Goal: Task Accomplishment & Management: Manage account settings

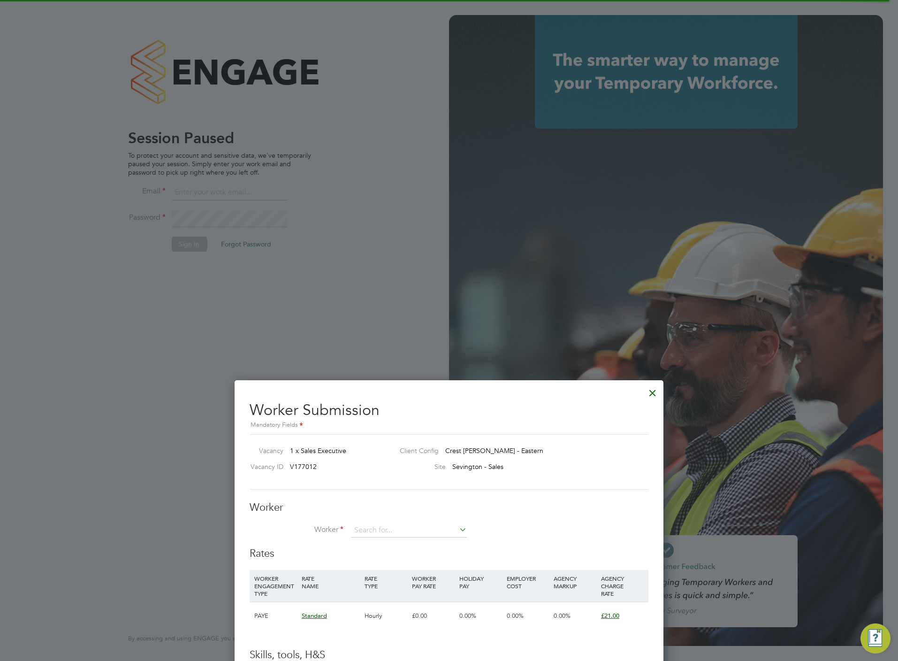
type input "chloe@protechltd.co.uk"
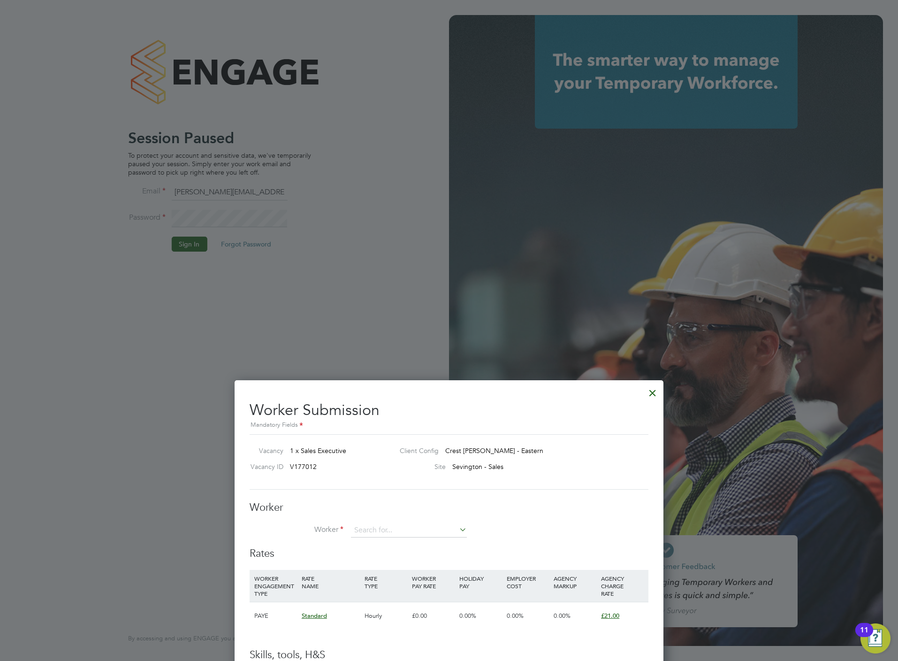
click at [290, 297] on div at bounding box center [449, 330] width 898 height 661
click at [405, 539] on li "Worker" at bounding box center [449, 534] width 399 height 23
click at [408, 521] on div "Worker Worker Worker Engagement Type" at bounding box center [449, 524] width 399 height 46
click at [410, 530] on input at bounding box center [409, 530] width 116 height 14
type input "trac"
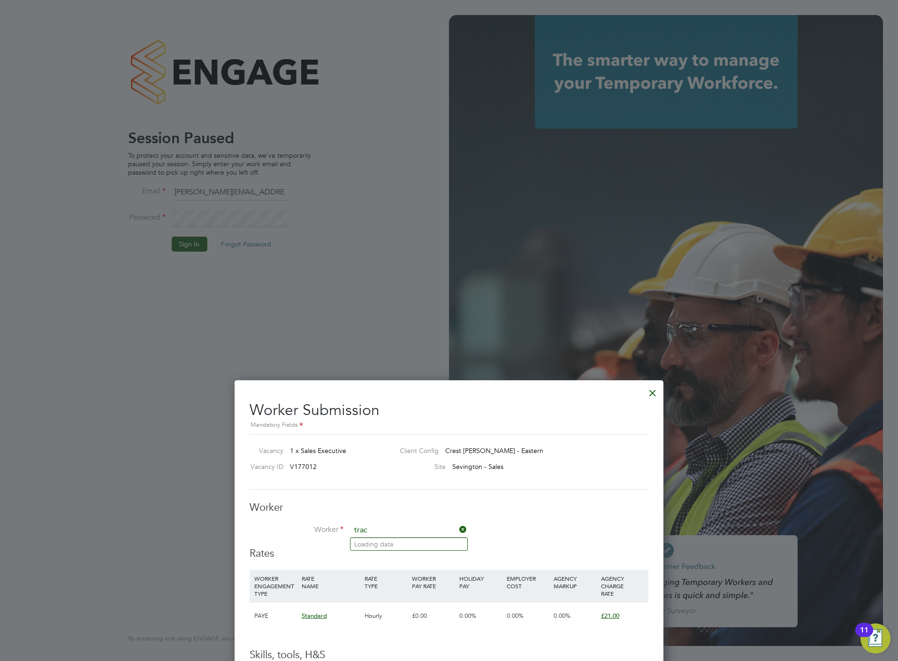
click at [654, 399] on div at bounding box center [652, 390] width 17 height 17
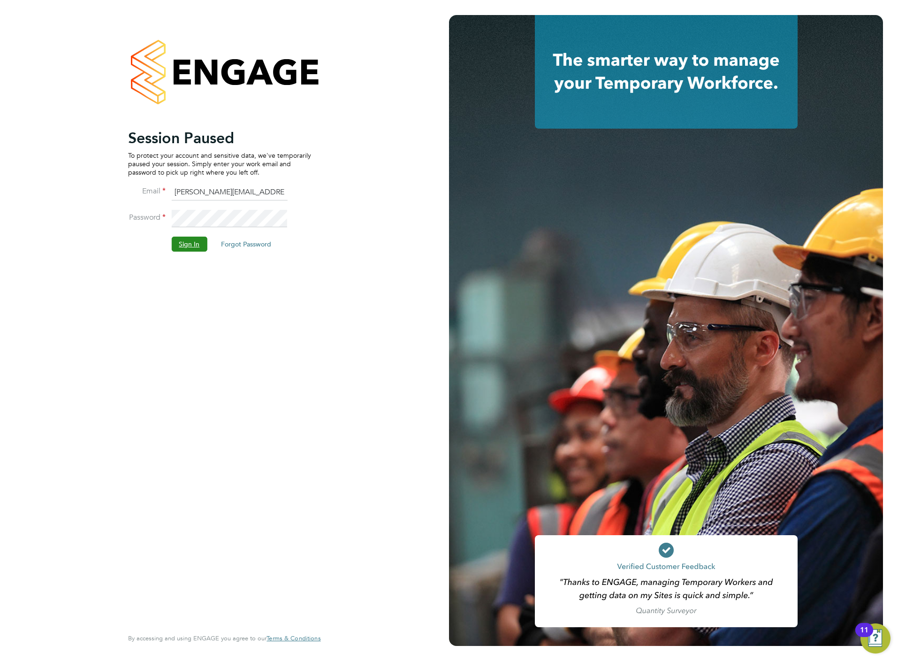
click at [182, 248] on button "Sign In" at bounding box center [189, 243] width 36 height 15
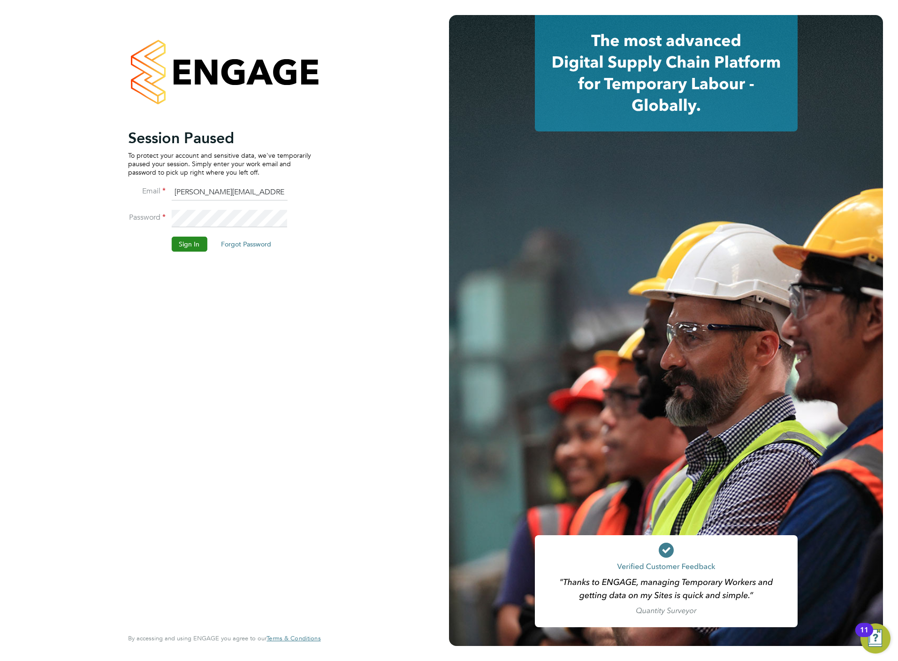
click at [186, 251] on button "Sign In" at bounding box center [189, 243] width 36 height 15
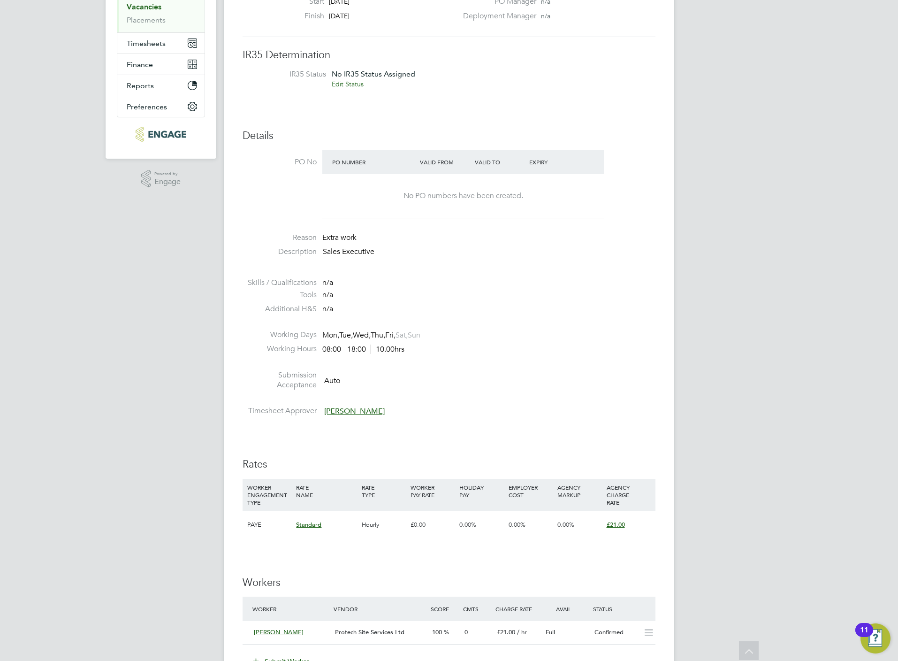
scroll to position [352, 0]
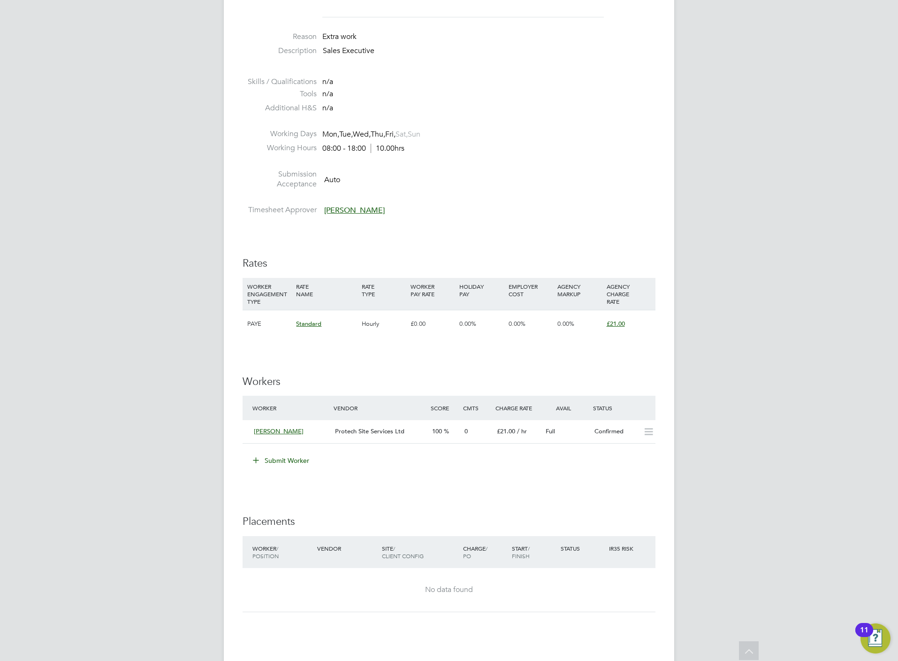
click at [300, 462] on button "Submit Worker" at bounding box center [281, 460] width 70 height 15
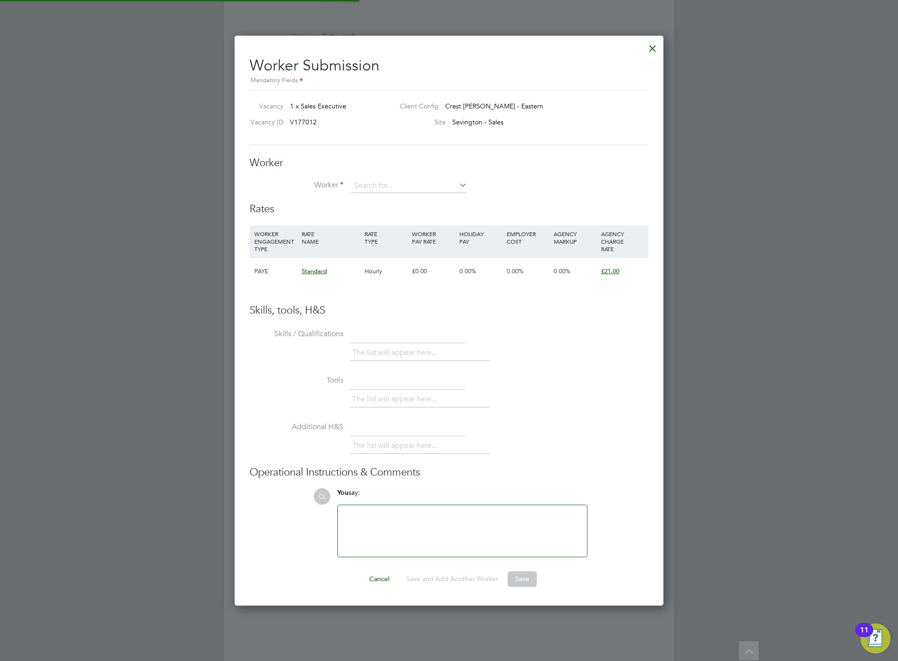
scroll to position [572, 429]
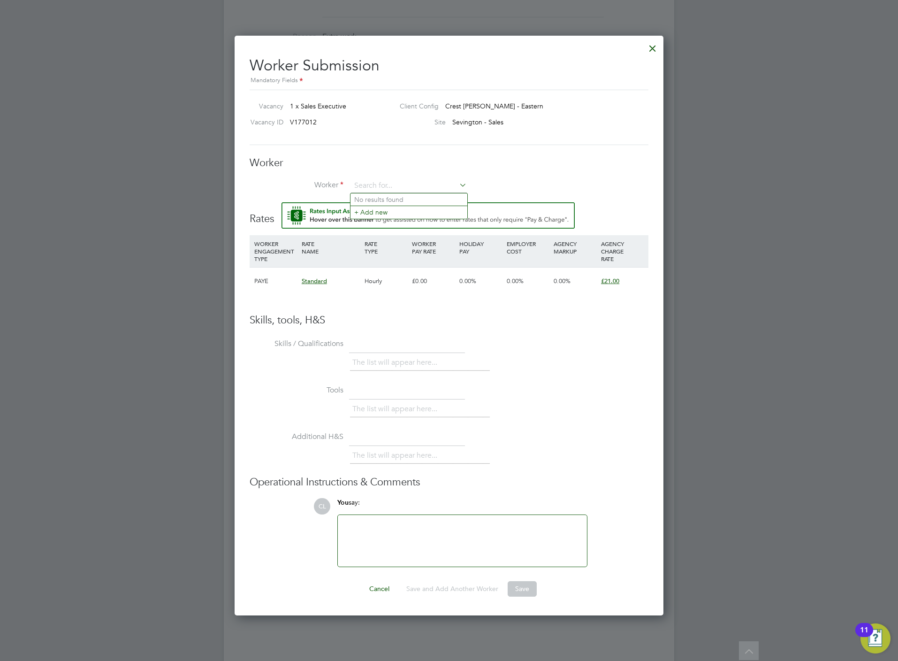
click at [414, 178] on div "Worker Worker Worker Engagement Type" at bounding box center [449, 179] width 399 height 46
click at [418, 185] on input at bounding box center [409, 186] width 116 height 14
type input "trace"
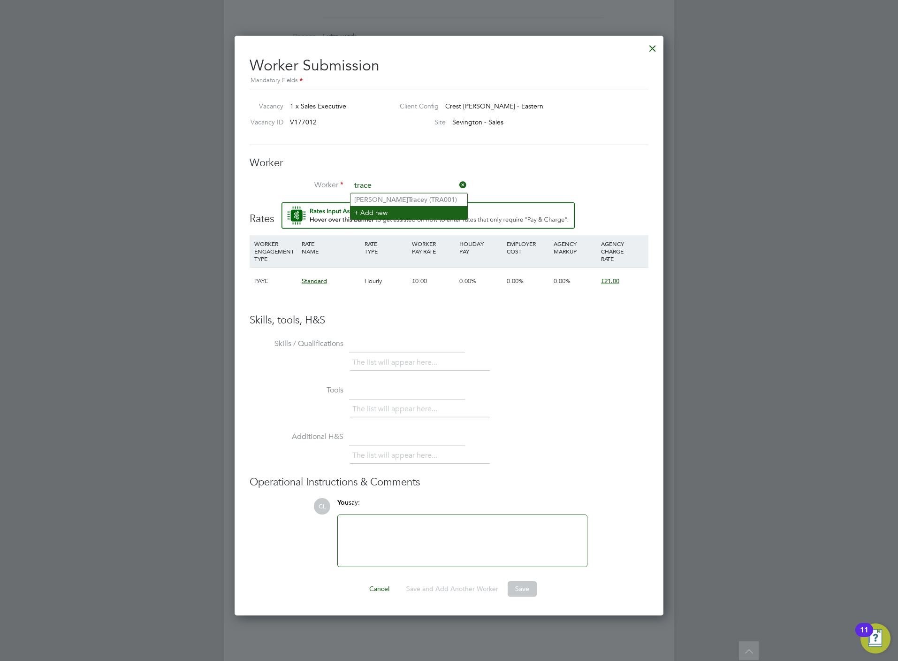
click at [411, 215] on li "+ Add new" at bounding box center [408, 212] width 117 height 13
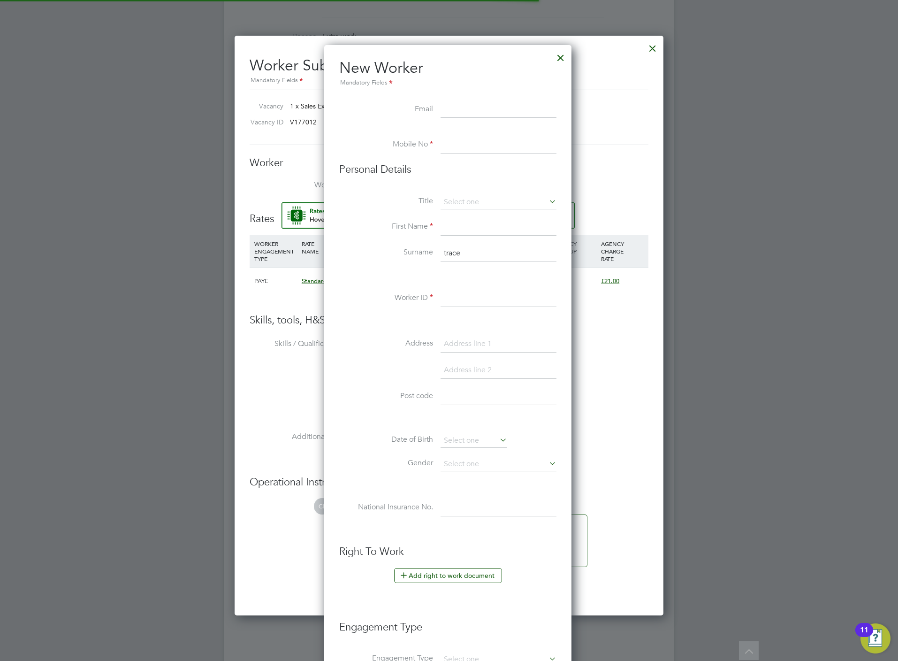
scroll to position [801, 250]
click at [468, 105] on input at bounding box center [499, 109] width 116 height 17
type input "traceyhildrew@gmail.com"
type input "07523658625"
click at [473, 249] on li "Ms" at bounding box center [498, 252] width 117 height 12
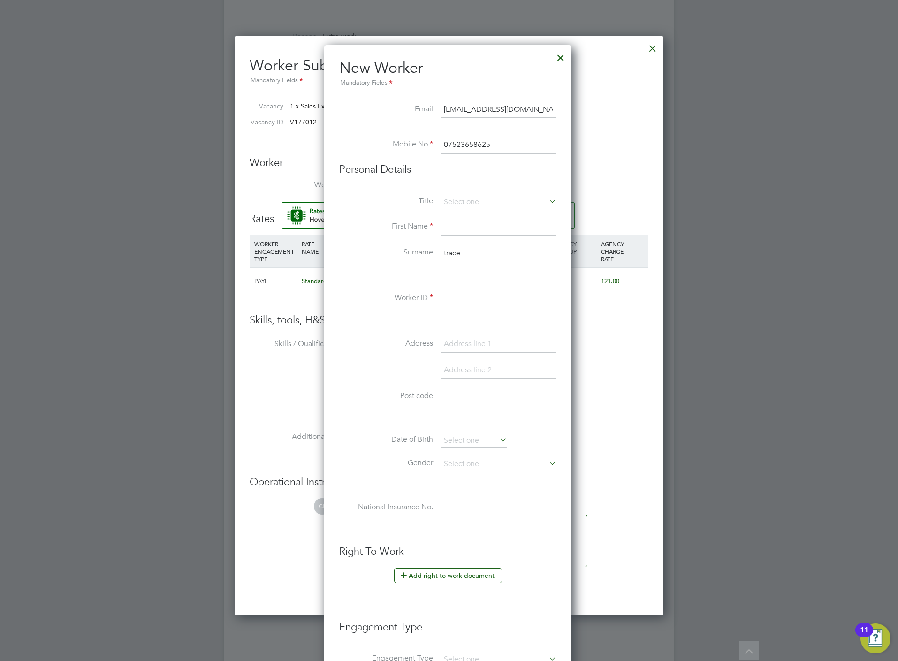
type input "Ms"
click at [462, 226] on input at bounding box center [499, 227] width 116 height 17
click at [482, 227] on input at bounding box center [499, 227] width 116 height 17
paste input "[PERSON_NAME]"
click at [482, 227] on input "[PERSON_NAME]" at bounding box center [499, 227] width 116 height 17
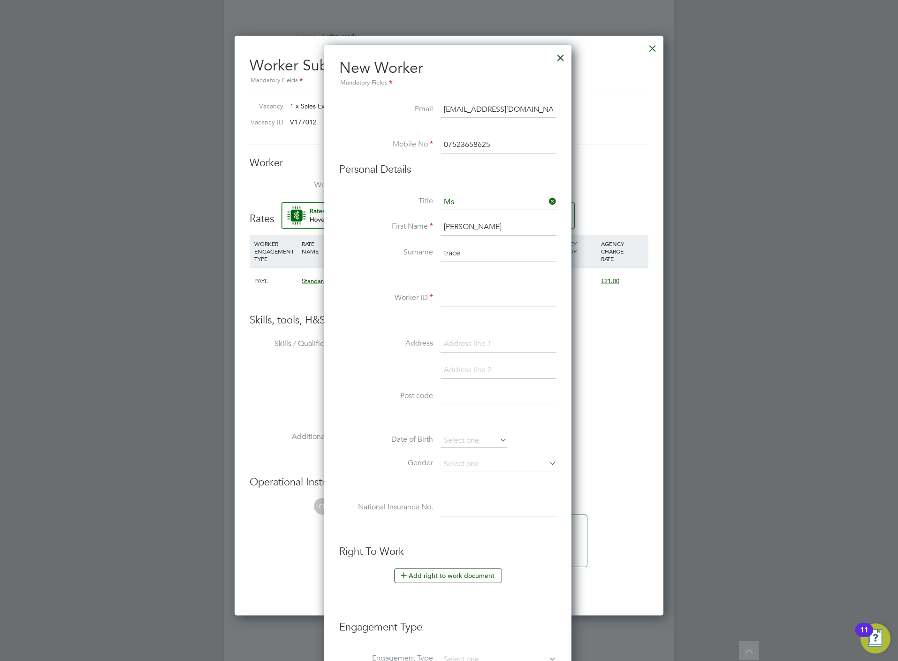
click at [483, 227] on input "[PERSON_NAME]" at bounding box center [499, 227] width 116 height 17
type input "Tracey"
paste input "Hildrew"
type input "Hildrew"
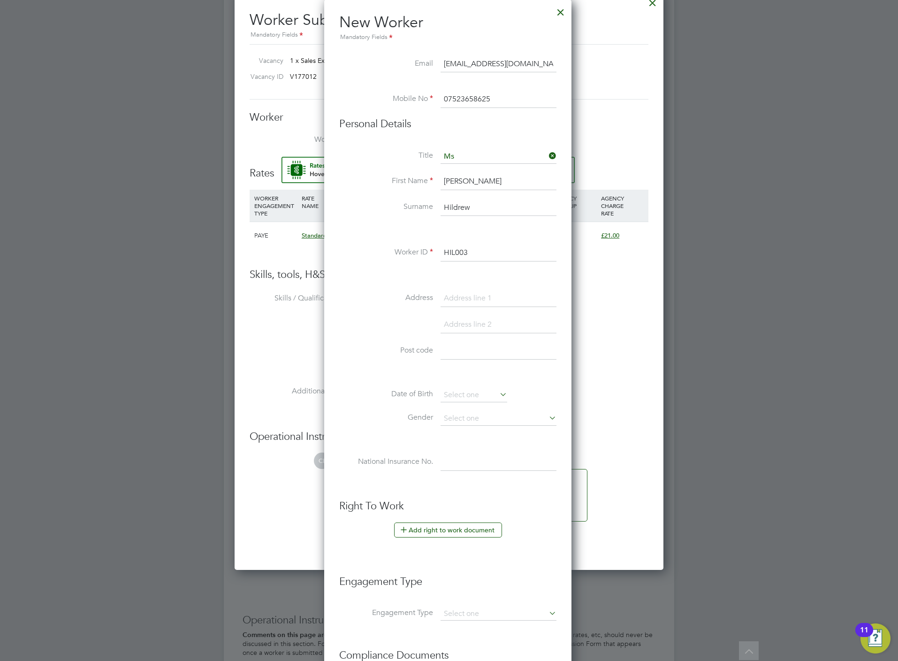
scroll to position [422, 0]
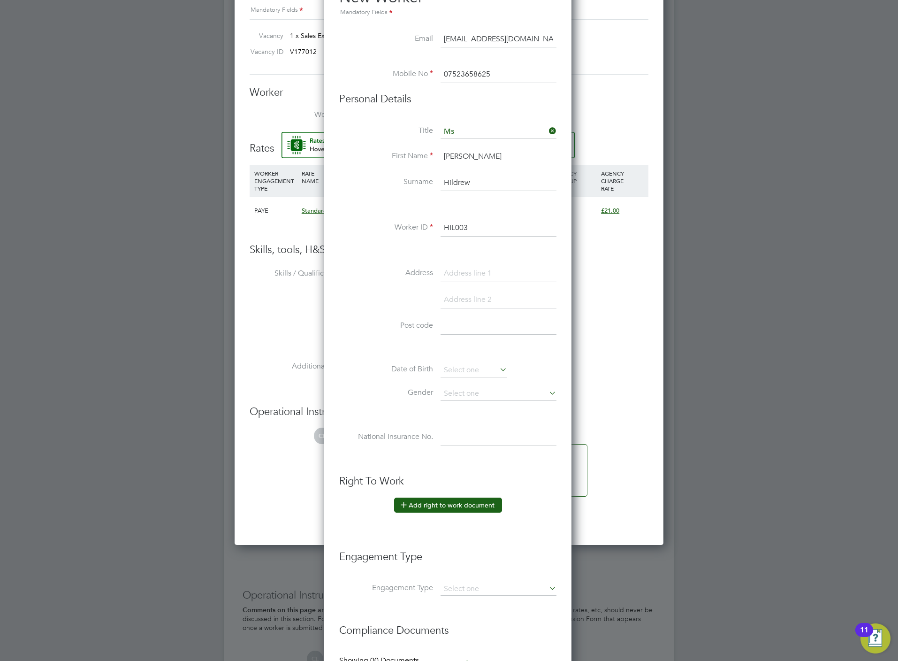
type input "HIL003"
click at [468, 507] on button "Add right to work document" at bounding box center [448, 504] width 108 height 15
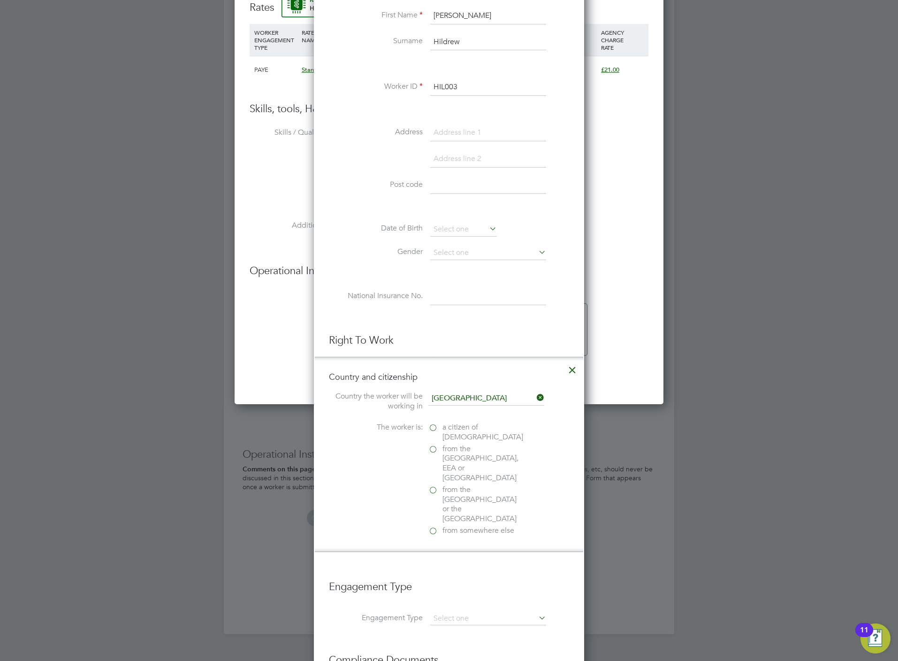
click at [574, 370] on icon at bounding box center [572, 367] width 17 height 17
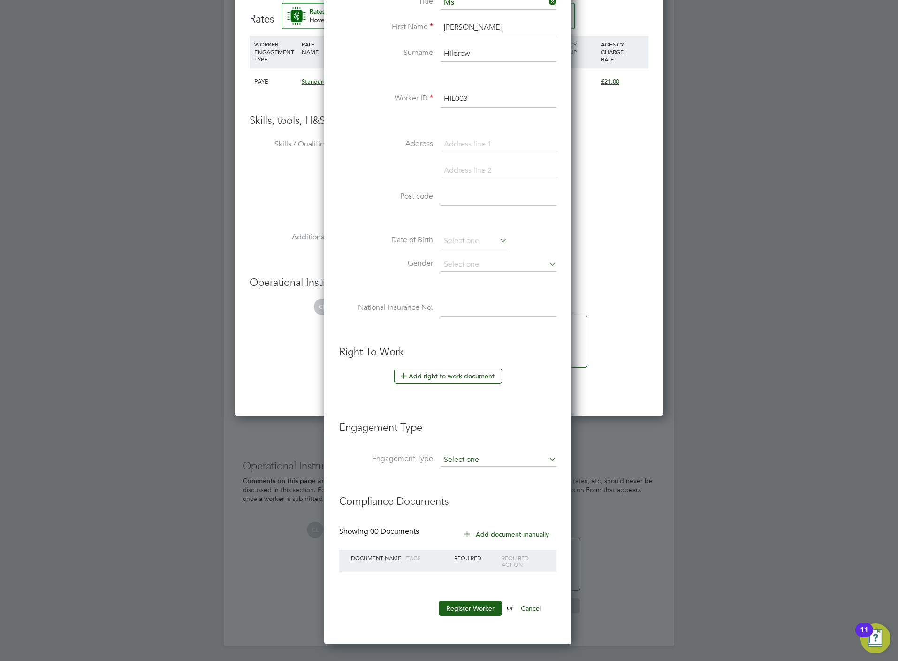
click at [479, 458] on input at bounding box center [499, 459] width 116 height 13
click at [470, 512] on li "Umbrella" at bounding box center [498, 516] width 117 height 14
type input "Umbrella"
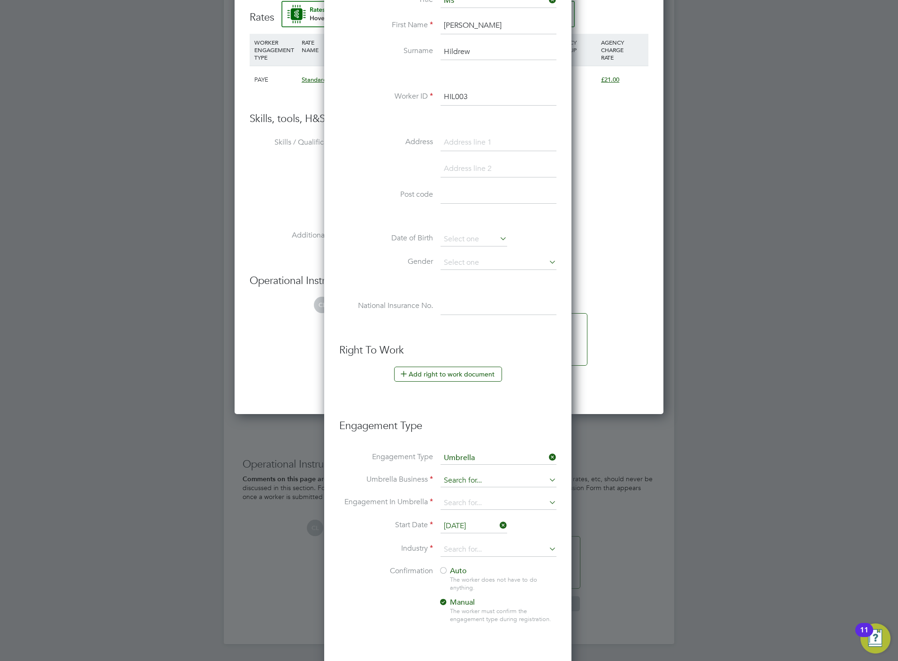
click at [473, 484] on input at bounding box center [499, 480] width 116 height 13
click at [486, 499] on li "One Payroll Solutions Limited" at bounding box center [498, 496] width 117 height 14
type input "One Payroll Solutions Limited"
click at [484, 502] on input at bounding box center [499, 502] width 116 height 13
click at [482, 569] on li "PAYE Umbrella" at bounding box center [498, 573] width 117 height 14
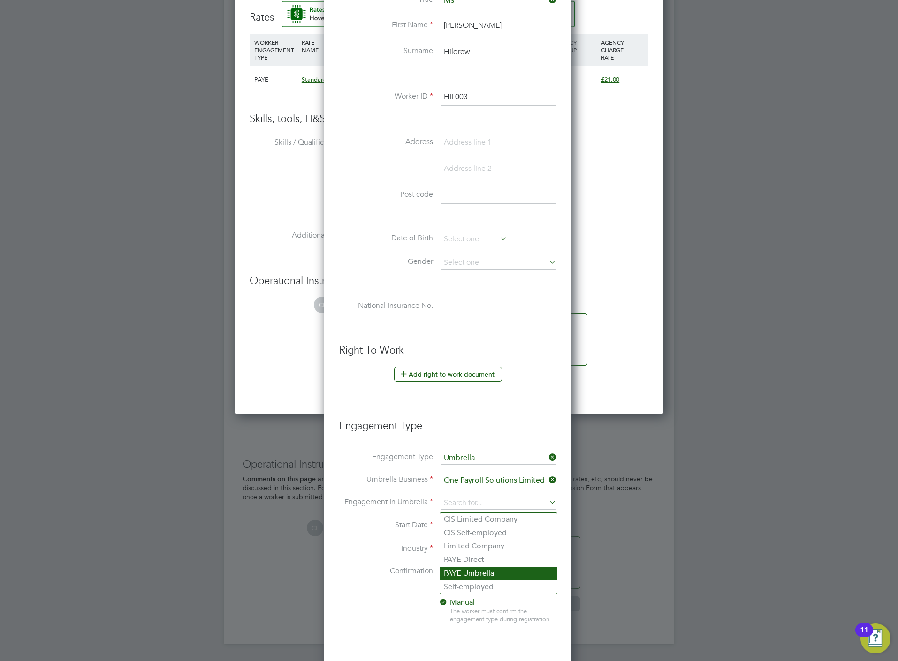
type input "PAYE Umbrella"
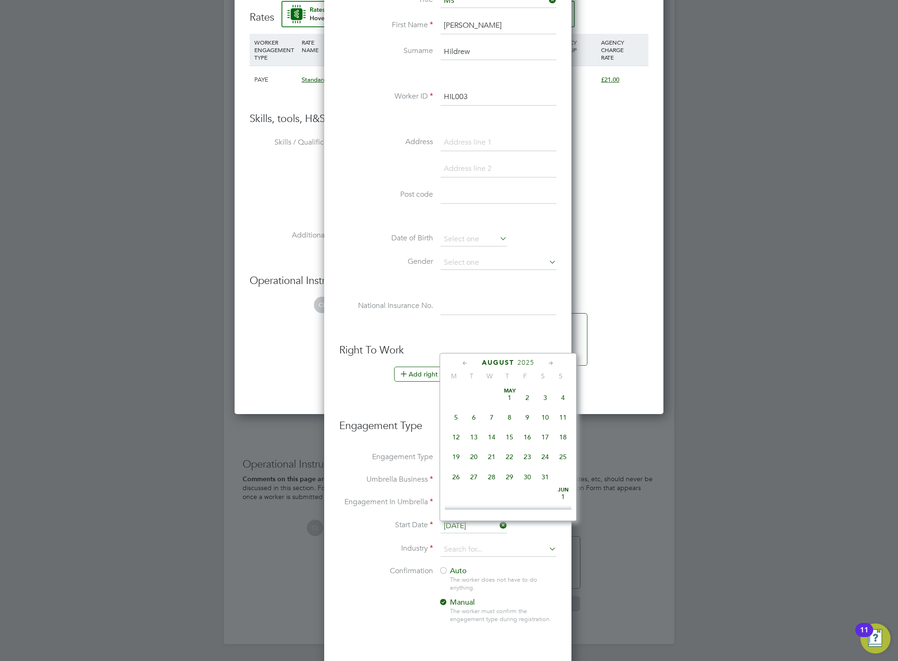
click at [466, 530] on input "26 Aug 2025" at bounding box center [474, 526] width 67 height 14
click at [456, 422] on span "18" at bounding box center [456, 413] width 18 height 18
type input "18 Aug 2025"
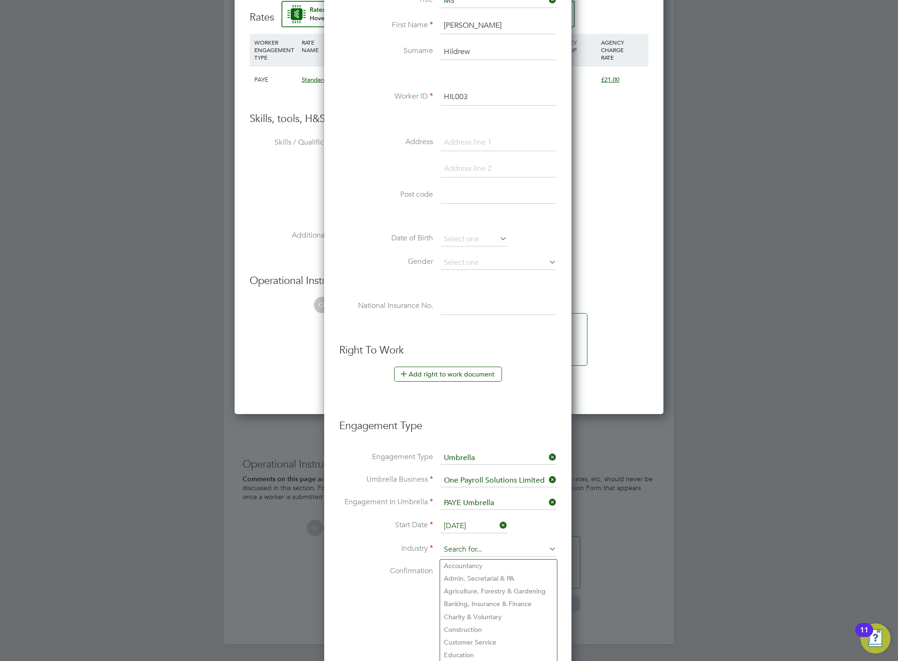
click at [469, 553] on input at bounding box center [499, 549] width 116 height 14
click at [486, 631] on li "Construction" at bounding box center [498, 629] width 117 height 13
type input "Construction"
click at [464, 574] on span "Auto" at bounding box center [453, 570] width 28 height 9
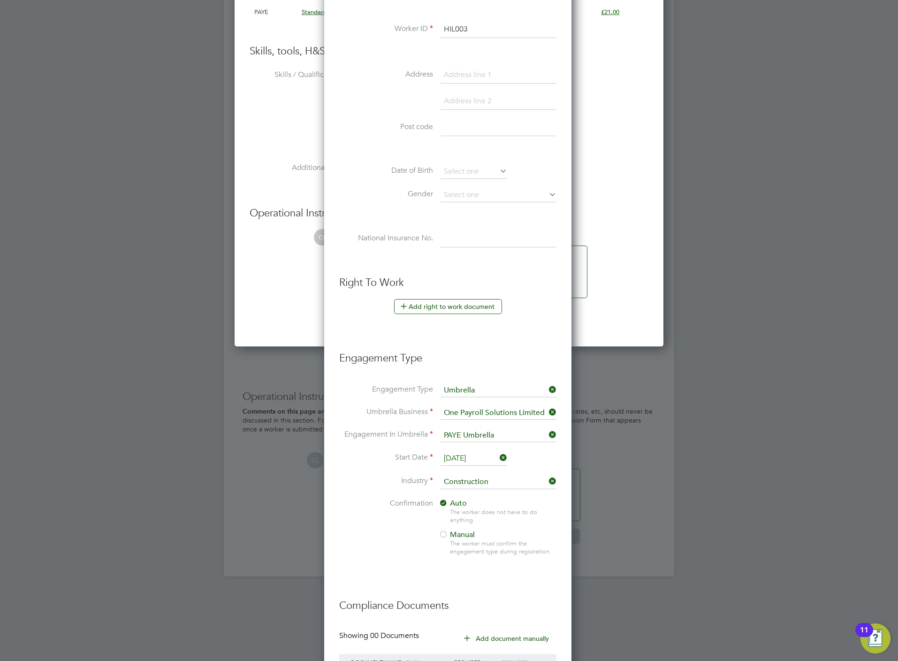
scroll to position [711, 0]
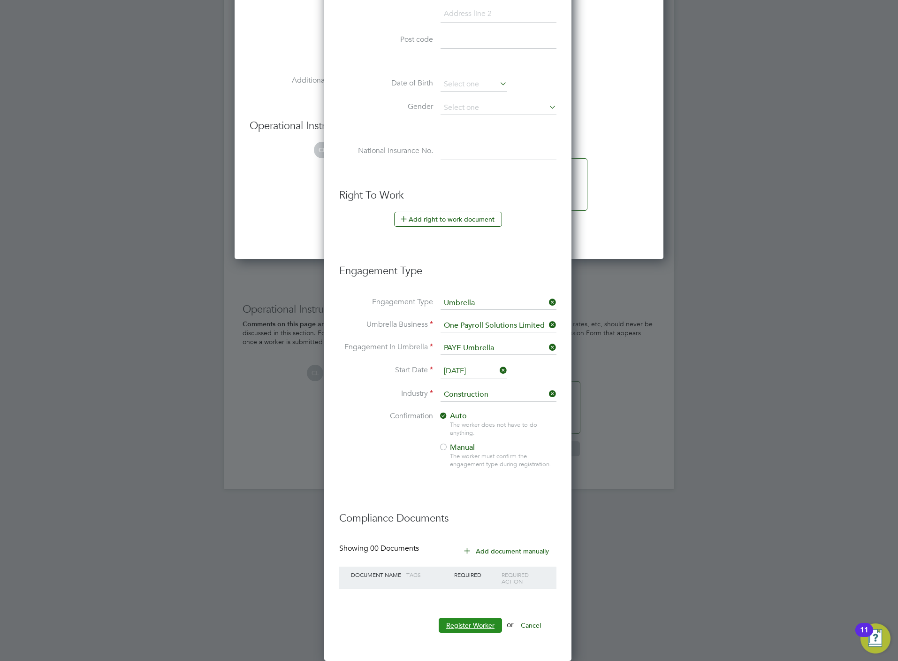
click at [483, 618] on button "Register Worker" at bounding box center [470, 624] width 63 height 15
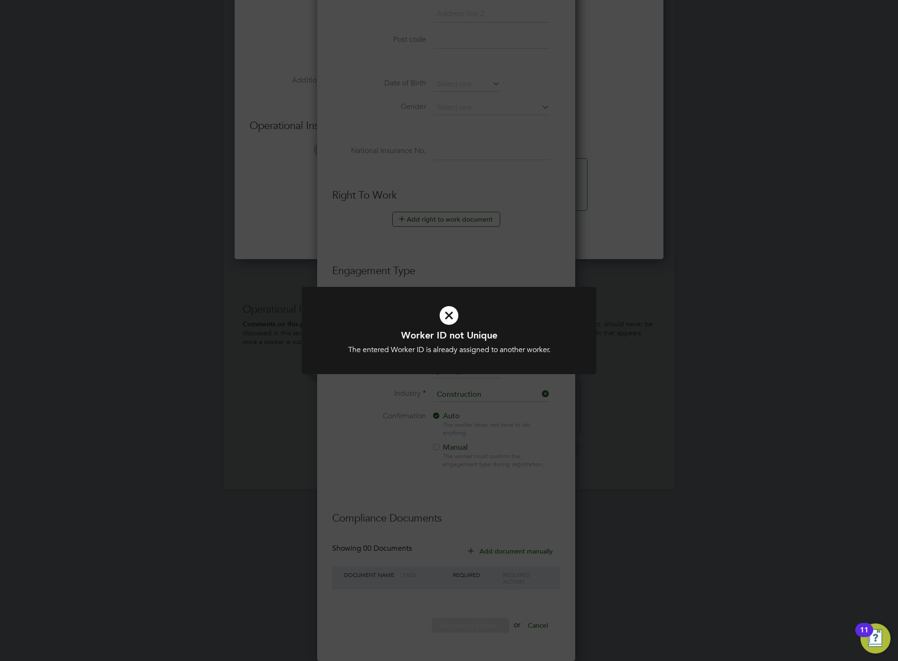
scroll to position [4, 4]
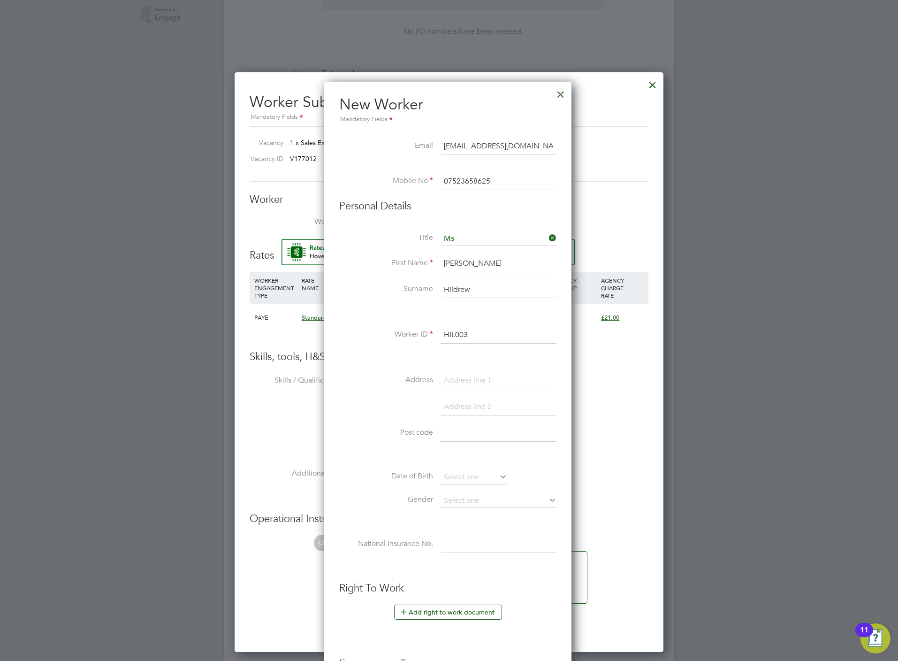
scroll to position [289, 0]
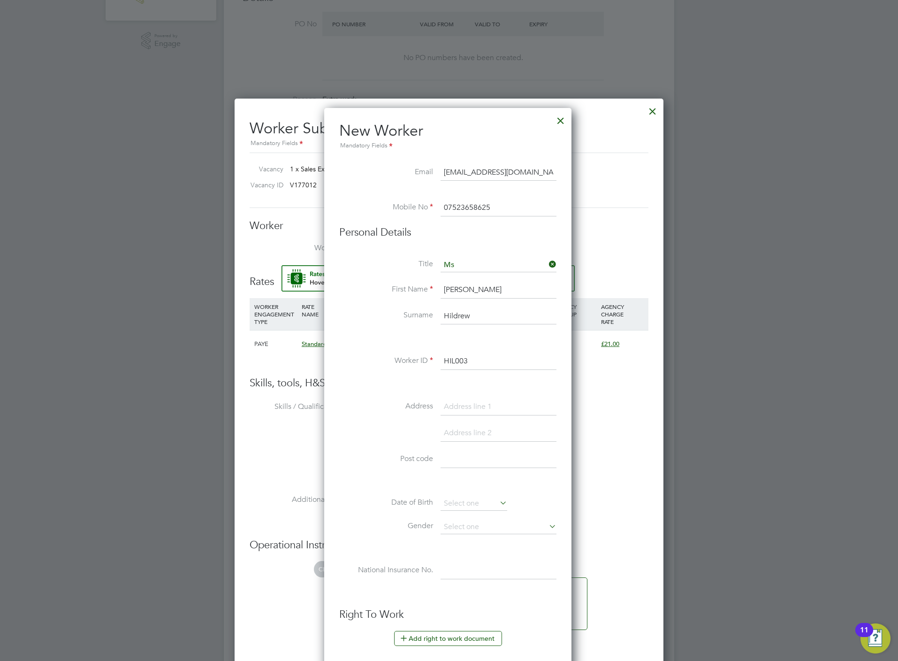
click at [489, 369] on input "HIL003" at bounding box center [499, 361] width 116 height 17
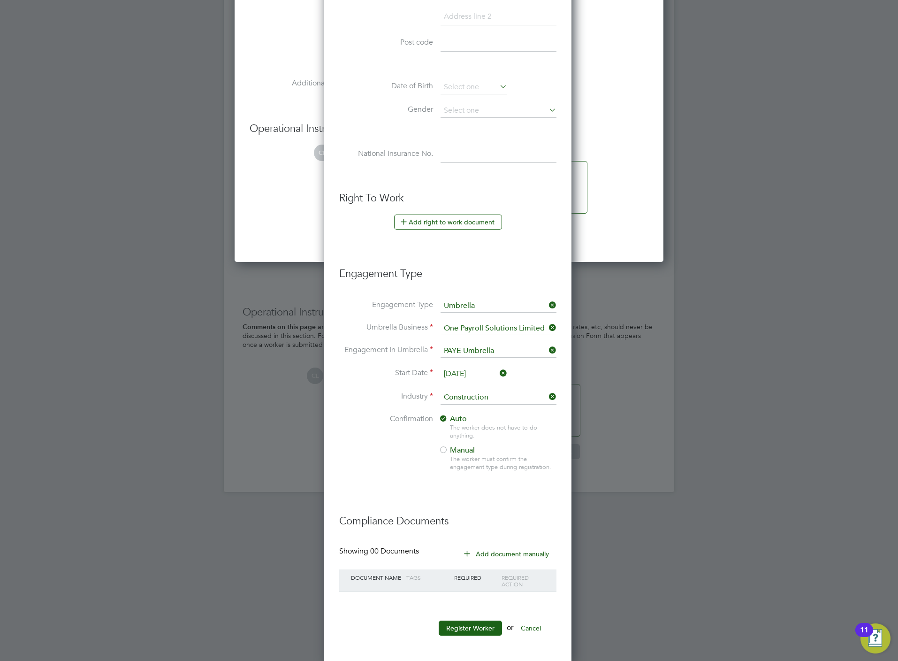
scroll to position [711, 0]
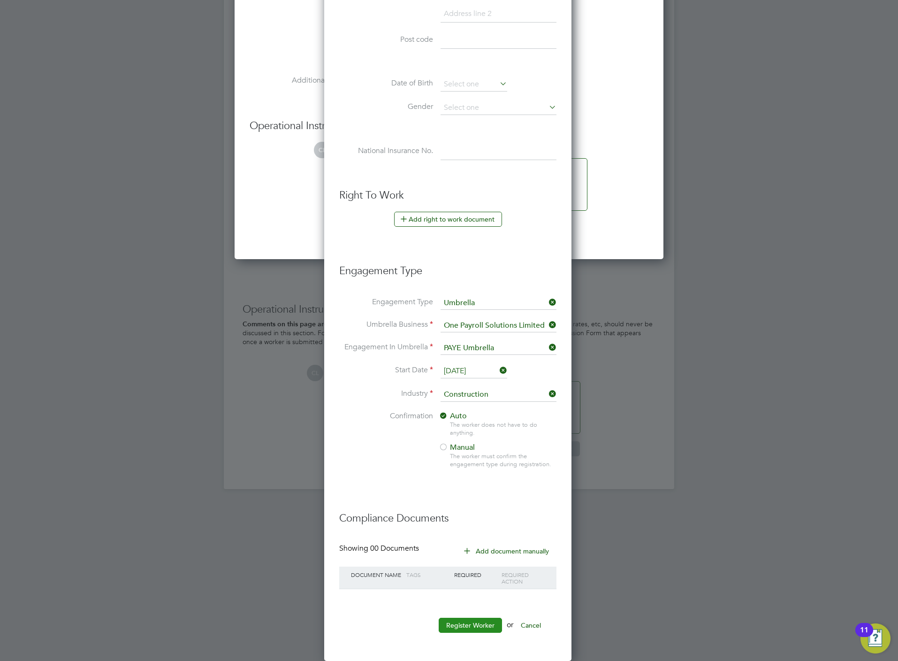
type input "HIL004"
click at [493, 627] on button "Register Worker" at bounding box center [470, 624] width 63 height 15
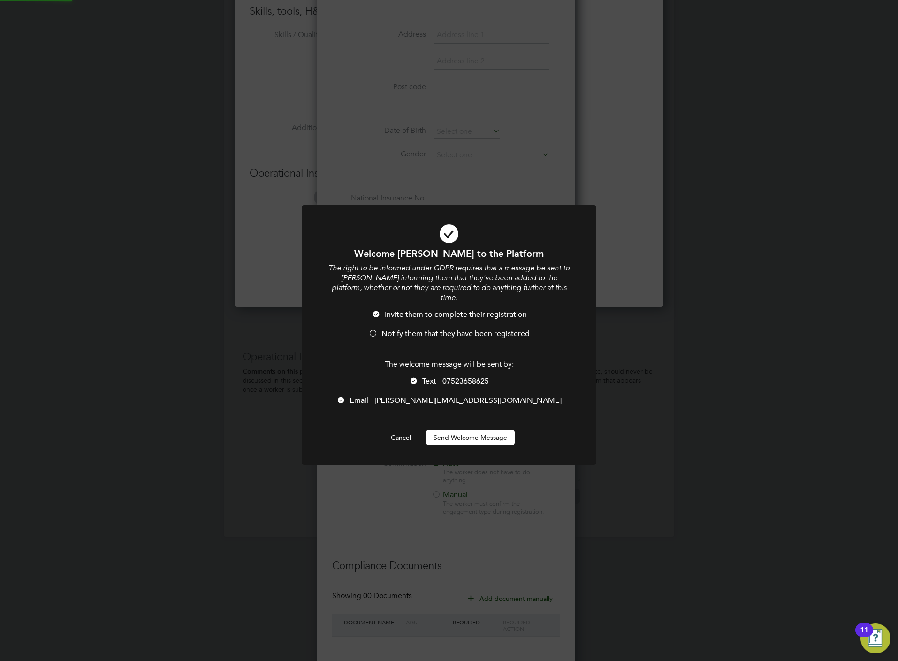
scroll to position [572, 429]
click at [434, 376] on span "Text - 07523658625" at bounding box center [455, 380] width 67 height 9
click at [428, 329] on span "Notify them that they have been registered" at bounding box center [455, 333] width 148 height 9
click at [458, 433] on button "Send Welcome Message" at bounding box center [470, 437] width 89 height 15
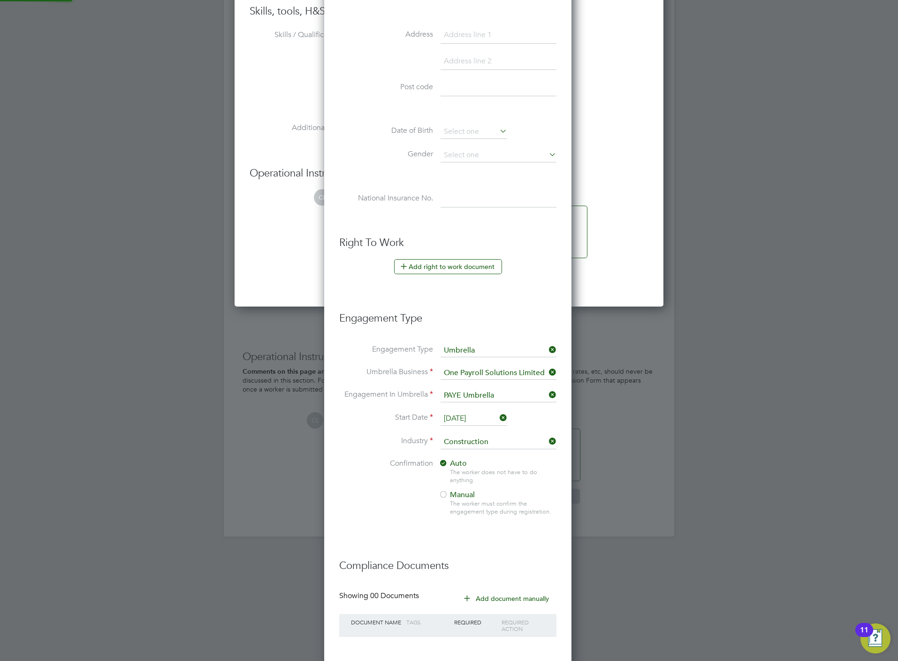
scroll to position [582, 429]
type input "Tracey Hildrew (HIL004)"
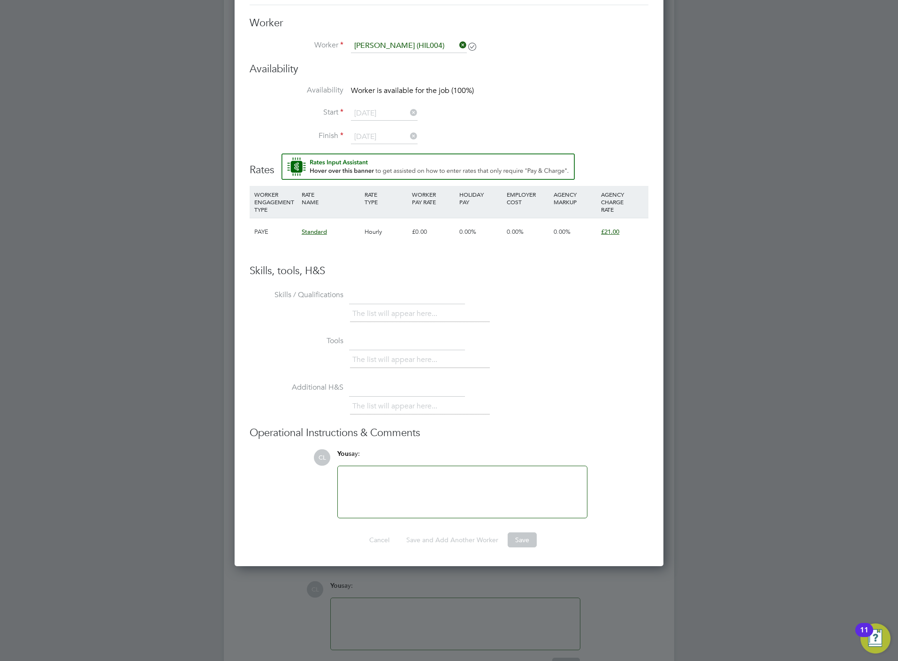
scroll to position [493, 0]
click at [428, 51] on input at bounding box center [409, 45] width 116 height 14
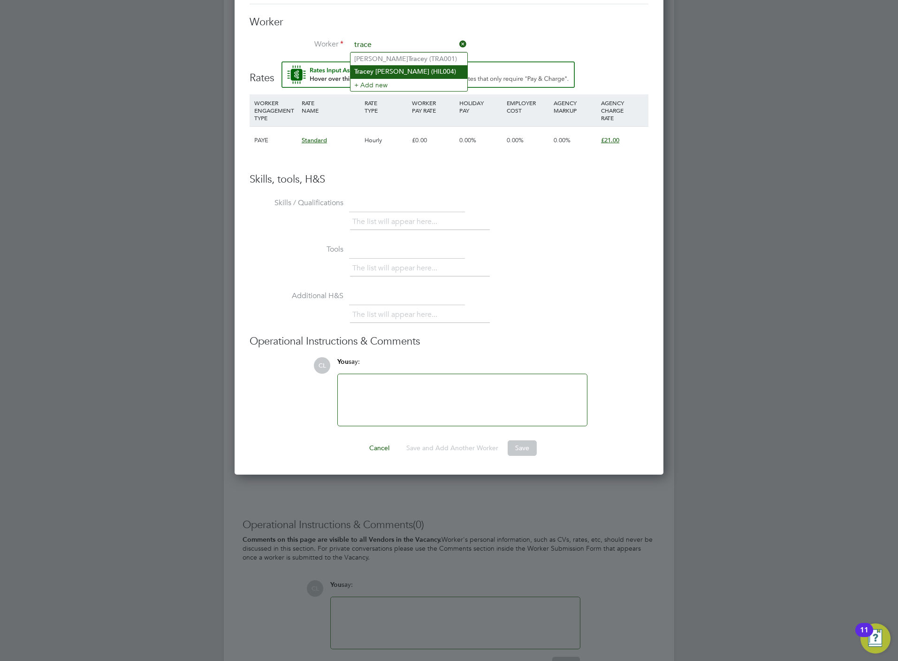
click at [404, 68] on li "Trace y Hildrew (HIL004)" at bounding box center [408, 71] width 117 height 13
type input "Tracey Hildrew (HIL004)"
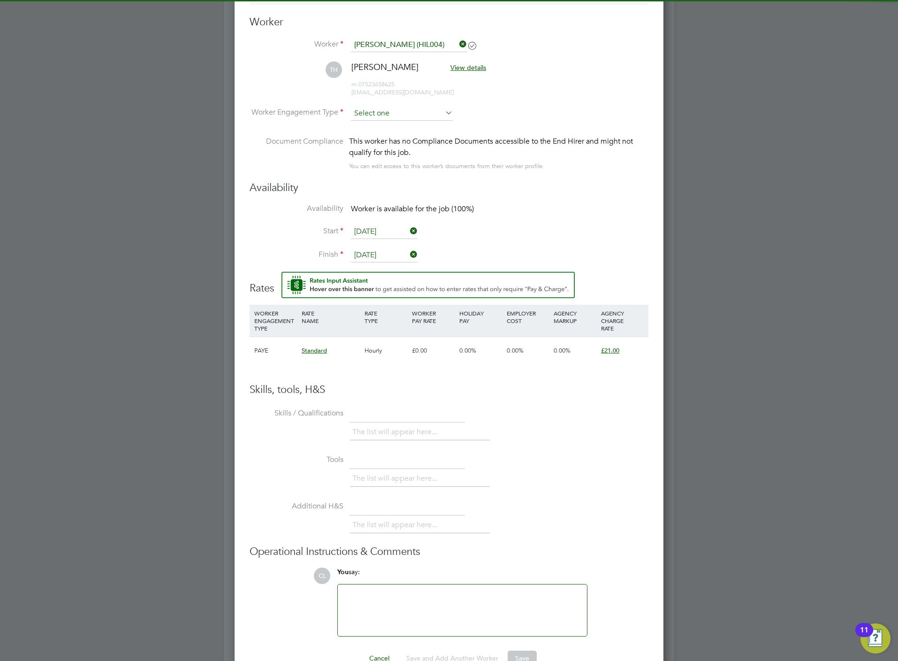
click at [388, 112] on input at bounding box center [402, 114] width 102 height 14
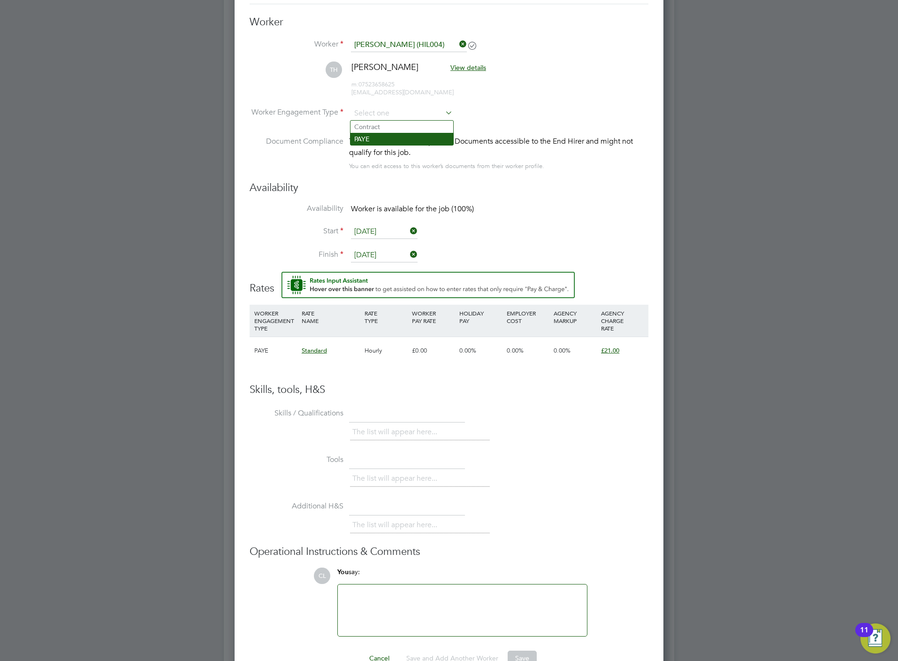
click at [386, 137] on li "PAYE" at bounding box center [401, 139] width 103 height 12
type input "PAYE"
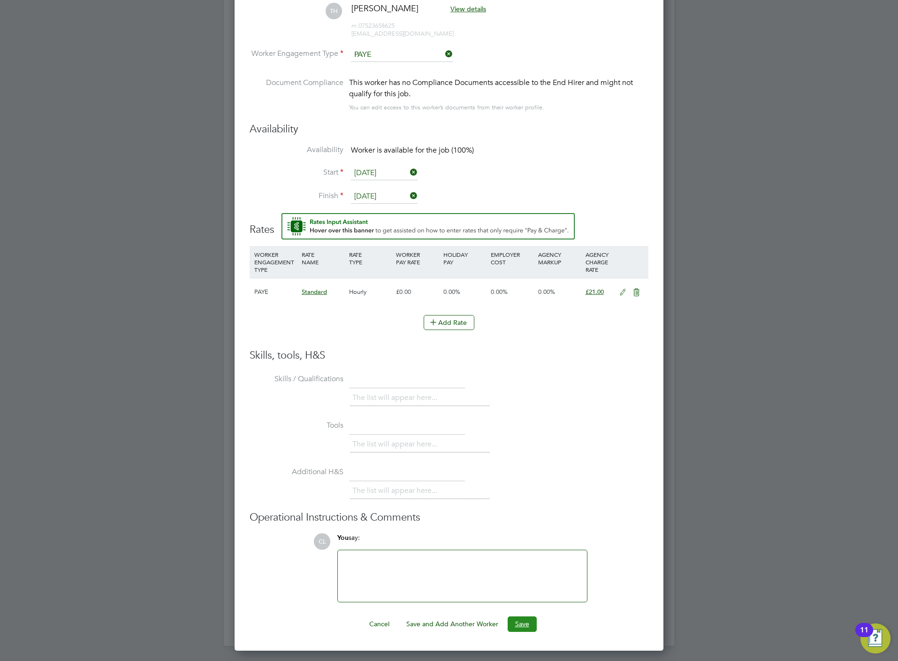
click at [529, 620] on button "Save" at bounding box center [522, 623] width 29 height 15
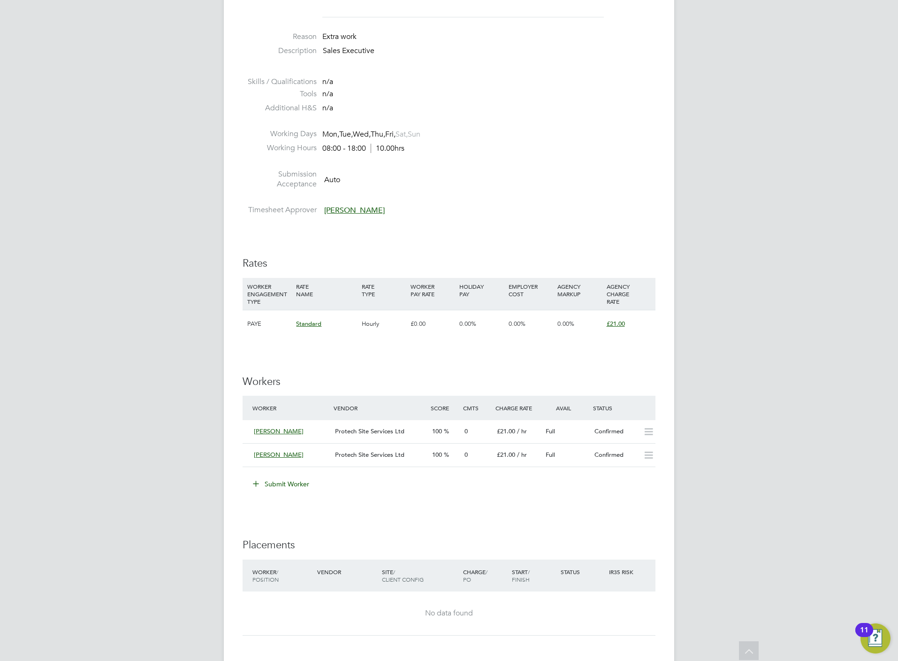
click at [549, 214] on li "Timesheet Approver Stefan Fernandez" at bounding box center [449, 212] width 413 height 14
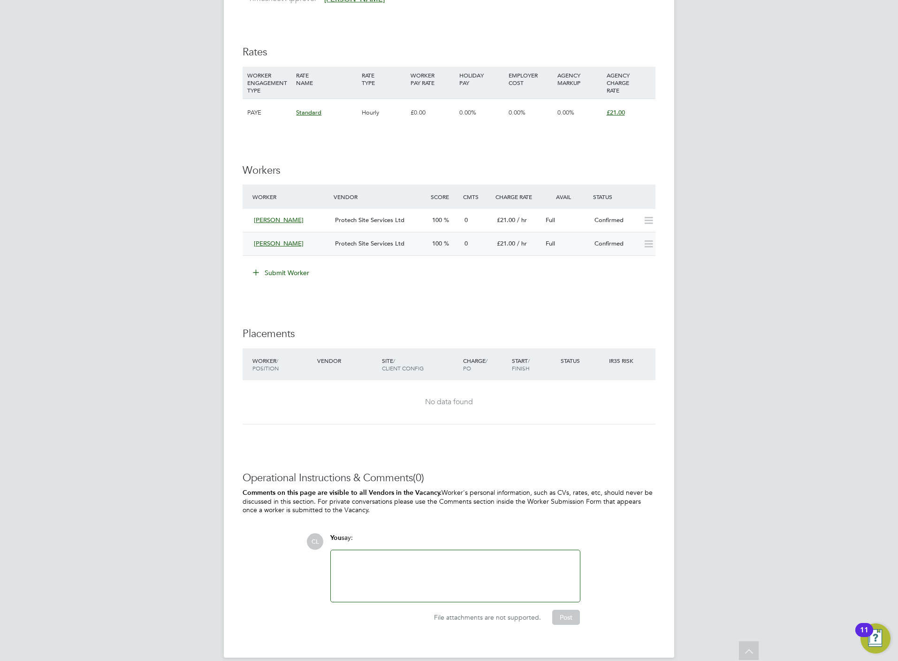
click at [643, 245] on icon at bounding box center [649, 244] width 12 height 8
click at [618, 304] on div "IR35 Determination IR35 Status No IR35 Status Assigned Edit Status Details PO N…" at bounding box center [449, 137] width 413 height 1002
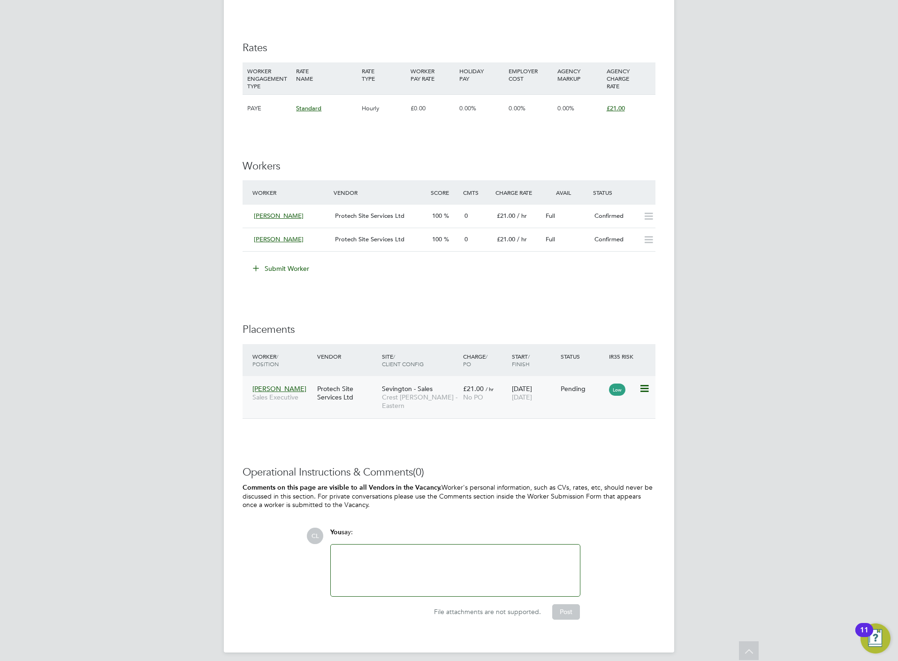
click at [644, 390] on icon at bounding box center [643, 388] width 9 height 11
click at [593, 446] on li "Start" at bounding box center [614, 447] width 67 height 13
type input "[PERSON_NAME]"
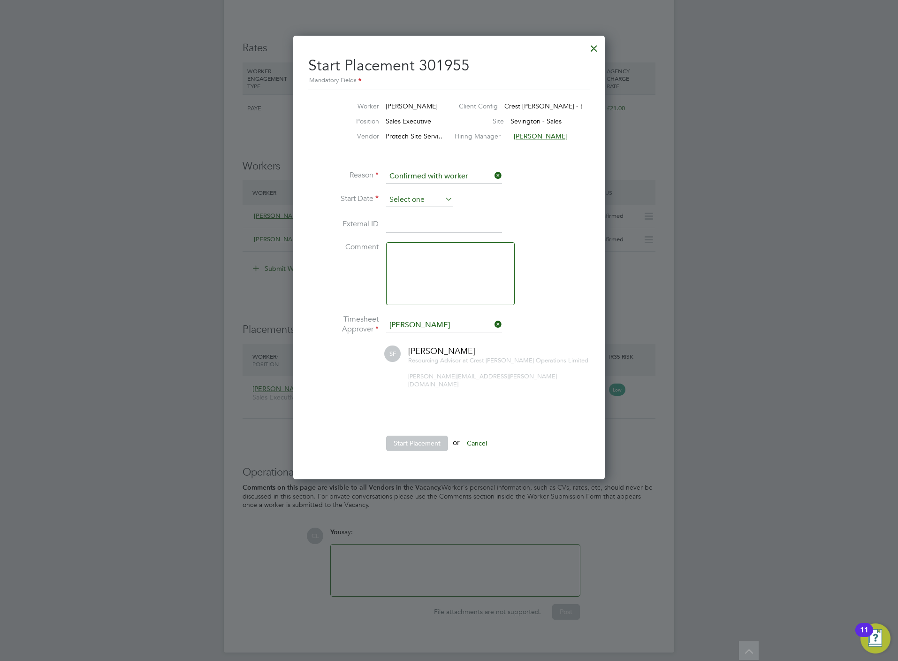
click at [428, 203] on input at bounding box center [419, 200] width 67 height 14
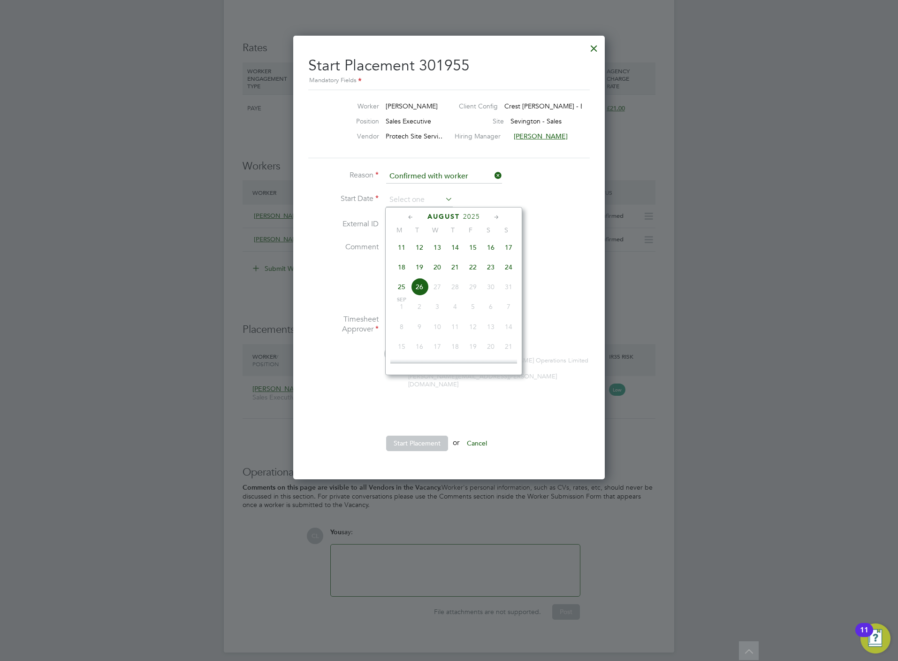
click at [510, 272] on span "24" at bounding box center [509, 267] width 18 height 18
type input "[DATE]"
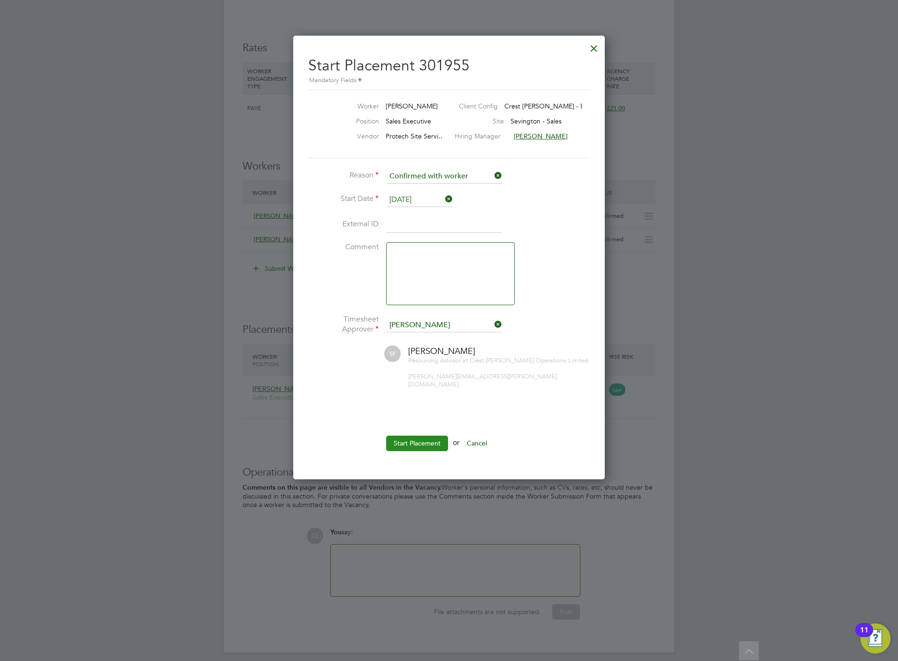
click at [418, 435] on button "Start Placement" at bounding box center [417, 442] width 62 height 15
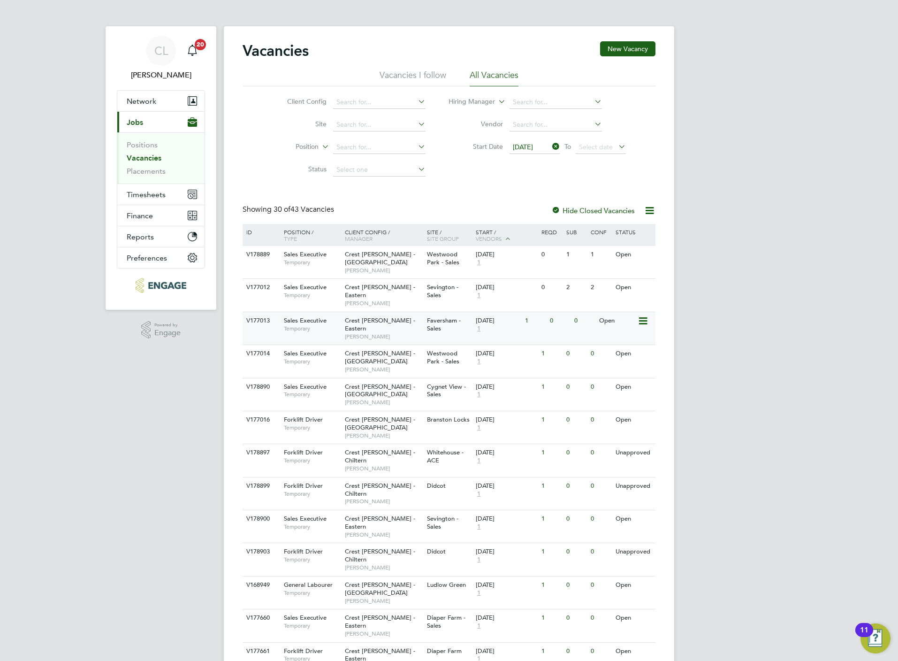
click at [357, 312] on div "Crest Nicholson - Eastern Stefan Fernandez" at bounding box center [383, 328] width 82 height 32
click at [390, 283] on span "Crest [PERSON_NAME] - Eastern" at bounding box center [380, 291] width 70 height 16
click at [441, 349] on span "Westwood Park - Sales" at bounding box center [443, 357] width 32 height 16
click at [403, 382] on span "Crest Nicholson - Yorkshire" at bounding box center [380, 390] width 70 height 16
click at [550, 151] on icon at bounding box center [550, 146] width 0 height 13
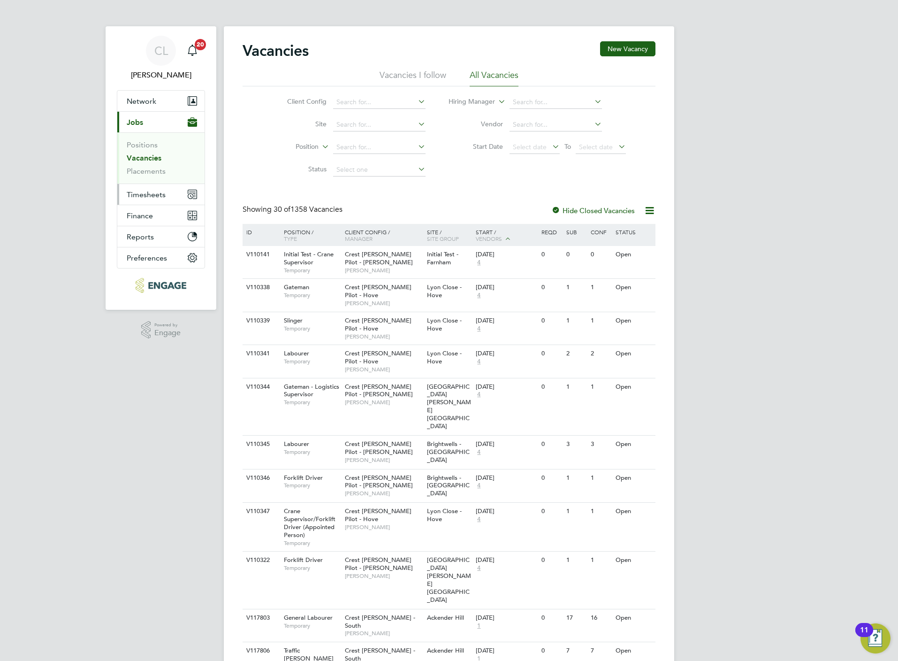
click at [145, 197] on span "Timesheets" at bounding box center [146, 194] width 39 height 9
click at [151, 165] on link "Timesheets" at bounding box center [146, 165] width 39 height 9
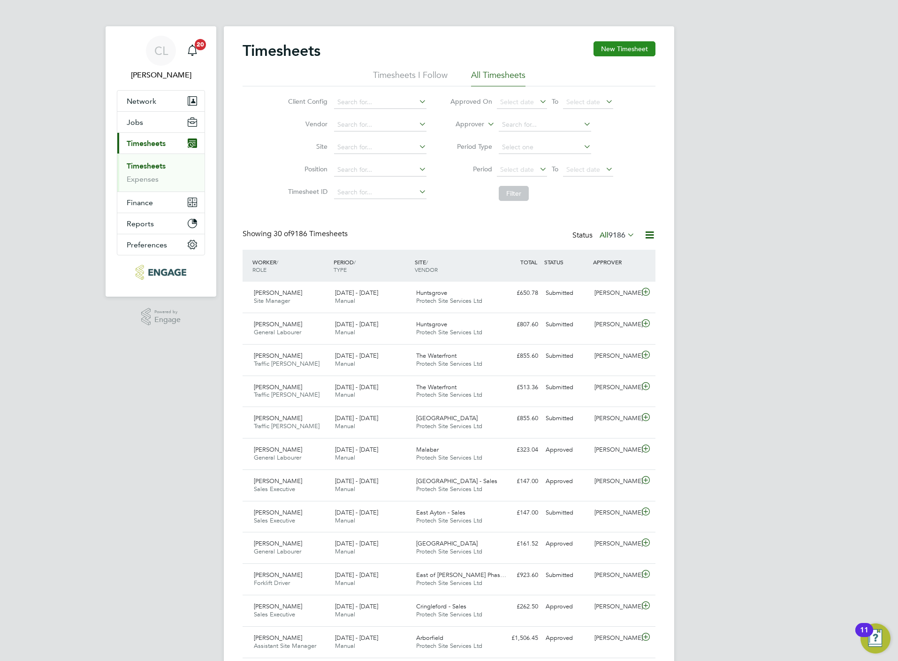
click at [617, 49] on button "New Timesheet" at bounding box center [625, 48] width 62 height 15
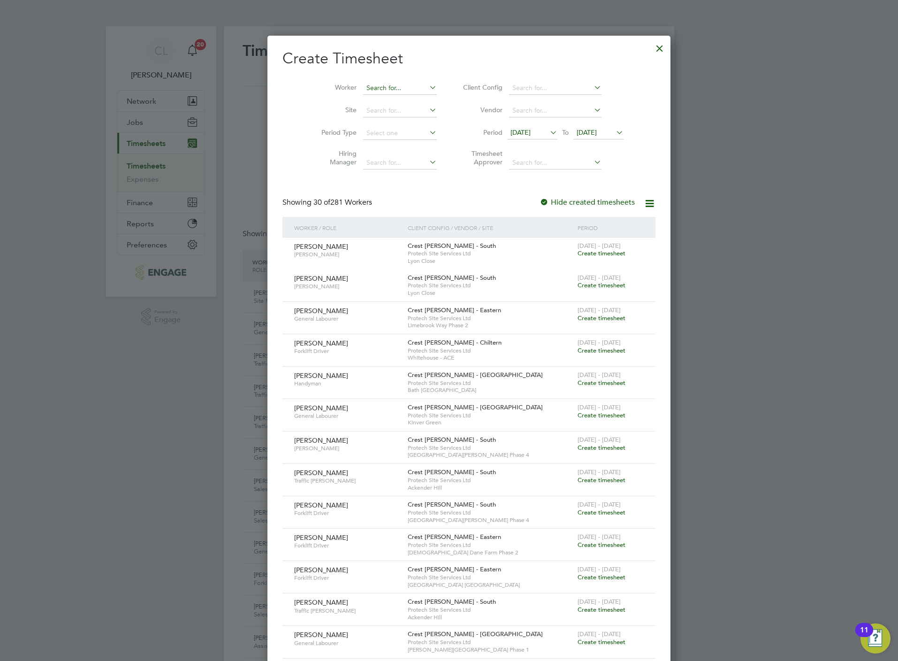
click at [364, 86] on input at bounding box center [400, 88] width 74 height 13
type input "f"
type input "donna a"
click at [651, 44] on div at bounding box center [659, 46] width 17 height 17
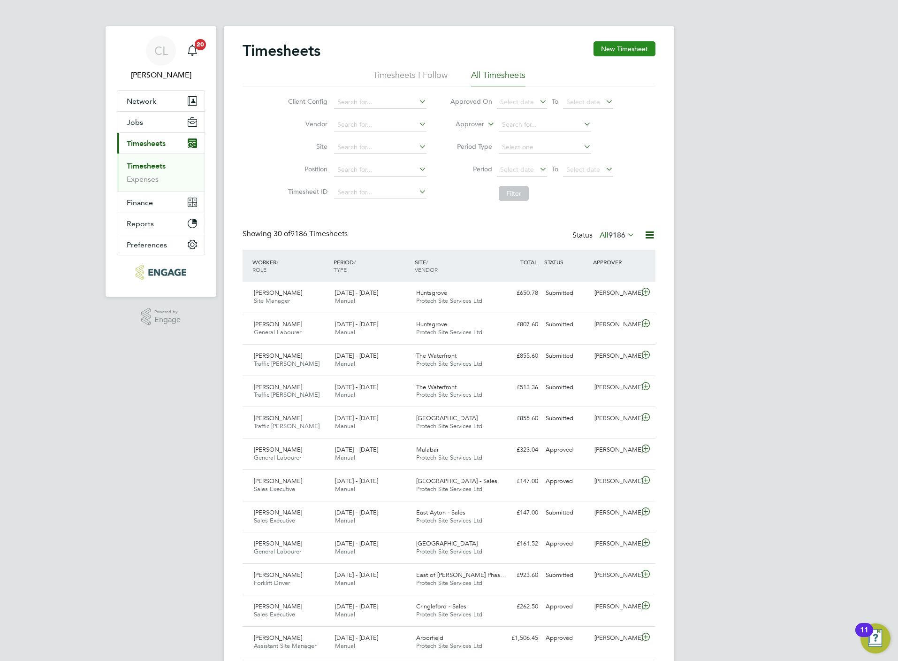
click at [621, 47] on button "New Timesheet" at bounding box center [625, 48] width 62 height 15
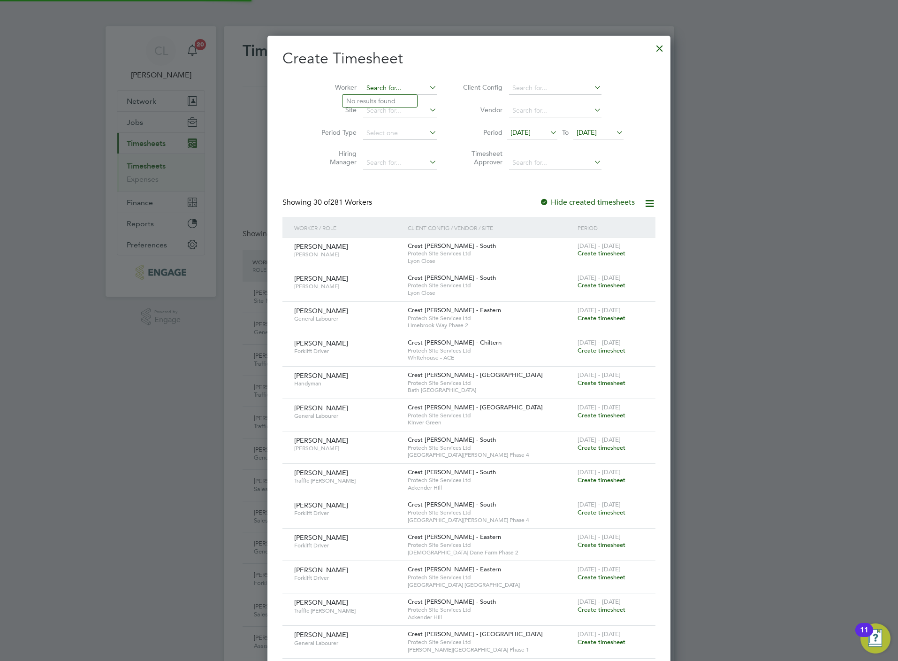
click at [371, 89] on input at bounding box center [400, 88] width 74 height 13
click at [401, 98] on b "a" at bounding box center [403, 101] width 4 height 8
type input "[PERSON_NAME]"
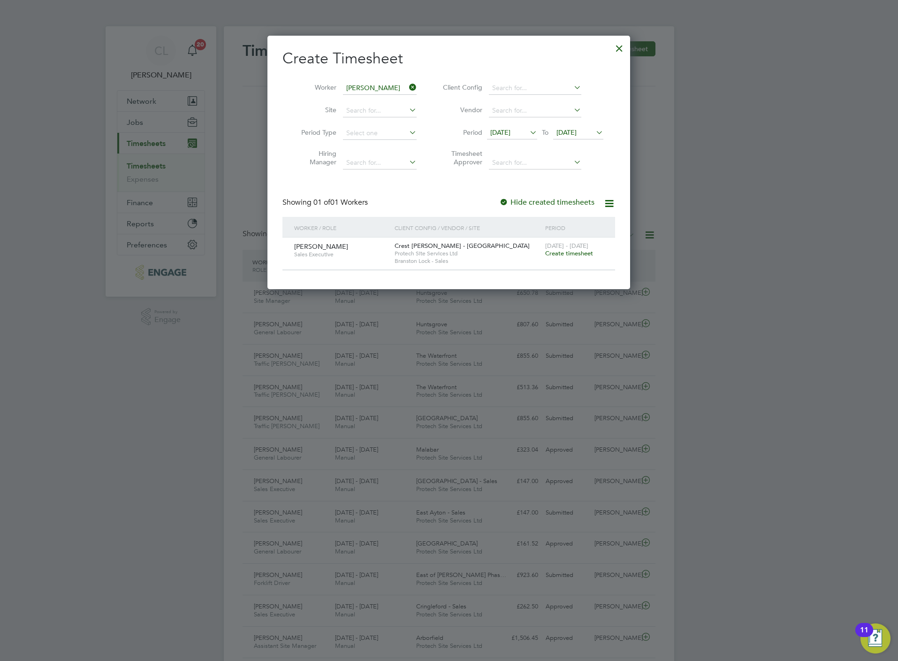
click at [576, 257] on span "Create timesheet" at bounding box center [569, 253] width 48 height 8
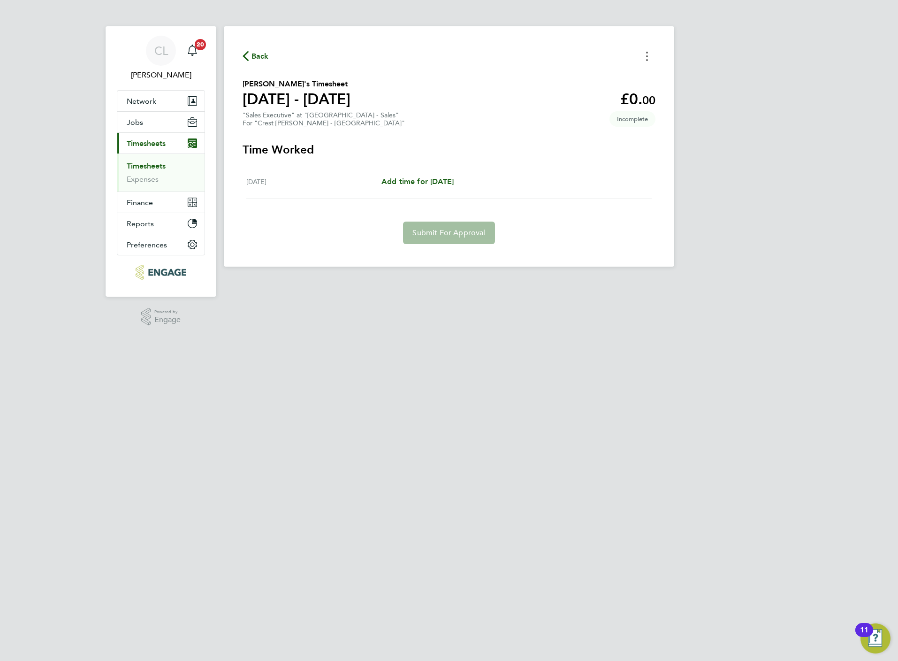
click at [645, 58] on button "Timesheets Menu" at bounding box center [647, 56] width 17 height 15
click at [406, 109] on section "Donna Abracauskas's Timesheet 18 - 24 Aug 2025 £0. 00 "Sales Executive" at "Bra…" at bounding box center [449, 102] width 413 height 49
click at [454, 181] on span "Add time for [DATE]" at bounding box center [417, 181] width 72 height 9
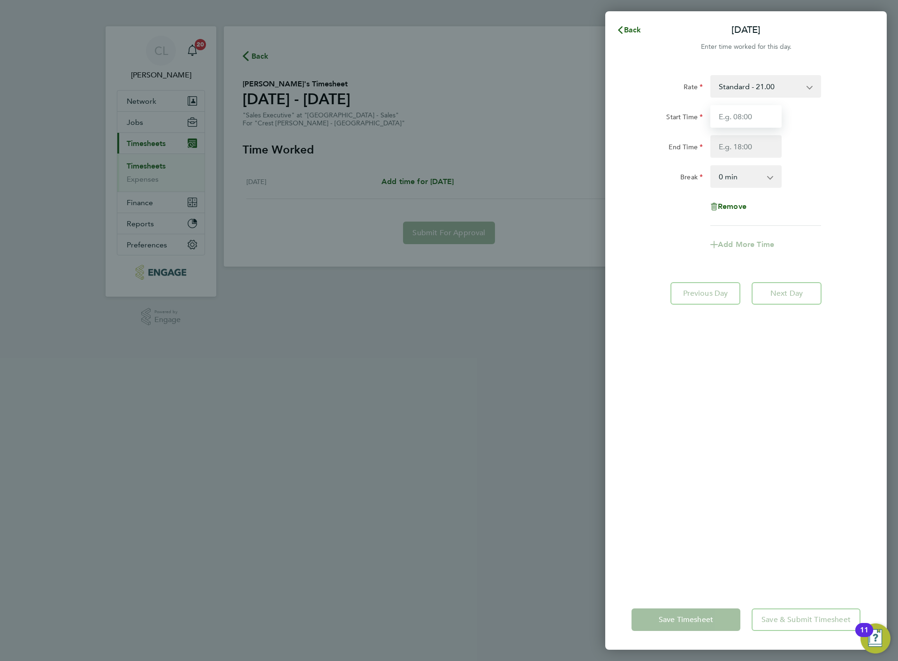
click at [763, 117] on input "Start Time" at bounding box center [745, 116] width 71 height 23
type input "10:00"
type input "17:00"
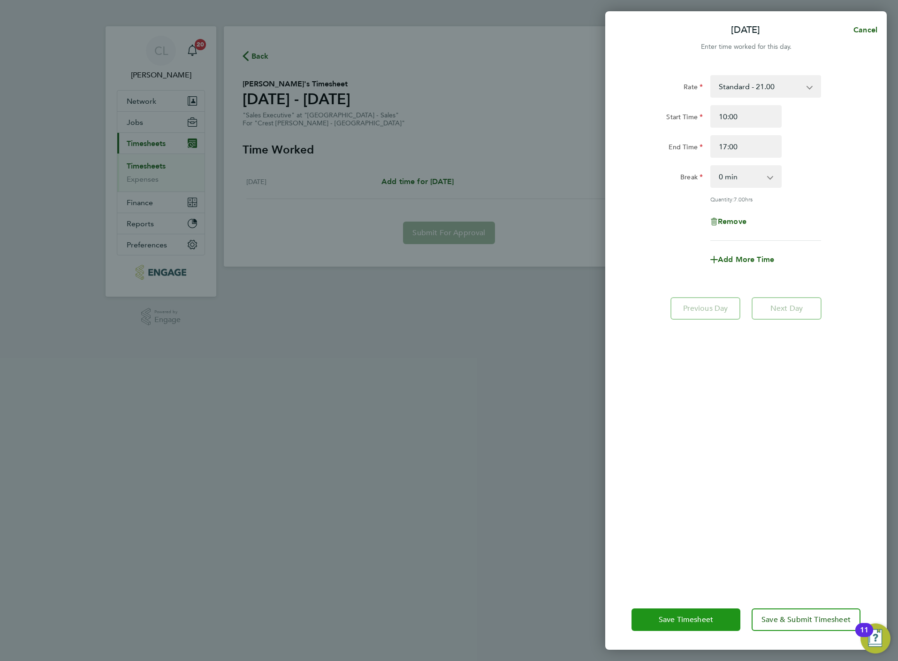
click at [669, 616] on span "Save Timesheet" at bounding box center [686, 619] width 54 height 9
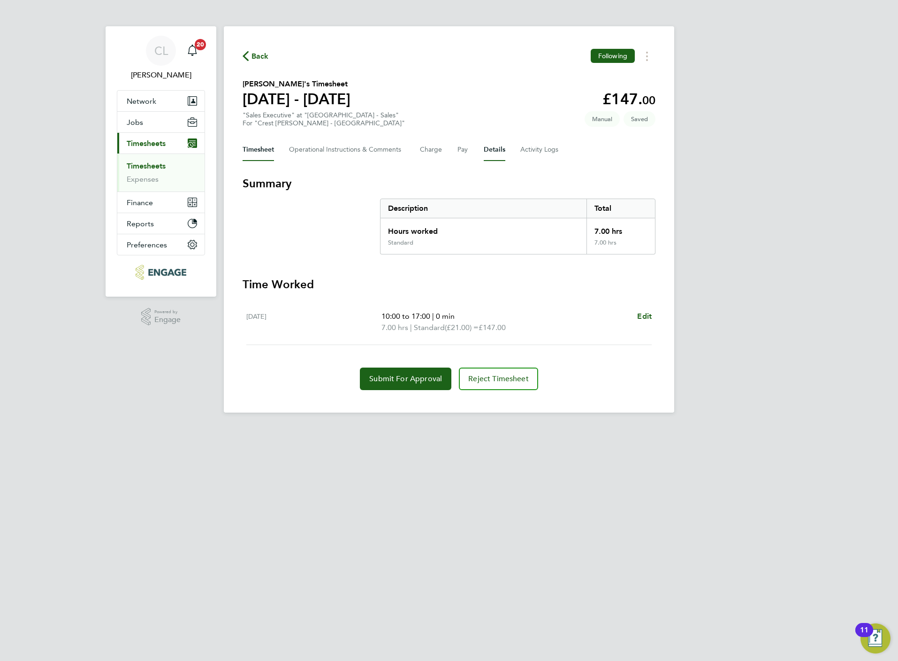
click at [490, 156] on button "Details" at bounding box center [495, 149] width 22 height 23
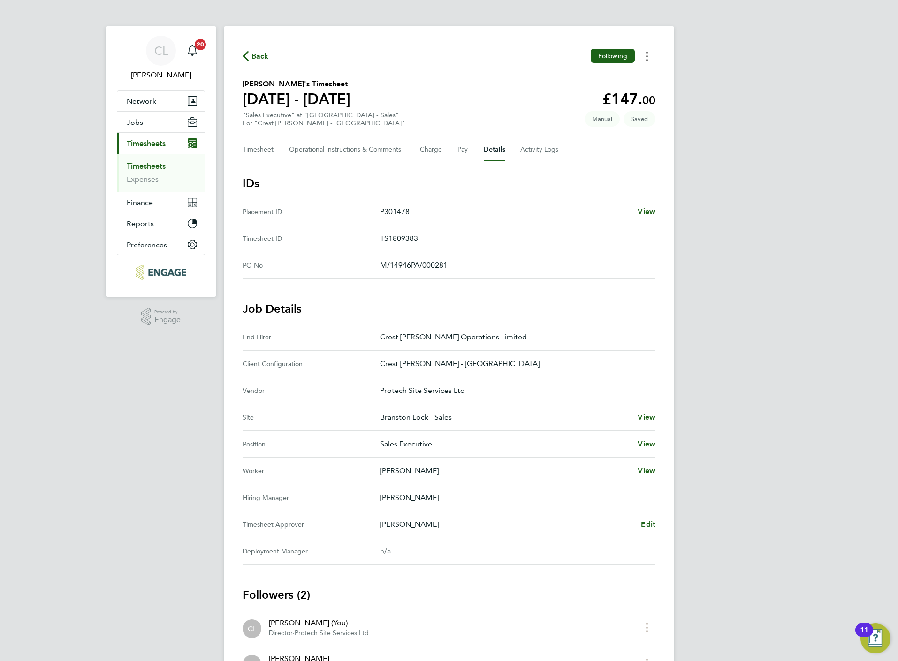
click at [647, 57] on circle "Timesheets Menu" at bounding box center [647, 56] width 2 height 2
click at [536, 189] on h3 "IDs" at bounding box center [449, 183] width 413 height 15
click at [298, 149] on Comments-tab "Operational Instructions & Comments" at bounding box center [347, 149] width 116 height 23
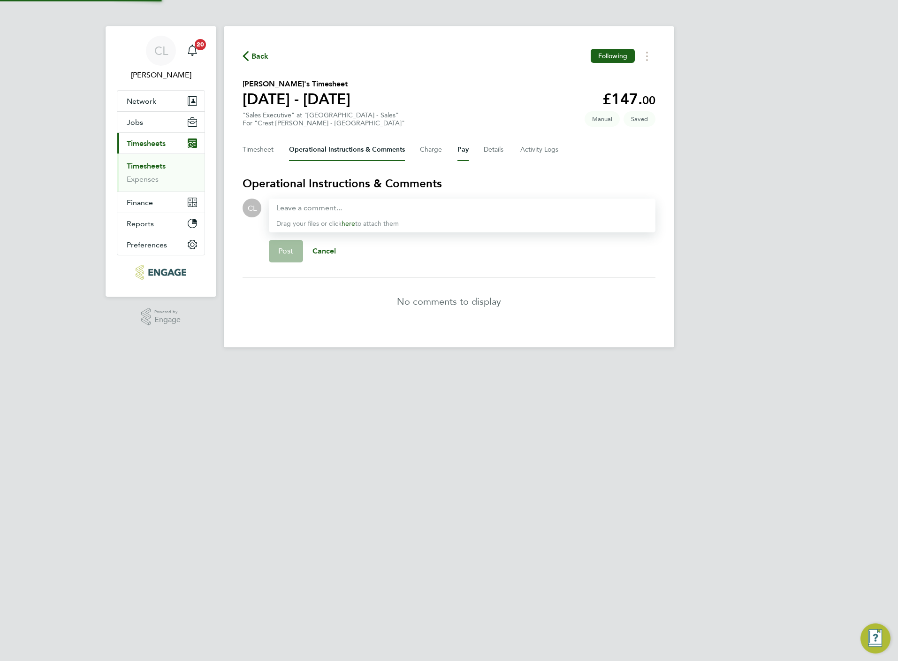
click at [467, 148] on button "Pay" at bounding box center [462, 149] width 11 height 23
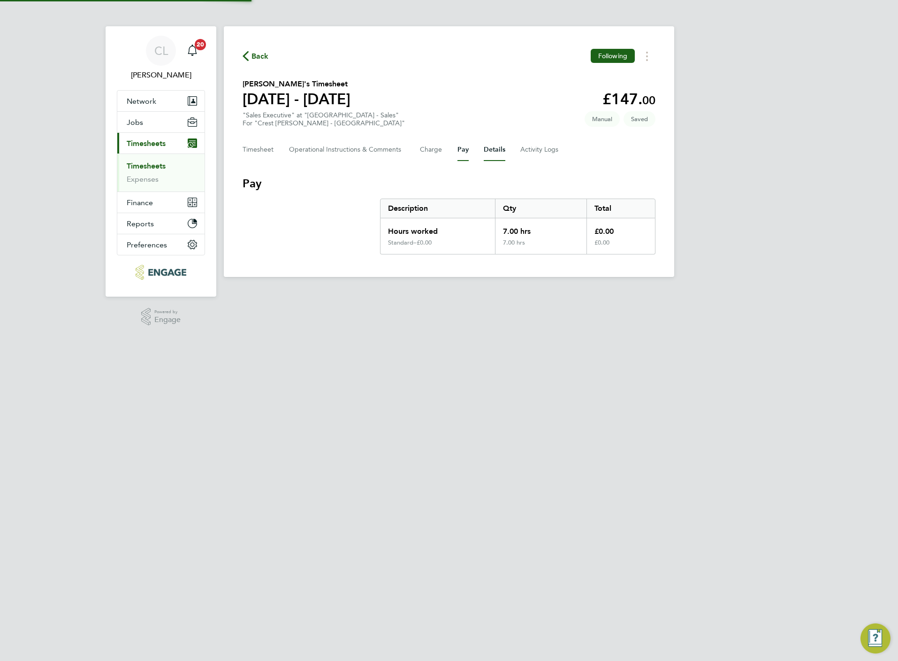
click at [496, 155] on button "Details" at bounding box center [495, 149] width 22 height 23
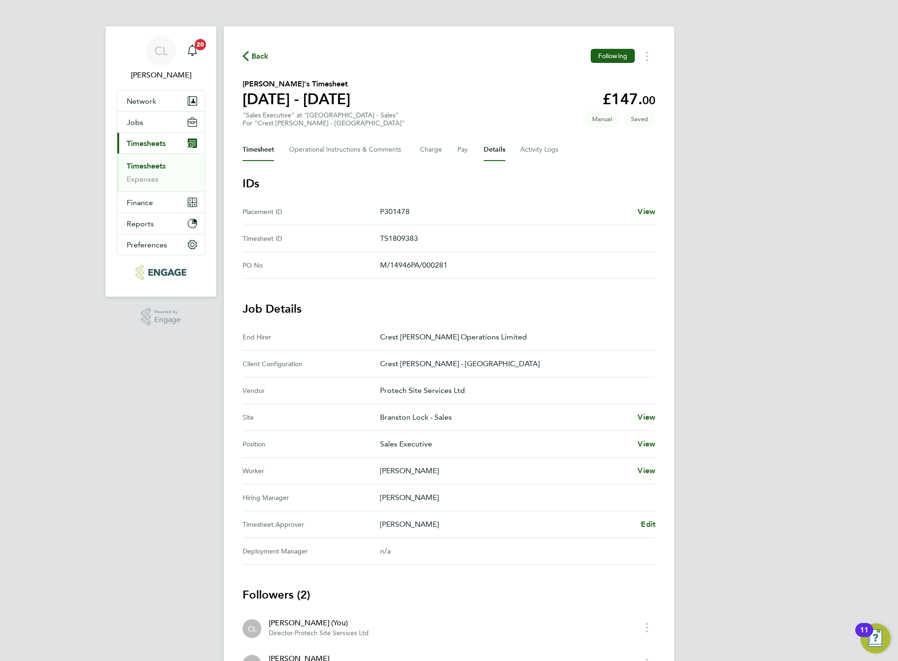
click at [272, 145] on button "Timesheet" at bounding box center [258, 149] width 31 height 23
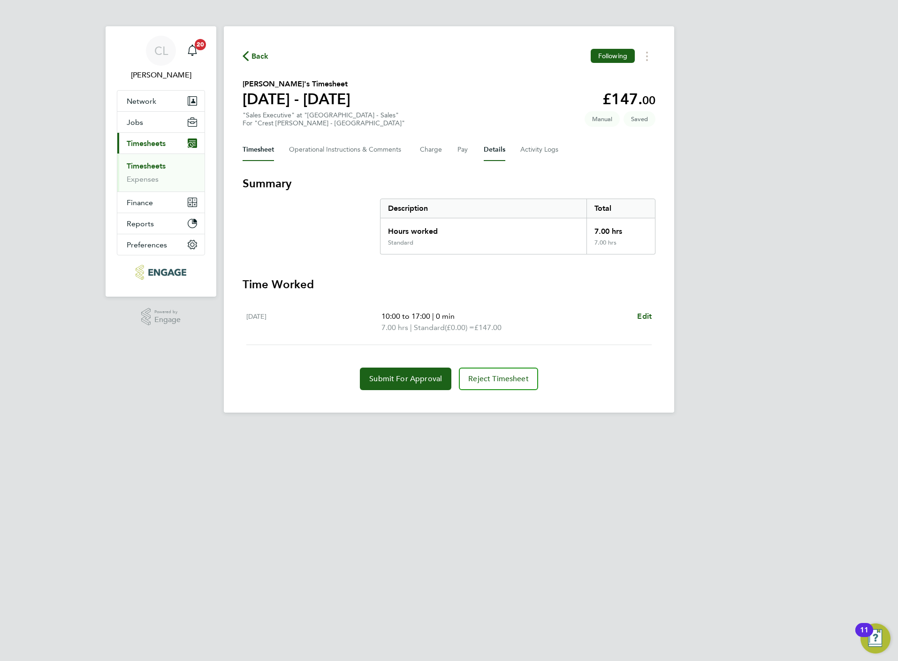
click at [500, 148] on button "Details" at bounding box center [495, 149] width 22 height 23
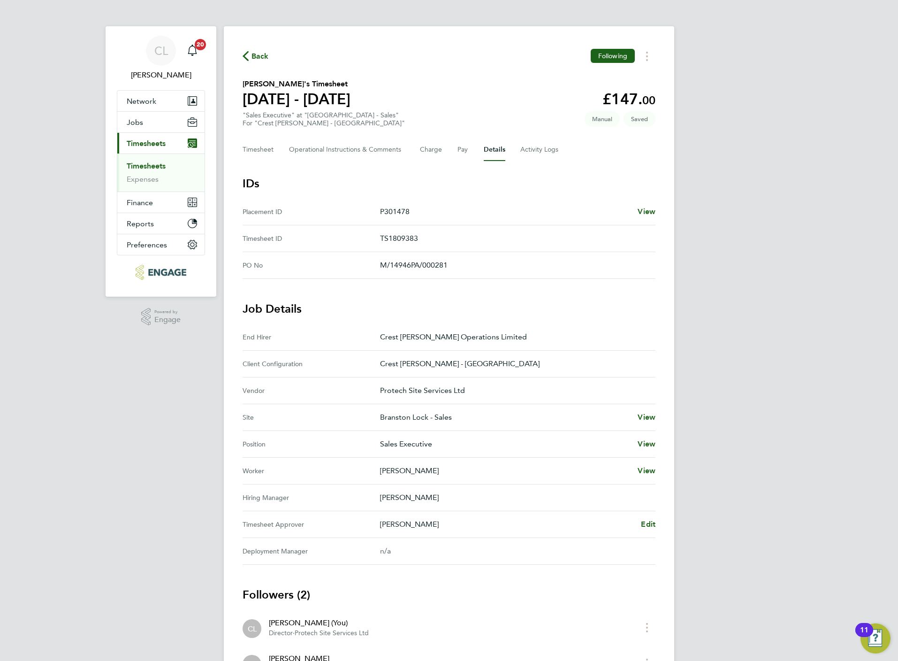
click at [514, 179] on h3 "IDs" at bounding box center [449, 183] width 413 height 15
click at [315, 151] on Comments-tab "Operational Instructions & Comments" at bounding box center [347, 149] width 116 height 23
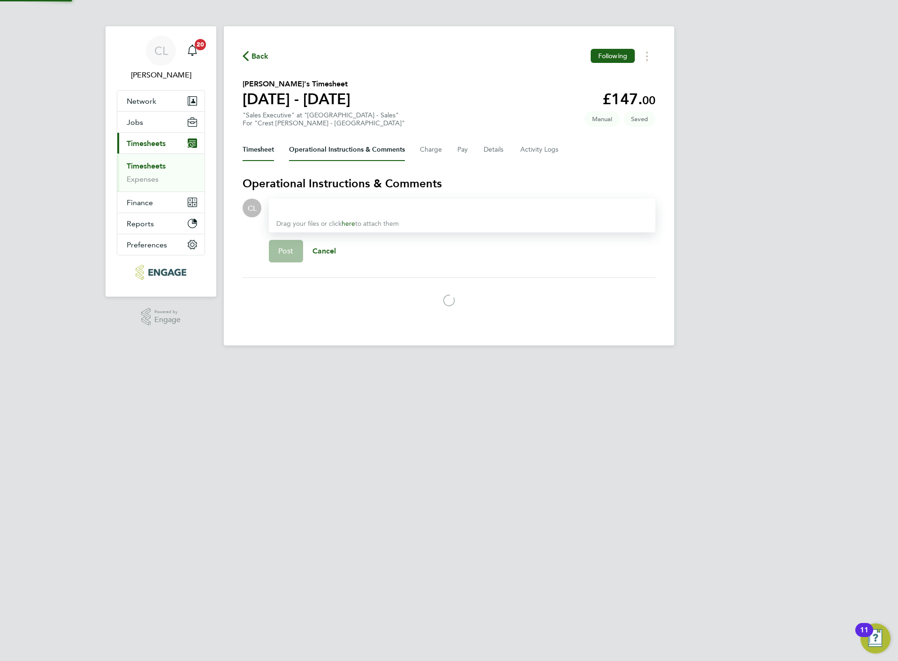
click at [255, 155] on button "Timesheet" at bounding box center [258, 149] width 31 height 23
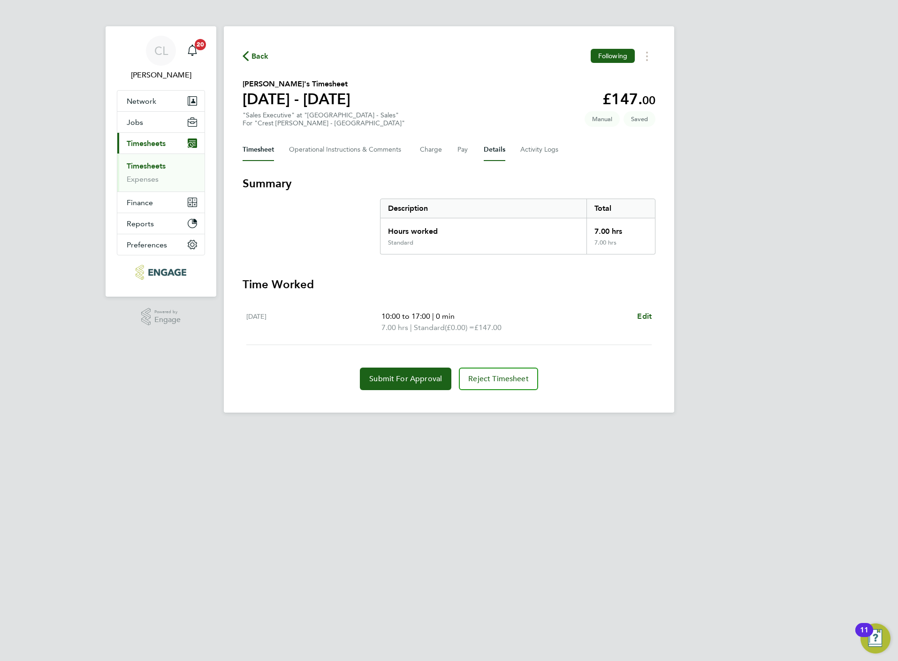
click at [497, 153] on button "Details" at bounding box center [495, 149] width 22 height 23
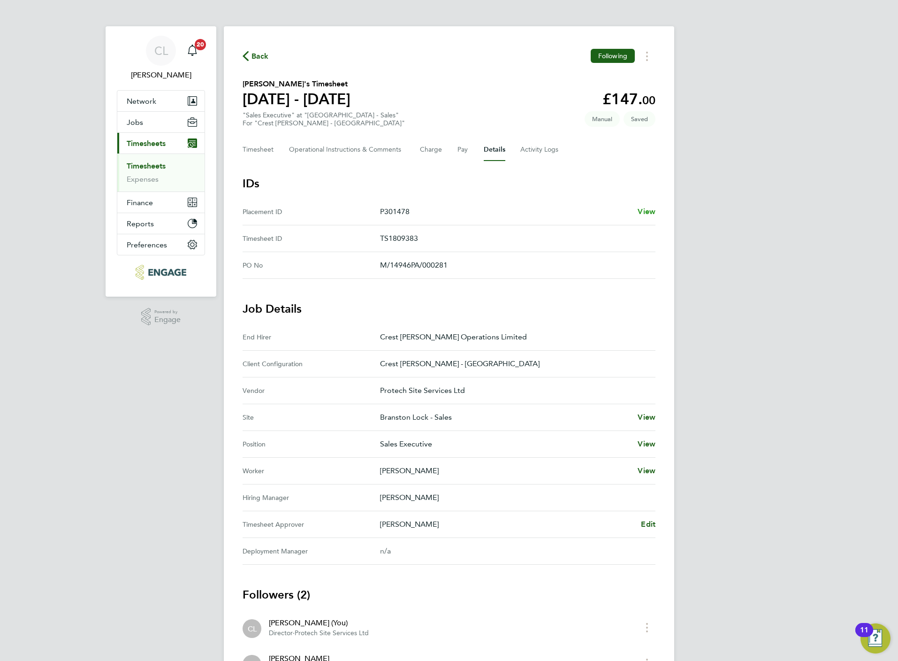
click at [649, 210] on span "View" at bounding box center [647, 211] width 18 height 9
click at [271, 154] on button "Timesheet" at bounding box center [258, 149] width 31 height 23
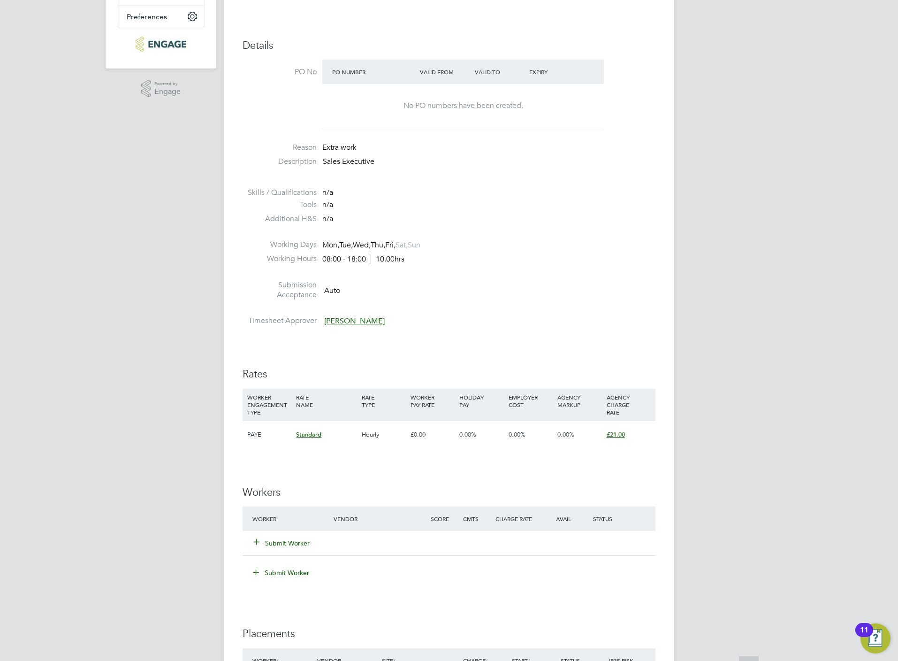
scroll to position [282, 0]
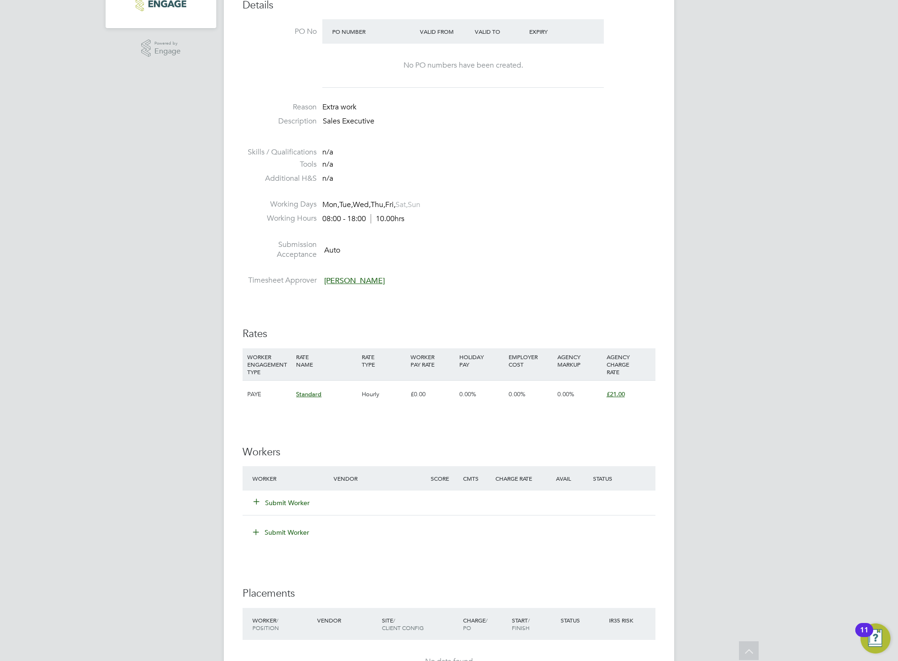
click at [276, 497] on div "Submit Worker" at bounding box center [298, 502] width 97 height 17
click at [277, 500] on button "Submit Worker" at bounding box center [282, 502] width 56 height 9
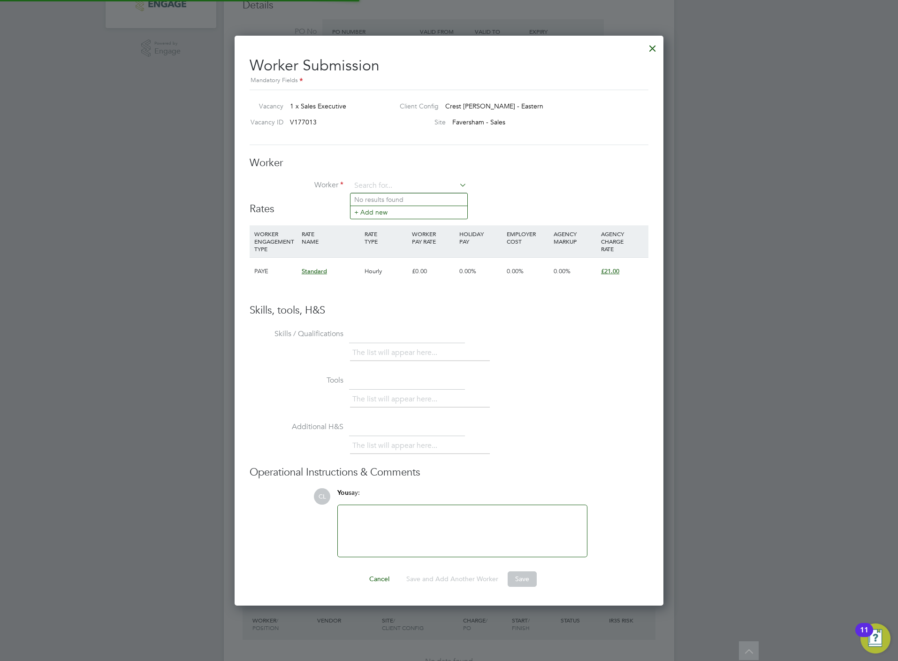
scroll to position [0, 0]
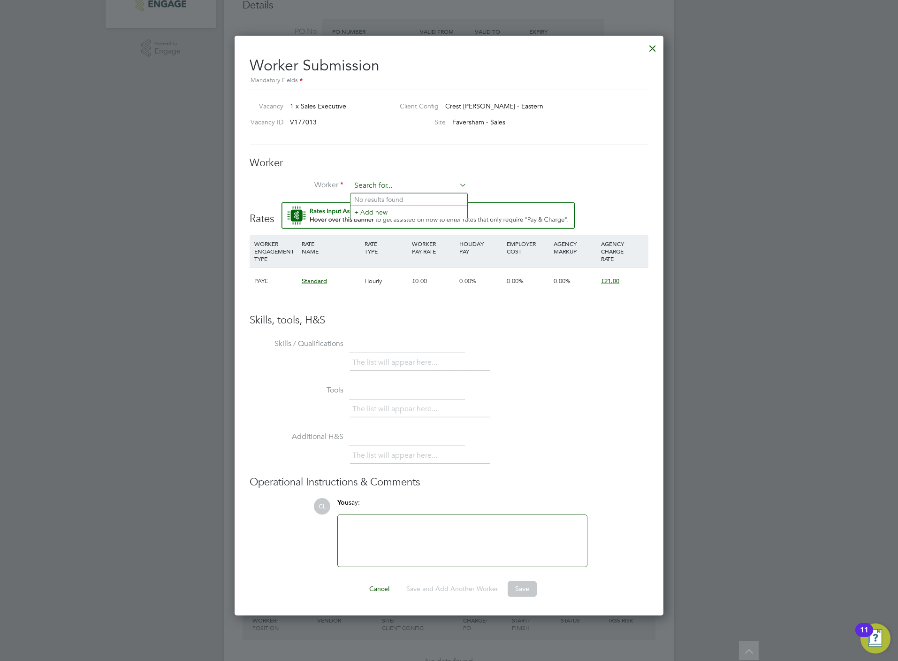
click at [390, 185] on input at bounding box center [409, 186] width 116 height 14
click at [411, 223] on li "Trac ey Hildrew (HIL004)" at bounding box center [408, 225] width 117 height 13
type input "Tracey Hildrew (HIL004)"
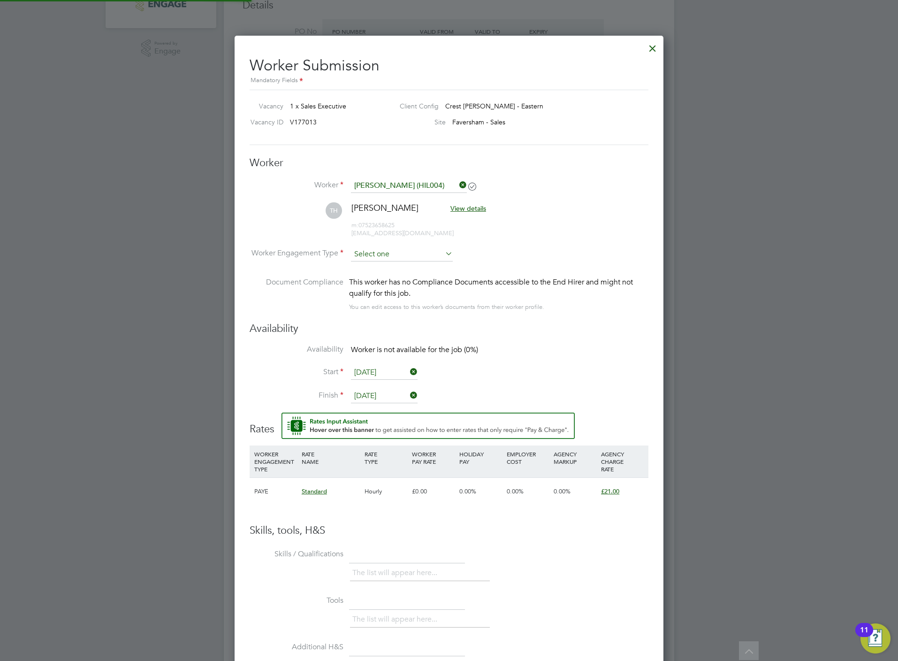
scroll to position [791, 429]
click at [390, 249] on input at bounding box center [402, 254] width 102 height 14
click at [386, 277] on li "PAYE" at bounding box center [401, 280] width 103 height 12
type input "PAYE"
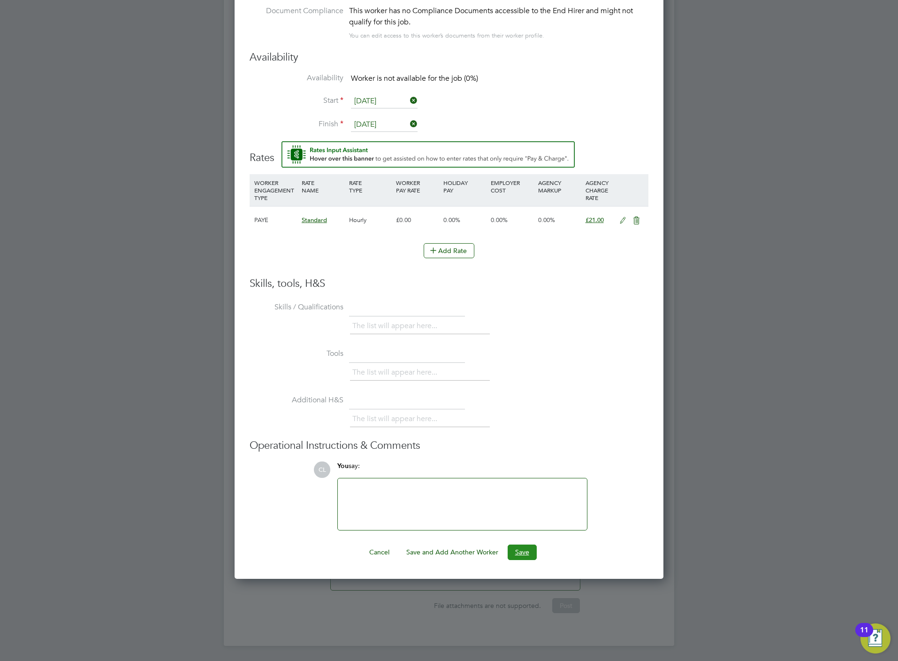
click at [519, 553] on button "Save" at bounding box center [522, 551] width 29 height 15
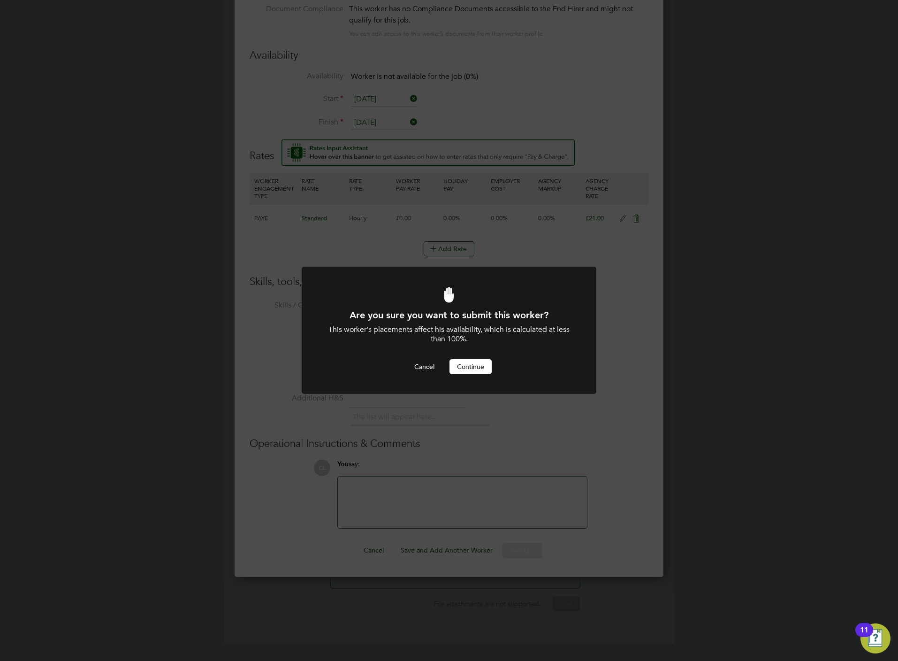
click at [470, 365] on button "Continue" at bounding box center [470, 366] width 42 height 15
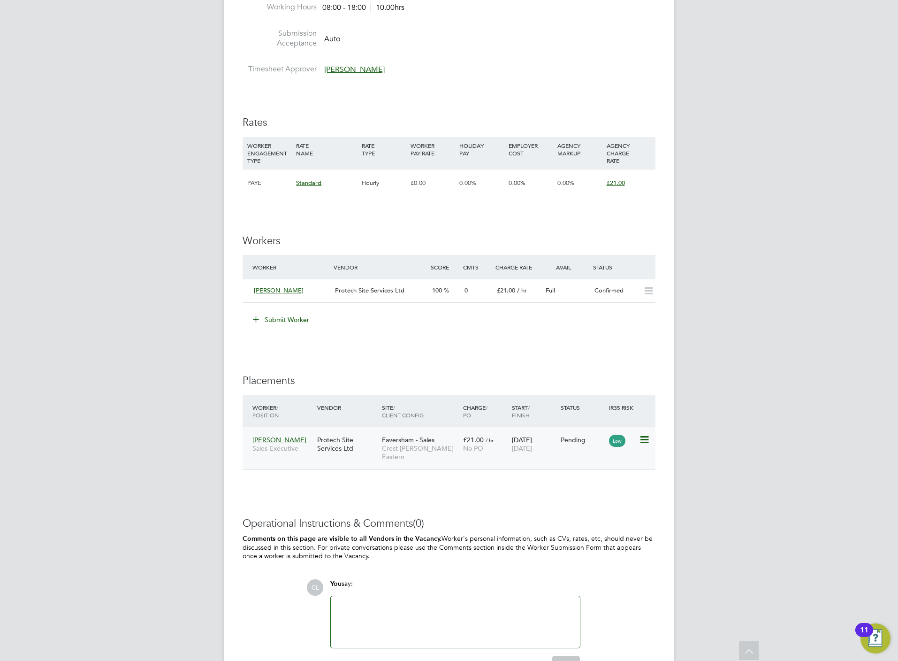
click at [645, 443] on icon at bounding box center [643, 439] width 9 height 11
click at [593, 499] on li "Start" at bounding box center [614, 499] width 67 height 13
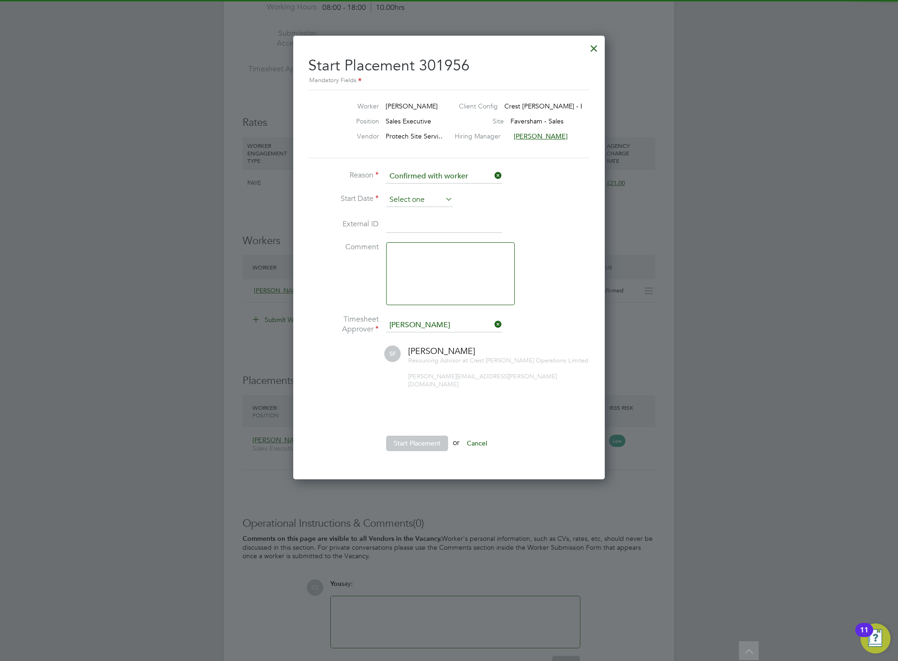
click at [412, 197] on input at bounding box center [419, 200] width 67 height 14
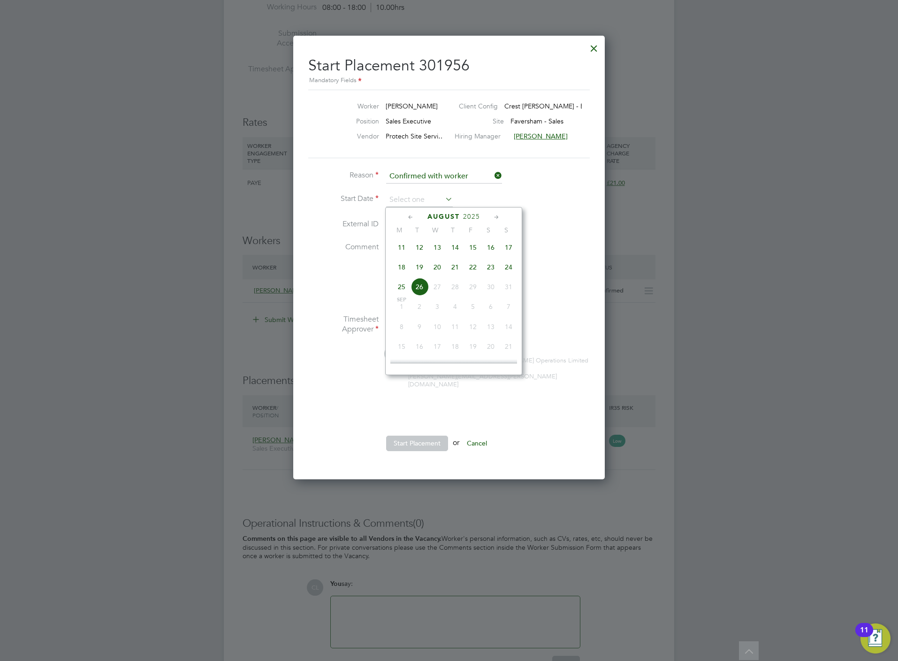
click at [507, 271] on span "24" at bounding box center [509, 267] width 18 height 18
type input "[DATE]"
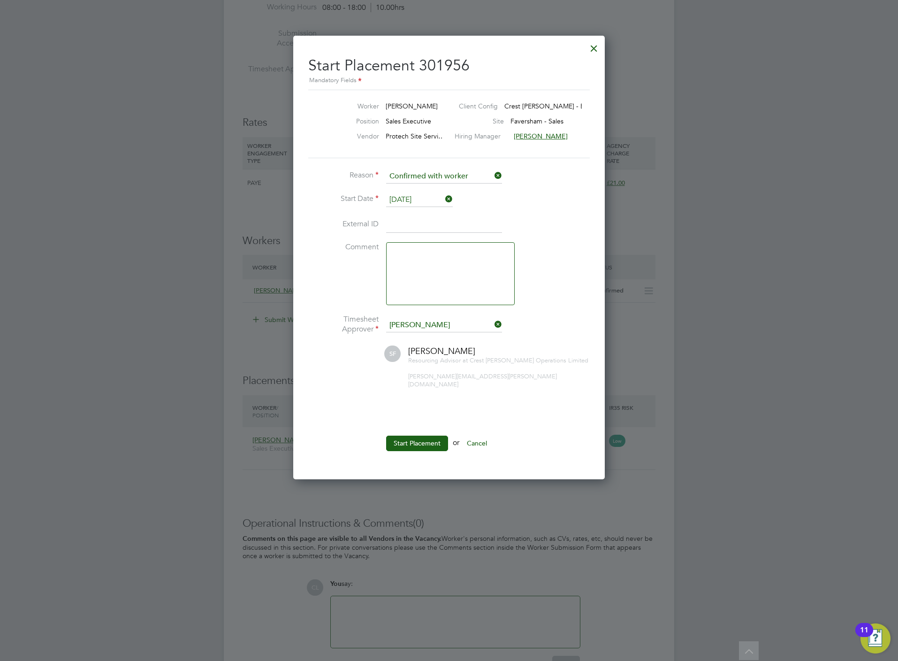
click at [423, 435] on button "Start Placement" at bounding box center [417, 442] width 62 height 15
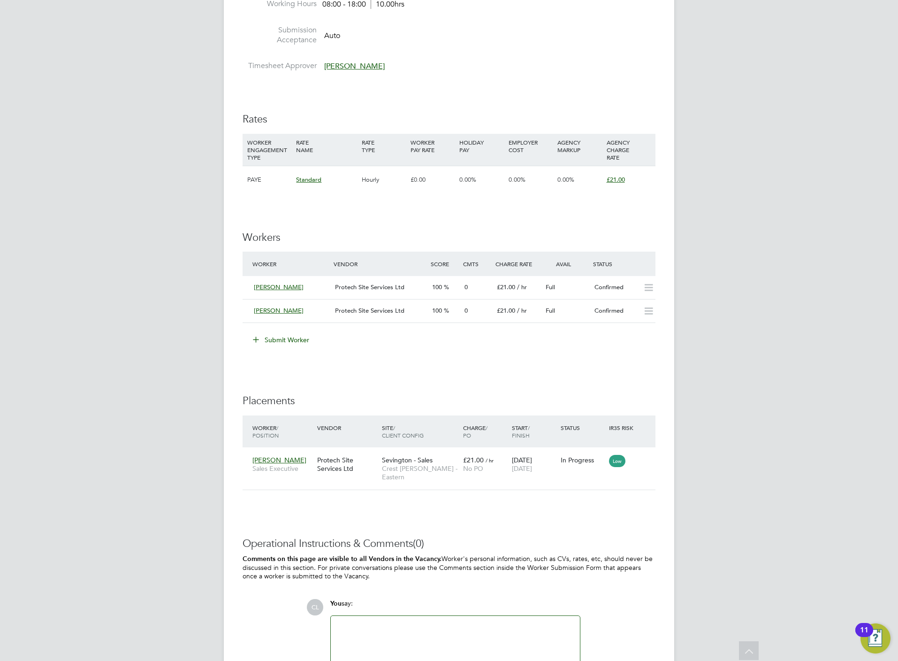
scroll to position [563, 0]
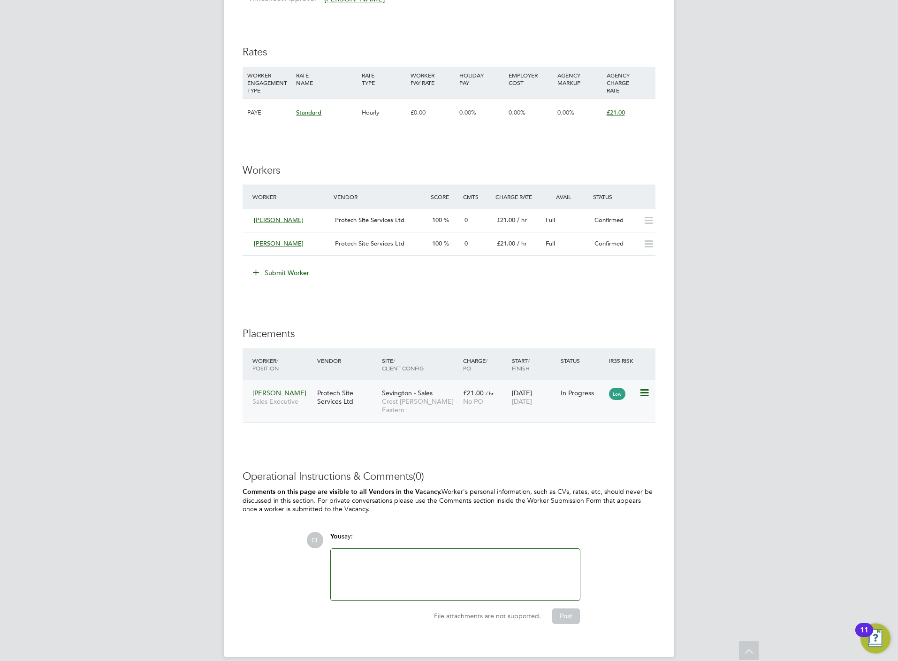
click at [421, 402] on span "Crest [PERSON_NAME] - Eastern" at bounding box center [420, 405] width 76 height 17
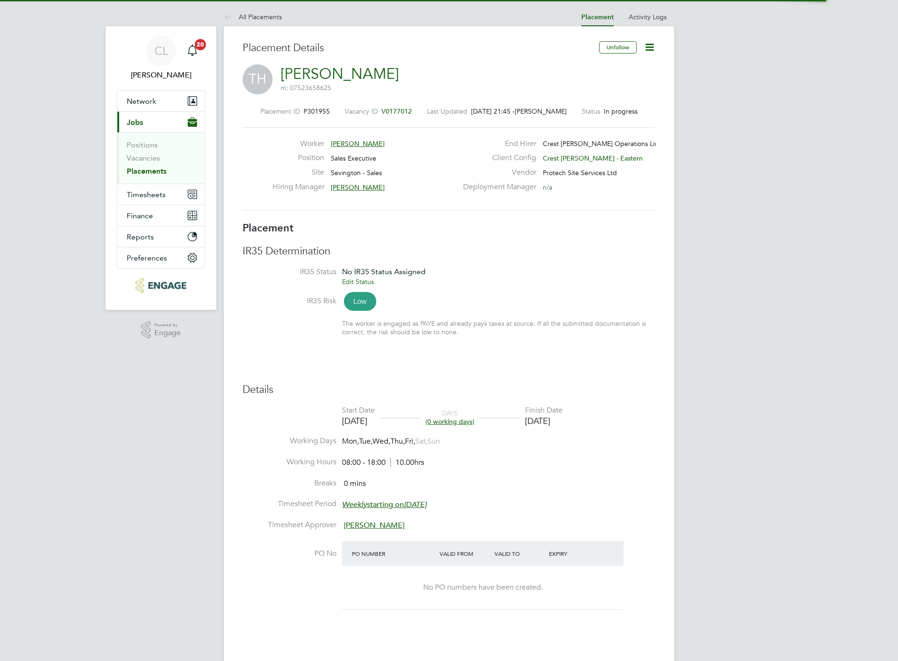
click at [655, 47] on icon at bounding box center [650, 47] width 12 height 12
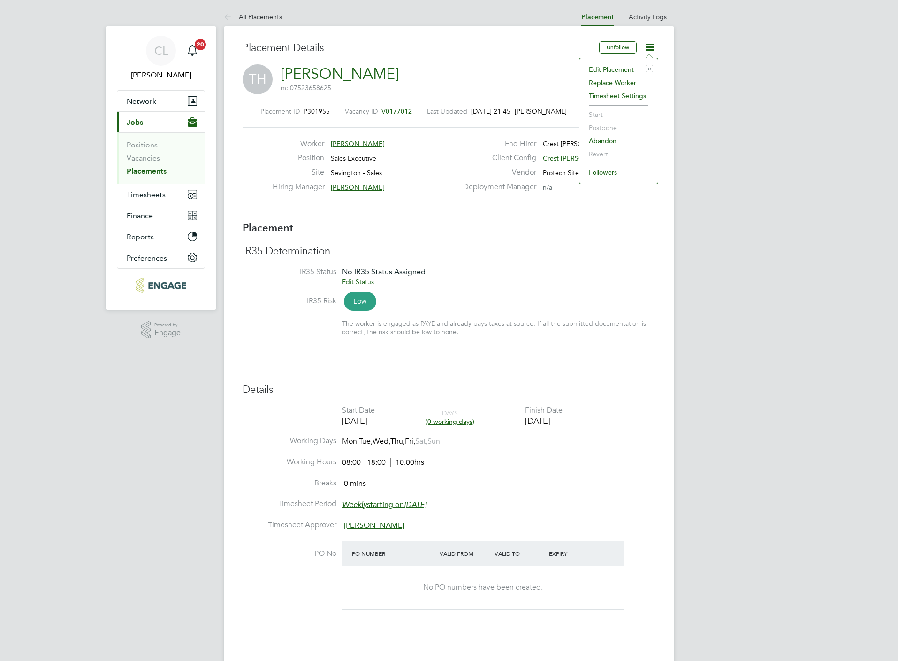
click at [604, 69] on li "Edit Placement e" at bounding box center [618, 69] width 69 height 13
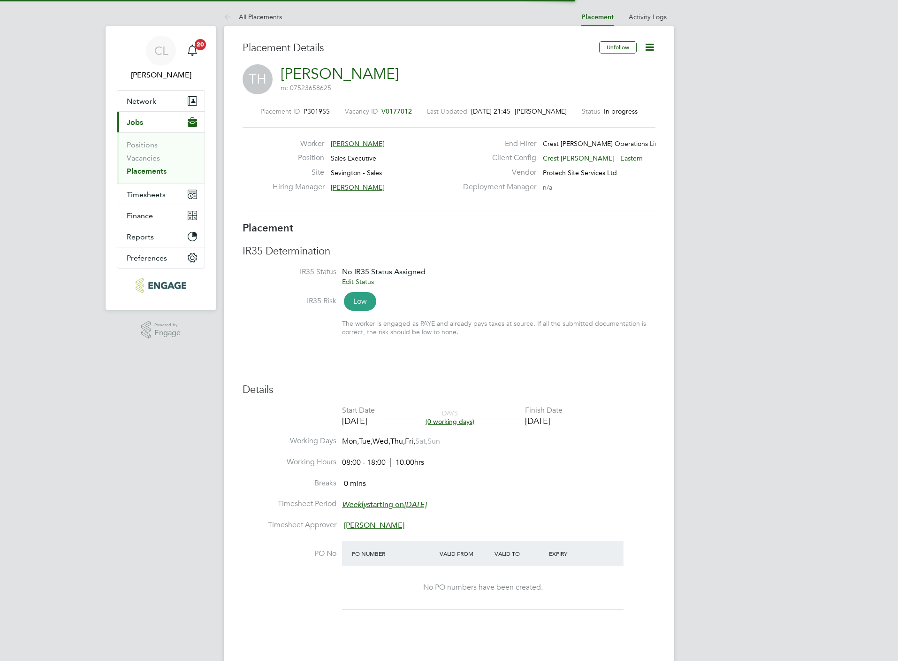
scroll to position [5, 5]
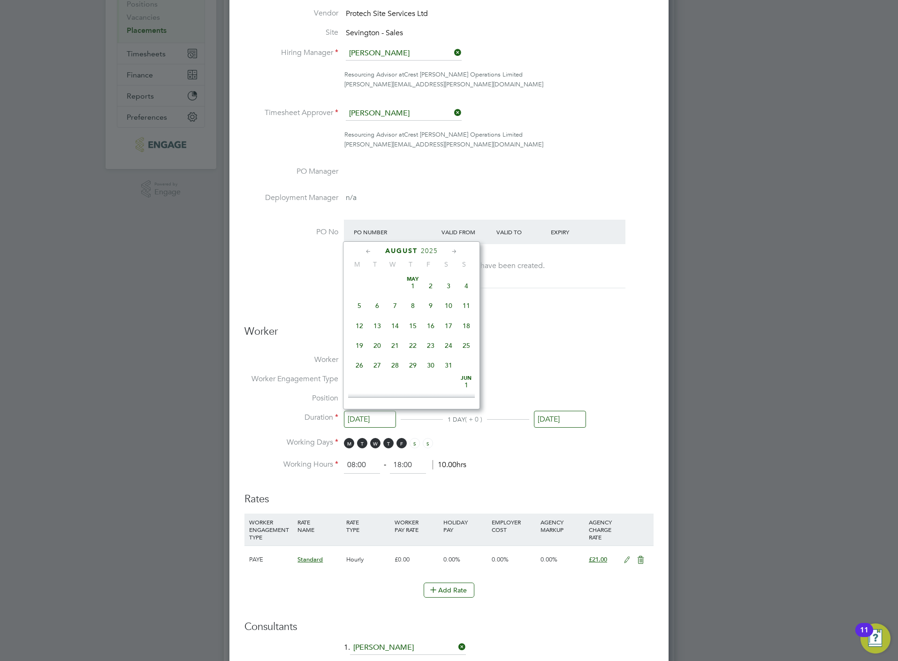
click at [364, 421] on input "[DATE]" at bounding box center [370, 419] width 52 height 17
click at [445, 328] on span "23" at bounding box center [449, 321] width 18 height 18
type input "[DATE]"
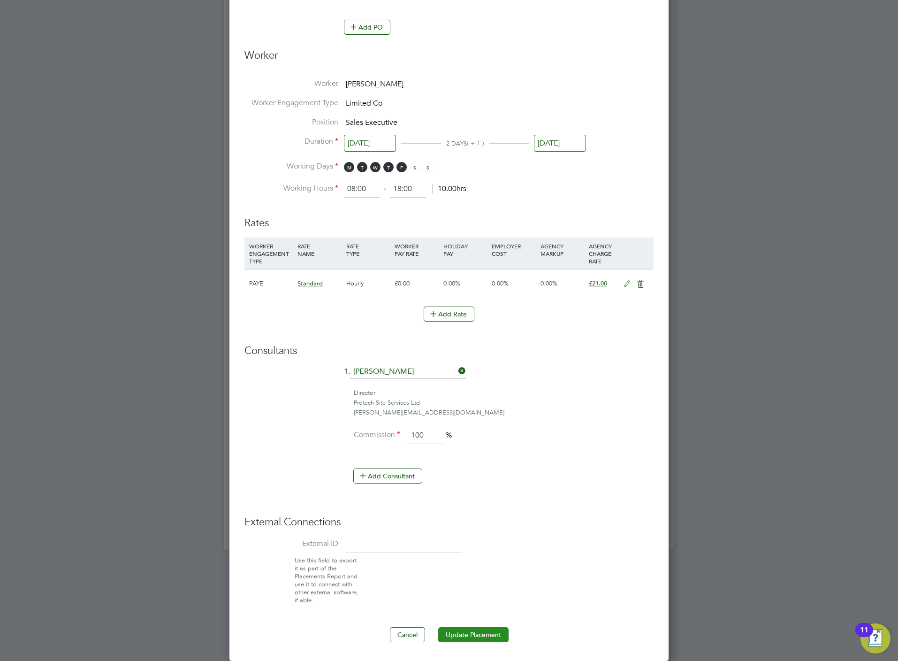
click at [485, 631] on button "Update Placement" at bounding box center [473, 634] width 70 height 15
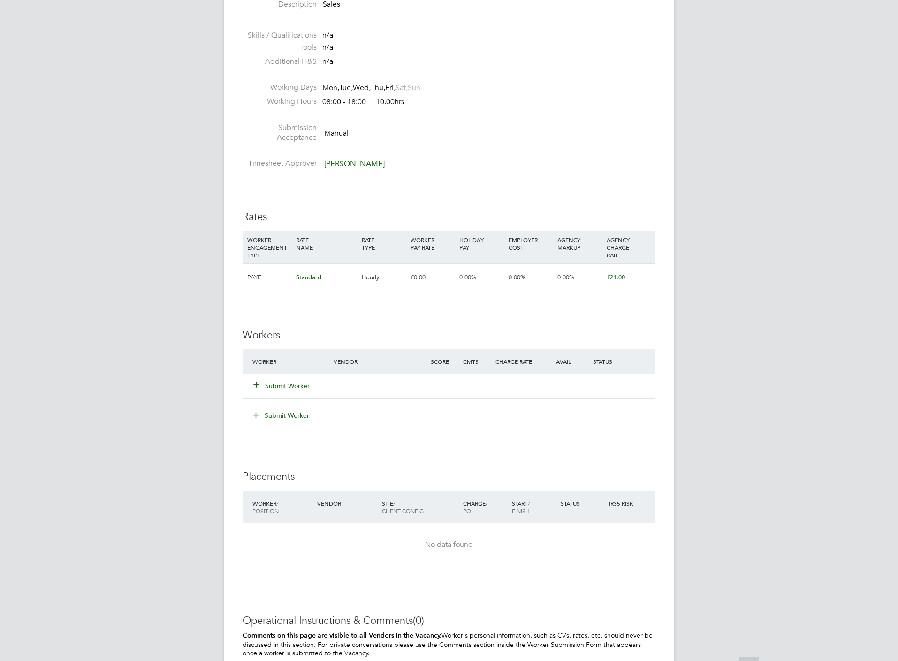
scroll to position [422, 0]
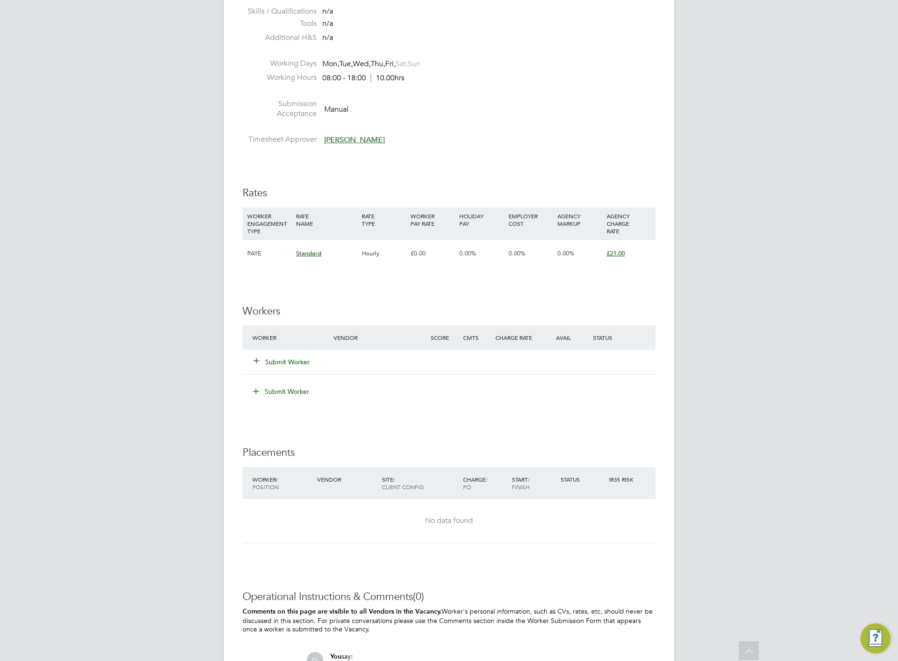
click at [270, 358] on button "Submit Worker" at bounding box center [282, 361] width 56 height 9
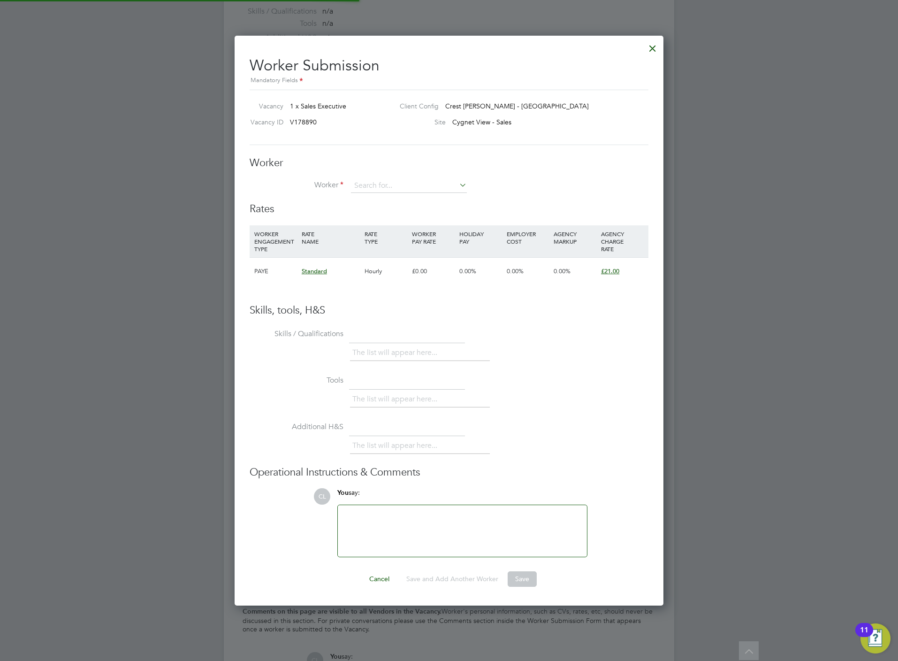
scroll to position [582, 429]
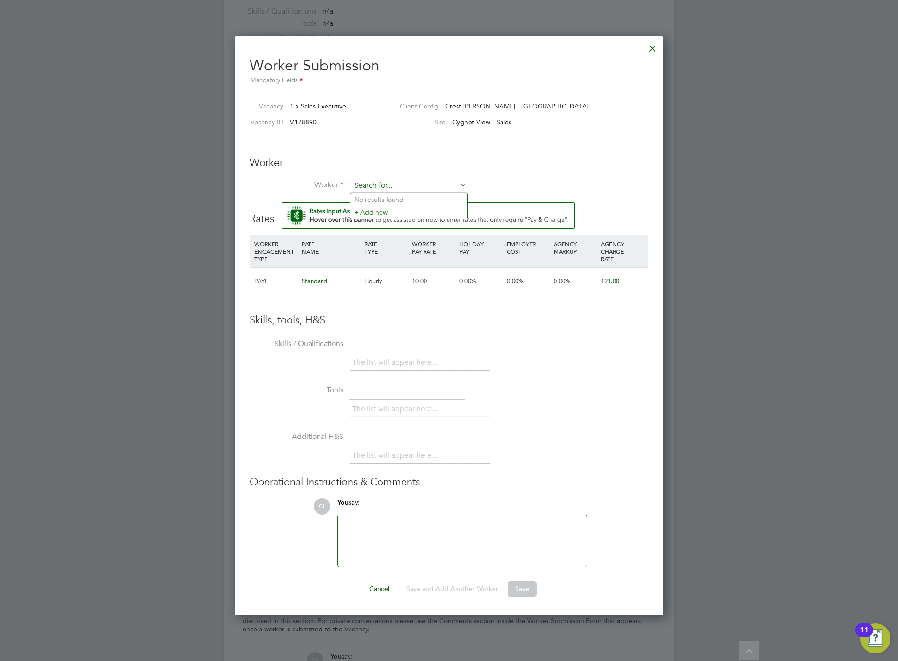
click at [372, 184] on input at bounding box center [409, 186] width 116 height 14
click at [390, 199] on li "Richard Ca llinan (CAL002)" at bounding box center [408, 199] width 117 height 13
type input "Richard Callinan (CAL002)"
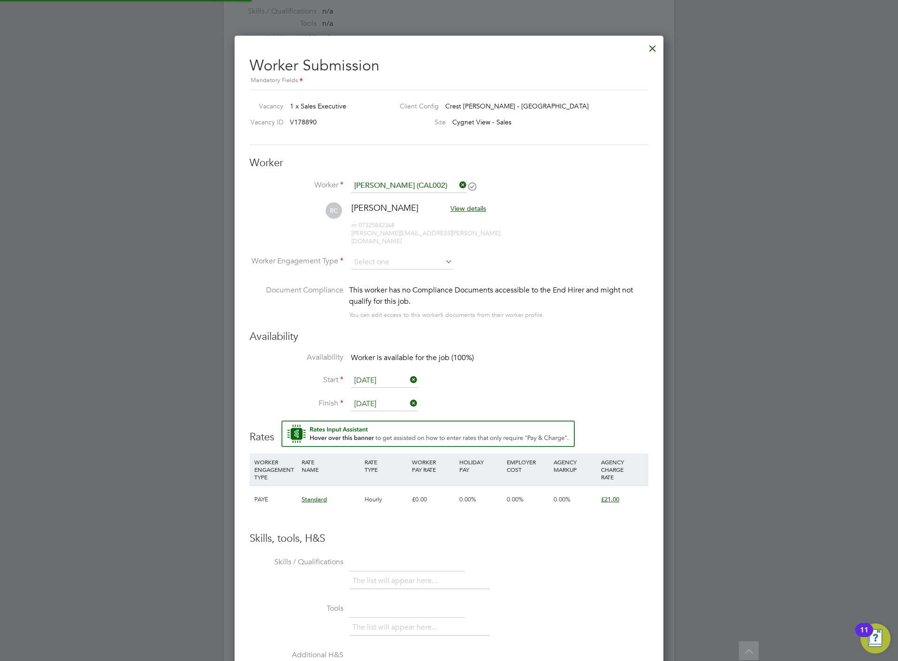
scroll to position [791, 429]
click at [400, 255] on input at bounding box center [402, 262] width 102 height 14
click at [388, 272] on li "Contract" at bounding box center [401, 267] width 103 height 12
type input "Contract"
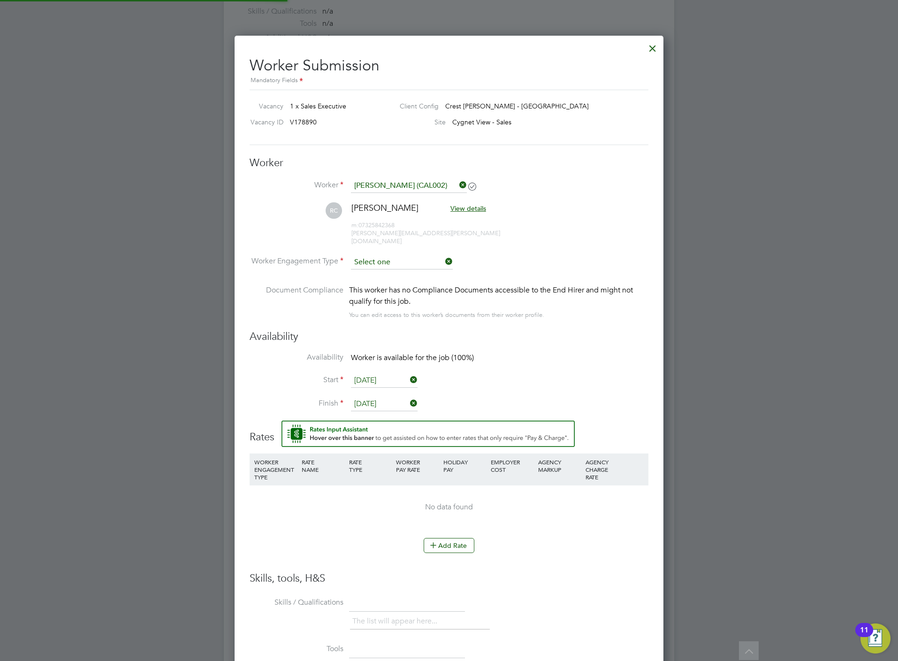
click at [383, 255] on input at bounding box center [402, 262] width 102 height 14
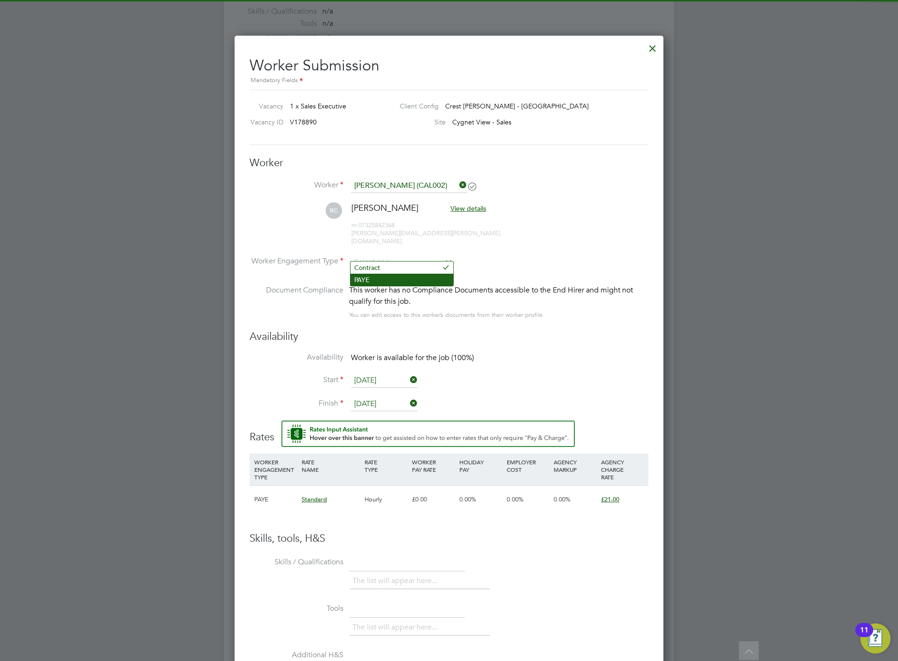
click at [383, 279] on li "PAYE" at bounding box center [401, 280] width 103 height 12
type input "PAYE"
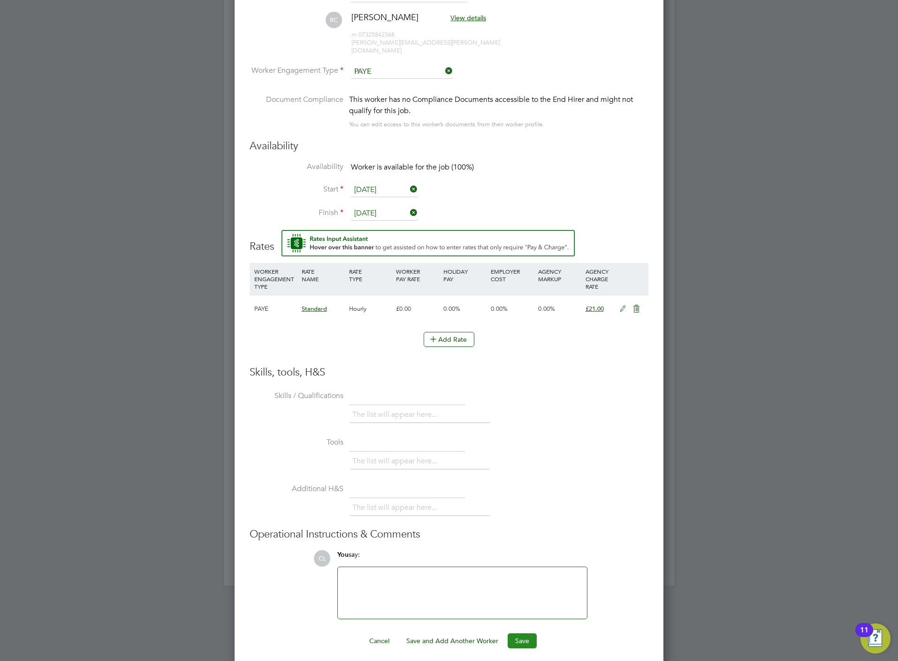
click at [518, 633] on button "Save" at bounding box center [522, 640] width 29 height 15
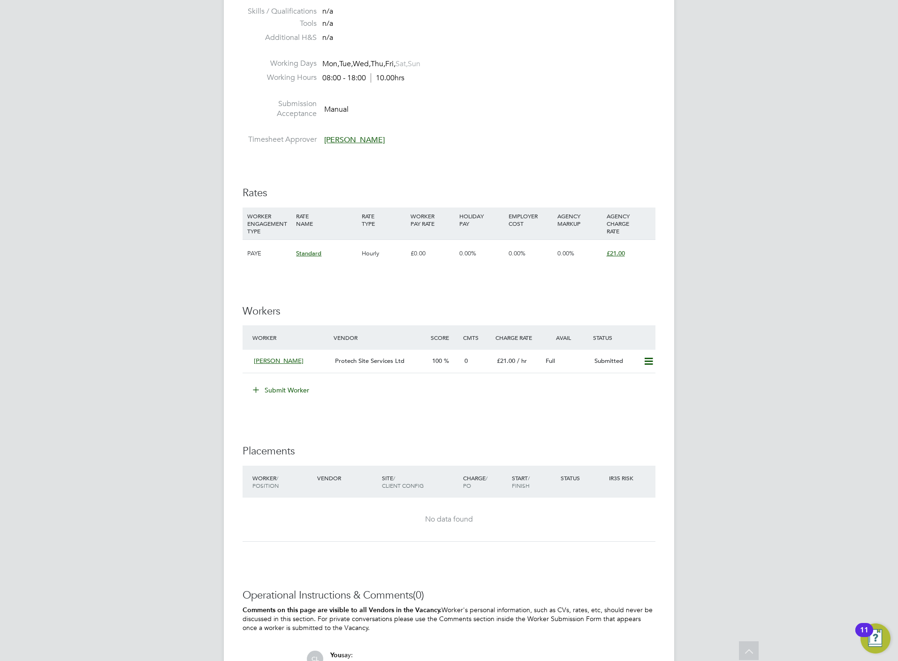
click at [657, 352] on div "Vacancy Details Unfollow Manage Vendors (1) 1 x Sales Executive - V178890 Confi…" at bounding box center [449, 189] width 450 height 1171
click at [649, 363] on icon at bounding box center [649, 362] width 12 height 8
click at [625, 376] on li "Offer" at bounding box center [634, 381] width 36 height 13
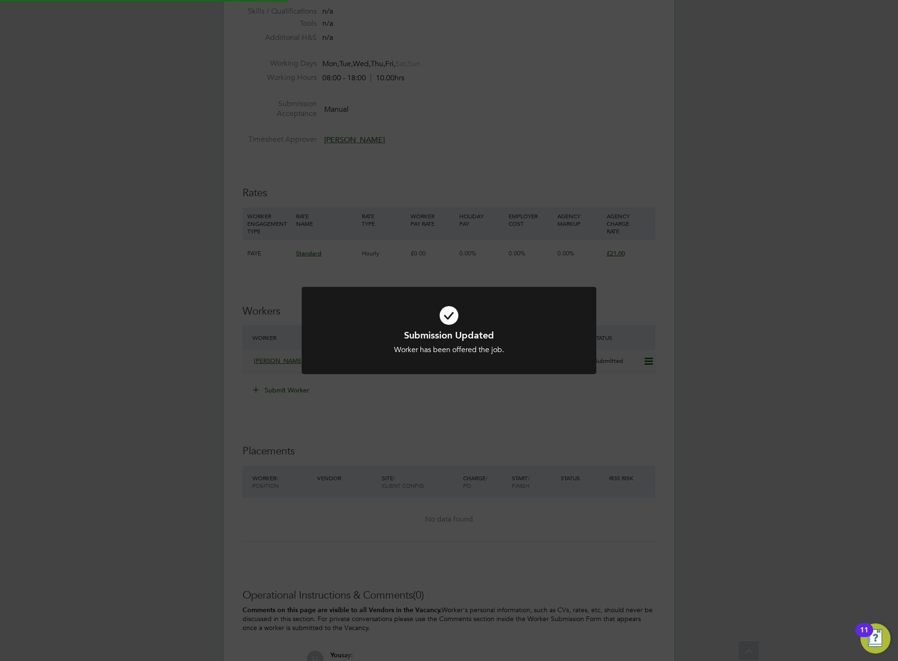
click at [587, 441] on div "Submission Updated Worker has been offered the job. Cancel Okay" at bounding box center [449, 330] width 898 height 661
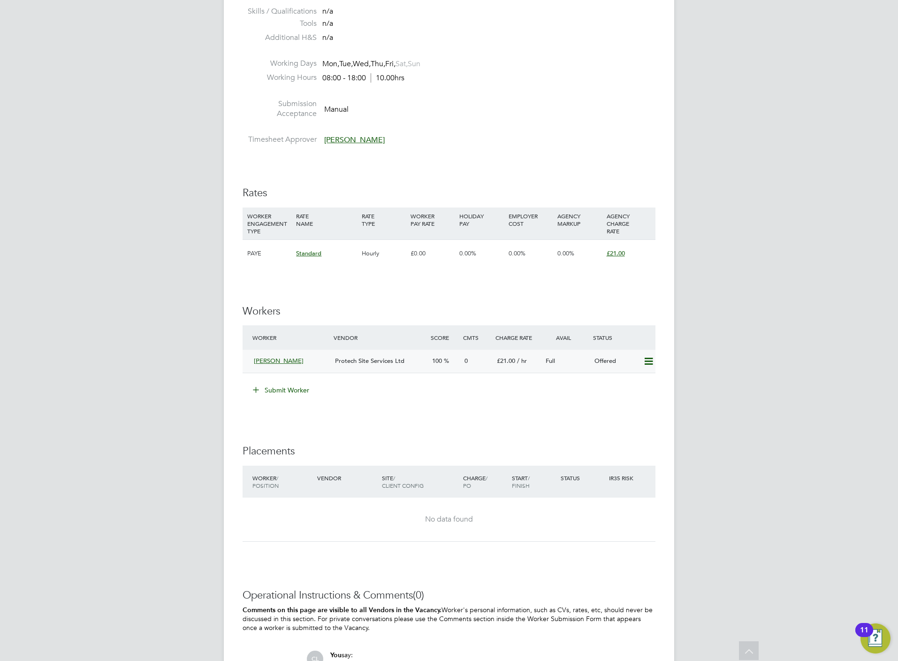
click at [649, 363] on icon at bounding box center [649, 362] width 12 height 8
click at [628, 383] on li "Confirm" at bounding box center [634, 381] width 36 height 13
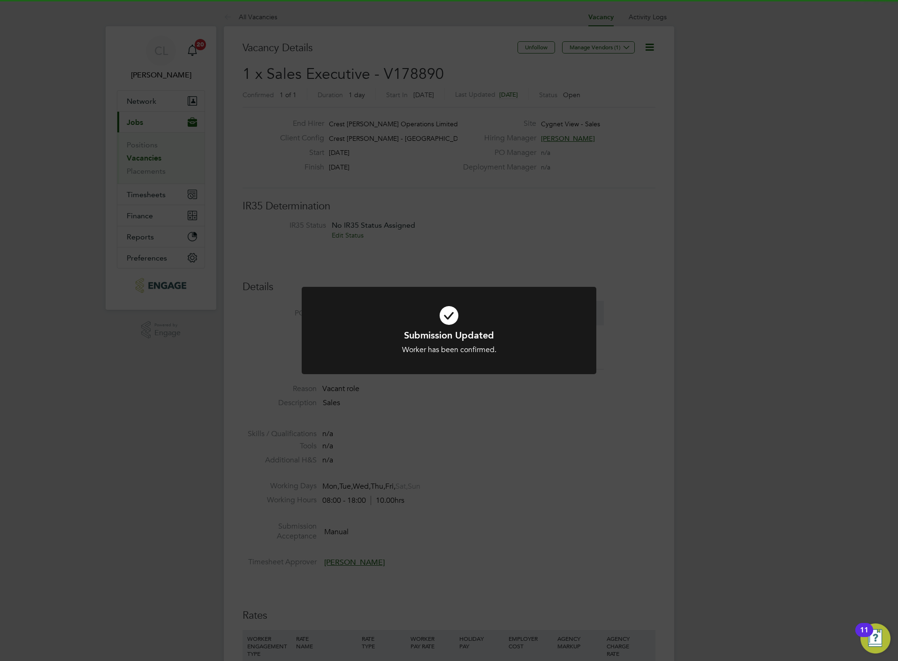
click at [651, 414] on div "Submission Updated Worker has been confirmed. Cancel Okay" at bounding box center [449, 330] width 898 height 661
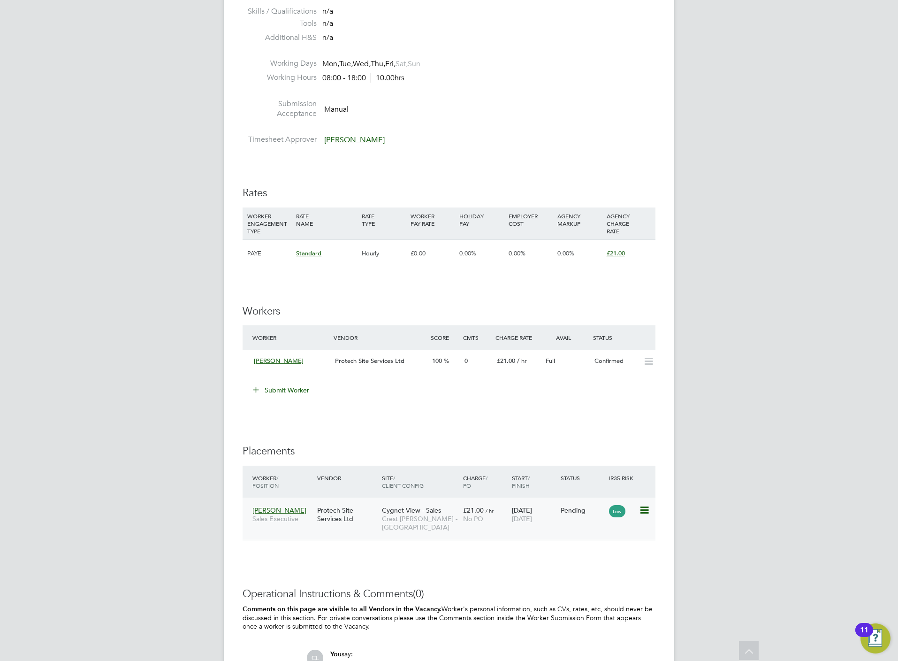
click at [647, 509] on icon at bounding box center [643, 509] width 9 height 11
click at [594, 571] on li "Start" at bounding box center [614, 569] width 67 height 13
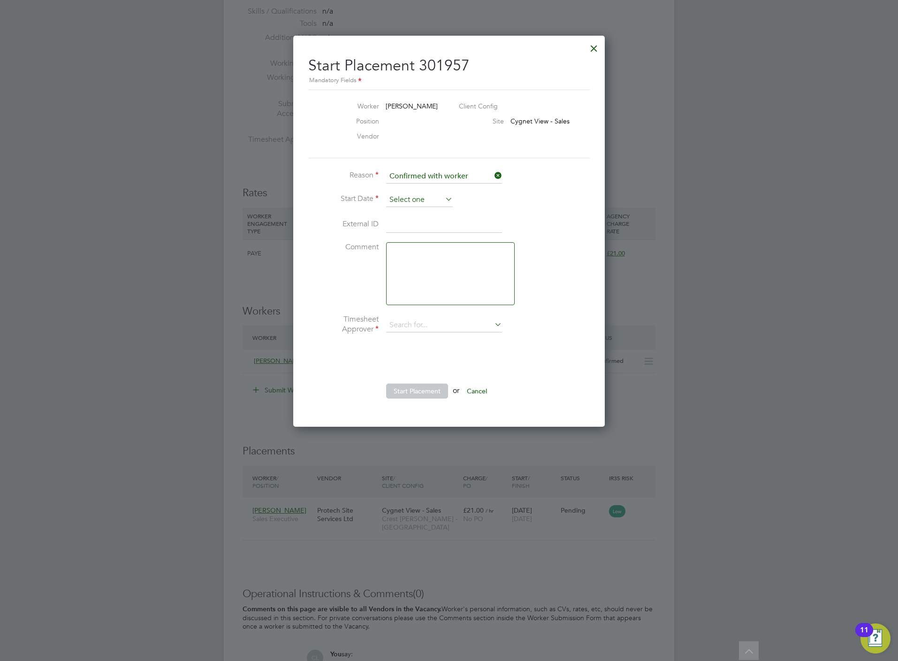
click at [435, 203] on input at bounding box center [419, 200] width 67 height 14
type input "[PERSON_NAME]"
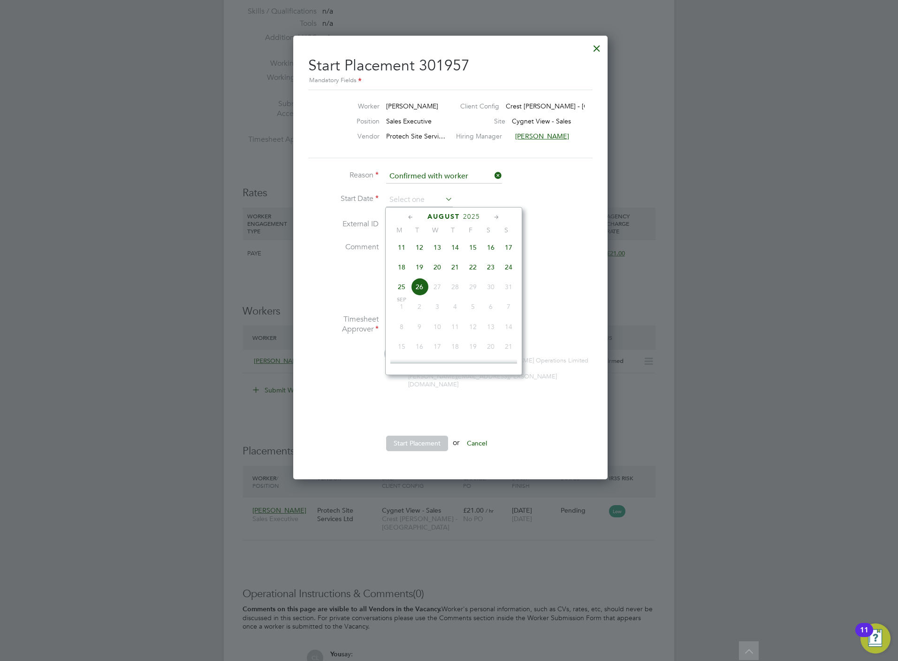
click at [510, 271] on span "24" at bounding box center [509, 267] width 18 height 18
type input "[DATE]"
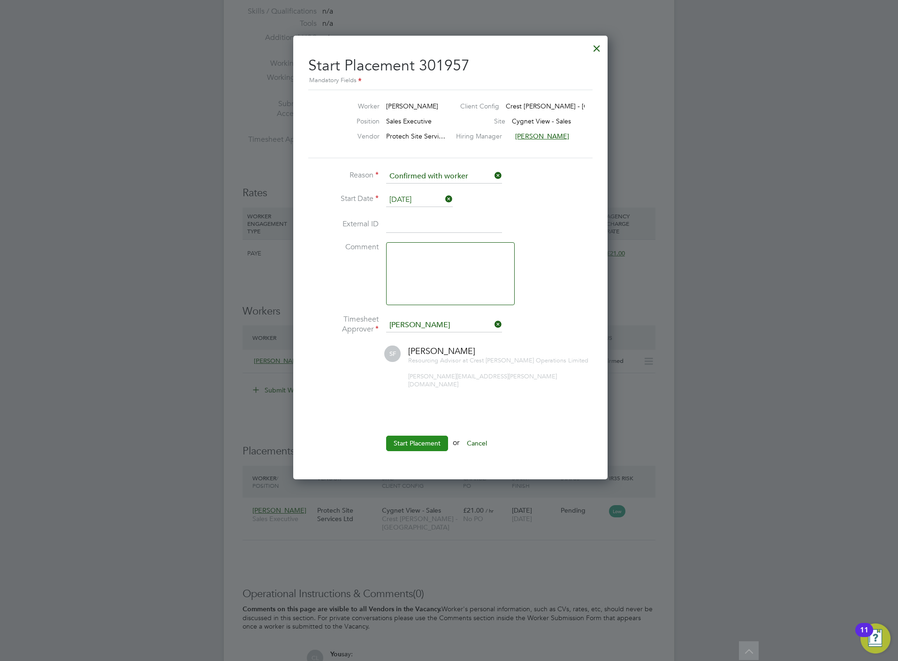
click at [421, 435] on button "Start Placement" at bounding box center [417, 442] width 62 height 15
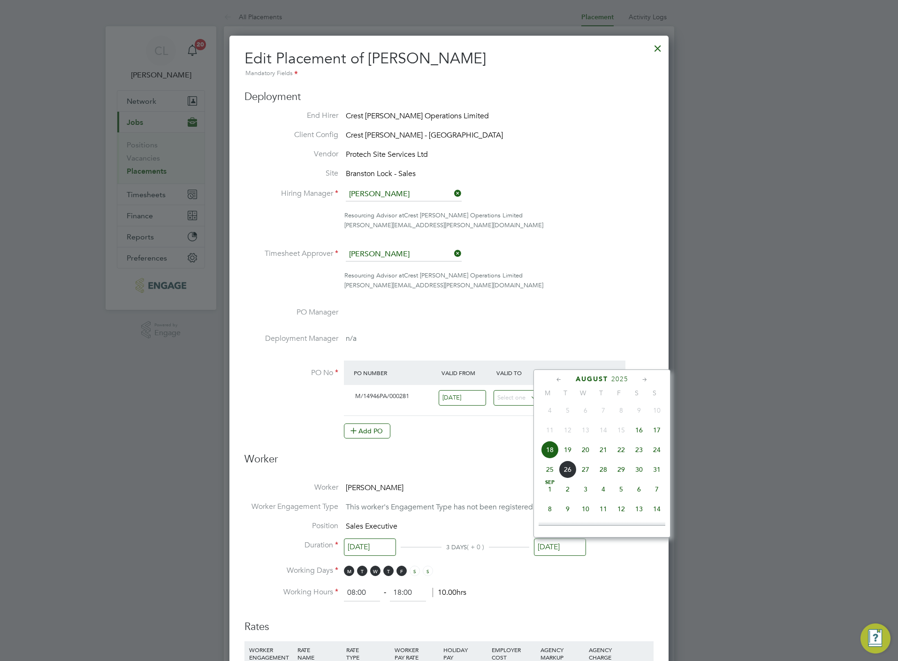
click at [588, 452] on span "20" at bounding box center [586, 450] width 18 height 18
type input "[DATE]"
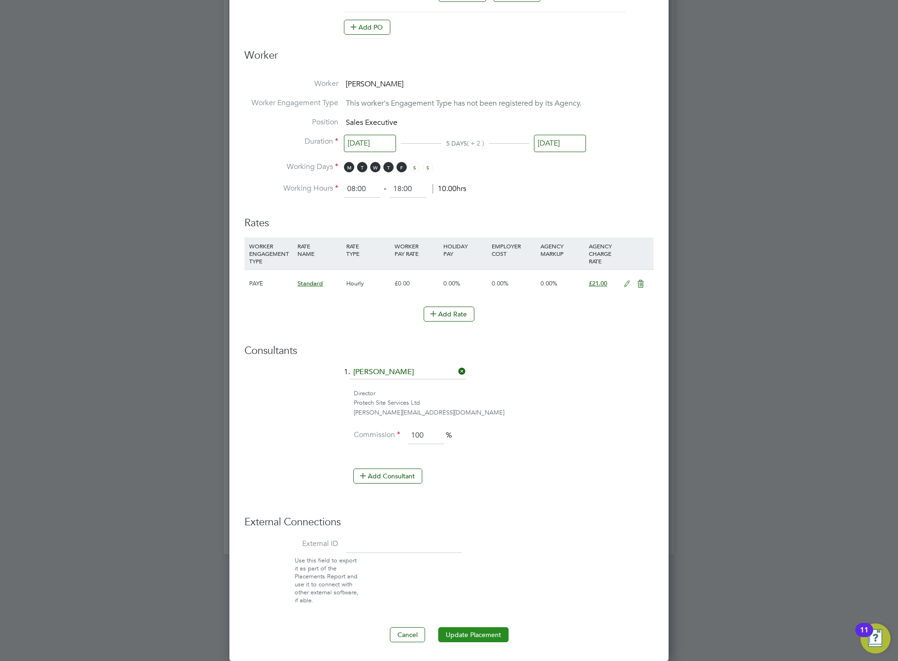
click at [472, 633] on button "Update Placement" at bounding box center [473, 634] width 70 height 15
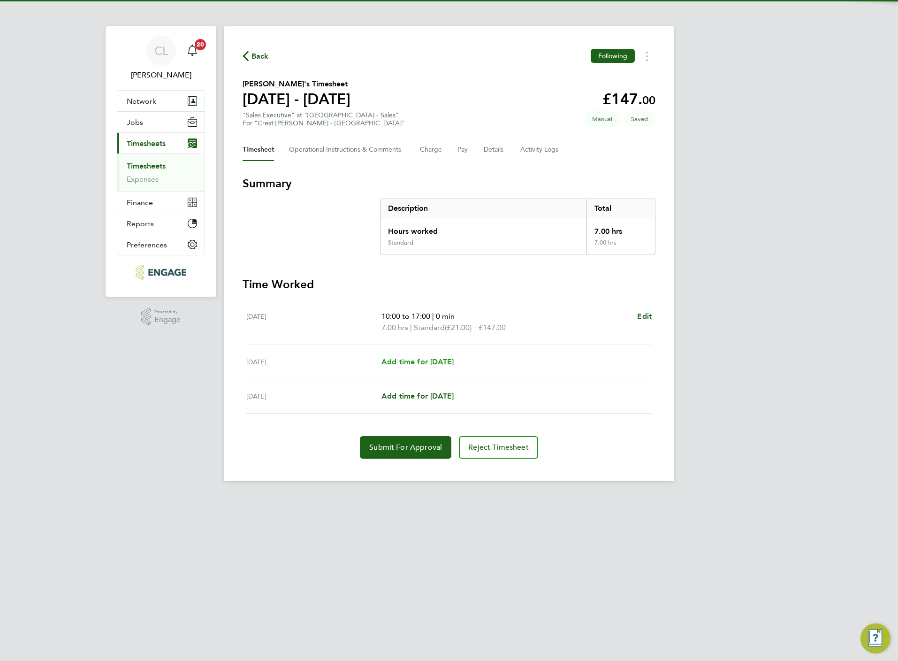
click at [411, 359] on span "Add time for [DATE]" at bounding box center [417, 361] width 72 height 9
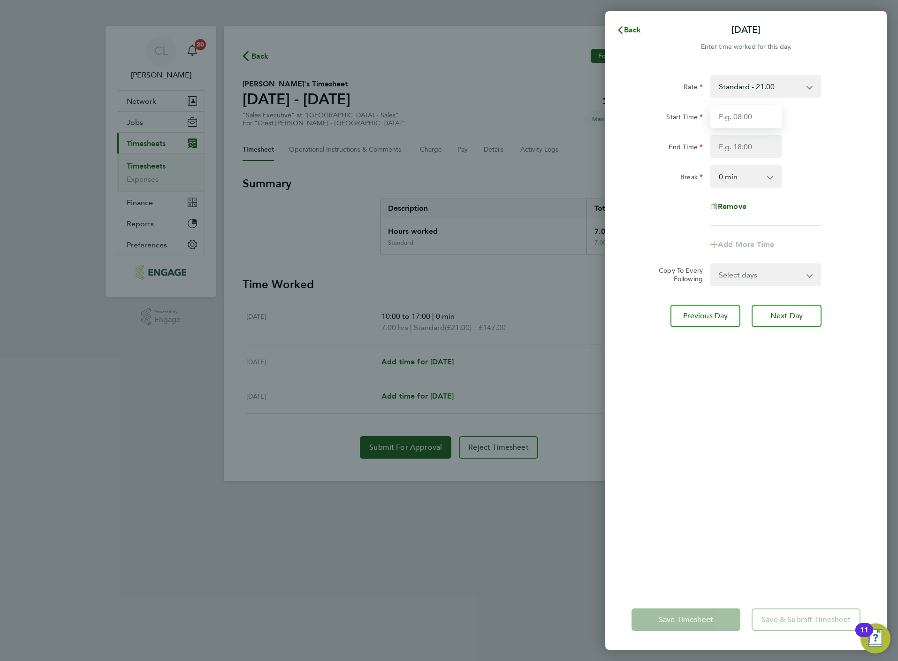
click at [735, 116] on input "Start Time" at bounding box center [745, 116] width 71 height 23
type input "10:00"
type input "17:00"
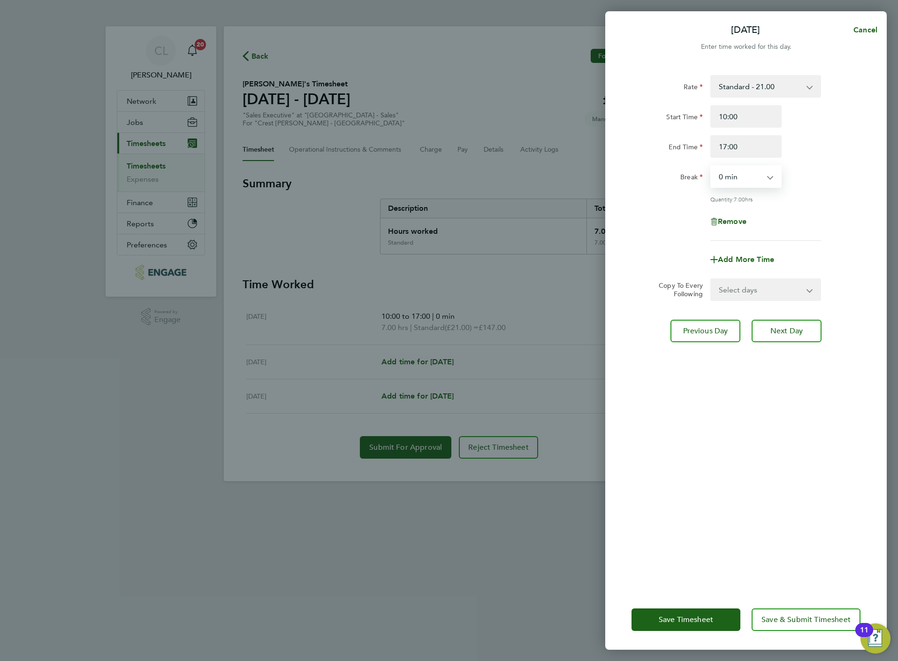
click at [764, 283] on select "Select days Wednesday" at bounding box center [760, 289] width 99 height 21
click at [742, 437] on div "Rate Standard - 21.00 Start Time 10:00 End Time 17:00 Break 0 min 15 min 30 min…" at bounding box center [746, 326] width 282 height 525
drag, startPoint x: 749, startPoint y: 293, endPoint x: 749, endPoint y: 301, distance: 8.0
click at [749, 293] on select "Select days Wednesday" at bounding box center [760, 289] width 99 height 21
select select "WED"
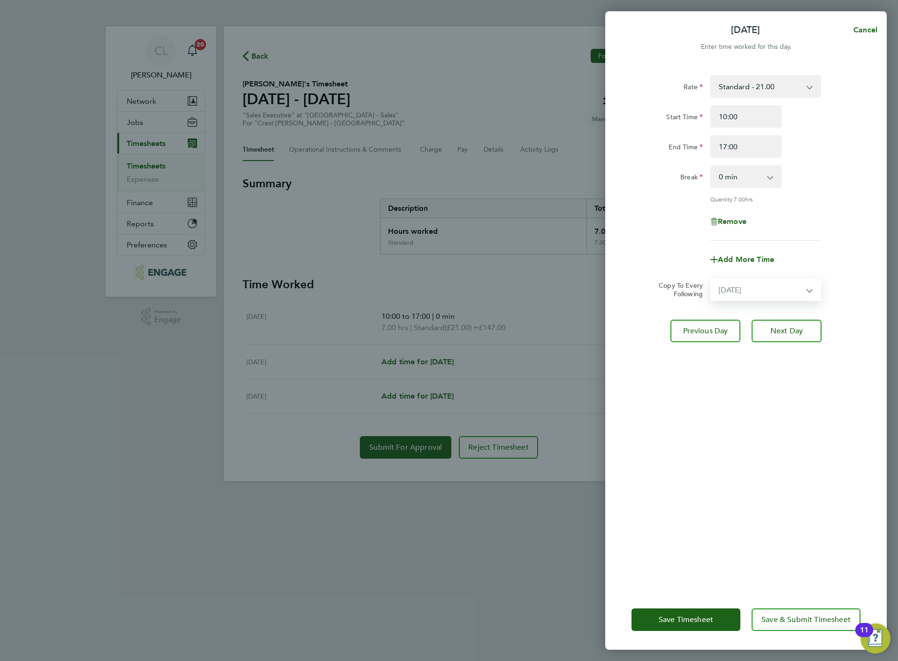
click at [711, 279] on select "Select days Wednesday" at bounding box center [760, 289] width 99 height 21
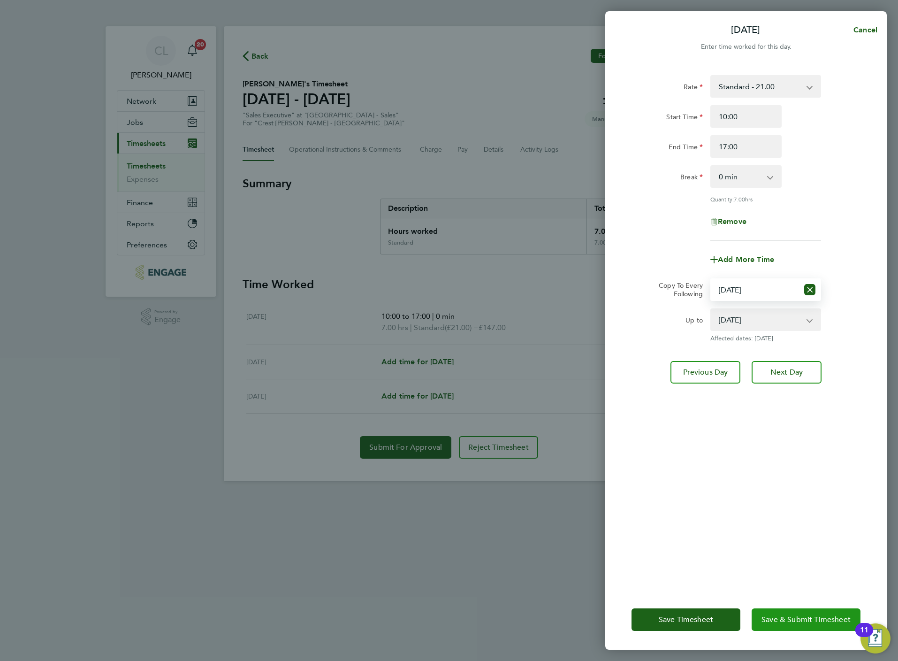
click at [807, 628] on button "Save & Submit Timesheet" at bounding box center [806, 619] width 109 height 23
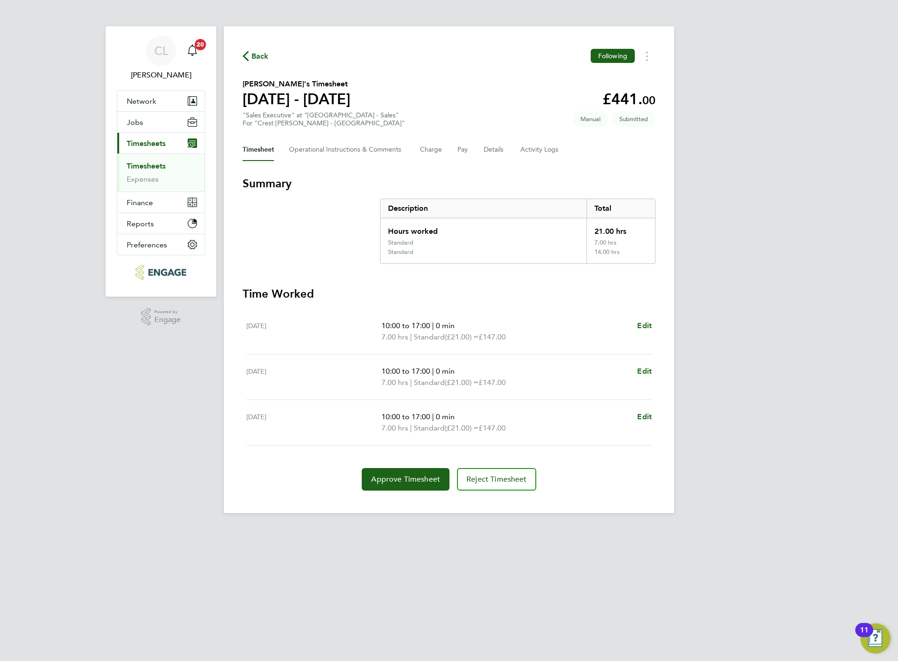
click at [262, 52] on span "Back" at bounding box center [259, 56] width 17 height 11
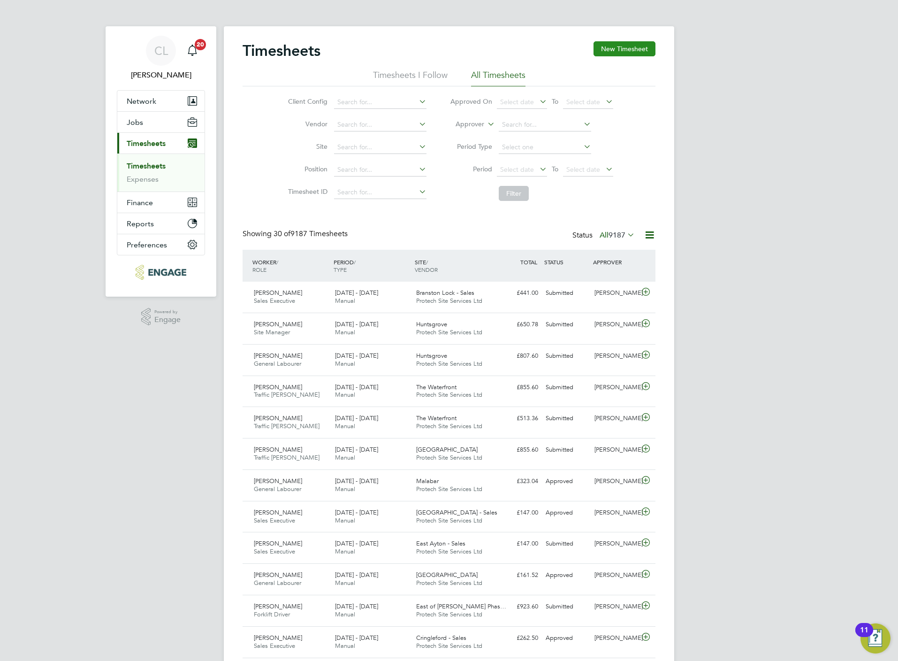
click at [629, 48] on button "New Timesheet" at bounding box center [625, 48] width 62 height 15
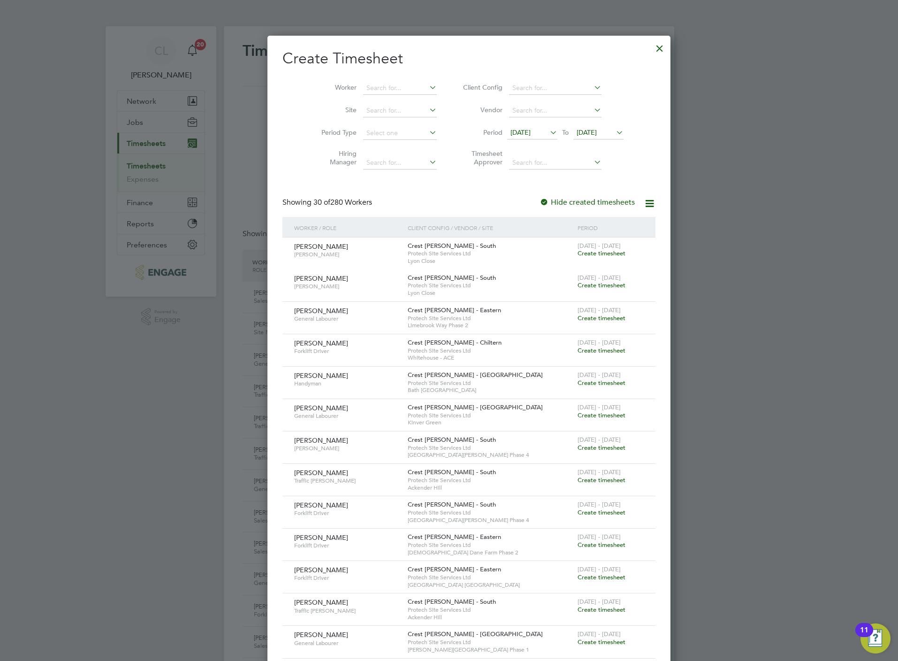
click at [383, 75] on div "Worker Site Period Type Hiring Manager Client Config Vendor Period 12 Aug 2025 …" at bounding box center [468, 123] width 373 height 102
click at [386, 84] on input at bounding box center [400, 88] width 74 height 13
click at [386, 111] on li "Shir ley Miralli" at bounding box center [379, 113] width 75 height 13
type input "[PERSON_NAME]"
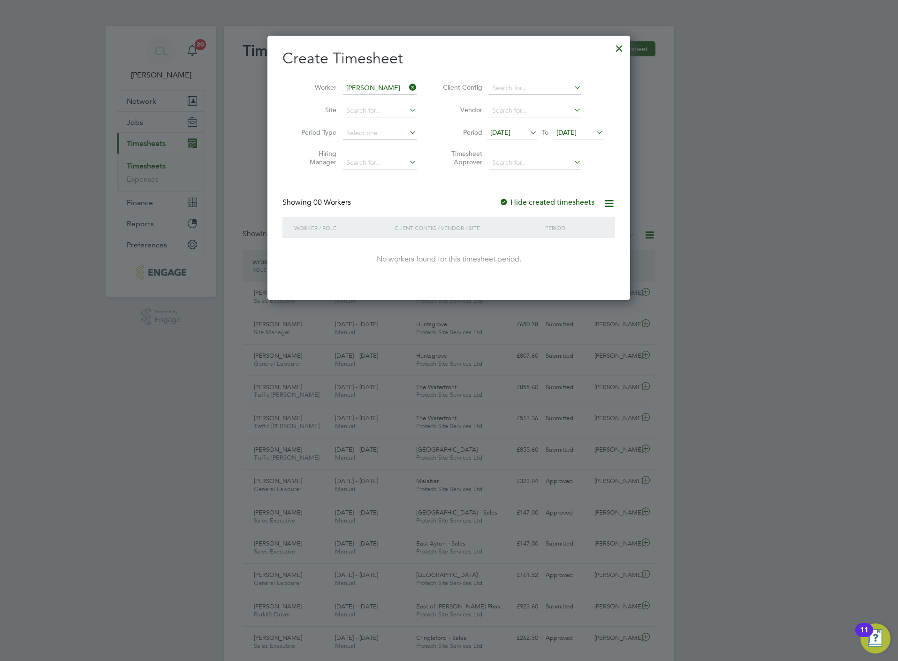
click at [577, 133] on span "[DATE]" at bounding box center [566, 132] width 20 height 8
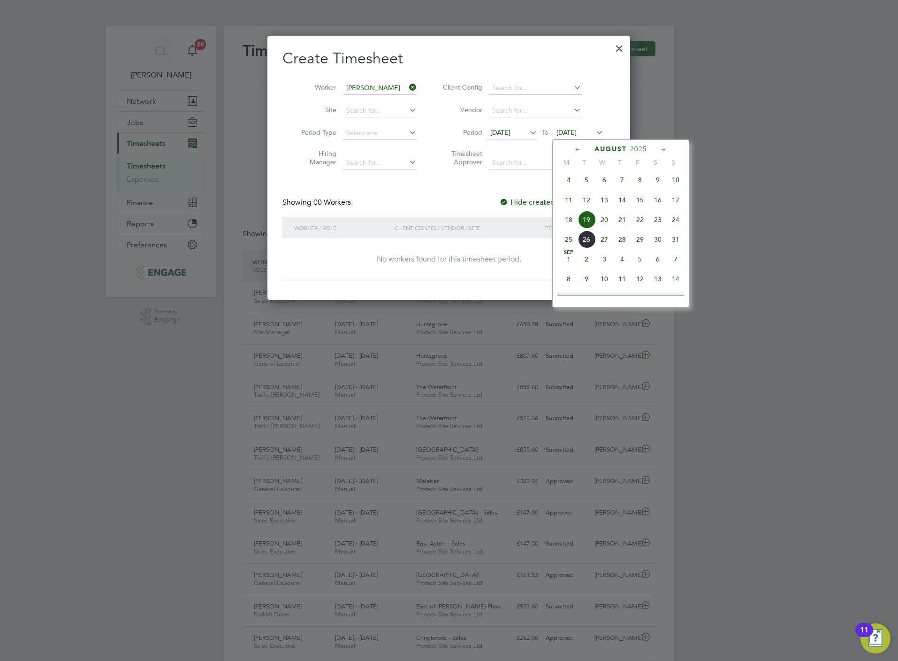
click at [673, 225] on span "24" at bounding box center [676, 220] width 18 height 18
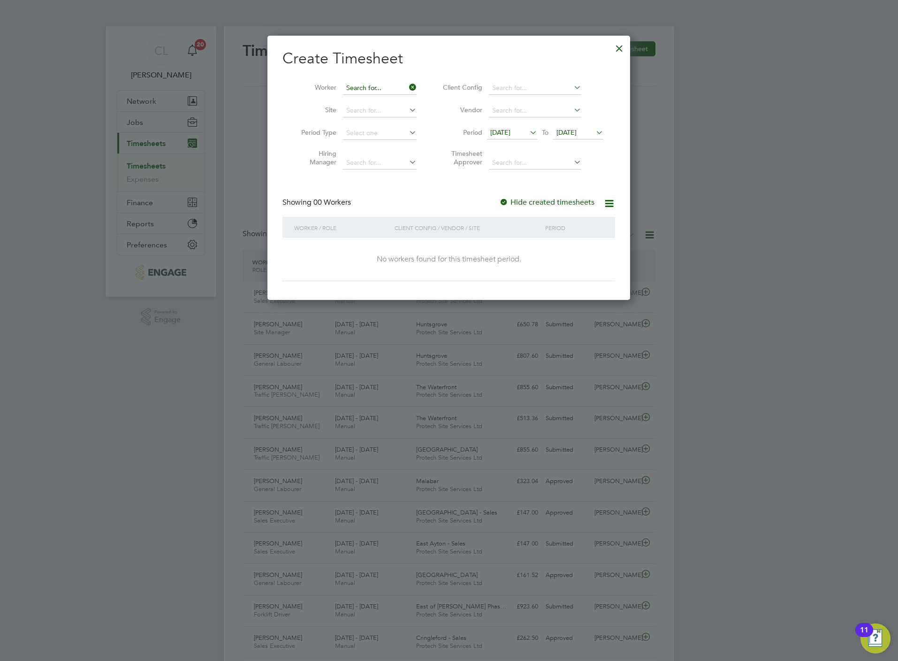
click at [378, 87] on input at bounding box center [380, 88] width 74 height 13
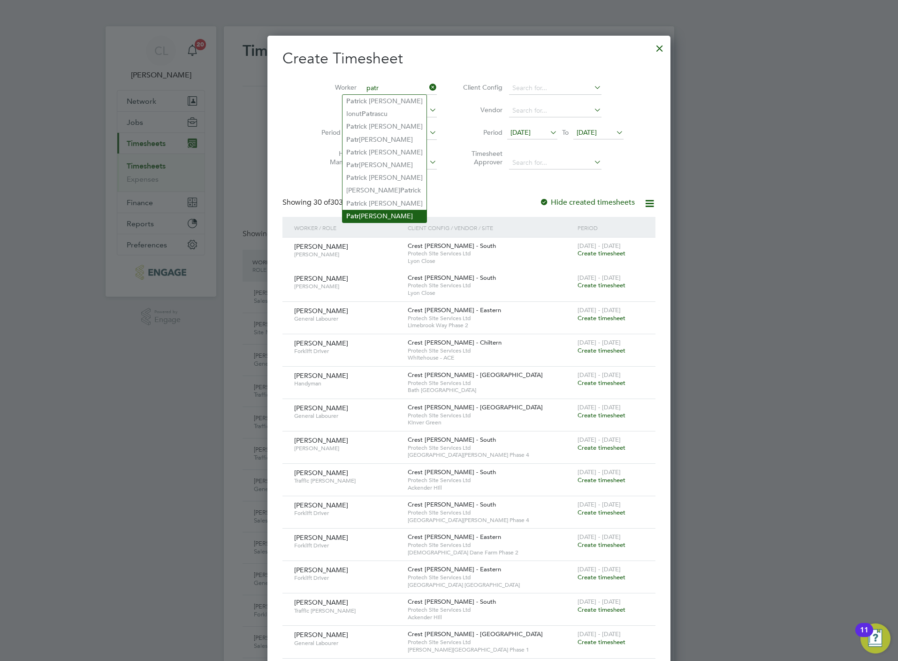
click at [366, 210] on li "Patr icia Simpson" at bounding box center [384, 216] width 84 height 13
type input "[PERSON_NAME]"
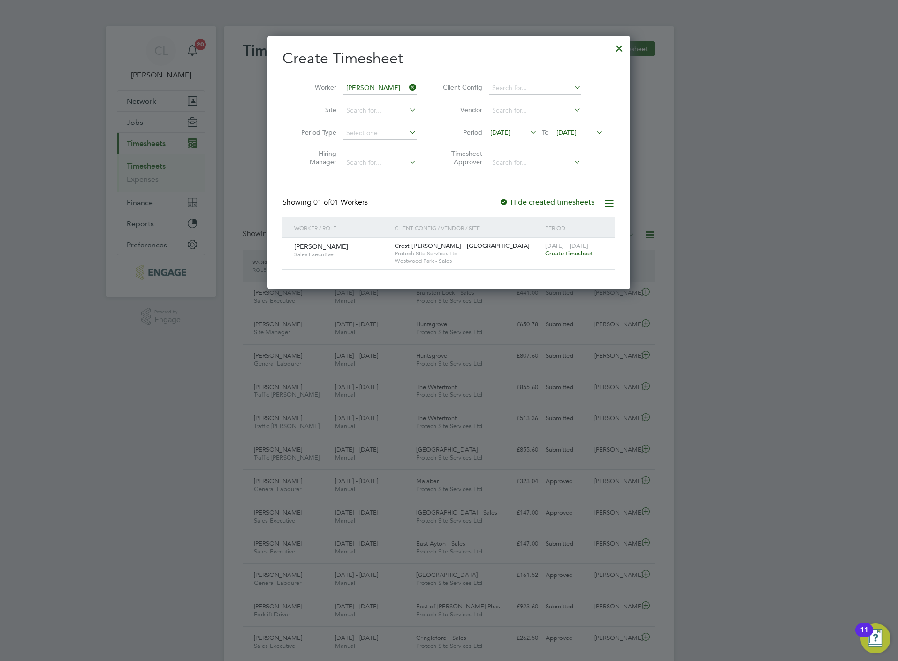
click at [580, 255] on span "Create timesheet" at bounding box center [569, 253] width 48 height 8
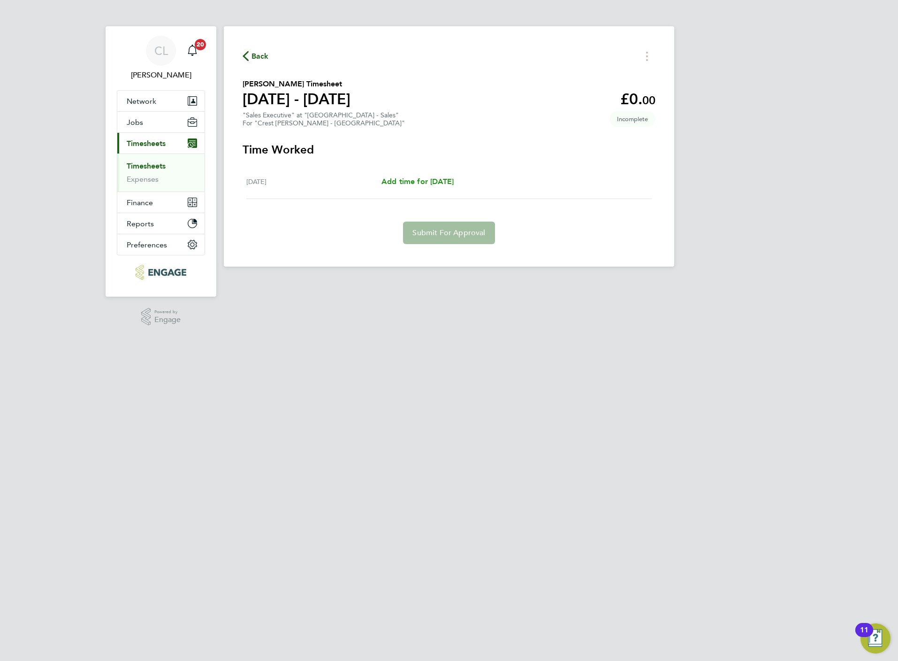
click at [442, 180] on span "Add time for [DATE]" at bounding box center [417, 181] width 72 height 9
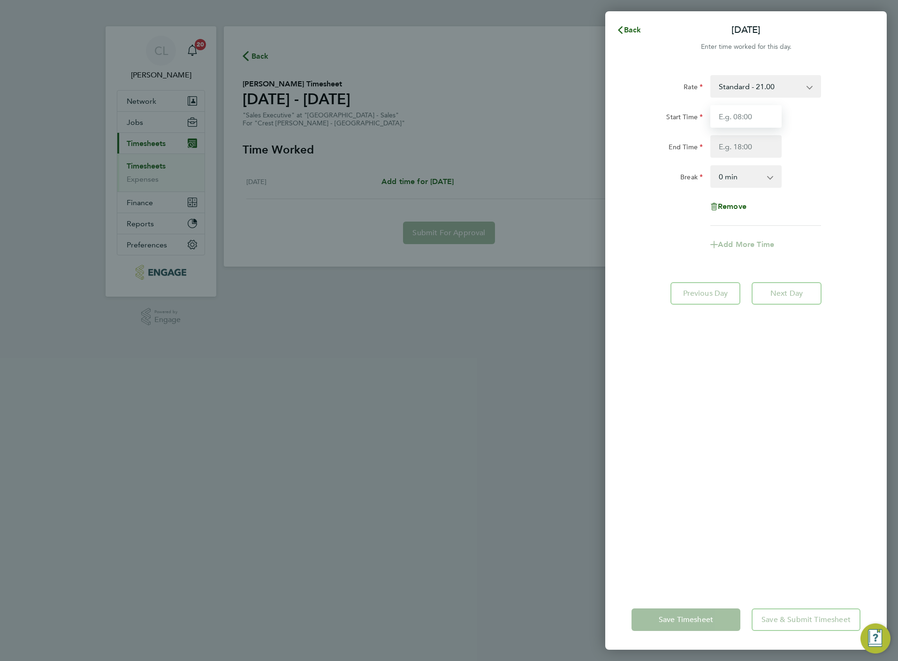
drag, startPoint x: 750, startPoint y: 121, endPoint x: 750, endPoint y: 115, distance: 5.6
click at [750, 120] on input "Start Time" at bounding box center [745, 116] width 71 height 23
type input "7"
type input "10:00"
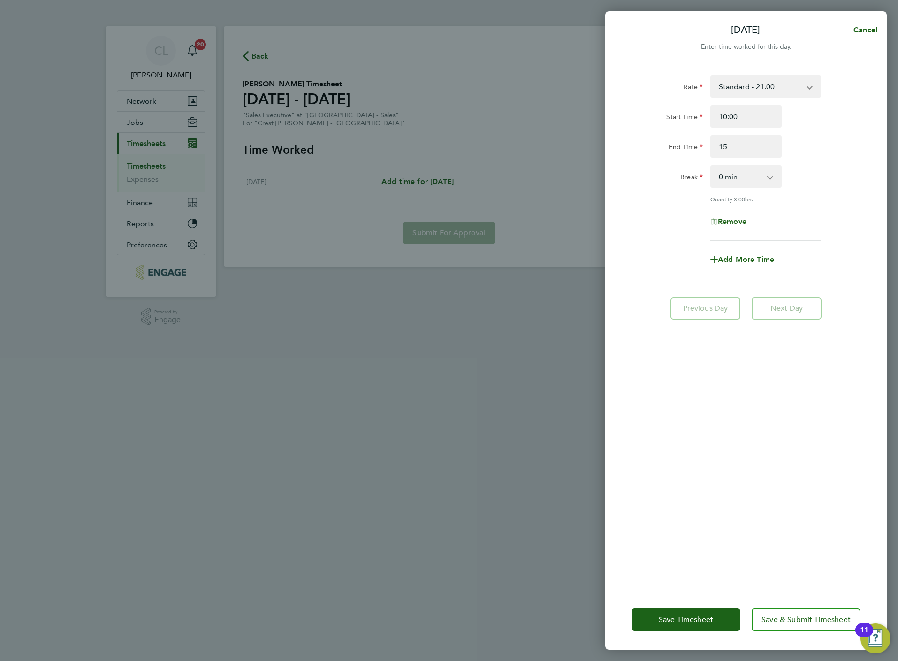
type input "15:00"
click at [703, 622] on span "Save Timesheet" at bounding box center [686, 619] width 54 height 9
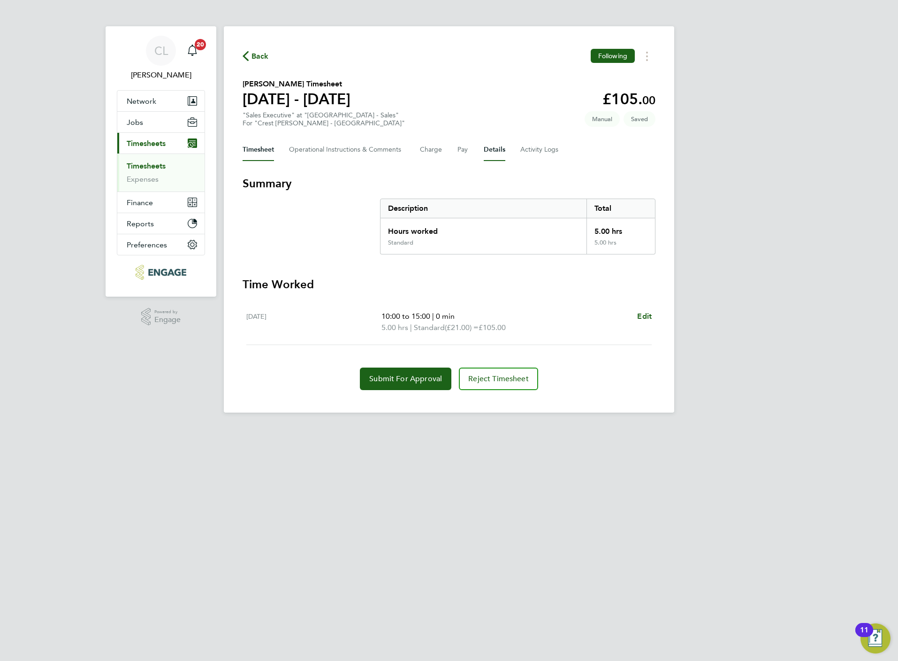
click at [495, 147] on button "Details" at bounding box center [495, 149] width 22 height 23
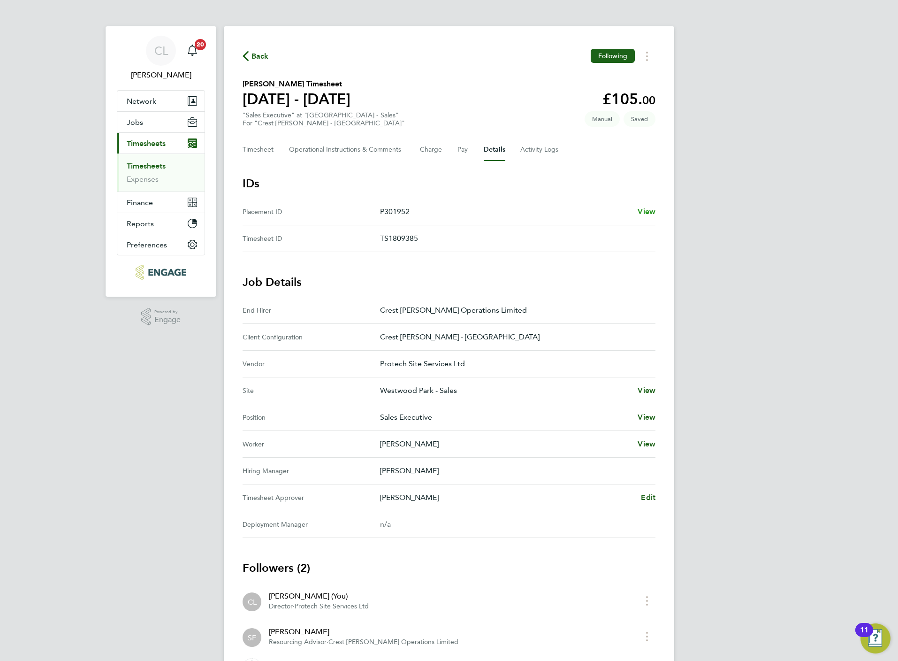
click at [647, 216] on link "View" at bounding box center [647, 211] width 18 height 11
click at [252, 143] on button "Timesheet" at bounding box center [258, 149] width 31 height 23
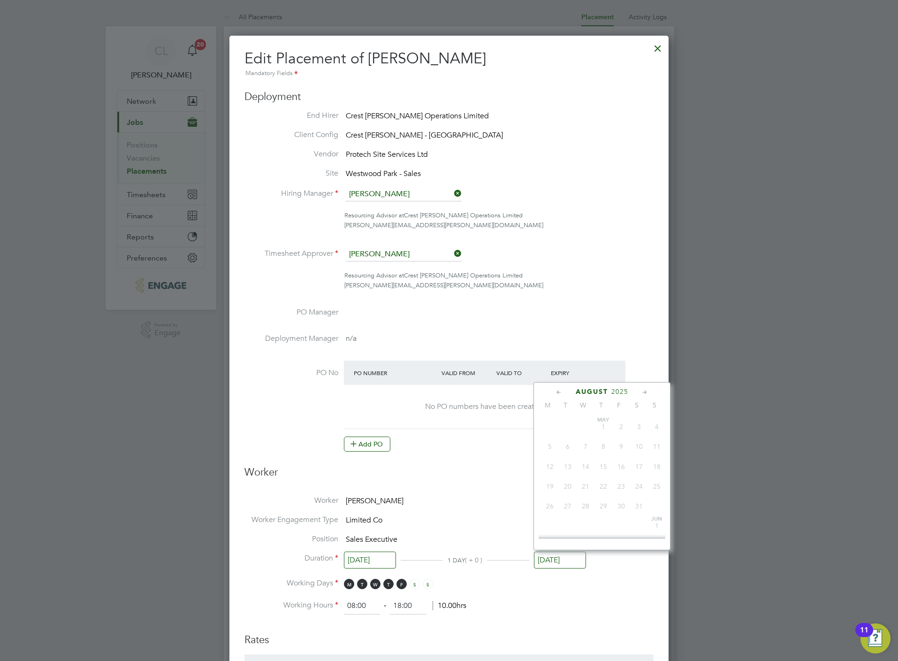
type input "[DATE]"
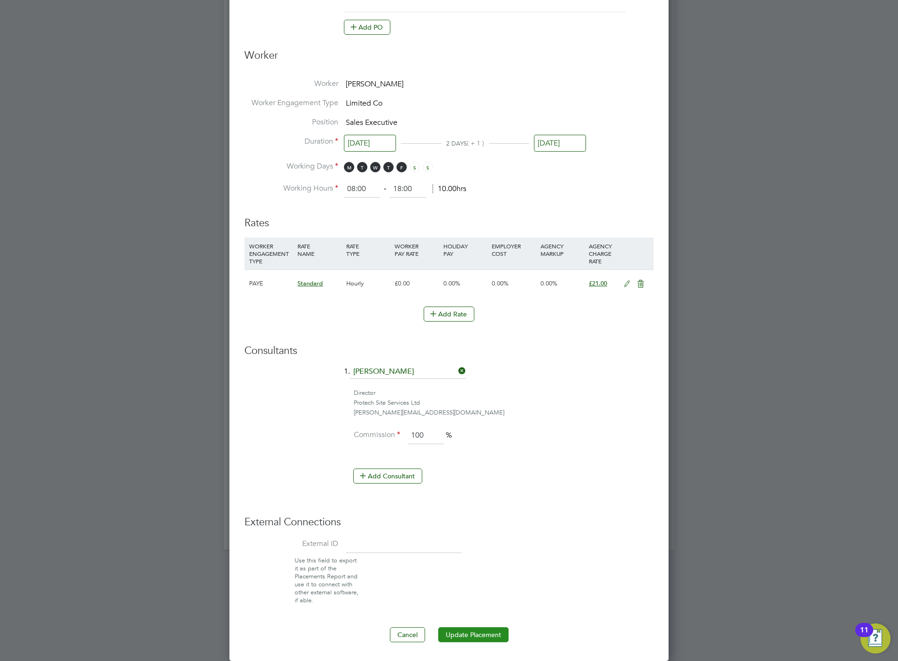
click at [462, 632] on button "Update Placement" at bounding box center [473, 634] width 70 height 15
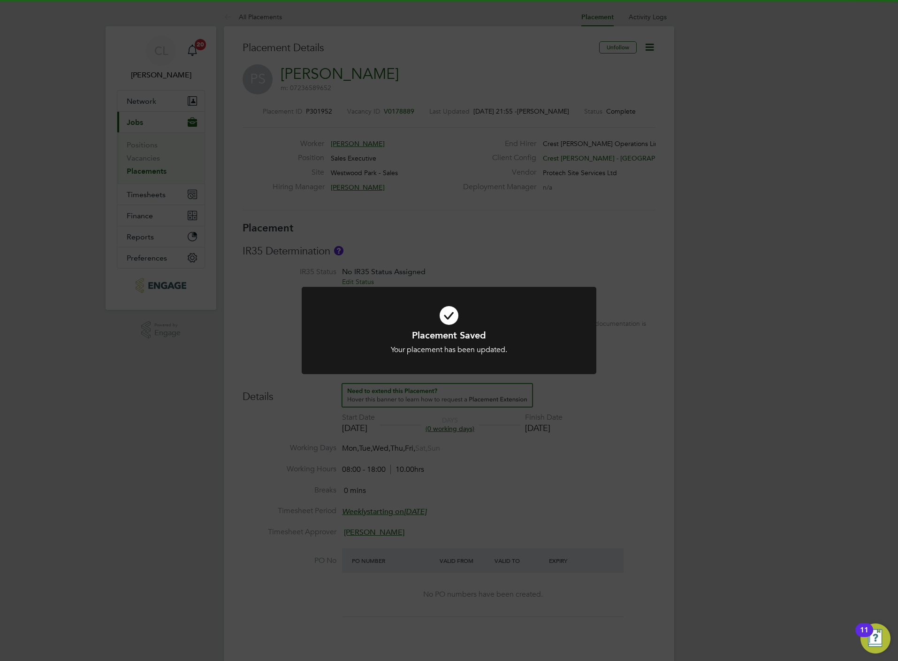
click at [578, 267] on div "Placement Saved Your placement has been updated. Cancel Okay" at bounding box center [449, 330] width 898 height 661
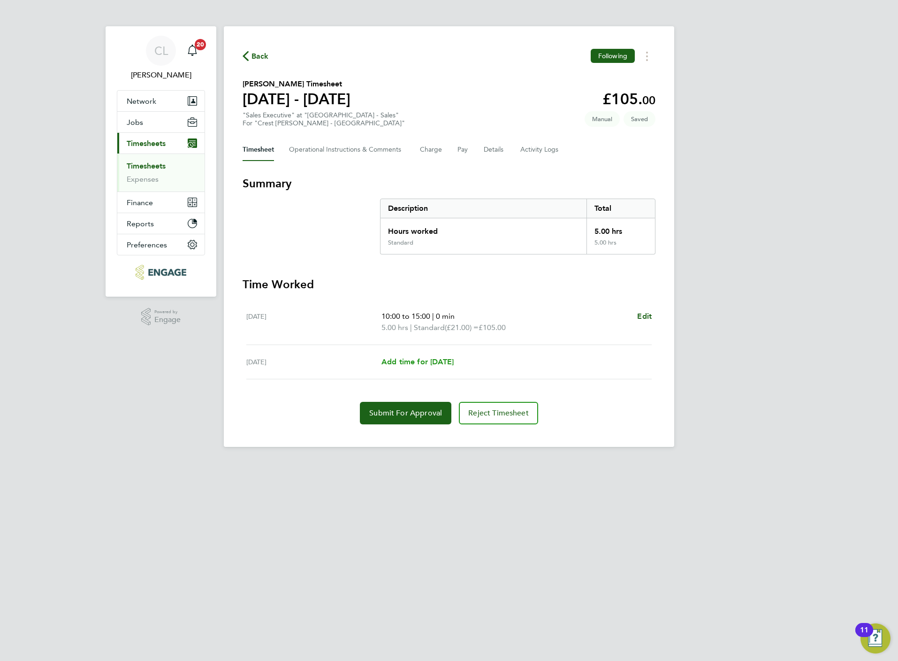
click at [436, 365] on span "Add time for Sun 24 Aug" at bounding box center [417, 361] width 72 height 9
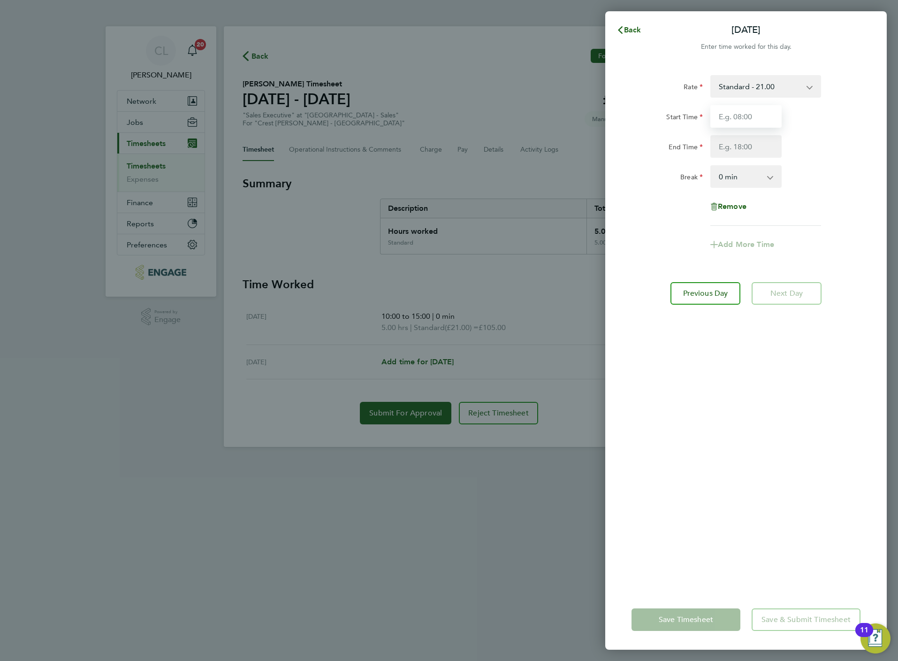
click at [747, 124] on input "Start Time" at bounding box center [745, 116] width 71 height 23
type input "10:00"
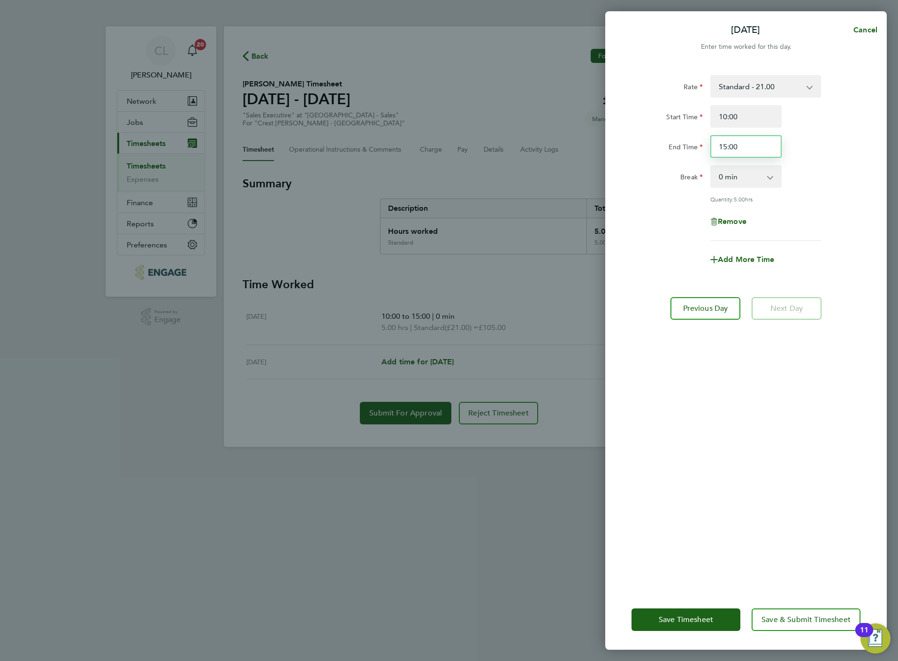
click at [743, 138] on input "15:00" at bounding box center [745, 146] width 71 height 23
type input "17:00"
click at [793, 624] on button "Save & Submit Timesheet" at bounding box center [806, 619] width 109 height 23
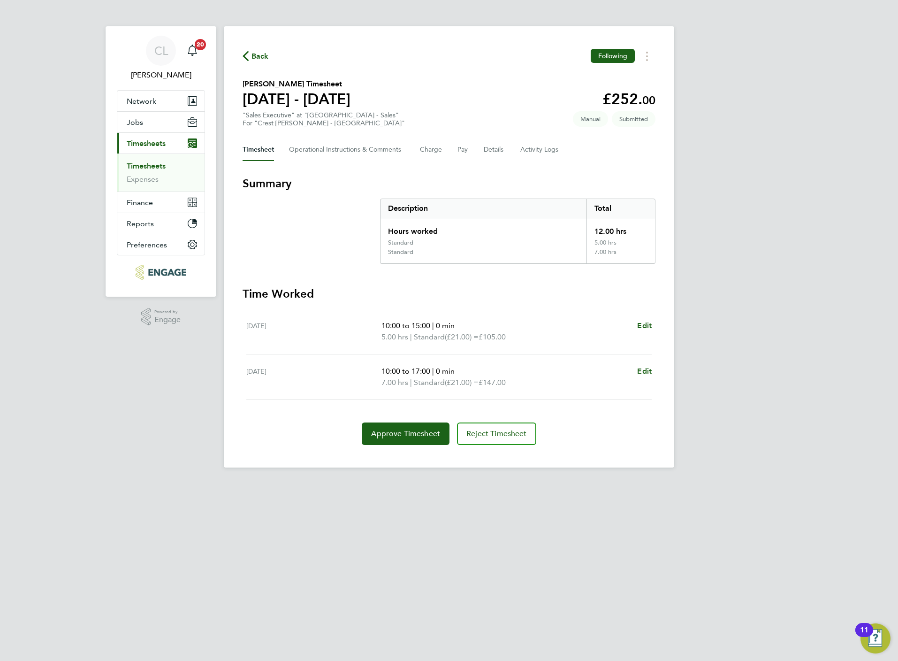
click at [251, 55] on span "Back" at bounding box center [256, 55] width 26 height 9
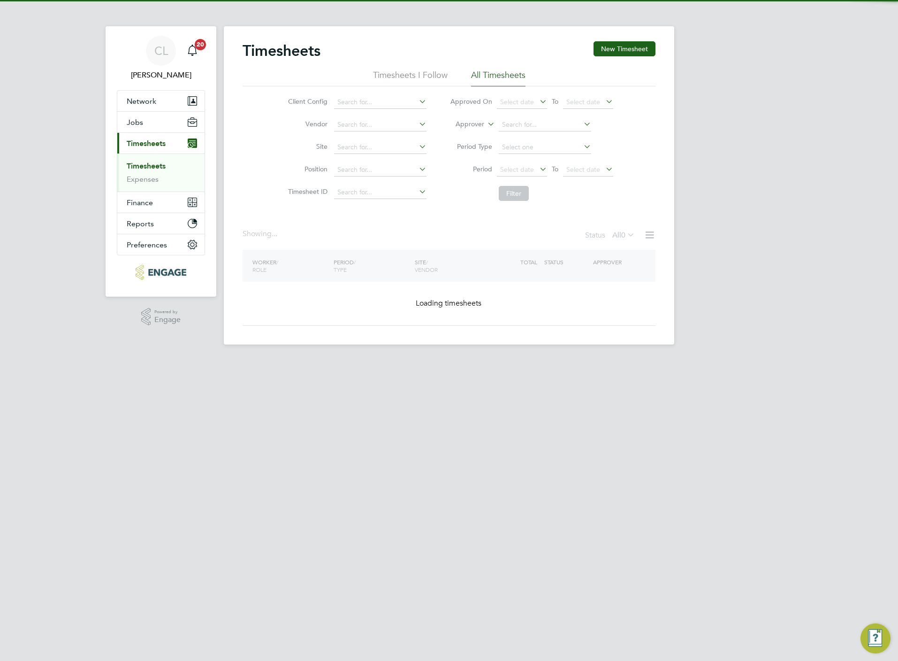
drag, startPoint x: 642, startPoint y: 49, endPoint x: 363, endPoint y: 111, distance: 285.9
click at [642, 49] on button "New Timesheet" at bounding box center [625, 48] width 62 height 15
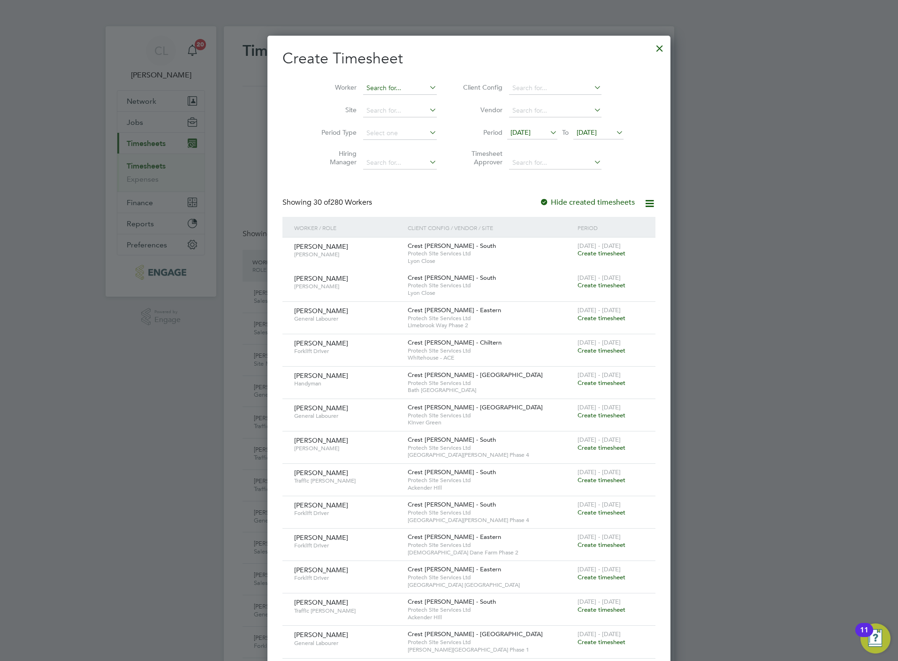
click at [365, 86] on input at bounding box center [400, 88] width 74 height 13
click at [386, 101] on li "Richard Ca llinan" at bounding box center [385, 101] width 87 height 13
type input "[PERSON_NAME]"
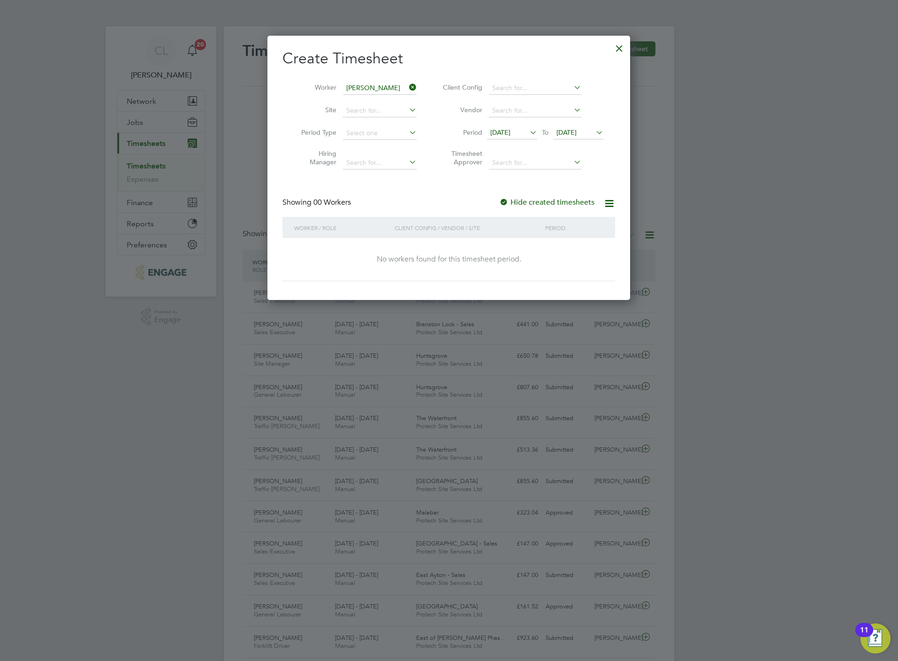
click at [594, 131] on icon at bounding box center [594, 132] width 0 height 13
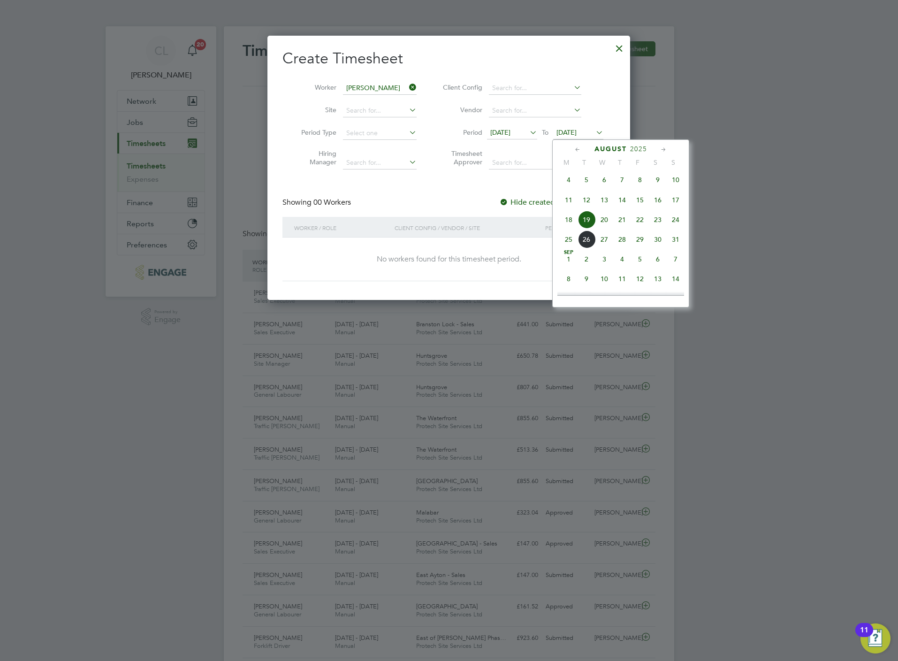
click at [680, 220] on span "24" at bounding box center [676, 220] width 18 height 18
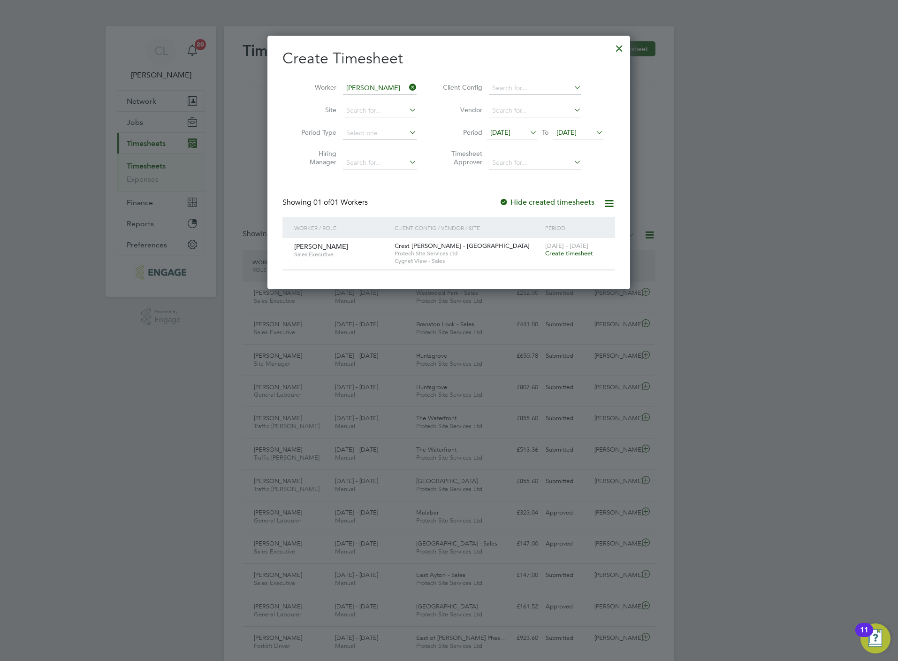
click at [574, 248] on span "[DATE] - [DATE]" at bounding box center [566, 246] width 43 height 8
click at [578, 255] on span "Create timesheet" at bounding box center [569, 253] width 48 height 8
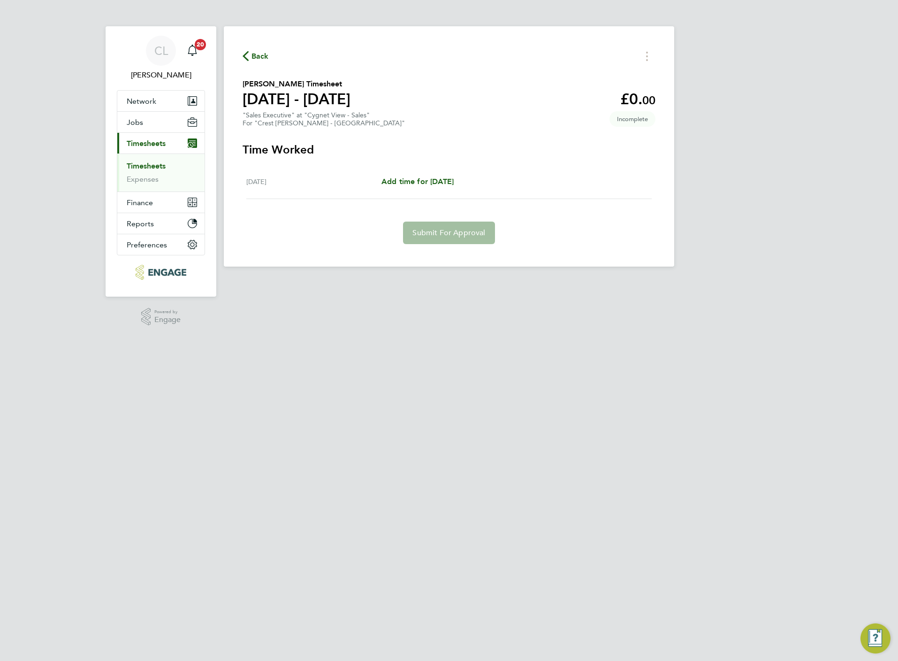
click at [418, 162] on section "Time Worked Sun 24 Aug Add time for Sun 24 Aug Add time for Sun 24 Aug Submit F…" at bounding box center [449, 193] width 413 height 102
click at [430, 179] on span "Add time for [DATE]" at bounding box center [417, 181] width 72 height 9
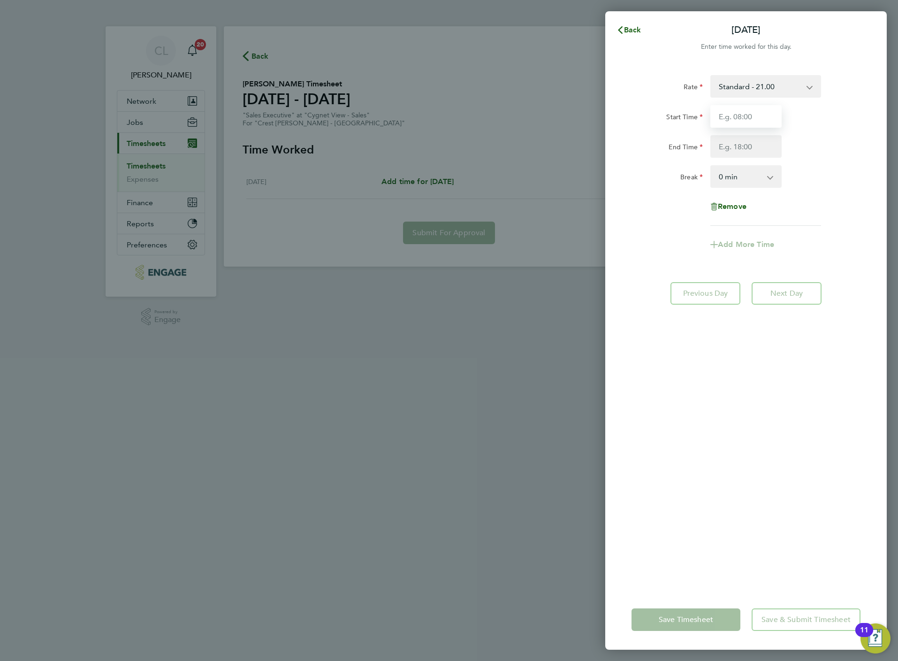
click at [723, 116] on input "Start Time" at bounding box center [745, 116] width 71 height 23
type input "10:00"
type input "17:00"
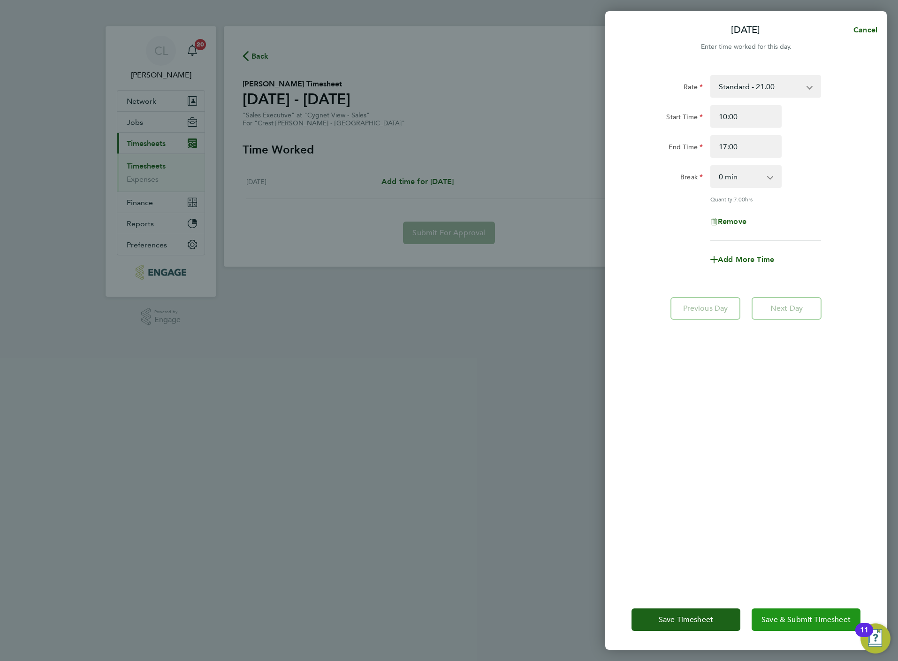
click at [829, 618] on span "Save & Submit Timesheet" at bounding box center [805, 619] width 89 height 9
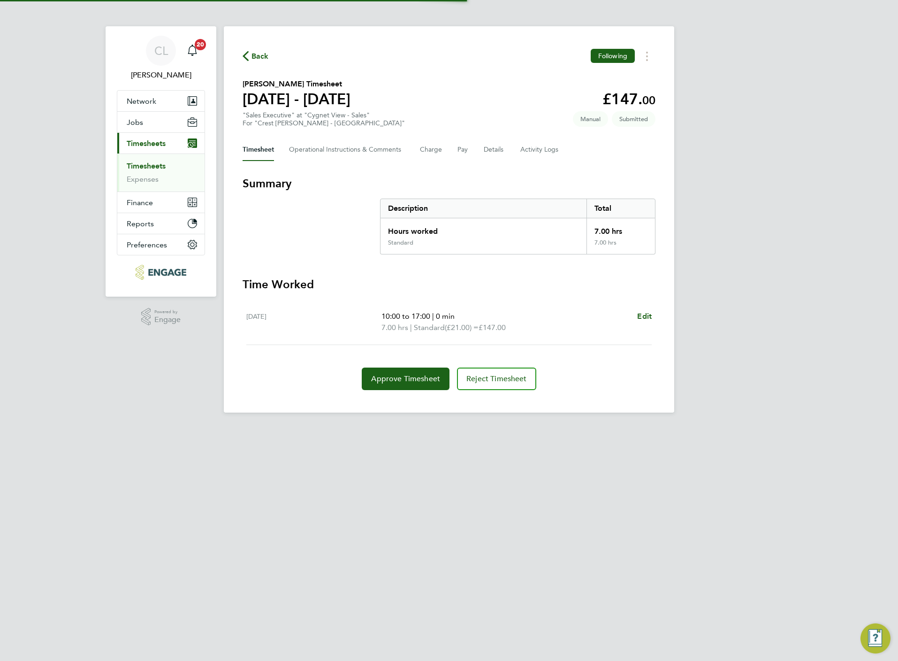
click at [251, 55] on span "Back" at bounding box center [256, 55] width 26 height 9
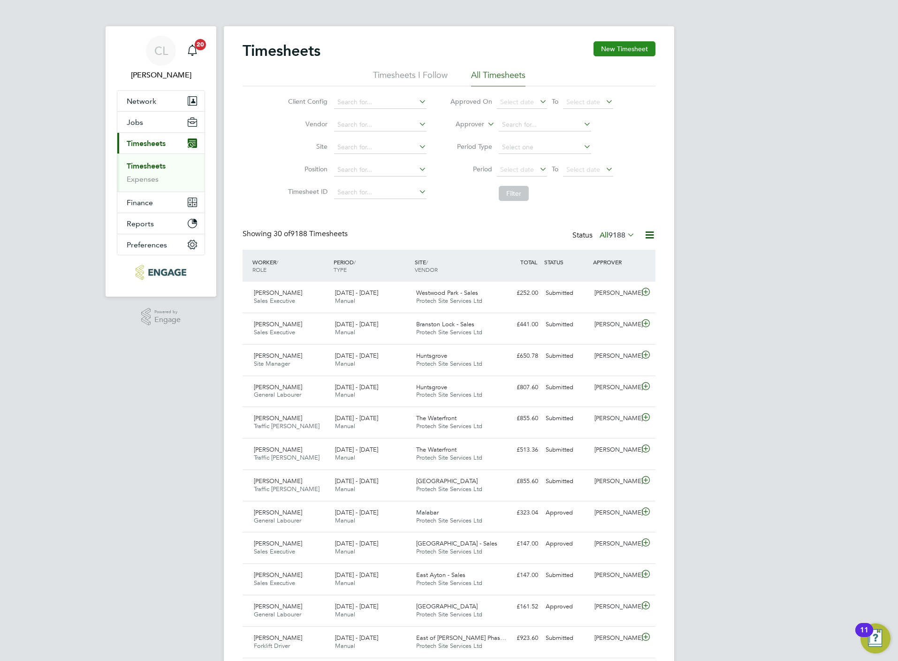
click at [612, 44] on button "New Timesheet" at bounding box center [625, 48] width 62 height 15
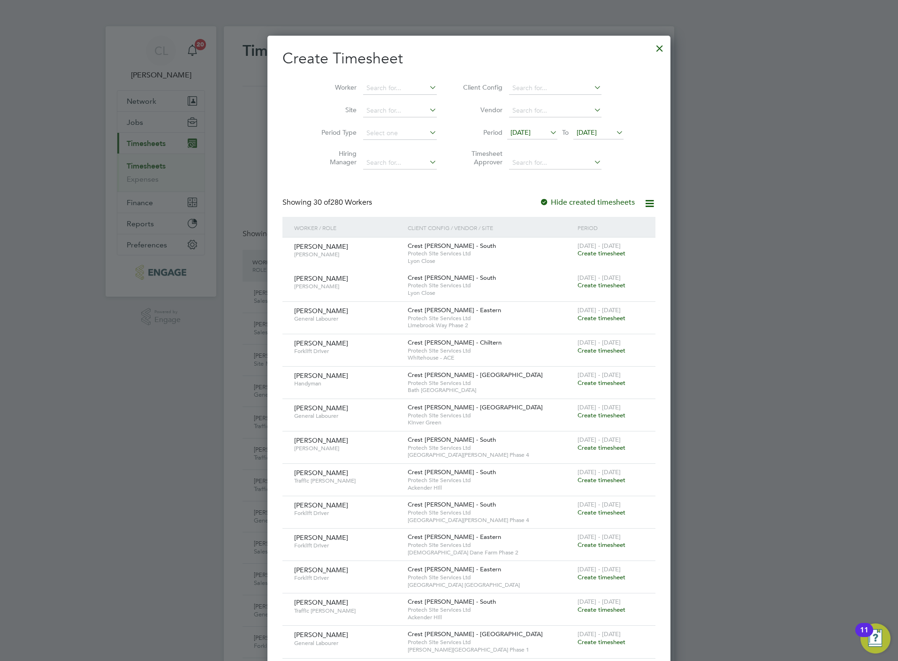
click at [377, 79] on li "Worker" at bounding box center [376, 88] width 146 height 23
click at [381, 83] on input at bounding box center [400, 88] width 74 height 13
type input "sus"
click at [363, 86] on input at bounding box center [400, 88] width 74 height 13
type input "eric"
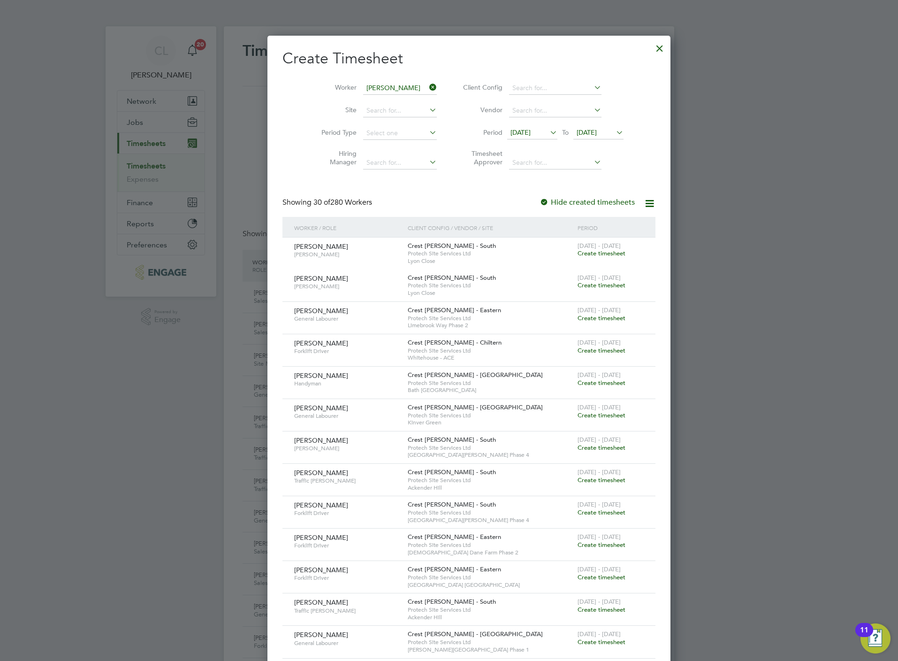
drag, startPoint x: 624, startPoint y: 46, endPoint x: 645, endPoint y: 47, distance: 21.6
click at [651, 46] on div at bounding box center [659, 46] width 17 height 17
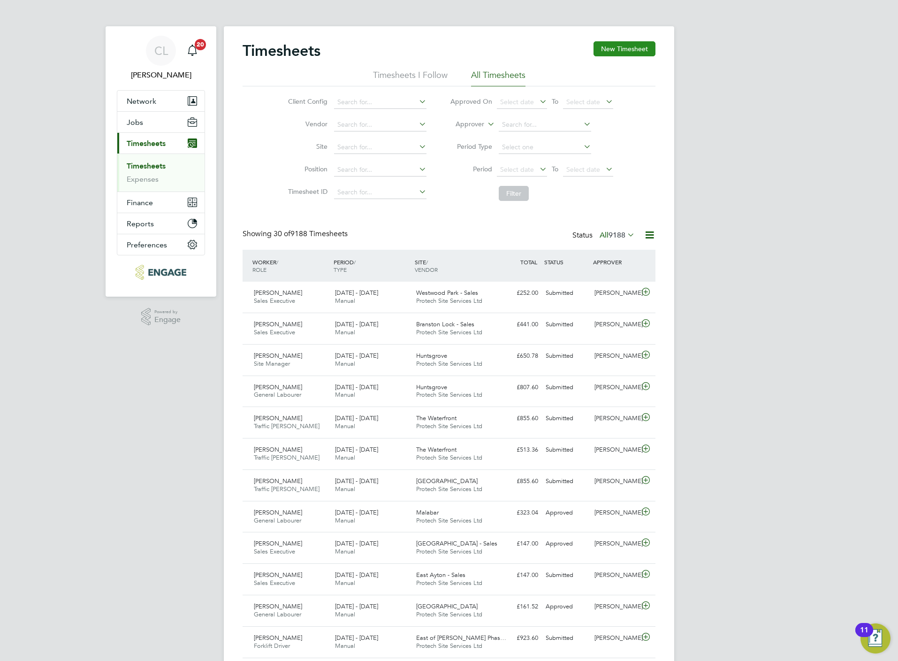
click at [639, 49] on button "New Timesheet" at bounding box center [625, 48] width 62 height 15
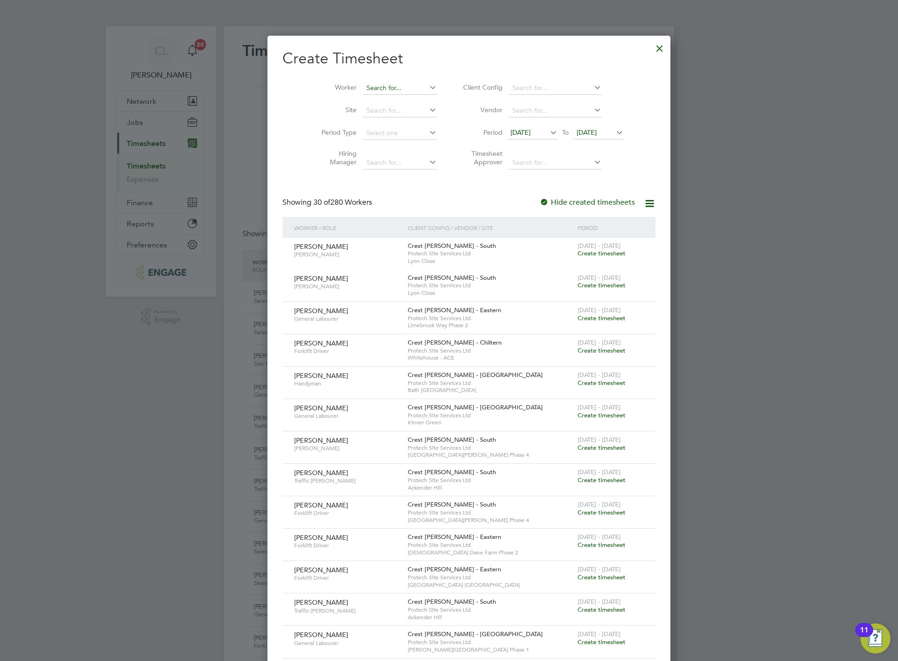
click at [368, 86] on input at bounding box center [400, 88] width 74 height 13
click at [403, 101] on b "Sam" at bounding box center [430, 101] width 54 height 8
type input "Eric Samuel"
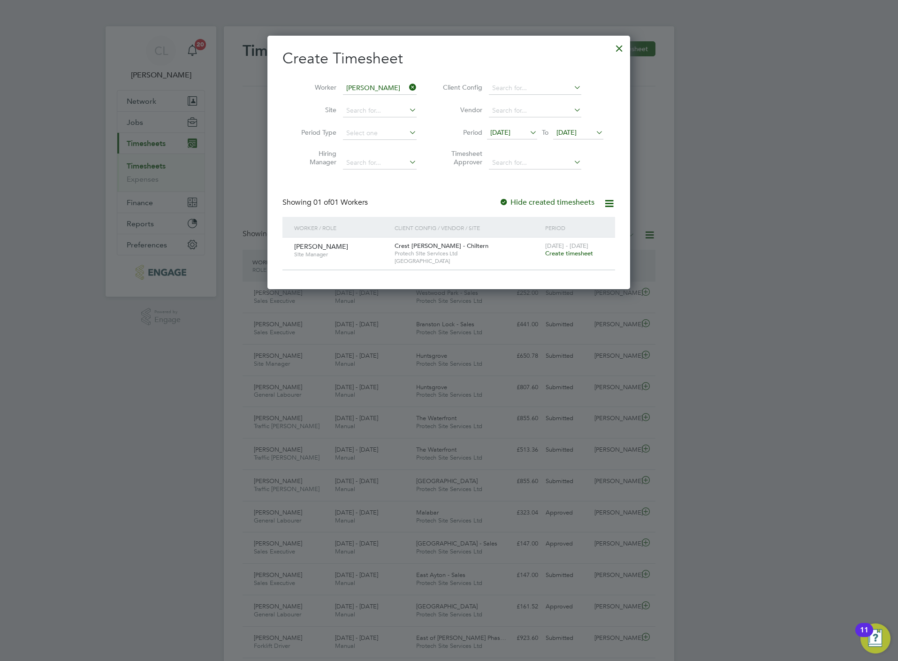
click at [566, 256] on span "Create timesheet" at bounding box center [569, 253] width 48 height 8
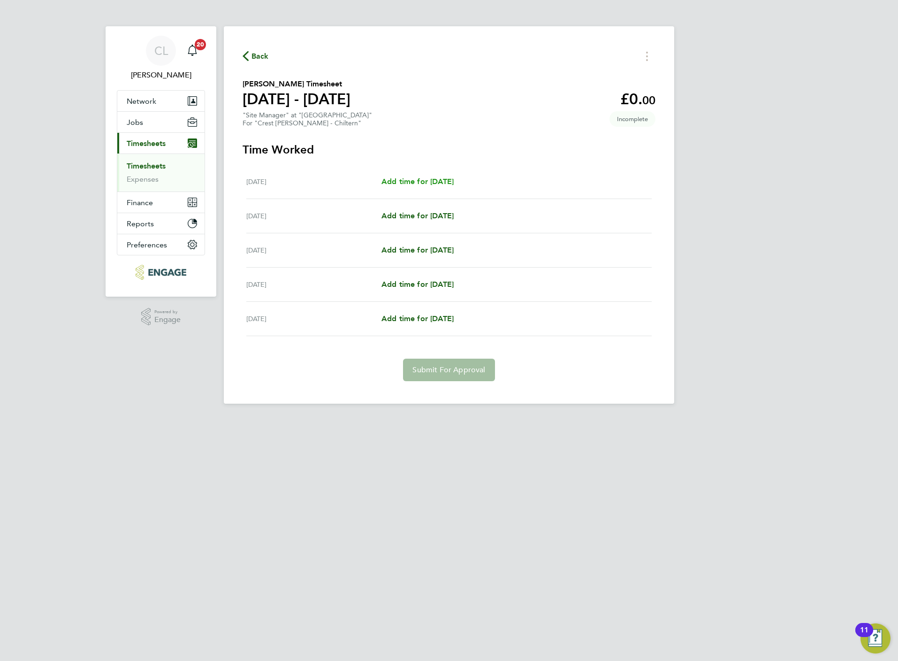
click at [424, 186] on link "Add time for [DATE]" at bounding box center [417, 181] width 72 height 11
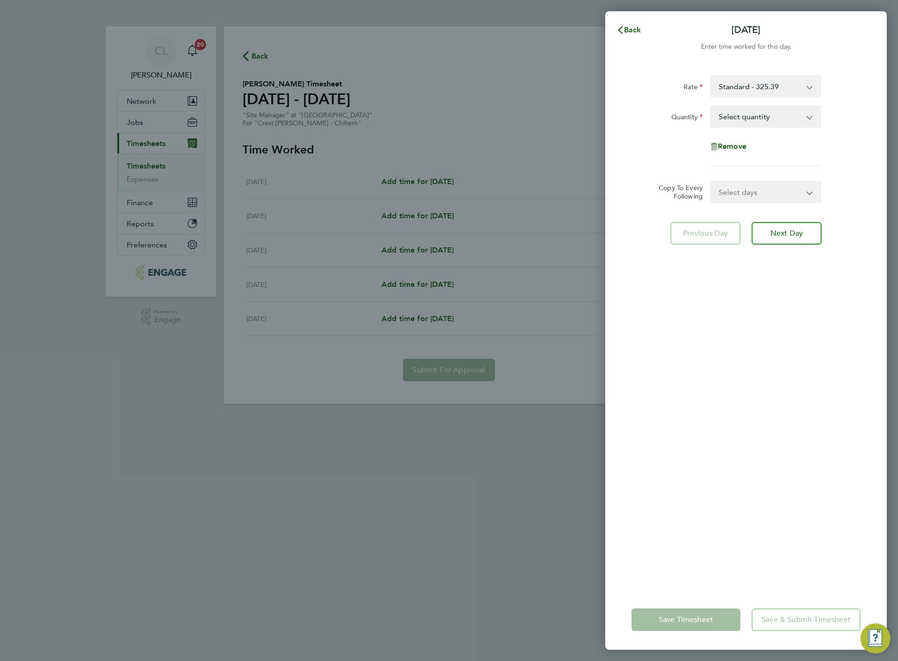
click at [770, 113] on select "Select quantity 0.5 1" at bounding box center [760, 116] width 98 height 21
select select "1"
click at [711, 106] on select "Select quantity 0.5 1" at bounding box center [760, 116] width 98 height 21
click at [756, 205] on div "Rate Standard - 325.39 Quantity Select quantity 0.5 1 Remove Copy To Every Foll…" at bounding box center [746, 326] width 282 height 525
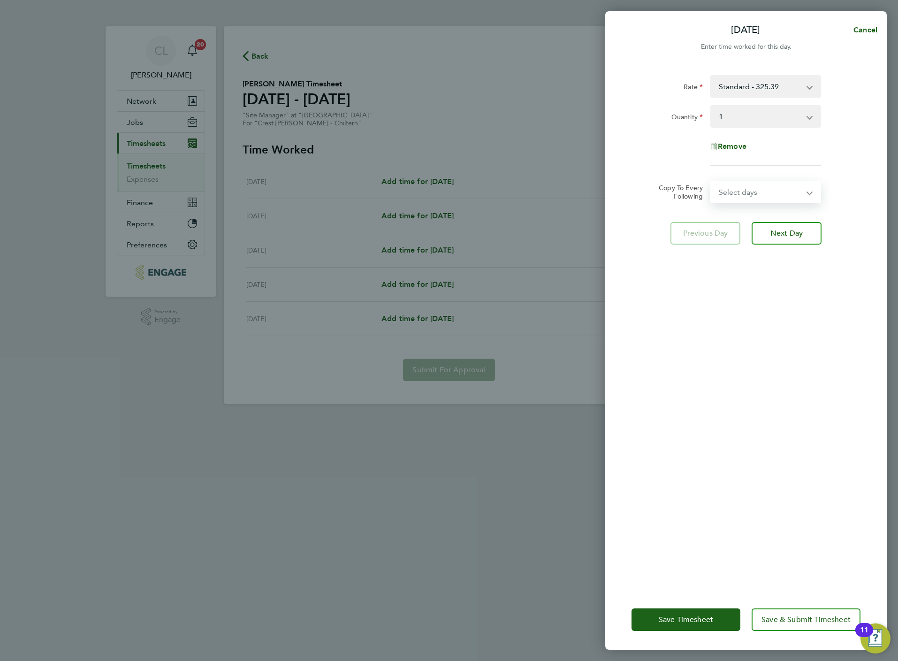
click at [756, 196] on select "Select days Day Tuesday Wednesday Thursday Friday" at bounding box center [760, 192] width 99 height 21
select select "DAY"
click at [711, 182] on select "Select days Day Tuesday Wednesday Thursday Friday" at bounding box center [760, 192] width 99 height 21
select select "2025-08-22"
click at [773, 230] on select "19 Aug 2025 20 Aug 2025 21 Aug 2025 22 Aug 2025" at bounding box center [760, 222] width 98 height 21
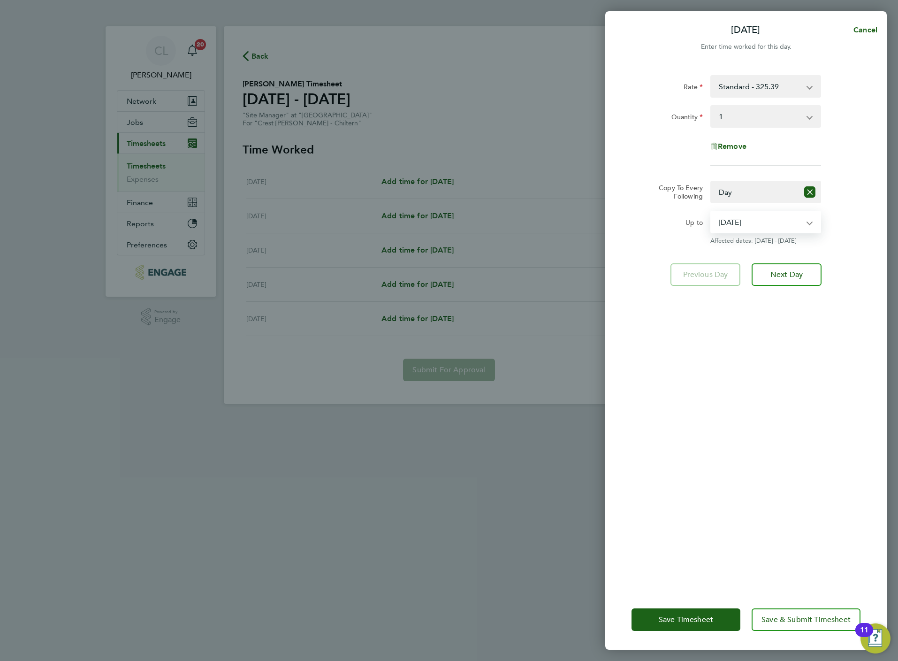
click at [711, 212] on select "19 Aug 2025 20 Aug 2025 21 Aug 2025 22 Aug 2025" at bounding box center [760, 222] width 98 height 21
click at [778, 609] on button "Save & Submit Timesheet" at bounding box center [806, 619] width 109 height 23
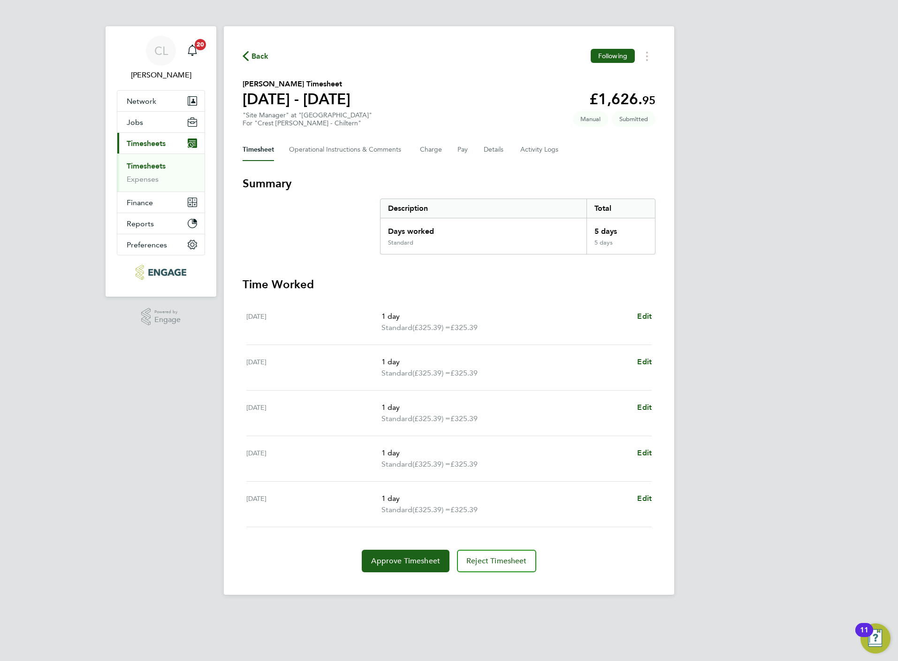
click at [254, 60] on span "Back" at bounding box center [259, 56] width 17 height 11
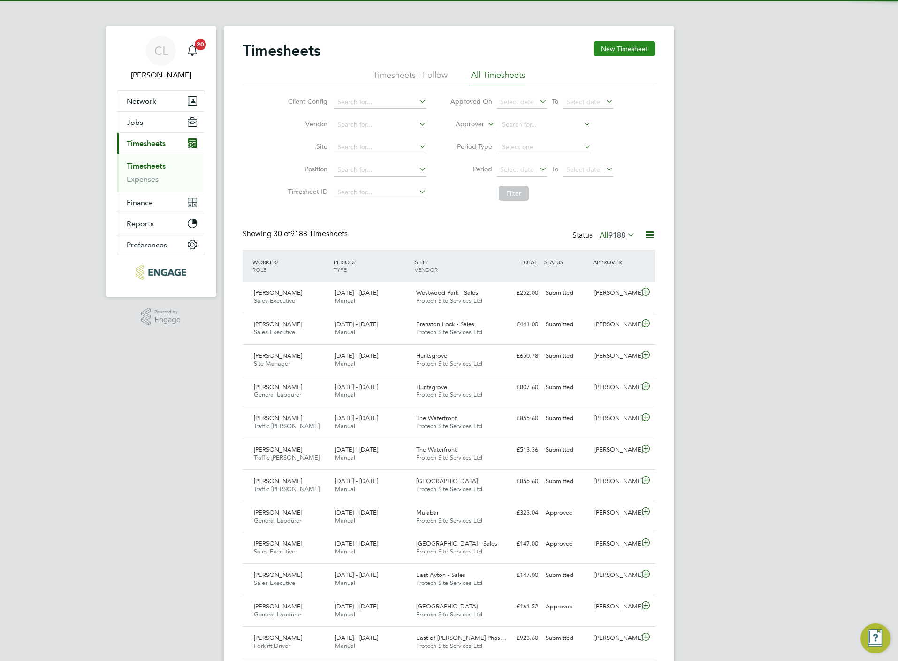
click at [625, 51] on button "New Timesheet" at bounding box center [625, 48] width 62 height 15
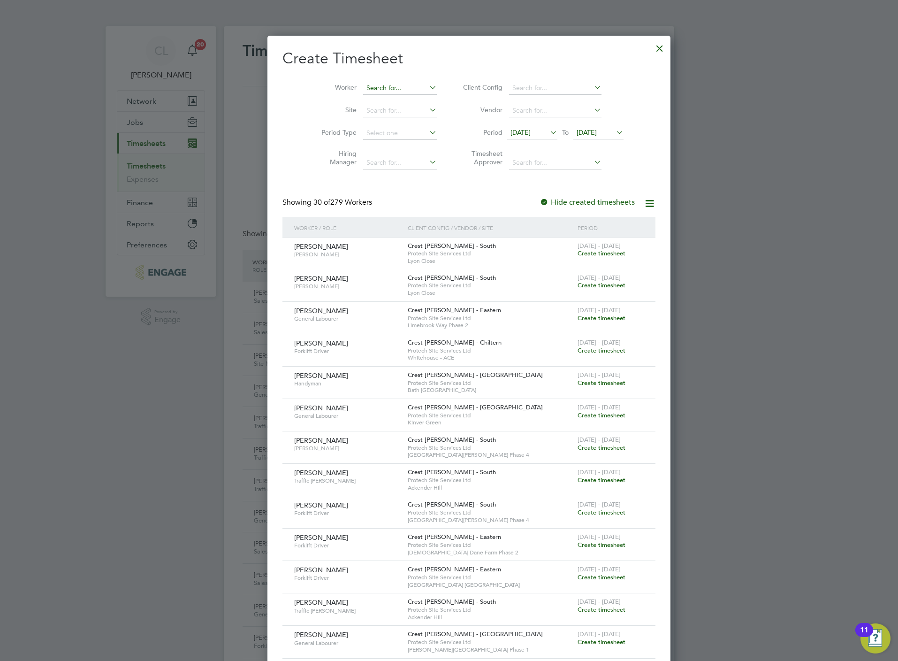
click at [363, 91] on input at bounding box center [400, 88] width 74 height 13
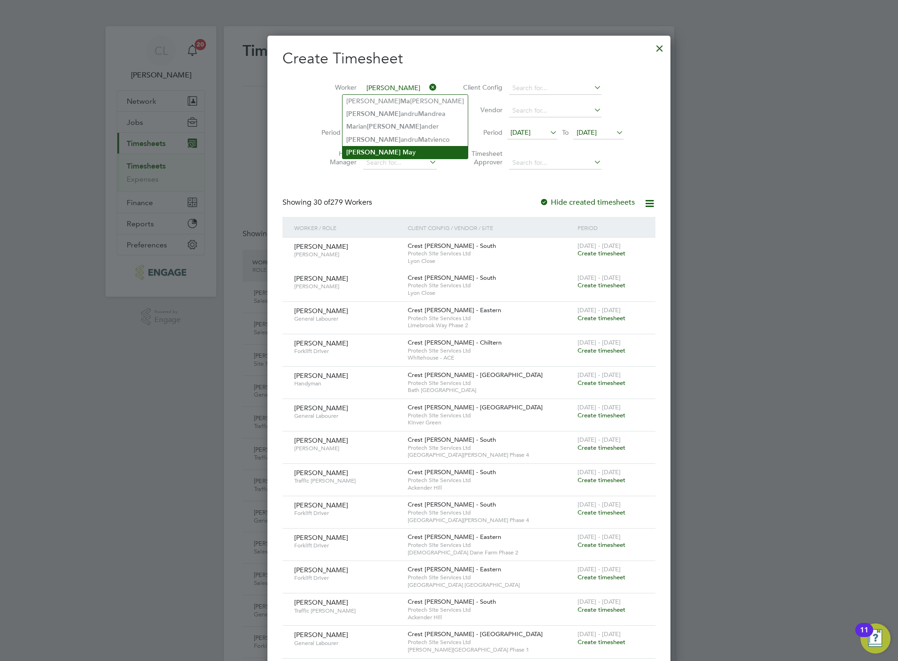
click at [403, 149] on b "Ma" at bounding box center [408, 152] width 10 height 8
type input "[PERSON_NAME]"
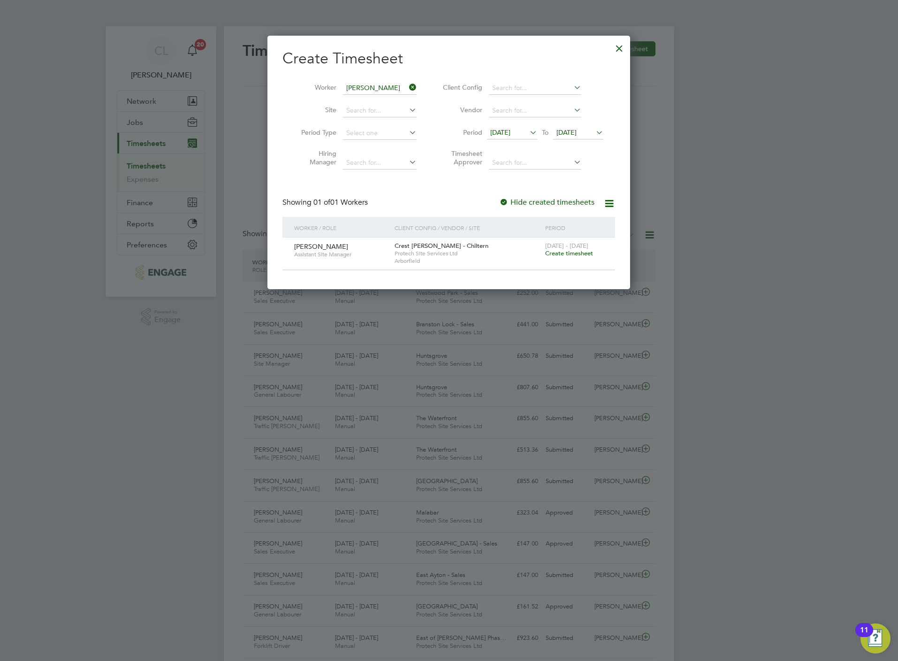
click at [573, 249] on span "[DATE] - [DATE]" at bounding box center [566, 246] width 43 height 8
click at [573, 255] on span "Create timesheet" at bounding box center [569, 253] width 48 height 8
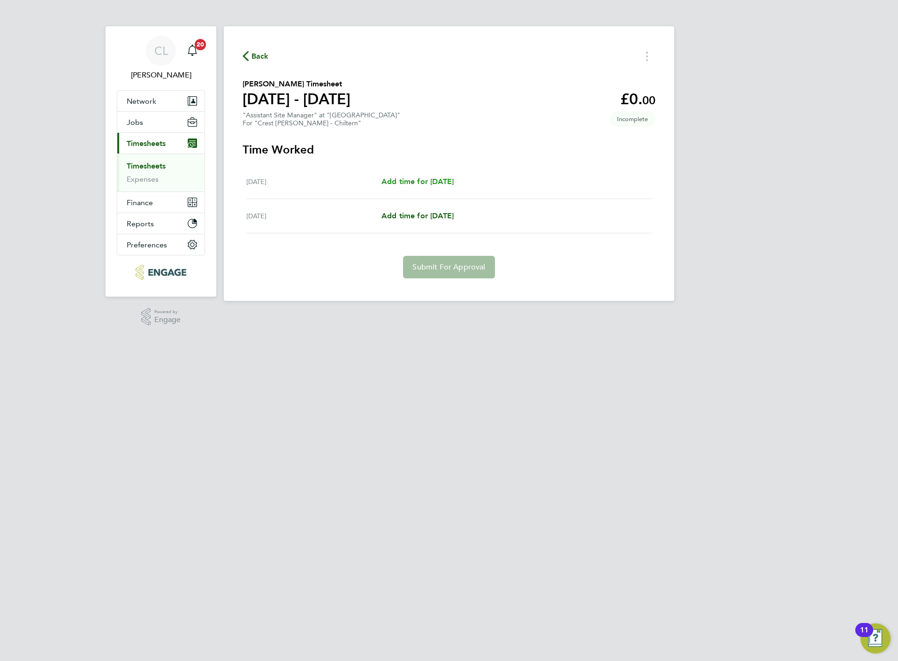
click at [426, 186] on link "Add time for [DATE]" at bounding box center [417, 181] width 72 height 11
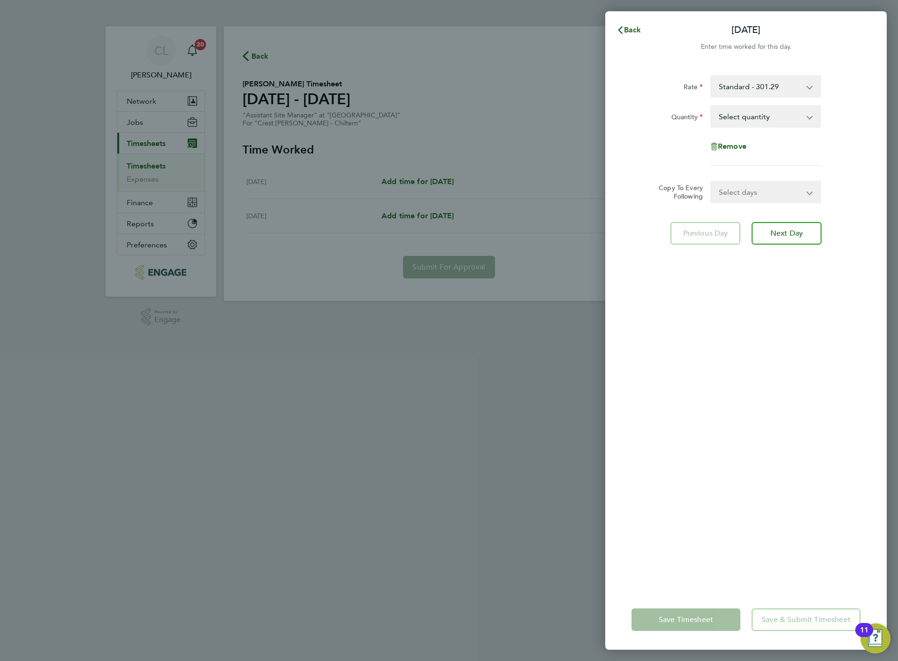
click at [753, 110] on select "Select quantity 0.5 1" at bounding box center [760, 116] width 98 height 21
select select "1"
click at [711, 106] on select "Select quantity 0.5 1" at bounding box center [760, 116] width 98 height 21
click at [678, 619] on span "Save Timesheet" at bounding box center [686, 619] width 54 height 9
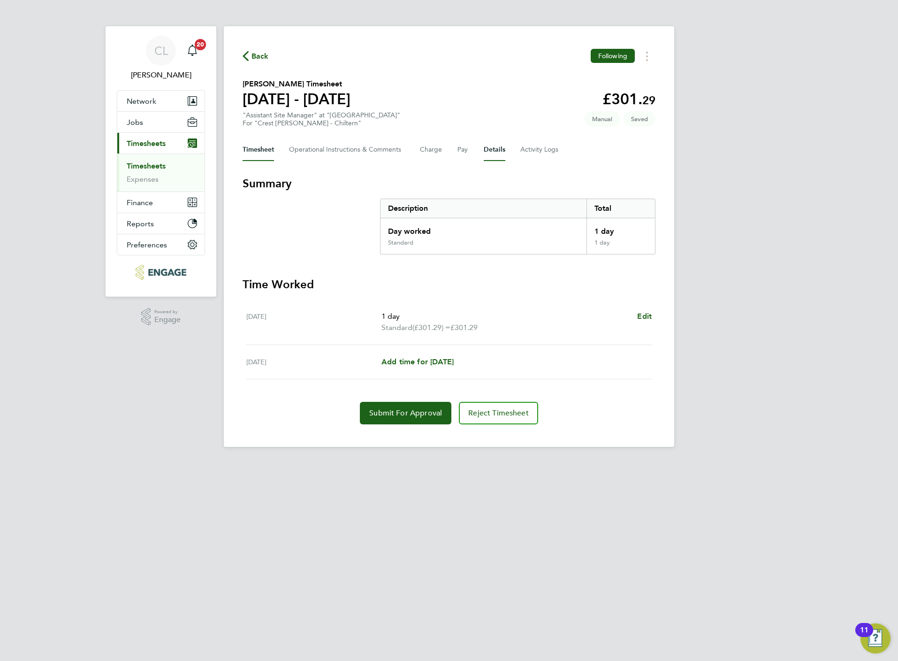
click at [497, 152] on button "Details" at bounding box center [495, 149] width 22 height 23
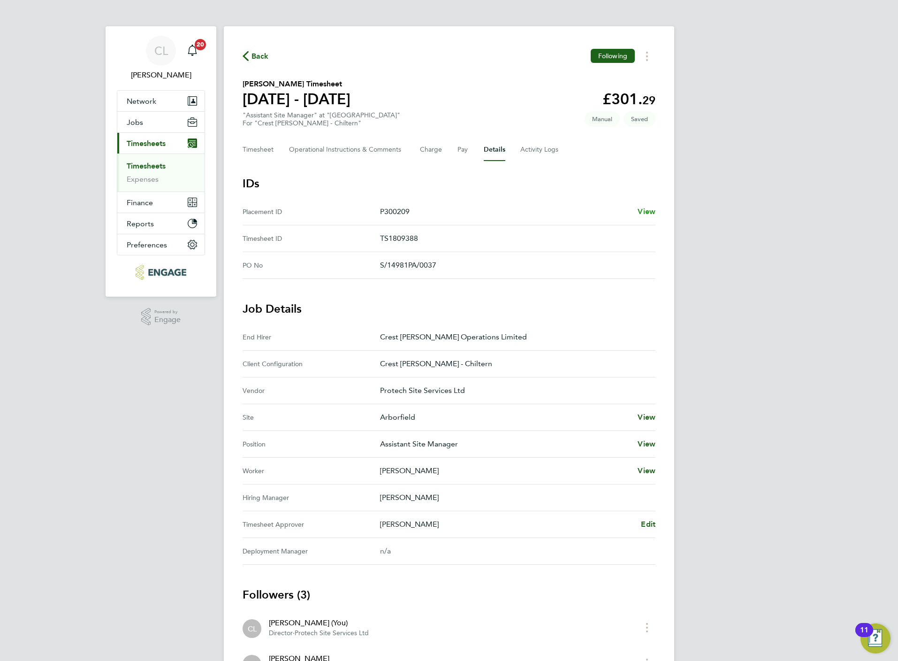
click at [648, 213] on span "View" at bounding box center [647, 211] width 18 height 9
click at [261, 150] on button "Timesheet" at bounding box center [258, 149] width 31 height 23
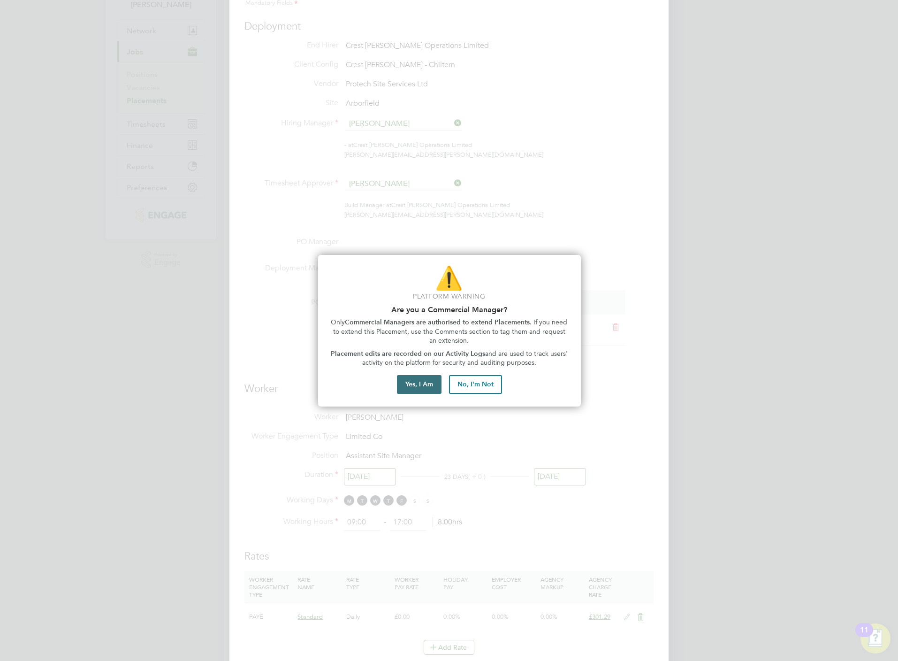
click at [418, 386] on button "Yes, I Am" at bounding box center [419, 384] width 45 height 19
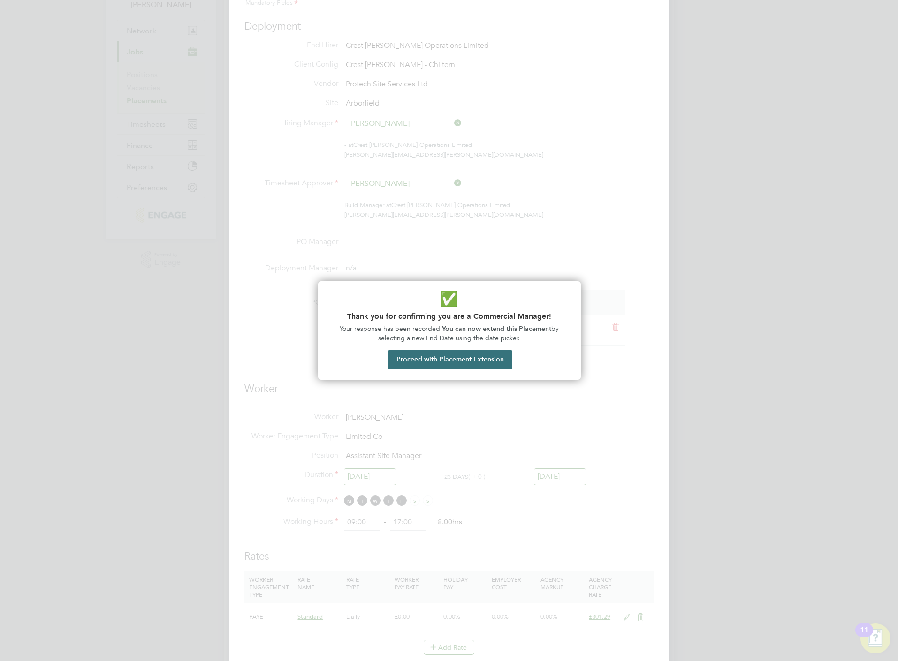
click at [430, 357] on button "Proceed with Placement Extension" at bounding box center [450, 359] width 124 height 19
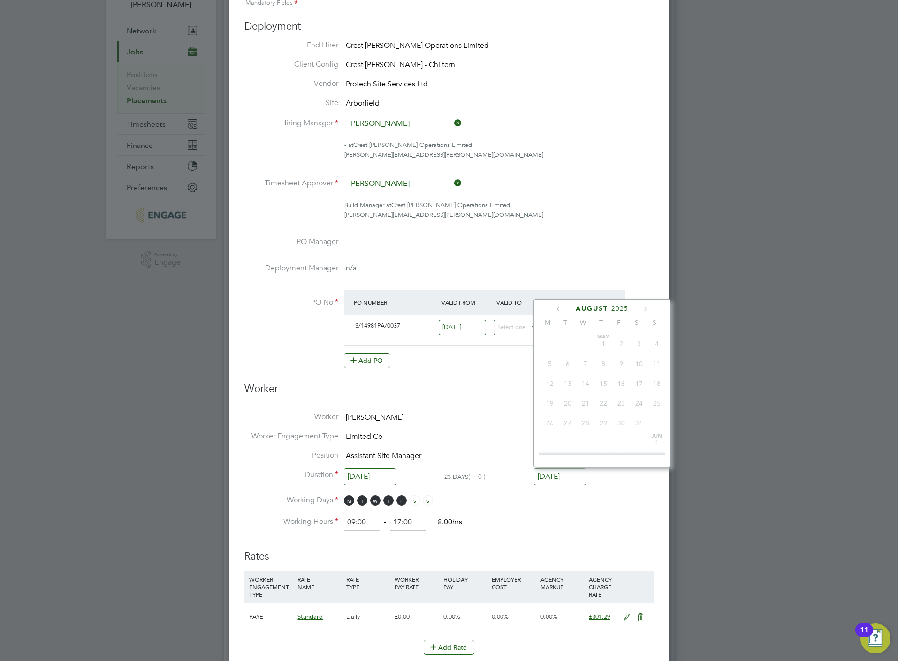
click at [583, 480] on input "[DATE]" at bounding box center [560, 476] width 52 height 17
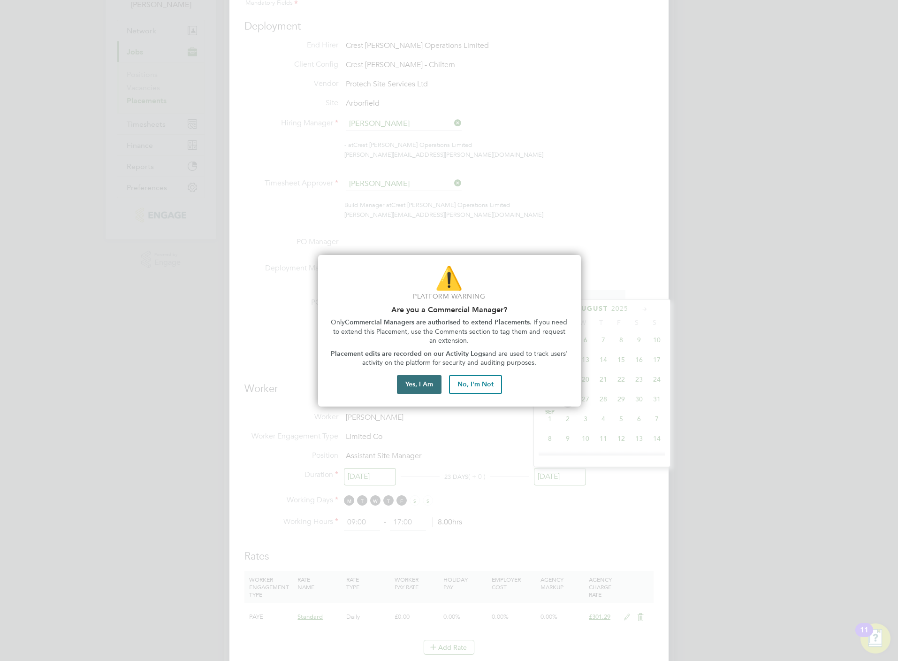
click at [423, 385] on button "Yes, I Am" at bounding box center [419, 384] width 45 height 19
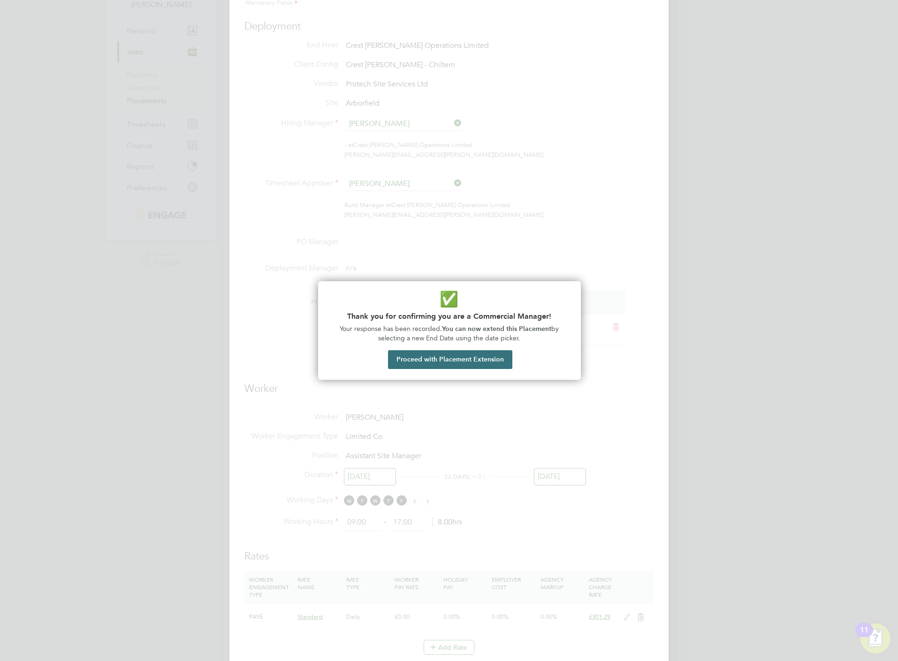
click at [493, 367] on button "Proceed with Placement Extension" at bounding box center [450, 359] width 124 height 19
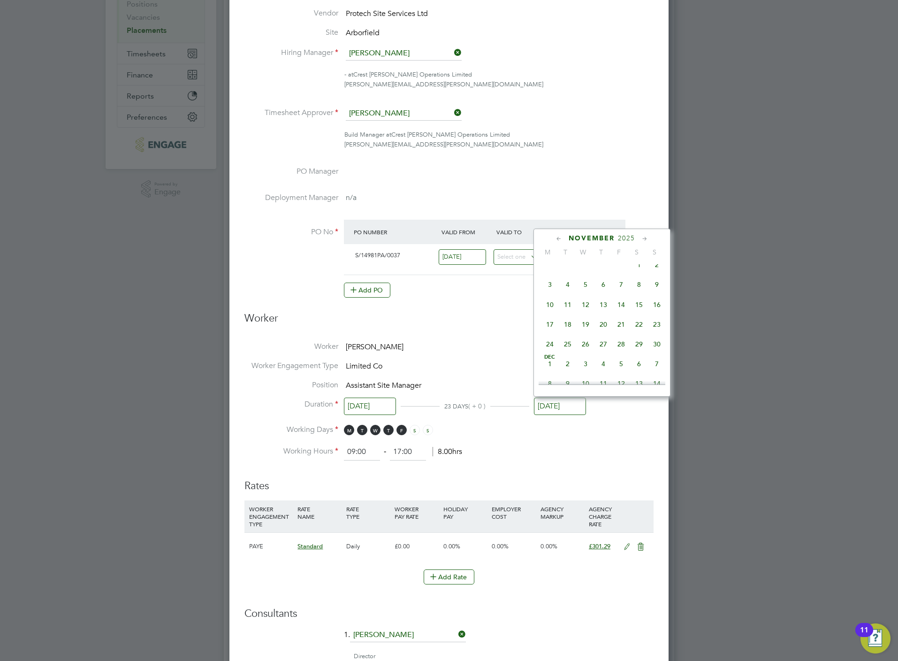
click at [621, 353] on span "28" at bounding box center [621, 344] width 18 height 18
type input "[DATE]"
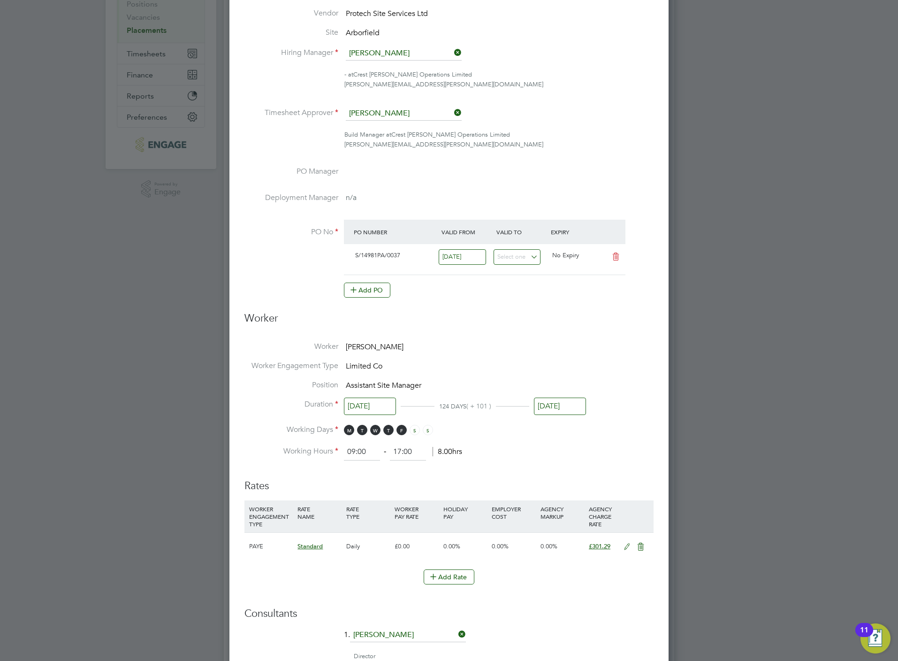
click at [563, 425] on ul "Worker [PERSON_NAME] Worker Engagement Type Limited Co Position Assistant Site …" at bounding box center [448, 401] width 409 height 119
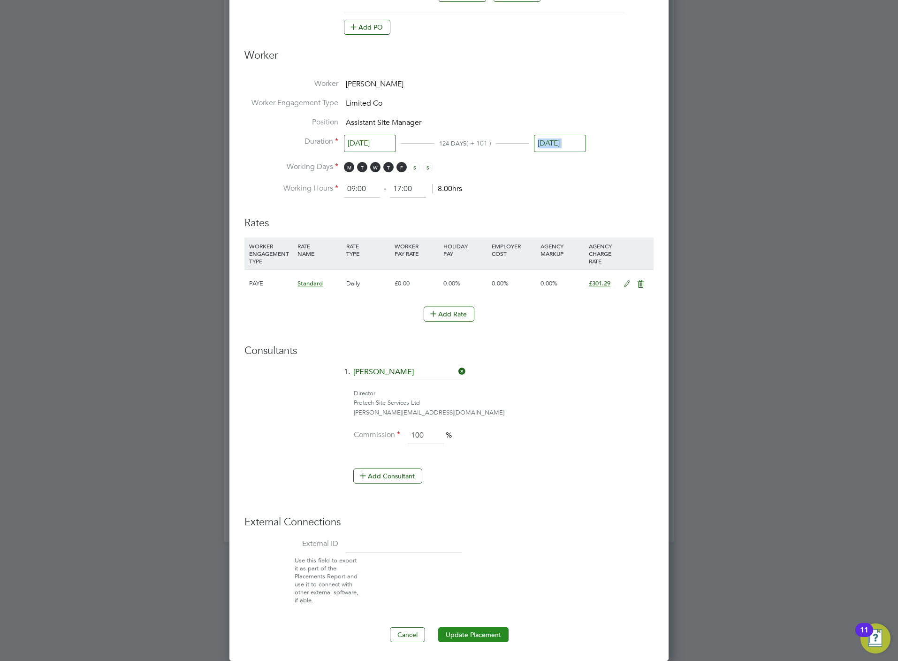
click at [449, 628] on button "Update Placement" at bounding box center [473, 634] width 70 height 15
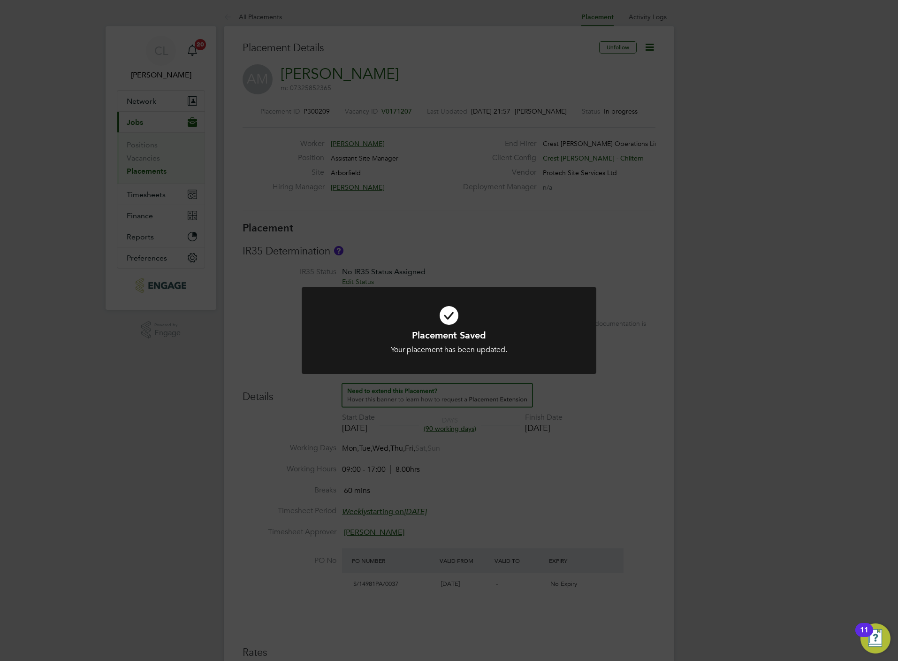
click at [631, 319] on div "Placement Saved Your placement has been updated. Cancel Okay" at bounding box center [449, 330] width 898 height 661
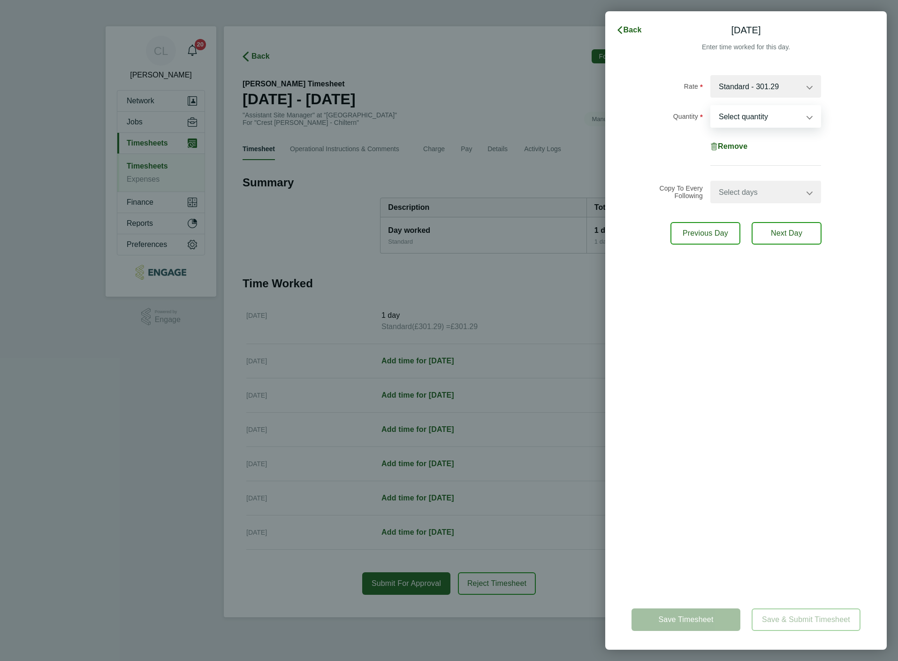
drag, startPoint x: 725, startPoint y: 116, endPoint x: 729, endPoint y: 129, distance: 13.4
click at [725, 116] on select "Select quantity 0.5 1" at bounding box center [760, 116] width 98 height 21
select select "1"
click at [711, 106] on select "Select quantity 0.5 1" at bounding box center [760, 116] width 98 height 21
click at [738, 196] on select "Select days Day Weekday (Mon-Fri) Weekend (Sat-Sun) [DATE] [DATE] [DATE] [DATE]…" at bounding box center [760, 192] width 99 height 21
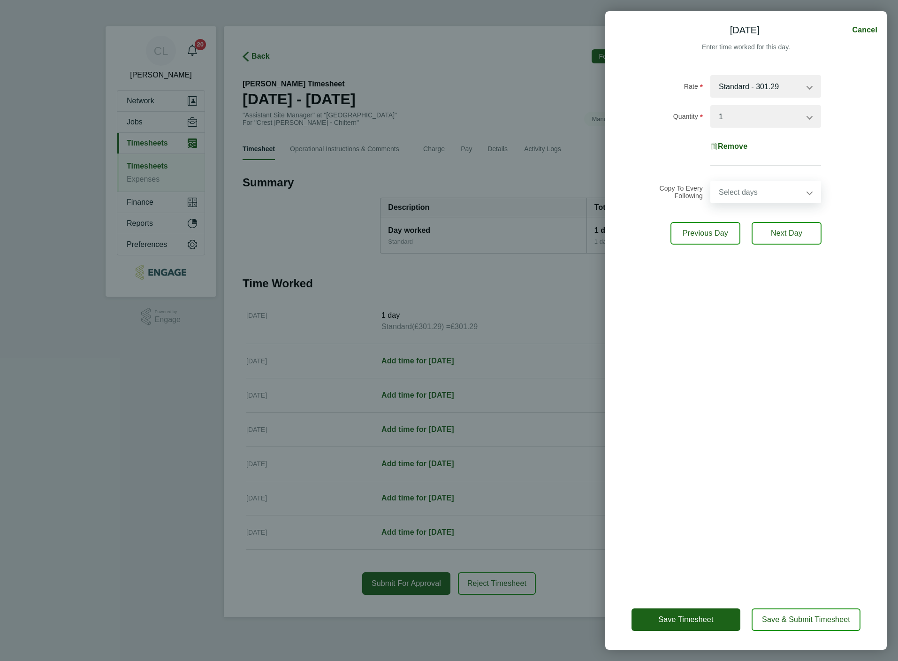
select select "WEEKDAY"
click at [711, 182] on select "Select days Day Weekday (Mon-Fri) Weekend (Sat-Sun) [DATE] [DATE] [DATE] [DATE]…" at bounding box center [760, 192] width 99 height 21
select select "[DATE]"
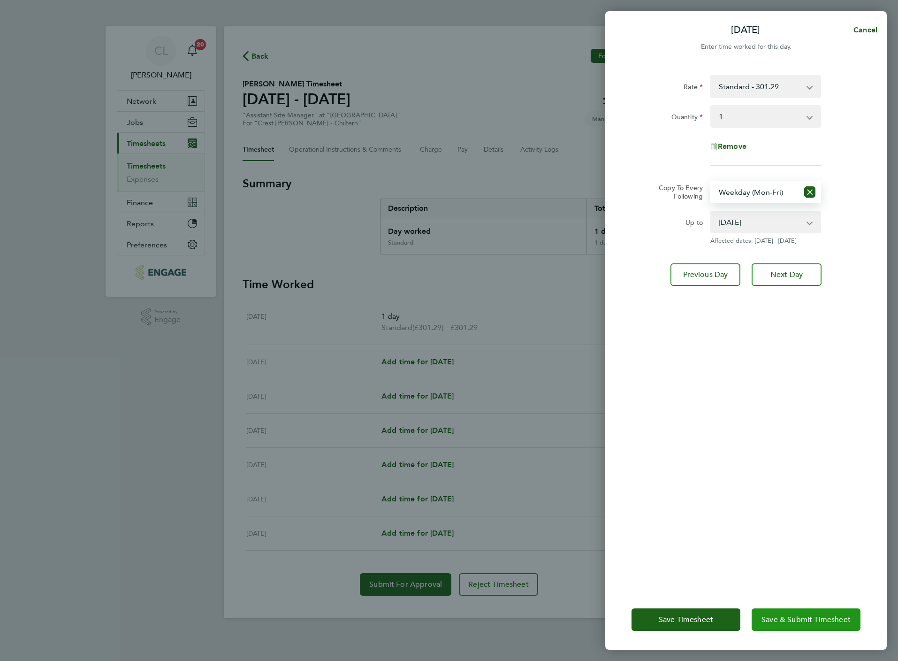
click at [807, 618] on span "Save & Submit Timesheet" at bounding box center [805, 619] width 89 height 9
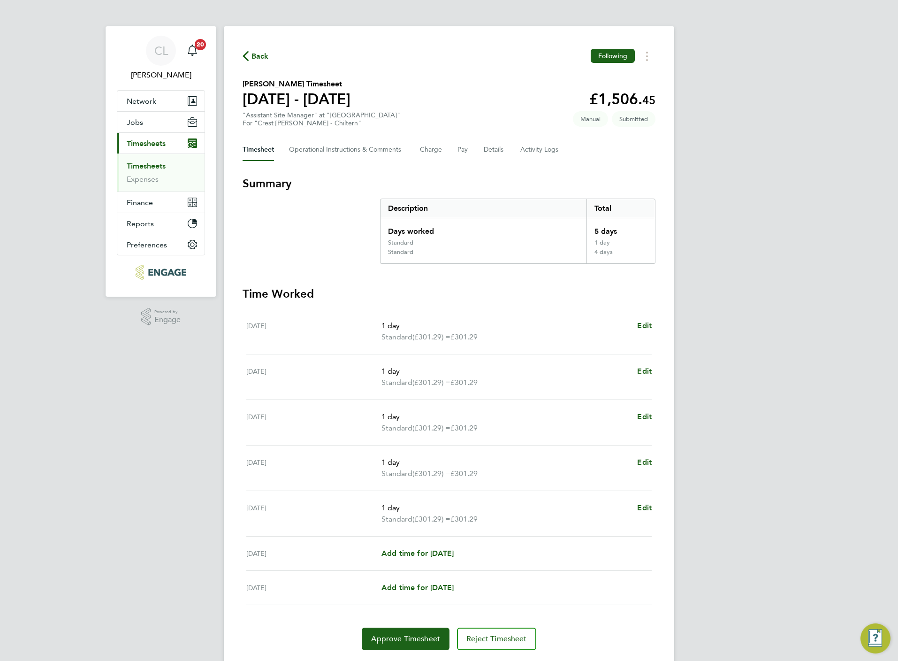
click at [252, 55] on span "Back" at bounding box center [259, 56] width 17 height 11
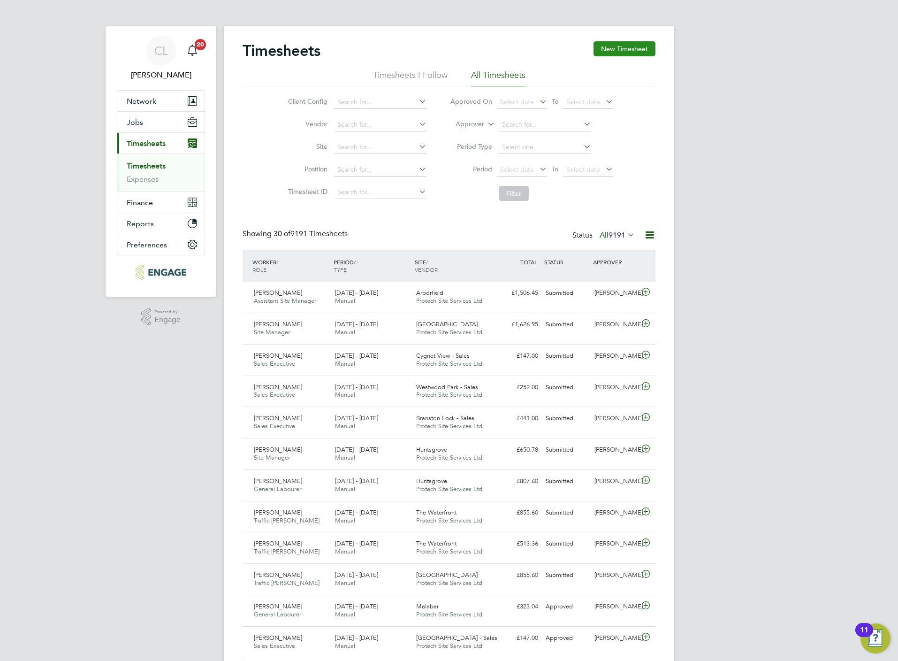
click at [614, 53] on button "New Timesheet" at bounding box center [625, 48] width 62 height 15
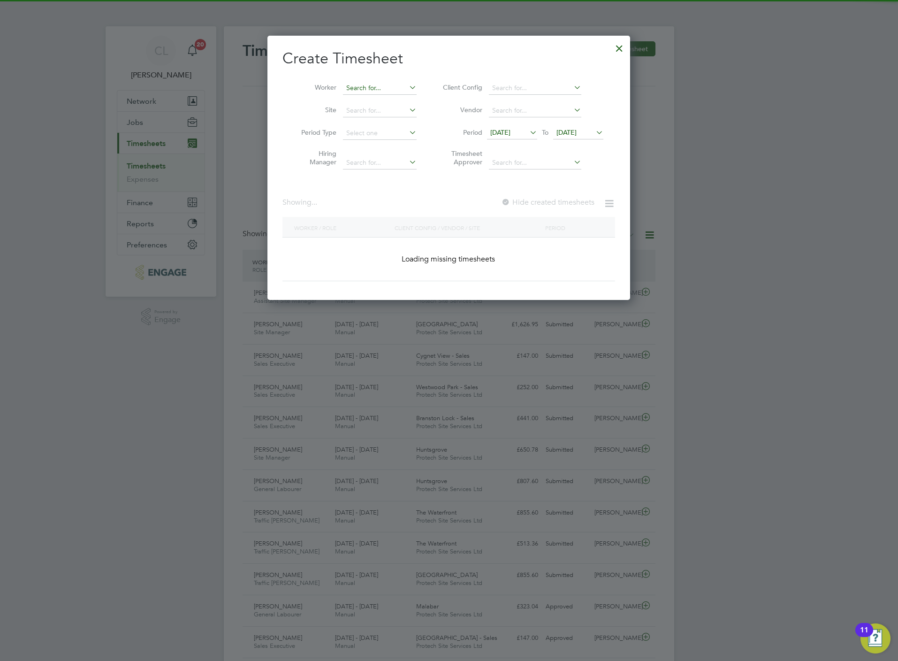
click at [386, 92] on input at bounding box center [380, 88] width 74 height 13
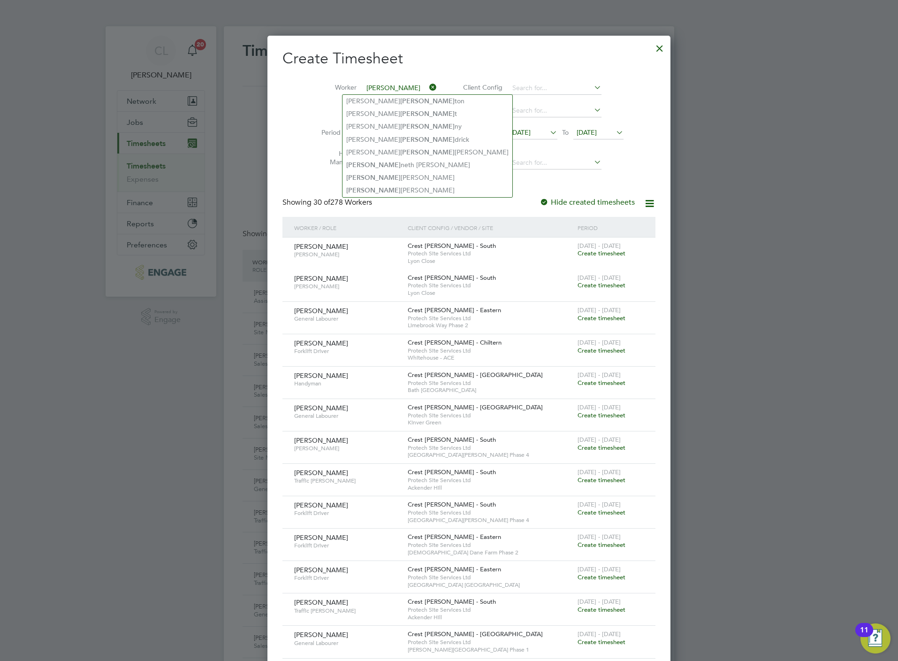
type input "[PERSON_NAME]"
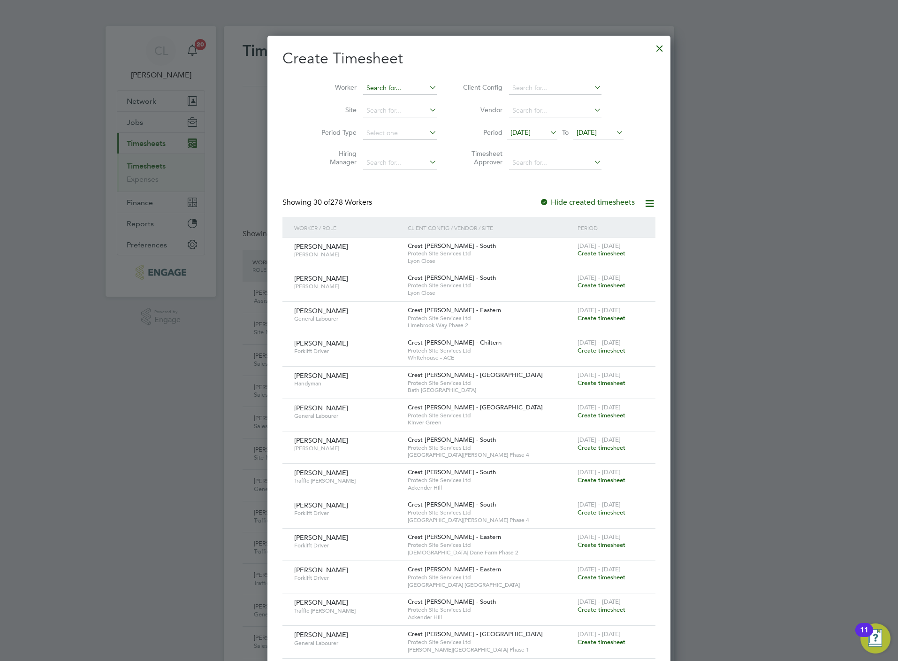
click at [381, 88] on input at bounding box center [400, 88] width 74 height 13
type input "michae"
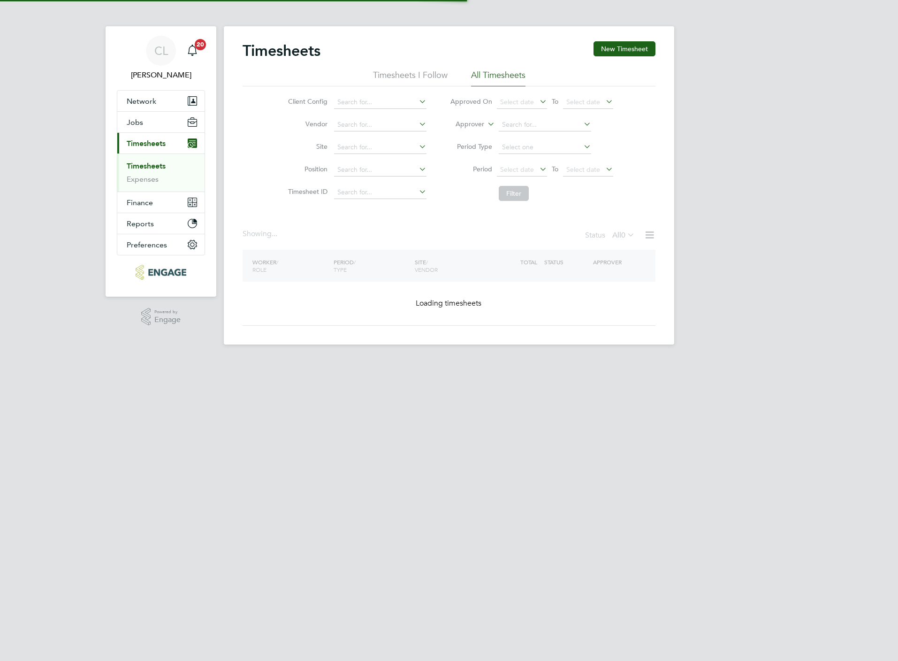
click at [649, 49] on button "New Timesheet" at bounding box center [625, 48] width 62 height 15
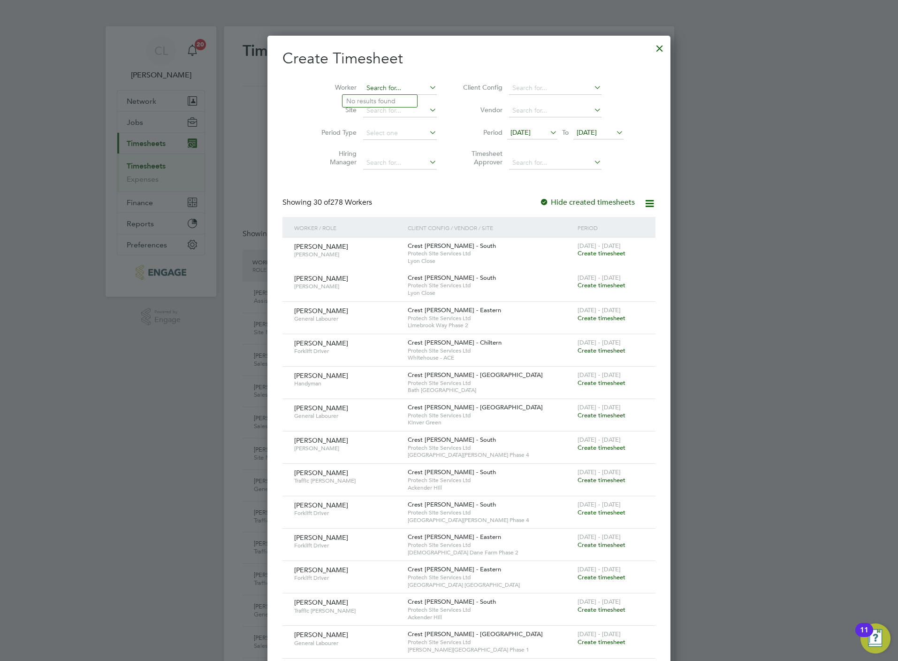
click at [363, 88] on input at bounding box center [400, 88] width 74 height 13
click at [365, 99] on b "[PERSON_NAME]" at bounding box center [373, 101] width 54 height 8
type input "[PERSON_NAME]"
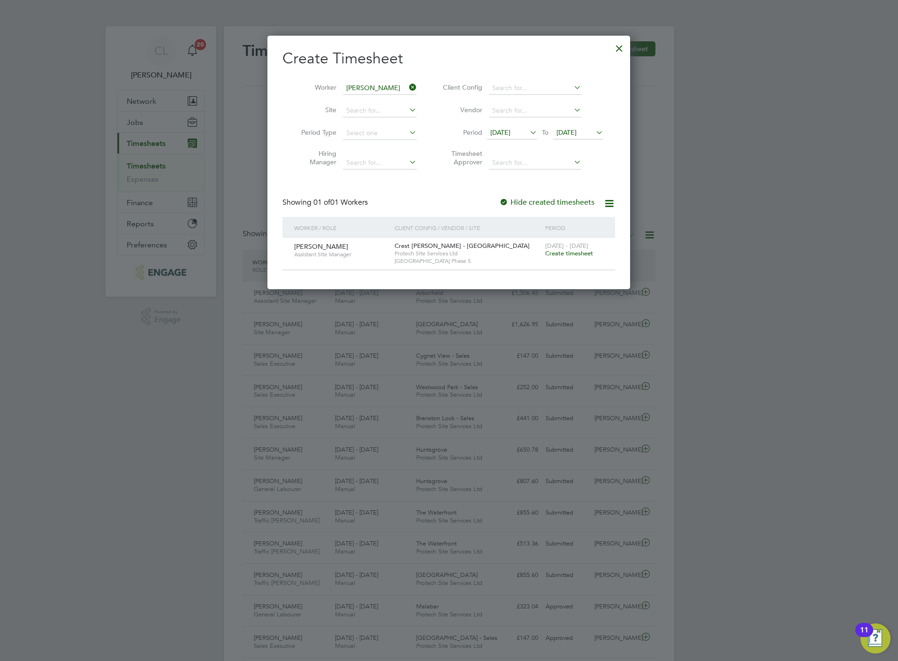
click at [569, 253] on span "Create timesheet" at bounding box center [569, 253] width 48 height 8
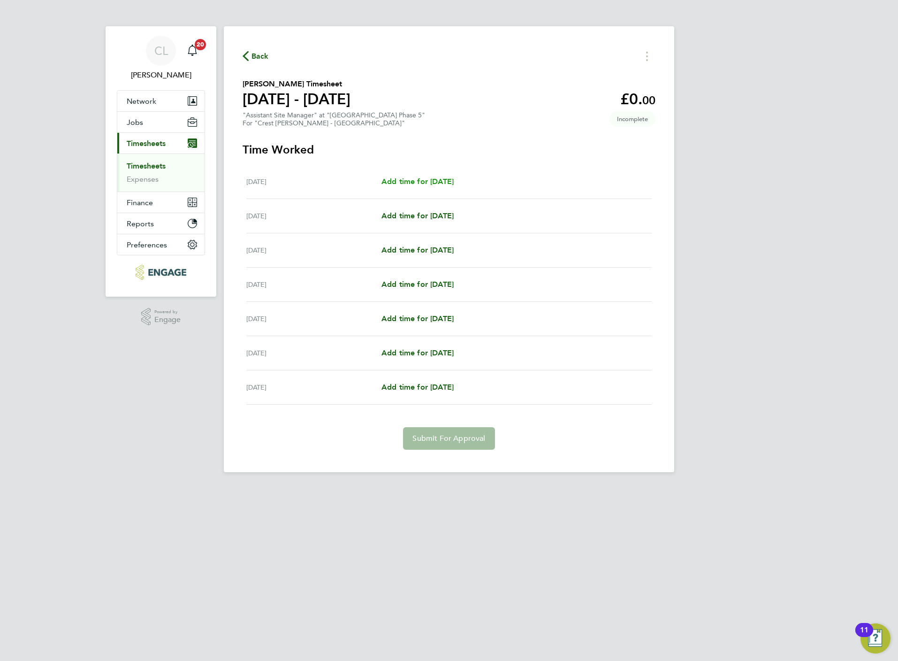
click at [399, 179] on span "Add time for [DATE]" at bounding box center [417, 181] width 72 height 9
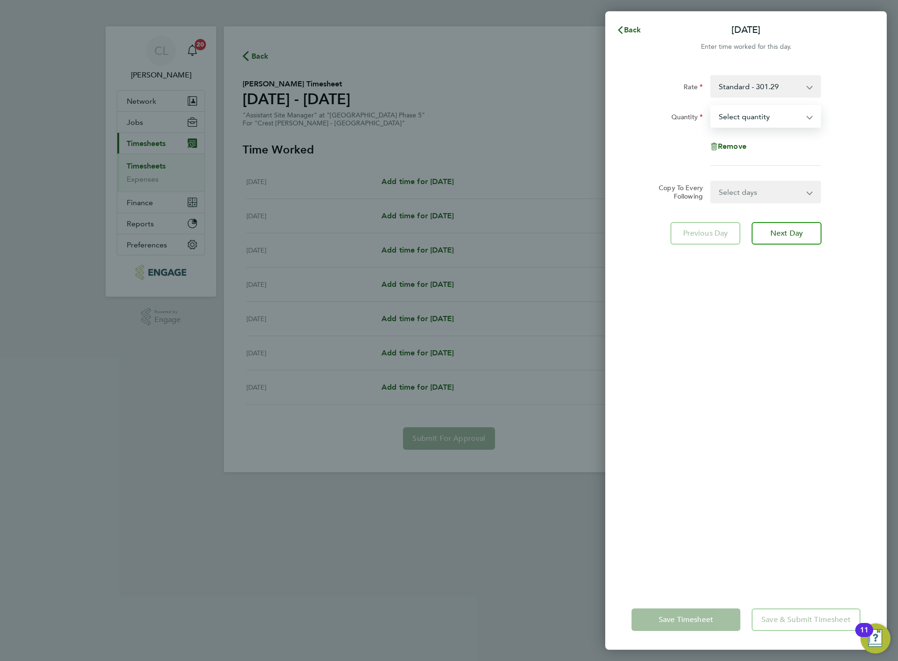
drag, startPoint x: 794, startPoint y: 111, endPoint x: 780, endPoint y: 126, distance: 20.6
click at [794, 111] on select "Select quantity 0.5 1" at bounding box center [760, 116] width 98 height 21
select select "1"
click at [711, 106] on select "Select quantity 0.5 1" at bounding box center [760, 116] width 98 height 21
click at [744, 196] on select "Select days Day Weekday (Mon-Fri) Weekend (Sat-Sun) Tuesday Wednesday Thursday …" at bounding box center [760, 192] width 99 height 21
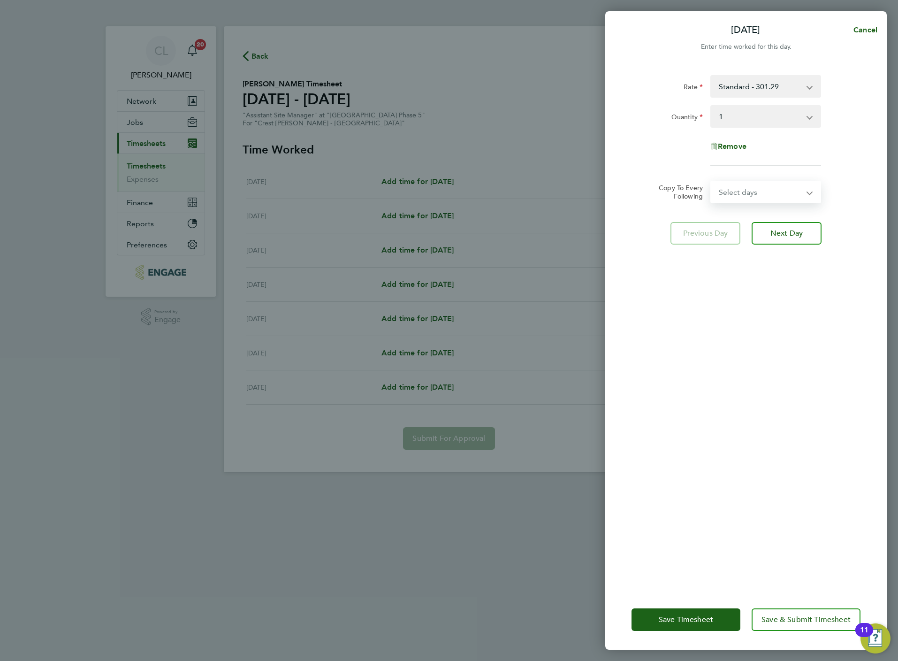
select select "WEEKDAY"
click at [711, 182] on select "Select days Day Weekday (Mon-Fri) Weekend (Sat-Sun) Tuesday Wednesday Thursday …" at bounding box center [760, 192] width 99 height 21
select select "2025-08-24"
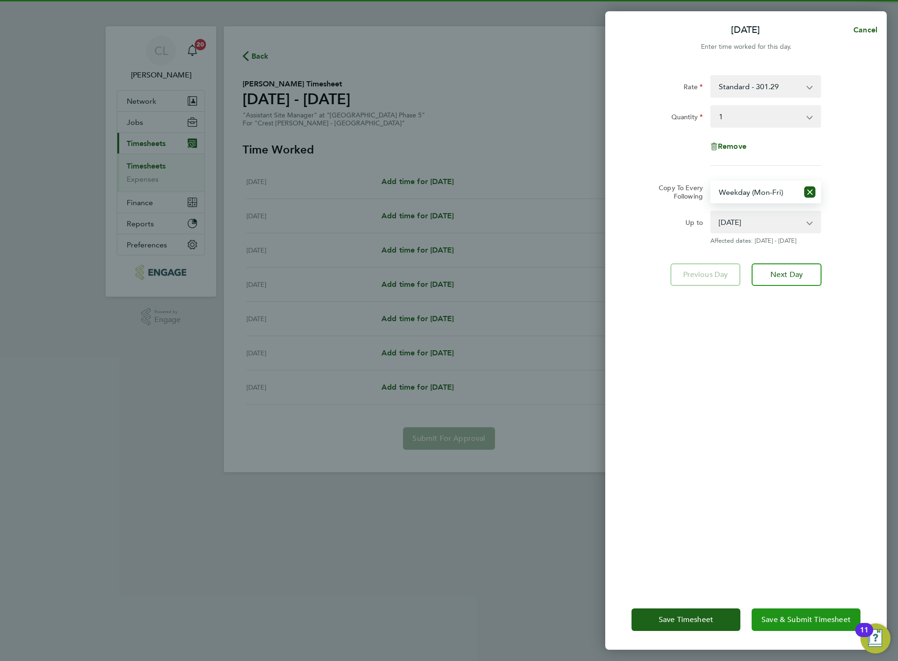
click at [801, 620] on span "Save & Submit Timesheet" at bounding box center [805, 619] width 89 height 9
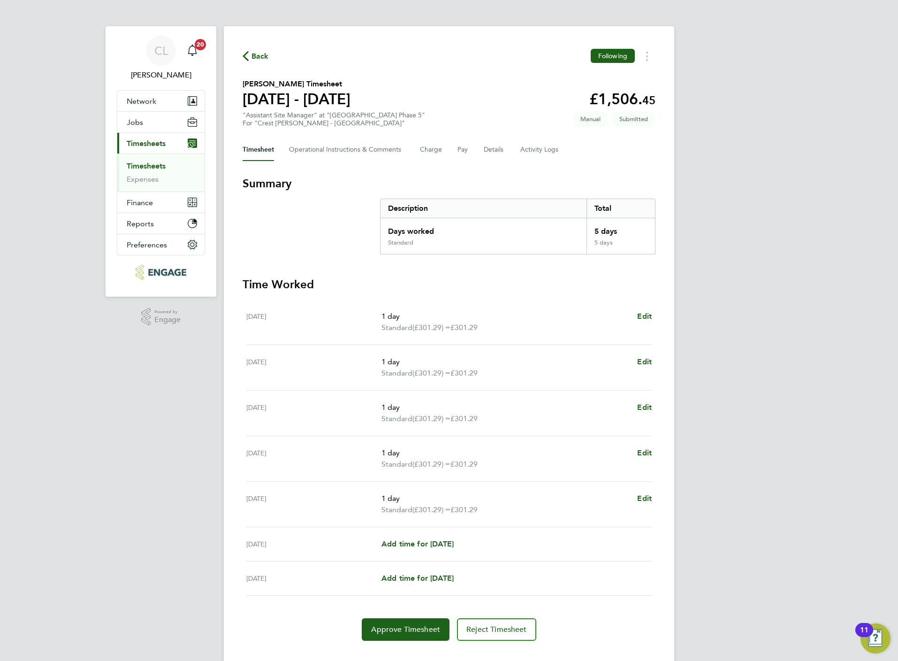
click at [260, 61] on span "Back" at bounding box center [259, 56] width 17 height 11
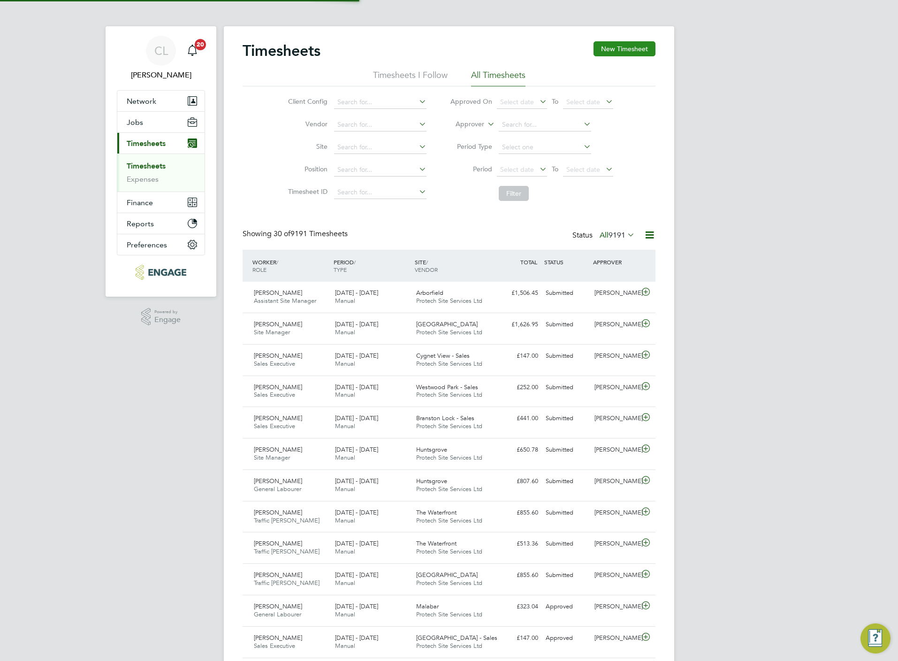
click at [613, 48] on button "New Timesheet" at bounding box center [625, 48] width 62 height 15
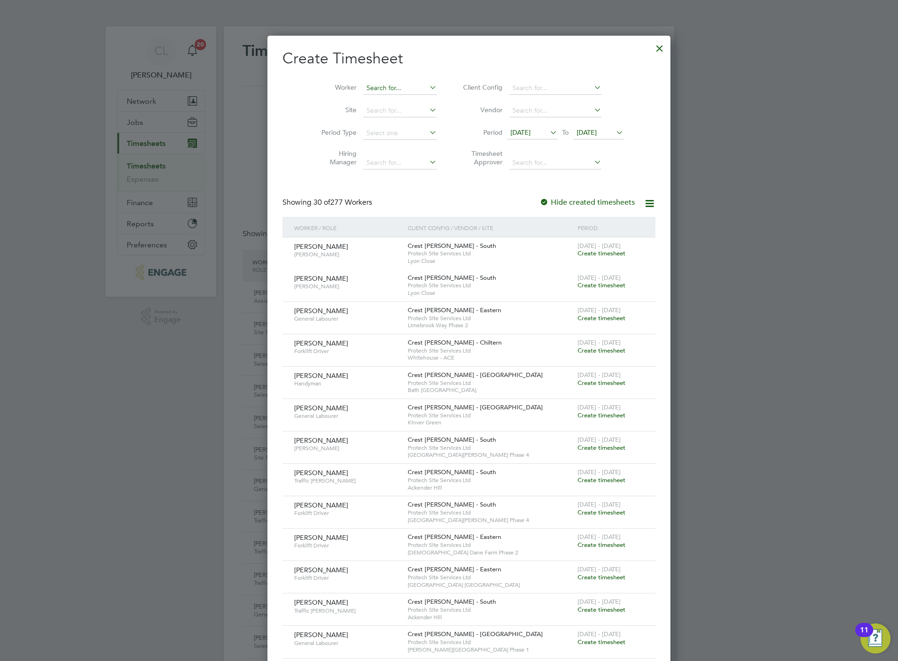
click at [363, 86] on input at bounding box center [400, 88] width 74 height 13
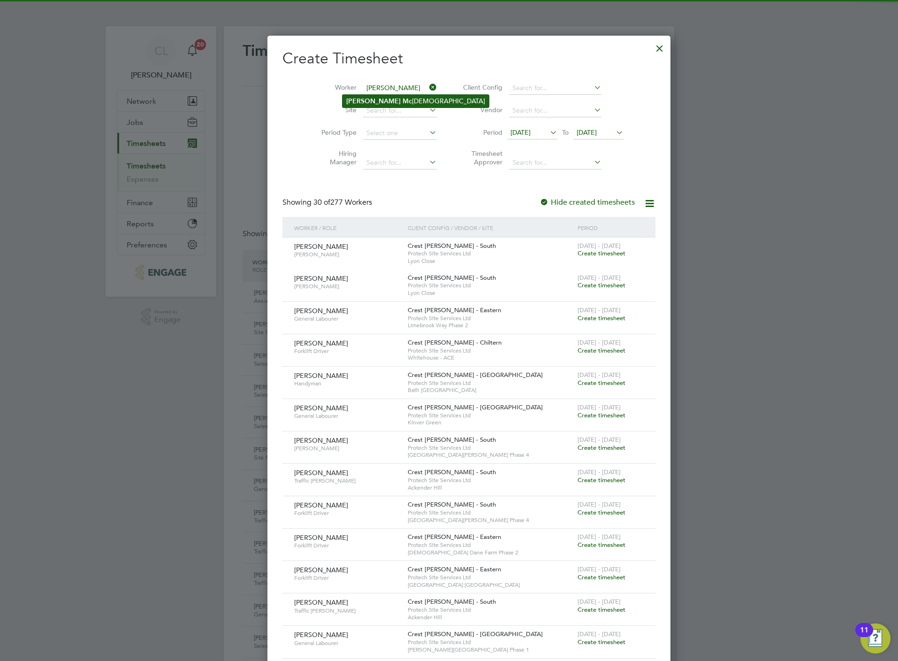
click at [376, 103] on li "Joe Mc creedie" at bounding box center [415, 101] width 146 height 13
type input "Joe Mccreedie"
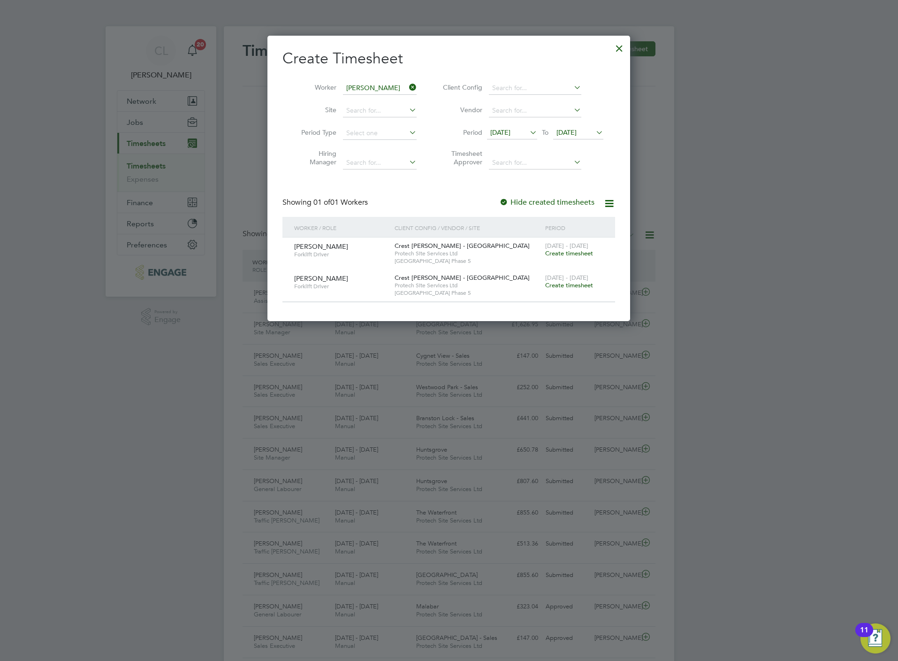
click at [561, 284] on span "Create timesheet" at bounding box center [569, 285] width 48 height 8
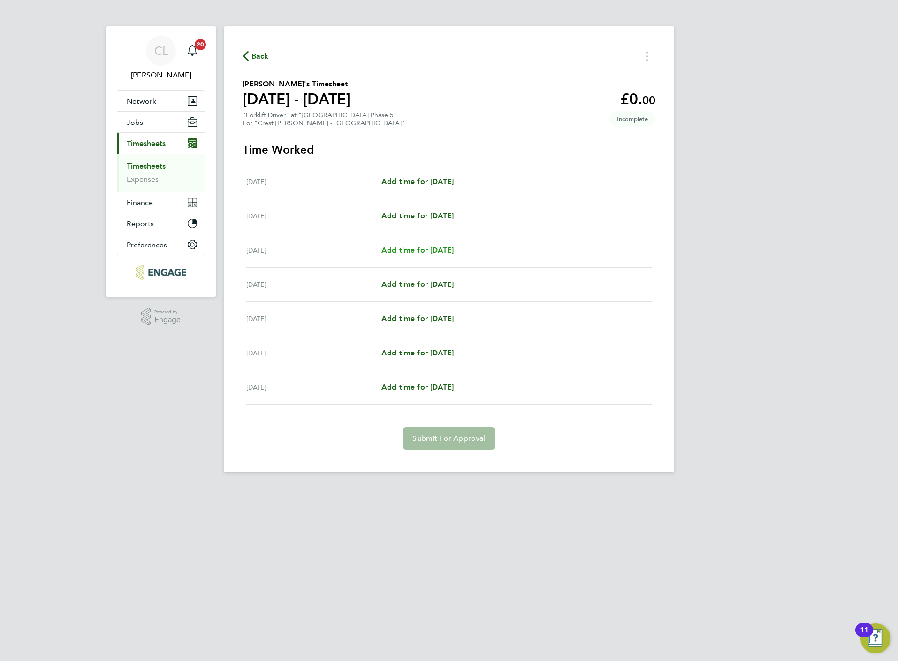
click at [419, 245] on span "Add time for Wed 20 Aug" at bounding box center [417, 249] width 72 height 9
select select "60"
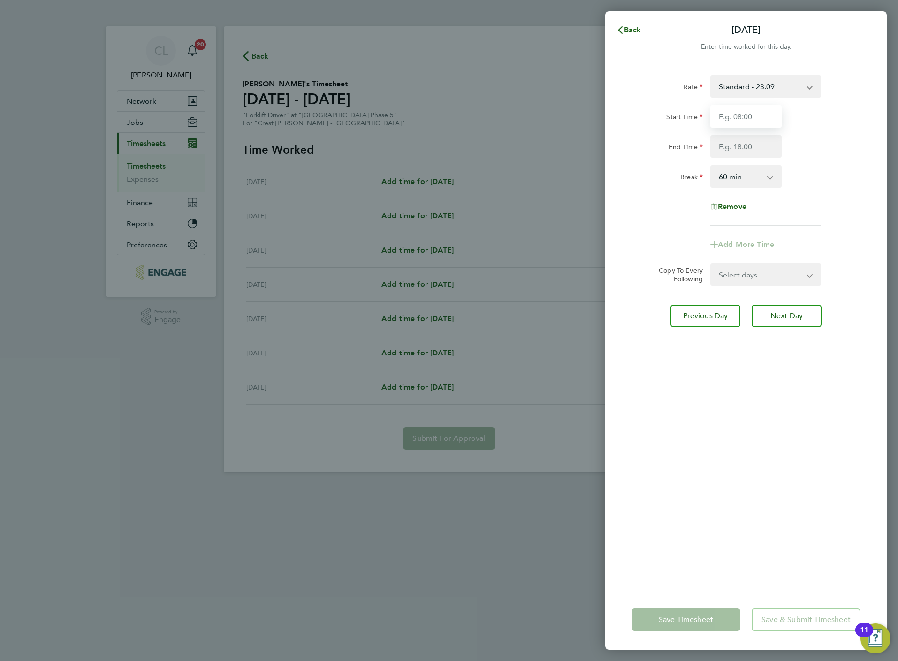
click at [763, 113] on input "Start Time" at bounding box center [745, 116] width 71 height 23
click at [754, 120] on input "Start Time" at bounding box center [745, 116] width 71 height 23
type input "07:30"
type input "16:30"
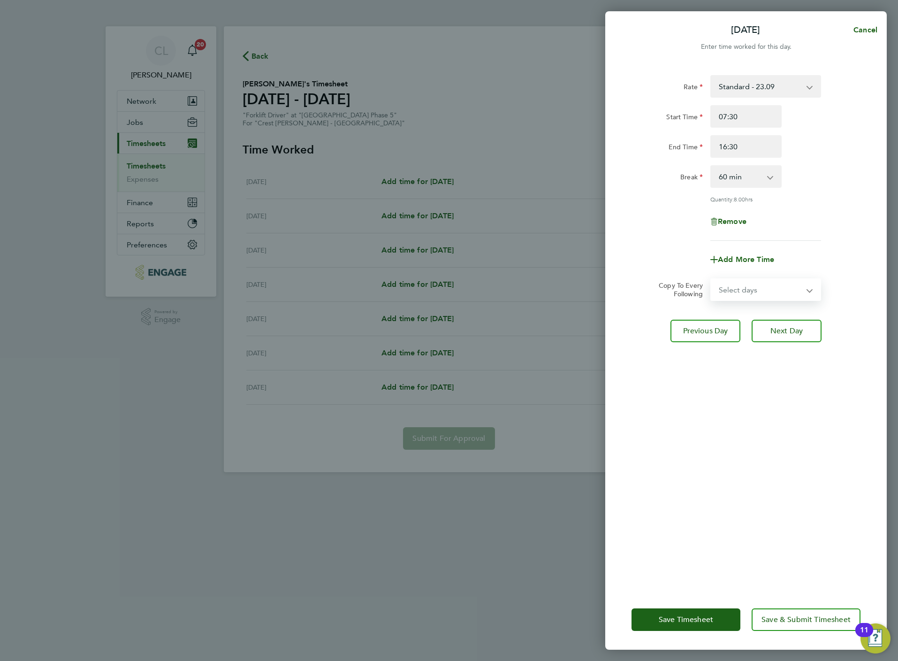
drag, startPoint x: 756, startPoint y: 286, endPoint x: 758, endPoint y: 301, distance: 15.5
click at [757, 286] on select "Select days Day Weekday (Mon-Fri) Weekend (Sat-Sun) Thursday Friday Saturday Su…" at bounding box center [760, 289] width 99 height 21
select select "THU"
click at [711, 279] on select "Select days Day Weekday (Mon-Fri) Weekend (Sat-Sun) Thursday Friday Saturday Su…" at bounding box center [760, 289] width 99 height 21
select select "2025-08-24"
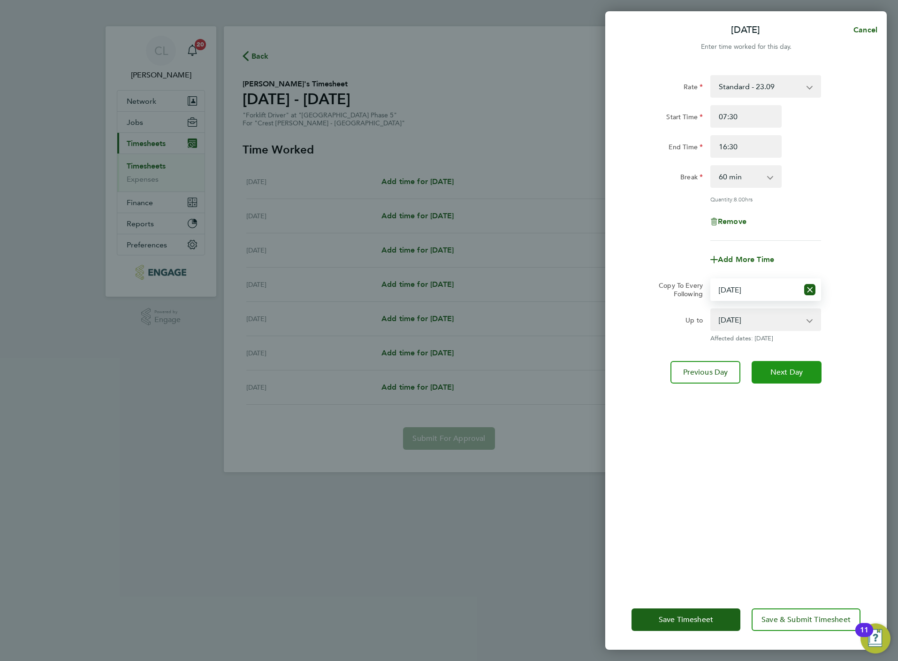
click at [793, 365] on button "Next Day" at bounding box center [787, 372] width 70 height 23
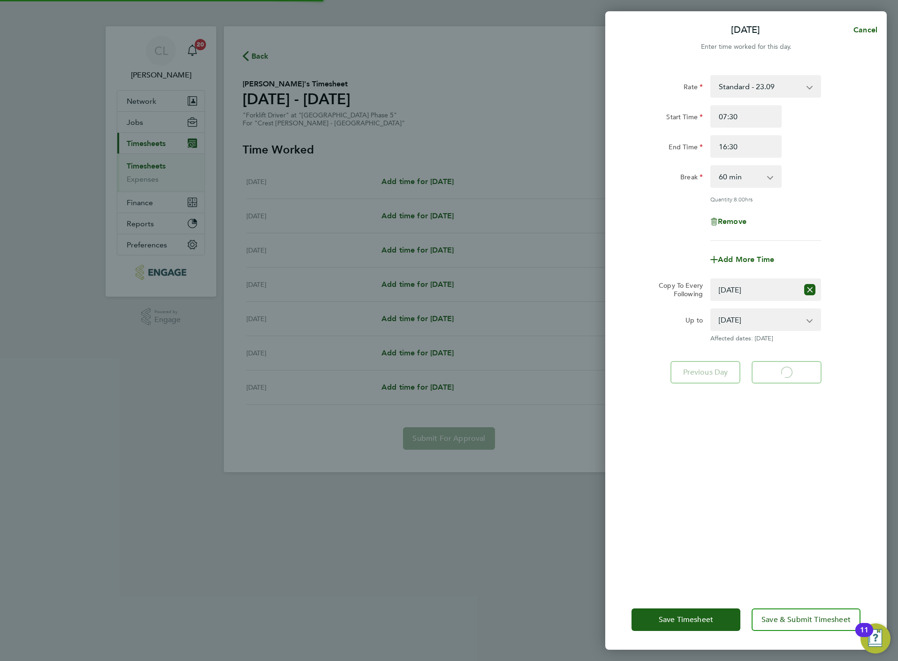
select select "60"
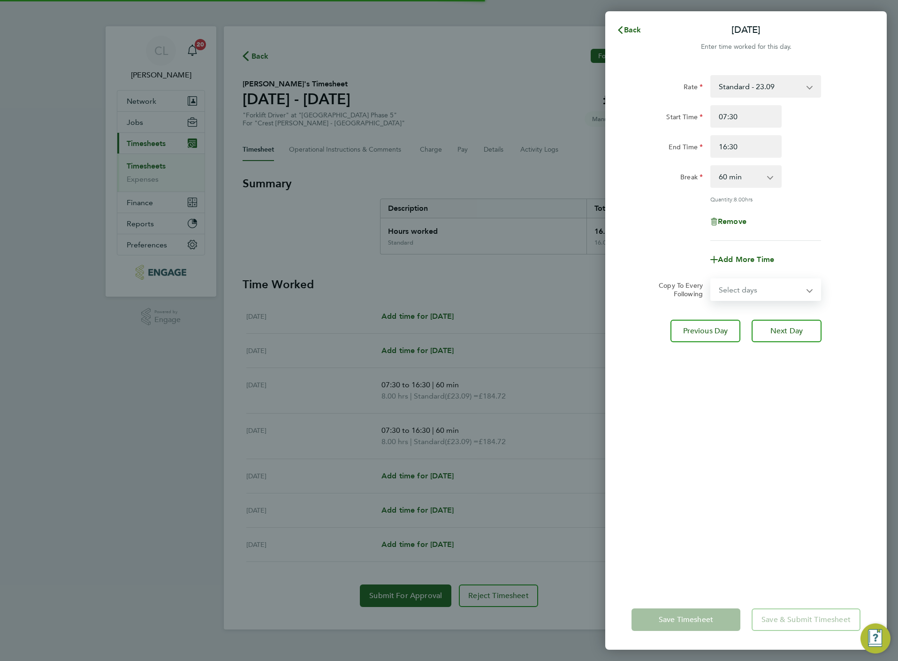
click at [776, 289] on select "Select days Day Weekend (Sat-Sun) Friday Saturday Sunday" at bounding box center [760, 289] width 99 height 21
select select "FRI"
click at [711, 279] on select "Select days Day Weekend (Sat-Sun) Friday Saturday Sunday" at bounding box center [760, 289] width 99 height 21
select select "2025-08-24"
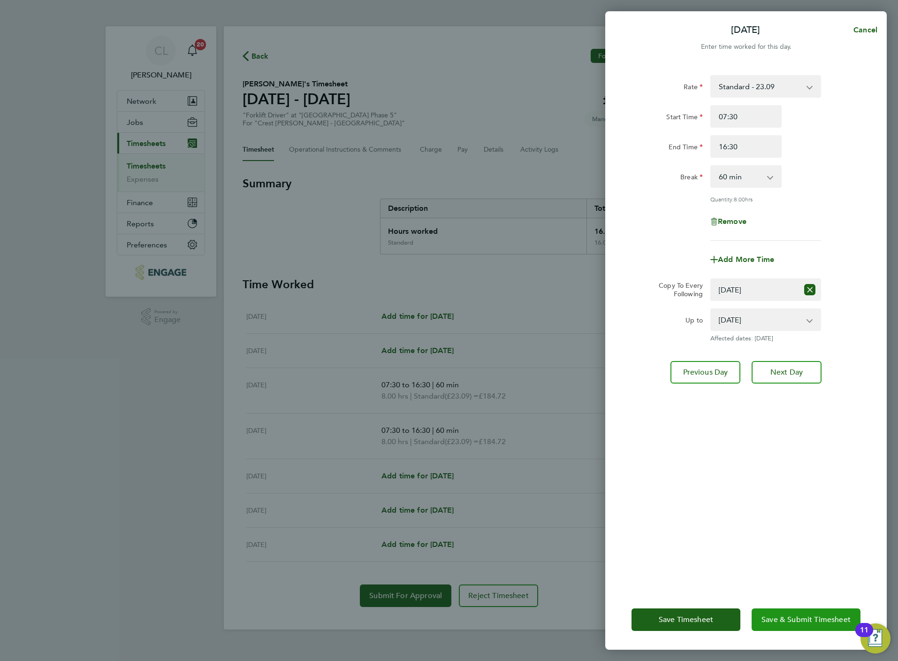
click at [778, 616] on span "Save & Submit Timesheet" at bounding box center [805, 619] width 89 height 9
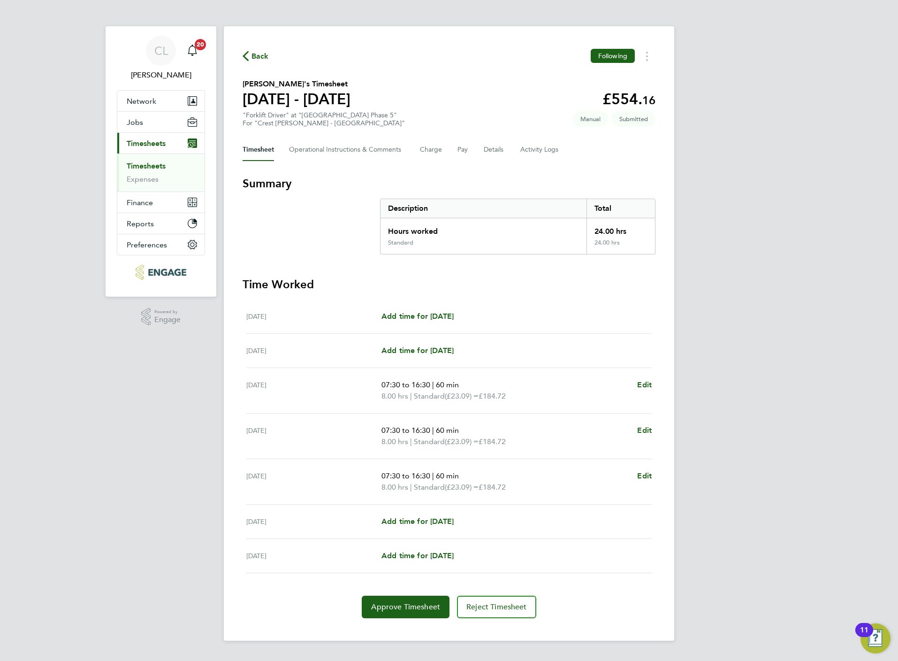
click at [252, 56] on span "Back" at bounding box center [259, 56] width 17 height 11
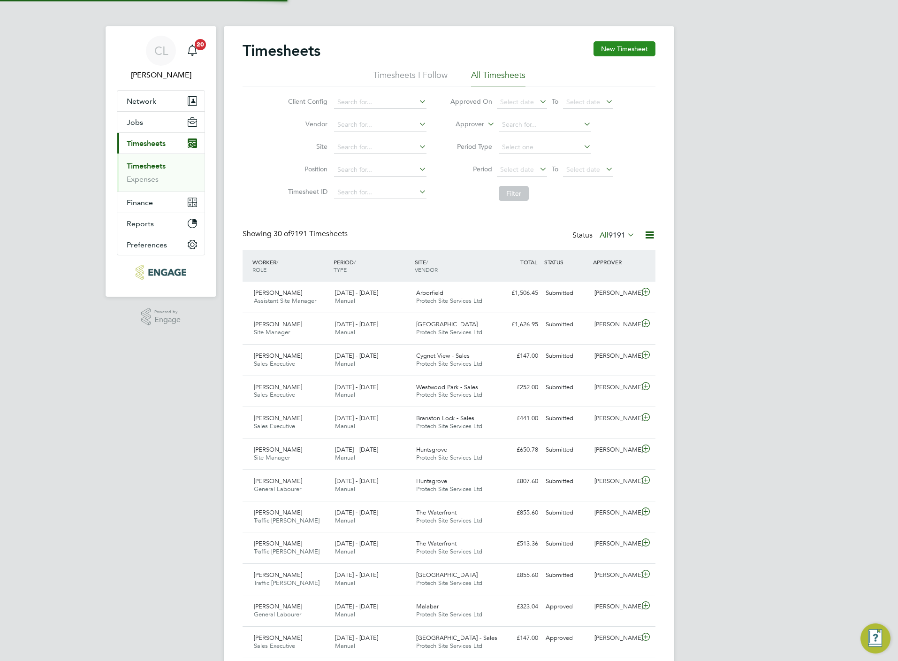
click at [631, 53] on button "New Timesheet" at bounding box center [625, 48] width 62 height 15
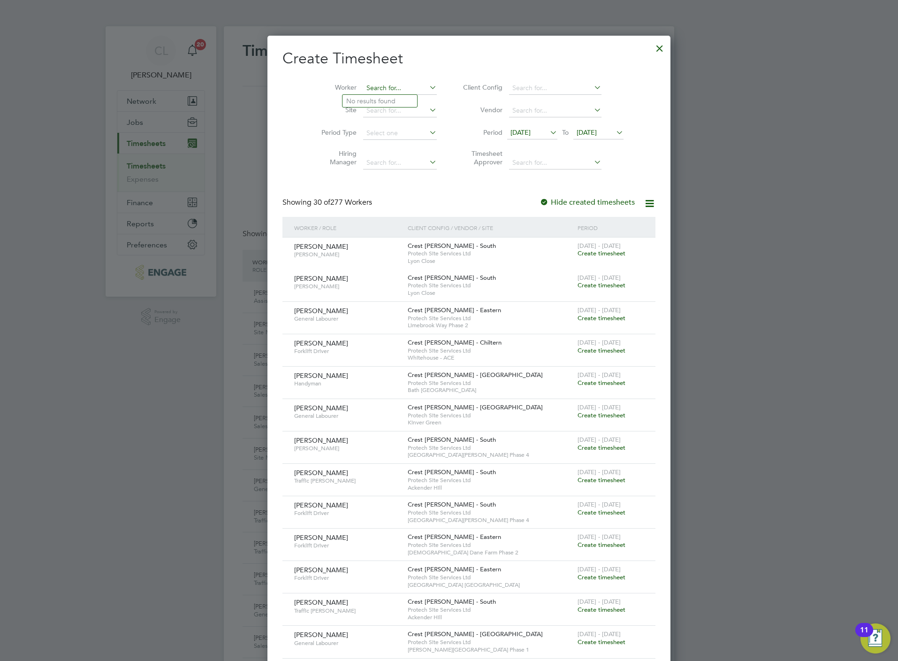
click at [371, 90] on input at bounding box center [400, 88] width 74 height 13
click at [373, 109] on li "Mi c hael Cornforth" at bounding box center [385, 113] width 86 height 13
type input "Michael Cornforth"
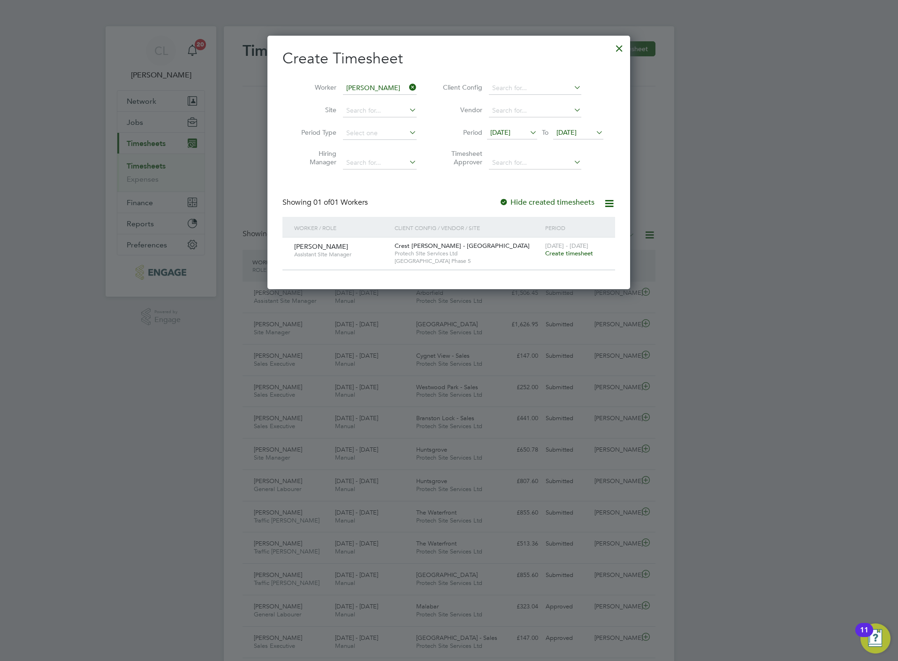
click at [583, 252] on span "Create timesheet" at bounding box center [569, 253] width 48 height 8
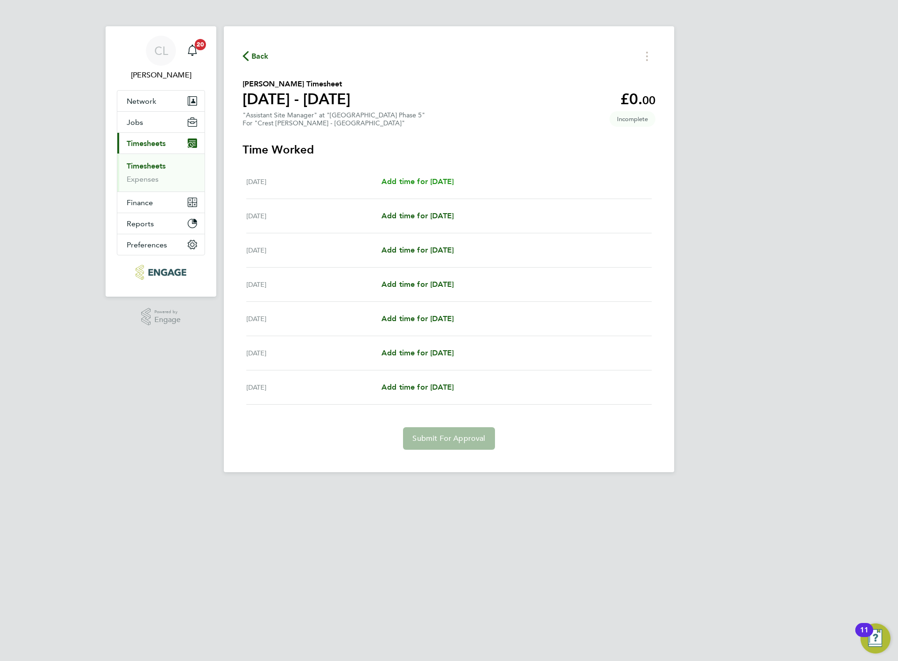
click at [423, 183] on span "Add time for Mon 18 Aug" at bounding box center [417, 181] width 72 height 9
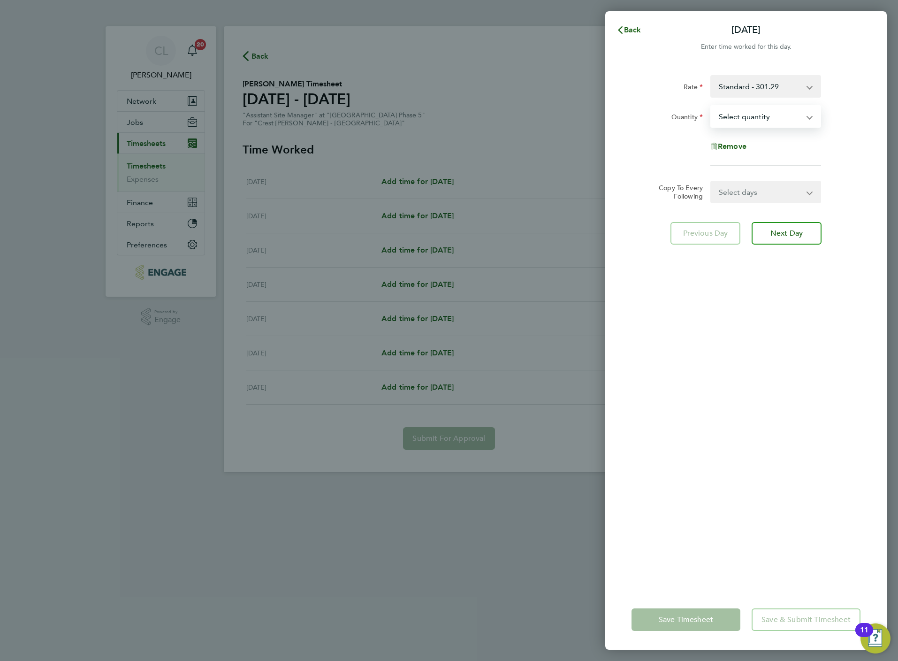
click at [751, 122] on select "Select quantity 0.5 1" at bounding box center [760, 116] width 98 height 21
select select "1"
click at [711, 106] on select "Select quantity 0.5 1" at bounding box center [760, 116] width 98 height 21
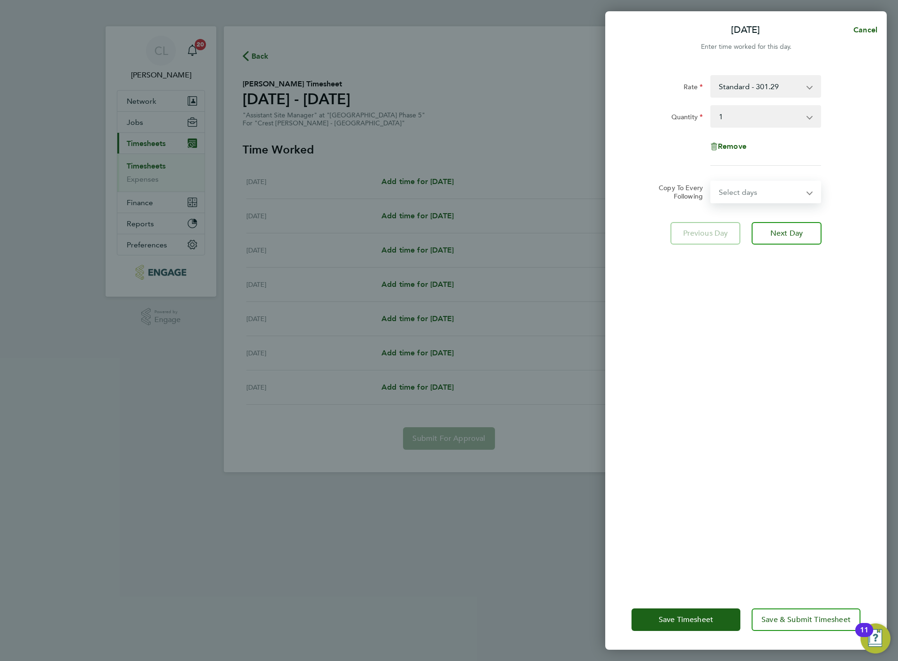
click at [749, 199] on select "Select days Day Weekday (Mon-Fri) Weekend (Sat-Sun) Tuesday Wednesday Thursday …" at bounding box center [760, 192] width 99 height 21
select select "WEEKDAY"
click at [711, 182] on select "Select days Day Weekday (Mon-Fri) Weekend (Sat-Sun) Tuesday Wednesday Thursday …" at bounding box center [760, 192] width 99 height 21
select select "2025-08-24"
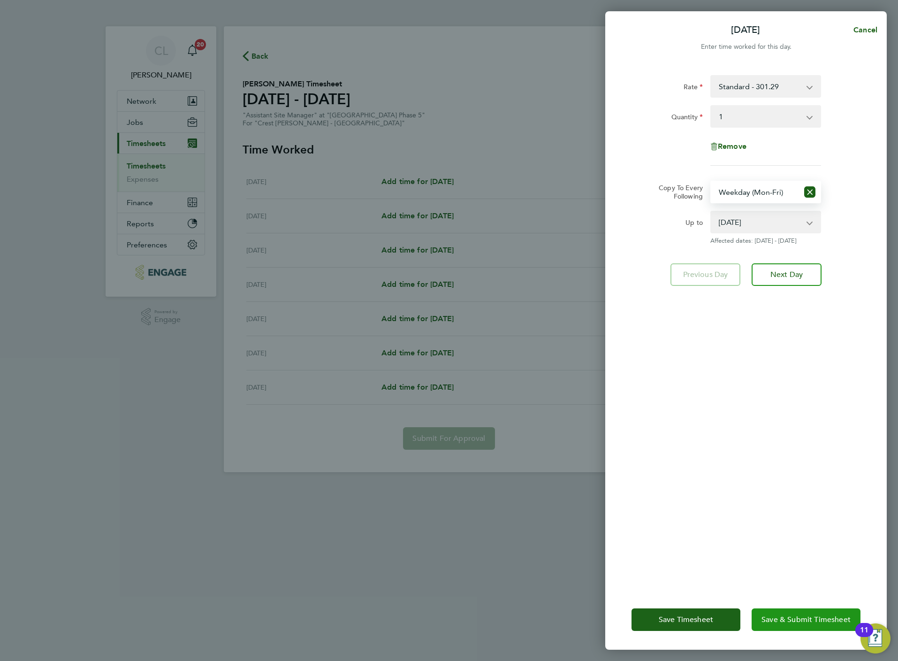
drag, startPoint x: 821, startPoint y: 616, endPoint x: 821, endPoint y: 611, distance: 5.2
click at [821, 617] on span "Save & Submit Timesheet" at bounding box center [805, 619] width 89 height 9
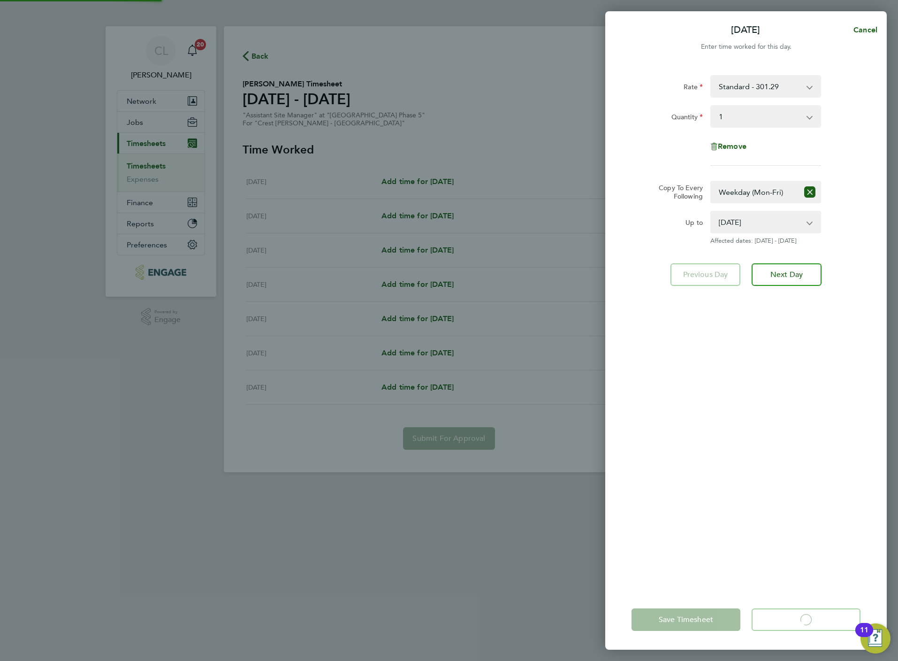
click at [259, 52] on div "Mon 18 Aug Cancel Enter time worked for this day. Rate Standard - 301.29 Quanti…" at bounding box center [449, 330] width 898 height 661
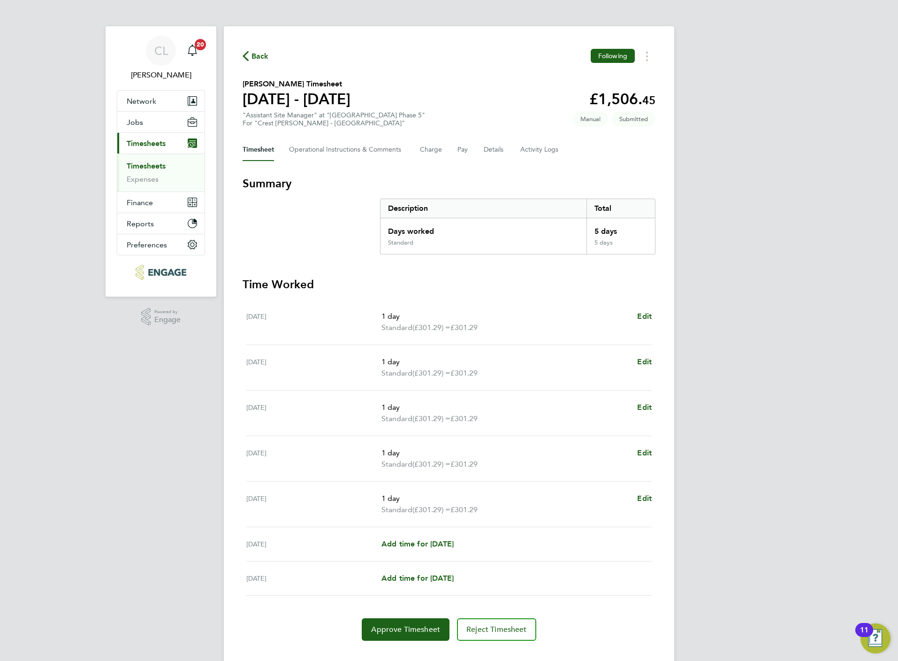
click at [258, 57] on span "Back" at bounding box center [259, 56] width 17 height 11
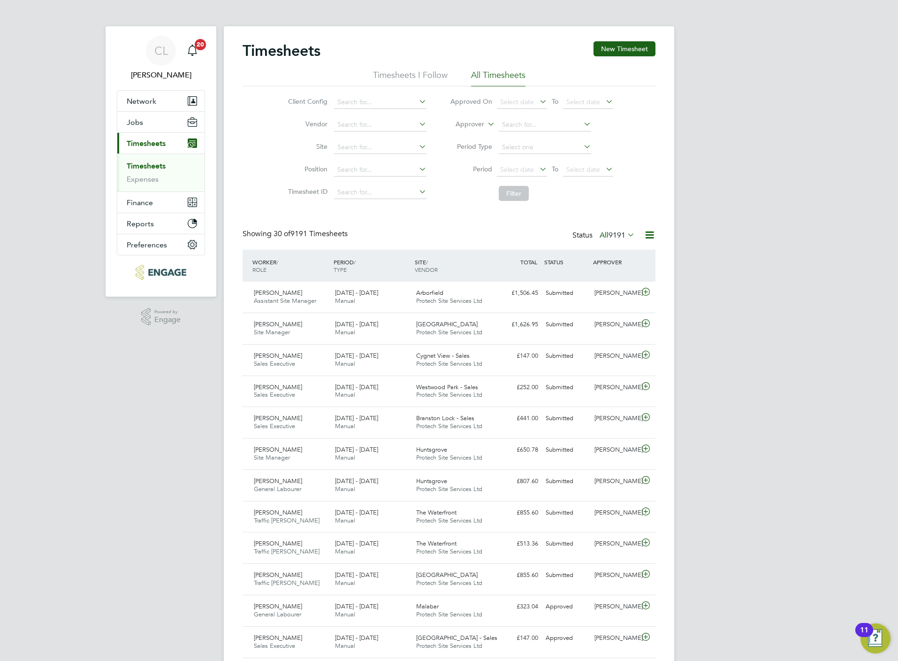
click at [618, 57] on div "Timesheets New Timesheet" at bounding box center [449, 55] width 413 height 28
click at [618, 49] on button "New Timesheet" at bounding box center [625, 48] width 62 height 15
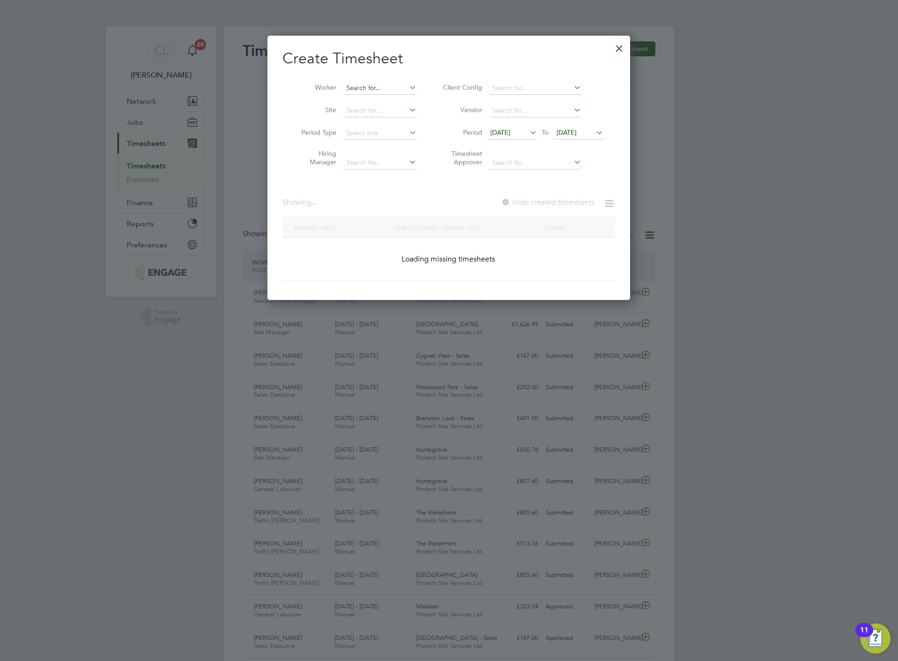
click at [355, 84] on input at bounding box center [380, 88] width 74 height 13
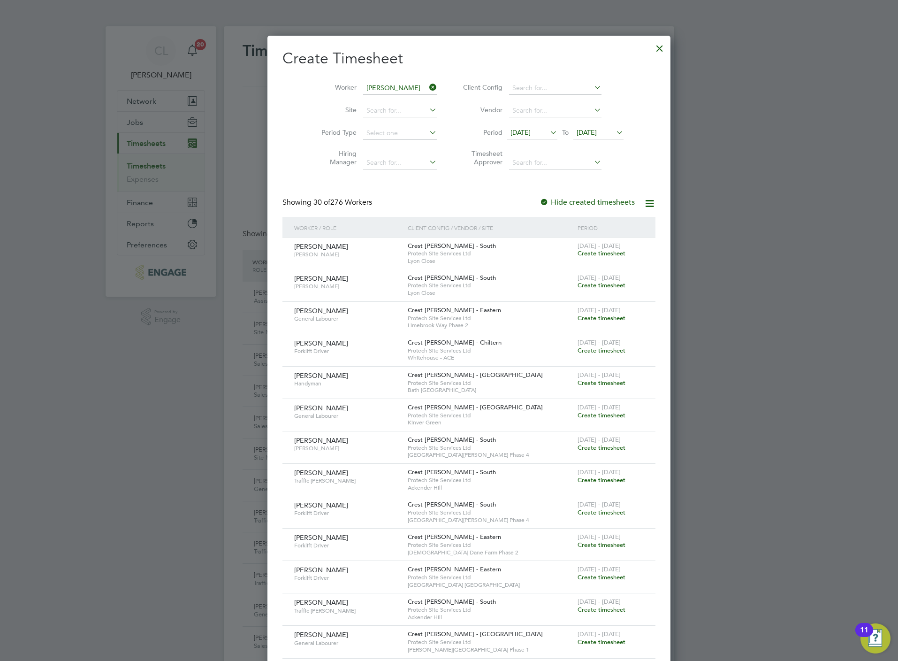
click at [403, 134] on li "Alex C ooper" at bounding box center [411, 139] width 138 height 13
type input "Alex Cooper"
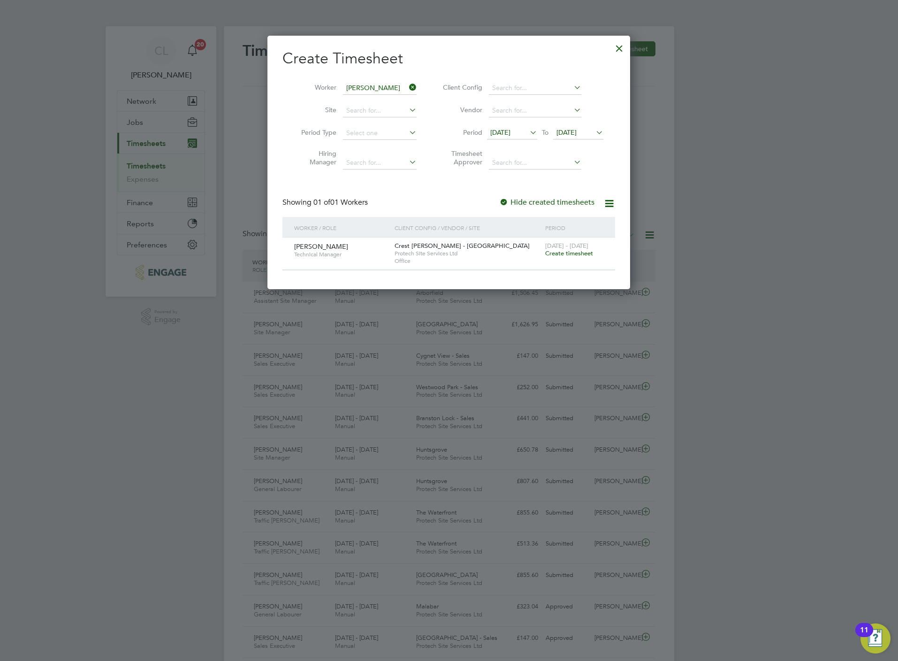
click at [587, 256] on span "Create timesheet" at bounding box center [569, 253] width 48 height 8
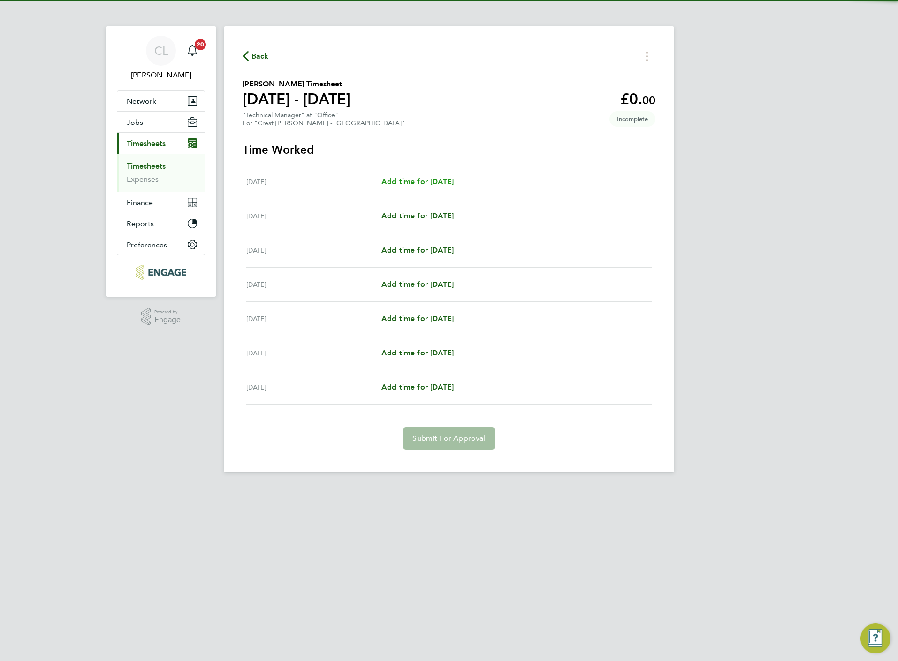
click at [434, 182] on span "Add time for Mon 18 Aug" at bounding box center [417, 181] width 72 height 9
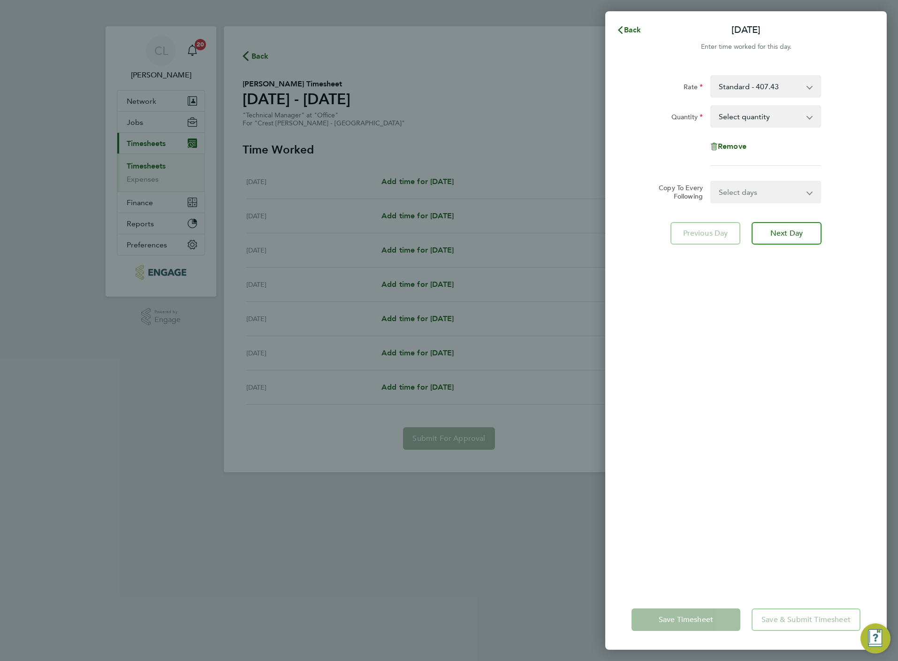
click at [772, 119] on select "Select quantity 0.5 1" at bounding box center [760, 116] width 98 height 21
select select "1"
click at [711, 106] on select "Select quantity 0.5 1" at bounding box center [760, 116] width 98 height 21
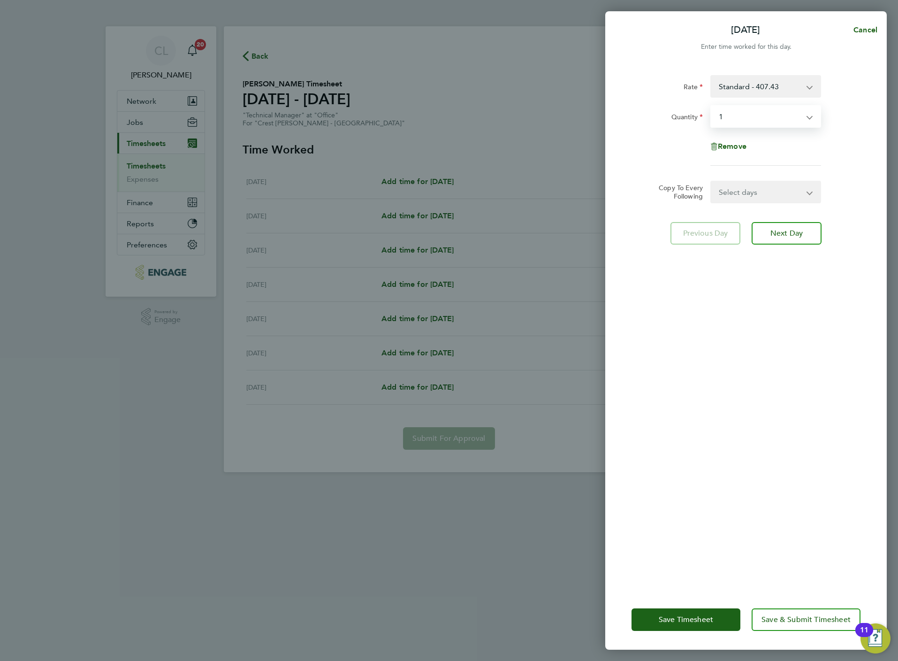
click at [753, 192] on select "Select days Day Weekday (Mon-Fri) Weekend (Sat-Sun) Tuesday Wednesday Thursday …" at bounding box center [760, 192] width 99 height 21
select select "WEEKDAY"
click at [711, 182] on select "Select days Day Weekday (Mon-Fri) Weekend (Sat-Sun) Tuesday Wednesday Thursday …" at bounding box center [760, 192] width 99 height 21
select select "2025-08-24"
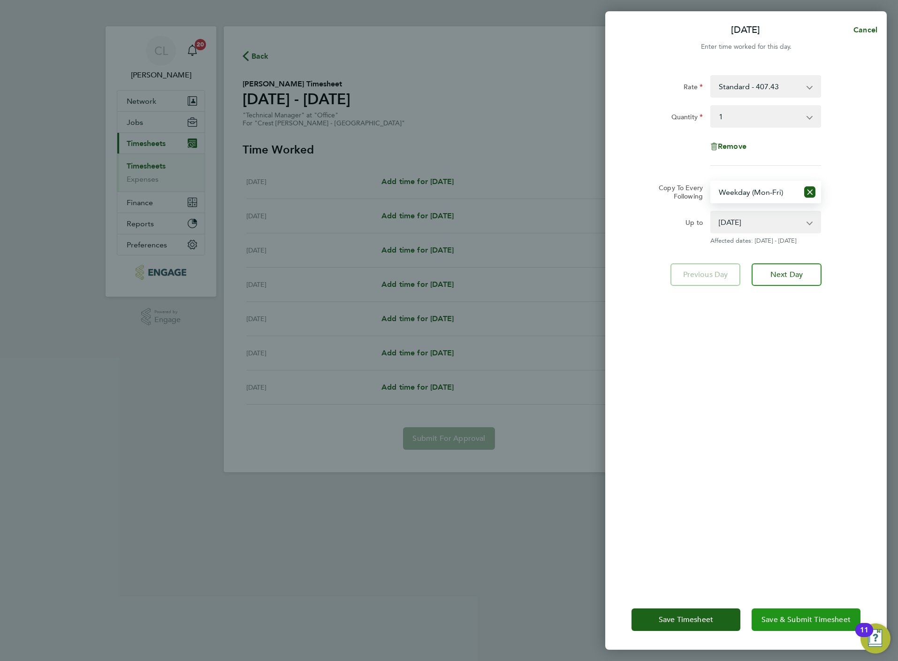
click at [813, 617] on span "Save & Submit Timesheet" at bounding box center [805, 619] width 89 height 9
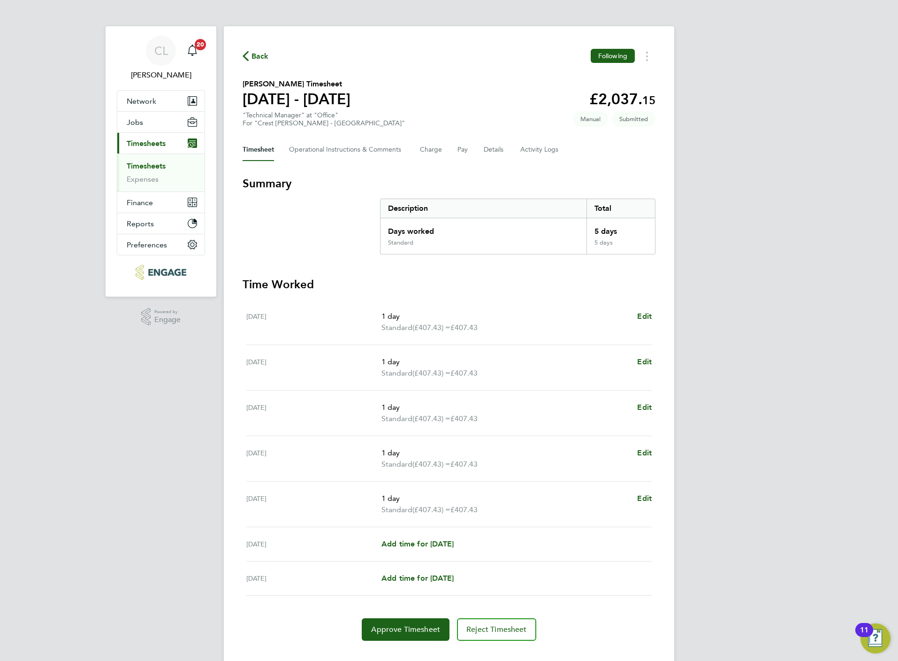
click at [248, 64] on div "Back Following Alex Cooper's Timesheet 18 - 24 Aug 2025 £2,037. 15 "Technical M…" at bounding box center [449, 344] width 450 height 637
click at [253, 55] on span "Back" at bounding box center [259, 56] width 17 height 11
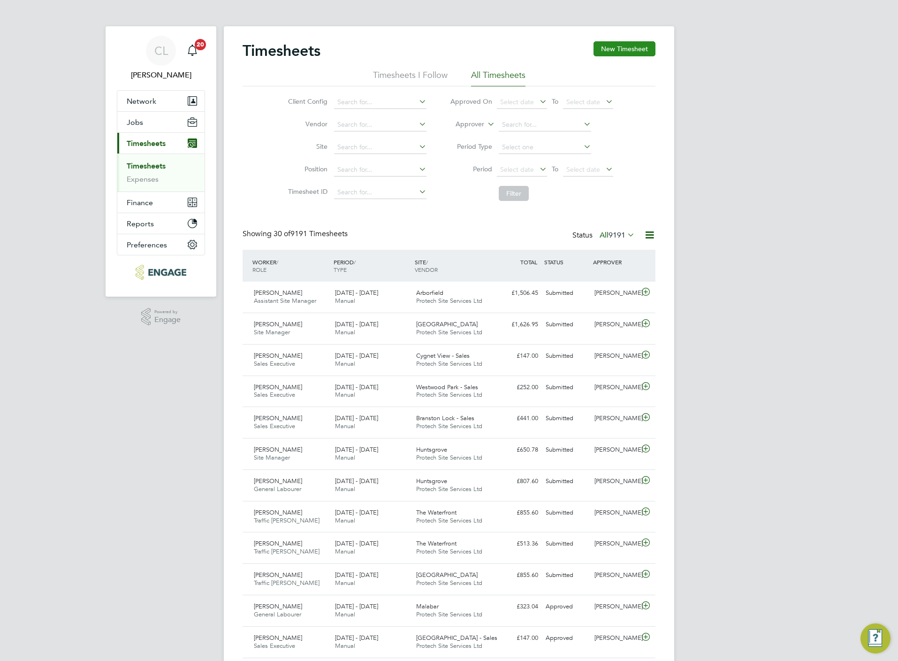
click at [607, 42] on button "New Timesheet" at bounding box center [625, 48] width 62 height 15
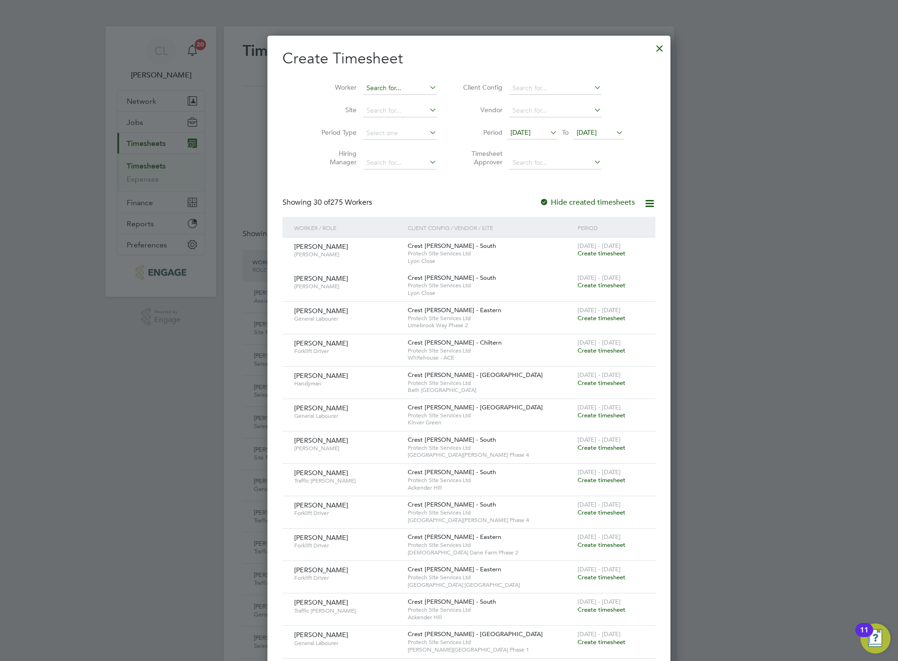
click at [367, 88] on input at bounding box center [400, 88] width 74 height 13
click at [399, 188] on li "Terr y Joseph Weise" at bounding box center [381, 189] width 78 height 13
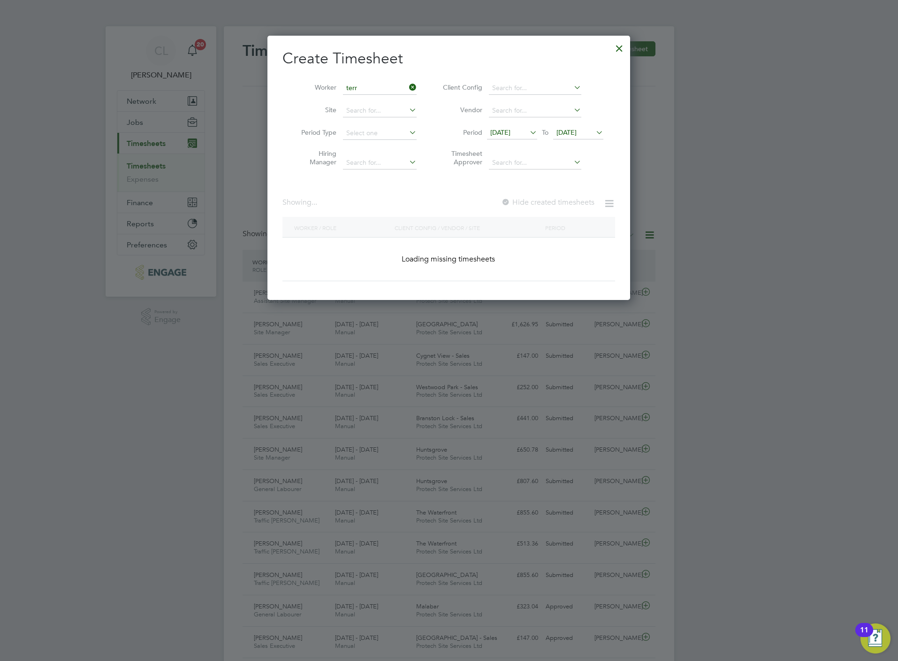
type input "Terry Joseph Weise"
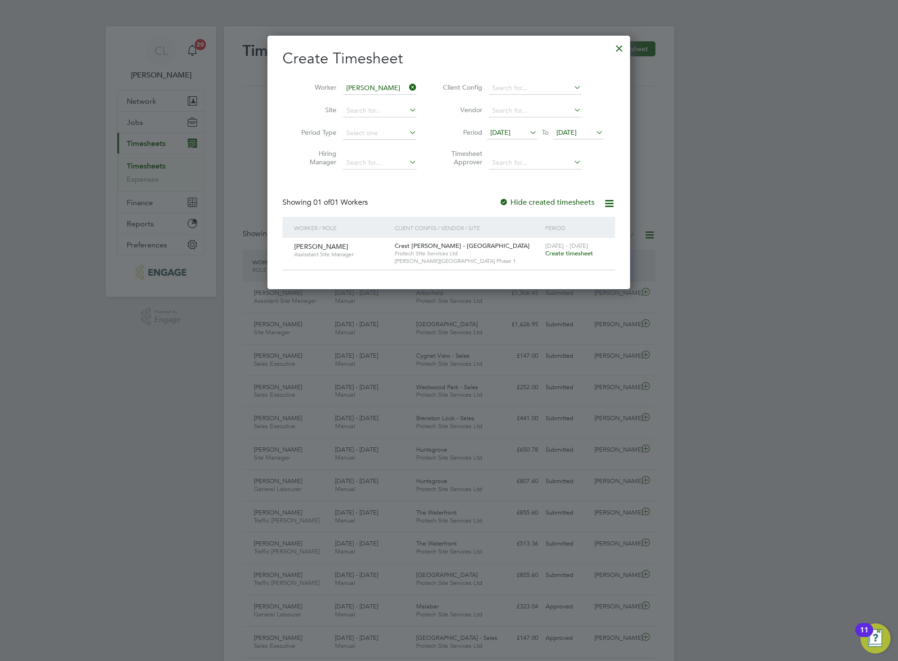
click at [577, 254] on span "Create timesheet" at bounding box center [569, 253] width 48 height 8
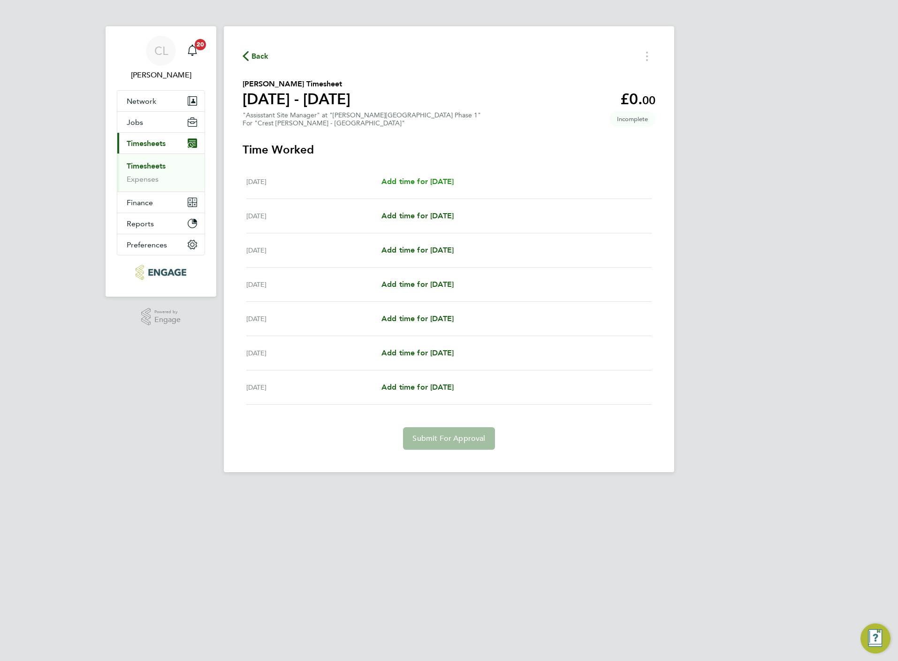
click at [449, 180] on span "Add time for Mon 18 Aug" at bounding box center [417, 181] width 72 height 9
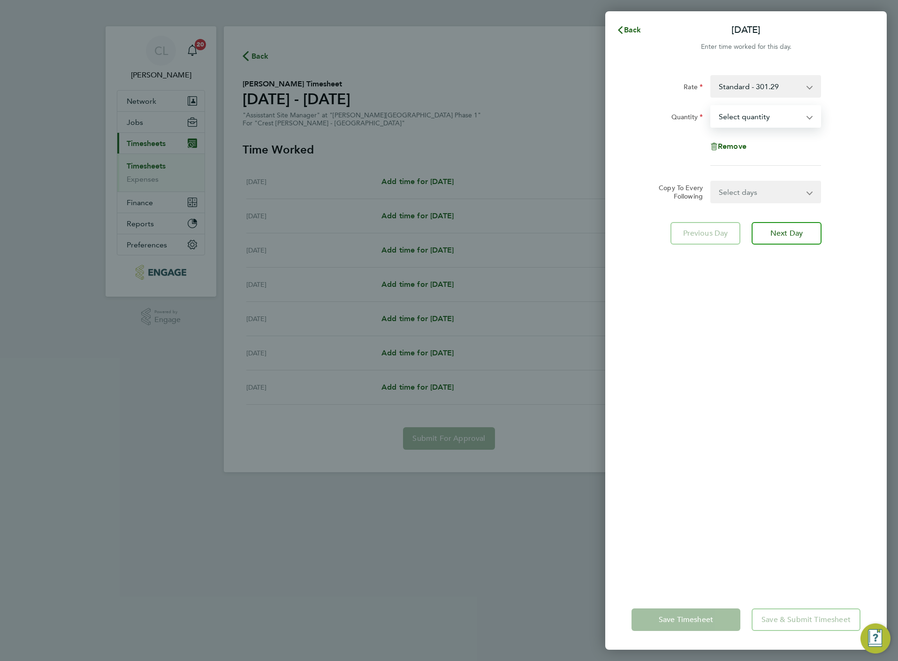
drag, startPoint x: 751, startPoint y: 116, endPoint x: 749, endPoint y: 129, distance: 12.8
click at [751, 116] on select "Select quantity 0.5 1" at bounding box center [760, 116] width 98 height 21
select select "1"
click at [711, 106] on select "Select quantity 0.5 1" at bounding box center [760, 116] width 98 height 21
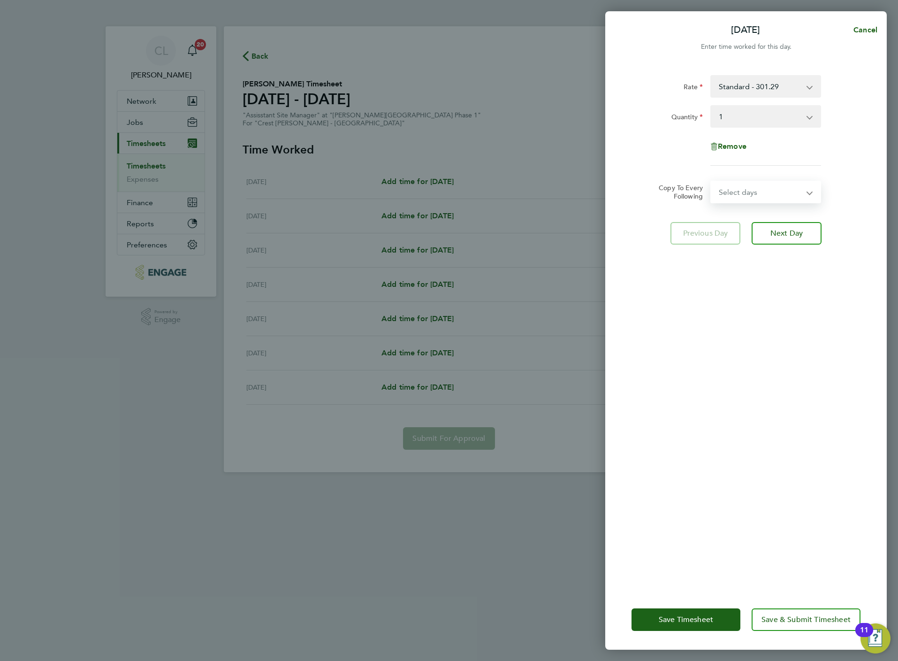
drag, startPoint x: 745, startPoint y: 182, endPoint x: 746, endPoint y: 189, distance: 7.6
click at [745, 182] on select "Select days Day Weekday (Mon-Fri) Weekend (Sat-Sun) Tuesday Wednesday Thursday …" at bounding box center [760, 192] width 99 height 21
select select "WEEKDAY"
click at [711, 182] on select "Select days Day Weekday (Mon-Fri) Weekend (Sat-Sun) Tuesday Wednesday Thursday …" at bounding box center [760, 192] width 99 height 21
select select "2025-08-24"
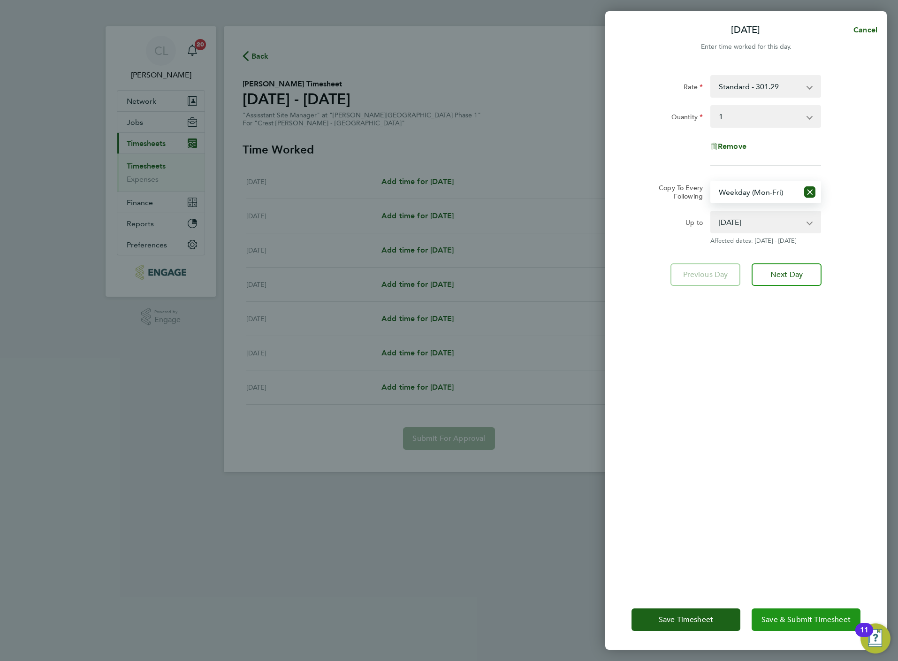
click at [801, 614] on button "Save & Submit Timesheet" at bounding box center [806, 619] width 109 height 23
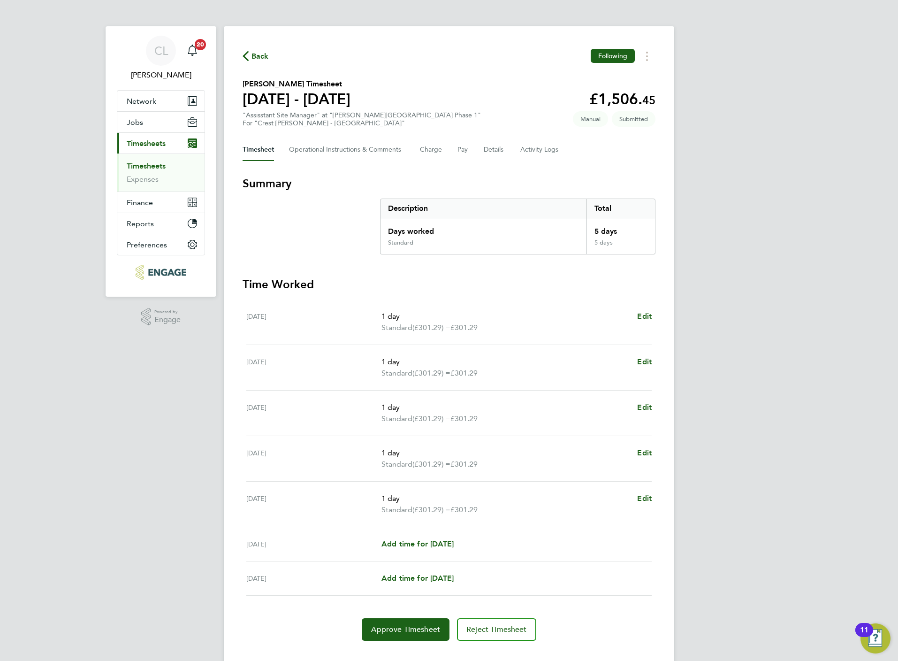
click at [258, 53] on span "Back" at bounding box center [259, 56] width 17 height 11
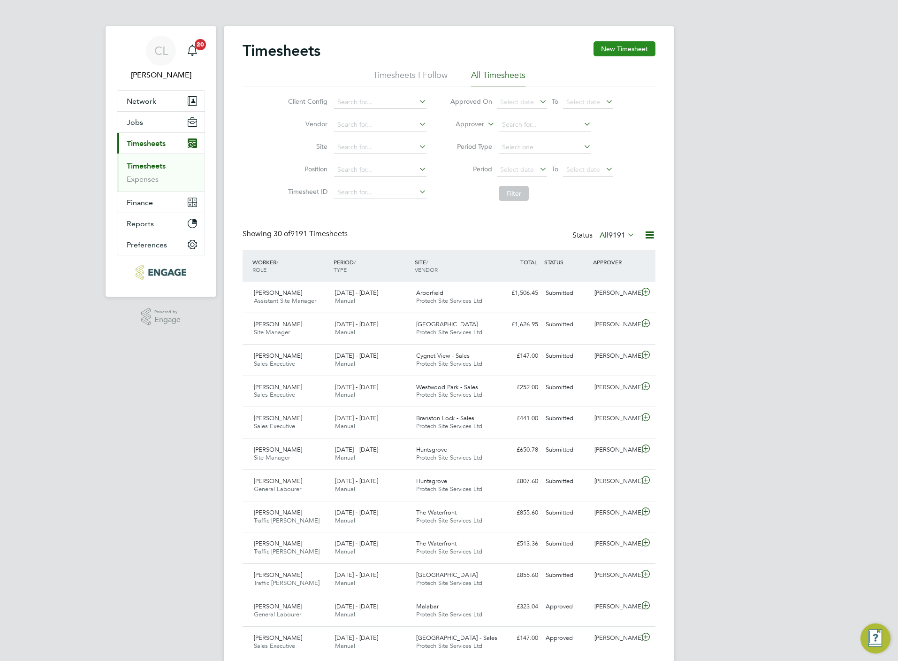
click at [627, 44] on button "New Timesheet" at bounding box center [625, 48] width 62 height 15
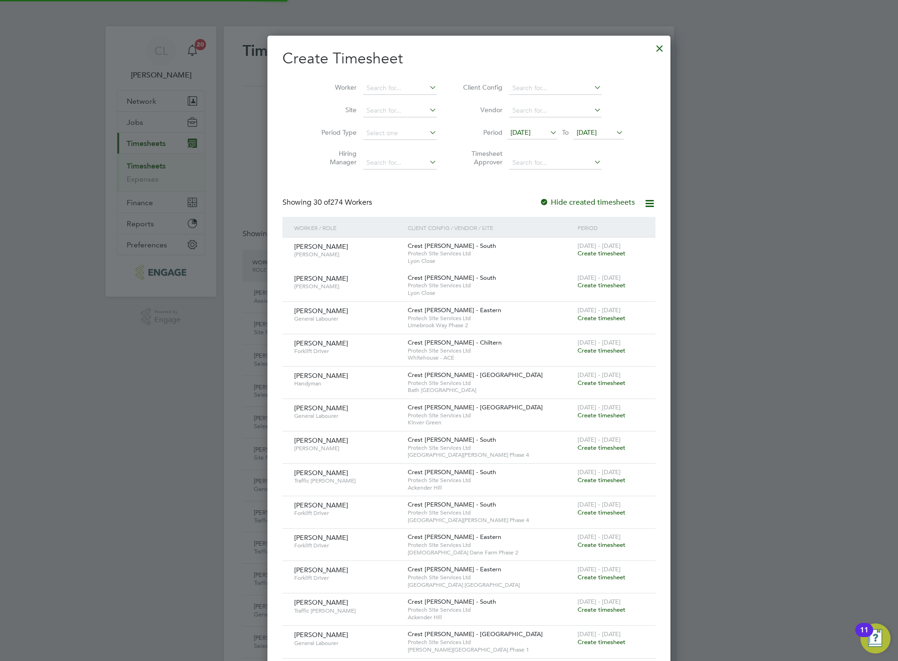
click at [376, 80] on li "Worker" at bounding box center [376, 88] width 146 height 23
click at [381, 86] on input at bounding box center [400, 88] width 74 height 13
click at [400, 140] on li "Dh iyush Carsandas" at bounding box center [384, 139] width 85 height 13
type input "Dhiyush Carsandas"
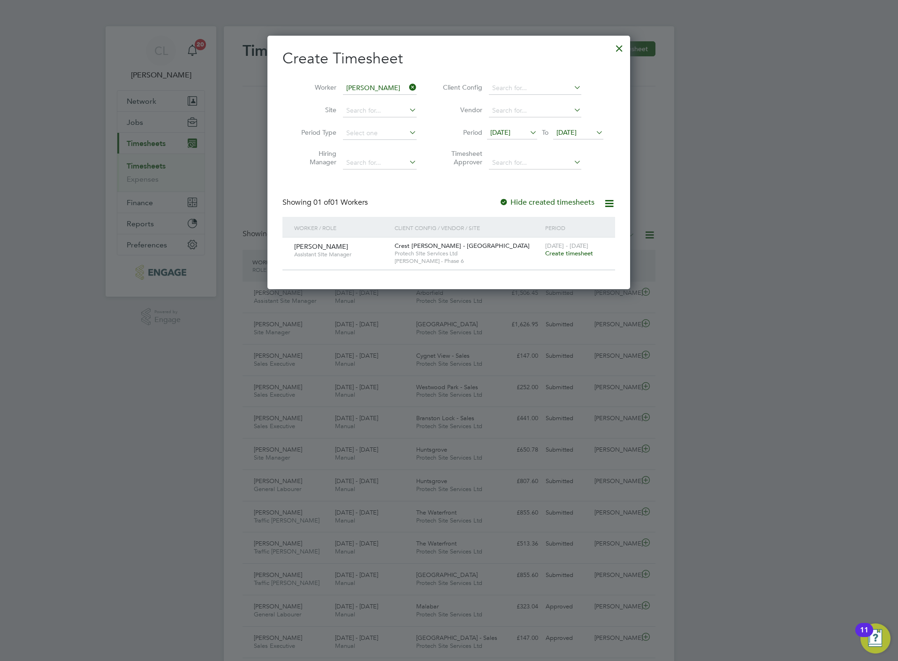
click at [563, 254] on span "Create timesheet" at bounding box center [569, 253] width 48 height 8
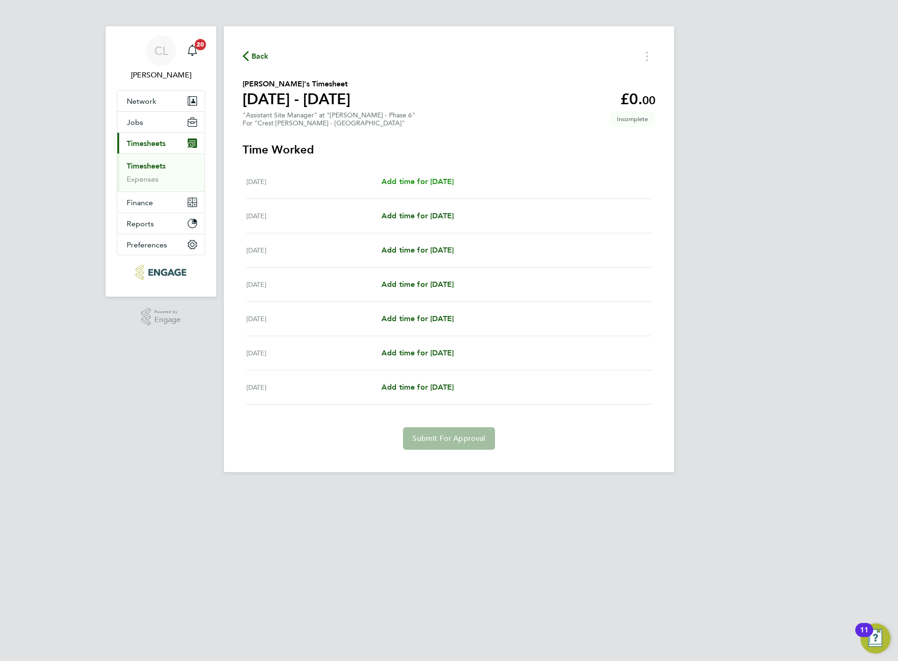
click at [415, 178] on span "Add time for Mon 18 Aug" at bounding box center [417, 181] width 72 height 9
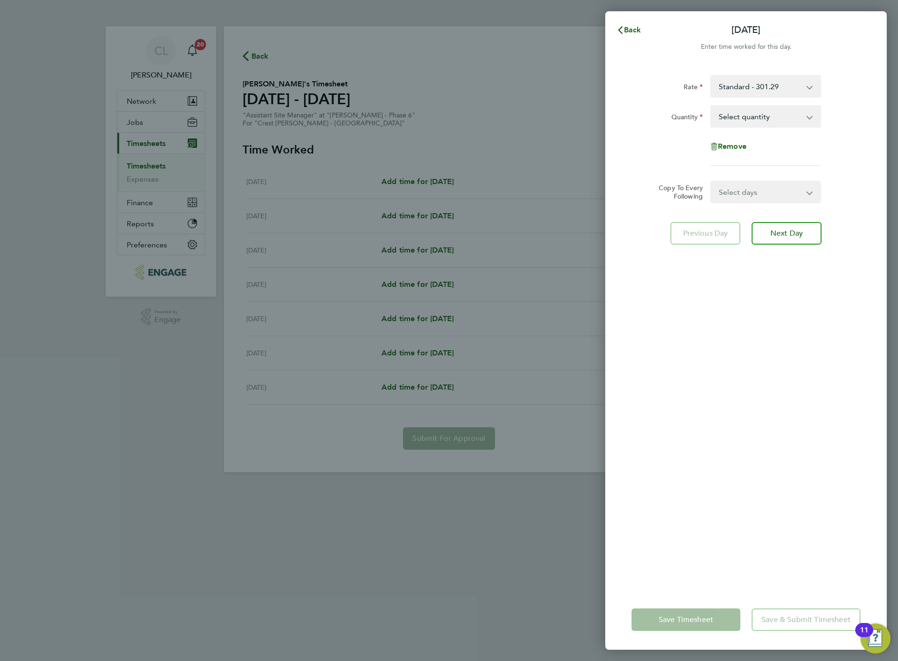
click at [769, 114] on select "Select quantity 0.5 1" at bounding box center [760, 116] width 98 height 21
select select "1"
click at [711, 106] on select "Select quantity 0.5 1" at bounding box center [760, 116] width 98 height 21
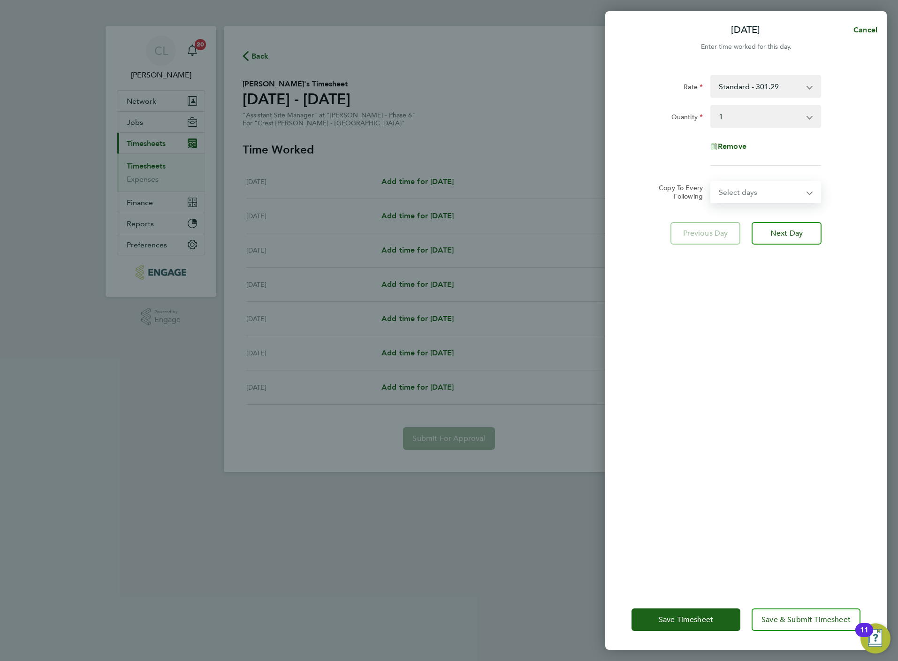
drag, startPoint x: 759, startPoint y: 182, endPoint x: 756, endPoint y: 199, distance: 17.5
click at [757, 182] on select "Select days Day Weekday (Mon-Fri) Weekend (Sat-Sun) Tuesday Wednesday Thursday …" at bounding box center [760, 192] width 99 height 21
select select "WEEKDAY"
click at [711, 182] on select "Select days Day Weekday (Mon-Fri) Weekend (Sat-Sun) Tuesday Wednesday Thursday …" at bounding box center [760, 192] width 99 height 21
select select "2025-08-24"
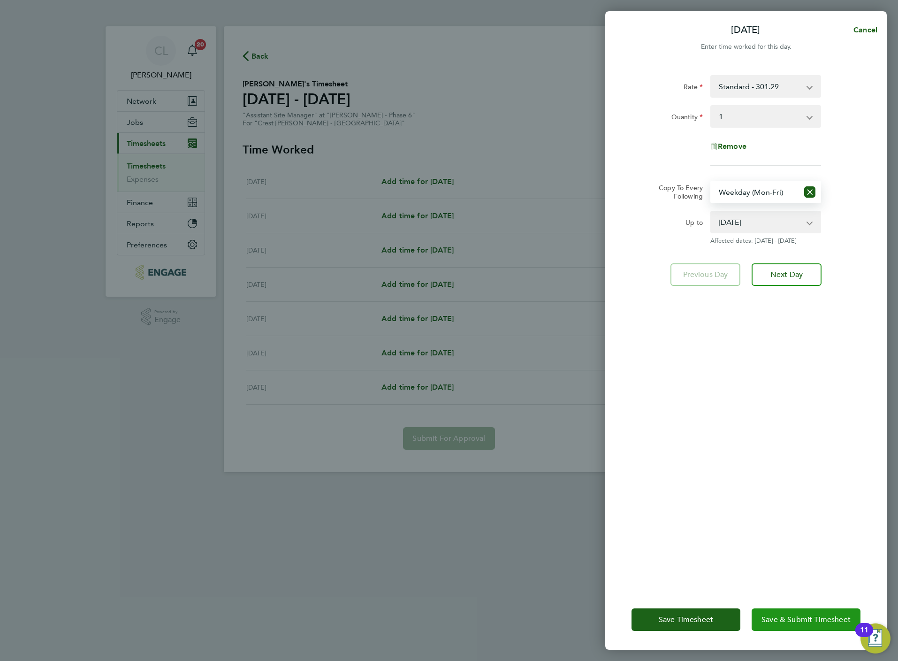
click at [804, 620] on span "Save & Submit Timesheet" at bounding box center [805, 619] width 89 height 9
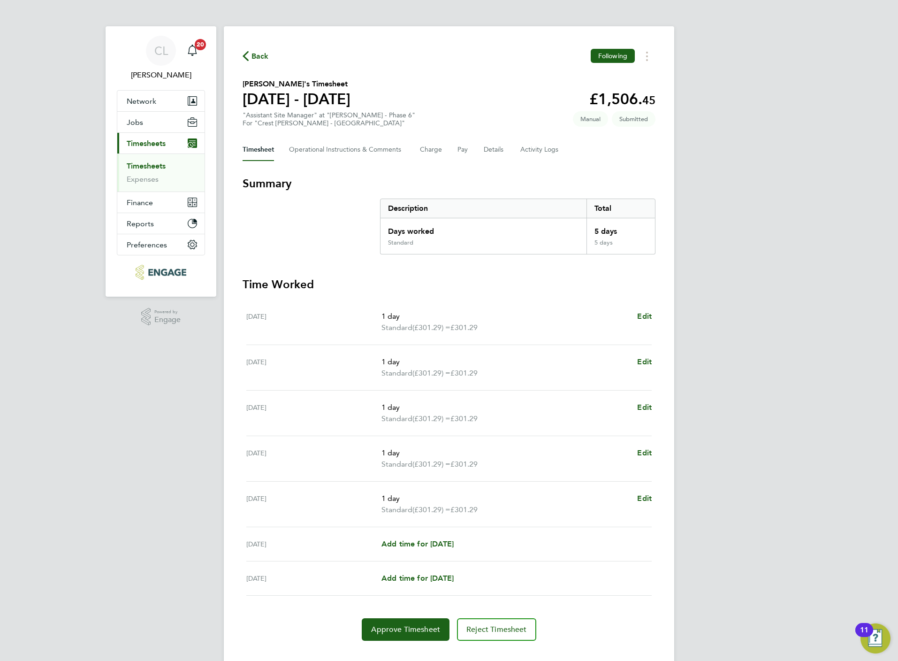
click at [256, 55] on span "Back" at bounding box center [259, 56] width 17 height 11
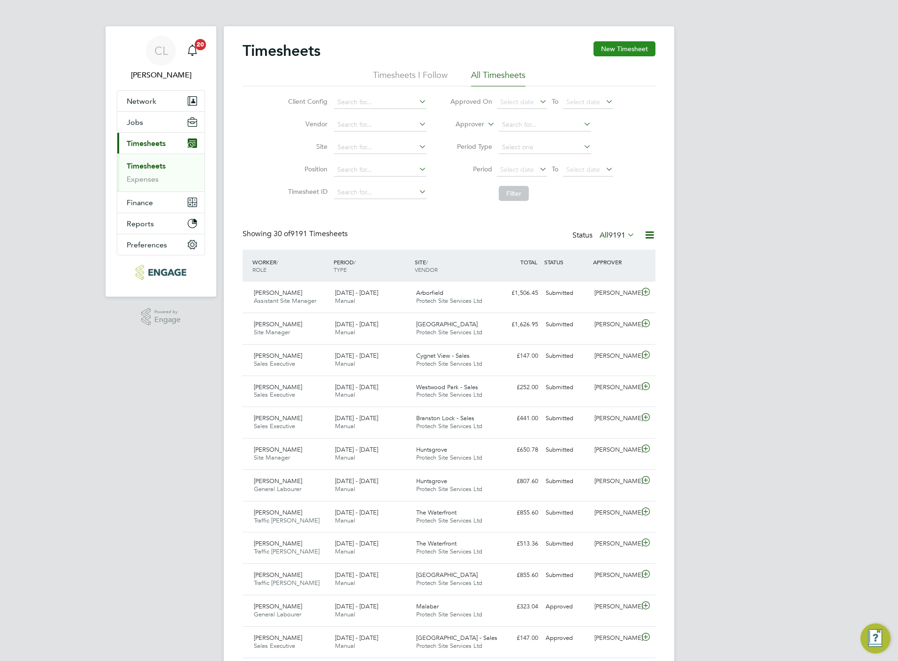
click at [638, 48] on button "New Timesheet" at bounding box center [625, 48] width 62 height 15
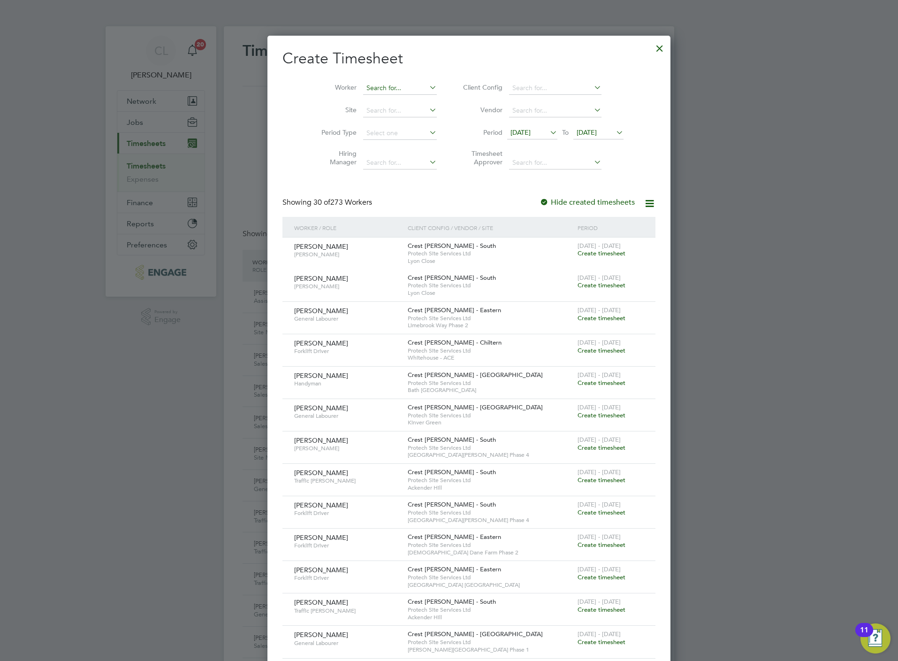
click at [397, 83] on input at bounding box center [400, 88] width 74 height 13
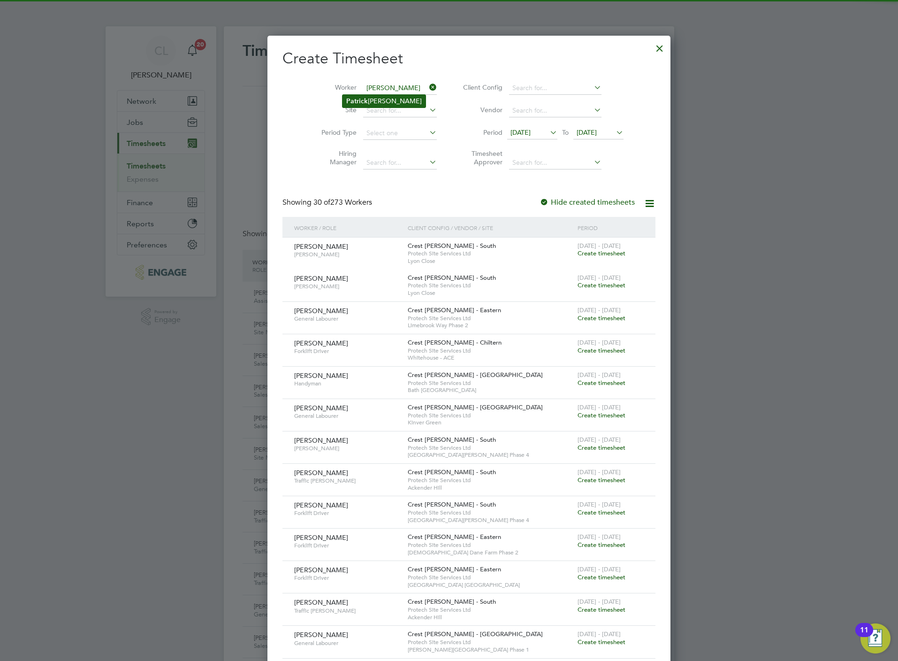
click at [391, 100] on li "Patri c k Collins" at bounding box center [383, 101] width 83 height 13
type input "Patrick Collins"
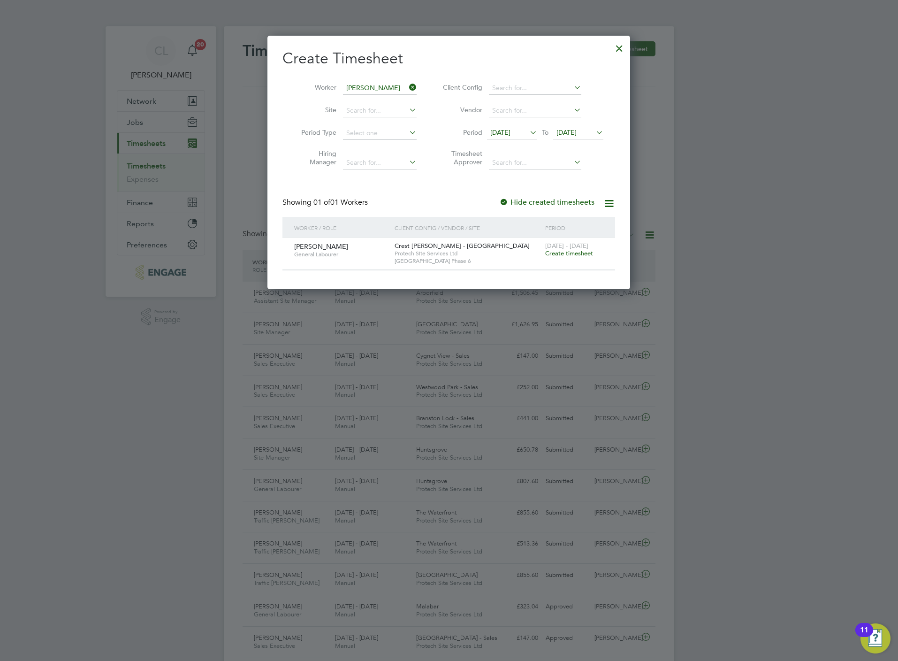
click at [578, 255] on span "Create timesheet" at bounding box center [569, 253] width 48 height 8
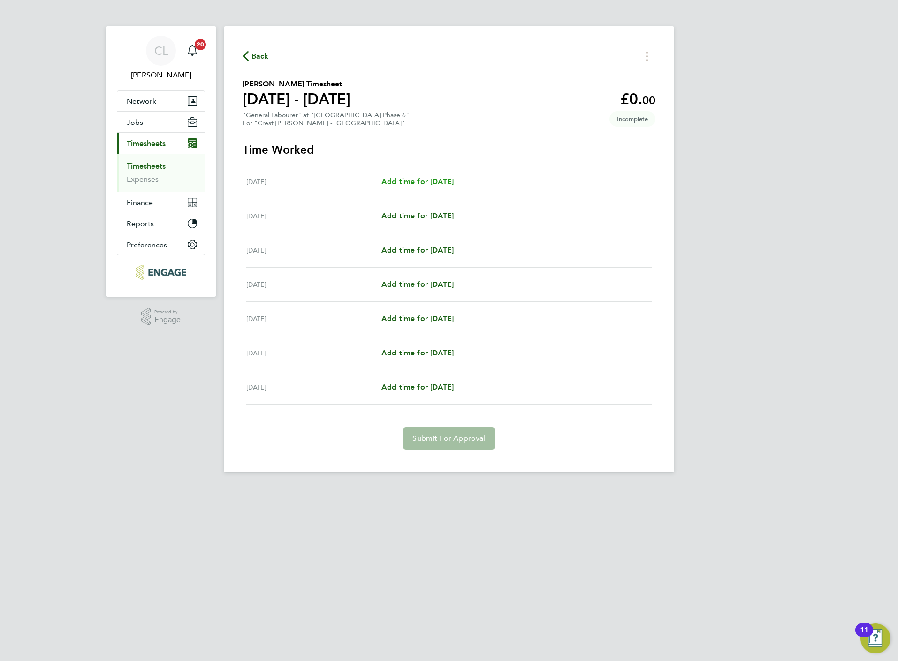
click at [403, 183] on span "Add time for Mon 18 Aug" at bounding box center [417, 181] width 72 height 9
select select "60"
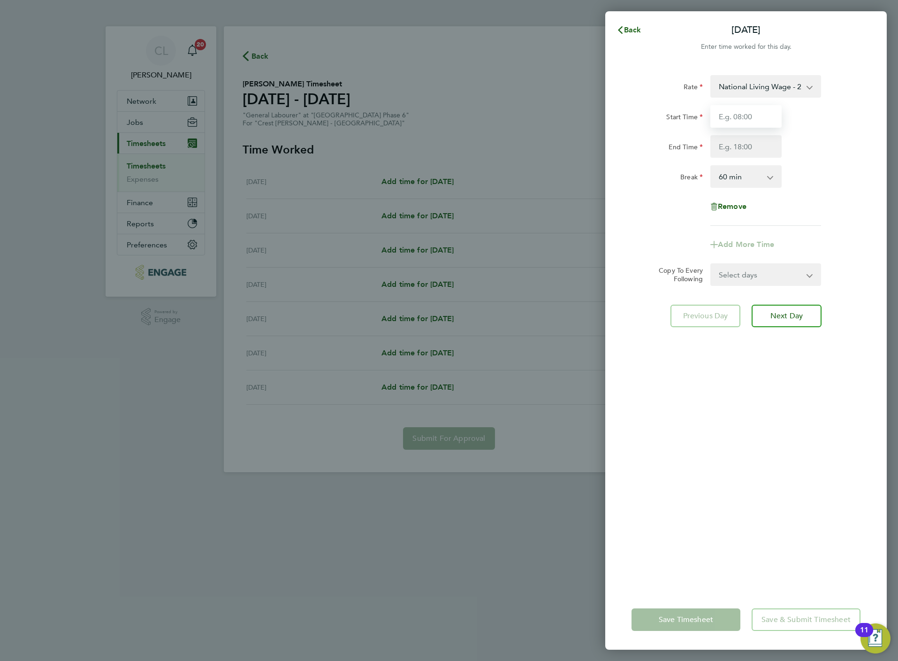
click at [745, 111] on input "Start Time" at bounding box center [745, 116] width 71 height 23
type input "07:30"
type input "16:30"
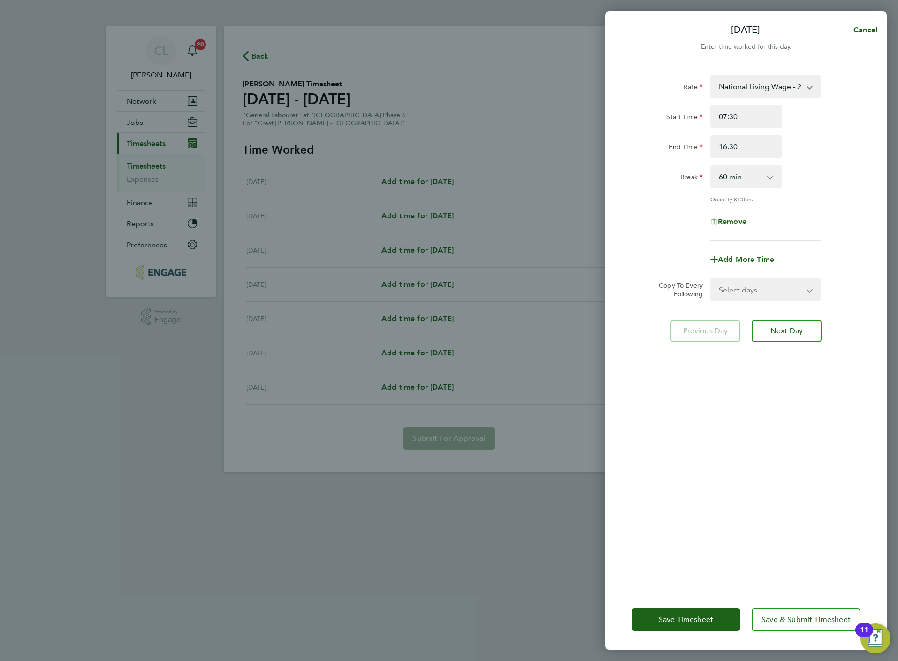
click at [752, 286] on select "Select days Day Weekday (Mon-Fri) Weekend (Sat-Sun) Tuesday Wednesday Thursday …" at bounding box center [760, 289] width 99 height 21
select select "TUE"
click at [711, 279] on select "Select days Day Weekday (Mon-Fri) Weekend (Sat-Sun) Tuesday Wednesday Thursday …" at bounding box center [760, 289] width 99 height 21
select select "2025-08-24"
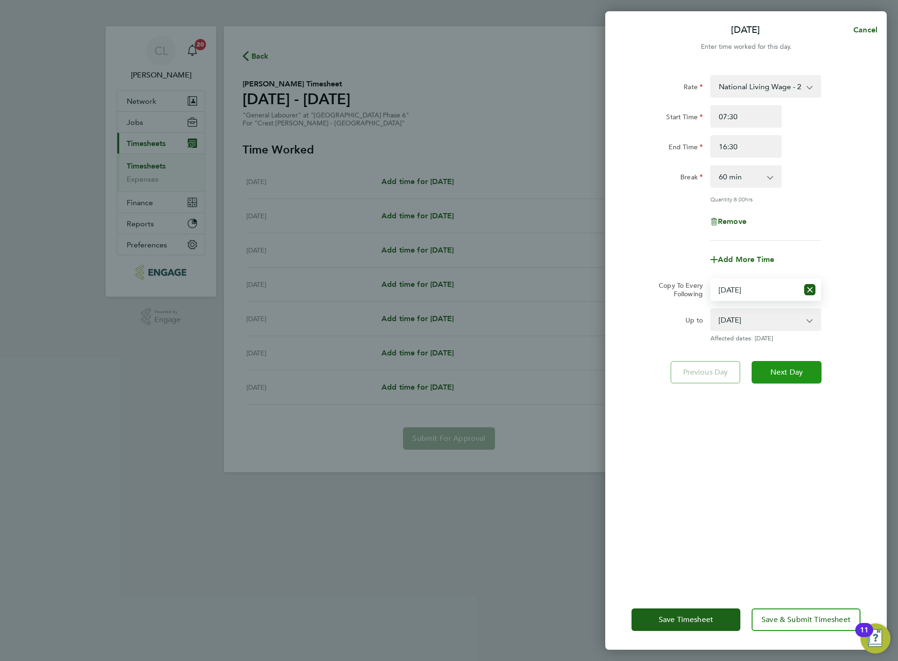
click at [783, 375] on button "Next Day" at bounding box center [787, 372] width 70 height 23
click at [771, 289] on select "Select days Day Weekday (Mon-Fri) Weekend (Sat-Sun) Tuesday Wednesday Thursday …" at bounding box center [754, 289] width 87 height 21
select select "60"
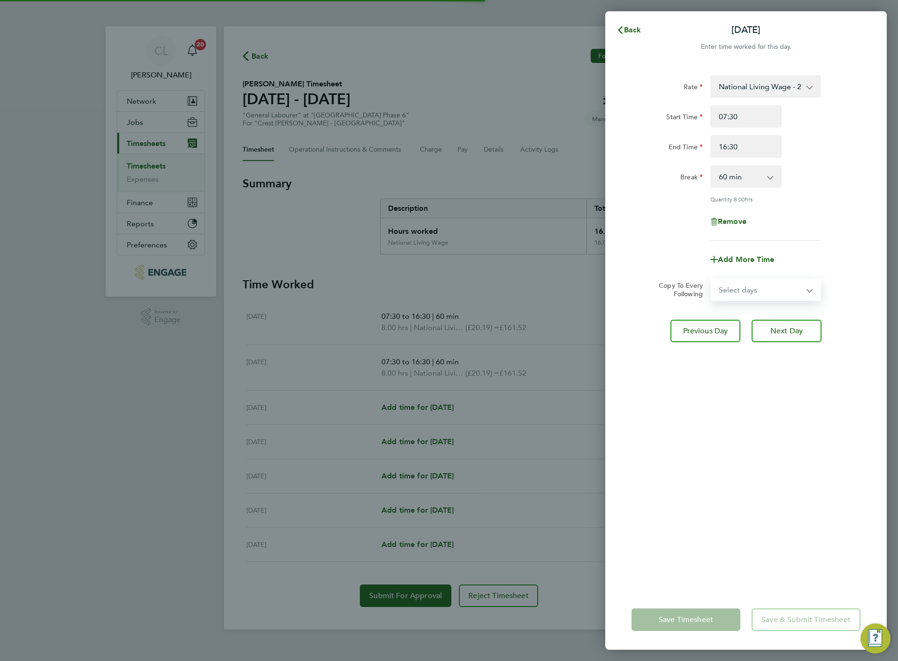
click at [771, 289] on select "Select days Day Weekday (Mon-Fri) Weekend (Sat-Sun) Wednesday Thursday Friday S…" at bounding box center [760, 289] width 99 height 21
select select "WED"
click at [711, 279] on select "Select days Day Weekday (Mon-Fri) Weekend (Sat-Sun) Wednesday Thursday Friday S…" at bounding box center [760, 289] width 99 height 21
select select "2025-08-24"
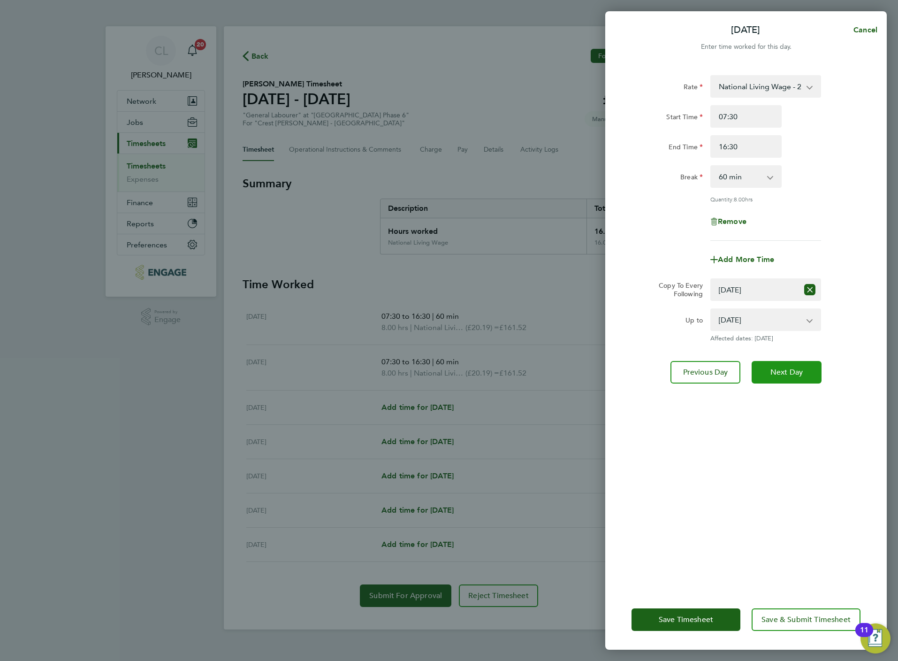
click at [794, 367] on span "Next Day" at bounding box center [786, 371] width 32 height 9
select select "0: null"
select select "60"
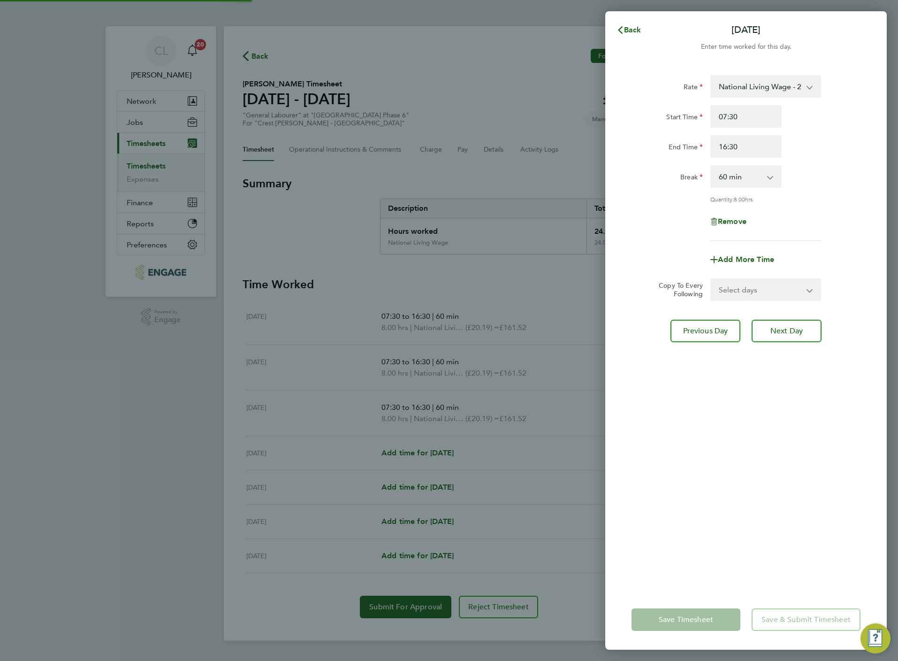
click at [765, 296] on select "Select days Day Weekday (Mon-Fri) Weekend (Sat-Sun) Thursday Friday Saturday Su…" at bounding box center [760, 289] width 99 height 21
select select "THU"
click at [711, 279] on select "Select days Day Weekday (Mon-Fri) Weekend (Sat-Sun) Thursday Friday Saturday Su…" at bounding box center [760, 289] width 99 height 21
select select "2025-08-24"
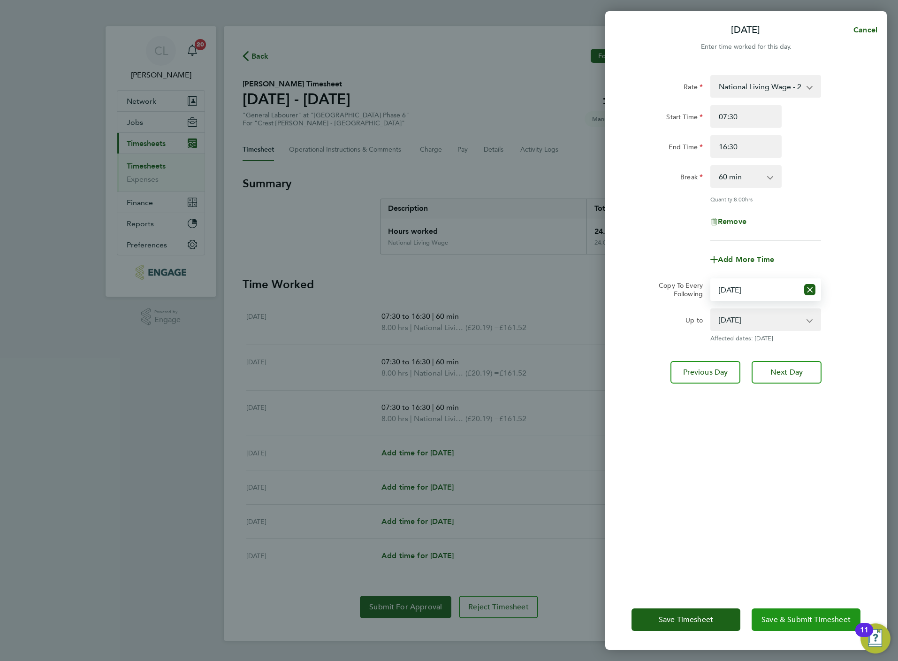
click at [820, 624] on button "Save & Submit Timesheet" at bounding box center [806, 619] width 109 height 23
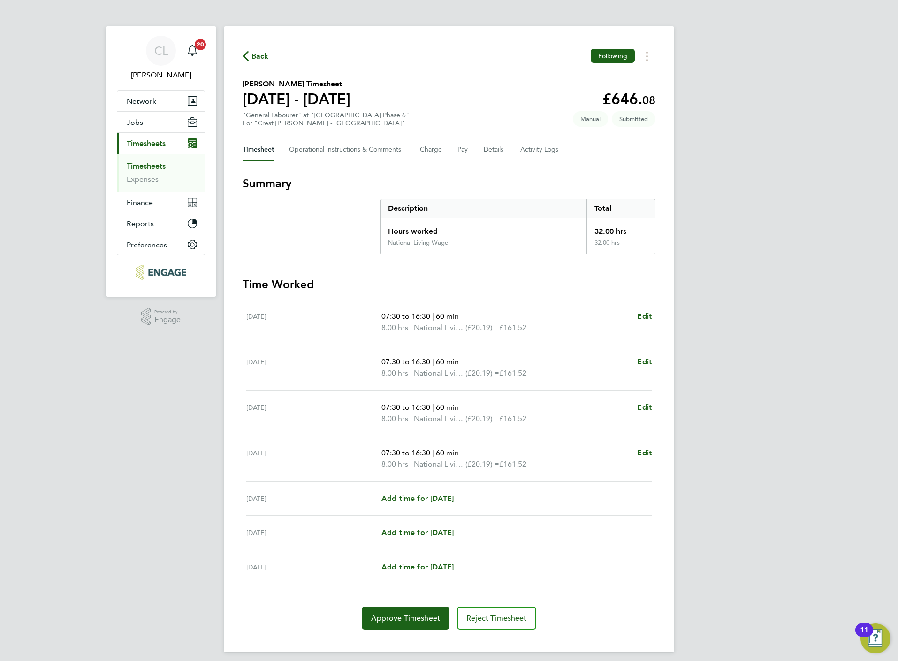
click at [254, 58] on span "Back" at bounding box center [259, 56] width 17 height 11
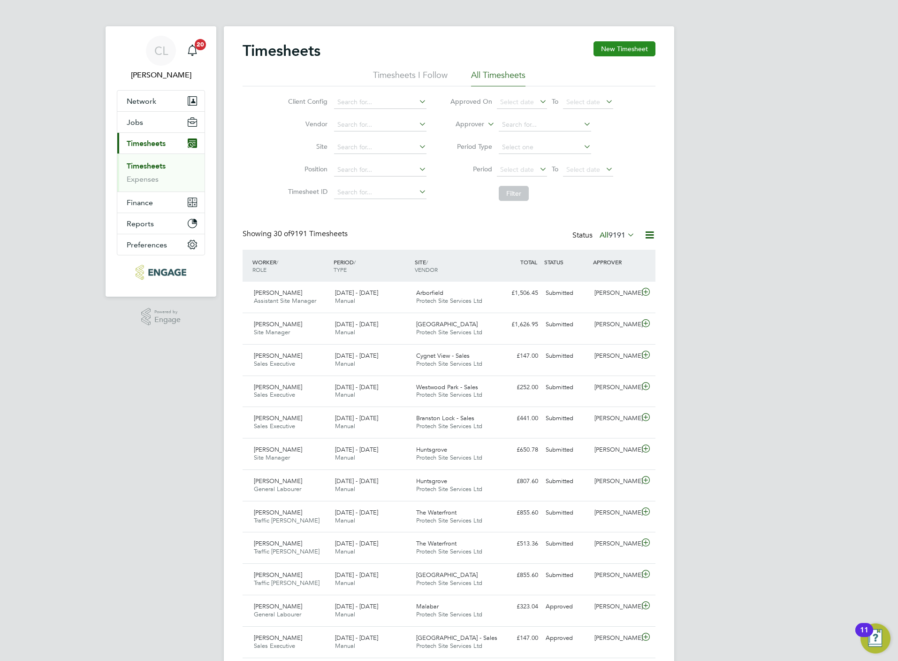
click at [631, 48] on button "New Timesheet" at bounding box center [625, 48] width 62 height 15
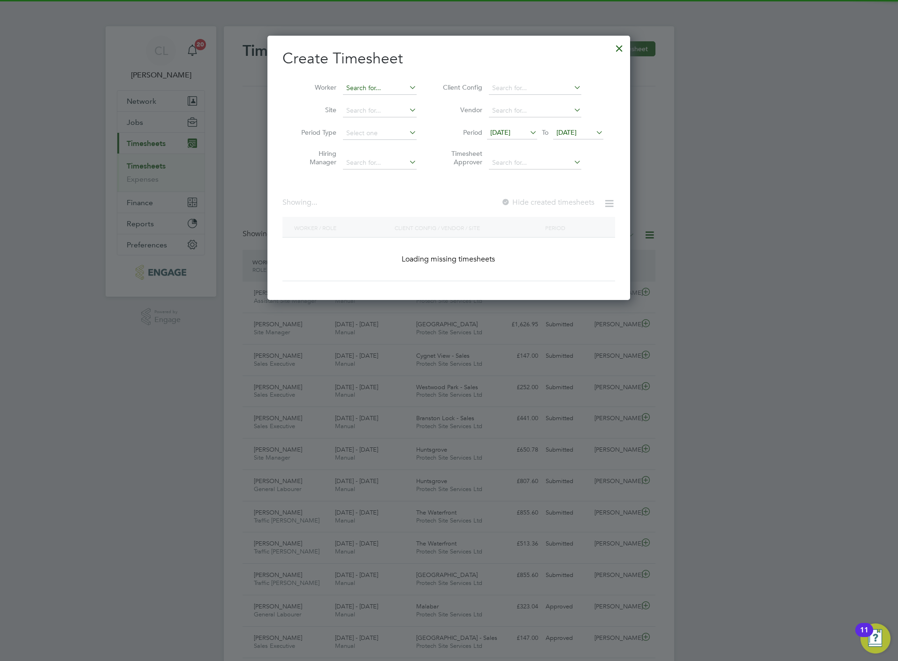
click at [380, 87] on input at bounding box center [380, 88] width 74 height 13
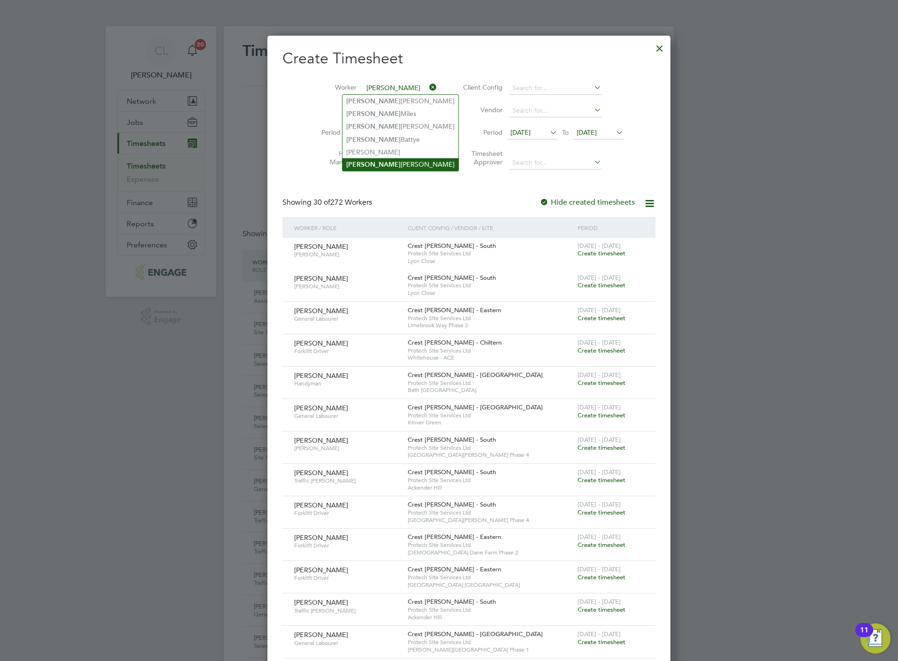
click at [382, 162] on li "Nick Coleman" at bounding box center [400, 164] width 116 height 13
type input "Nick Coleman"
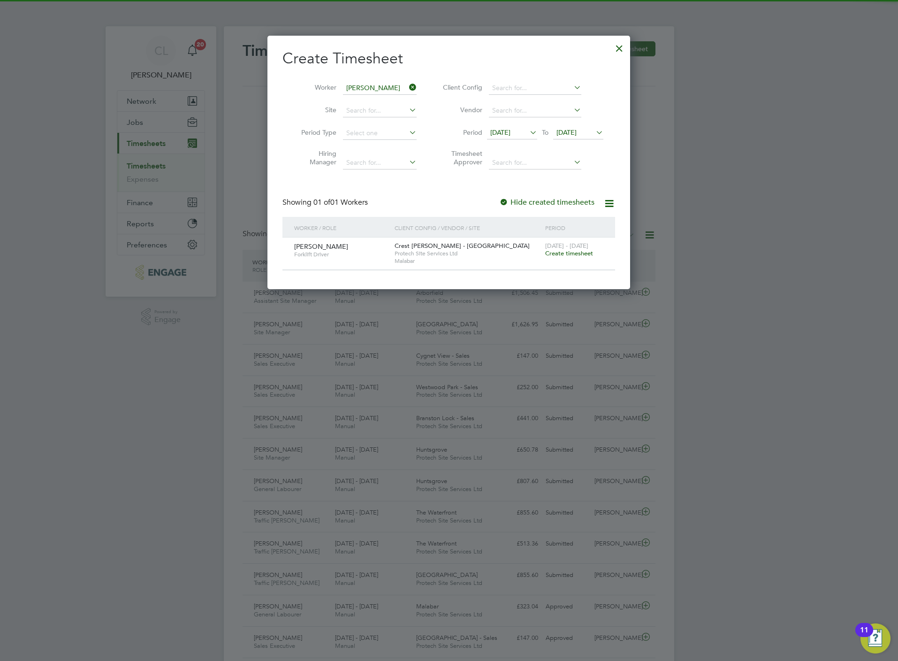
click at [578, 255] on span "Create timesheet" at bounding box center [569, 253] width 48 height 8
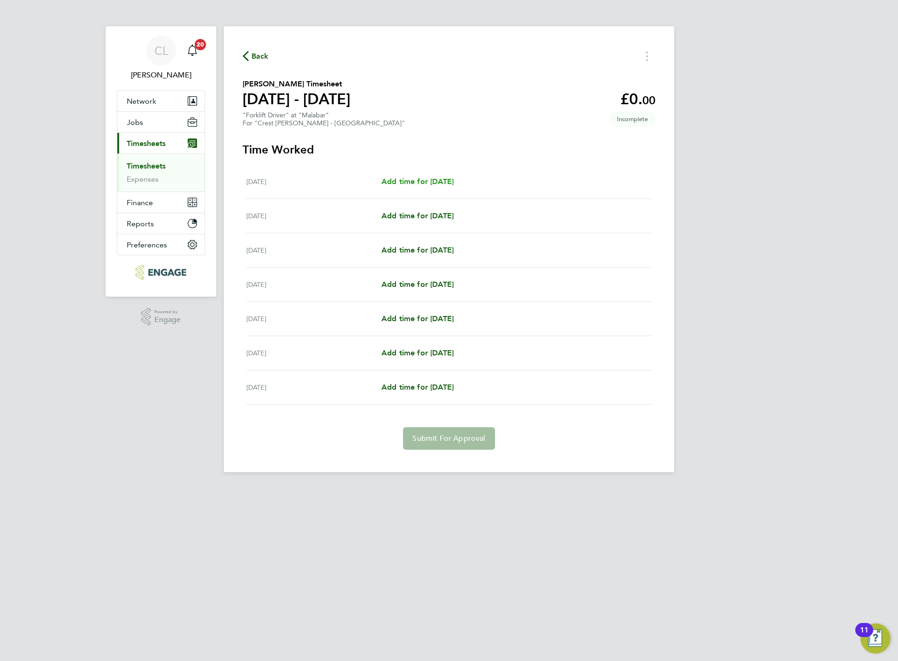
click at [454, 182] on span "Add time for Mon 18 Aug" at bounding box center [417, 181] width 72 height 9
select select "60"
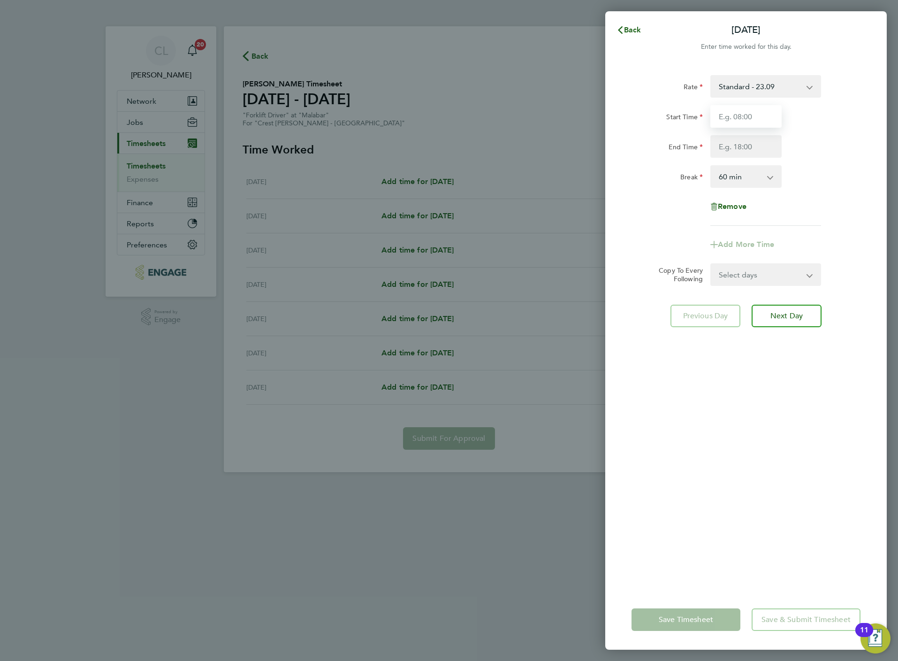
drag, startPoint x: 730, startPoint y: 109, endPoint x: 728, endPoint y: 122, distance: 13.9
click at [730, 109] on input "Start Time" at bounding box center [745, 116] width 71 height 23
type input "07:30"
type input "16:30"
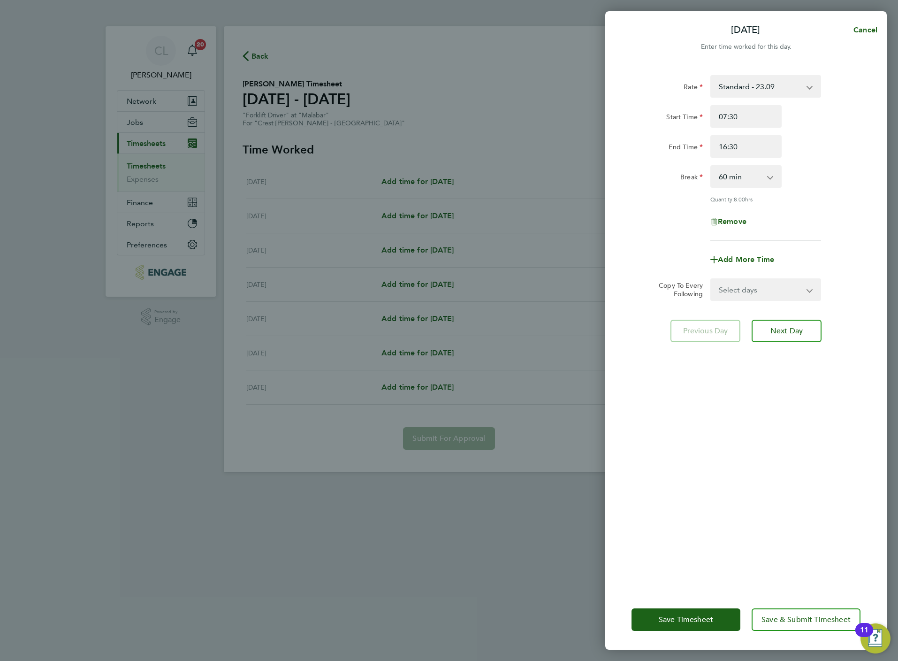
click at [753, 288] on select "Select days Day Weekday (Mon-Fri) Weekend (Sat-Sun) Tuesday Wednesday Thursday …" at bounding box center [760, 289] width 99 height 21
select select "WEEKDAY"
click at [711, 279] on select "Select days Day Weekday (Mon-Fri) Weekend (Sat-Sun) Tuesday Wednesday Thursday …" at bounding box center [760, 289] width 99 height 21
select select "2025-08-24"
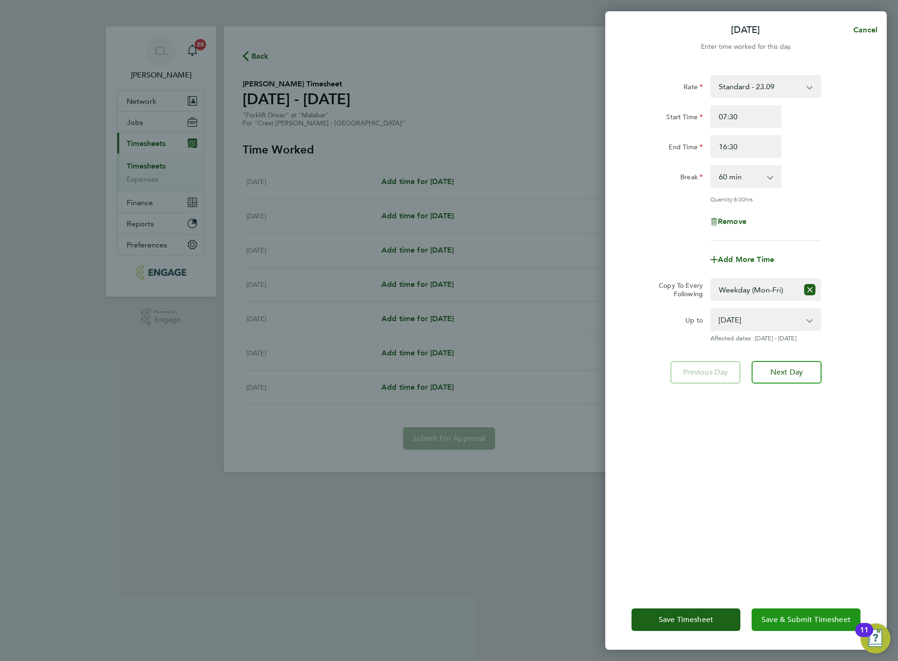
click at [815, 620] on span "Save & Submit Timesheet" at bounding box center [805, 619] width 89 height 9
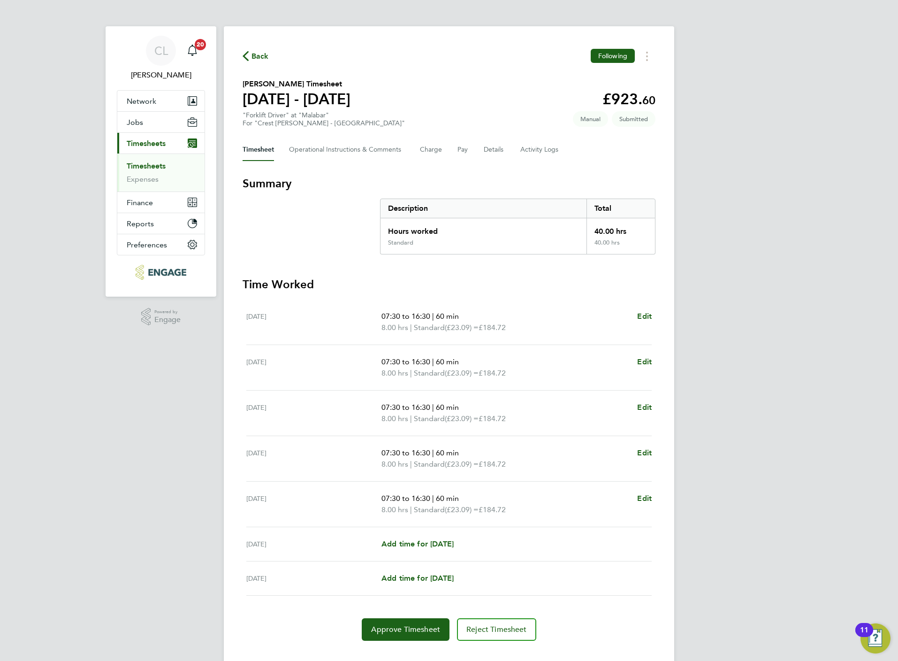
click at [247, 52] on icon "button" at bounding box center [246, 56] width 6 height 10
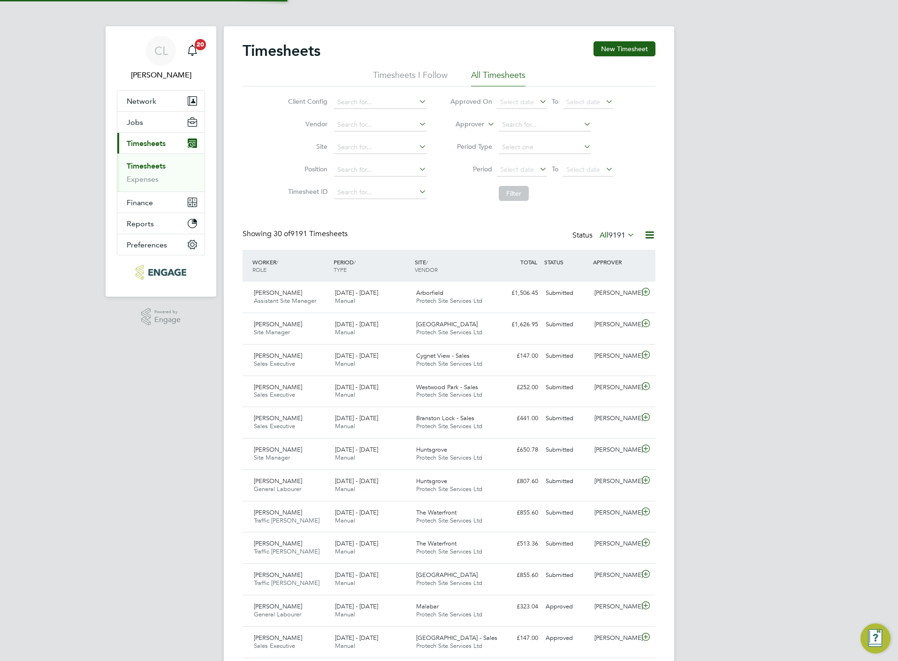
click at [616, 61] on div "Timesheets New Timesheet" at bounding box center [449, 55] width 413 height 28
click at [616, 53] on button "New Timesheet" at bounding box center [625, 48] width 62 height 15
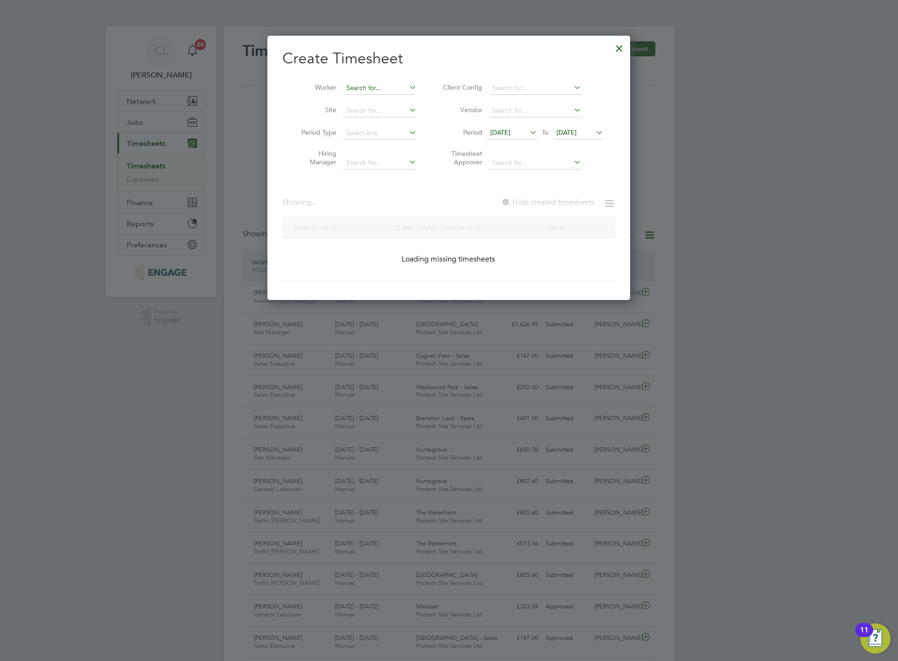
click at [400, 84] on input at bounding box center [380, 88] width 74 height 13
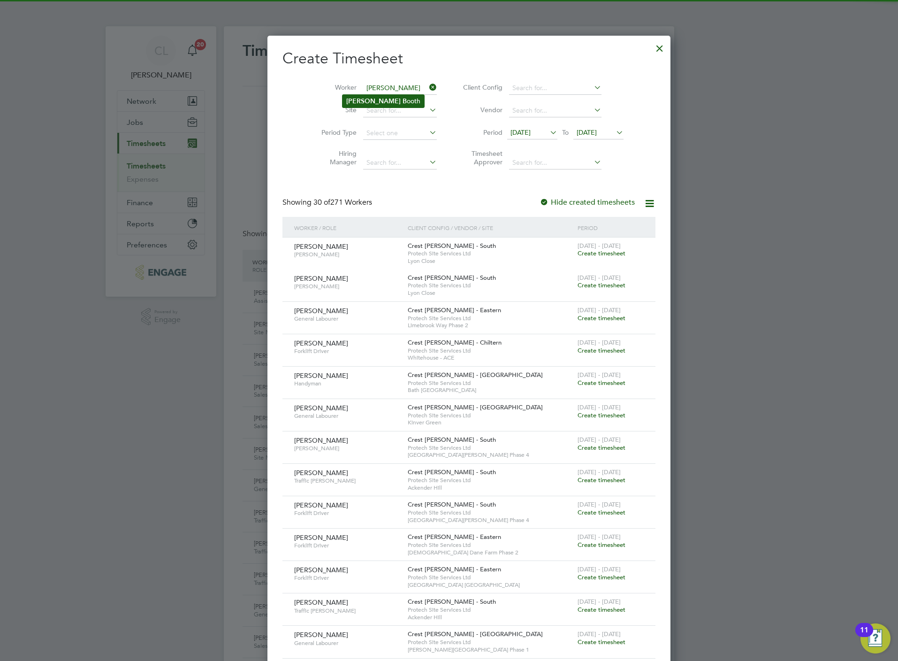
click at [391, 96] on li "Shaun B ooth" at bounding box center [383, 101] width 82 height 13
type input "Shaun Booth"
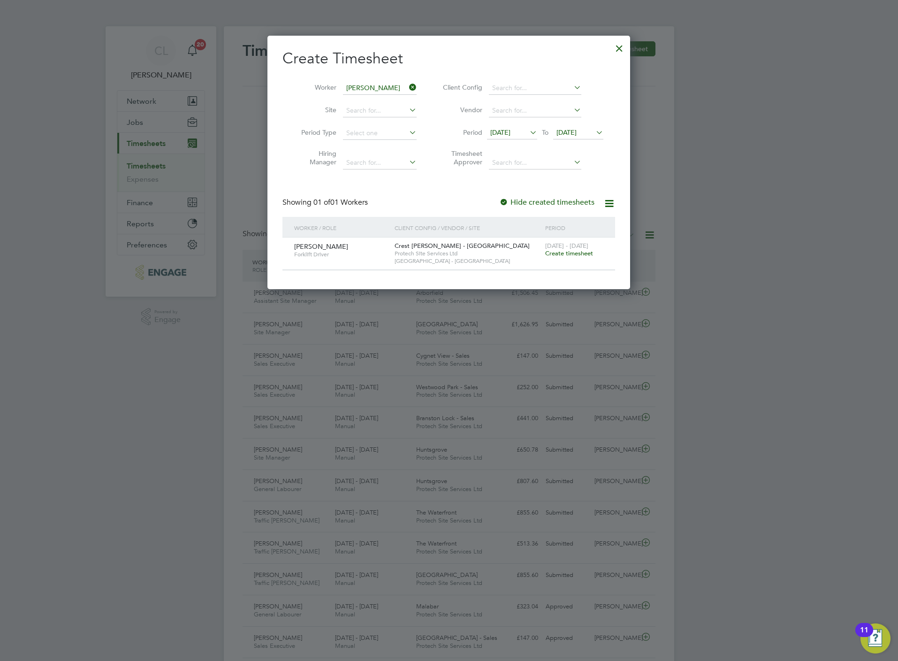
click at [580, 253] on span "Create timesheet" at bounding box center [569, 253] width 48 height 8
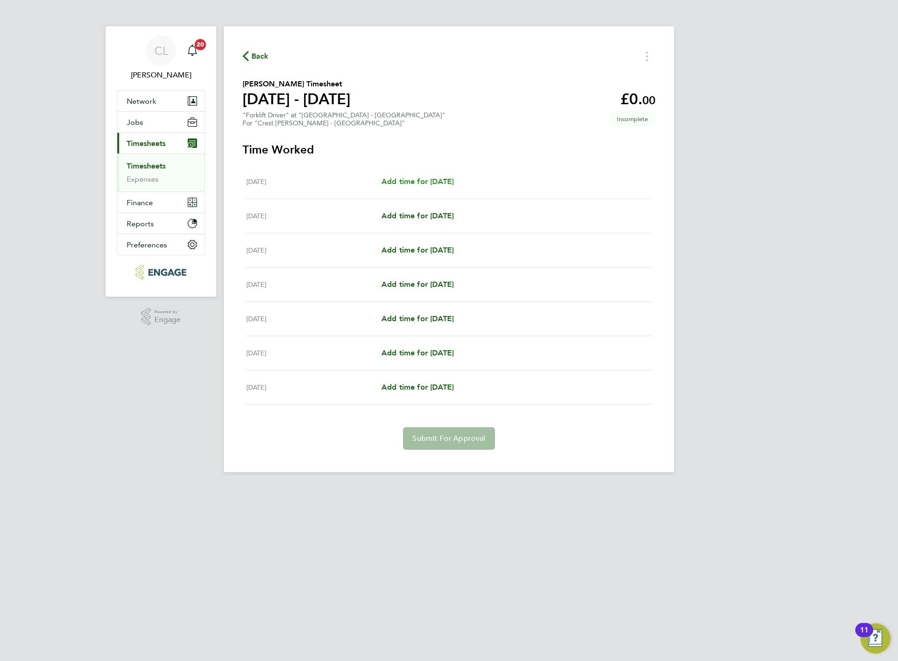
click at [407, 177] on span "Add time for Mon 18 Aug" at bounding box center [417, 181] width 72 height 9
select select "60"
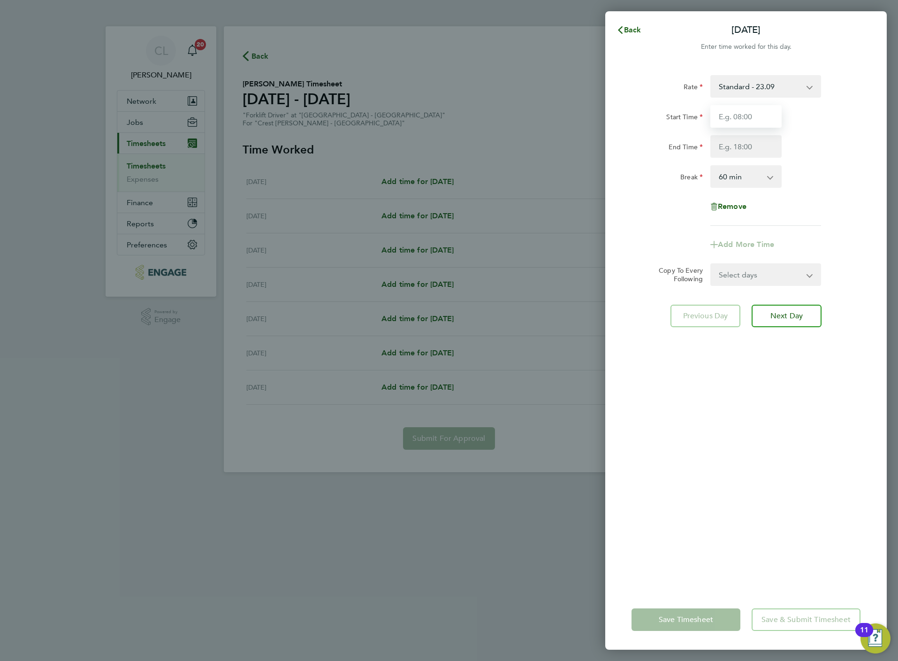
click at [733, 118] on input "Start Time" at bounding box center [745, 116] width 71 height 23
type input "07:30"
type input "16:30"
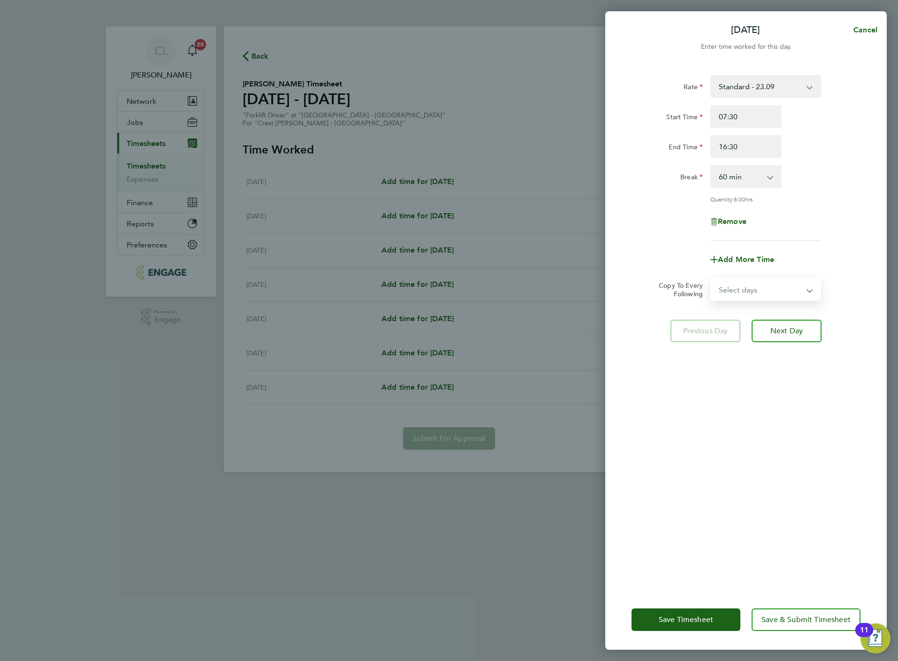
click at [740, 290] on select "Select days Day Weekday (Mon-Fri) Weekend (Sat-Sun) Tuesday Wednesday Thursday …" at bounding box center [760, 289] width 99 height 21
select select "WEEKDAY"
click at [711, 279] on select "Select days Day Weekday (Mon-Fri) Weekend (Sat-Sun) Tuesday Wednesday Thursday …" at bounding box center [760, 289] width 99 height 21
select select "2025-08-24"
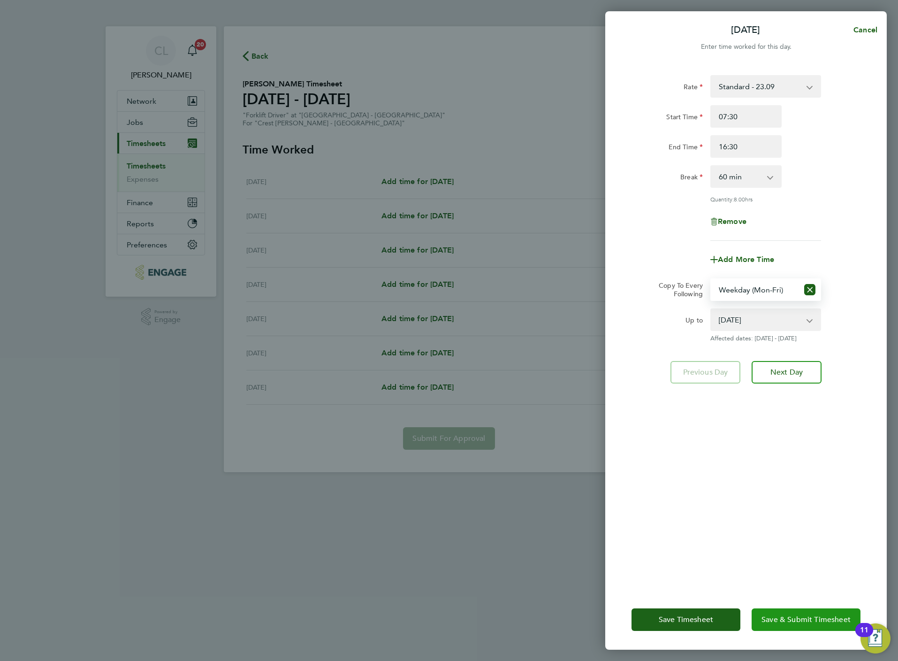
click at [825, 627] on button "Save & Submit Timesheet" at bounding box center [806, 619] width 109 height 23
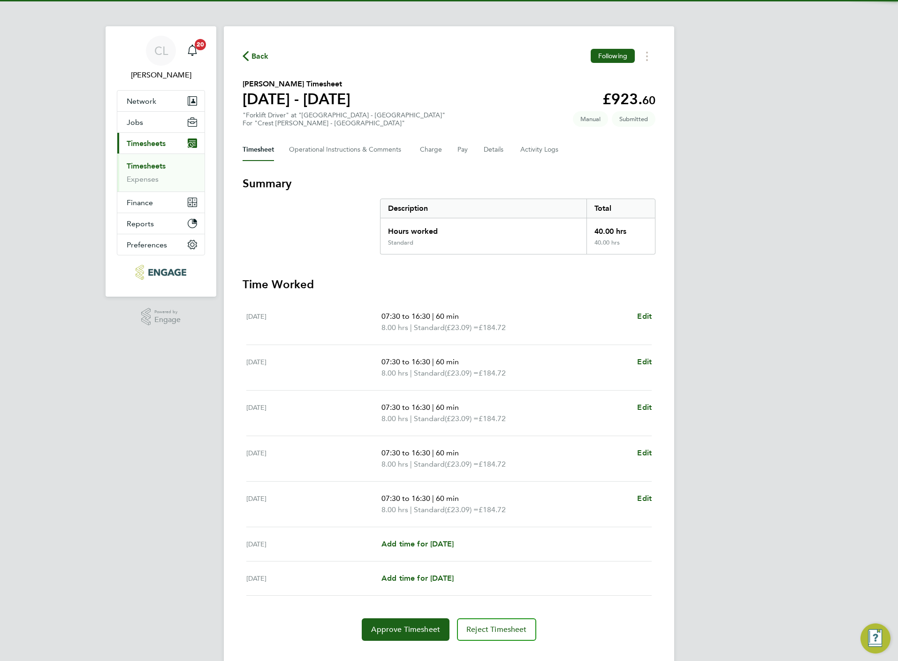
click at [262, 53] on span "Back" at bounding box center [259, 56] width 17 height 11
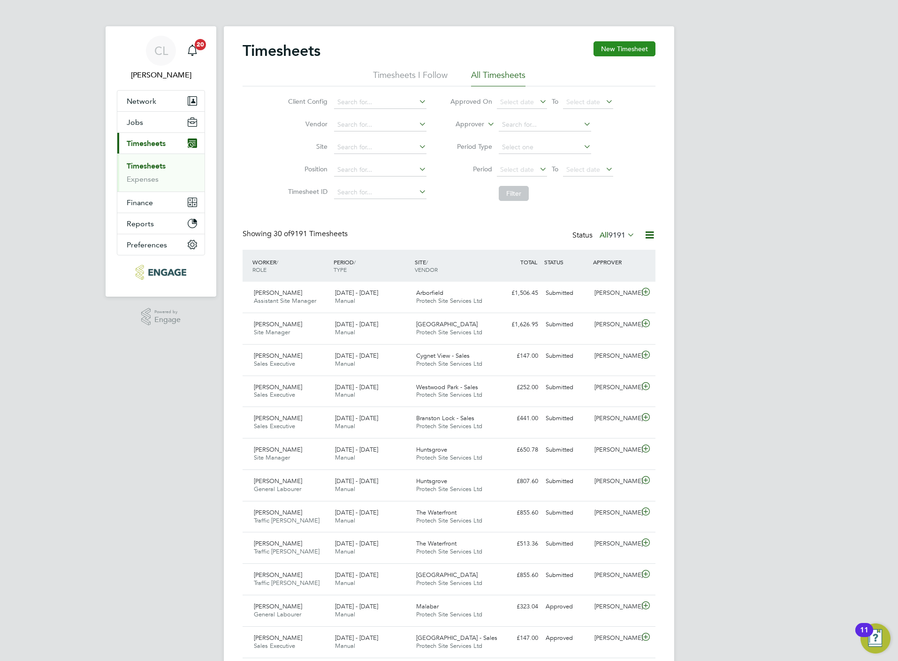
click at [620, 44] on button "New Timesheet" at bounding box center [625, 48] width 62 height 15
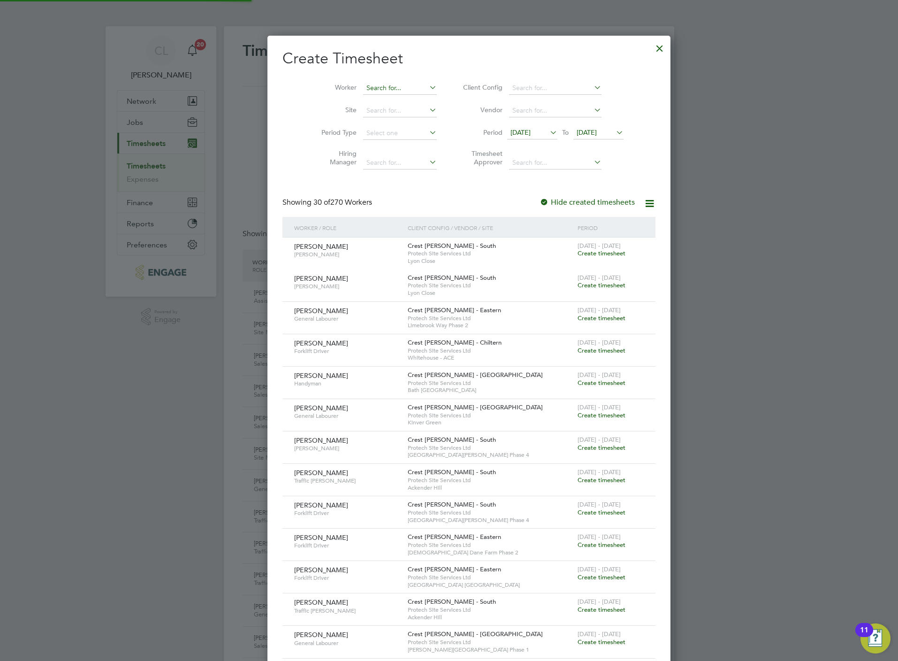
click at [373, 83] on input at bounding box center [400, 88] width 74 height 13
click at [403, 99] on b "Haw" at bounding box center [410, 101] width 14 height 8
type input "David Hawkins"
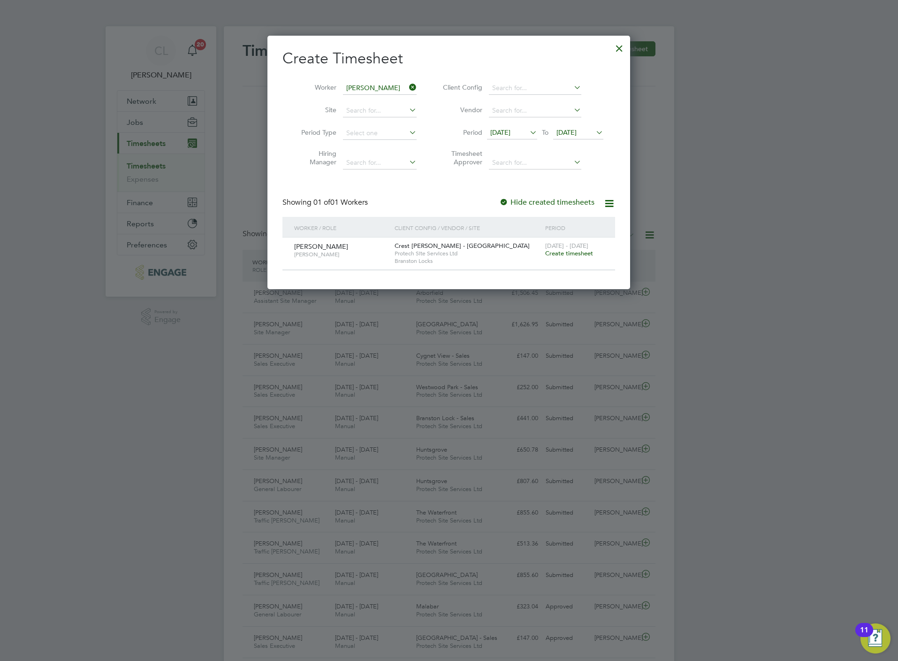
click at [588, 255] on span "Create timesheet" at bounding box center [569, 253] width 48 height 8
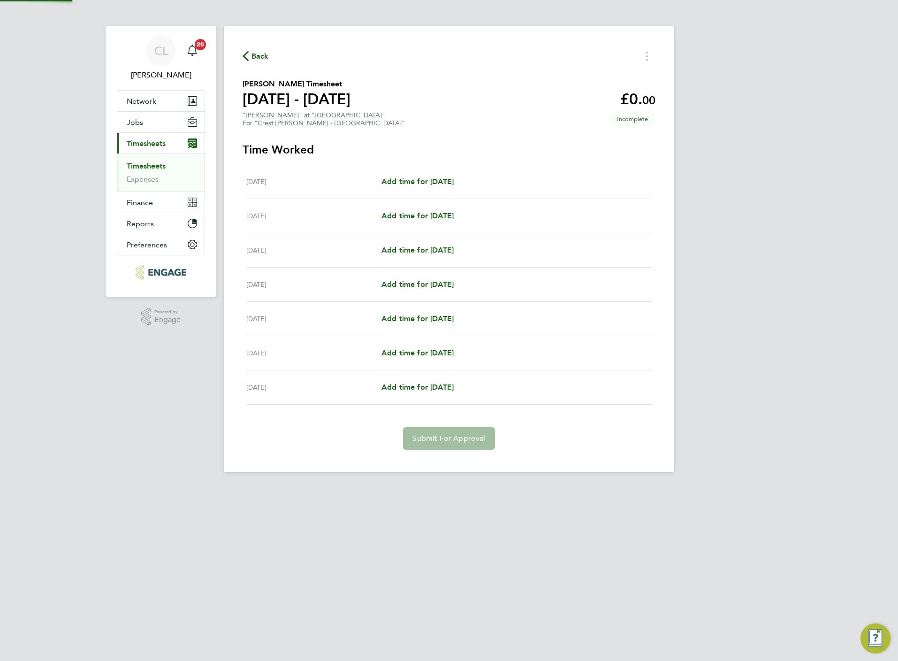
click at [431, 172] on div "Mon 18 Aug Add time for Mon 18 Aug Add time for Mon 18 Aug" at bounding box center [448, 182] width 405 height 34
click at [436, 181] on span "Add time for Mon 18 Aug" at bounding box center [417, 181] width 72 height 9
select select "60"
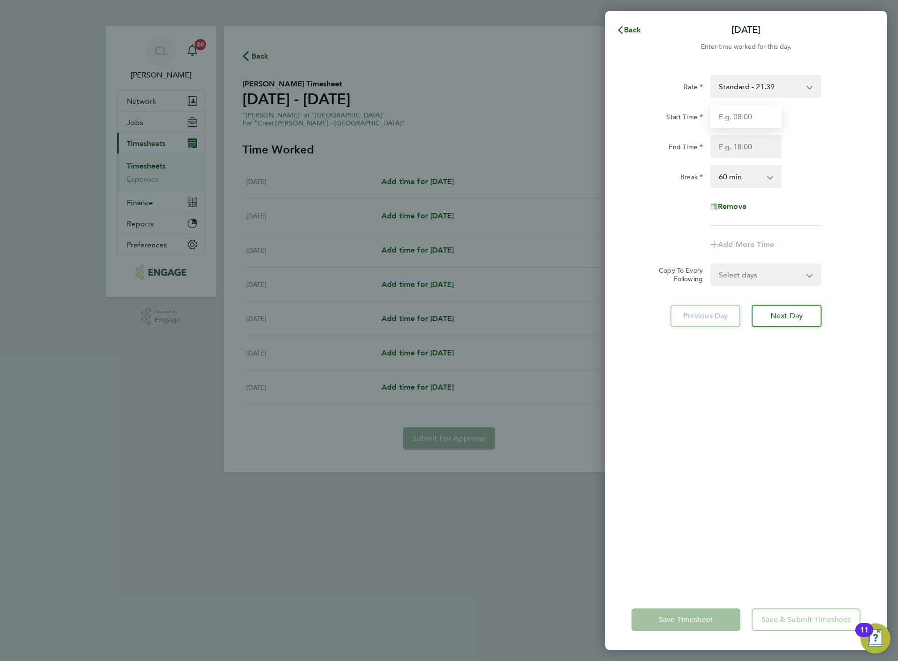
drag, startPoint x: 768, startPoint y: 117, endPoint x: 763, endPoint y: 120, distance: 5.1
click at [768, 117] on input "Start Time" at bounding box center [745, 116] width 71 height 23
type input "07:30"
type input "16:30"
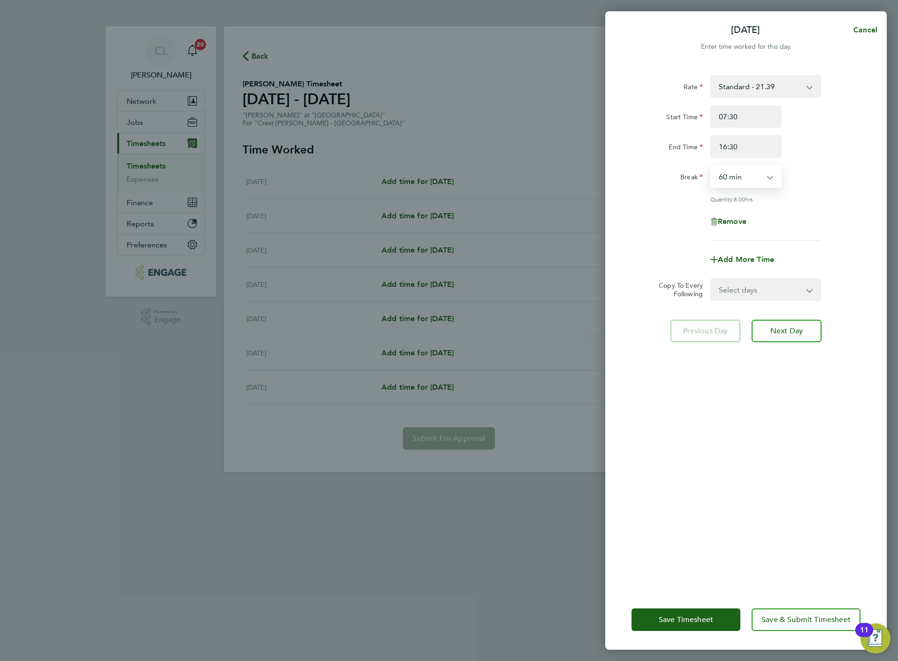
drag, startPoint x: 752, startPoint y: 172, endPoint x: 750, endPoint y: 189, distance: 16.5
click at [752, 172] on select "0 min 15 min 30 min 45 min 60 min 75 min 90 min" at bounding box center [740, 176] width 58 height 21
select select "30"
click at [711, 166] on select "0 min 15 min 30 min 45 min 60 min 75 min 90 min" at bounding box center [740, 176] width 58 height 21
click at [746, 295] on select "Select days Day Weekday (Mon-Fri) Weekend (Sat-Sun) Tuesday Wednesday Thursday …" at bounding box center [760, 289] width 99 height 21
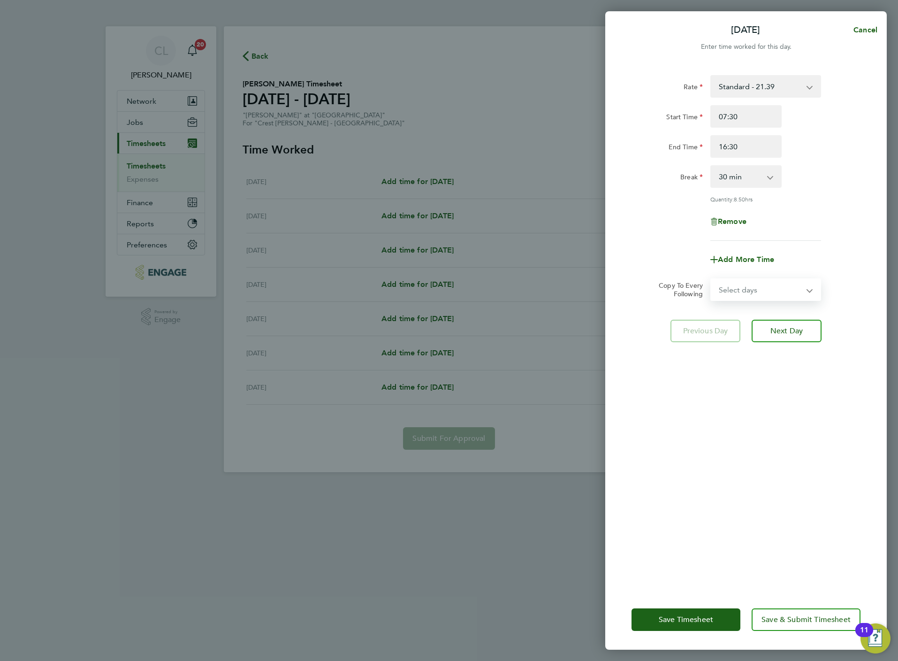
select select "WEEKDAY"
click at [711, 279] on select "Select days Day Weekday (Mon-Fri) Weekend (Sat-Sun) Tuesday Wednesday Thursday …" at bounding box center [760, 289] width 99 height 21
select select "2025-08-24"
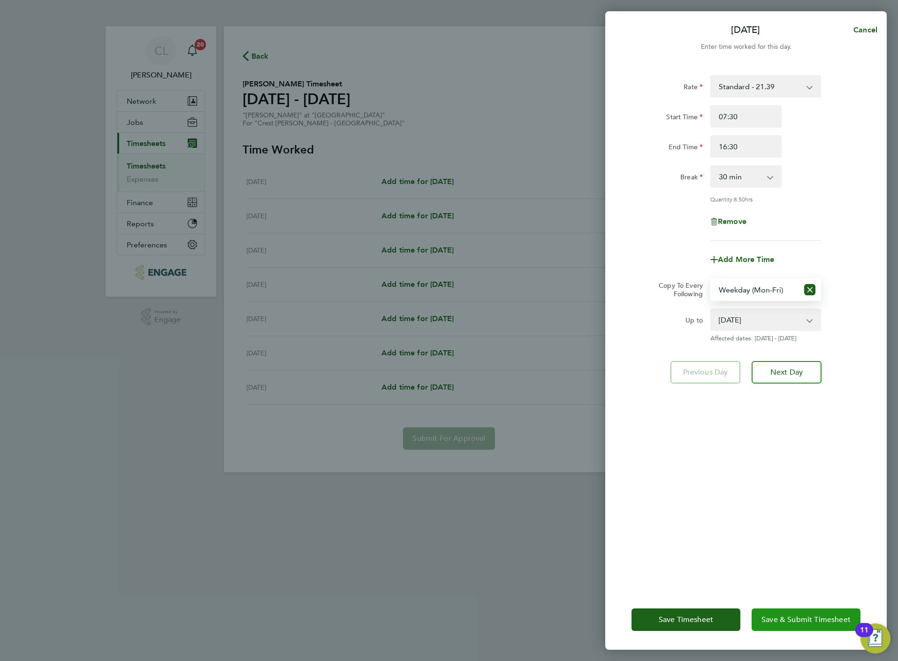
click at [816, 624] on button "Save & Submit Timesheet" at bounding box center [806, 619] width 109 height 23
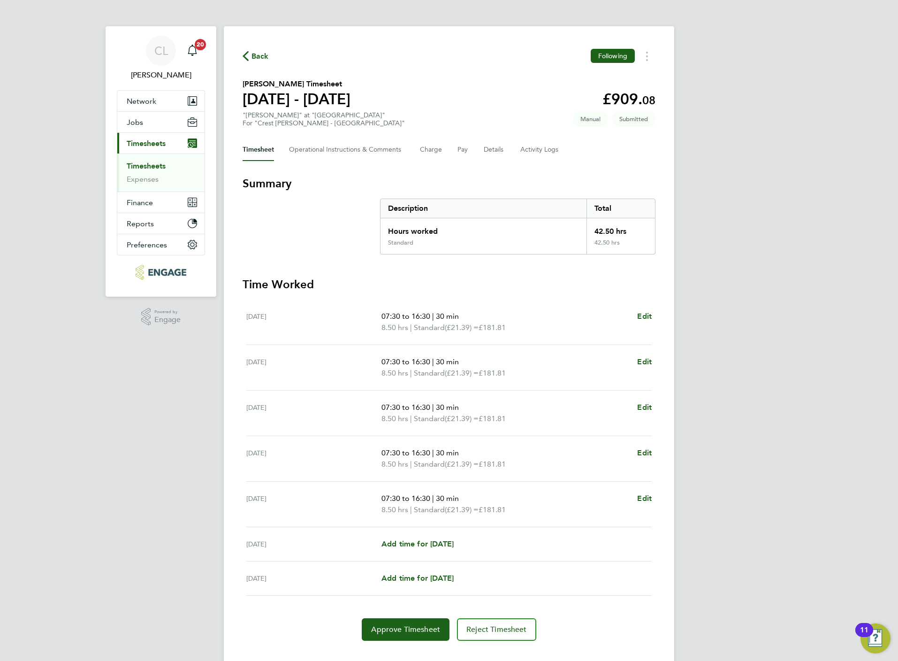
click at [246, 63] on div "Back Following" at bounding box center [449, 56] width 413 height 15
click at [256, 61] on span "Back" at bounding box center [259, 56] width 17 height 11
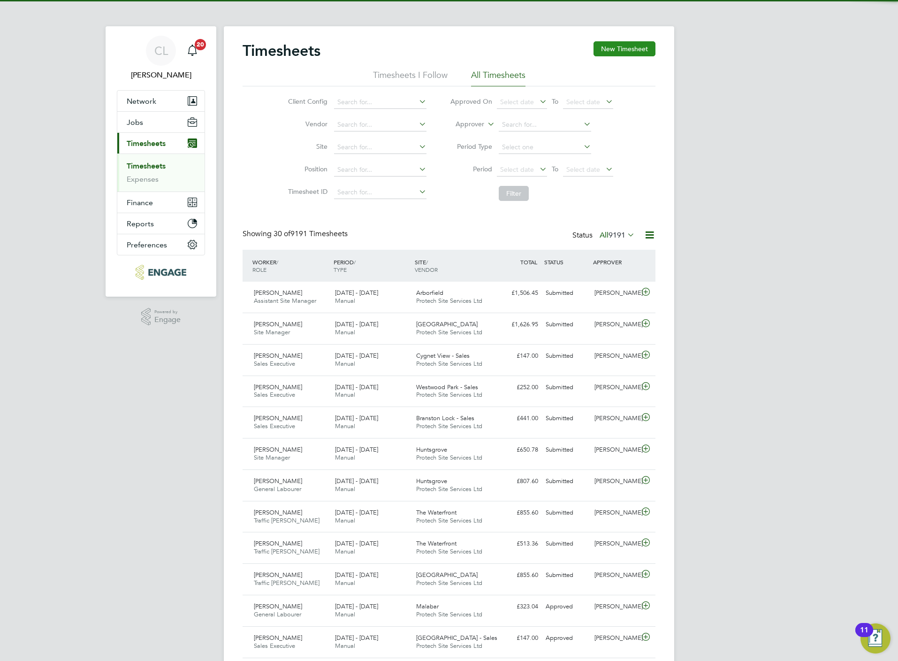
click at [616, 44] on button "New Timesheet" at bounding box center [625, 48] width 62 height 15
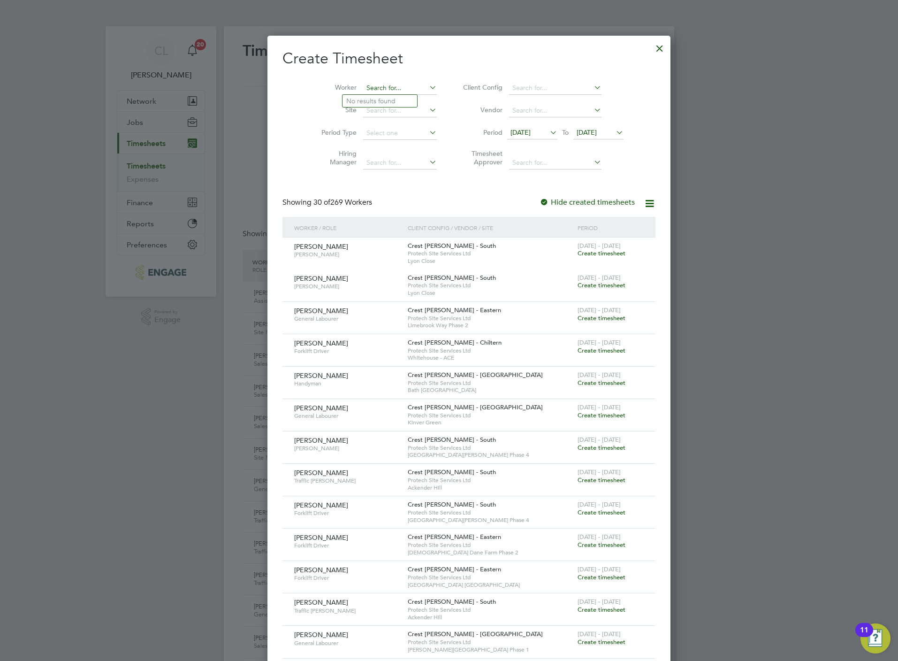
click at [363, 89] on input at bounding box center [400, 88] width 74 height 13
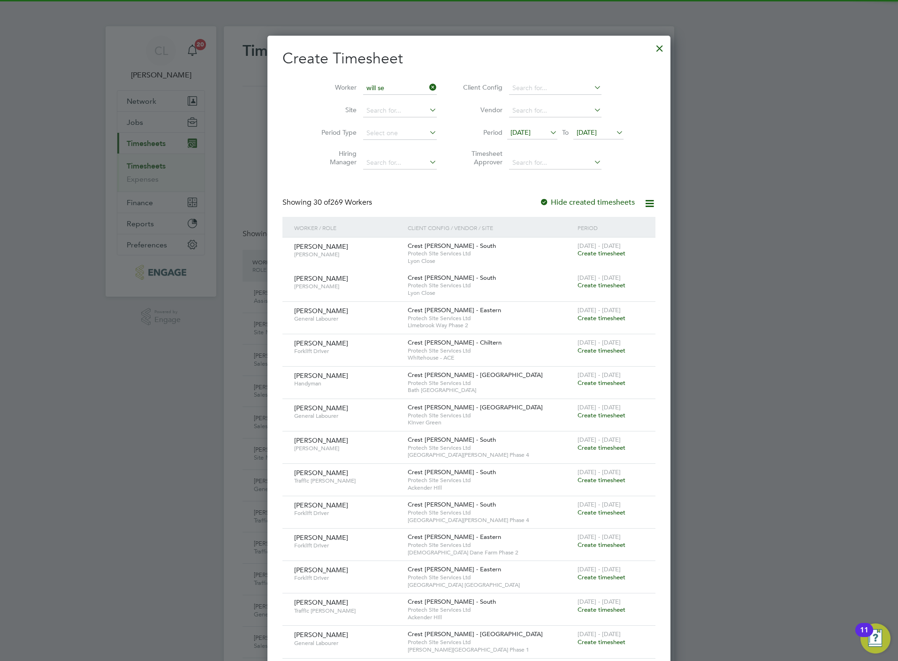
click at [382, 104] on li "Will iam Se lfe" at bounding box center [379, 101] width 75 height 13
type input "William Selfe"
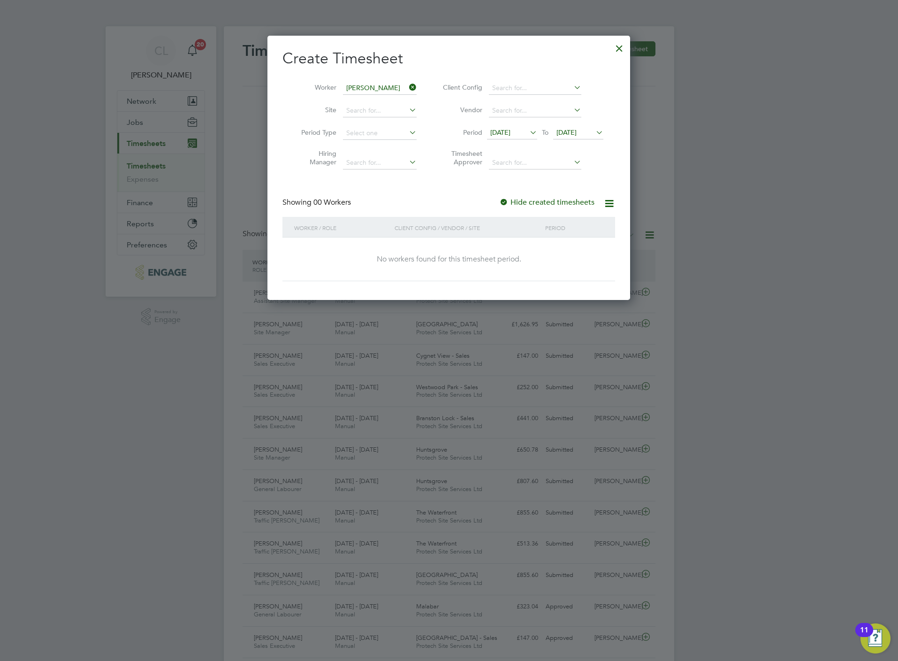
click at [577, 134] on span "19 Aug 2025" at bounding box center [566, 132] width 20 height 8
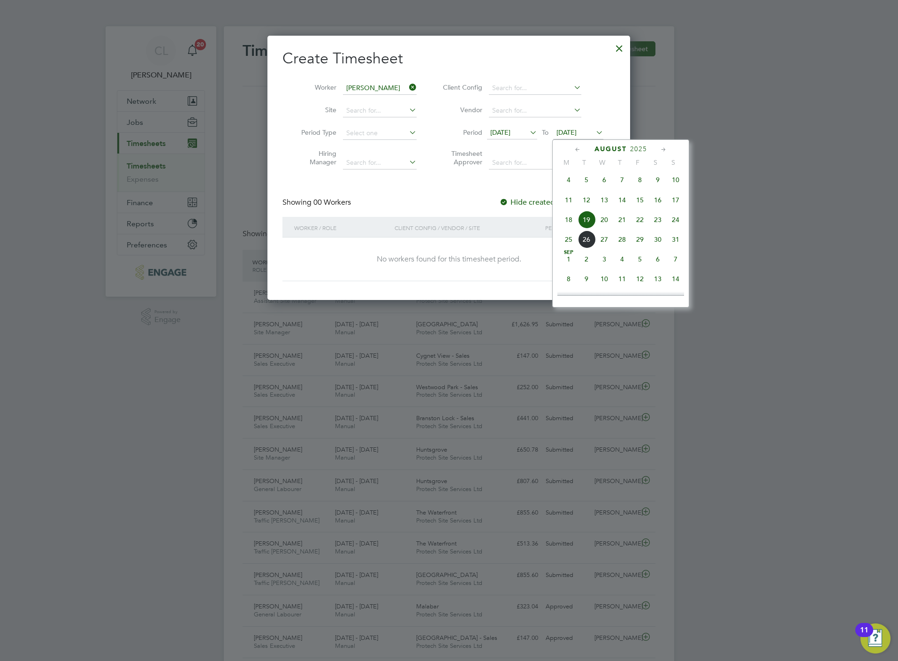
click at [654, 224] on span "23" at bounding box center [658, 220] width 18 height 18
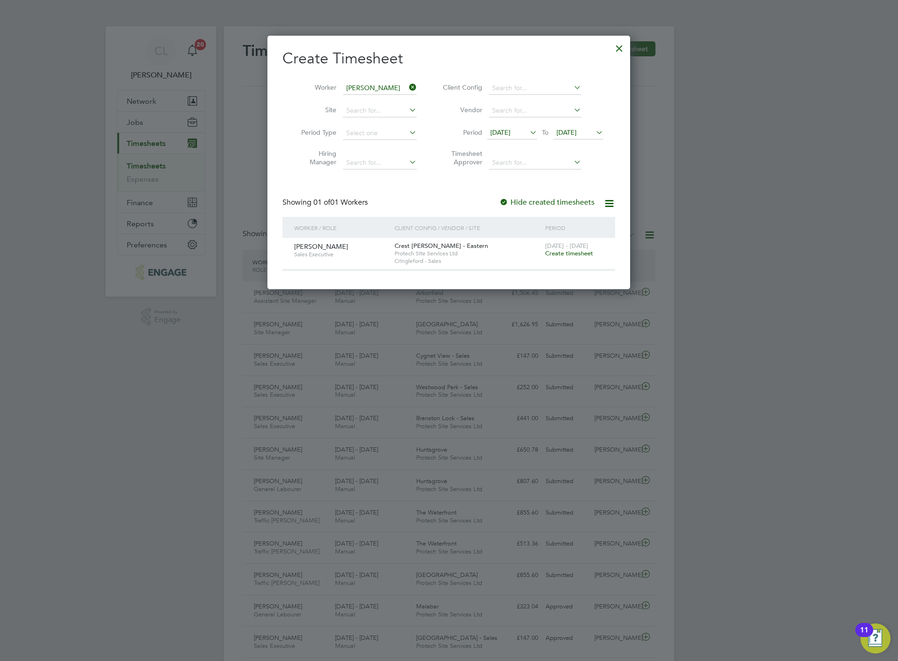
click at [573, 255] on span "Create timesheet" at bounding box center [569, 253] width 48 height 8
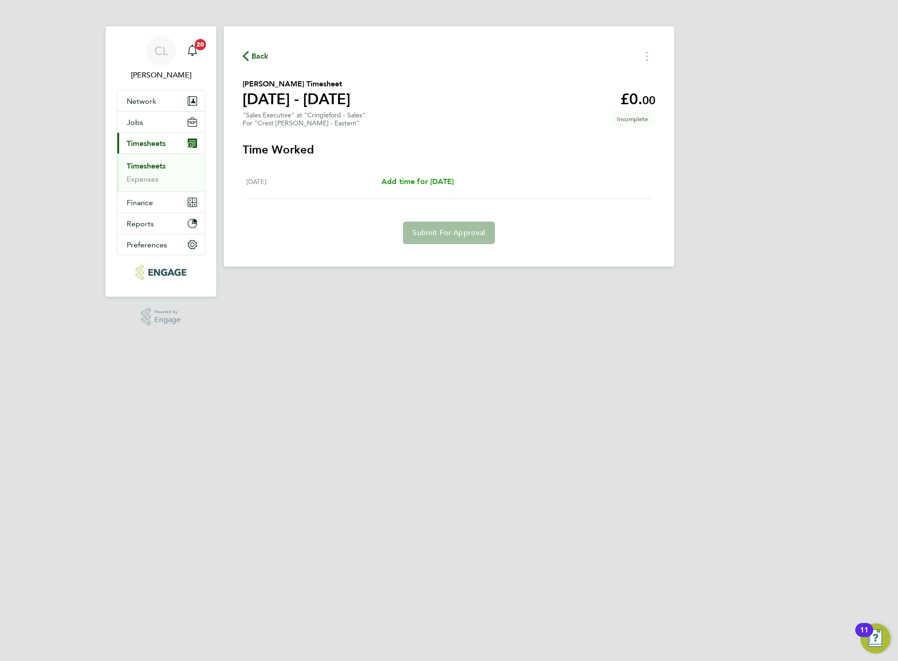
click at [393, 182] on span "Add time for Thu 21 Aug" at bounding box center [417, 181] width 72 height 9
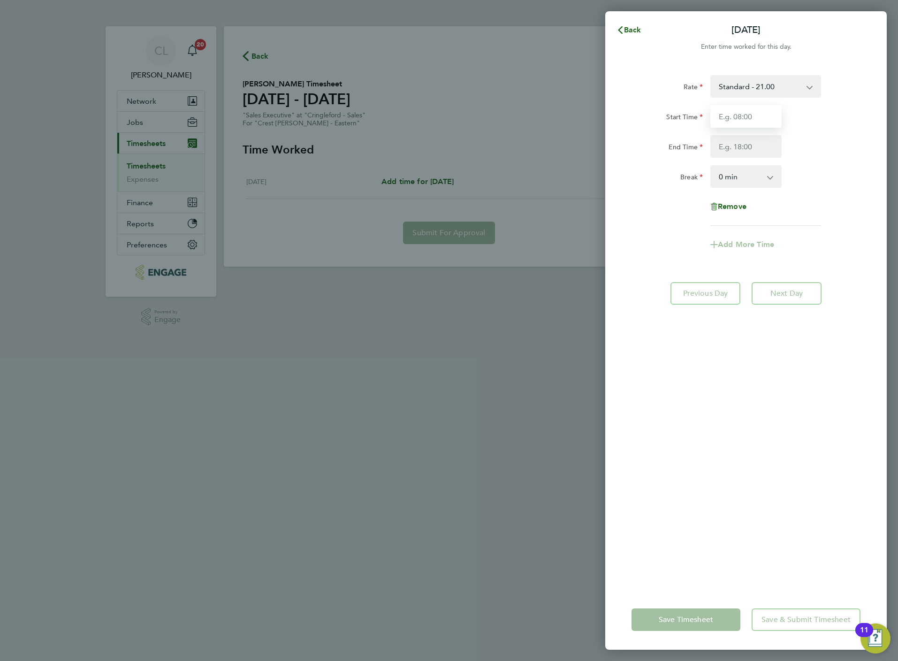
drag, startPoint x: 741, startPoint y: 107, endPoint x: 742, endPoint y: 121, distance: 13.7
click at [742, 107] on input "Start Time" at bounding box center [745, 116] width 71 height 23
type input "10:00"
type input "17:00"
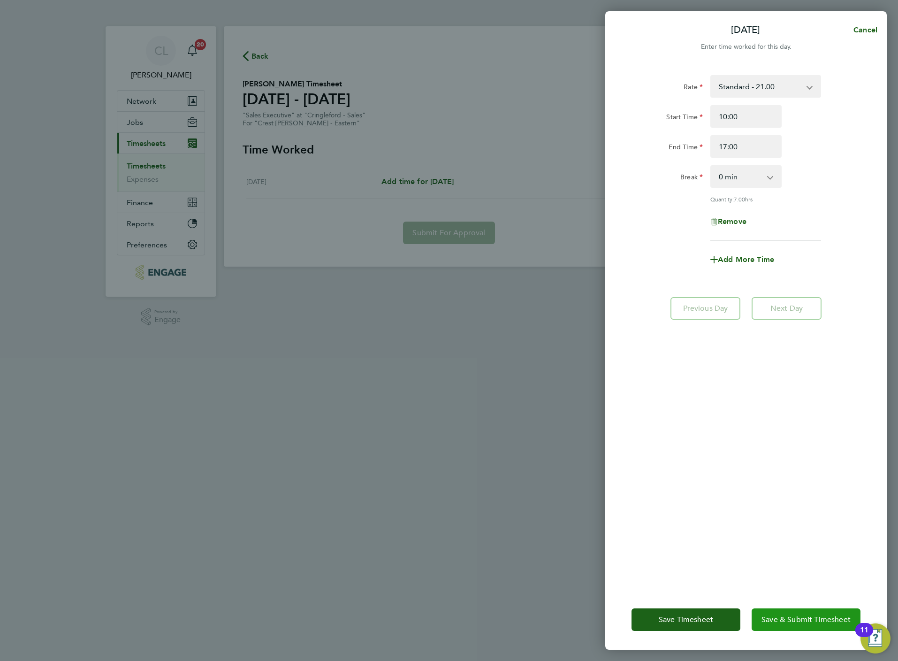
click at [806, 625] on button "Save & Submit Timesheet" at bounding box center [806, 619] width 109 height 23
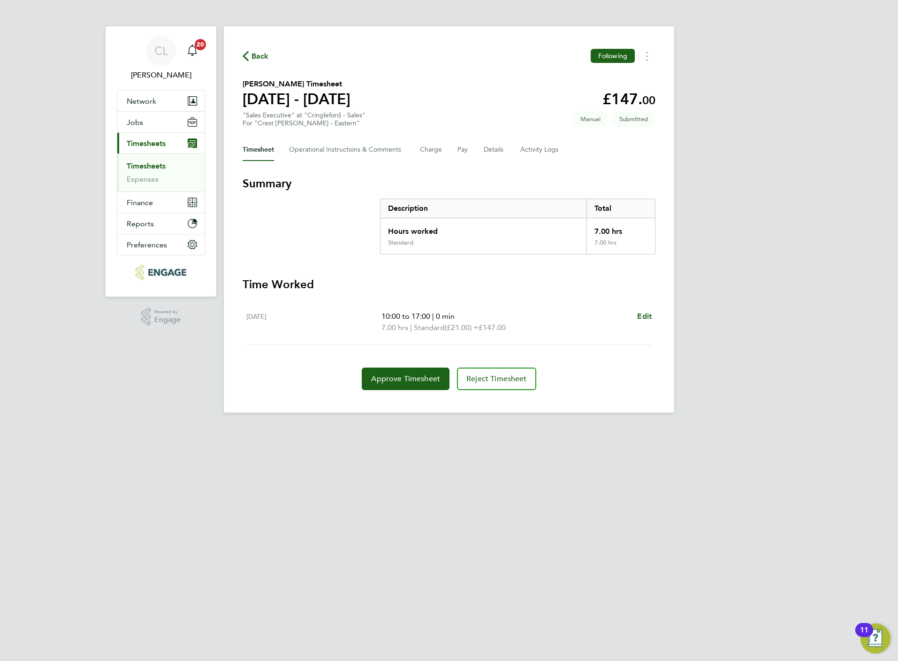
drag, startPoint x: 363, startPoint y: 435, endPoint x: 297, endPoint y: 222, distance: 222.5
click at [297, 222] on section "Summary Description Total Hours worked 7.00 hrs Standard 7.00 hrs" at bounding box center [449, 215] width 413 height 78
click at [255, 56] on span "Back" at bounding box center [259, 56] width 17 height 11
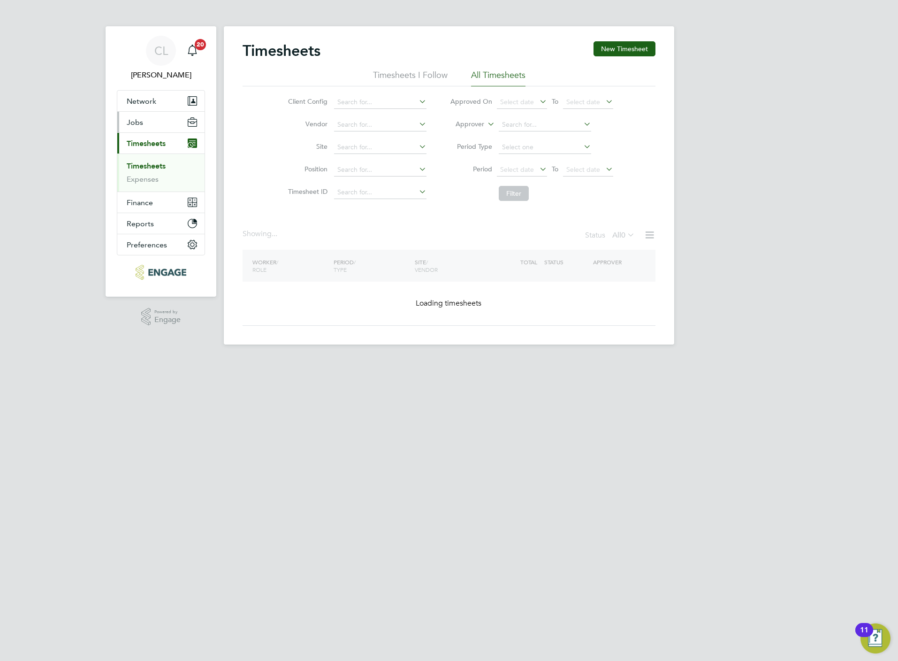
click at [134, 120] on span "Jobs" at bounding box center [135, 122] width 16 height 9
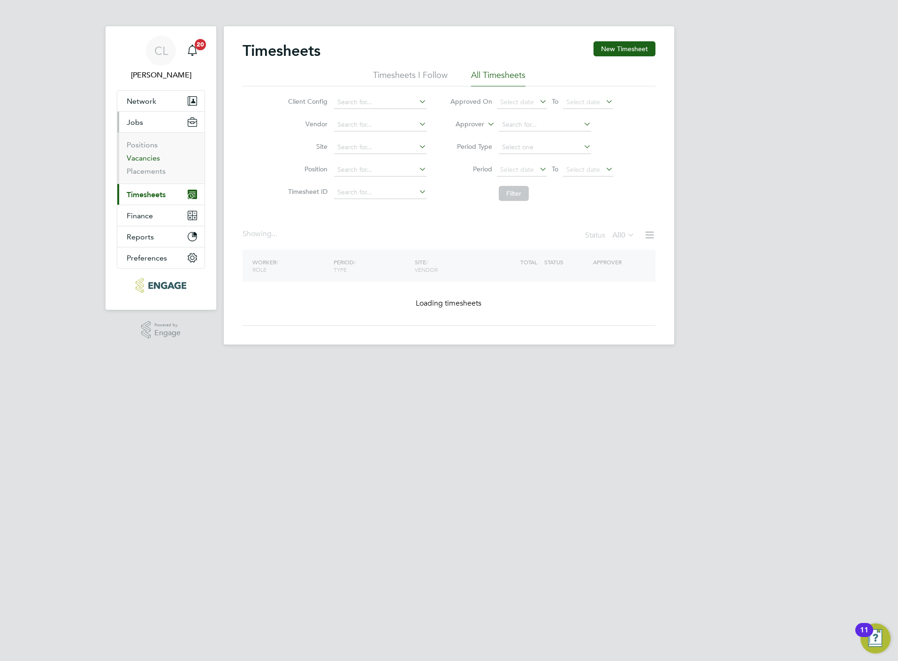
click at [143, 155] on link "Vacancies" at bounding box center [143, 157] width 33 height 9
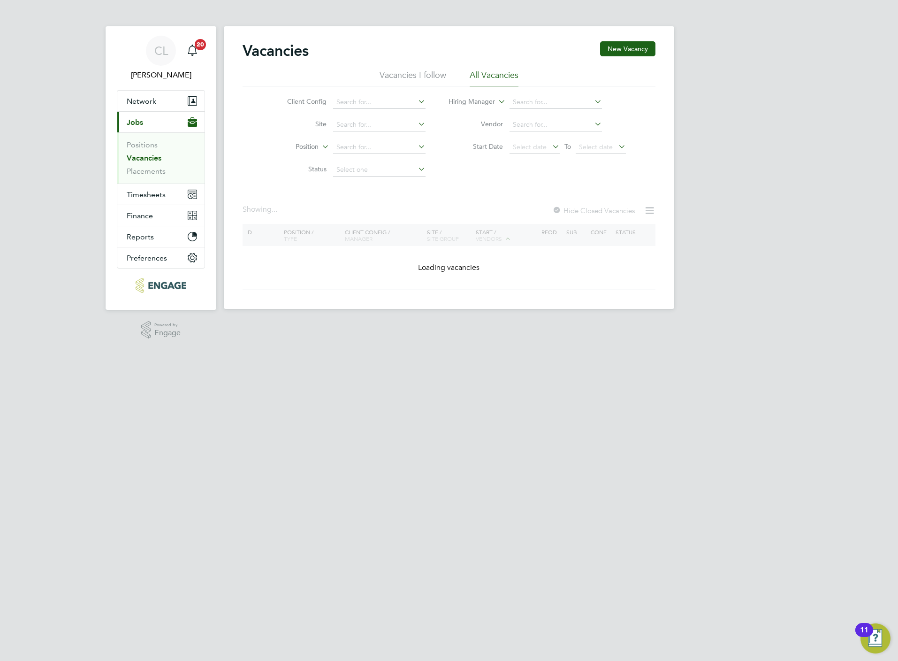
click at [366, 117] on li "Site" at bounding box center [349, 125] width 176 height 23
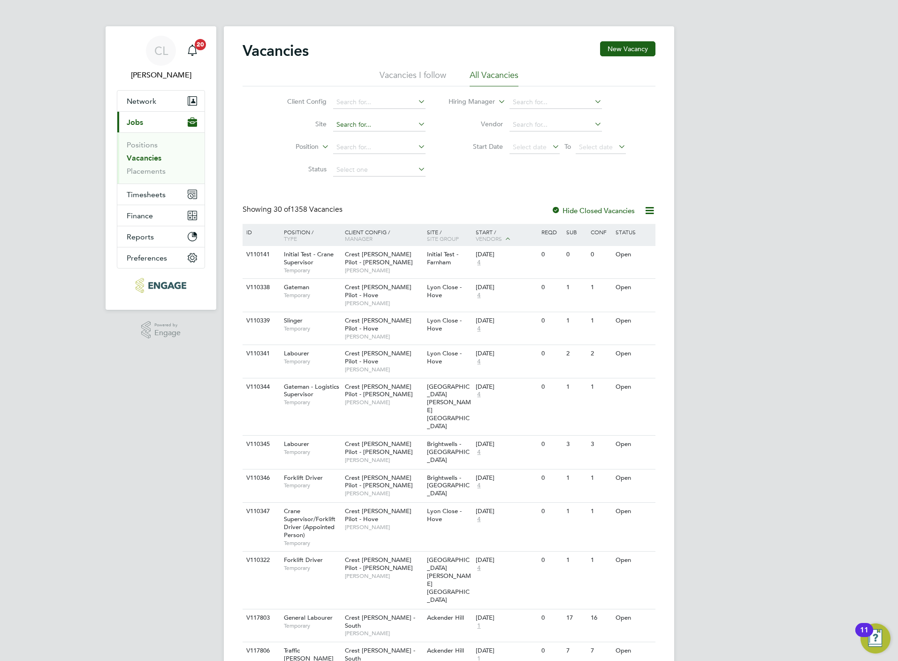
click at [373, 128] on input at bounding box center [379, 124] width 92 height 13
click at [372, 147] on li "Diap er Farm - Sales" at bounding box center [378, 151] width 93 height 13
type input "Diaper Farm - Sales"
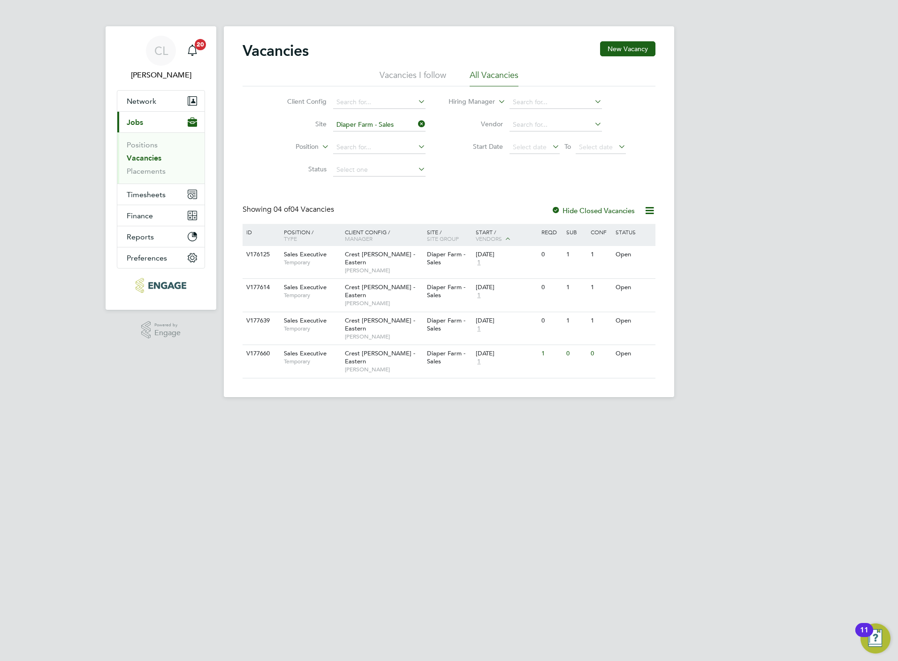
click at [603, 217] on div "Showing 04 of 04 Vacancies Hide Closed Vacancies" at bounding box center [449, 214] width 413 height 19
click at [603, 213] on label "Hide Closed Vacancies" at bounding box center [593, 210] width 84 height 9
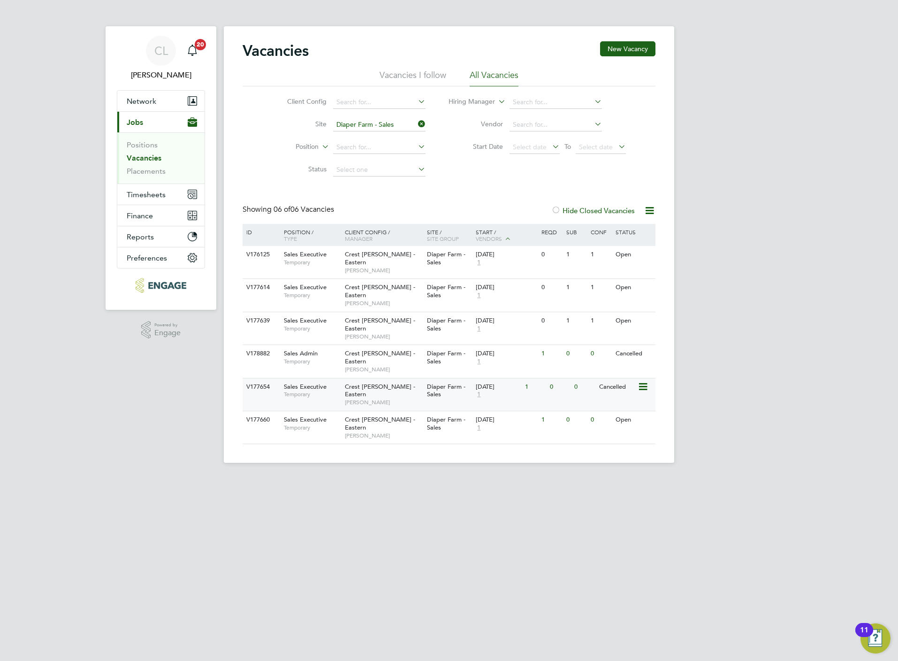
click at [507, 383] on div "19 Aug 2025" at bounding box center [498, 387] width 45 height 8
click at [626, 45] on button "New Vacancy" at bounding box center [627, 48] width 55 height 15
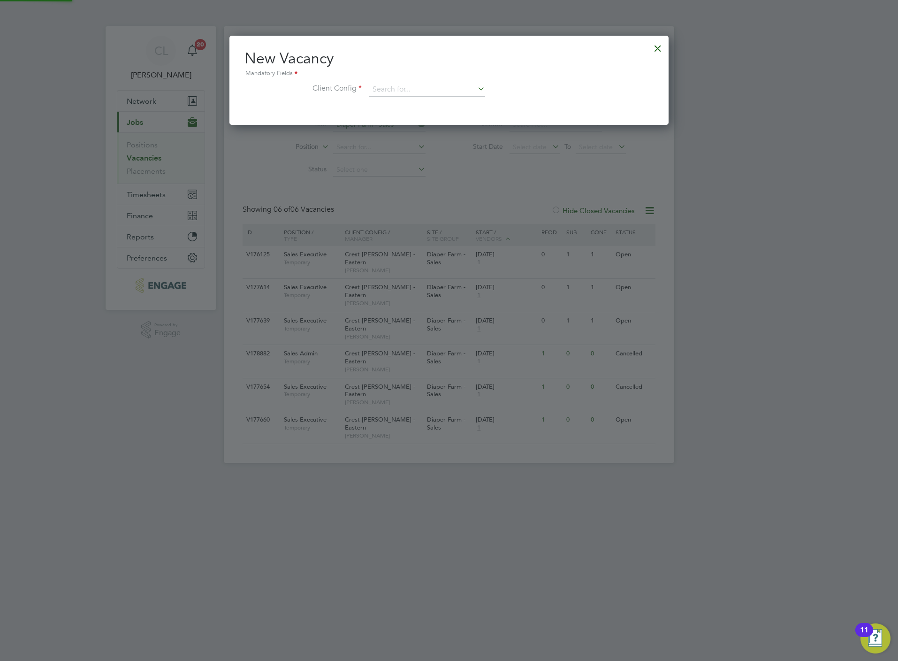
scroll to position [89, 439]
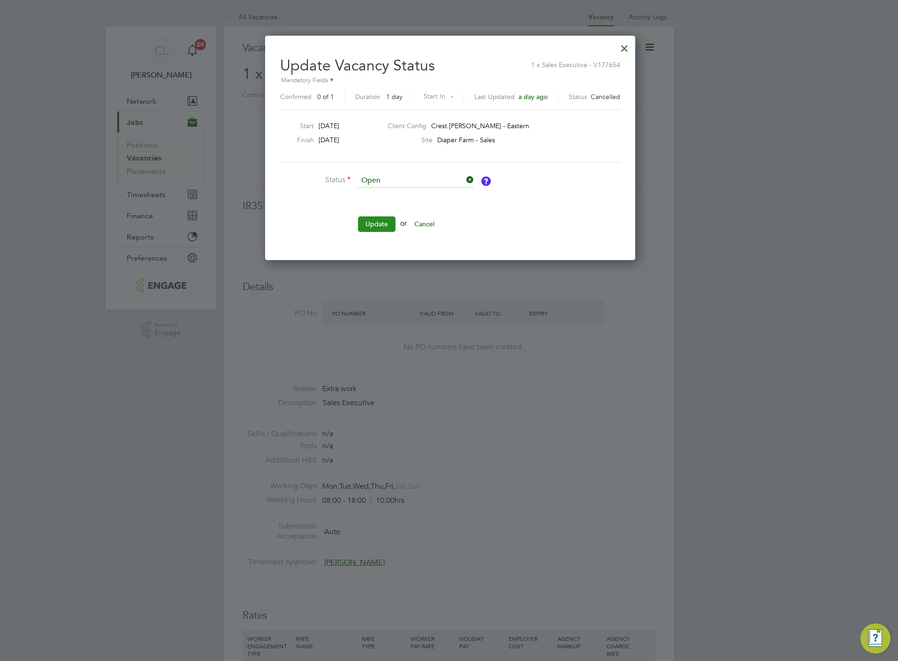
click at [380, 226] on button "Update" at bounding box center [377, 223] width 38 height 15
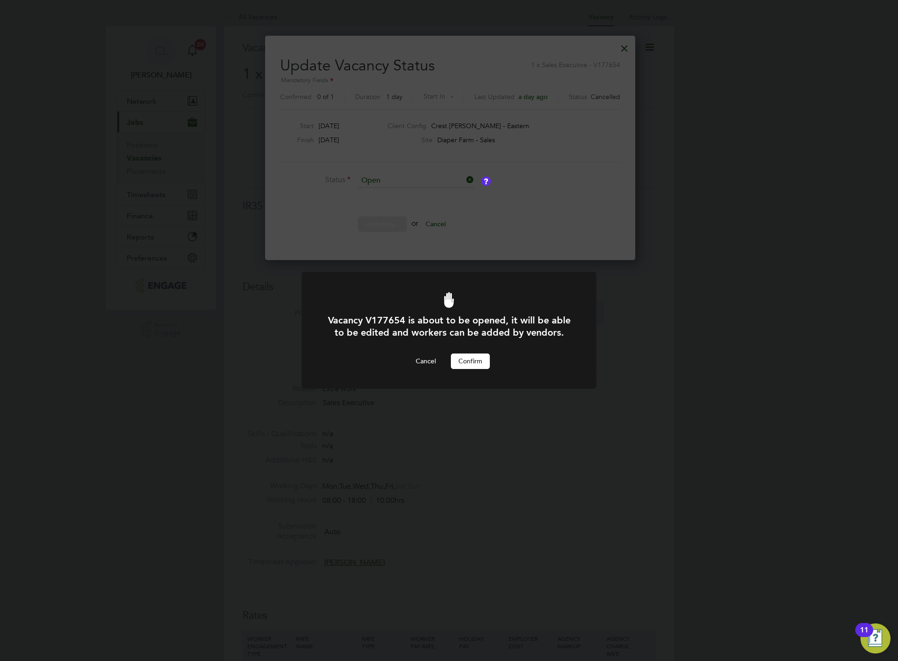
click at [473, 362] on button "Confirm" at bounding box center [470, 360] width 39 height 15
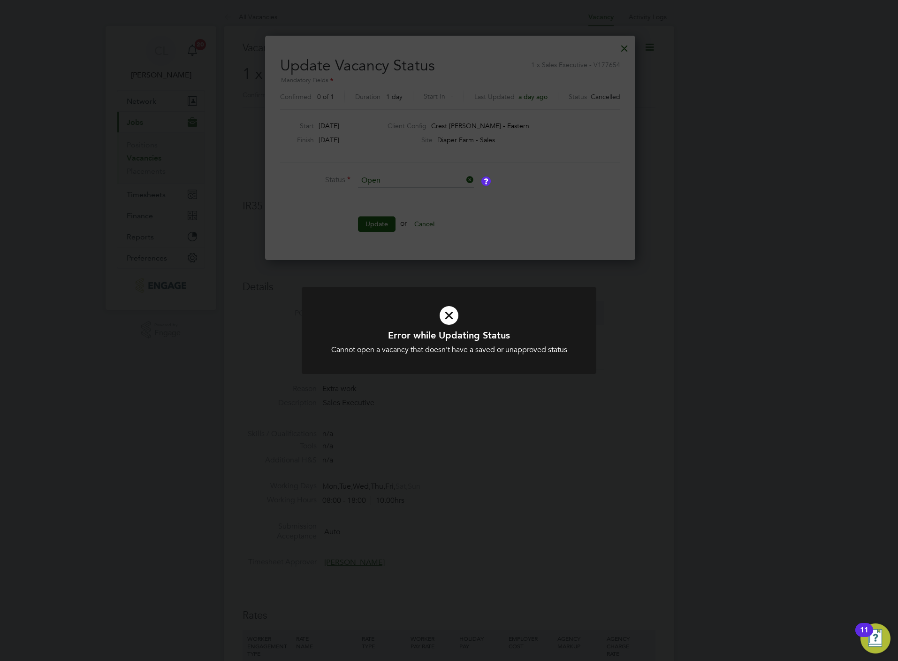
click at [499, 400] on div "Error while Updating Status Cannot open a vacancy that doesn't have a saved or …" at bounding box center [449, 330] width 898 height 661
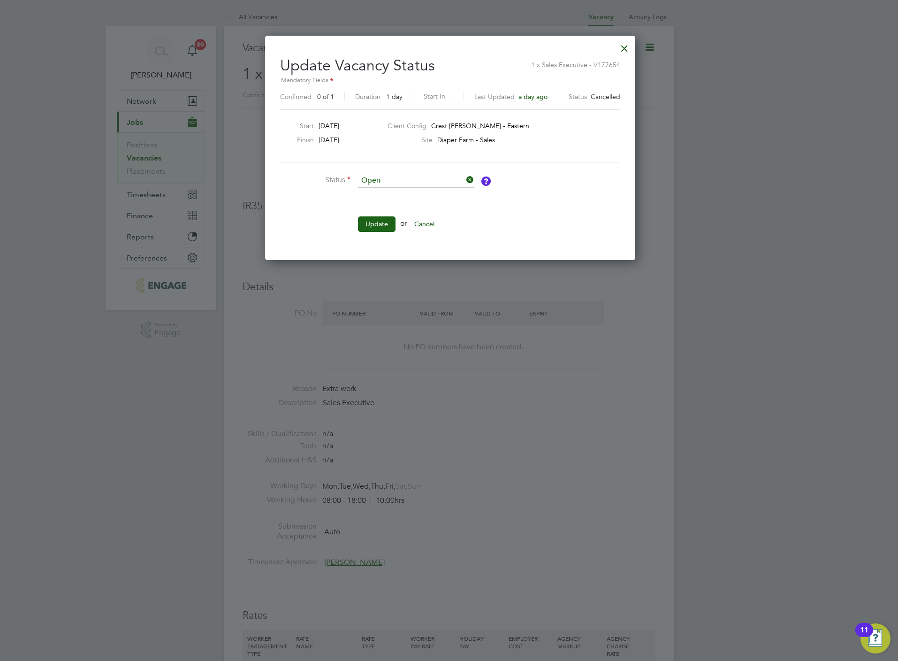
click at [622, 42] on div at bounding box center [624, 46] width 17 height 17
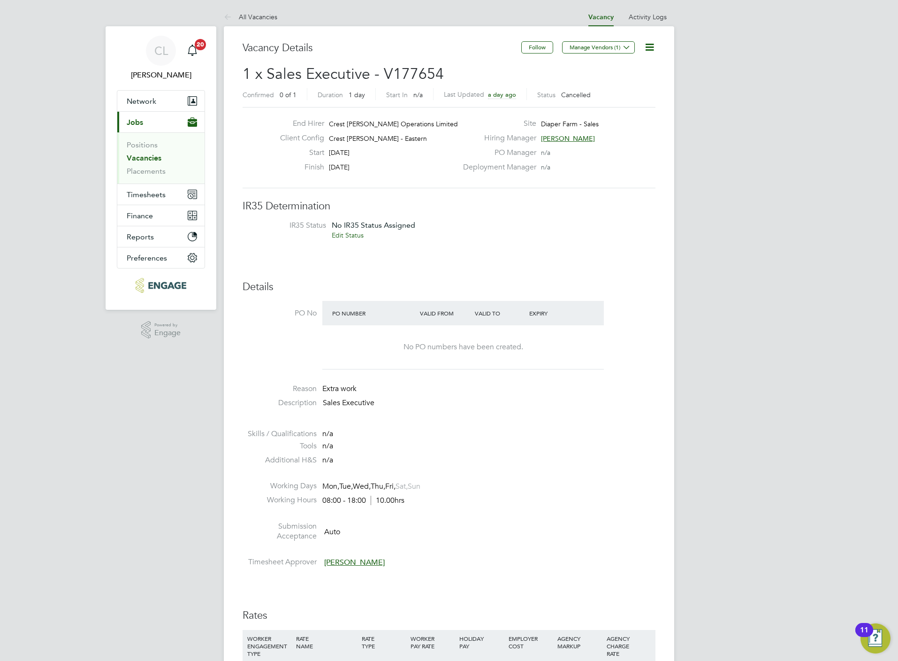
click at [654, 48] on icon at bounding box center [650, 47] width 12 height 12
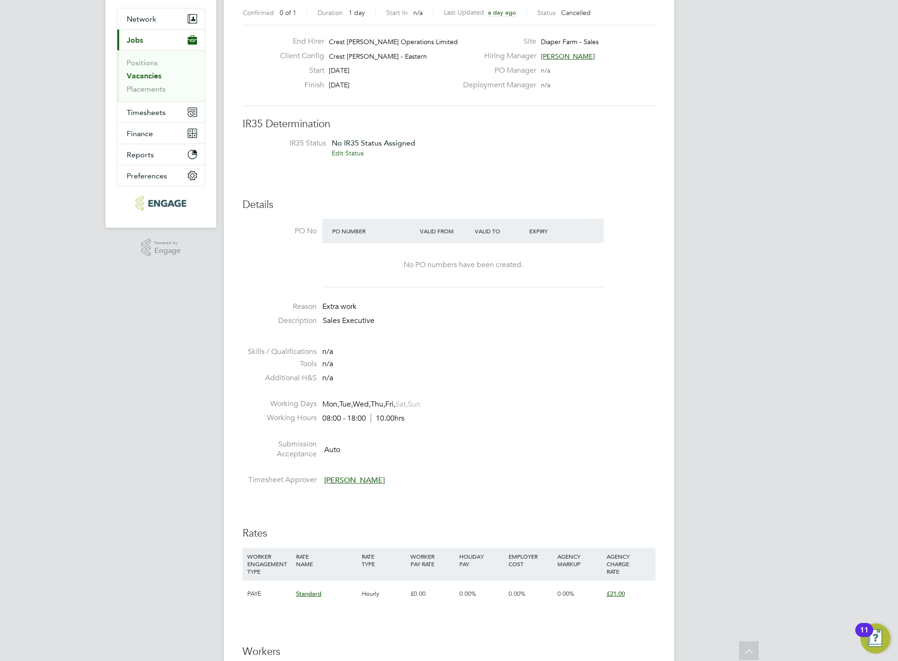
scroll to position [70, 0]
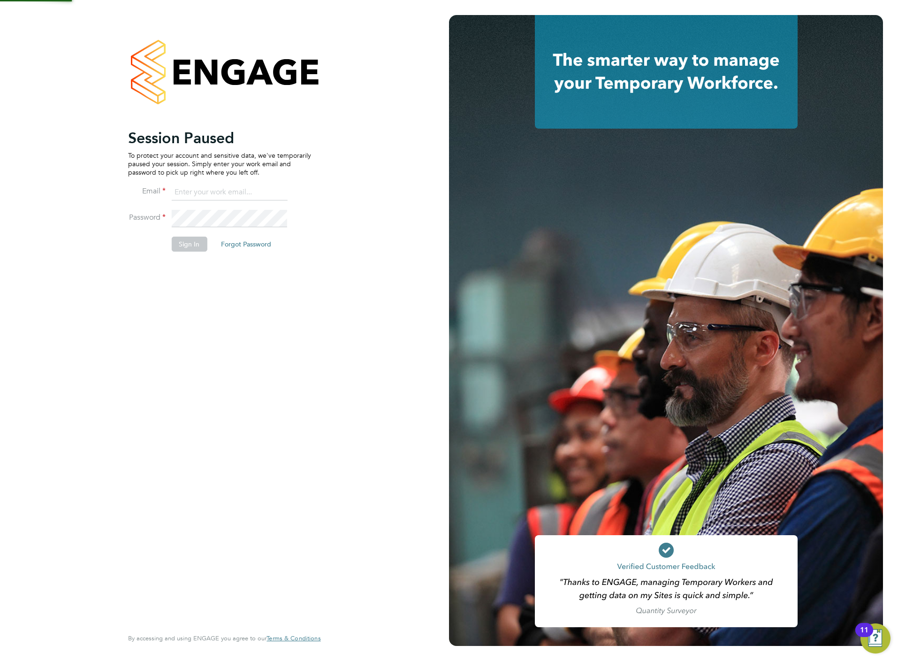
type input "[PERSON_NAME][EMAIL_ADDRESS][DOMAIN_NAME]"
click at [183, 242] on button "Sign In" at bounding box center [189, 243] width 36 height 15
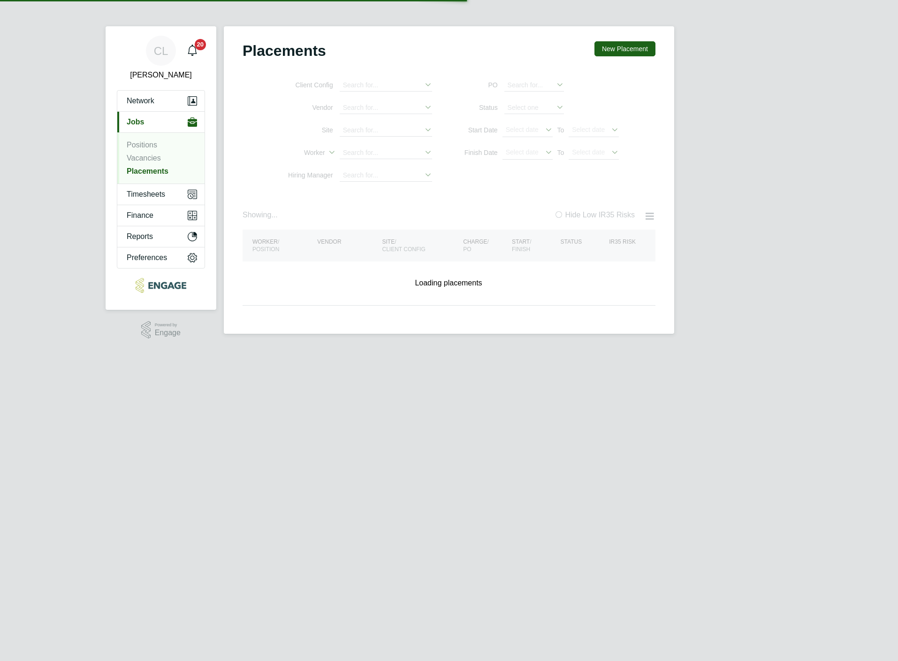
type input "[PERSON_NAME]"
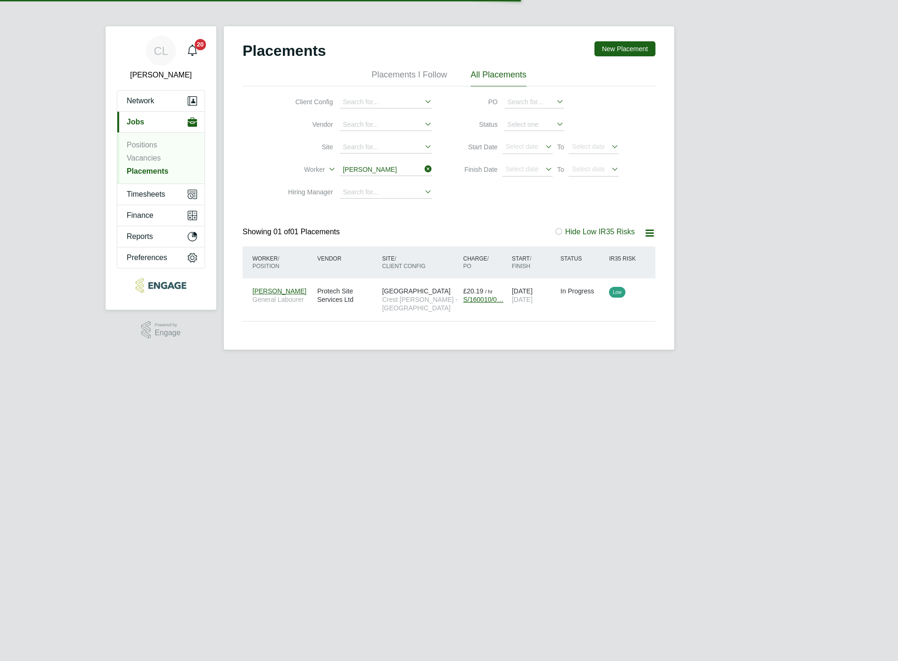
scroll to position [9, 44]
click at [153, 197] on span "Timesheets" at bounding box center [146, 194] width 39 height 9
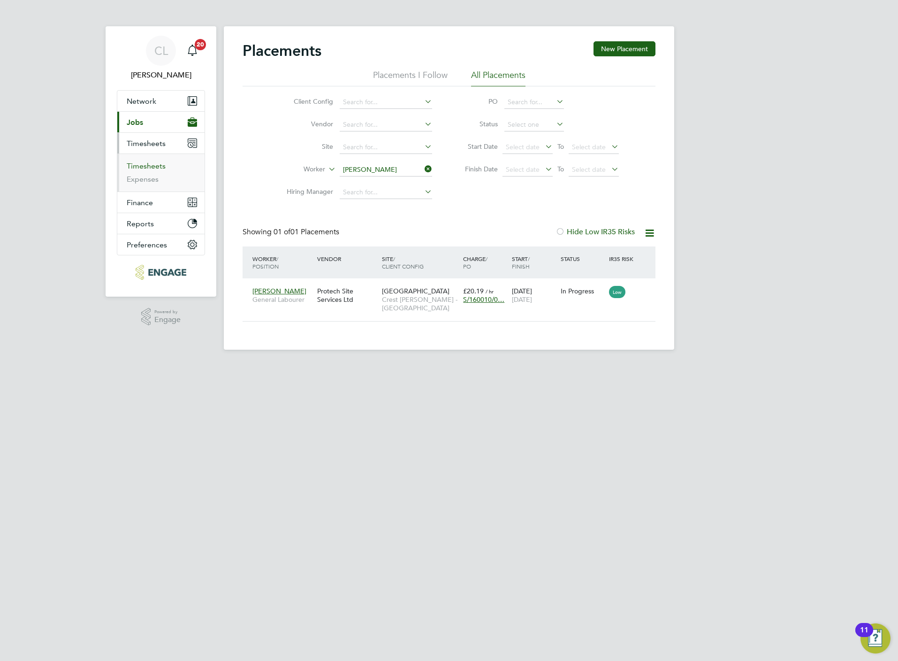
click at [161, 165] on link "Timesheets" at bounding box center [146, 165] width 39 height 9
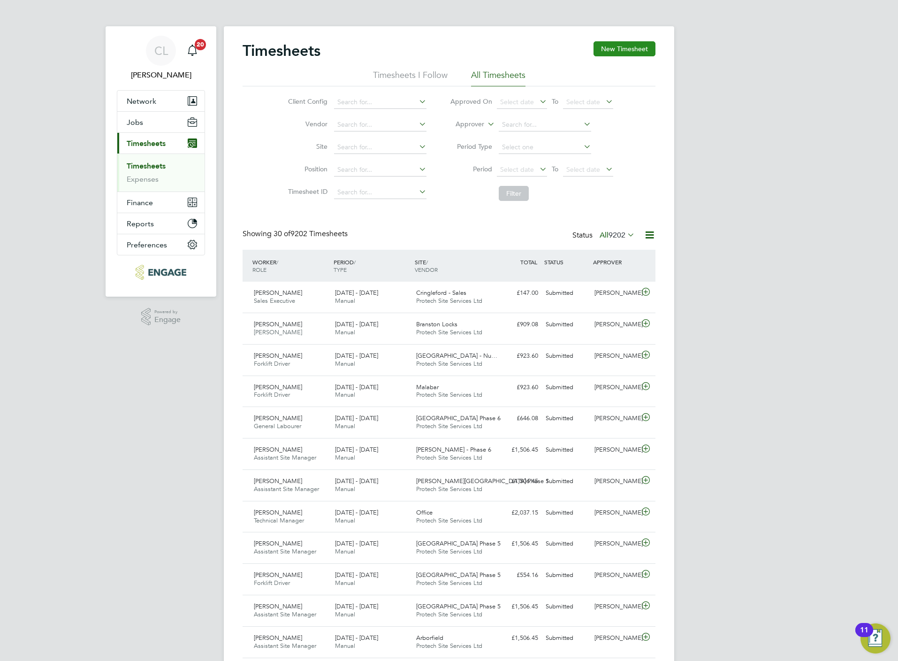
click at [636, 49] on button "New Timesheet" at bounding box center [625, 48] width 62 height 15
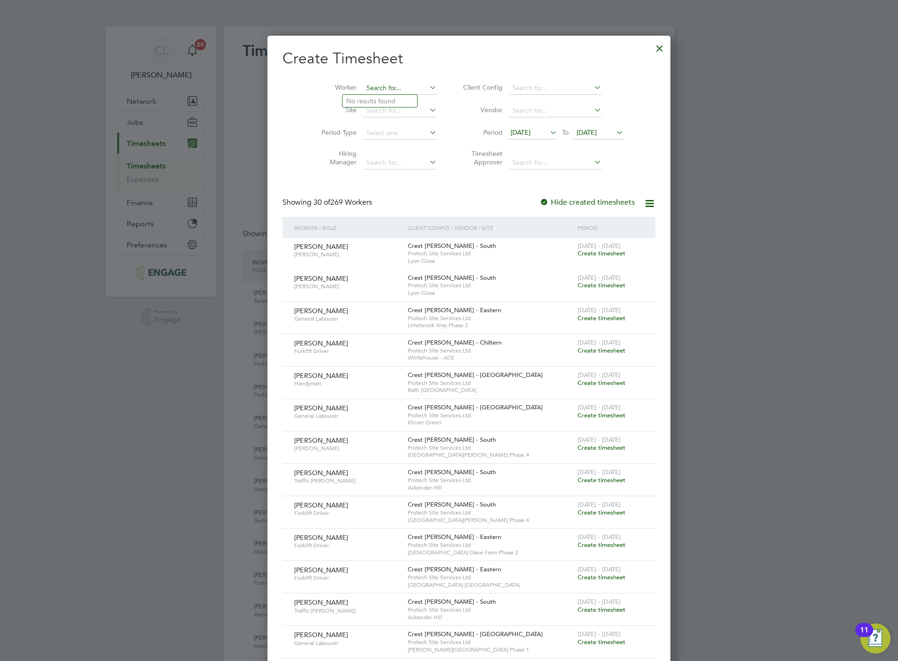
click at [365, 87] on input at bounding box center [400, 88] width 74 height 13
click at [380, 101] on li "[PERSON_NAME] uppy" at bounding box center [384, 101] width 84 height 13
type input "[PERSON_NAME]"
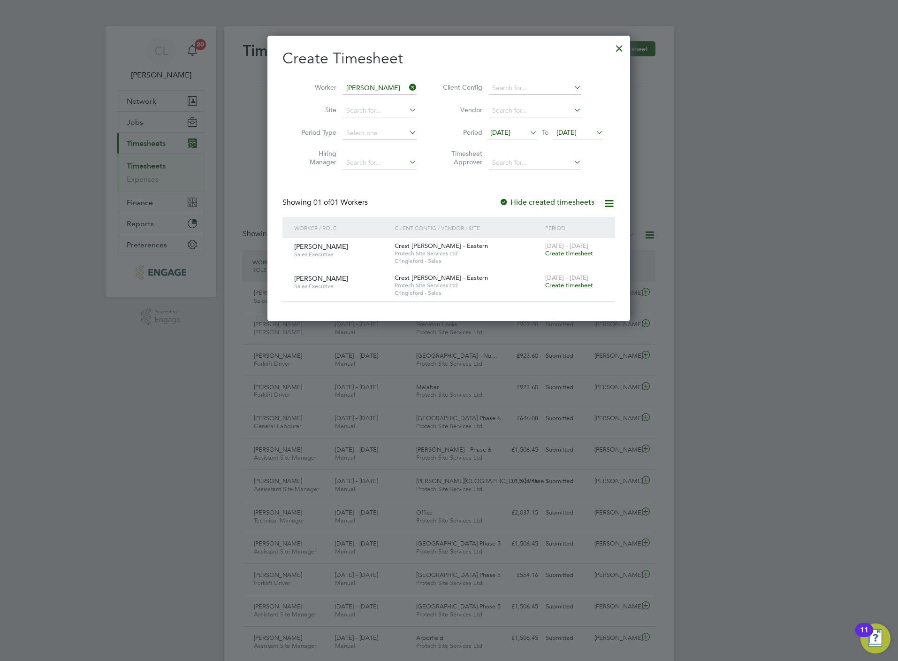
click at [577, 131] on span "[DATE]" at bounding box center [566, 132] width 20 height 8
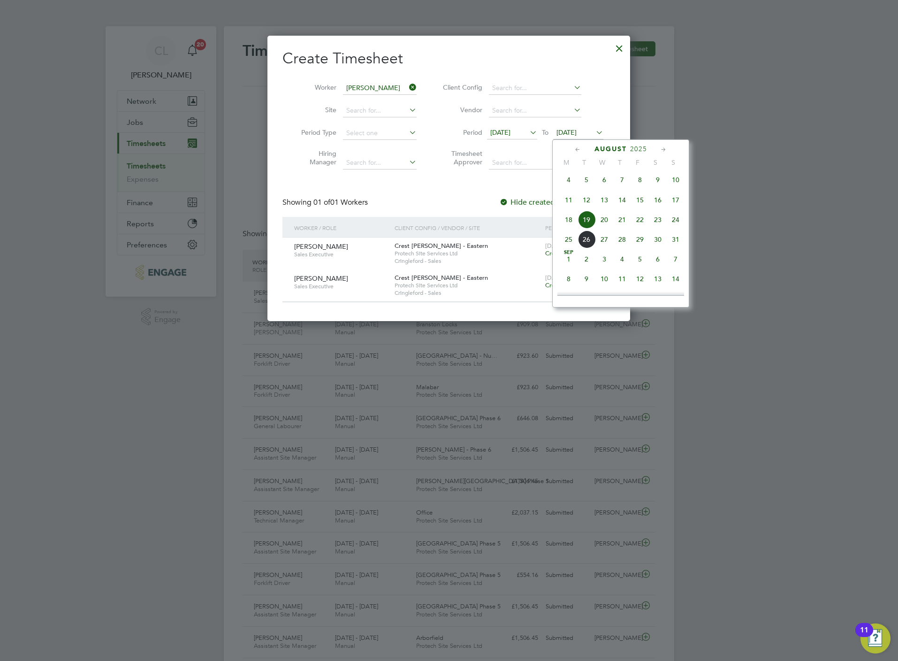
click at [676, 224] on span "24" at bounding box center [676, 220] width 18 height 18
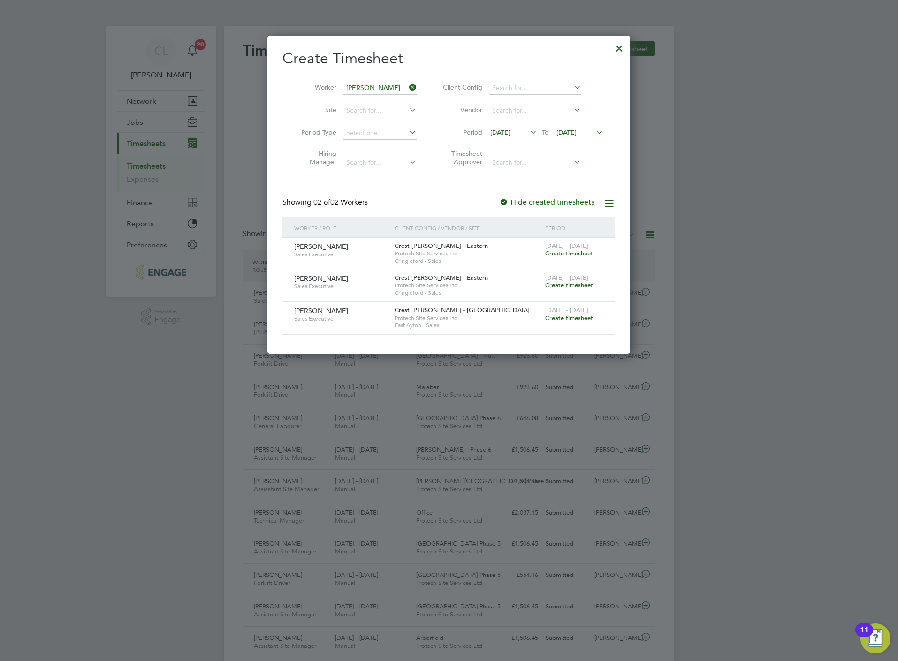
click at [575, 316] on span "Create timesheet" at bounding box center [569, 318] width 48 height 8
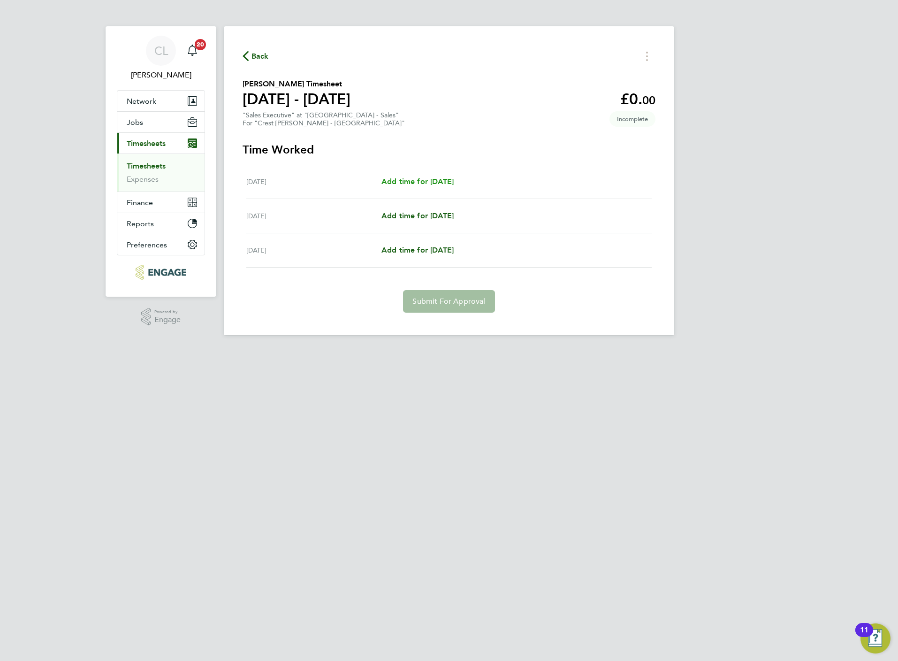
click at [427, 179] on span "Add time for Fri 22 Aug" at bounding box center [417, 181] width 72 height 9
select select "30"
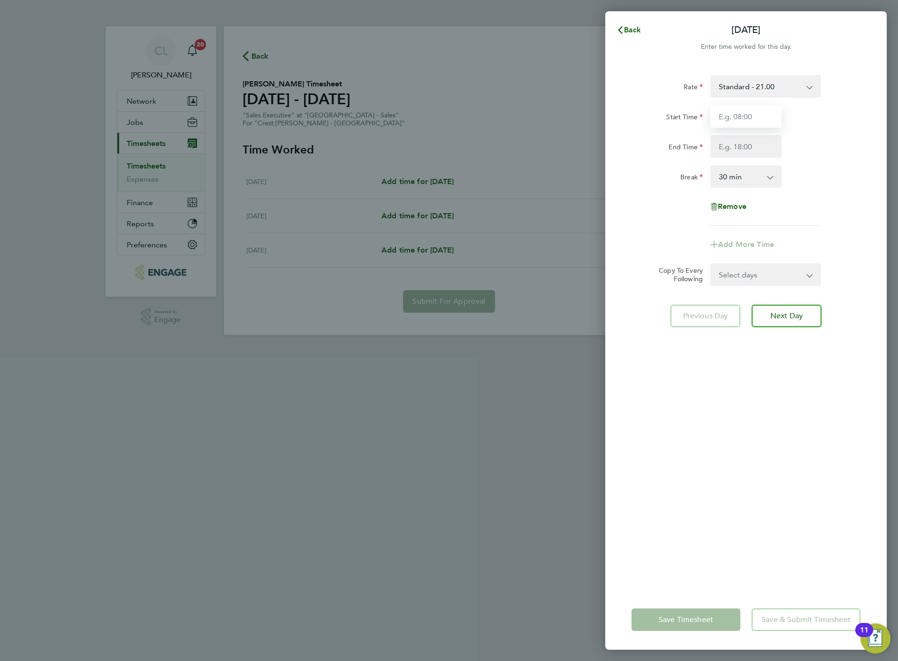
click at [734, 118] on input "Start Time" at bounding box center [745, 116] width 71 height 23
type input "10:00"
click at [738, 144] on input "End Time" at bounding box center [745, 146] width 71 height 23
type input "17:00"
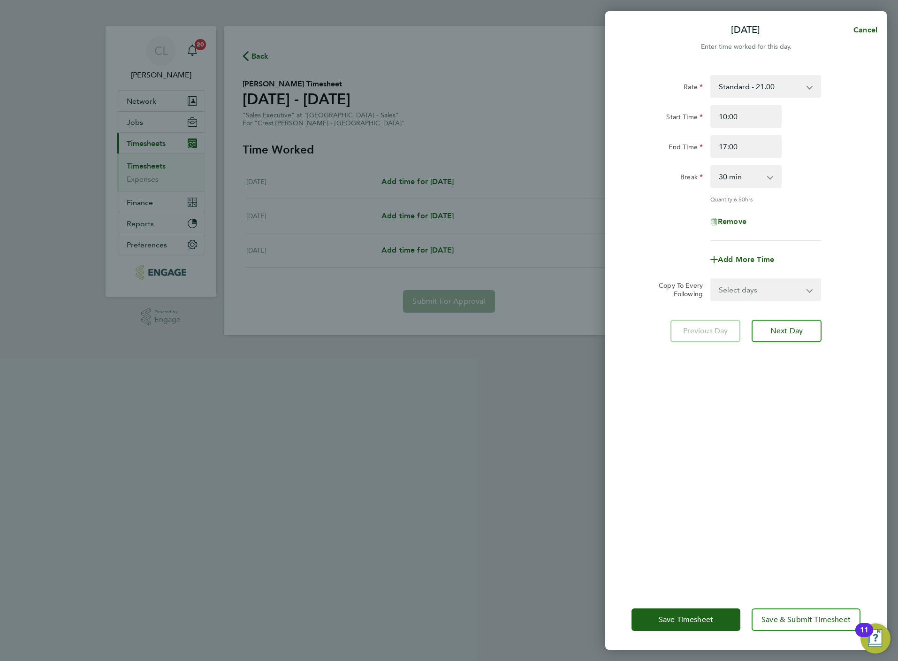
click at [759, 462] on div "Rate Standard - 21.00 Start Time 10:00 End Time 17:00 Break 0 min 15 min 30 min…" at bounding box center [746, 326] width 282 height 525
click at [746, 171] on select "0 min 15 min 30 min 45 min 60 min 75 min 90 min" at bounding box center [740, 176] width 58 height 21
select select "0"
click at [711, 166] on select "0 min 15 min 30 min 45 min 60 min 75 min 90 min" at bounding box center [740, 176] width 58 height 21
click at [769, 614] on button "Save & Submit Timesheet" at bounding box center [806, 619] width 109 height 23
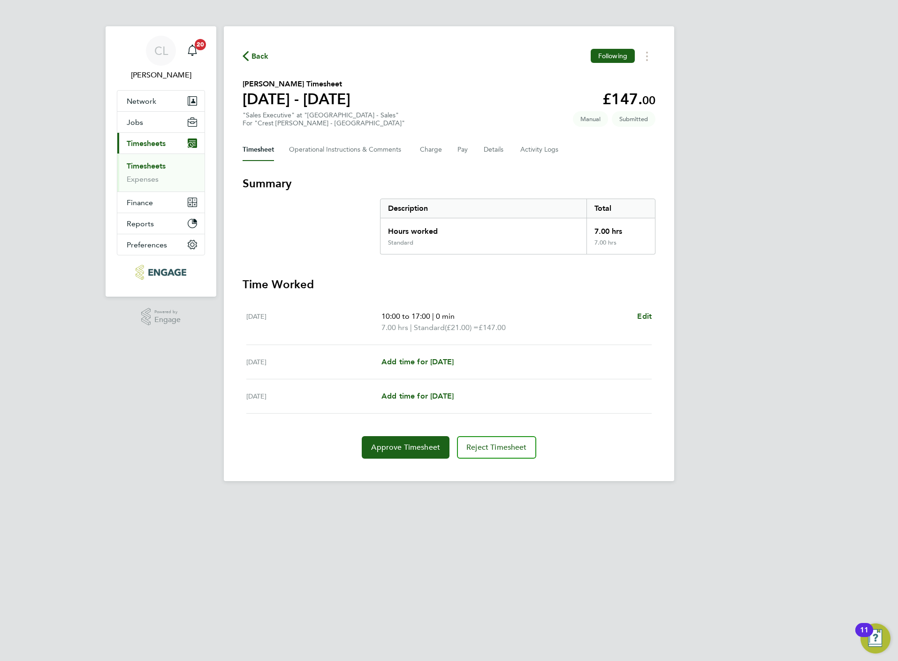
click at [256, 60] on span "Back" at bounding box center [259, 56] width 17 height 11
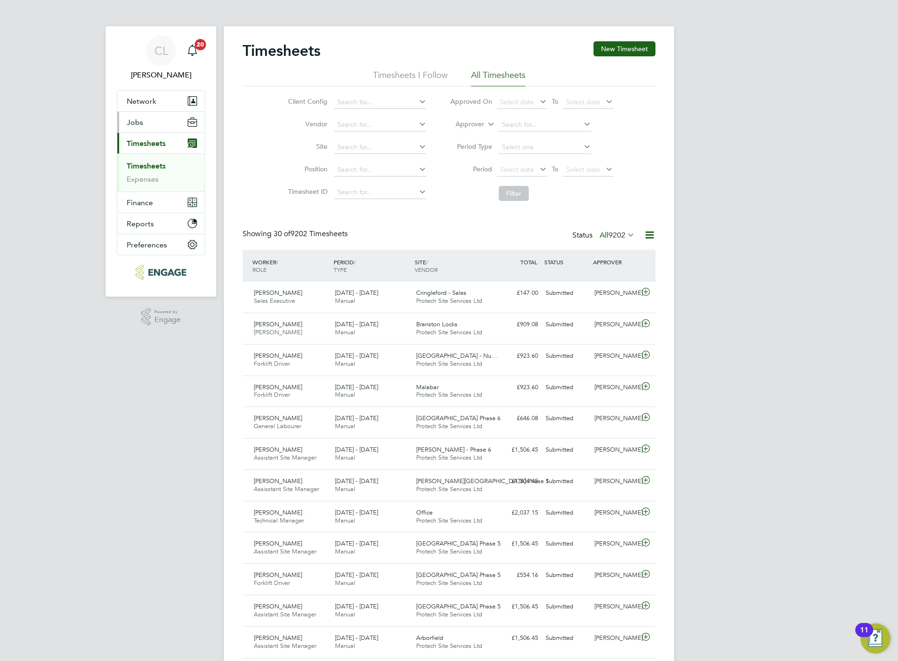
drag, startPoint x: 132, startPoint y: 121, endPoint x: 127, endPoint y: 120, distance: 5.2
click at [127, 120] on span "Jobs" at bounding box center [135, 122] width 16 height 9
click at [611, 39] on div "Timesheets New Timesheet Timesheets I Follow All Timesheets Client Config Vendo…" at bounding box center [449, 647] width 450 height 1242
click at [607, 53] on button "New Timesheet" at bounding box center [625, 48] width 62 height 15
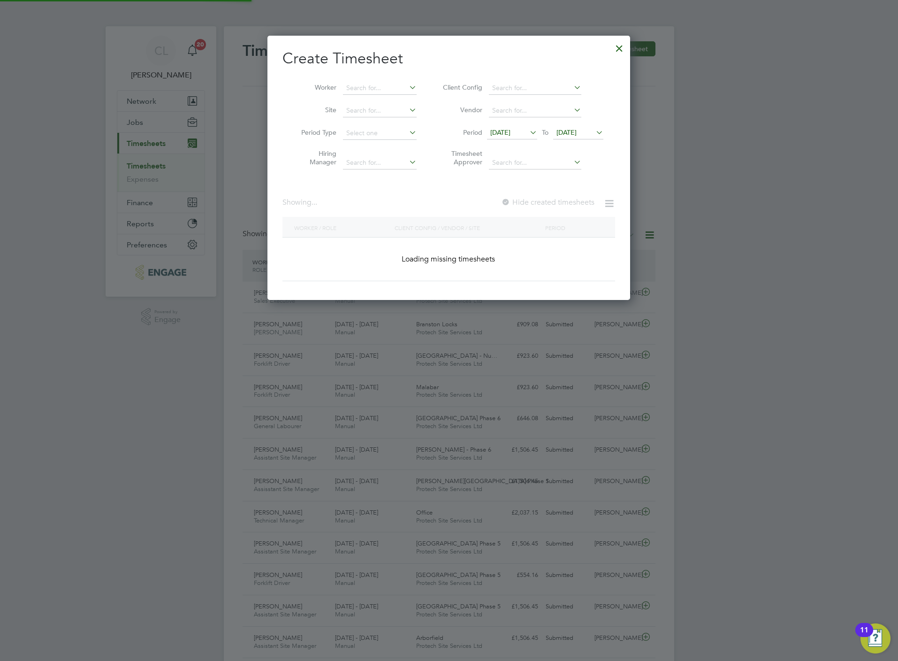
scroll to position [266, 363]
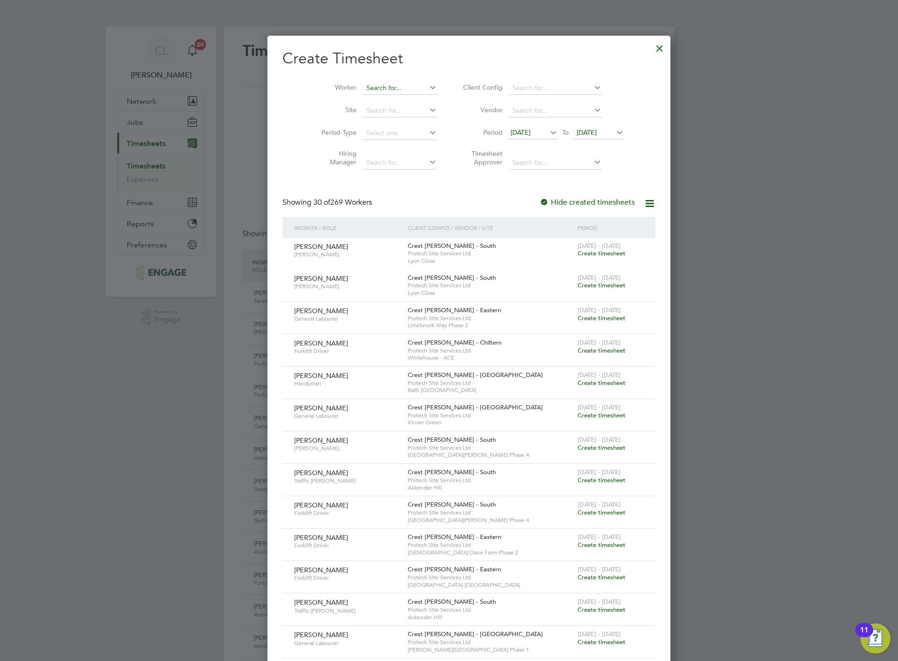
click at [386, 90] on input at bounding box center [400, 88] width 74 height 13
click at [388, 95] on li "Sue G uppy" at bounding box center [384, 101] width 84 height 13
type input "[PERSON_NAME]"
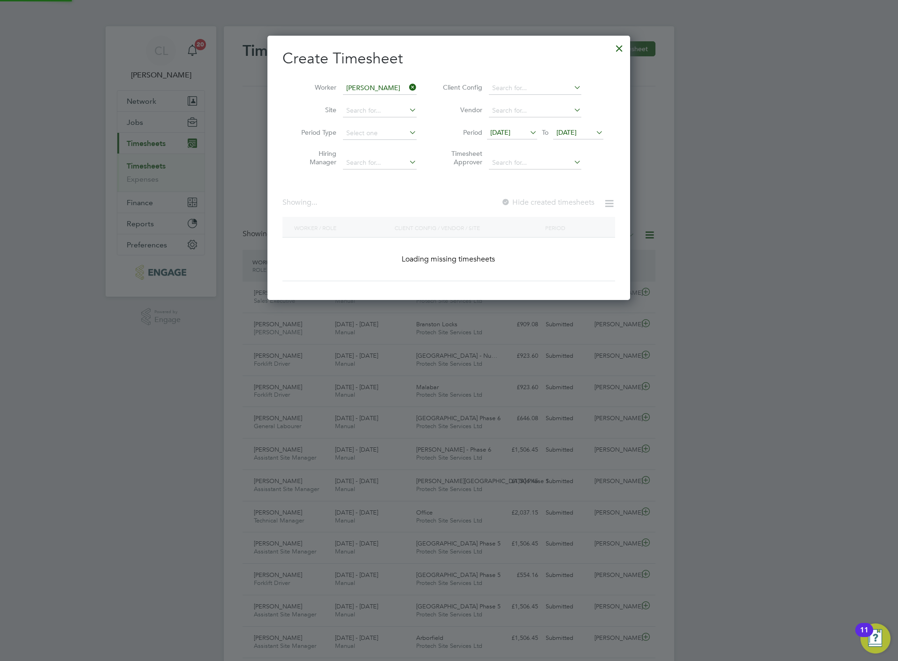
scroll to position [287, 363]
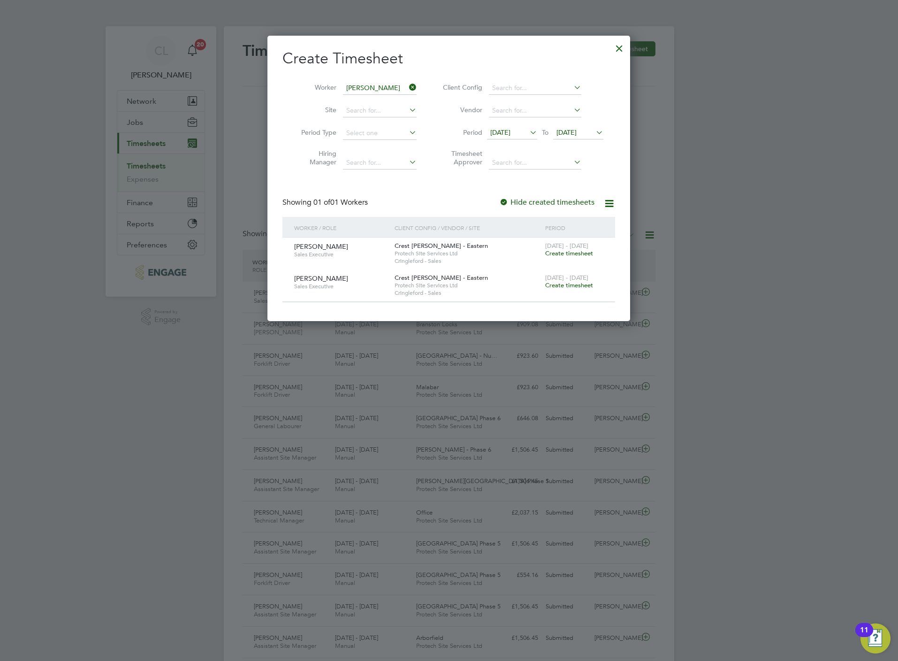
click at [577, 131] on span "[DATE]" at bounding box center [566, 132] width 20 height 8
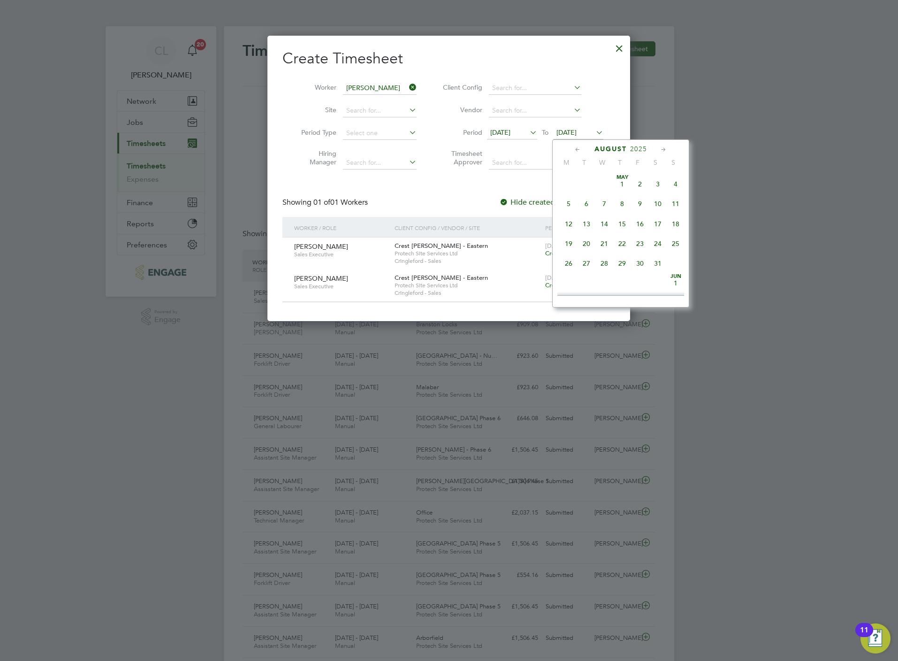
scroll to position [341, 0]
click at [668, 220] on span "24" at bounding box center [676, 220] width 18 height 18
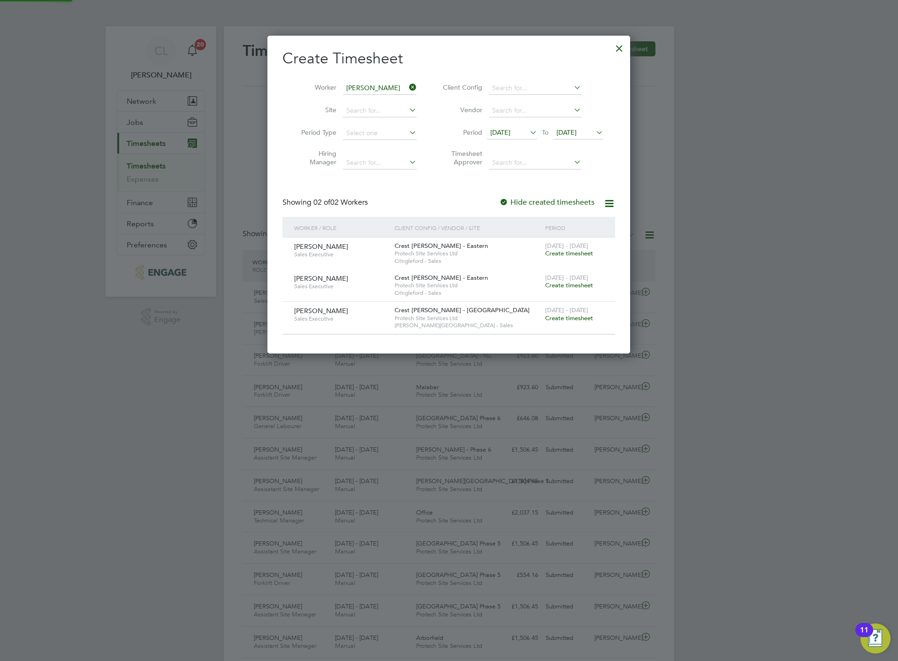
scroll to position [319, 363]
click at [580, 320] on span "Create timesheet" at bounding box center [569, 318] width 48 height 8
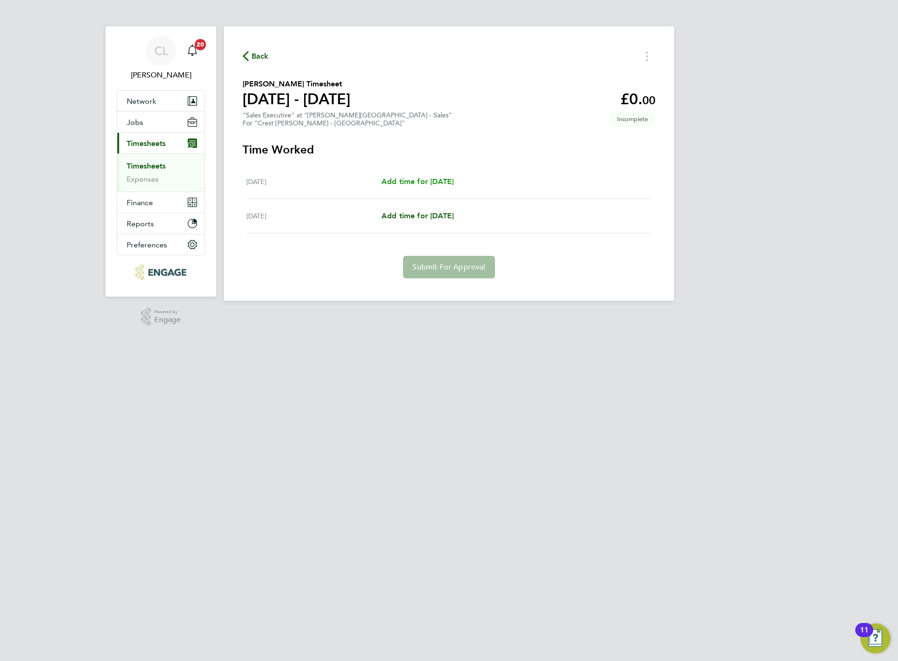
click at [435, 183] on span "Add time for Sat 23 Aug" at bounding box center [417, 181] width 72 height 9
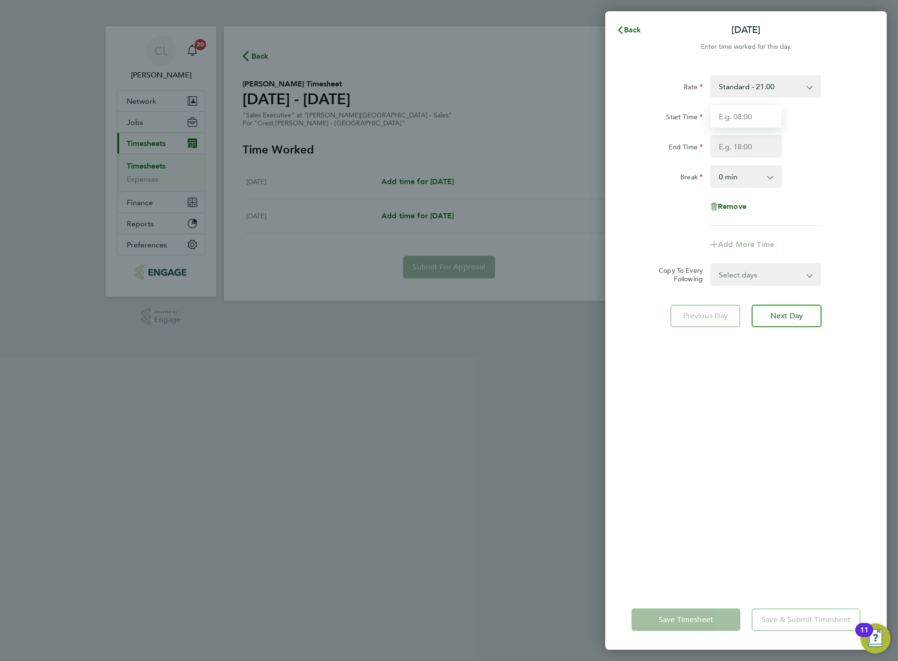
click at [735, 114] on input "Start Time" at bounding box center [745, 116] width 71 height 23
type input "10:00"
type input "17:00"
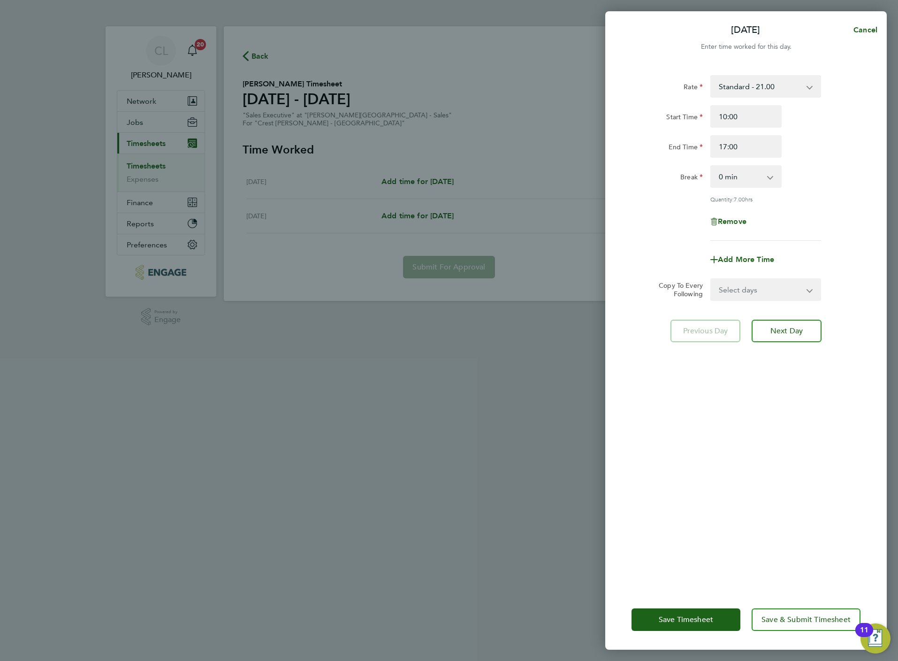
click at [754, 293] on select "Select days Sunday" at bounding box center [760, 289] width 99 height 21
select select "SUN"
click at [711, 279] on select "Select days Sunday" at bounding box center [760, 289] width 99 height 21
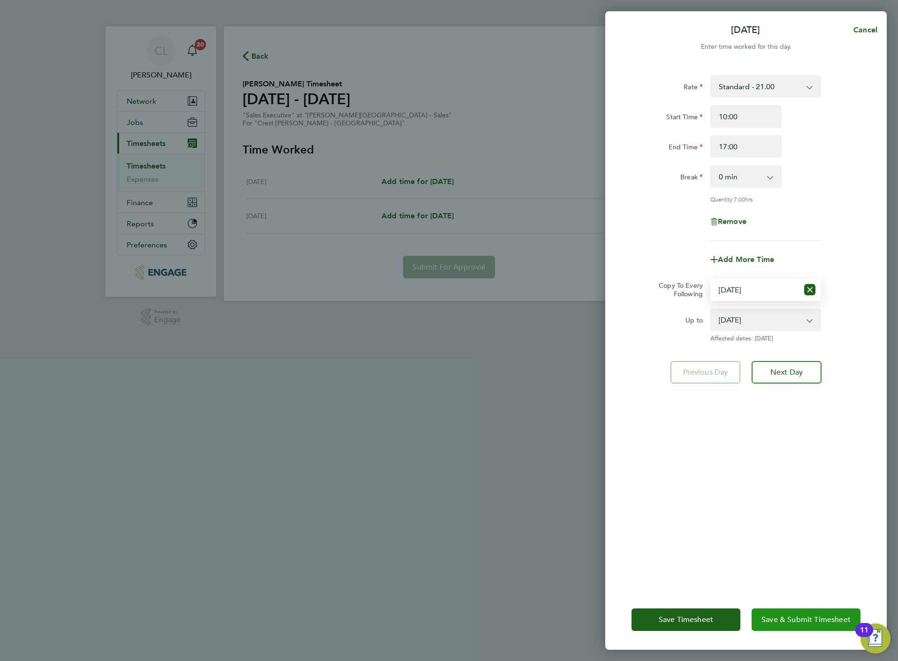
click at [787, 618] on span "Save & Submit Timesheet" at bounding box center [805, 619] width 89 height 9
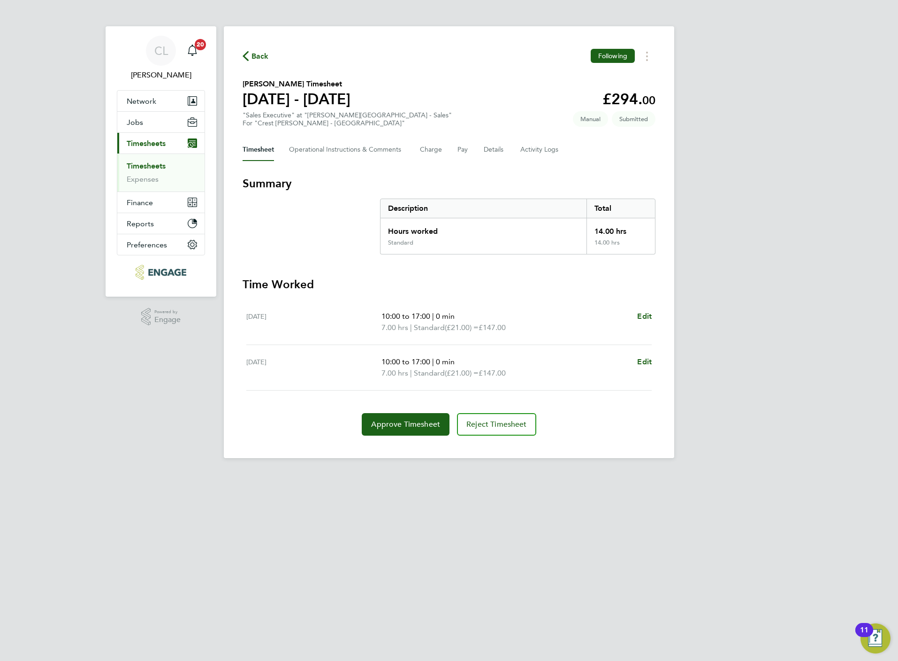
click at [263, 53] on span "Back" at bounding box center [259, 56] width 17 height 11
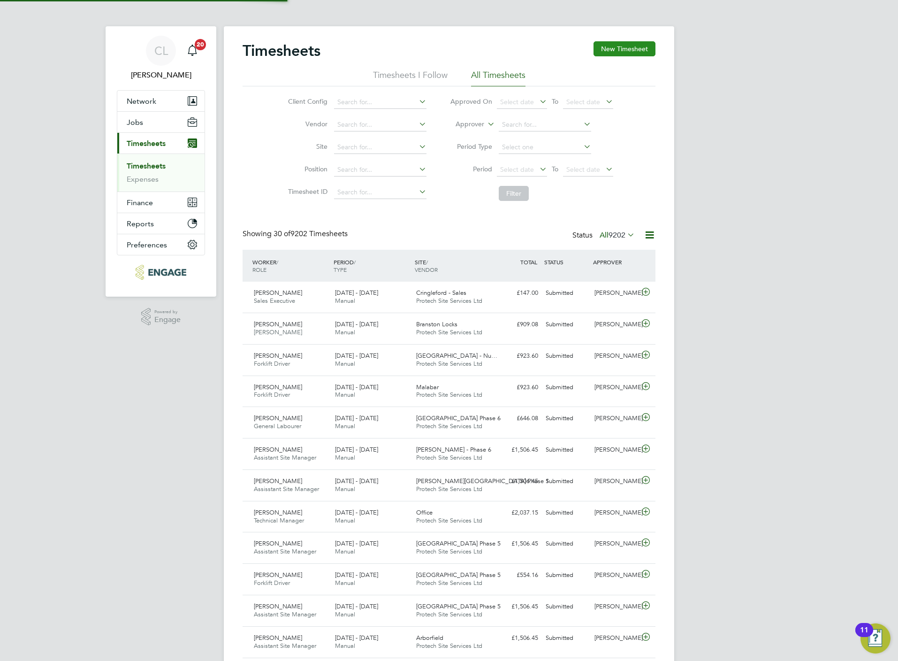
scroll to position [24, 82]
click at [634, 41] on button "New Timesheet" at bounding box center [625, 48] width 62 height 15
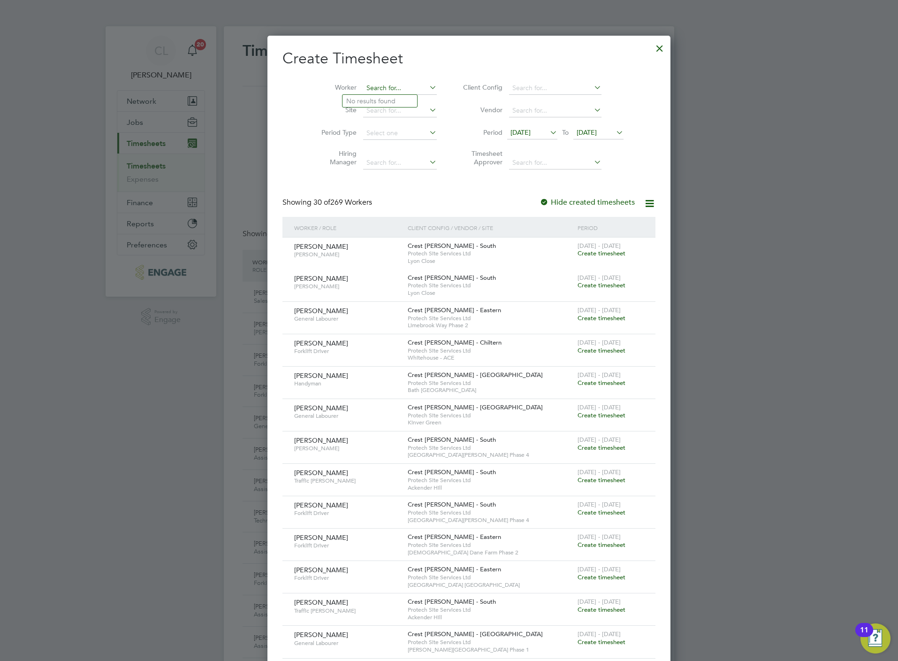
click at [384, 85] on input at bounding box center [400, 88] width 74 height 13
click at [393, 113] on li "Trac y Hildrew" at bounding box center [382, 113] width 81 height 13
type input "Tracy Hildrew"
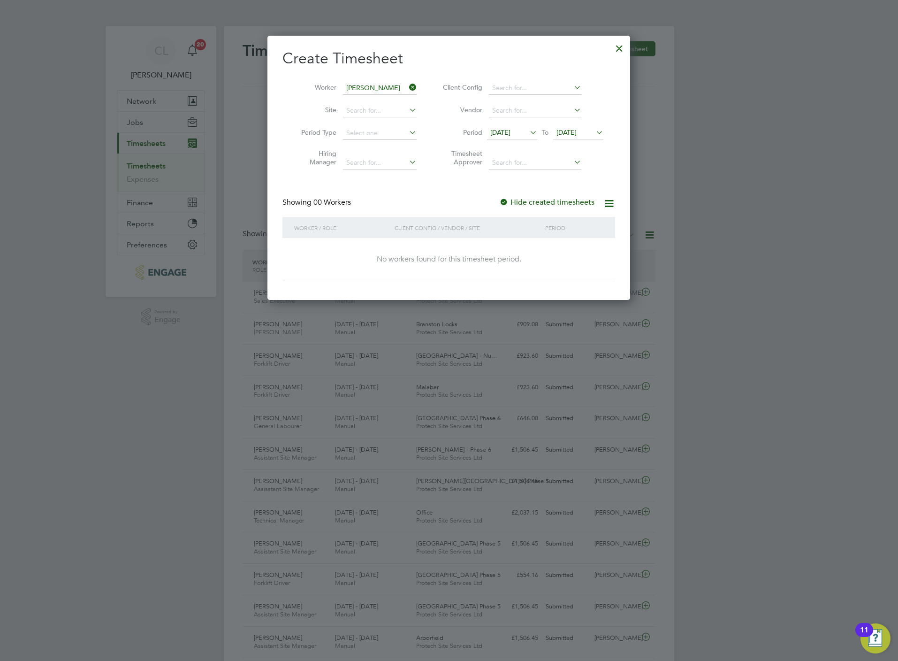
click at [577, 131] on span "19 Aug 2025" at bounding box center [566, 132] width 20 height 8
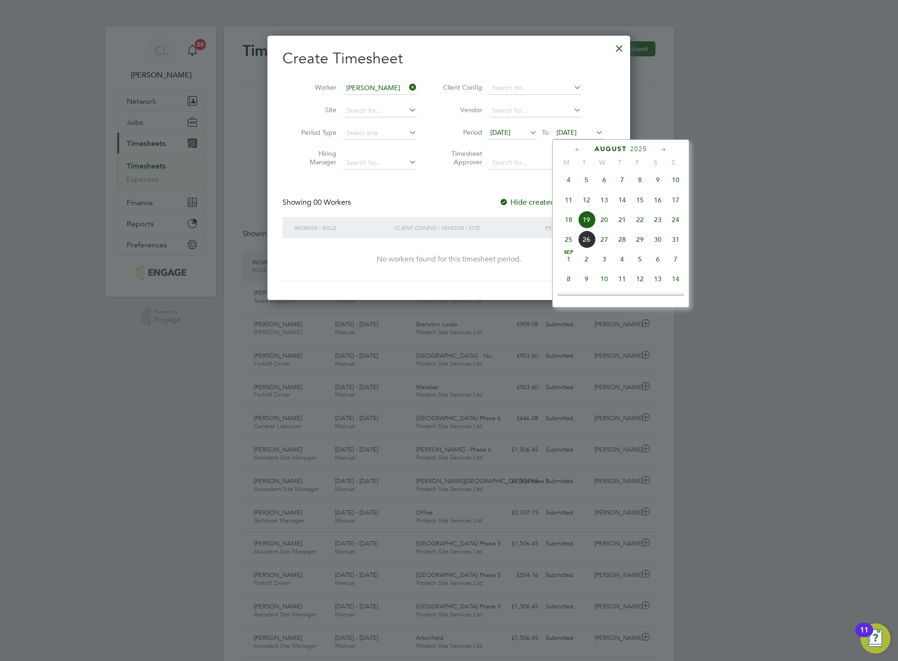
click at [675, 224] on span "24" at bounding box center [676, 220] width 18 height 18
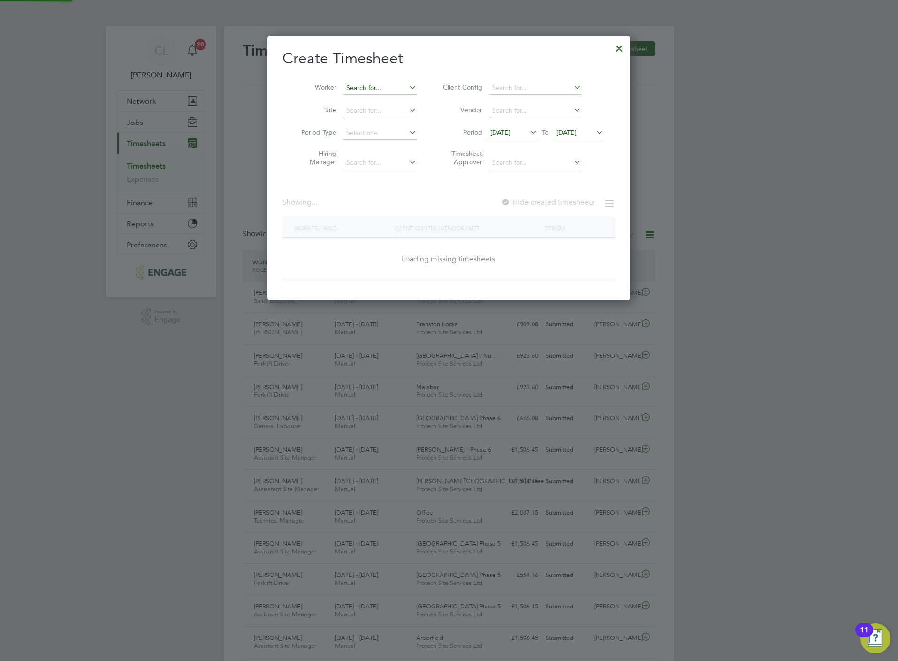
click at [376, 91] on input at bounding box center [380, 88] width 74 height 13
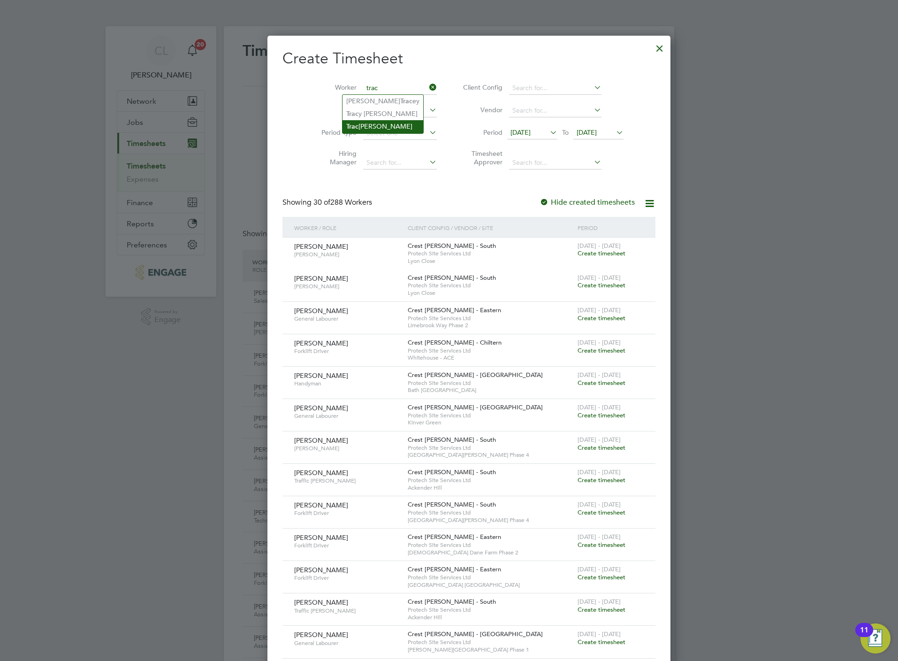
click at [383, 122] on li "Trac ey Hildrew" at bounding box center [382, 126] width 81 height 13
type input "Tracey Hildrew"
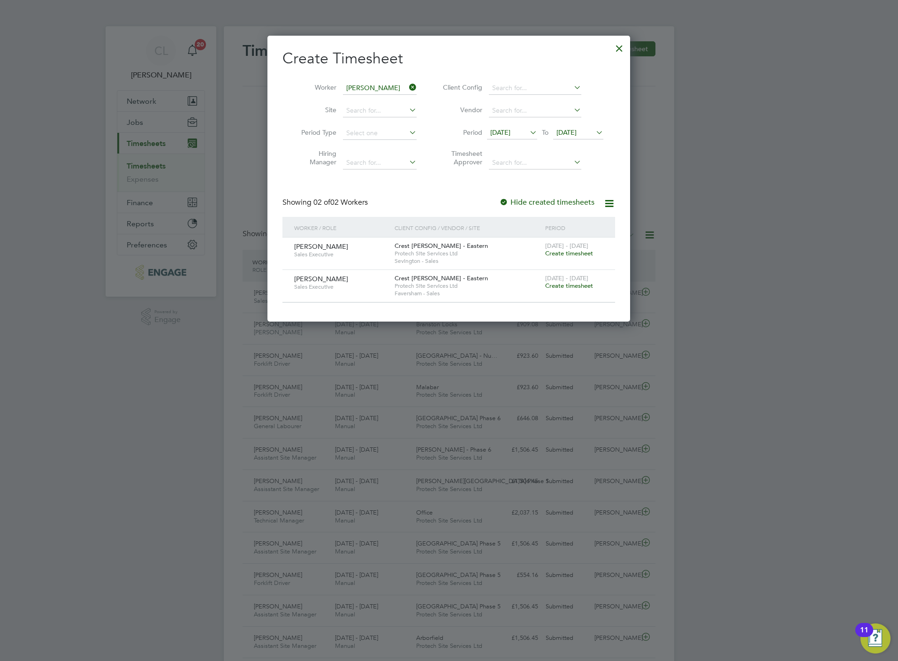
click at [576, 254] on span "Create timesheet" at bounding box center [569, 253] width 48 height 8
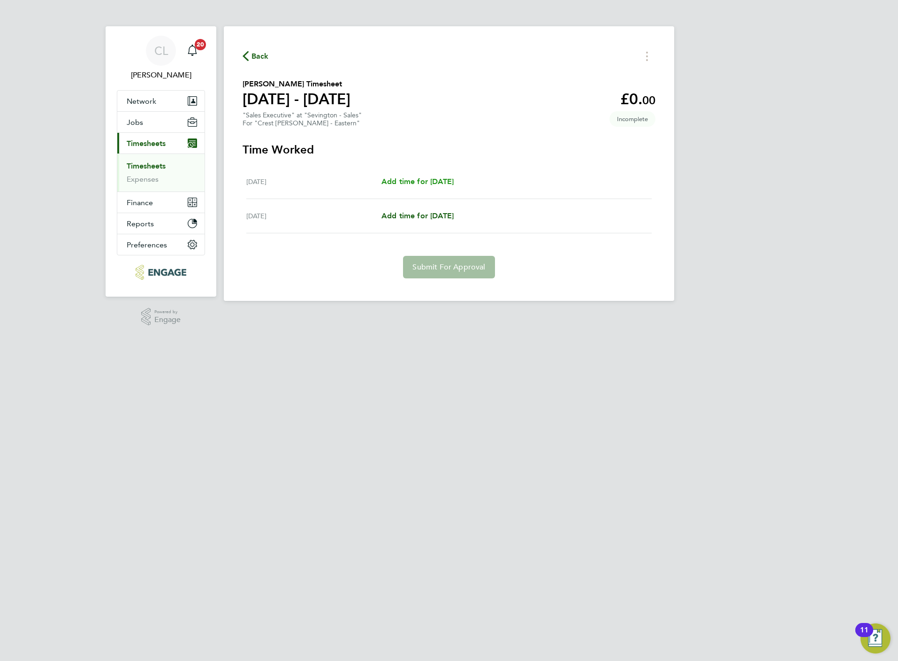
click at [449, 179] on span "Add time for Sat 23 Aug" at bounding box center [417, 181] width 72 height 9
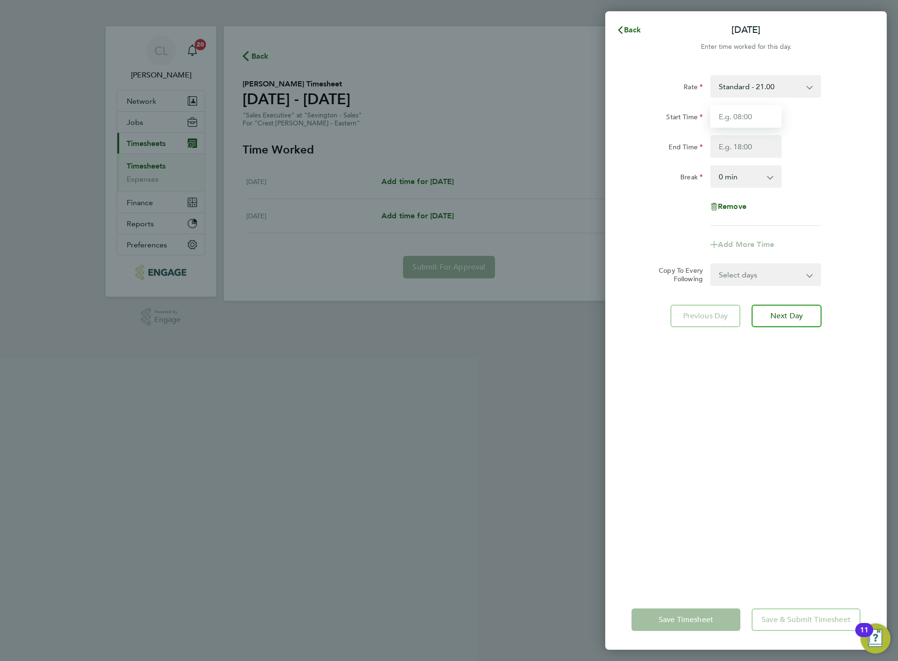
click at [727, 120] on input "Start Time" at bounding box center [745, 116] width 71 height 23
type input "10:00"
type input "17:00"
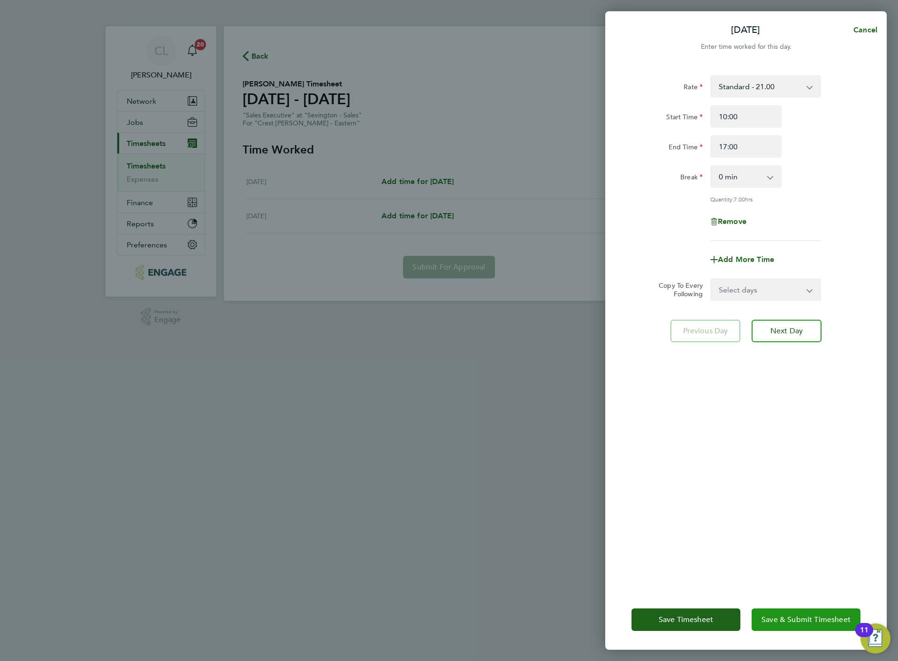
click at [814, 618] on span "Save & Submit Timesheet" at bounding box center [805, 619] width 89 height 9
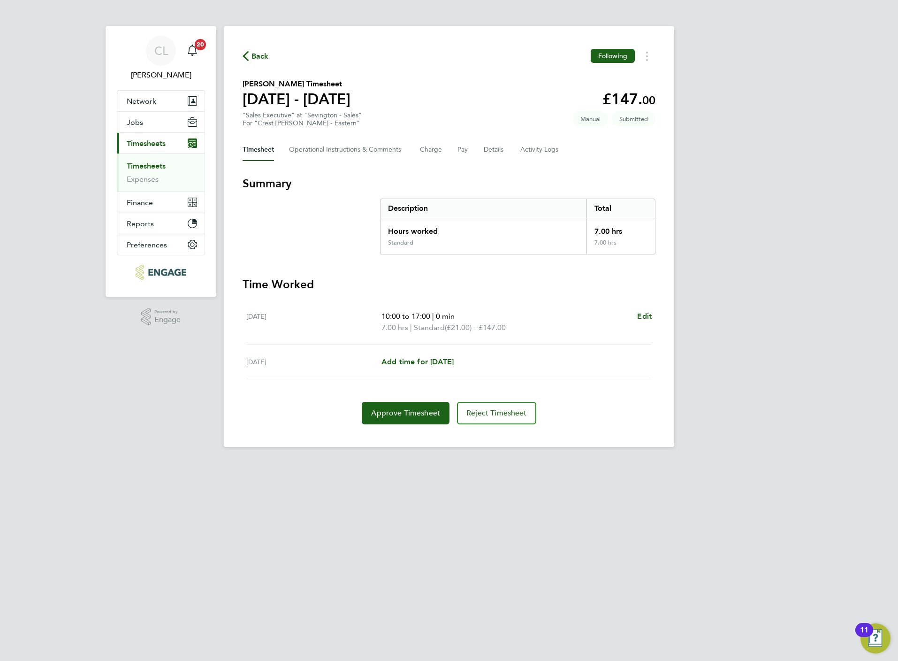
click at [265, 55] on span "Back" at bounding box center [259, 56] width 17 height 11
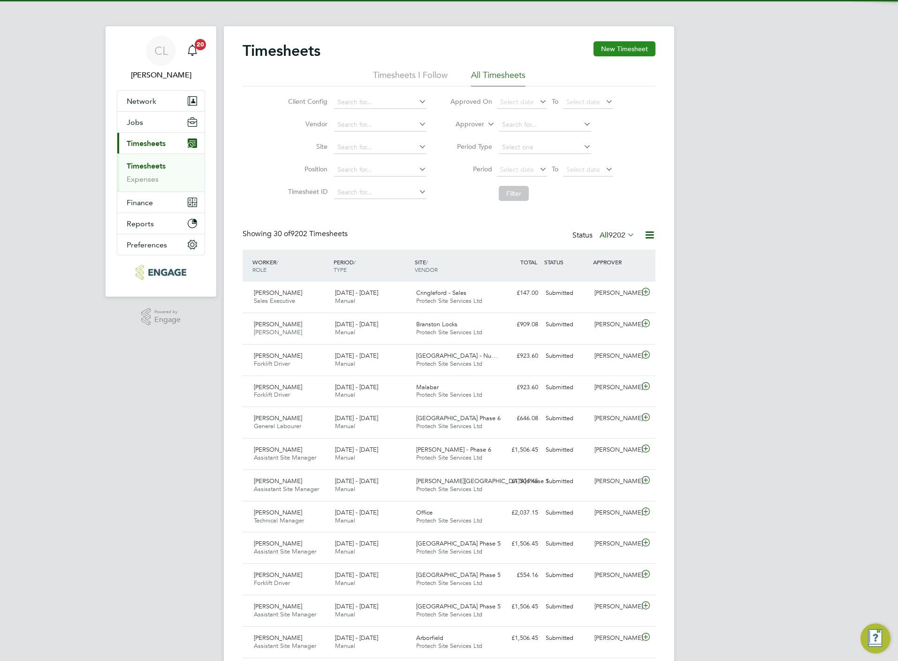
click at [625, 44] on button "New Timesheet" at bounding box center [625, 48] width 62 height 15
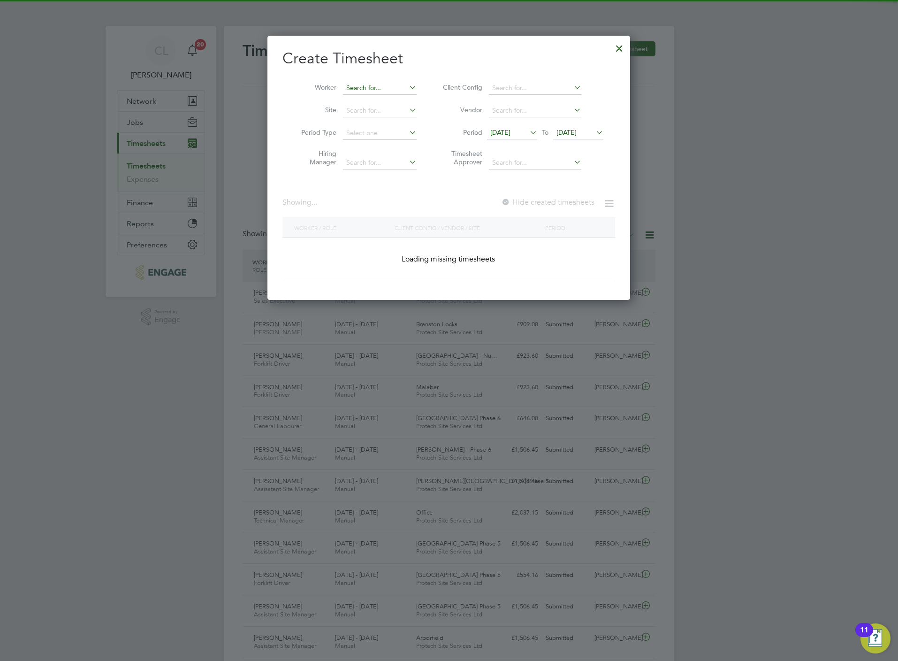
click at [360, 85] on input at bounding box center [380, 88] width 74 height 13
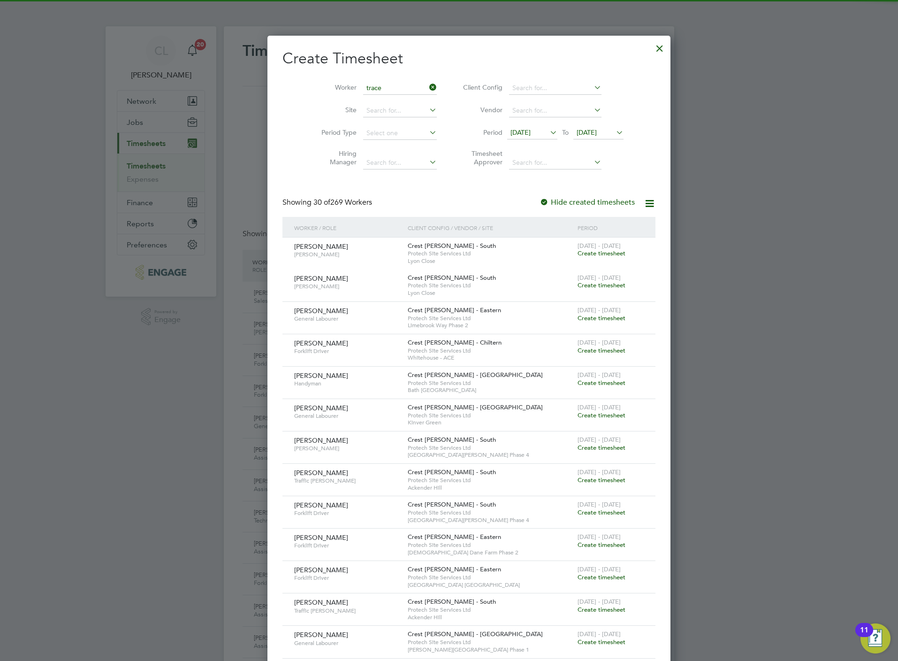
click at [391, 114] on li "Trace y Hildrew" at bounding box center [383, 113] width 83 height 13
type input "Tracey Hildrew"
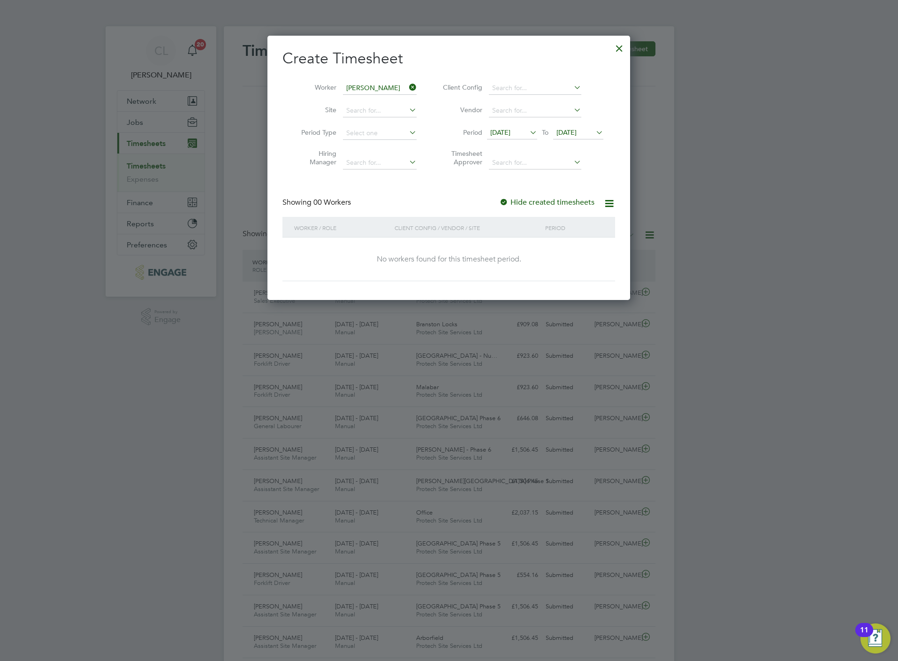
click at [577, 137] on span "19 Aug 2025" at bounding box center [566, 132] width 20 height 8
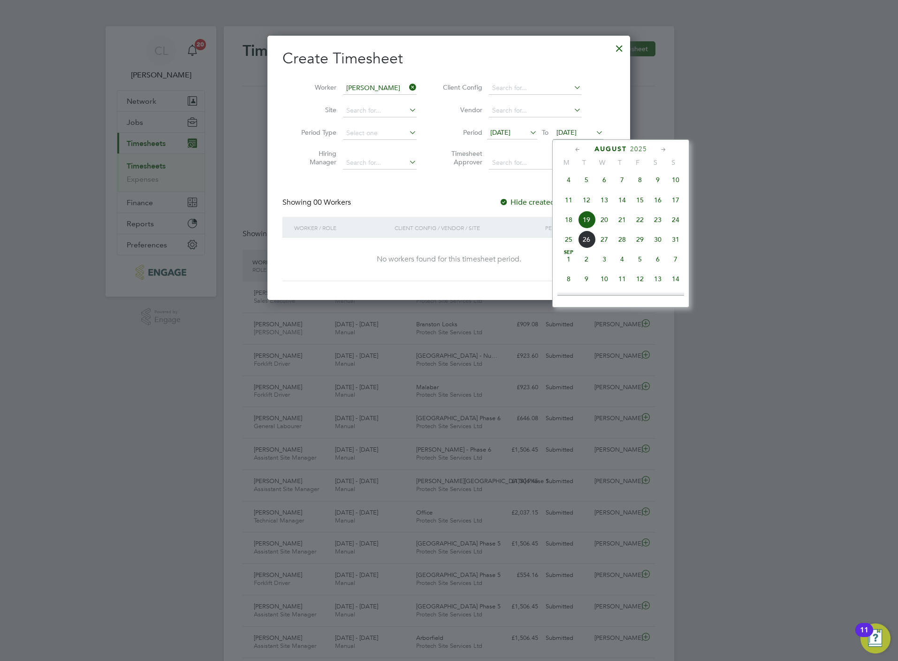
click at [677, 226] on span "24" at bounding box center [676, 220] width 18 height 18
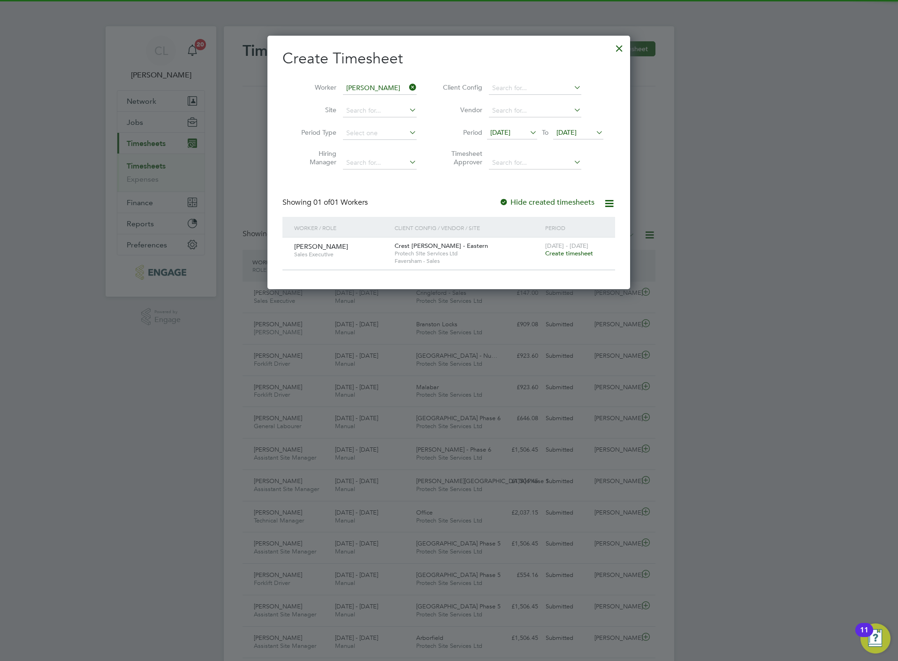
click at [586, 256] on span "Create timesheet" at bounding box center [569, 253] width 48 height 8
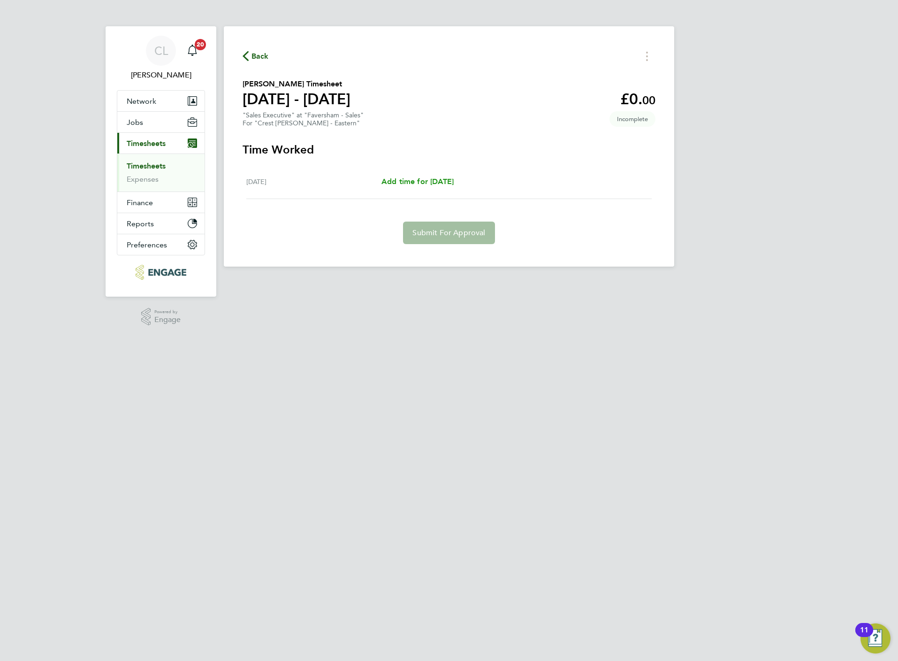
click at [454, 182] on span "Add time for Sun 24 Aug" at bounding box center [417, 181] width 72 height 9
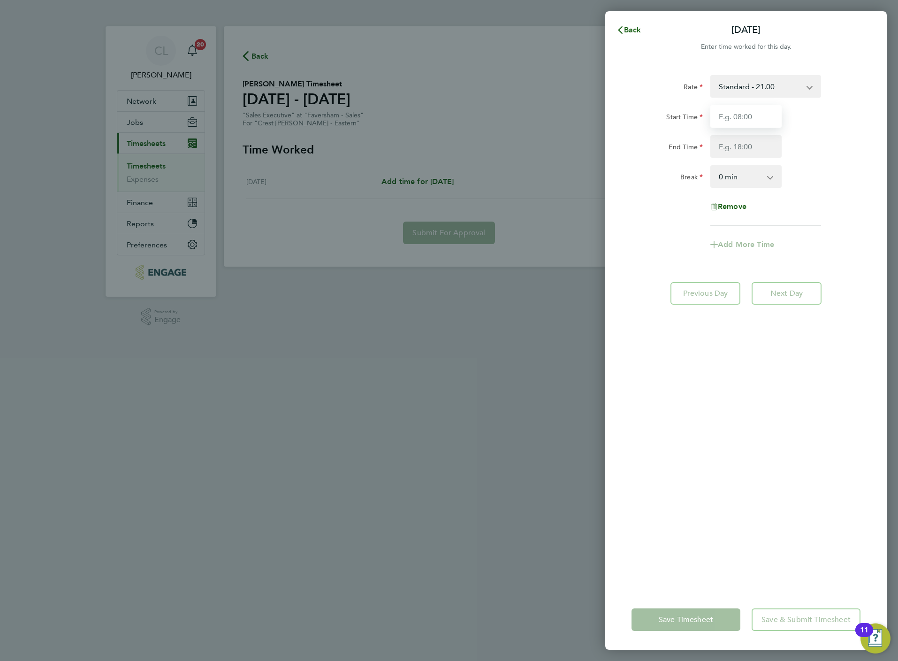
click at [743, 120] on input "Start Time" at bounding box center [745, 116] width 71 height 23
type input "10:00"
type input "17:00"
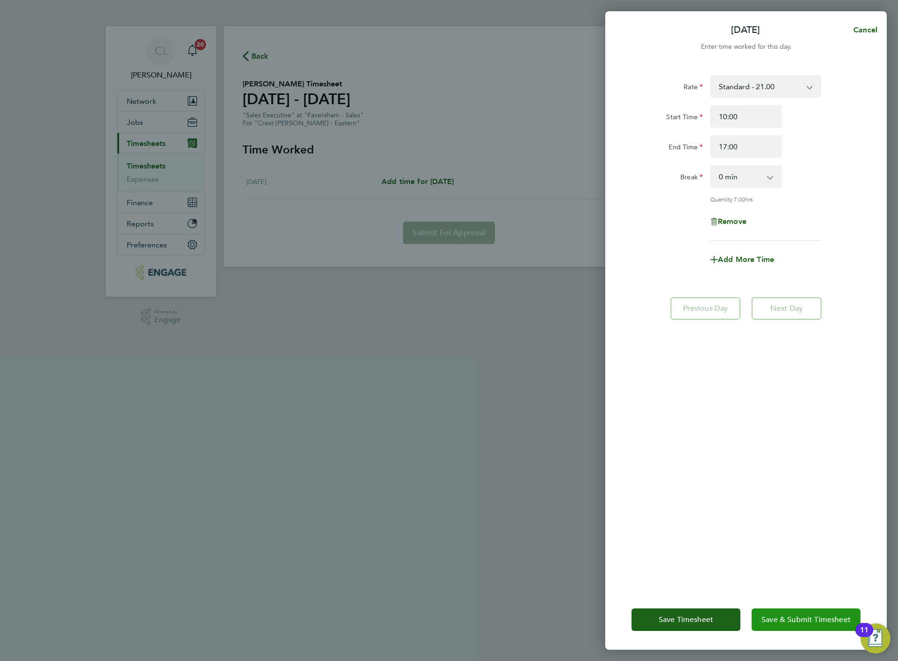
click at [804, 628] on button "Save & Submit Timesheet" at bounding box center [806, 619] width 109 height 23
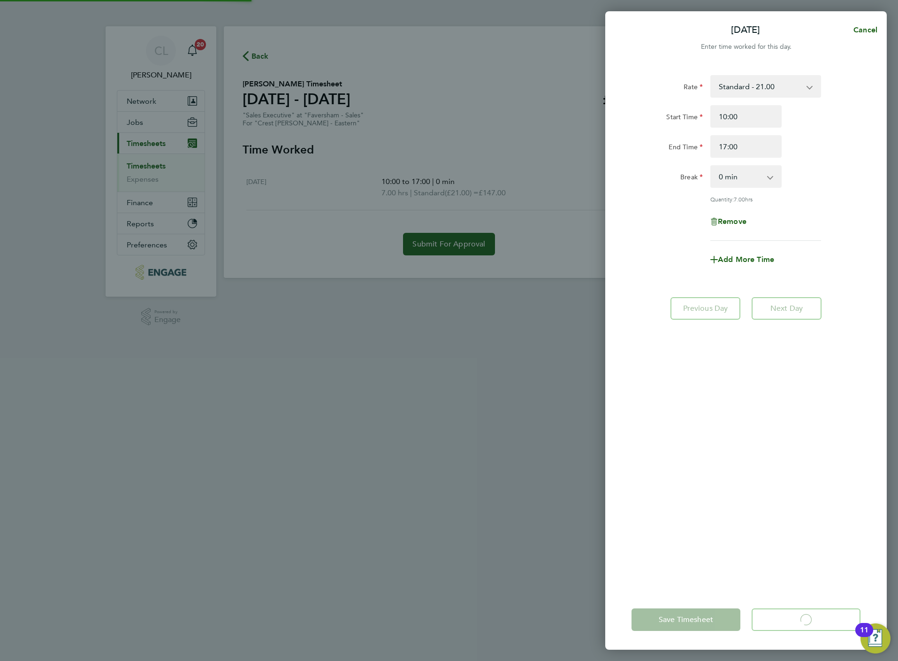
click at [247, 51] on div "Sun 24 Aug Cancel Enter time worked for this day. Rate Standard - 21.00 Start T…" at bounding box center [449, 330] width 898 height 661
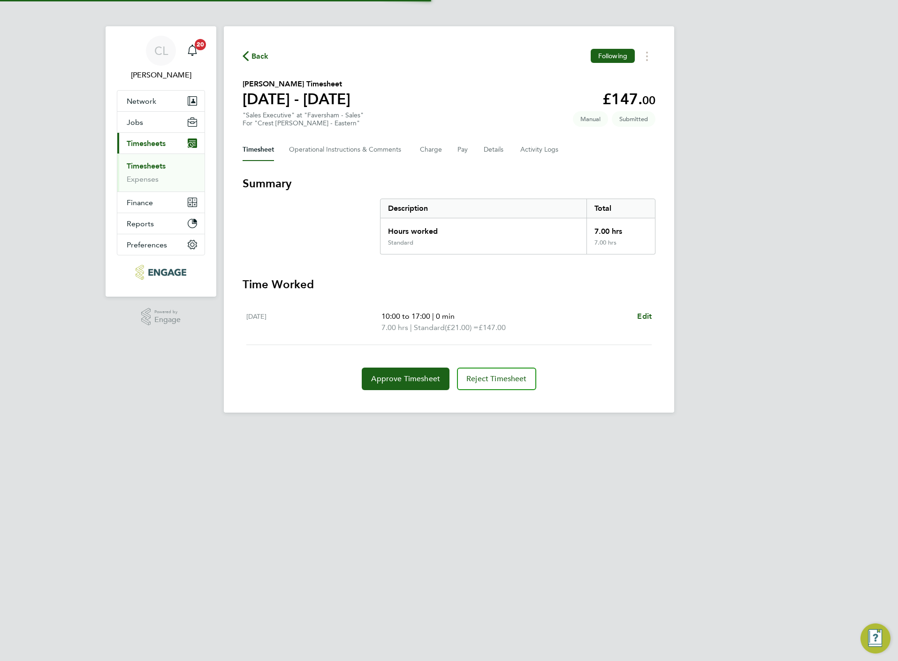
click at [252, 61] on span "Back" at bounding box center [259, 56] width 17 height 11
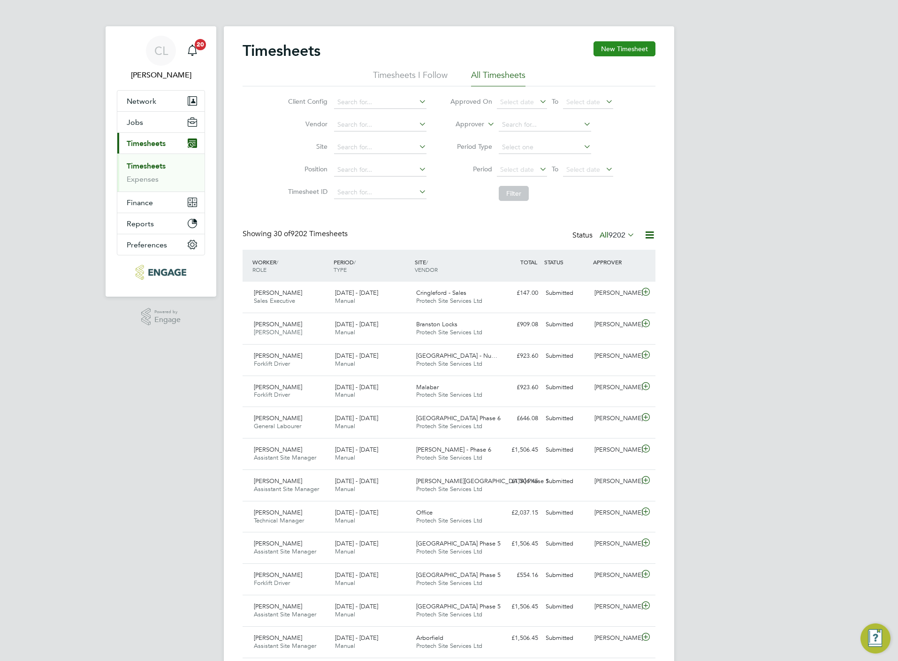
click at [615, 52] on button "New Timesheet" at bounding box center [625, 48] width 62 height 15
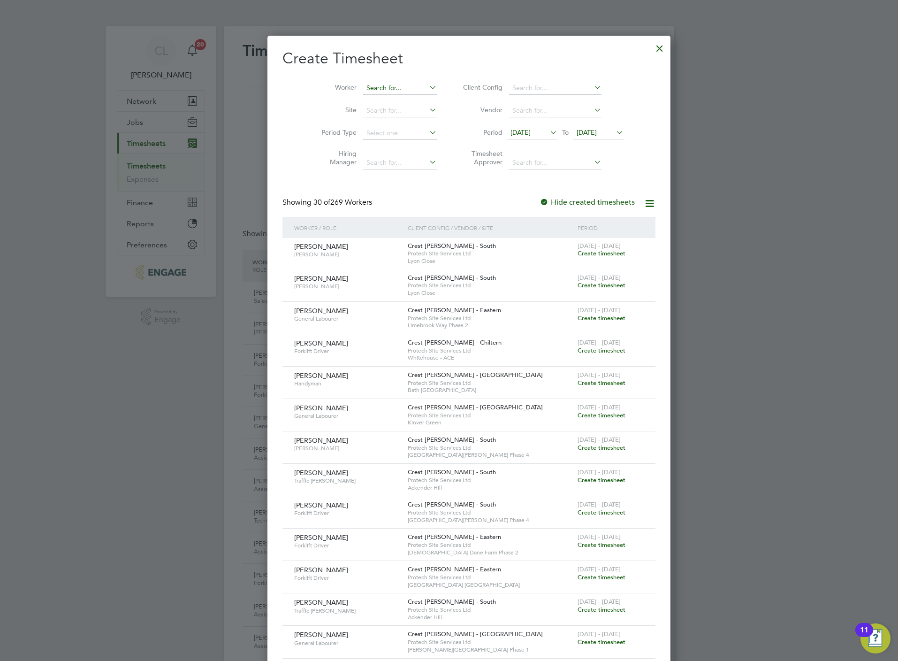
click at [373, 91] on input at bounding box center [400, 88] width 74 height 13
click at [375, 98] on li "Sve tlin Orlinov Angelov" at bounding box center [383, 101] width 83 height 13
type input "Svetlin Orlinov Angelov"
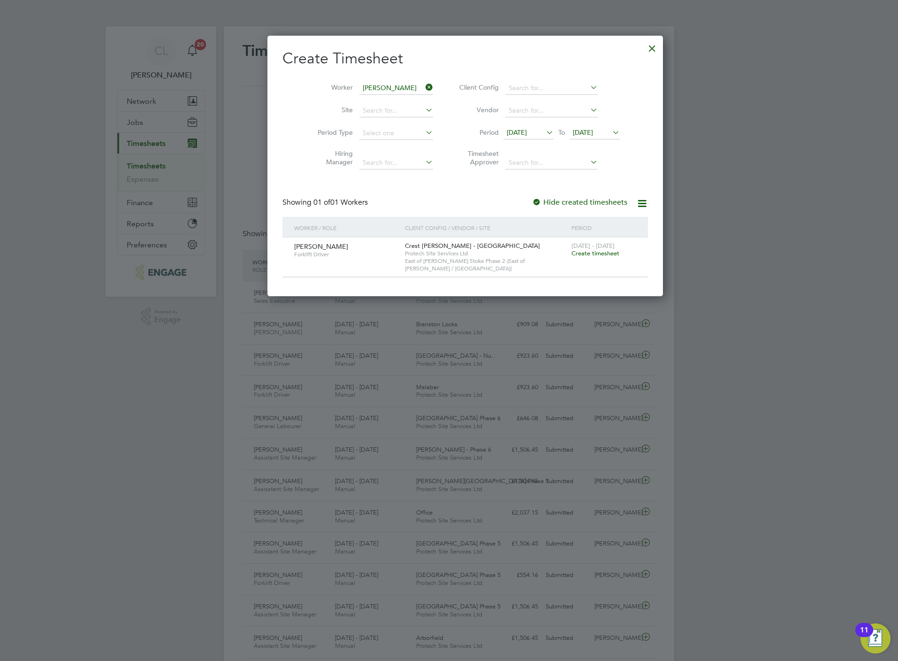
click at [571, 255] on span "Create timesheet" at bounding box center [595, 253] width 48 height 8
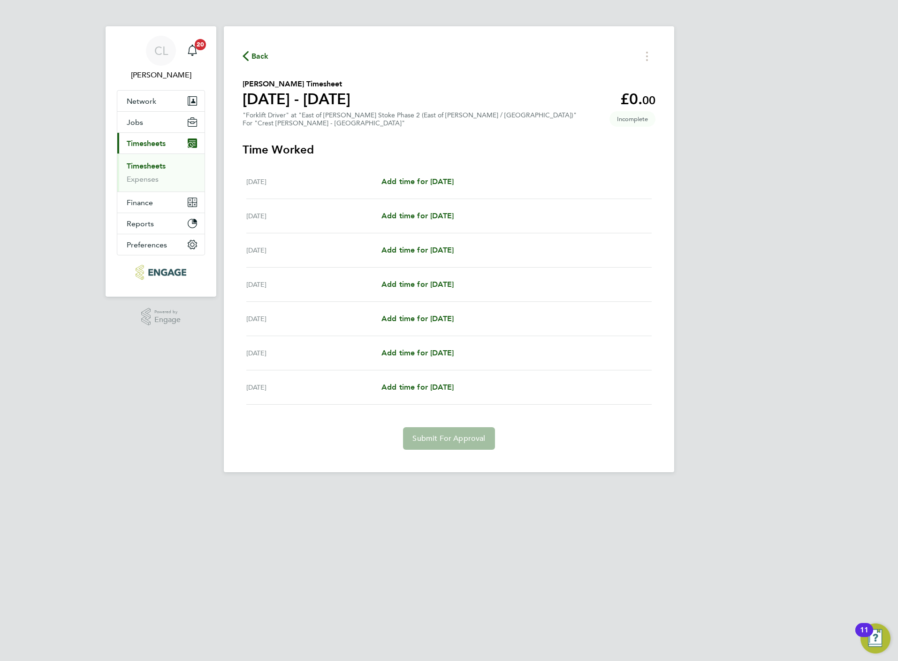
click at [434, 172] on div "Mon 18 Aug Add time for Mon 18 Aug Add time for Mon 18 Aug" at bounding box center [448, 182] width 405 height 34
click at [435, 182] on span "Add time for Mon 18 Aug" at bounding box center [417, 181] width 72 height 9
select select "60"
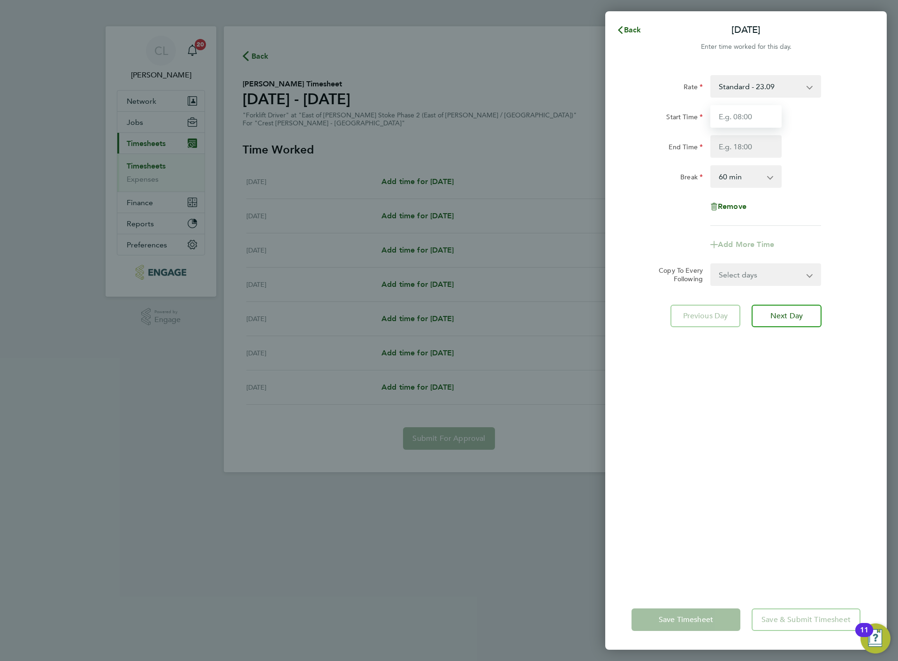
click at [745, 120] on input "Start Time" at bounding box center [745, 116] width 71 height 23
click at [741, 120] on input "Start Time" at bounding box center [745, 116] width 71 height 23
type input "07:30"
type input "16:30"
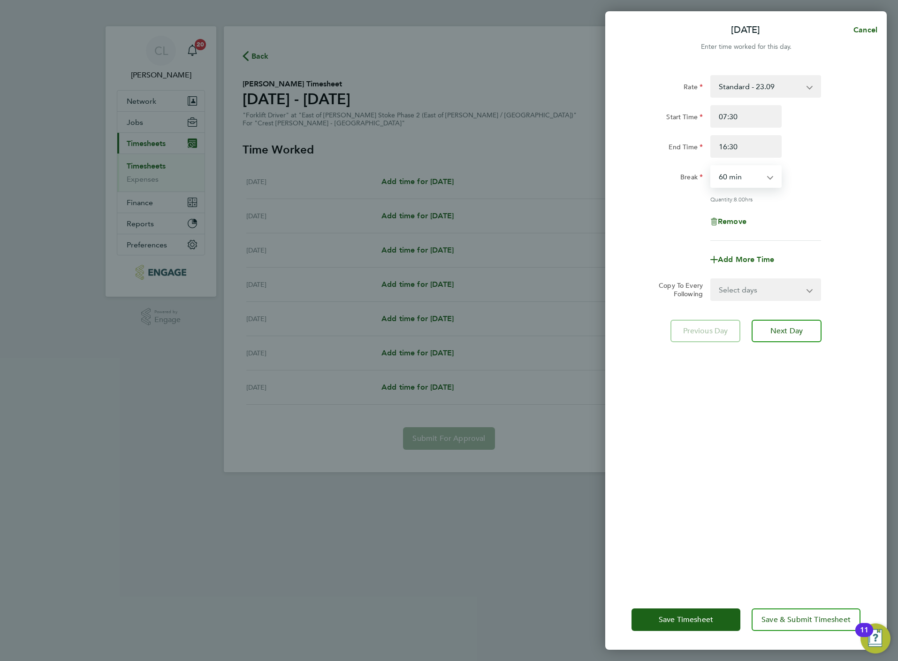
click at [769, 283] on select "Select days Day Weekday (Mon-Fri) Weekend (Sat-Sun) Tuesday Wednesday Thursday …" at bounding box center [760, 289] width 99 height 21
select select "TUE"
click at [711, 279] on select "Select days Day Weekday (Mon-Fri) Weekend (Sat-Sun) Tuesday Wednesday Thursday …" at bounding box center [760, 289] width 99 height 21
select select "2025-08-24"
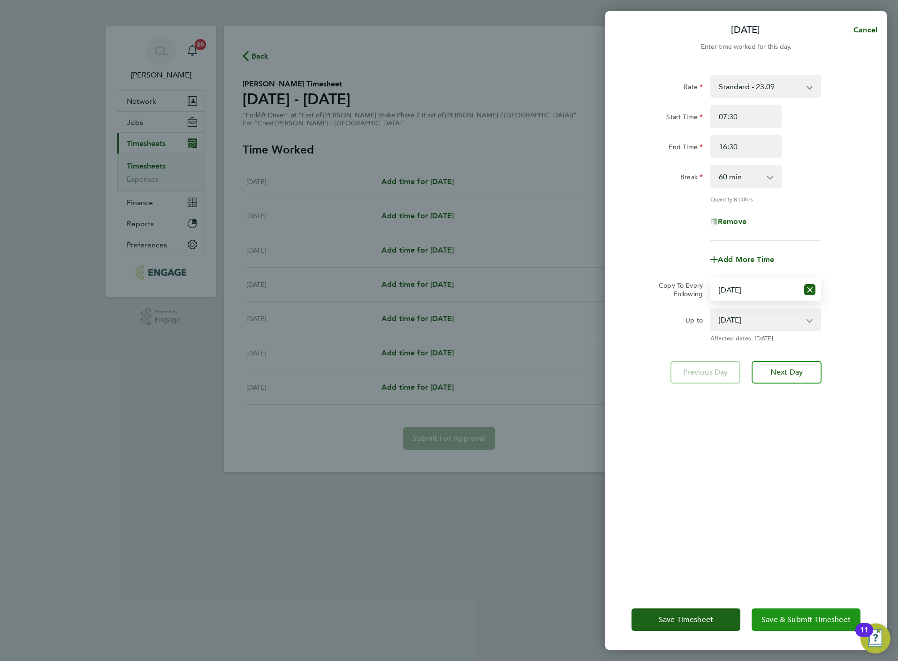
click at [791, 624] on button "Save & Submit Timesheet" at bounding box center [806, 619] width 109 height 23
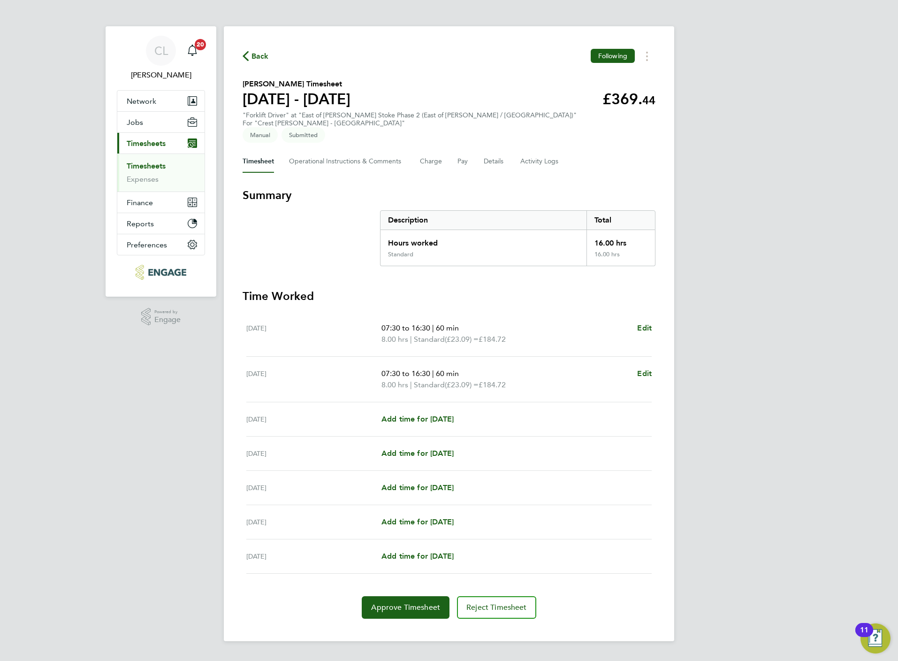
click at [256, 56] on span "Back" at bounding box center [259, 56] width 17 height 11
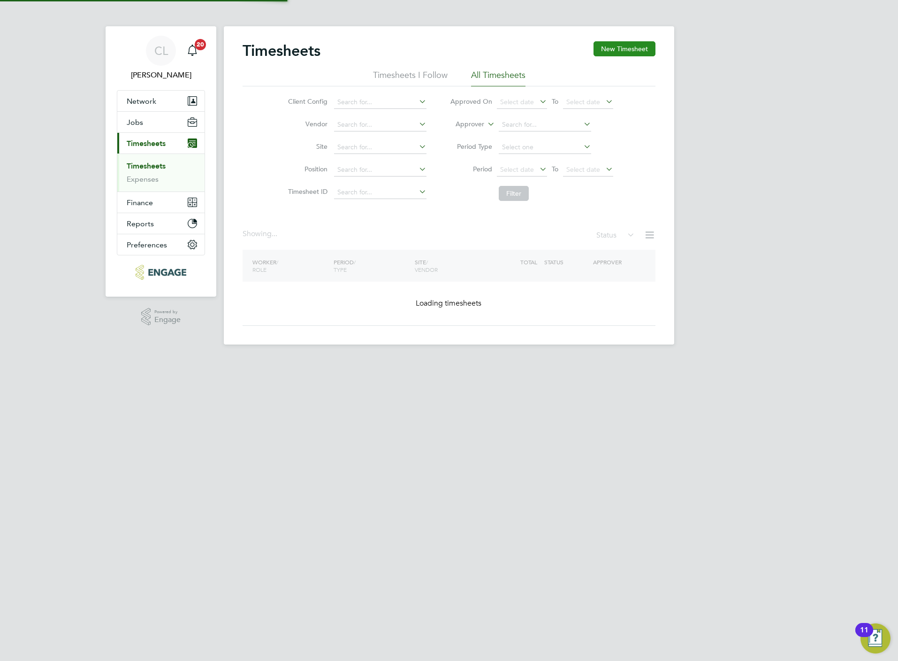
click at [616, 48] on button "New Timesheet" at bounding box center [625, 48] width 62 height 15
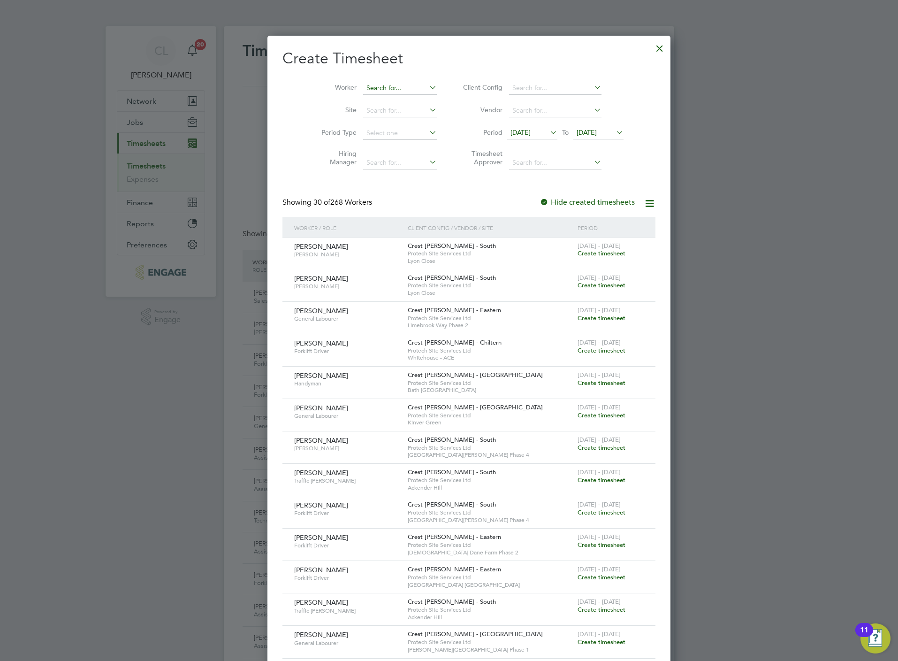
click at [398, 89] on input at bounding box center [400, 88] width 74 height 13
click at [403, 171] on li "H arry Hutchings" at bounding box center [381, 177] width 78 height 13
type input "Harry Hutchings"
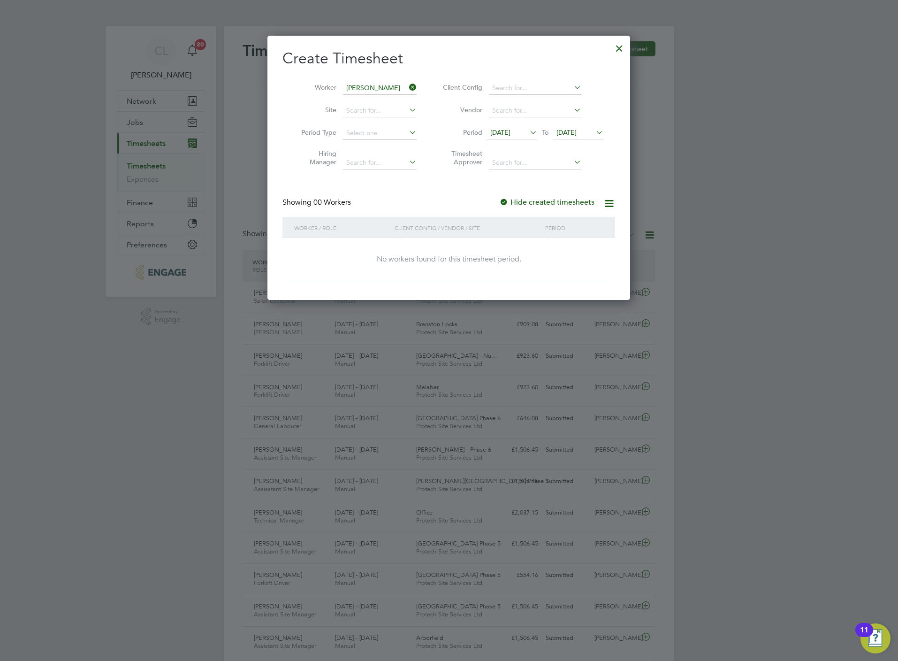
click at [577, 133] on span "19 Aug 2025" at bounding box center [566, 132] width 20 height 8
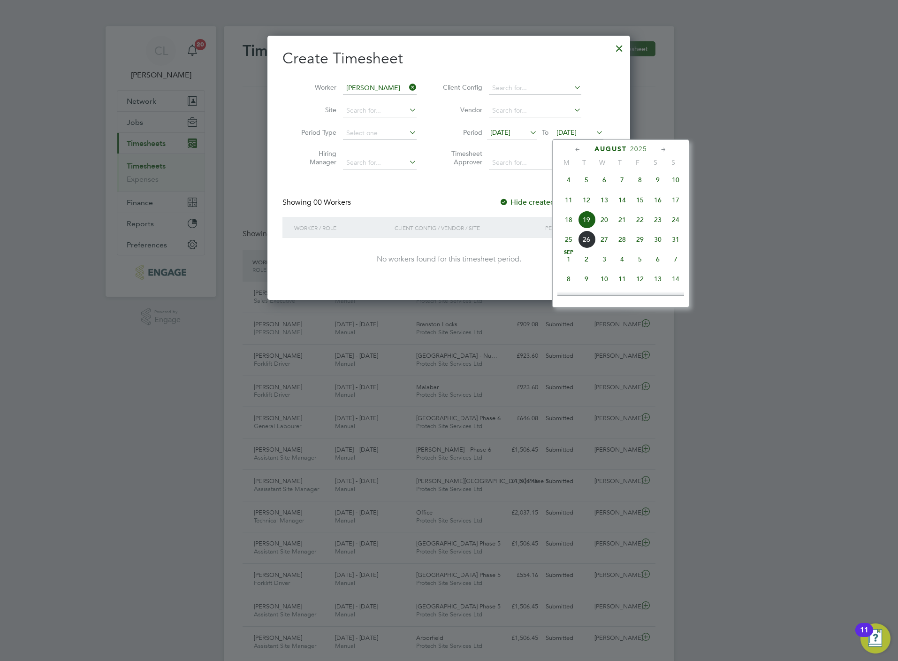
click at [648, 227] on span "22" at bounding box center [640, 220] width 18 height 18
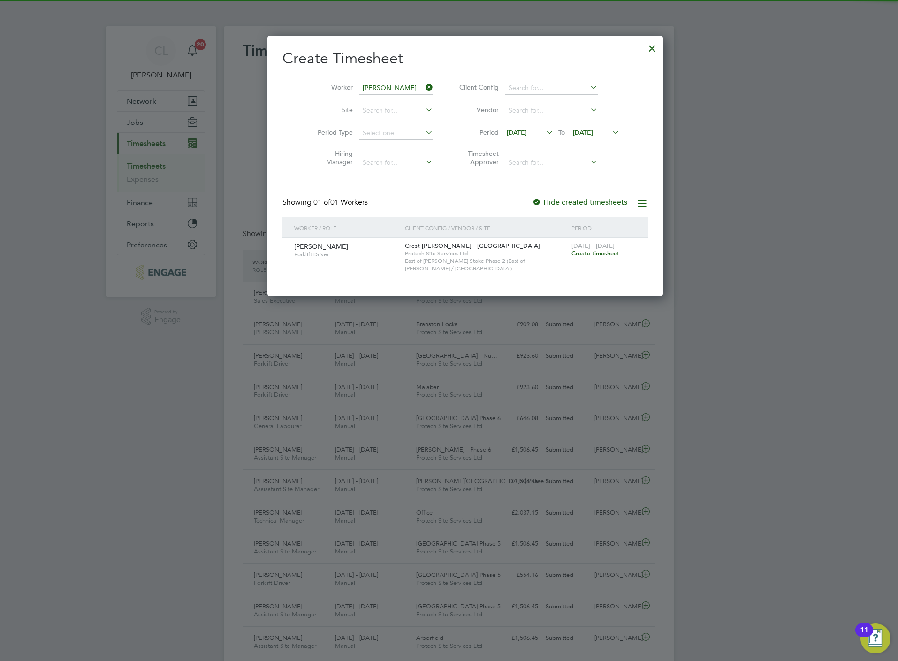
click at [571, 252] on span "Create timesheet" at bounding box center [595, 253] width 48 height 8
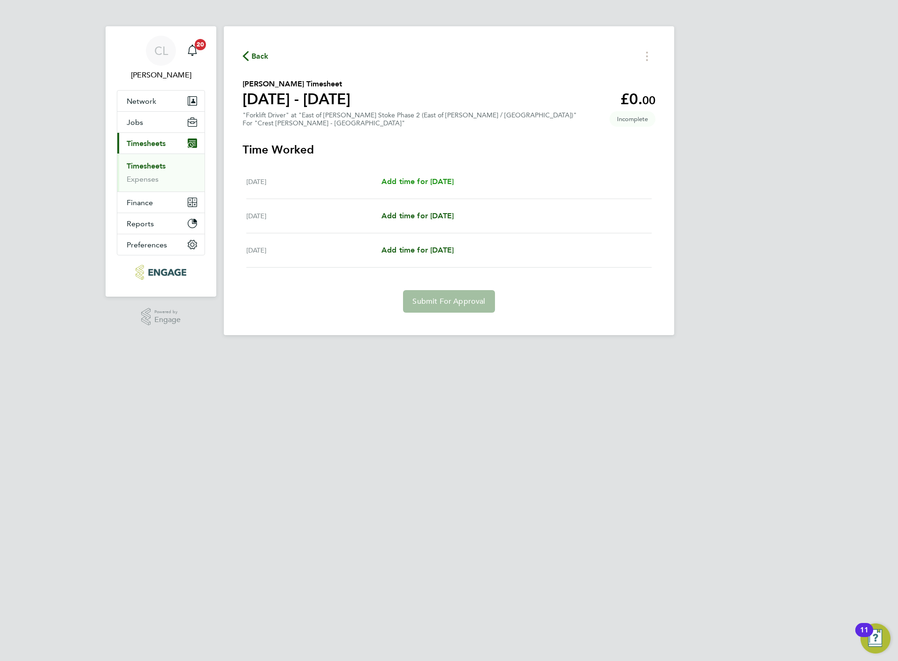
click at [404, 178] on span "Add time for Fri 22 Aug" at bounding box center [417, 181] width 72 height 9
select select "60"
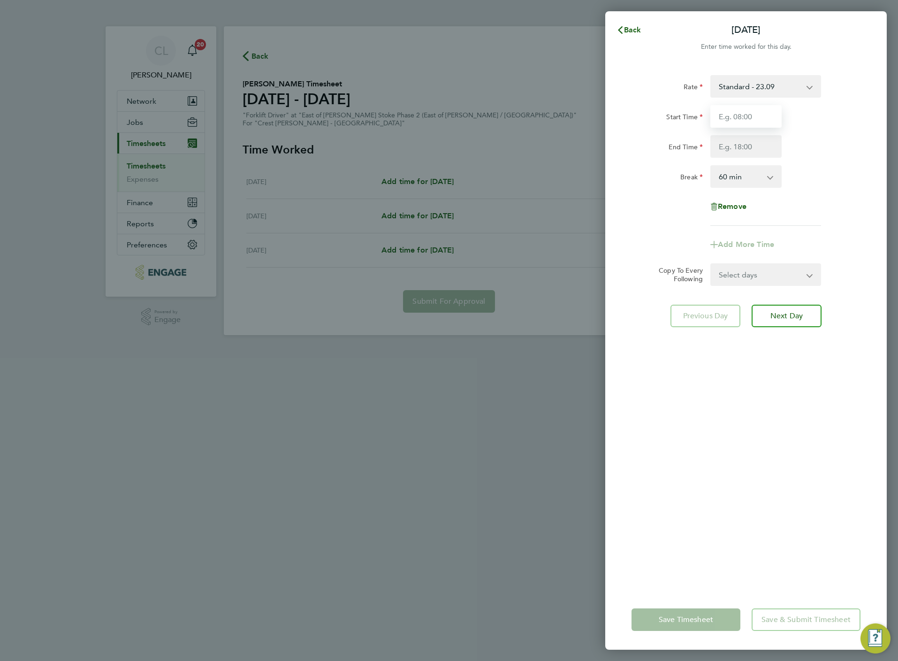
click at [736, 107] on input "Start Time" at bounding box center [745, 116] width 71 height 23
type input "07:30"
type input "16:30"
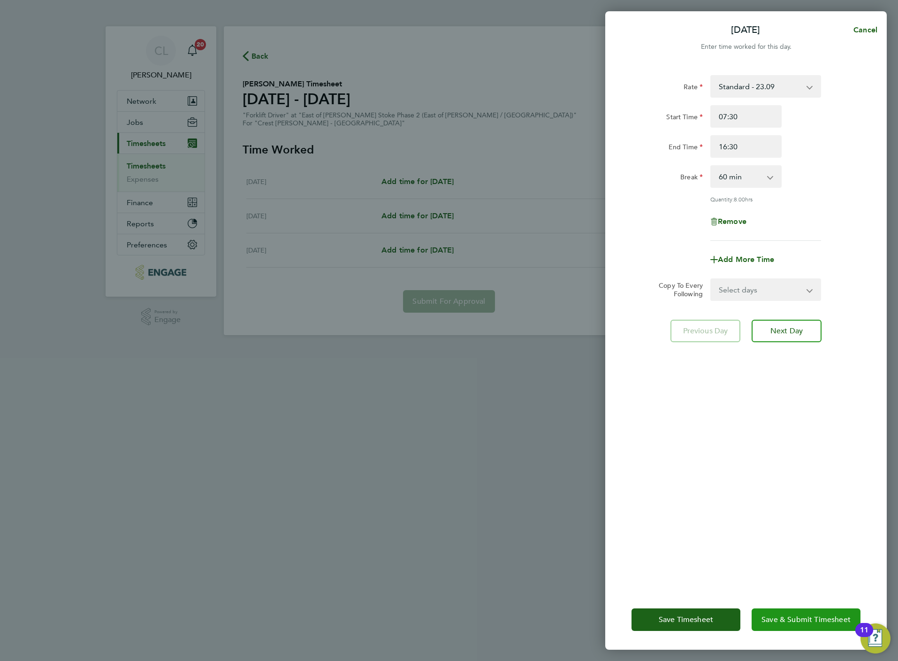
drag, startPoint x: 797, startPoint y: 621, endPoint x: 789, endPoint y: 620, distance: 8.6
click at [797, 622] on span "Save & Submit Timesheet" at bounding box center [805, 619] width 89 height 9
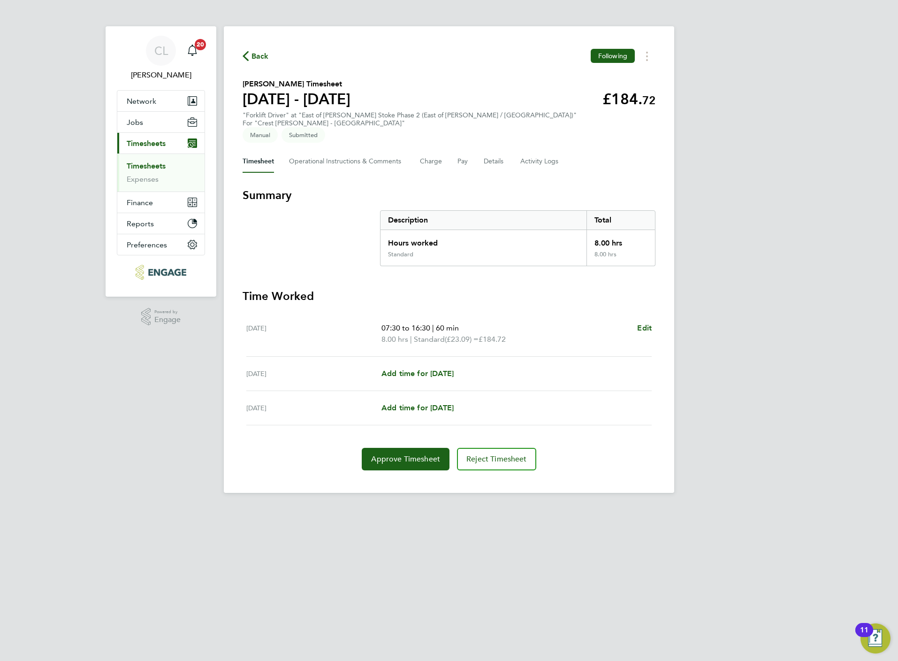
click at [256, 58] on span "Back" at bounding box center [259, 56] width 17 height 11
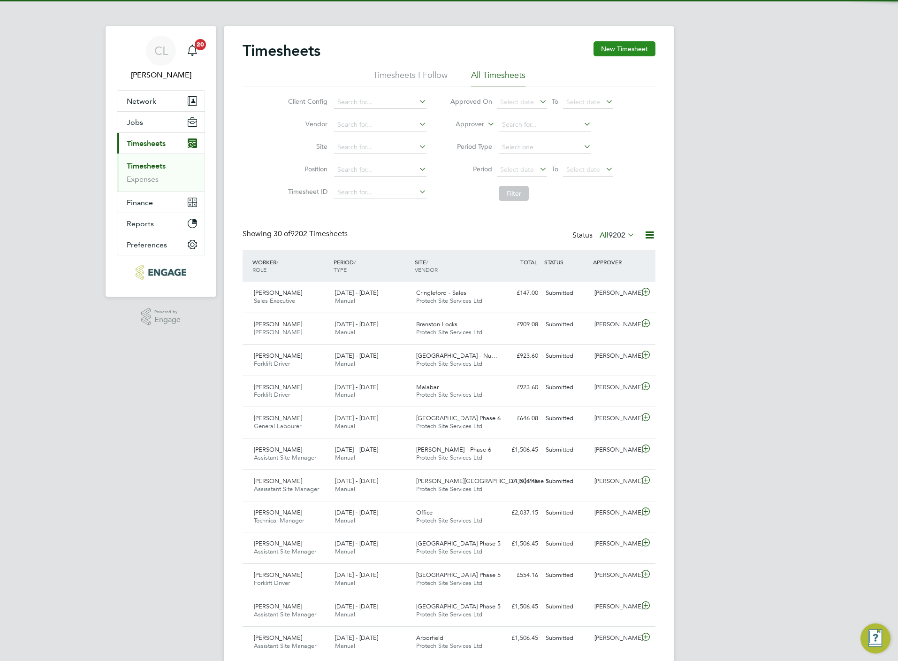
click at [603, 52] on button "New Timesheet" at bounding box center [625, 48] width 62 height 15
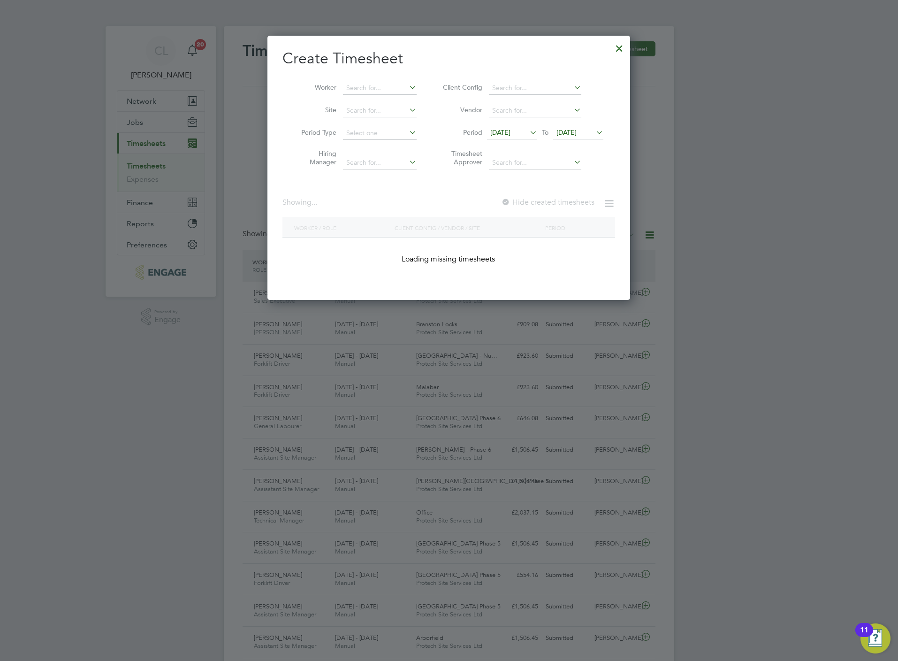
click at [372, 96] on li "Worker" at bounding box center [355, 88] width 146 height 23
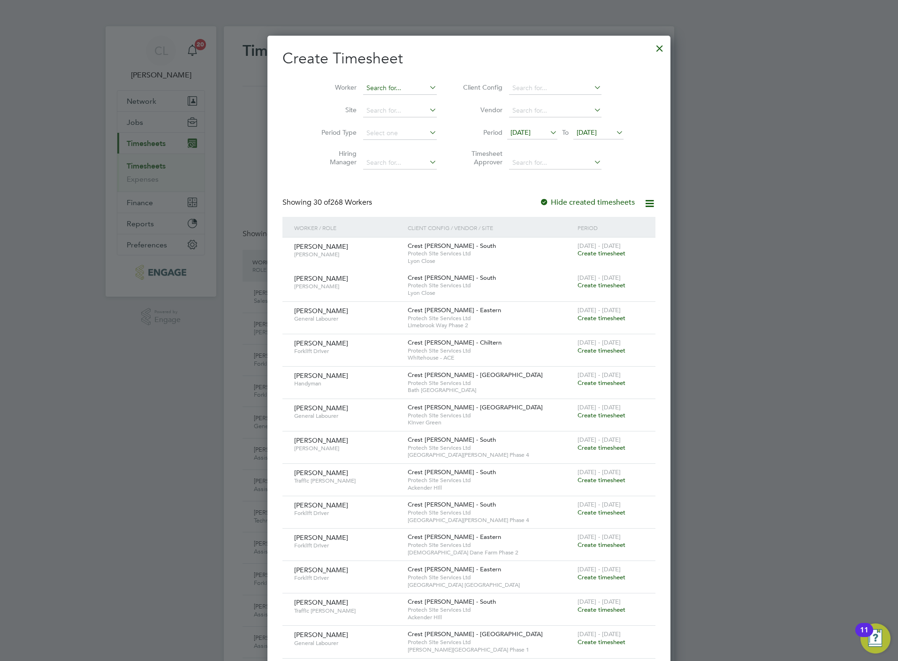
click at [369, 91] on input at bounding box center [400, 88] width 74 height 13
click at [395, 146] on li "John W otton" at bounding box center [404, 152] width 124 height 13
type input "John Wotton"
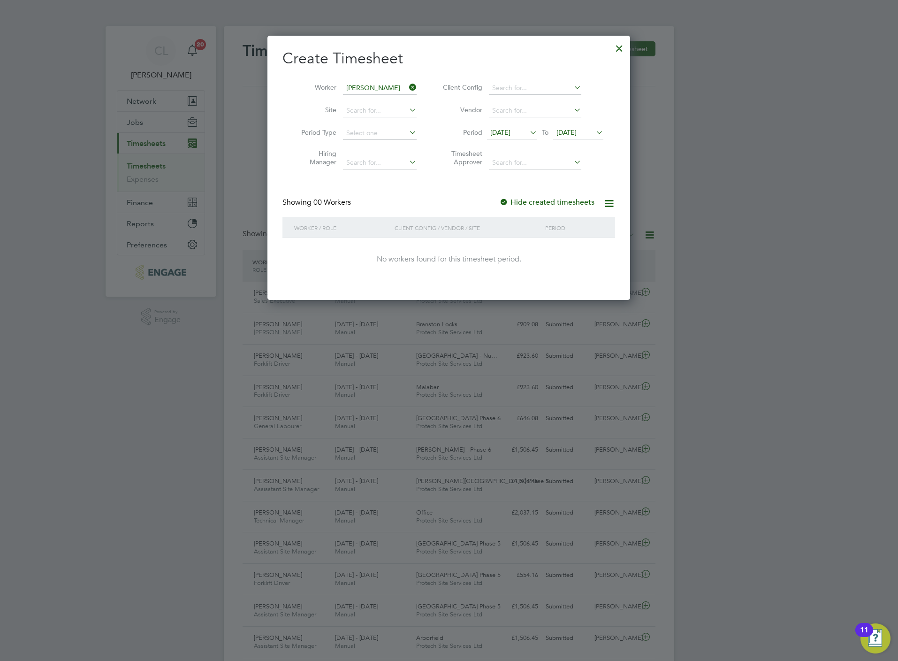
click at [576, 132] on span "19 Aug 2025" at bounding box center [566, 132] width 20 height 8
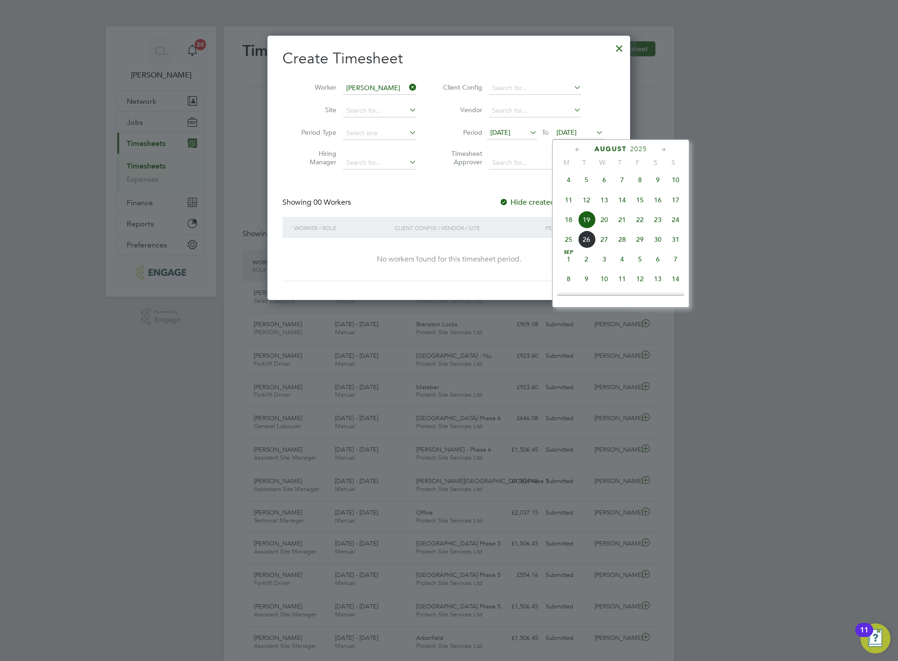
click at [652, 223] on span "23" at bounding box center [658, 220] width 18 height 18
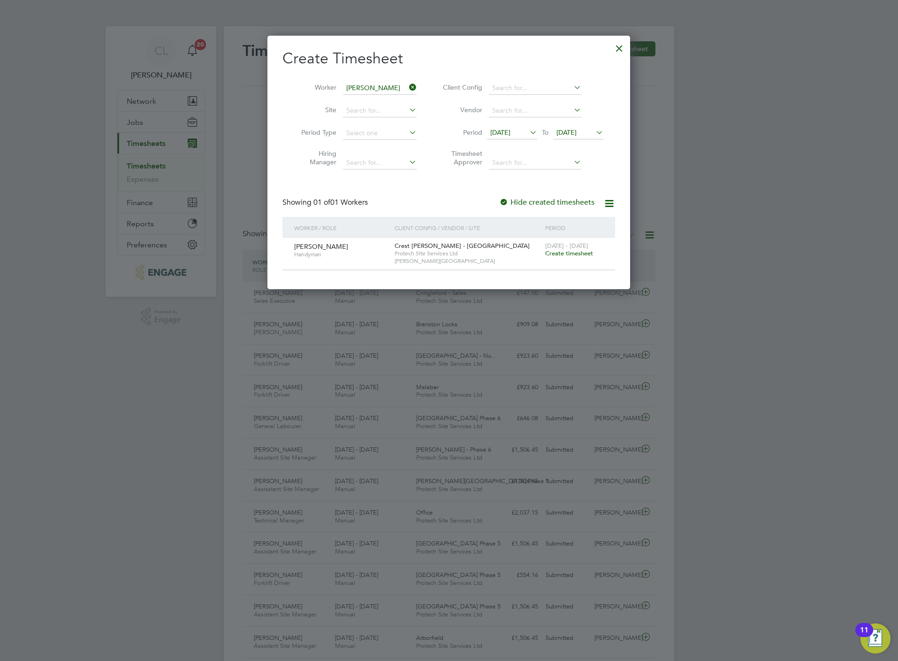
click at [584, 255] on span "Create timesheet" at bounding box center [569, 253] width 48 height 8
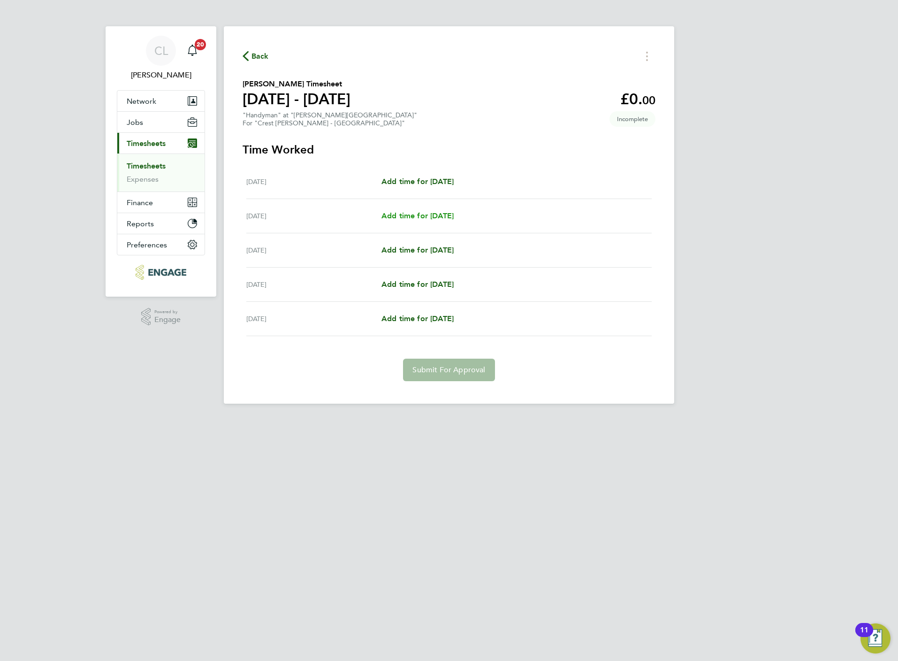
click at [442, 218] on span "Add time for Thu 21 Aug" at bounding box center [417, 215] width 72 height 9
select select "60"
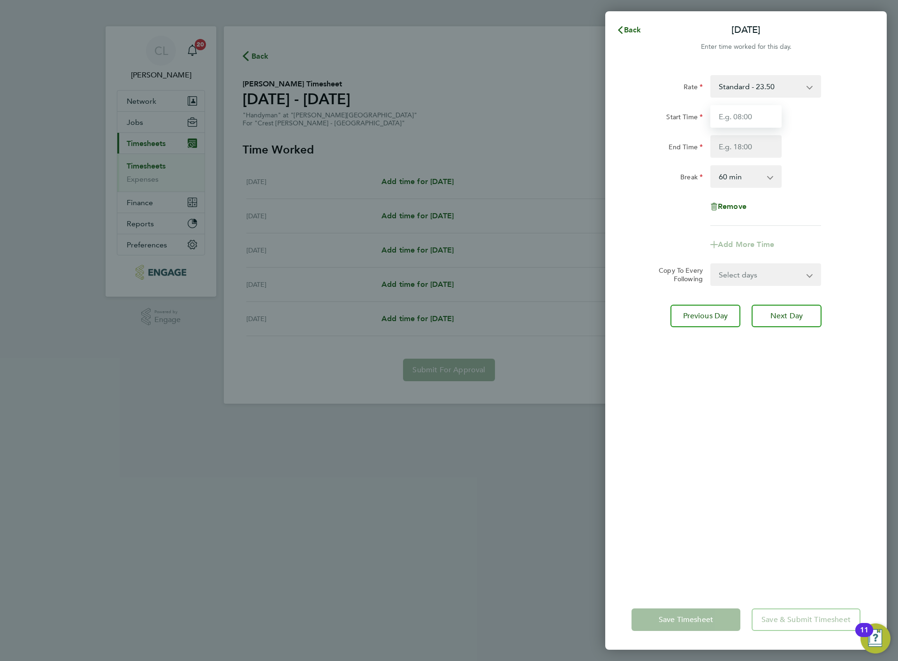
click at [730, 121] on input "Start Time" at bounding box center [745, 116] width 71 height 23
type input "07:30"
type input "16:30"
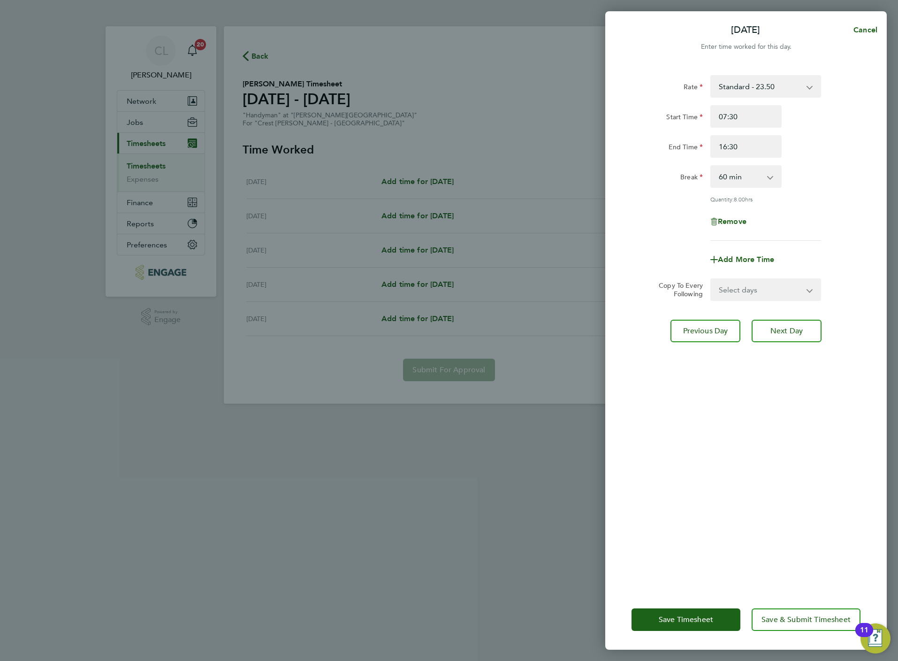
click at [759, 290] on select "Select days Day Weekend (Sat-Sun) Friday Saturday Sunday" at bounding box center [760, 289] width 99 height 21
select select "FRI"
click at [711, 279] on select "Select days Day Weekend (Sat-Sun) Friday Saturday Sunday" at bounding box center [760, 289] width 99 height 21
select select "2025-08-24"
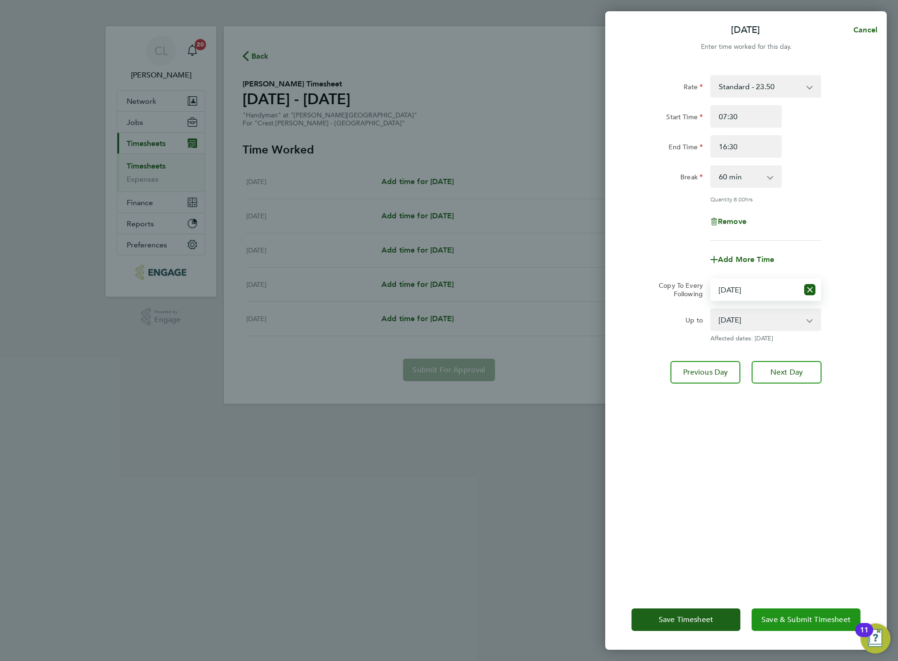
click at [799, 623] on span "Save & Submit Timesheet" at bounding box center [805, 619] width 89 height 9
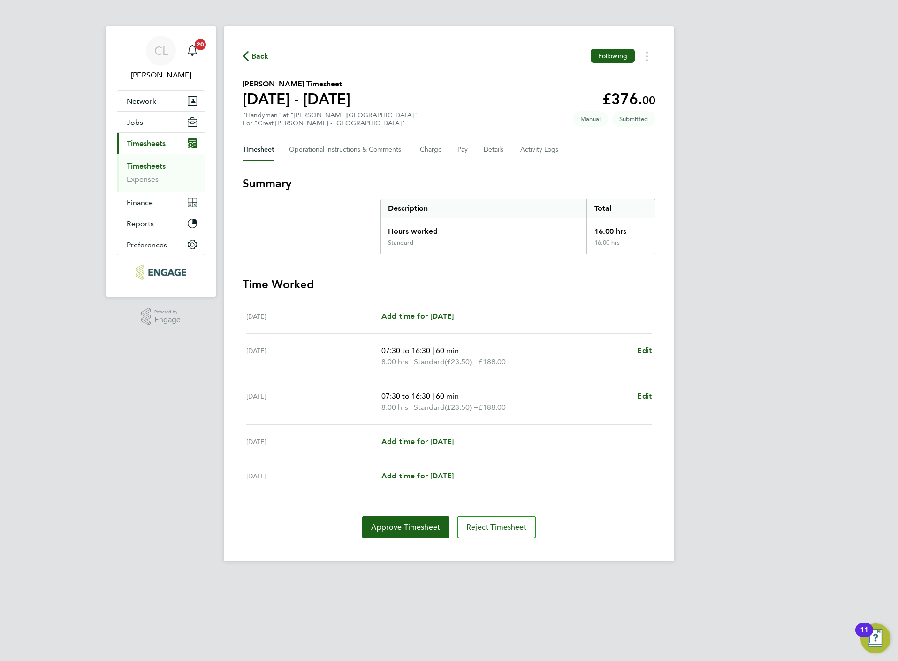
click at [255, 59] on span "Back" at bounding box center [259, 56] width 17 height 11
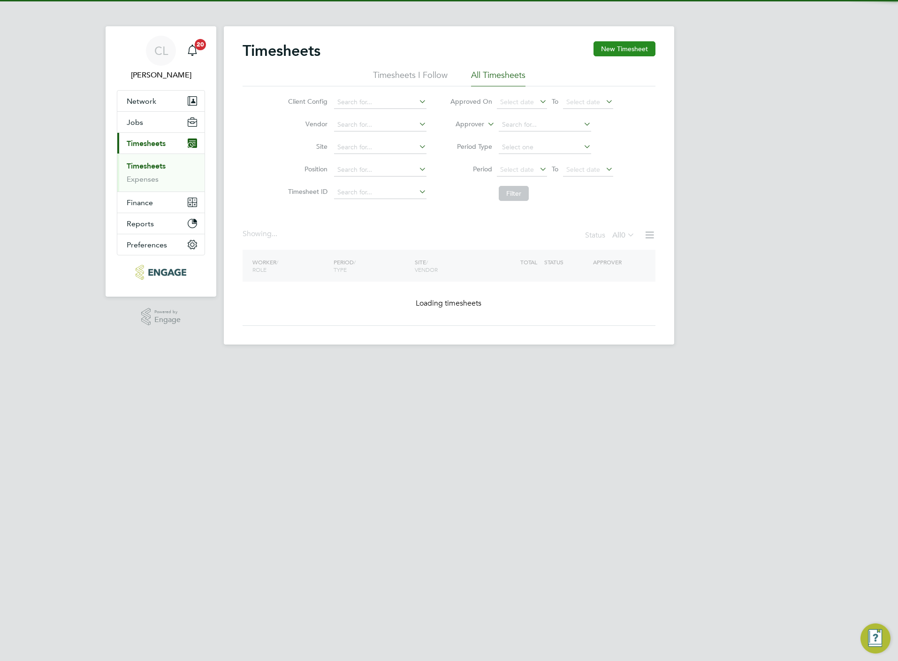
click at [635, 50] on button "New Timesheet" at bounding box center [625, 48] width 62 height 15
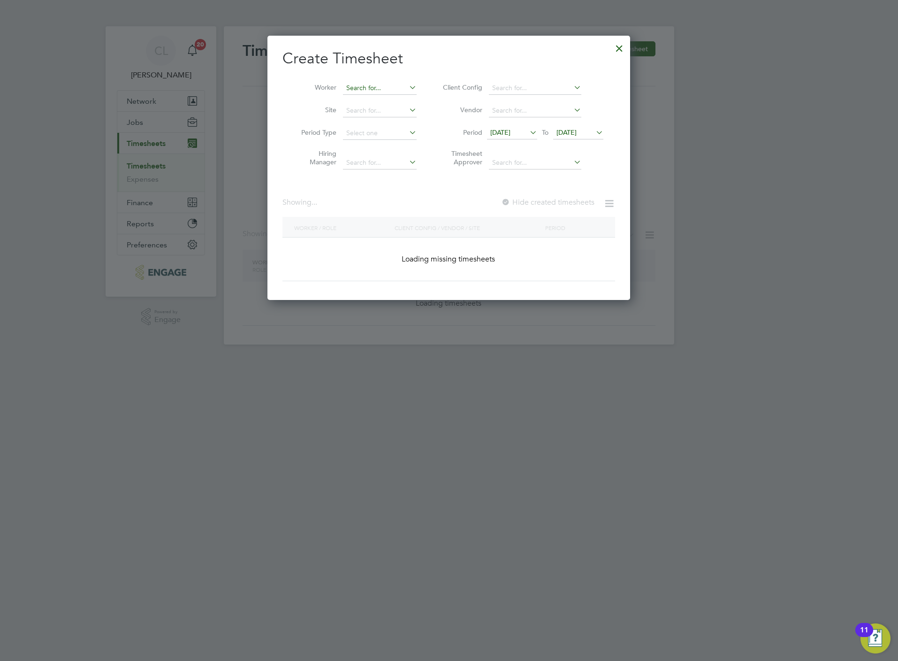
click at [370, 84] on input at bounding box center [380, 88] width 74 height 13
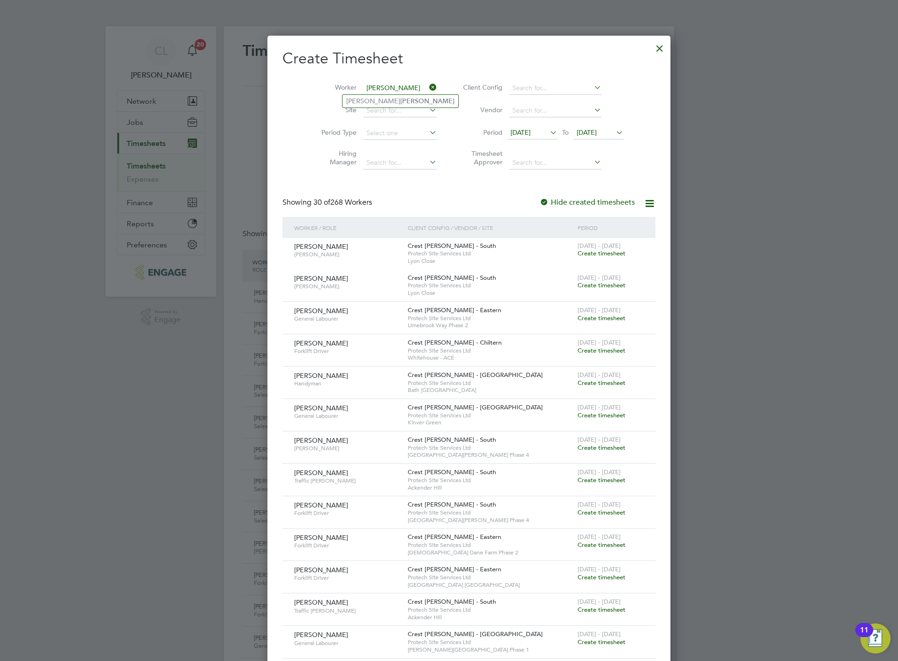
click at [399, 96] on li "Christopher Lind" at bounding box center [400, 101] width 116 height 13
type input "Christopher Lind"
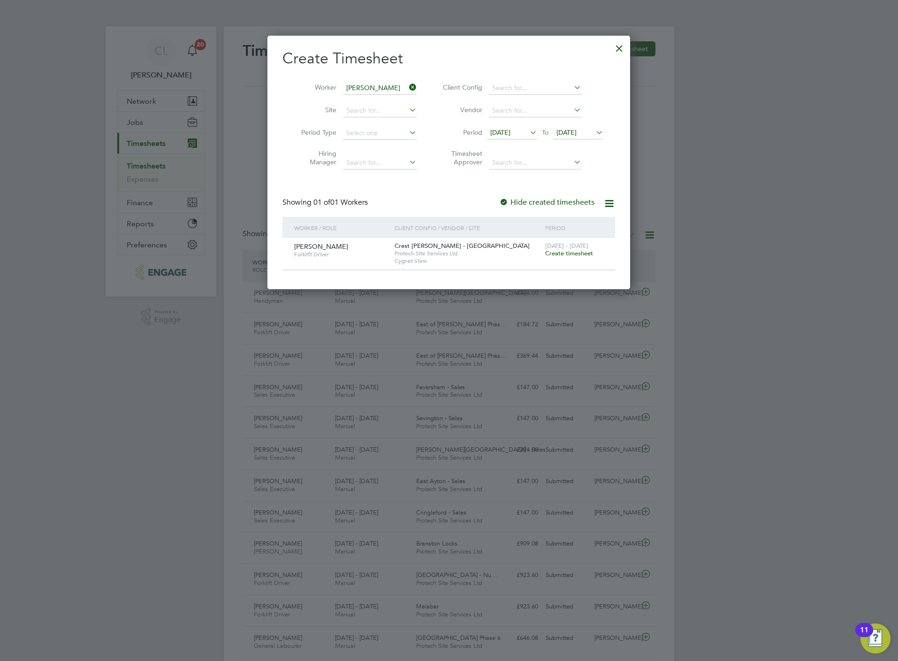
click at [585, 253] on span "Create timesheet" at bounding box center [569, 253] width 48 height 8
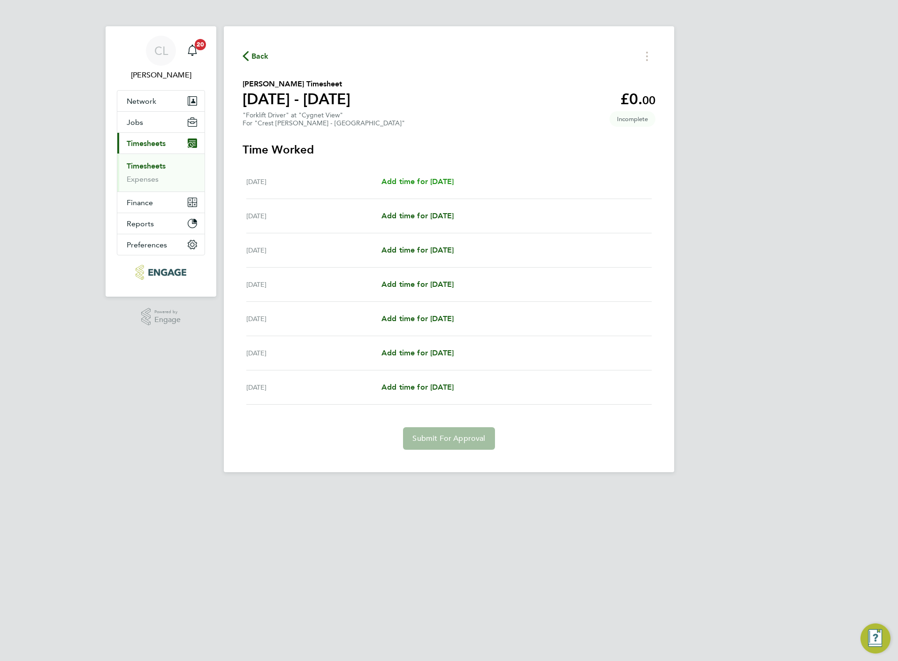
click at [454, 186] on link "Add time for Mon 18 Aug" at bounding box center [417, 181] width 72 height 11
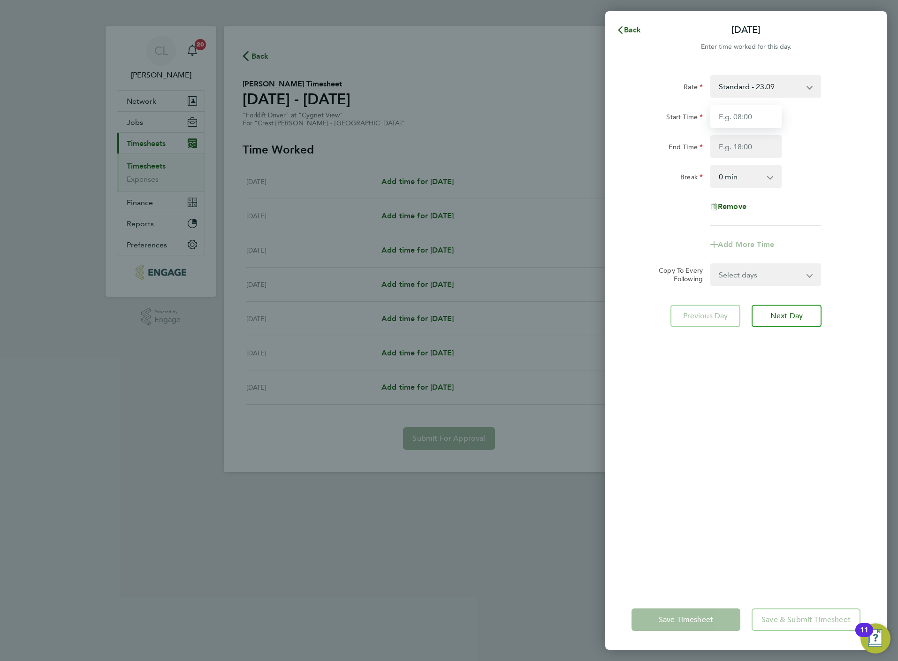
drag, startPoint x: 776, startPoint y: 111, endPoint x: 769, endPoint y: 120, distance: 11.4
click at [776, 111] on input "Start Time" at bounding box center [745, 116] width 71 height 23
type input "07:30"
type input "16:30"
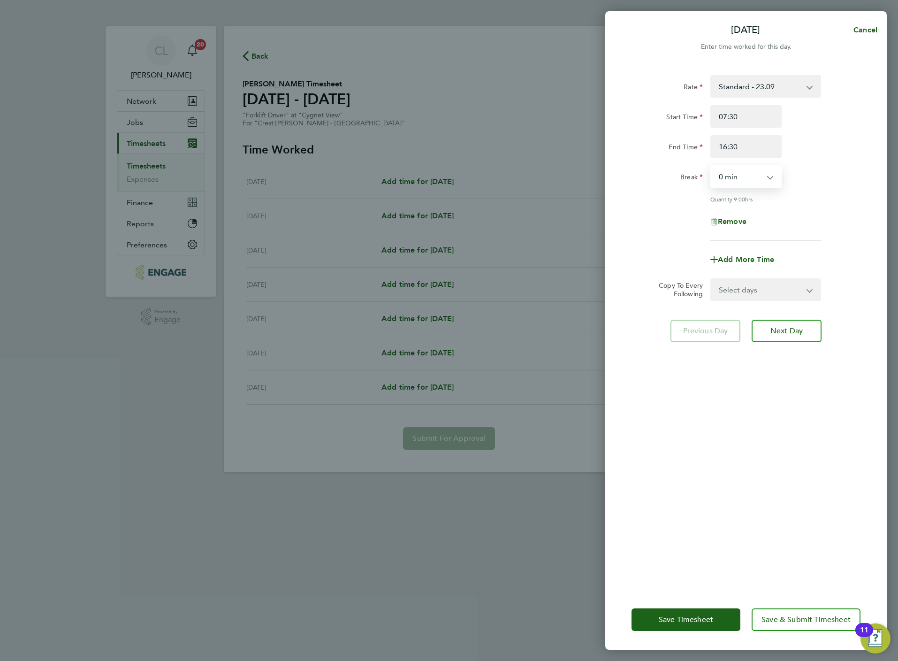
drag, startPoint x: 735, startPoint y: 179, endPoint x: 735, endPoint y: 186, distance: 7.0
click at [735, 179] on select "0 min 15 min 30 min 45 min 60 min 75 min 90 min" at bounding box center [740, 176] width 58 height 21
select select "60"
click at [711, 166] on select "0 min 15 min 30 min 45 min 60 min 75 min 90 min" at bounding box center [740, 176] width 58 height 21
drag, startPoint x: 748, startPoint y: 290, endPoint x: 749, endPoint y: 301, distance: 10.8
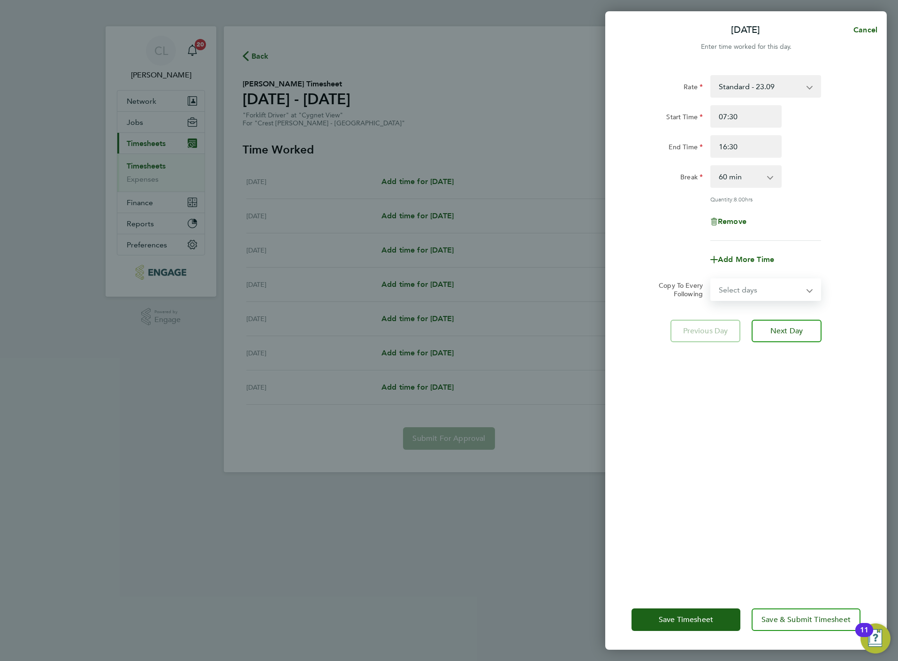
click at [748, 290] on select "Select days Day Weekday (Mon-Fri) Weekend (Sat-Sun) Tuesday Wednesday Thursday …" at bounding box center [760, 289] width 99 height 21
select select "WEEKDAY"
click at [711, 279] on select "Select days Day Weekday (Mon-Fri) Weekend (Sat-Sun) Tuesday Wednesday Thursday …" at bounding box center [760, 289] width 99 height 21
select select "2025-08-24"
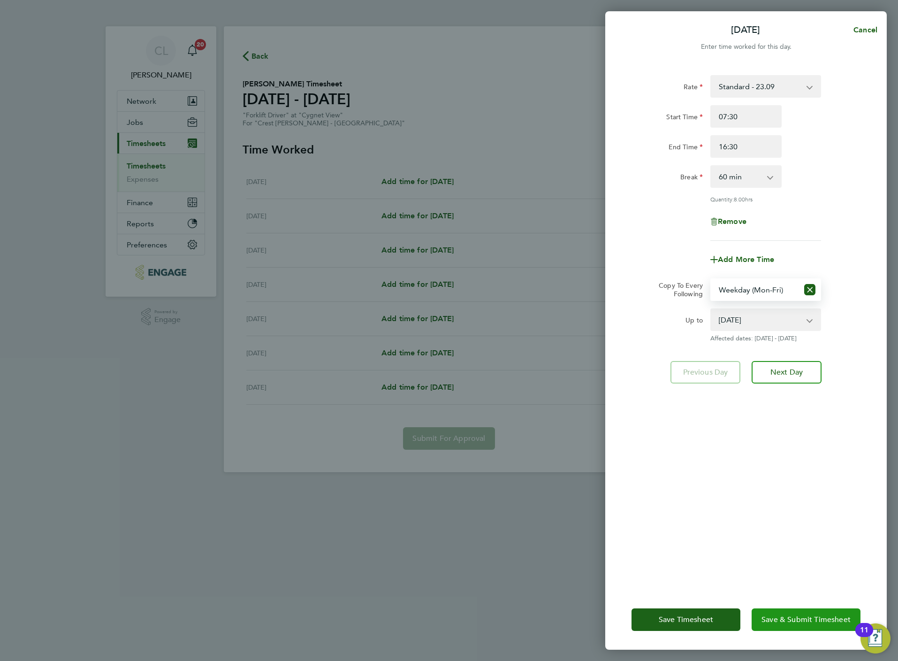
click at [804, 614] on button "Save & Submit Timesheet" at bounding box center [806, 619] width 109 height 23
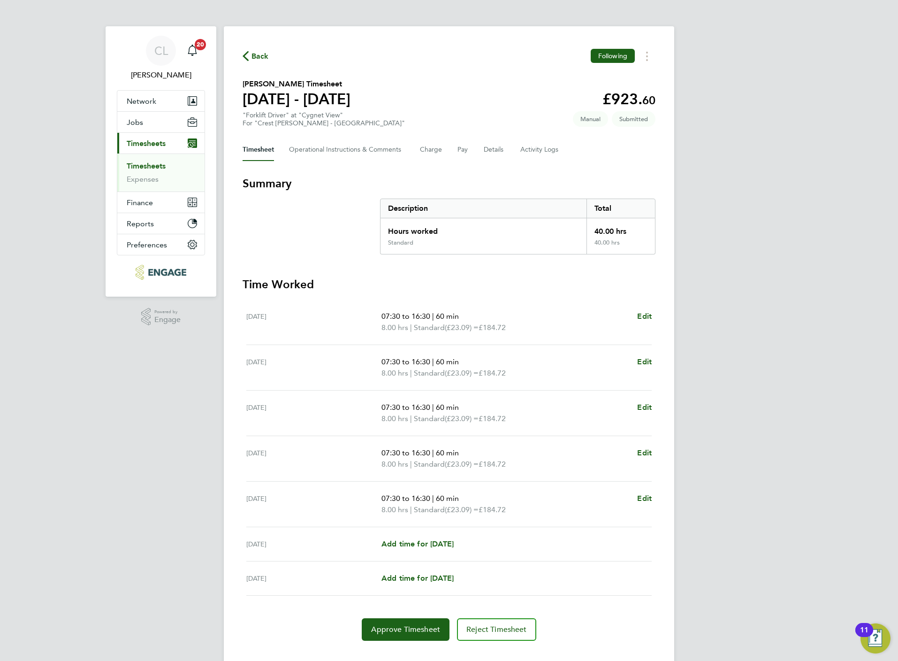
click at [268, 55] on span "Back" at bounding box center [259, 56] width 17 height 11
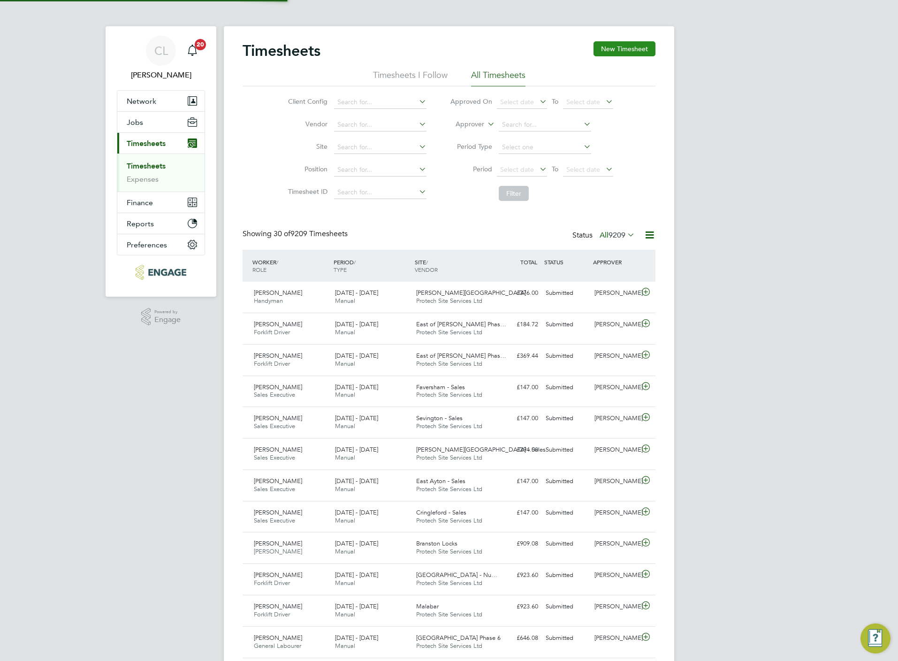
drag, startPoint x: 618, startPoint y: 44, endPoint x: 609, endPoint y: 47, distance: 8.9
click at [618, 45] on button "New Timesheet" at bounding box center [625, 48] width 62 height 15
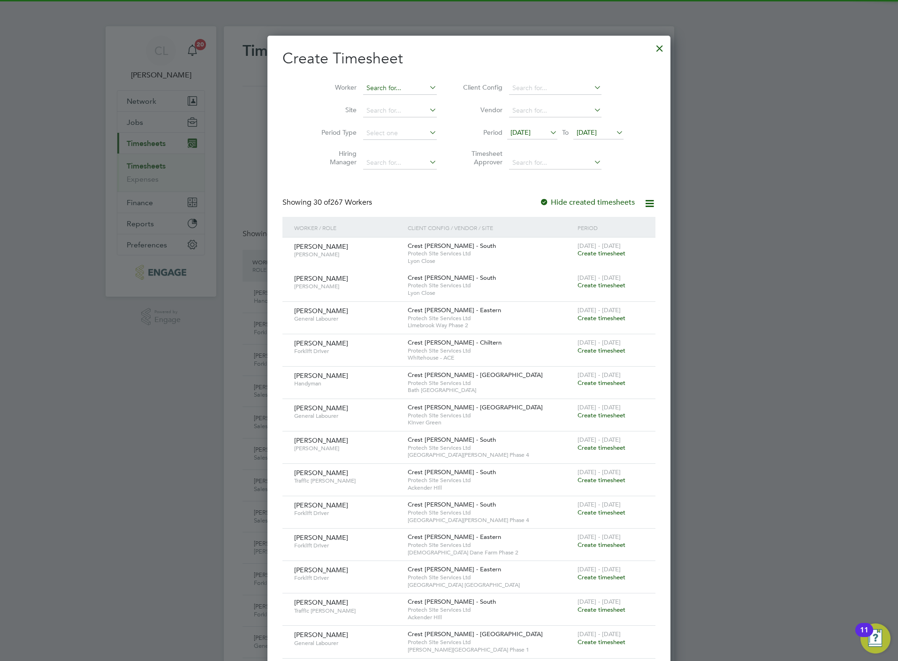
click at [383, 89] on input at bounding box center [400, 88] width 74 height 13
click at [388, 99] on li "Adrian Stafford B ennerr" at bounding box center [412, 101] width 140 height 13
type input "Adrian Stafford Bennerr"
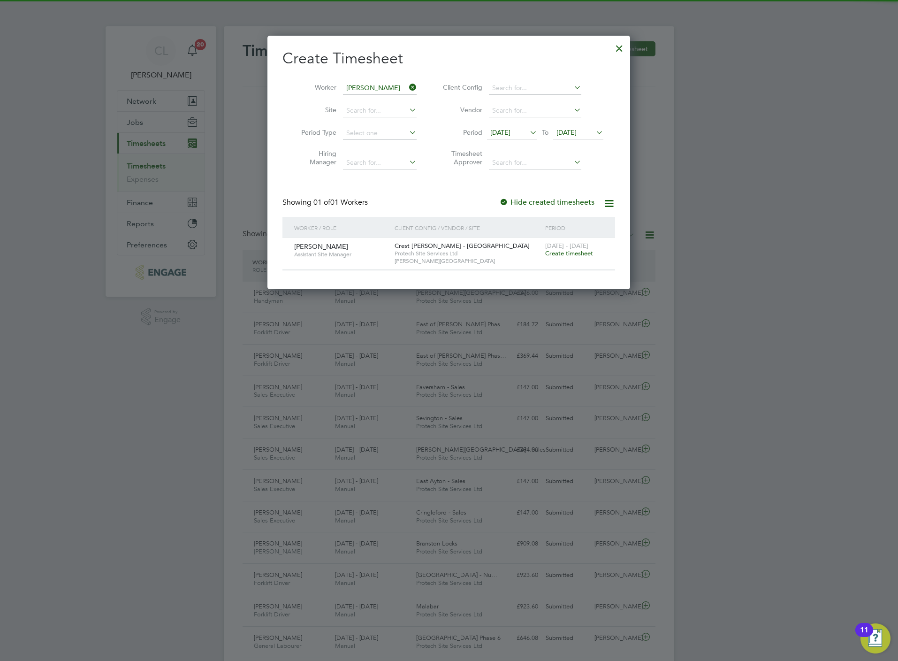
click at [561, 258] on div "18 - 24 Aug 2025 Create timesheet" at bounding box center [574, 249] width 63 height 25
click at [575, 255] on span "Create timesheet" at bounding box center [569, 253] width 48 height 8
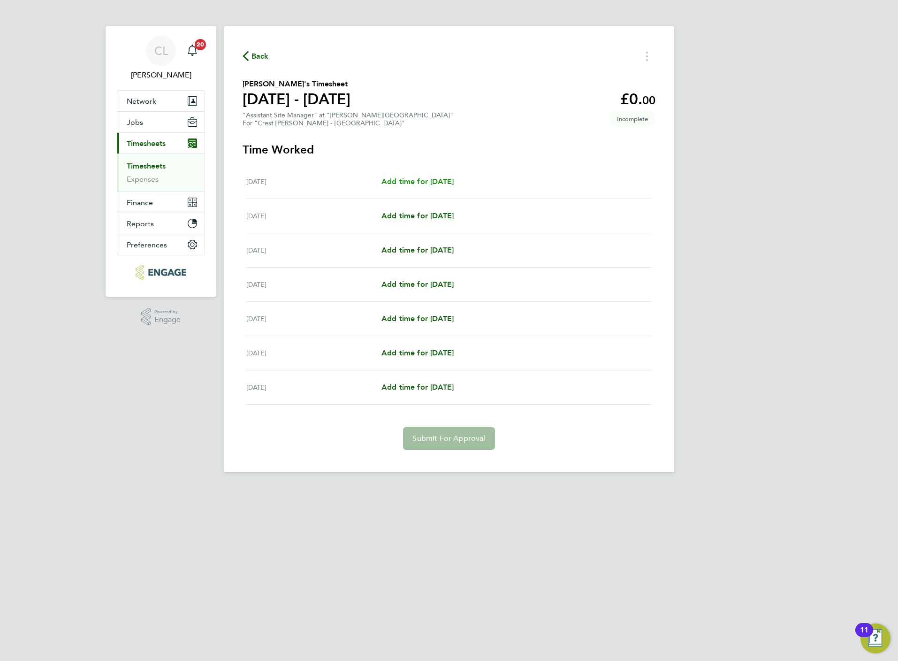
click at [450, 183] on span "Add time for Mon 18 Aug" at bounding box center [417, 181] width 72 height 9
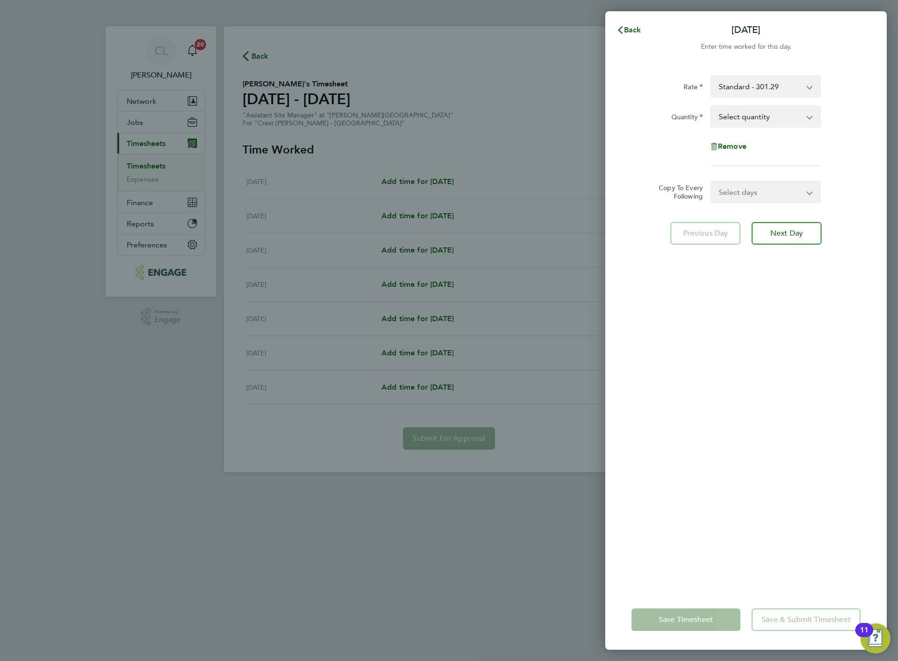
click at [746, 122] on select "Select quantity 0.5 1" at bounding box center [760, 116] width 98 height 21
select select "1"
click at [711, 106] on select "Select quantity 0.5 1" at bounding box center [760, 116] width 98 height 21
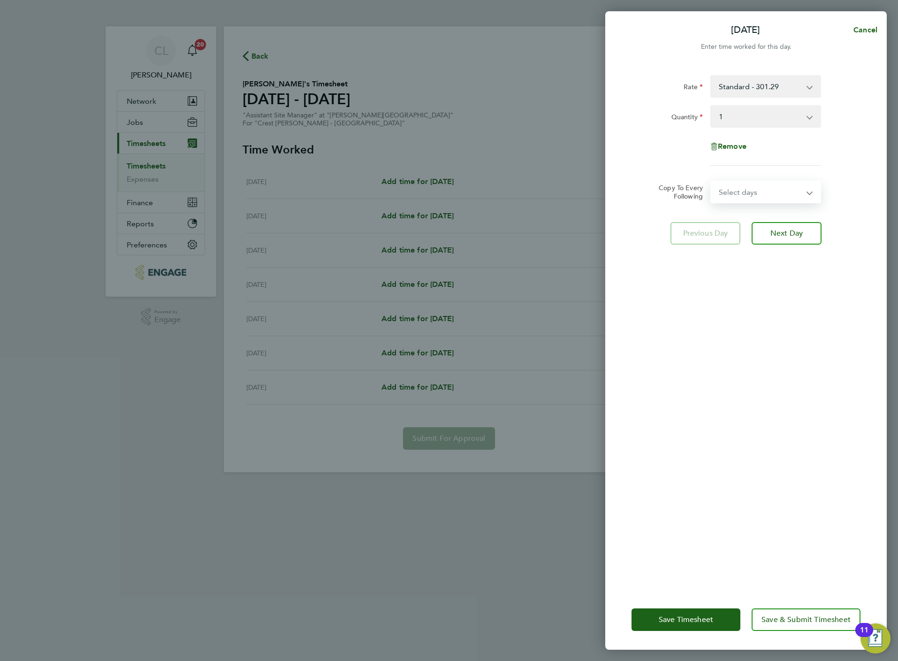
click at [739, 187] on select "Select days Day Weekday (Mon-Fri) Weekend (Sat-Sun) Tuesday Wednesday Thursday …" at bounding box center [760, 192] width 99 height 21
select select "WEEKDAY"
click at [711, 182] on select "Select days Day Weekday (Mon-Fri) Weekend (Sat-Sun) Tuesday Wednesday Thursday …" at bounding box center [760, 192] width 99 height 21
select select "2025-08-24"
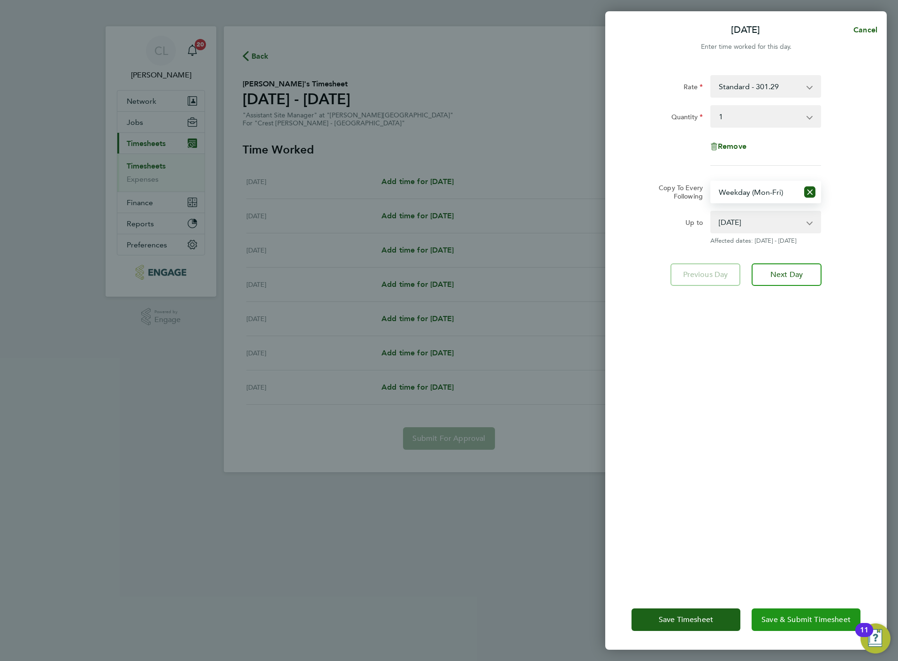
click at [792, 620] on span "Save & Submit Timesheet" at bounding box center [805, 619] width 89 height 9
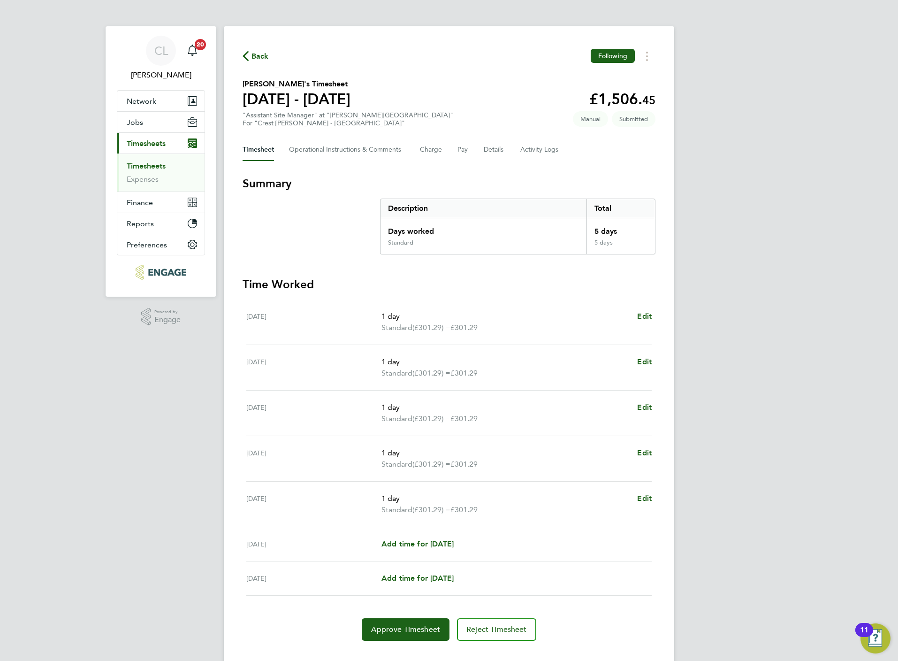
click at [258, 51] on span "Back" at bounding box center [259, 56] width 17 height 11
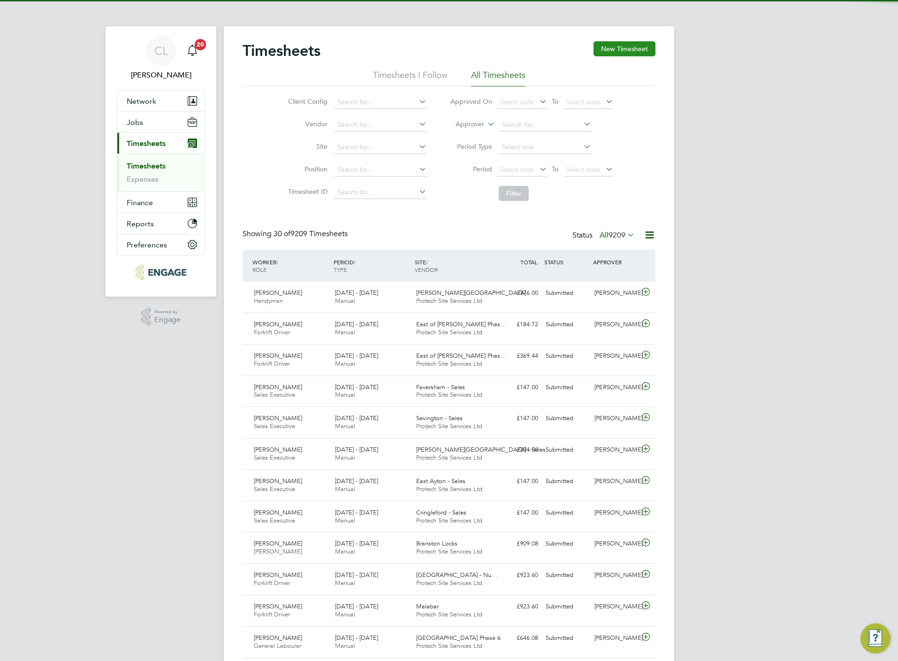
click at [629, 55] on button "New Timesheet" at bounding box center [625, 48] width 62 height 15
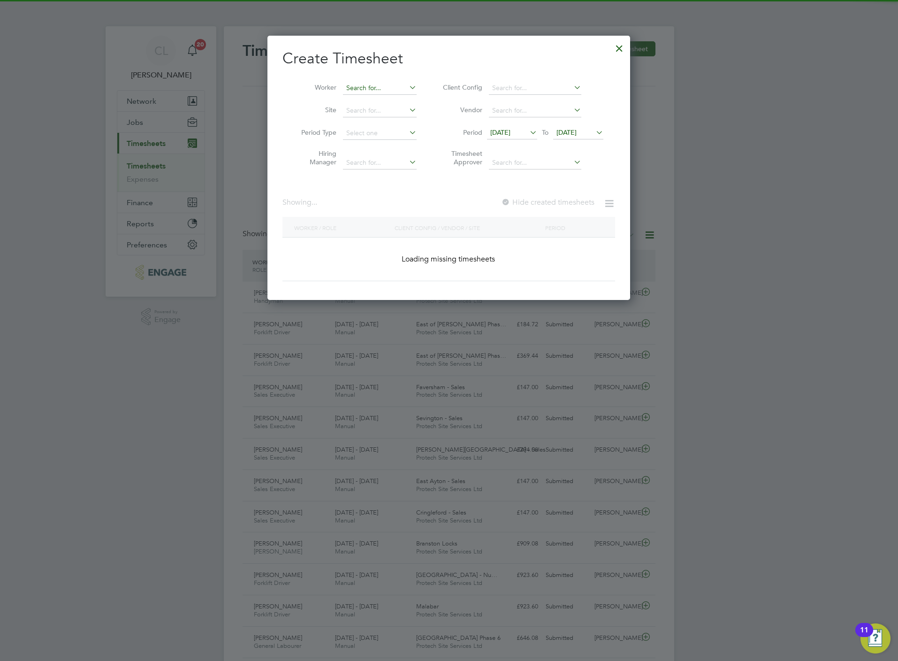
click at [405, 88] on input at bounding box center [380, 88] width 74 height 13
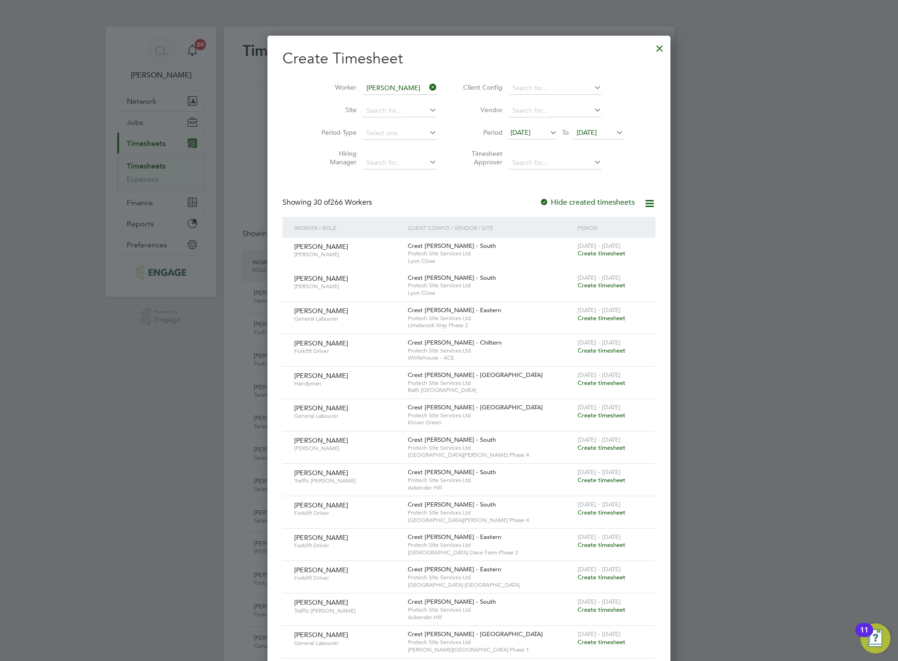
click at [398, 139] on li "Robin Foweatler" at bounding box center [405, 139] width 126 height 13
type input "Robin Foweatler"
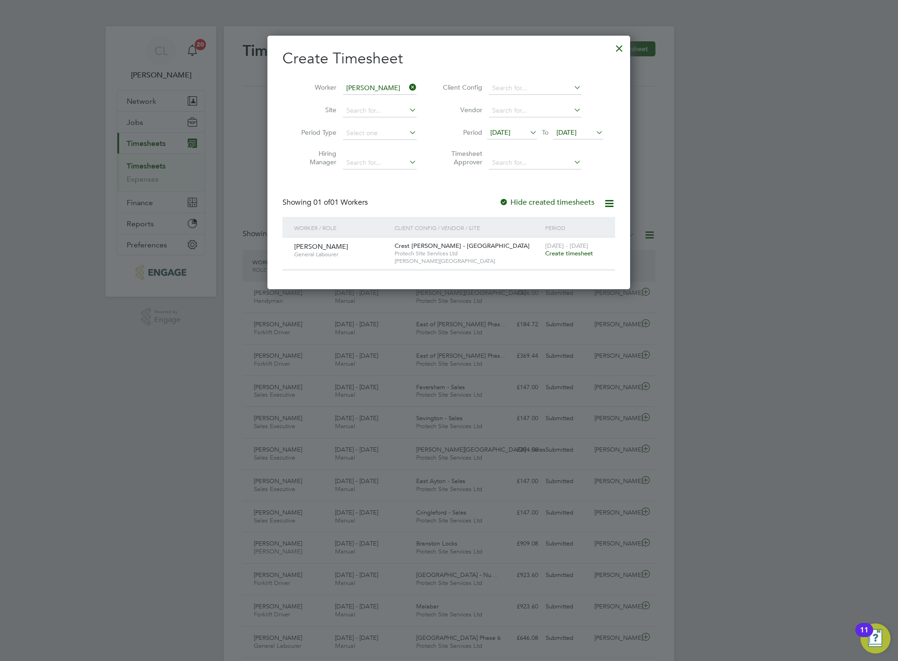
click at [578, 252] on span "Create timesheet" at bounding box center [569, 253] width 48 height 8
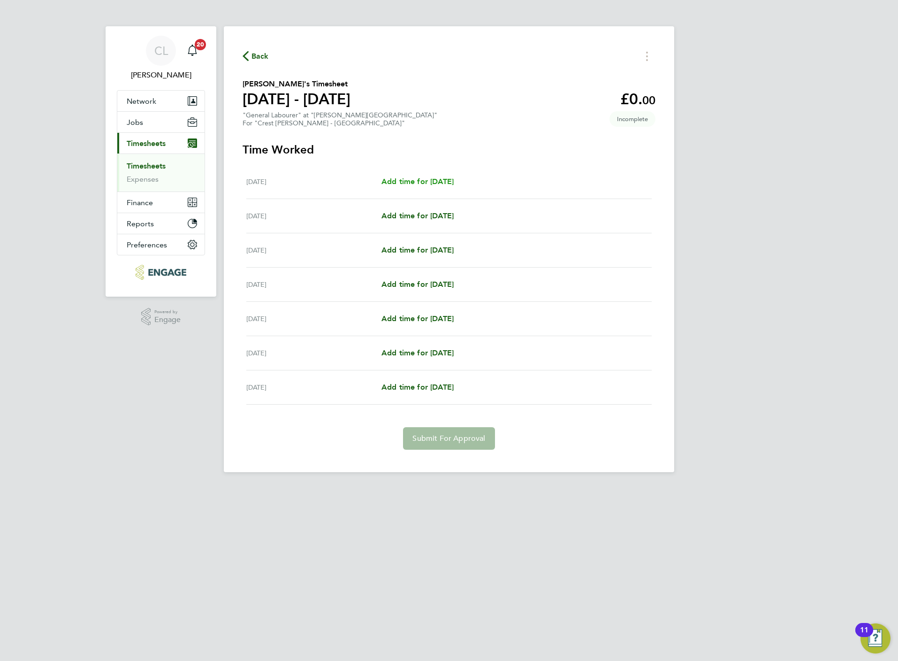
click at [442, 186] on link "Add time for Mon 18 Aug" at bounding box center [417, 181] width 72 height 11
select select "60"
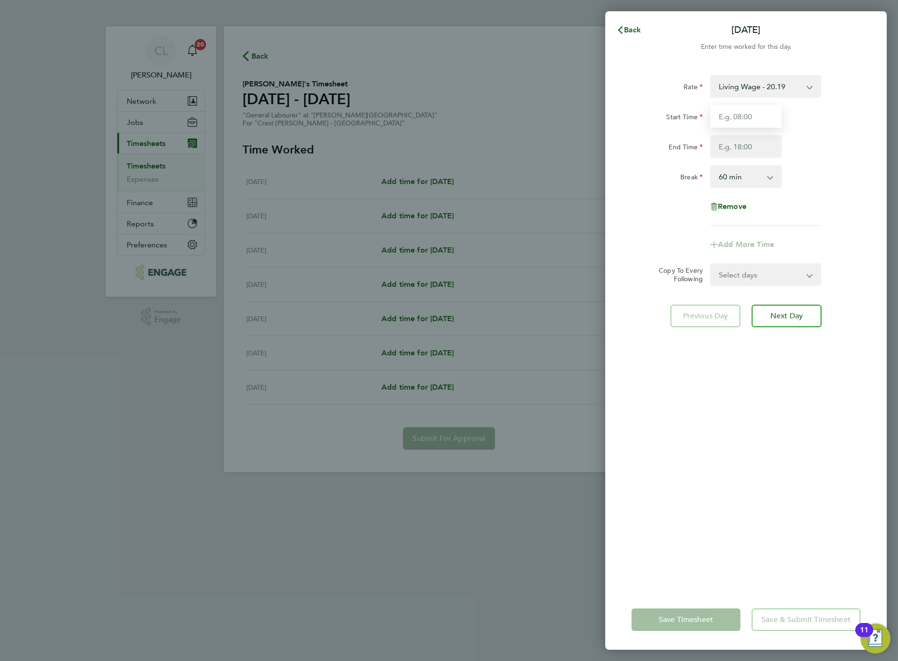
click at [748, 112] on input "Start Time" at bounding box center [745, 116] width 71 height 23
type input "07:30"
type input "16:30"
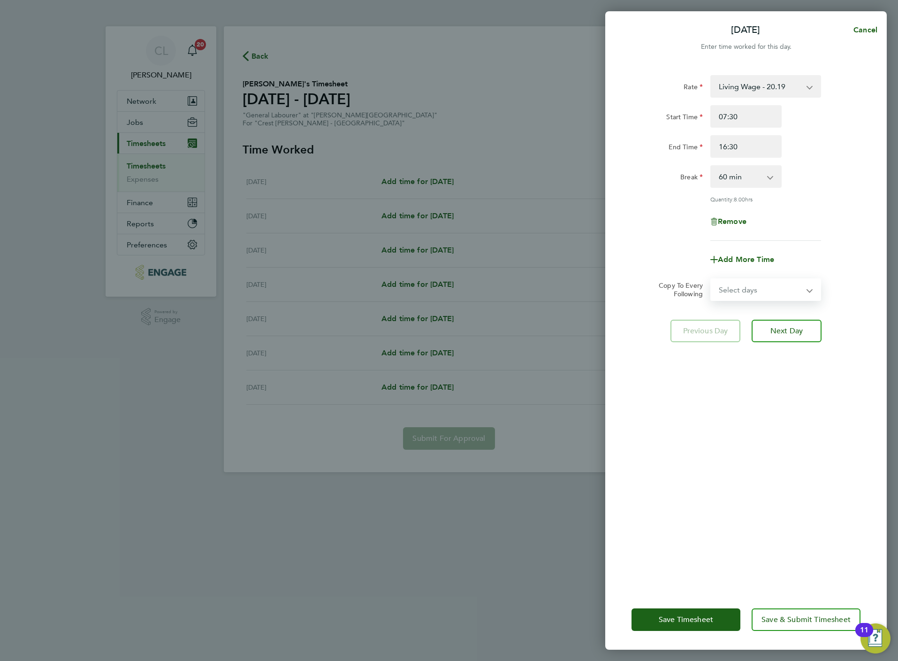
click at [748, 281] on select "Select days Day Weekday (Mon-Fri) Weekend (Sat-Sun) Tuesday Wednesday Thursday …" at bounding box center [760, 289] width 99 height 21
select select "TUE"
click at [711, 279] on select "Select days Day Weekday (Mon-Fri) Weekend (Sat-Sun) Tuesday Wednesday Thursday …" at bounding box center [760, 289] width 99 height 21
select select "2025-08-24"
click at [784, 375] on button "Next Day" at bounding box center [787, 372] width 70 height 23
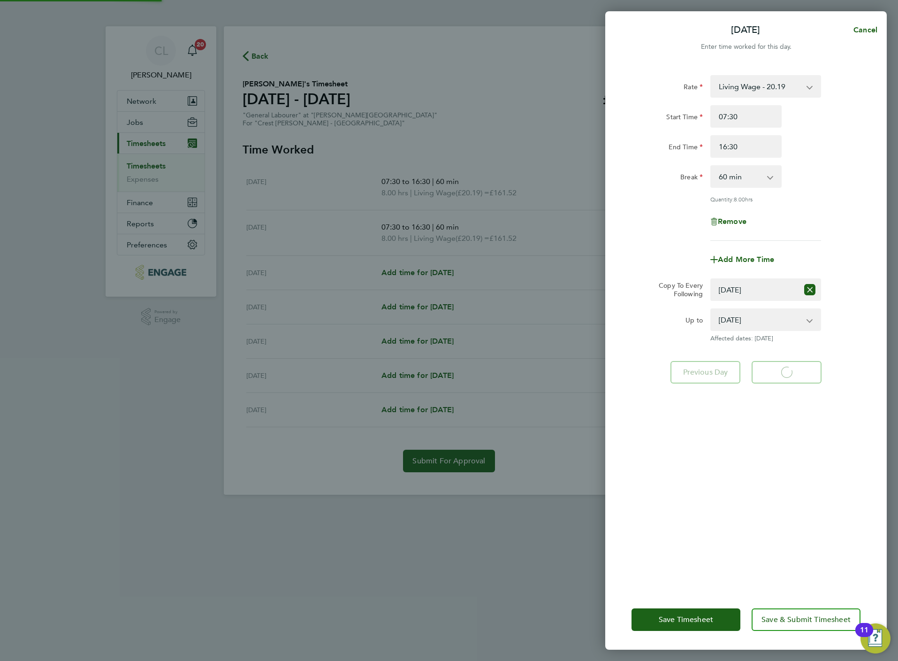
select select "60"
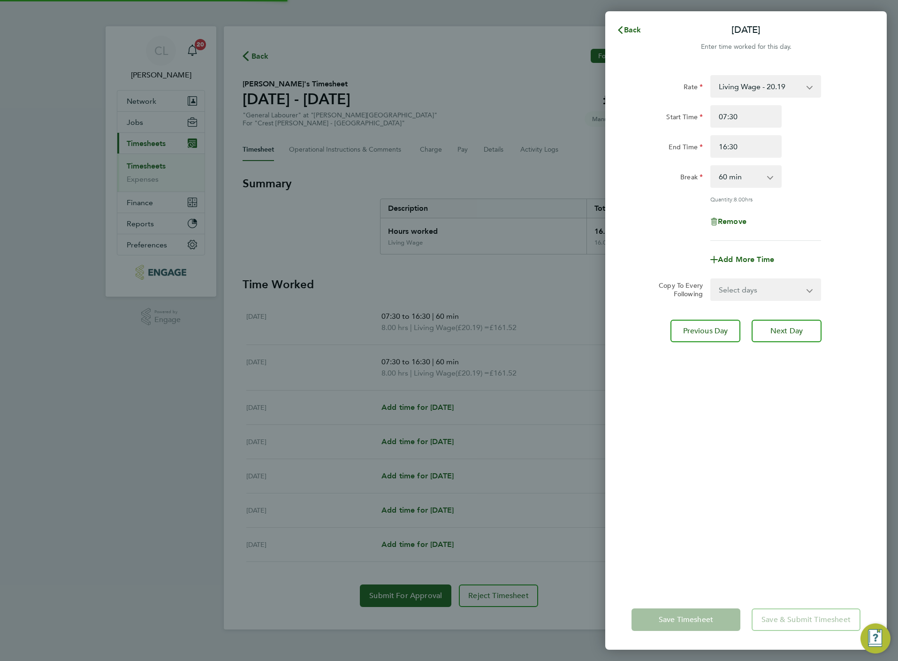
click at [752, 290] on select "Select days Day Weekday (Mon-Fri) Weekend (Sat-Sun) Wednesday Thursday Friday S…" at bounding box center [760, 289] width 99 height 21
select select "WED"
click at [711, 279] on select "Select days Day Weekday (Mon-Fri) Weekend (Sat-Sun) Wednesday Thursday Friday S…" at bounding box center [760, 289] width 99 height 21
select select "2025-08-24"
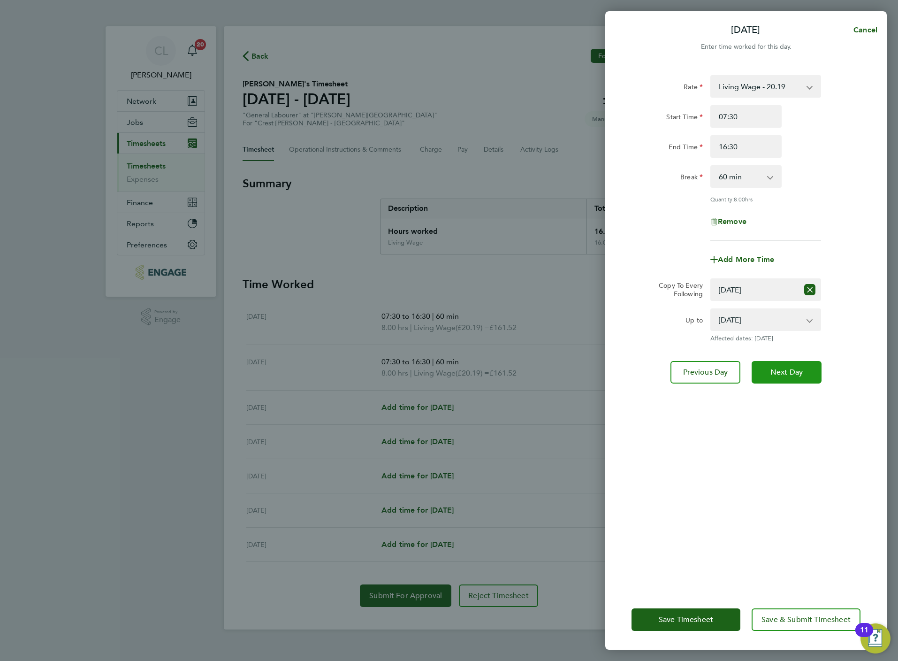
click at [766, 377] on button "Next Day" at bounding box center [787, 372] width 70 height 23
select select "0: null"
select select "60"
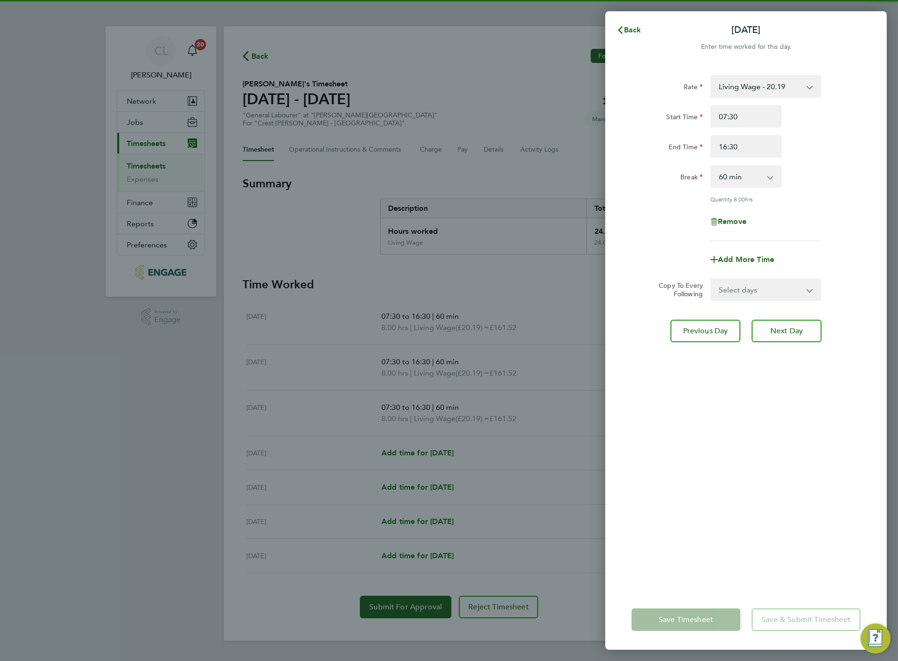
click at [761, 287] on select "Select days Day Weekday (Mon-Fri) Weekend (Sat-Sun) Thursday Friday Saturday Su…" at bounding box center [760, 289] width 99 height 21
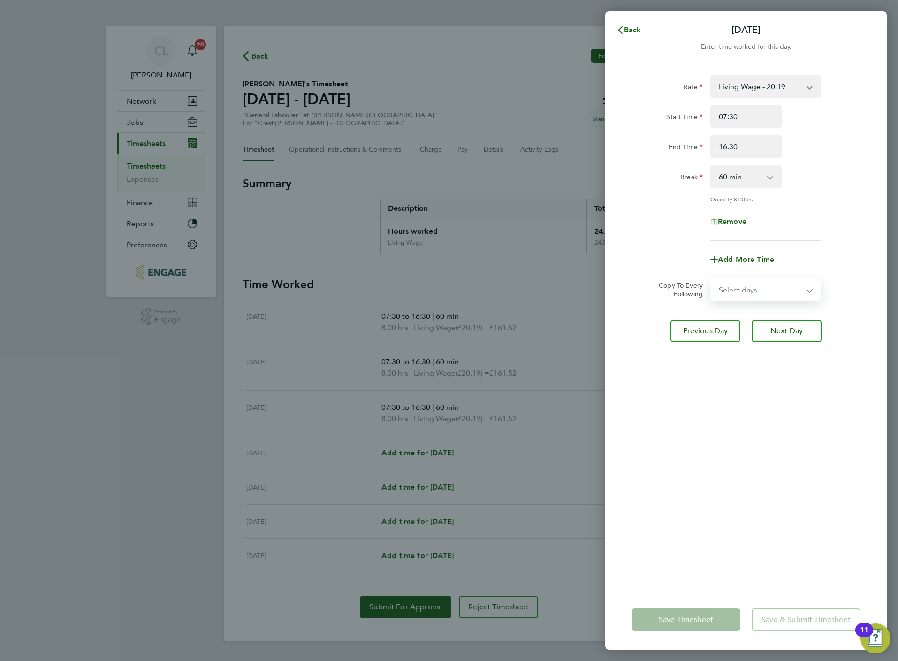
select select "THU"
click at [711, 279] on select "Select days Day Weekday (Mon-Fri) Weekend (Sat-Sun) Thursday Friday Saturday Su…" at bounding box center [760, 289] width 99 height 21
select select "2025-08-24"
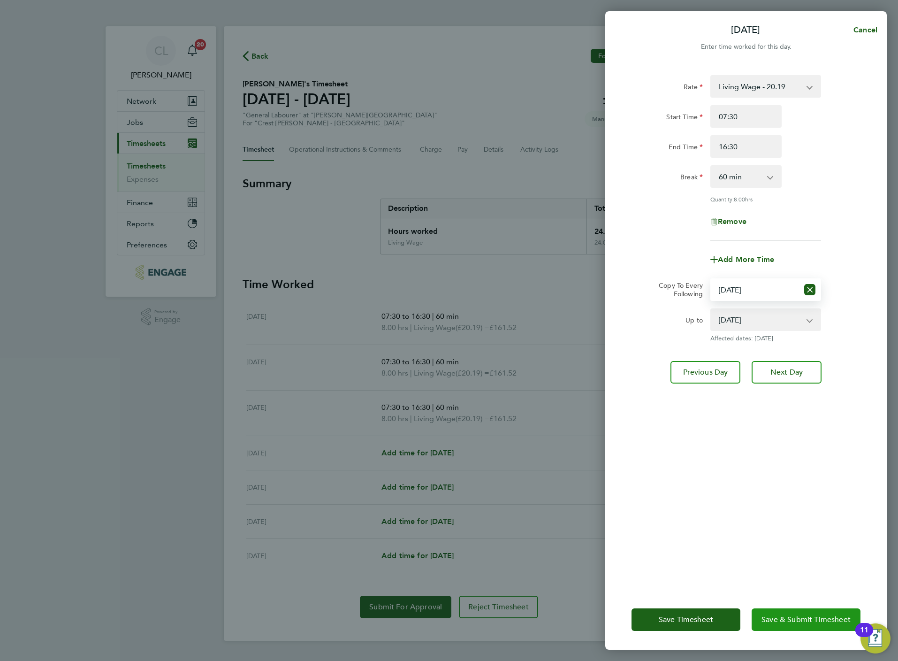
click at [792, 618] on span "Save & Submit Timesheet" at bounding box center [805, 619] width 89 height 9
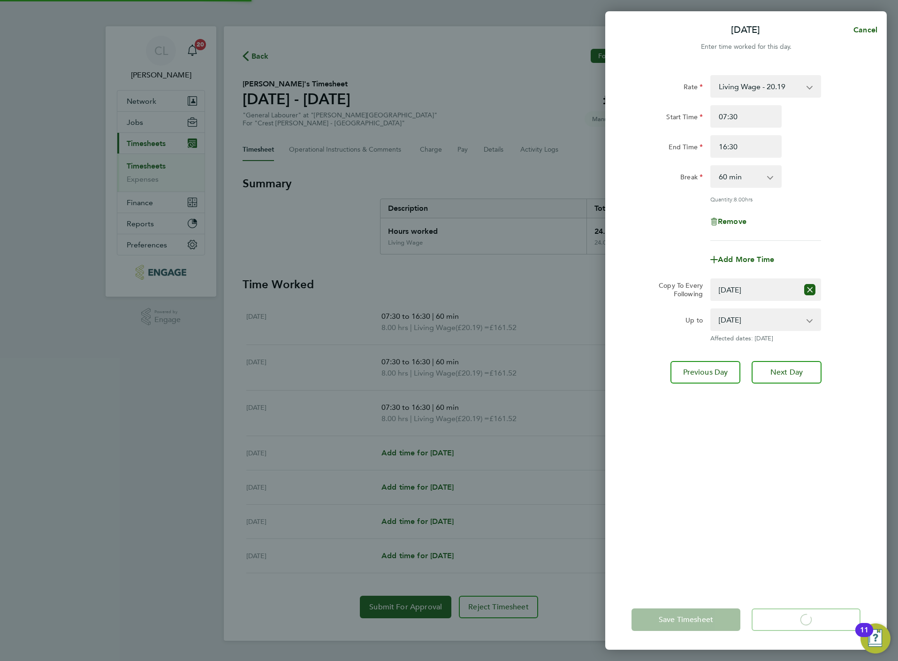
click at [281, 64] on div "Wed 20 Aug Cancel Enter time worked for this day. Rate Living Wage - 20.19 Stan…" at bounding box center [449, 330] width 898 height 661
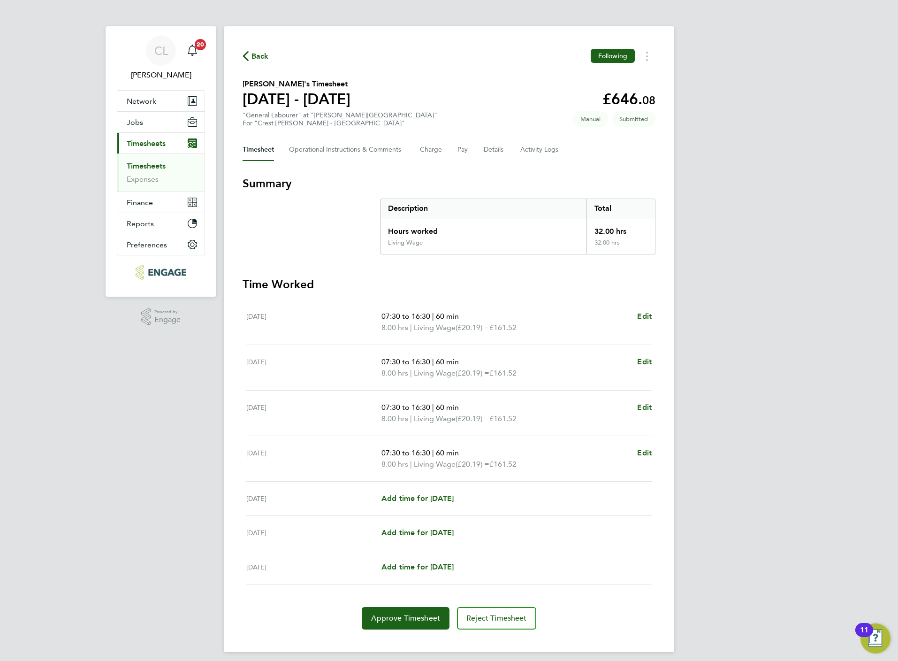
click at [260, 59] on span "Back" at bounding box center [259, 56] width 17 height 11
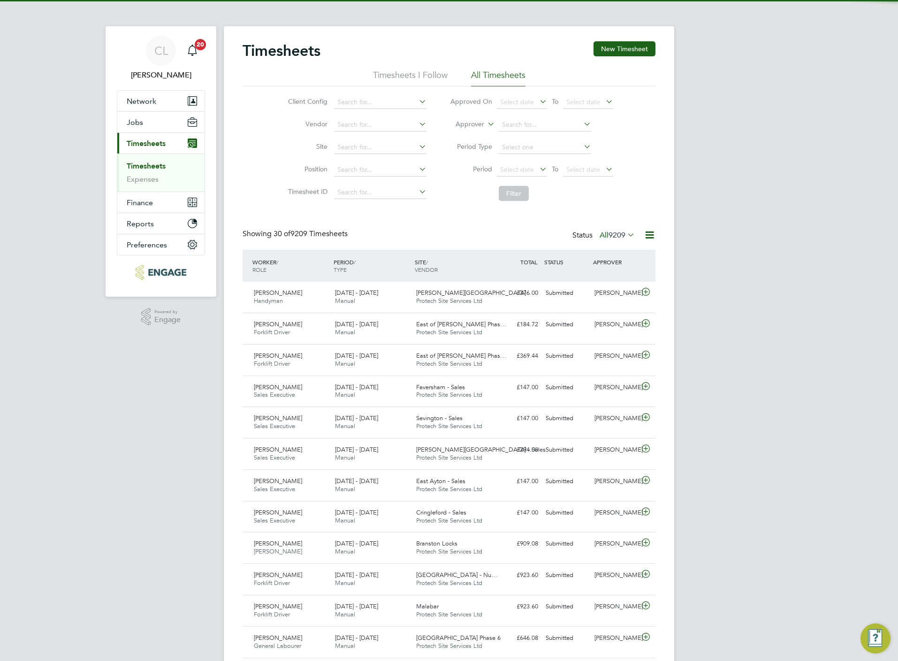
click at [621, 39] on div "Timesheets New Timesheet Timesheets I Follow All Timesheets Client Config Vendo…" at bounding box center [449, 647] width 450 height 1242
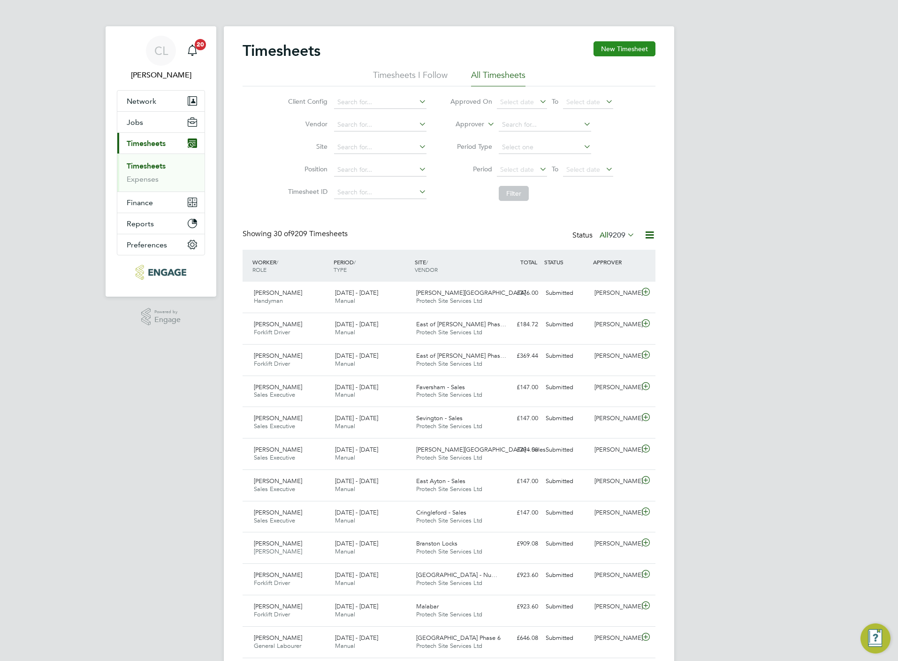
click at [628, 52] on button "New Timesheet" at bounding box center [625, 48] width 62 height 15
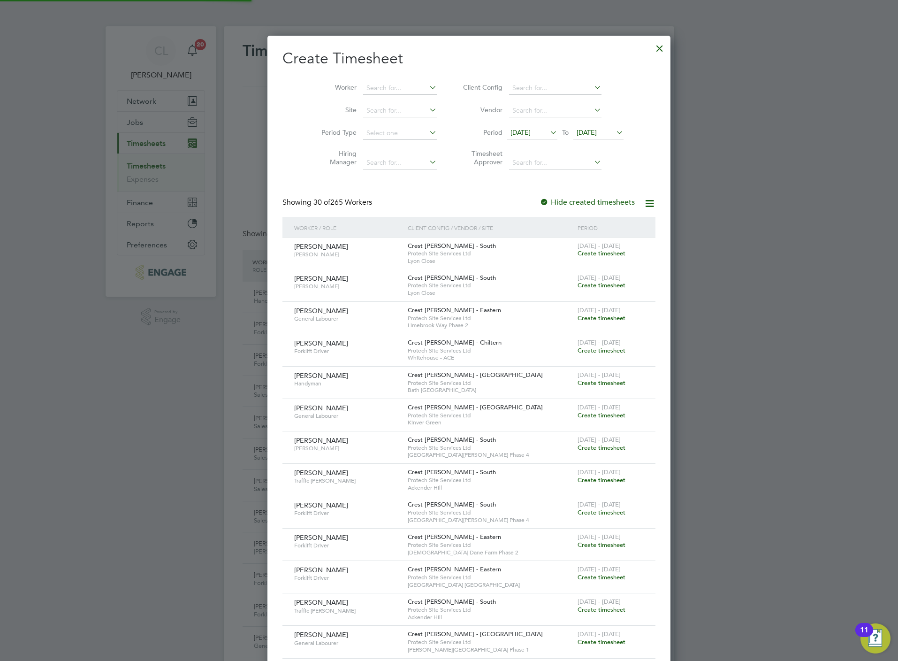
click at [403, 79] on li "Worker" at bounding box center [376, 88] width 146 height 23
click at [363, 91] on input at bounding box center [400, 88] width 74 height 13
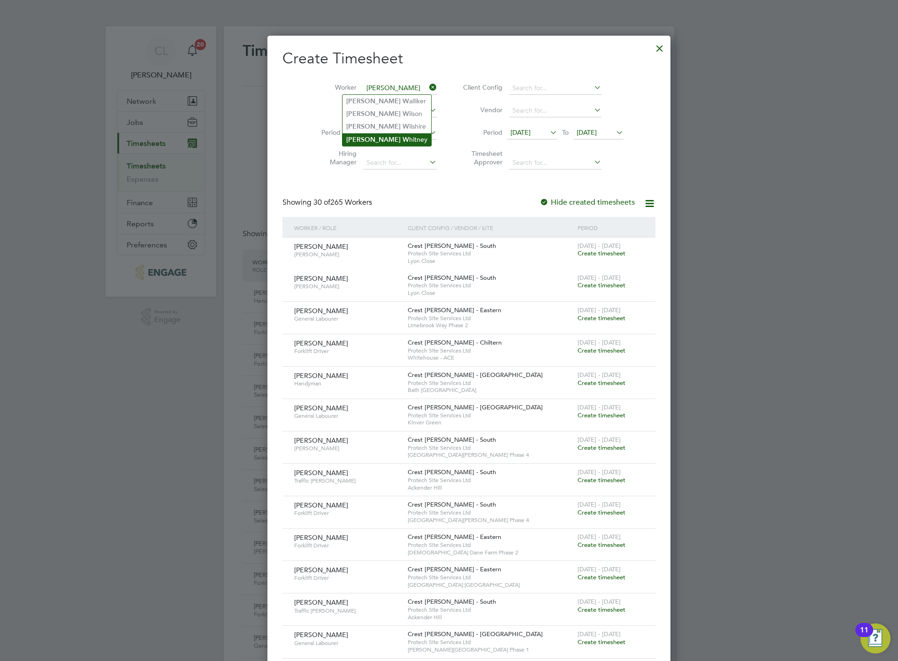
click at [371, 138] on li "Paul W hitney" at bounding box center [386, 139] width 89 height 13
type input "Paul Whitney"
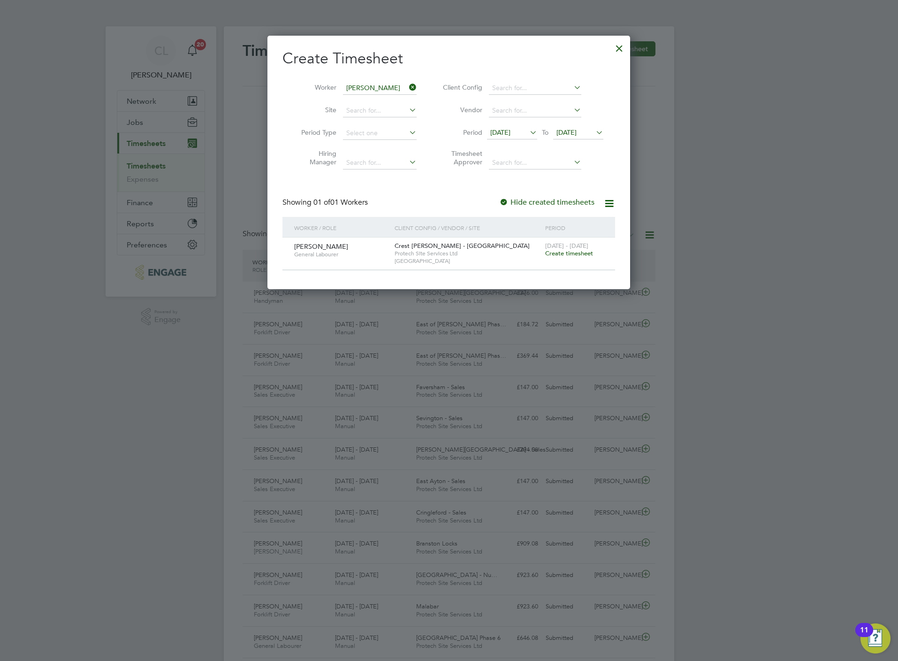
click at [587, 258] on div "18 - 24 Aug 2025 Create timesheet" at bounding box center [574, 249] width 63 height 25
click at [584, 255] on span "Create timesheet" at bounding box center [569, 253] width 48 height 8
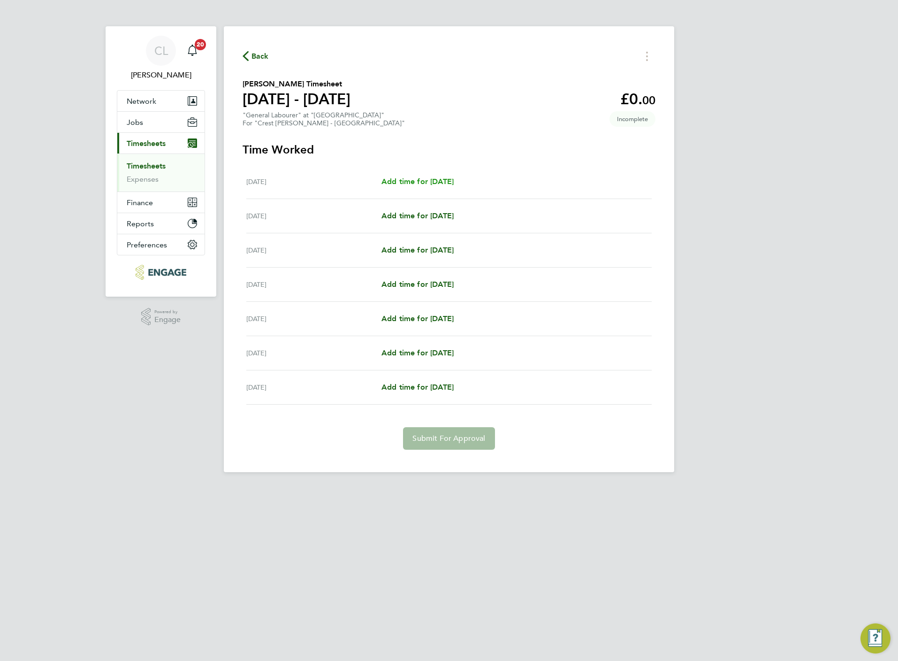
click at [435, 180] on span "Add time for Mon 18 Aug" at bounding box center [417, 181] width 72 height 9
select select "60"
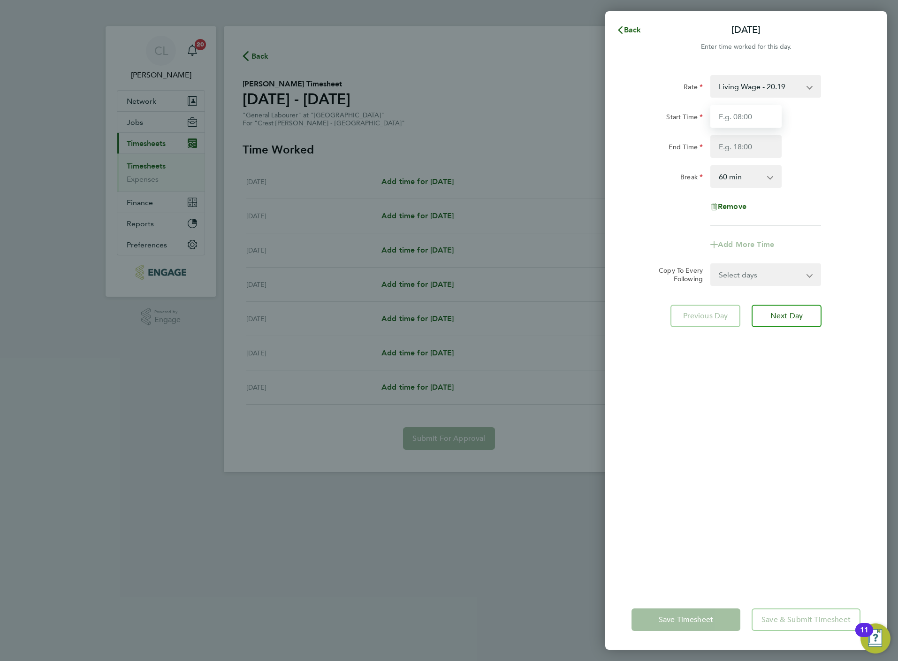
click at [720, 119] on input "Start Time" at bounding box center [745, 116] width 71 height 23
type input "07:30"
type input "16:30"
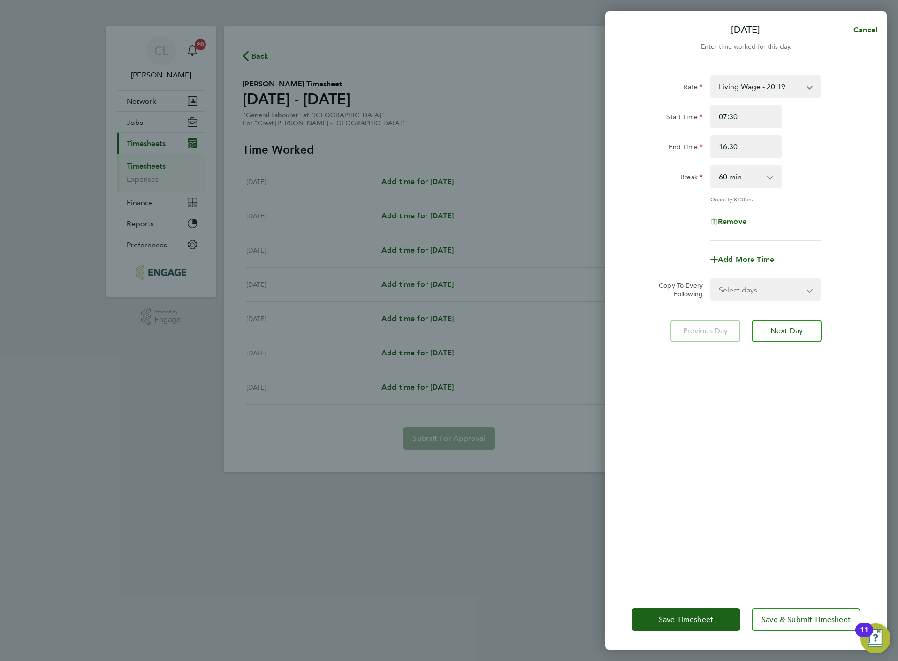
click at [749, 286] on select "Select days Day Weekday (Mon-Fri) Weekend (Sat-Sun) Tuesday Wednesday Thursday …" at bounding box center [760, 289] width 99 height 21
select select "DAY"
click at [711, 279] on select "Select days Day Weekday (Mon-Fri) Weekend (Sat-Sun) Tuesday Wednesday Thursday …" at bounding box center [760, 289] width 99 height 21
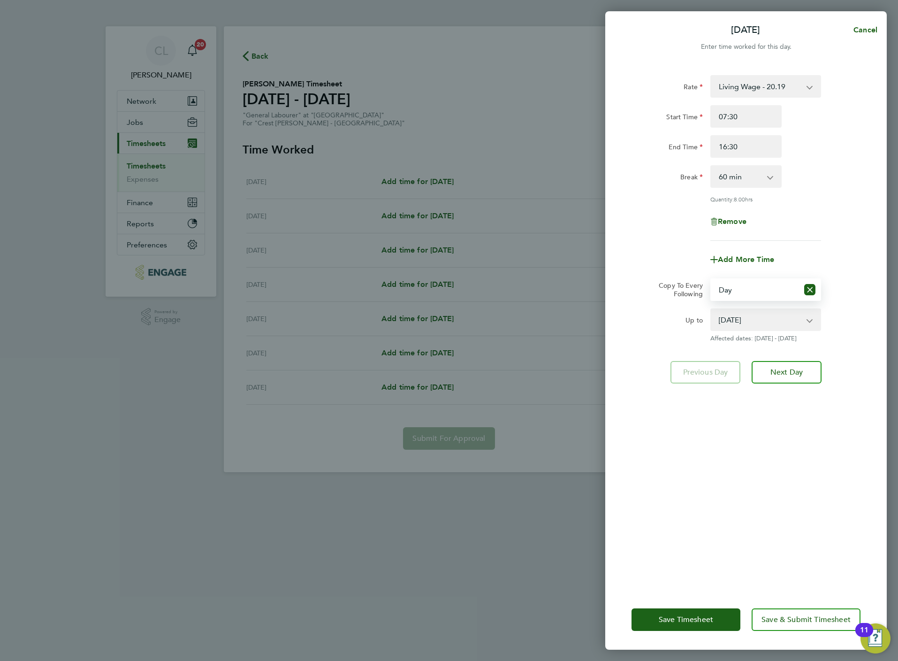
click at [741, 329] on div "19 Aug 2025 20 Aug 2025 21 Aug 2025 22 Aug 2025 23 Aug 2025 24 Aug 2025" at bounding box center [765, 319] width 111 height 23
click at [739, 320] on select "19 Aug 2025 20 Aug 2025 21 Aug 2025 22 Aug 2025 23 Aug 2025 24 Aug 2025" at bounding box center [760, 319] width 98 height 21
select select "2025-08-21"
click at [711, 309] on select "19 Aug 2025 20 Aug 2025 21 Aug 2025 22 Aug 2025 23 Aug 2025 24 Aug 2025" at bounding box center [760, 319] width 98 height 21
click at [784, 622] on span "Save & Submit Timesheet" at bounding box center [805, 619] width 89 height 9
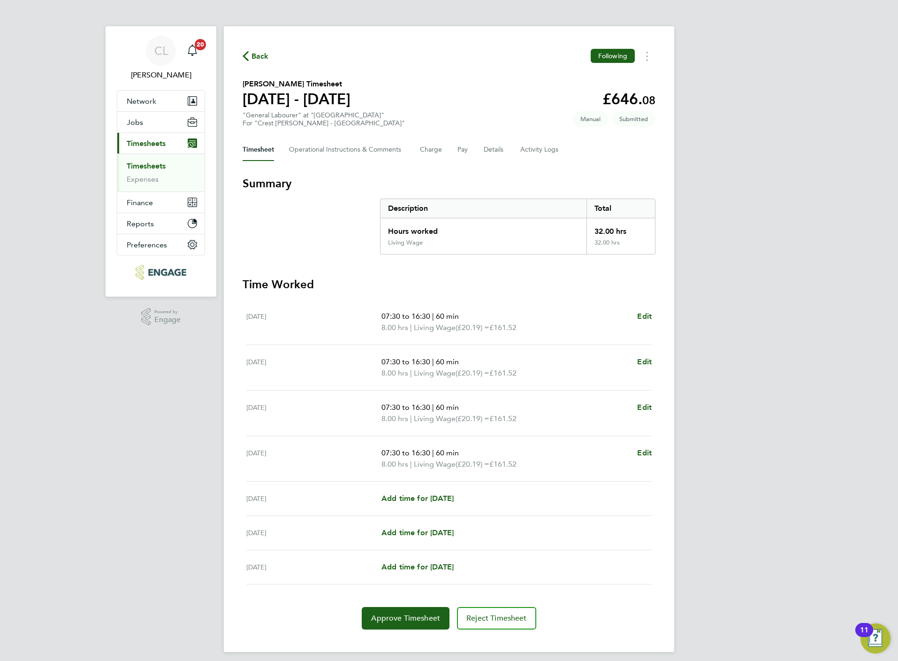
click at [264, 55] on span "Back" at bounding box center [259, 56] width 17 height 11
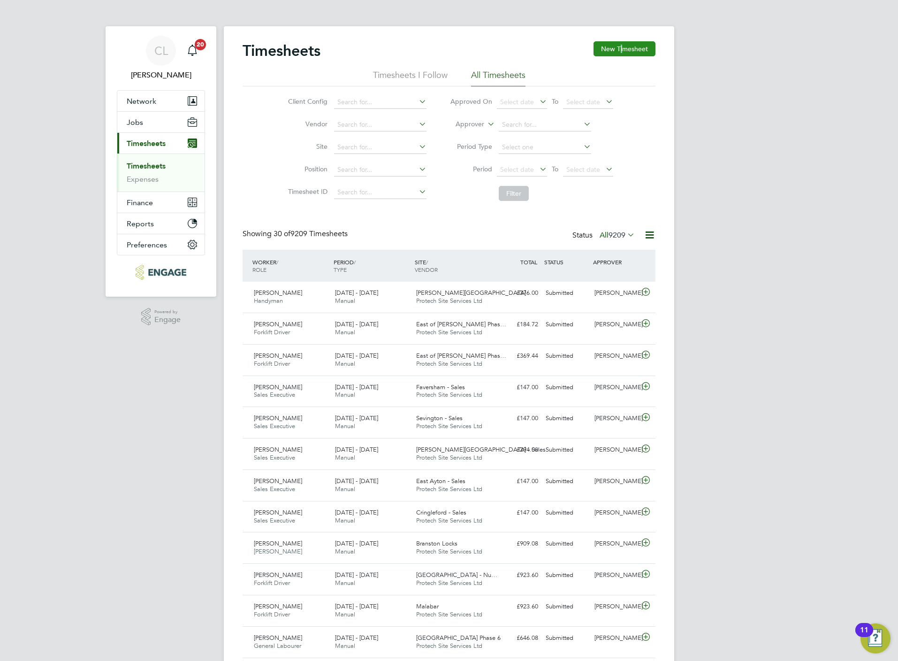
click at [621, 41] on div "Timesheets New Timesheet Timesheets I Follow All Timesheets Client Config Vendo…" at bounding box center [449, 647] width 450 height 1242
drag, startPoint x: 621, startPoint y: 41, endPoint x: 604, endPoint y: 48, distance: 18.5
click at [604, 48] on button "New Timesheet" at bounding box center [625, 48] width 62 height 15
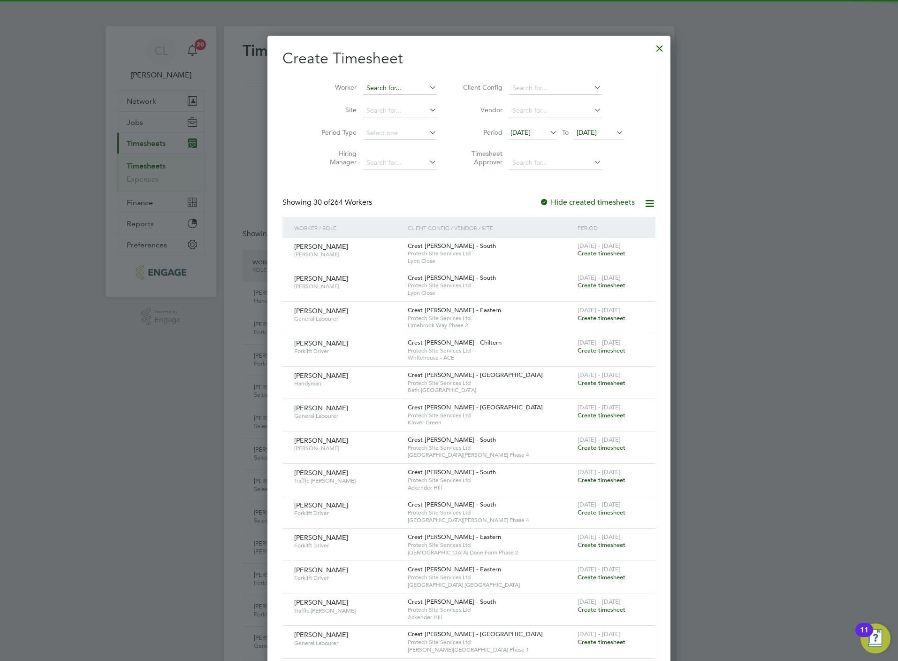
click at [396, 89] on input at bounding box center [400, 88] width 74 height 13
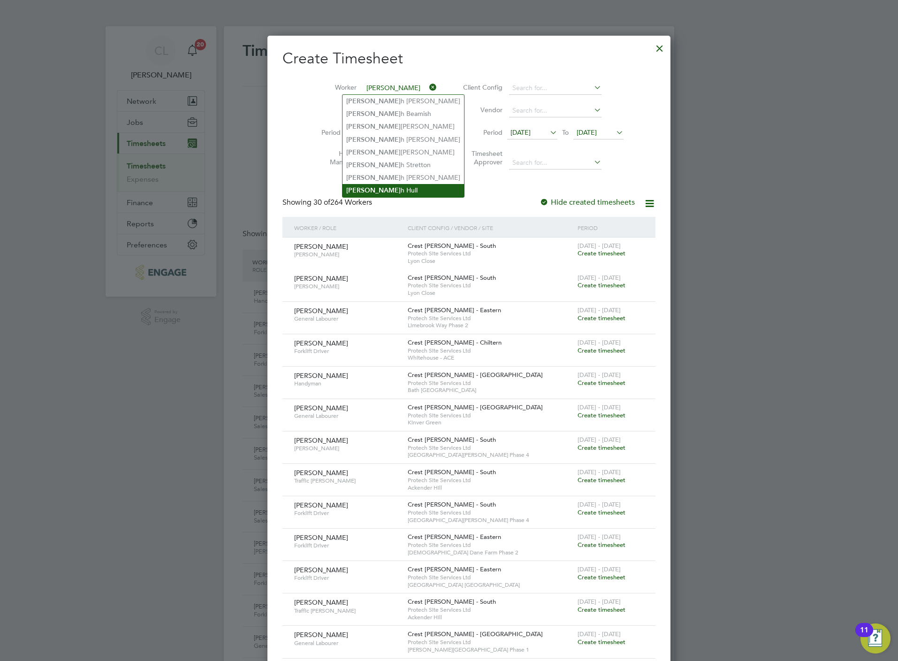
click at [395, 185] on li "Josep h Hull" at bounding box center [403, 190] width 122 height 13
type input "Joseph Hull"
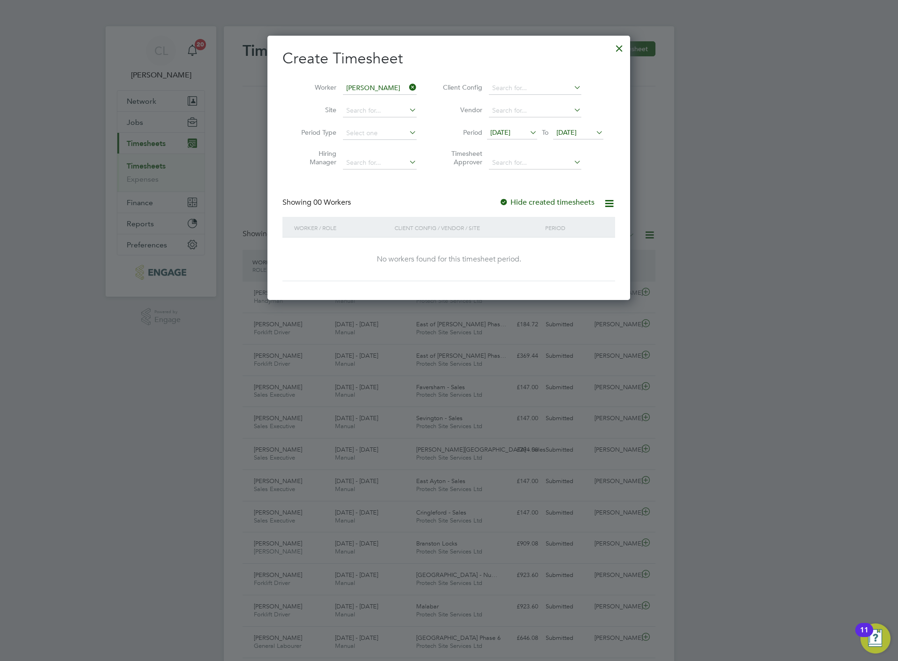
click at [577, 129] on span "19 Aug 2025" at bounding box center [566, 132] width 20 height 8
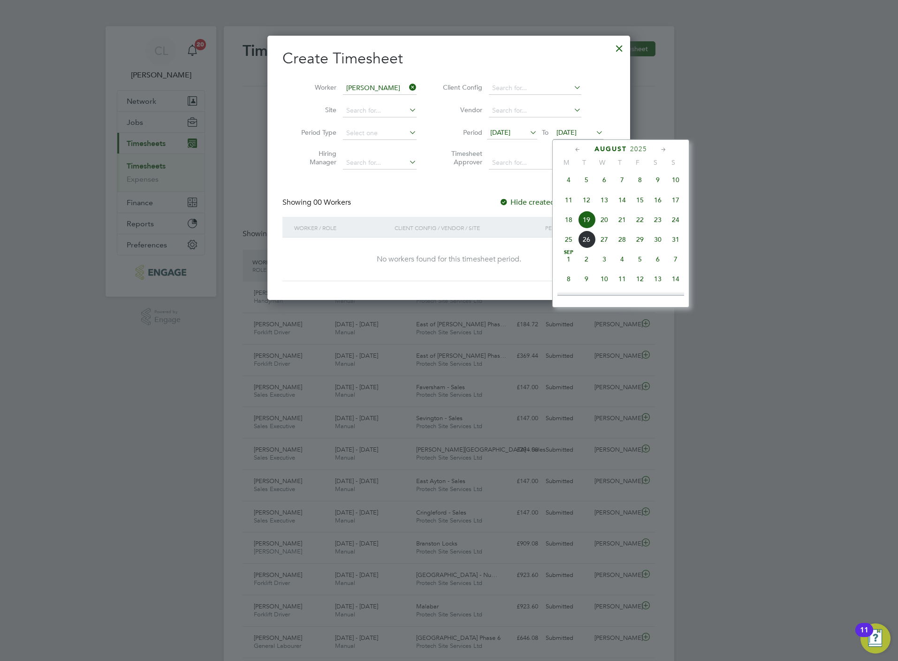
click at [675, 222] on span "24" at bounding box center [676, 220] width 18 height 18
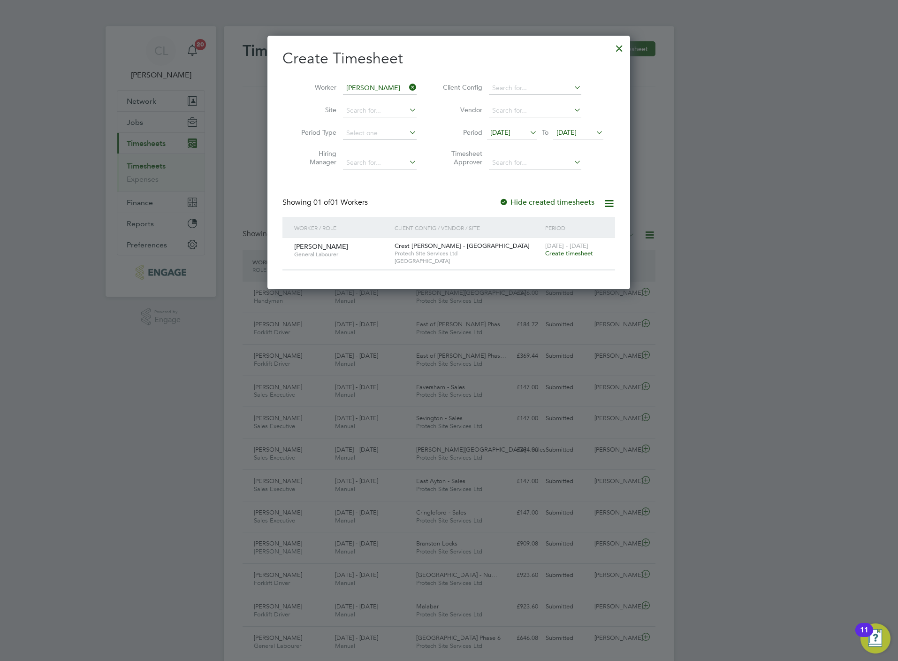
click at [564, 251] on span "Create timesheet" at bounding box center [569, 253] width 48 height 8
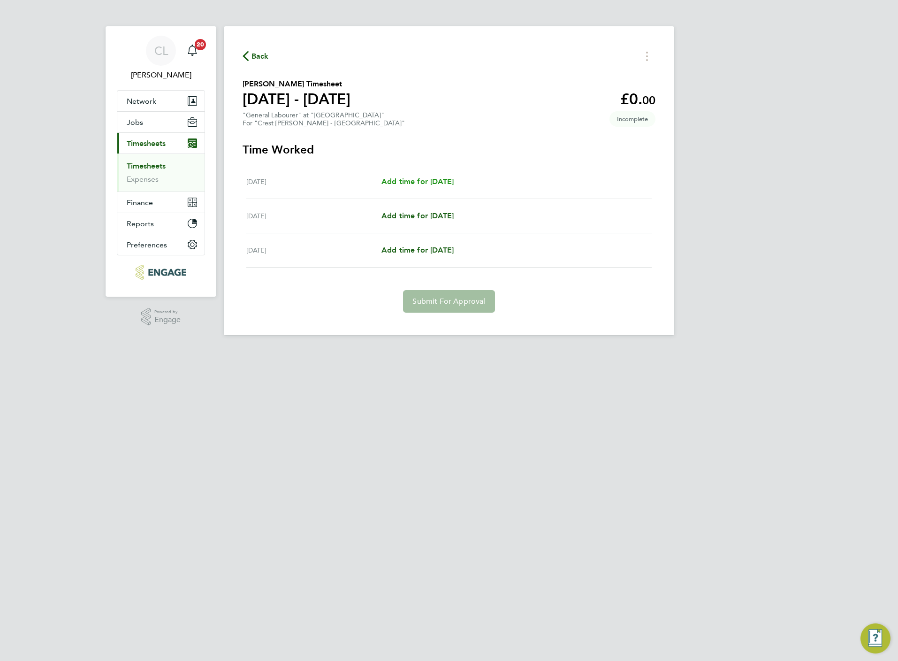
click at [431, 180] on span "Add time for Fri 22 Aug" at bounding box center [417, 181] width 72 height 9
select select "60"
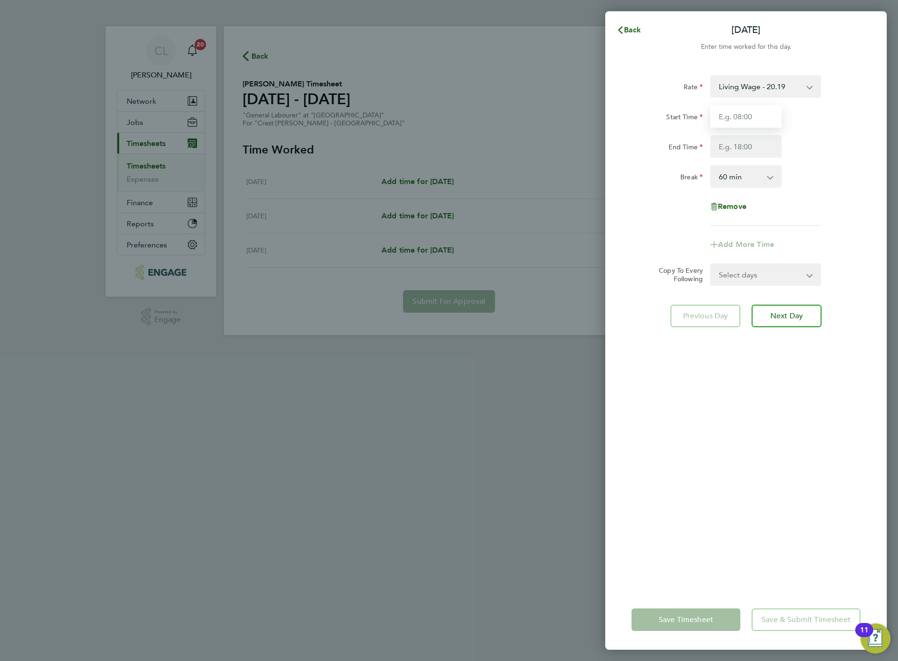
click at [734, 122] on input "Start Time" at bounding box center [745, 116] width 71 height 23
type input "07:30"
type input "16:30"
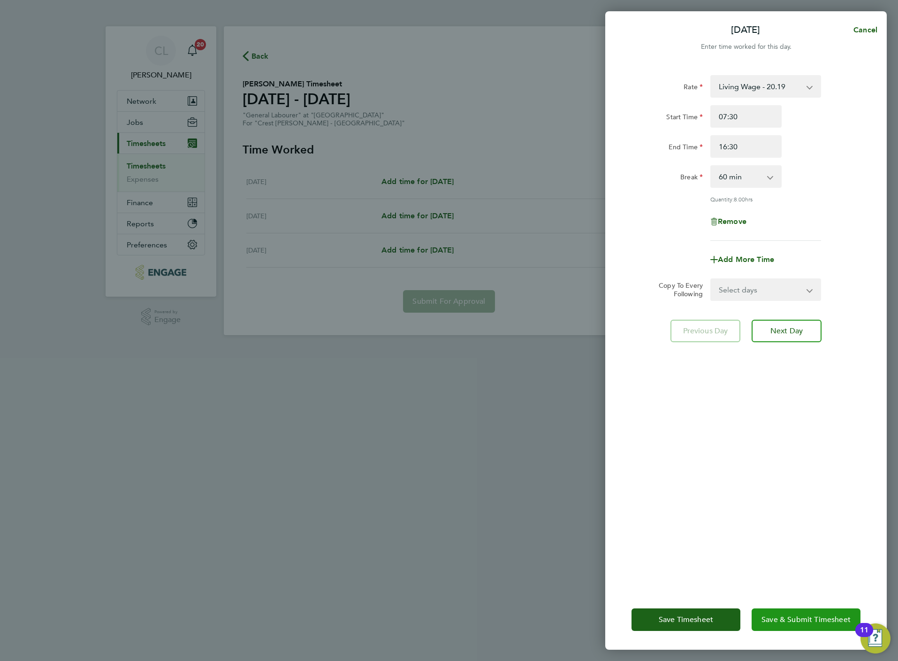
click at [780, 619] on span "Save & Submit Timesheet" at bounding box center [805, 619] width 89 height 9
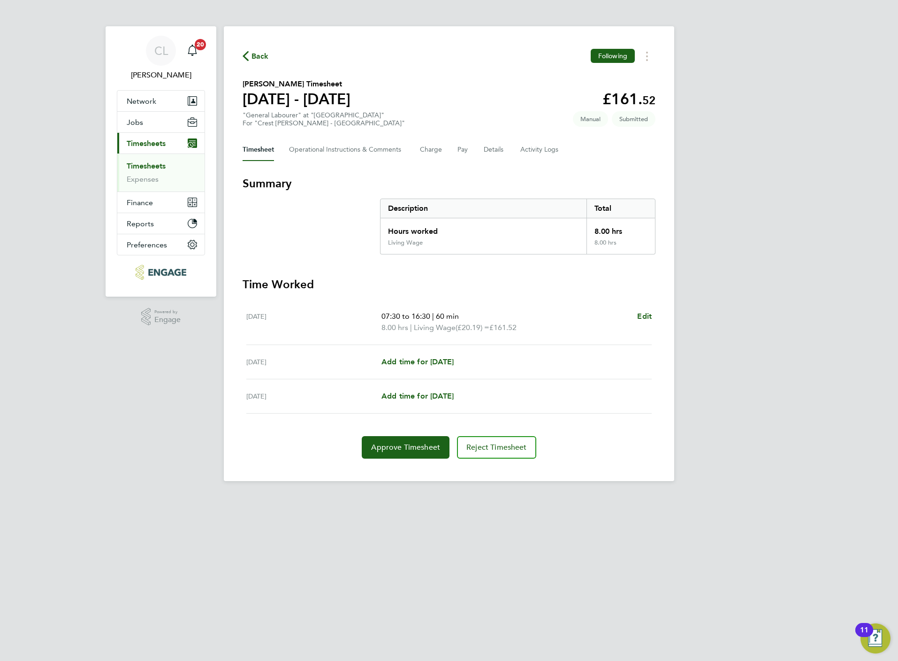
click at [265, 49] on div "Back Following" at bounding box center [449, 56] width 413 height 15
click at [259, 57] on span "Back" at bounding box center [259, 56] width 17 height 11
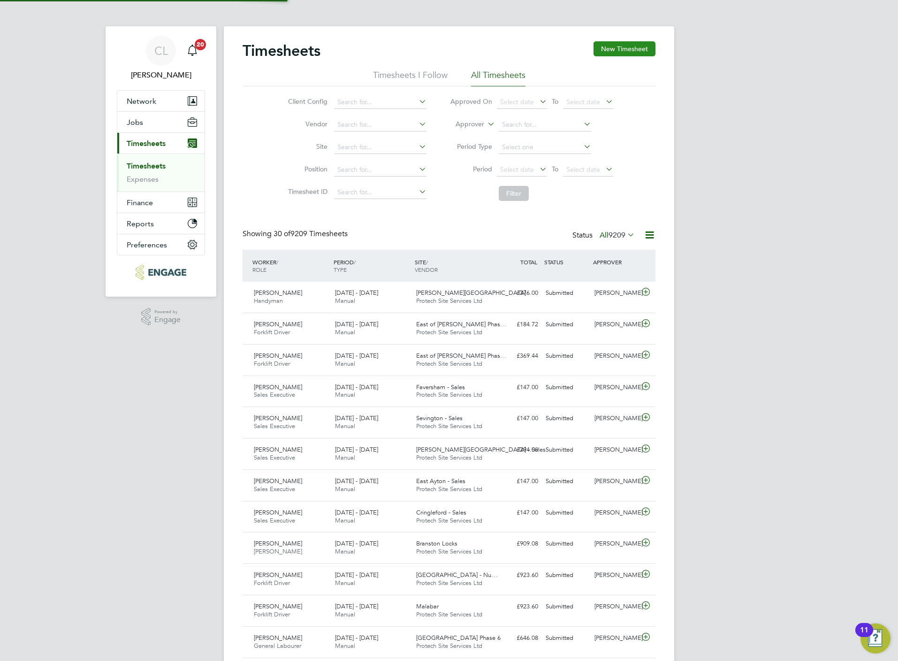
click at [632, 46] on button "New Timesheet" at bounding box center [625, 48] width 62 height 15
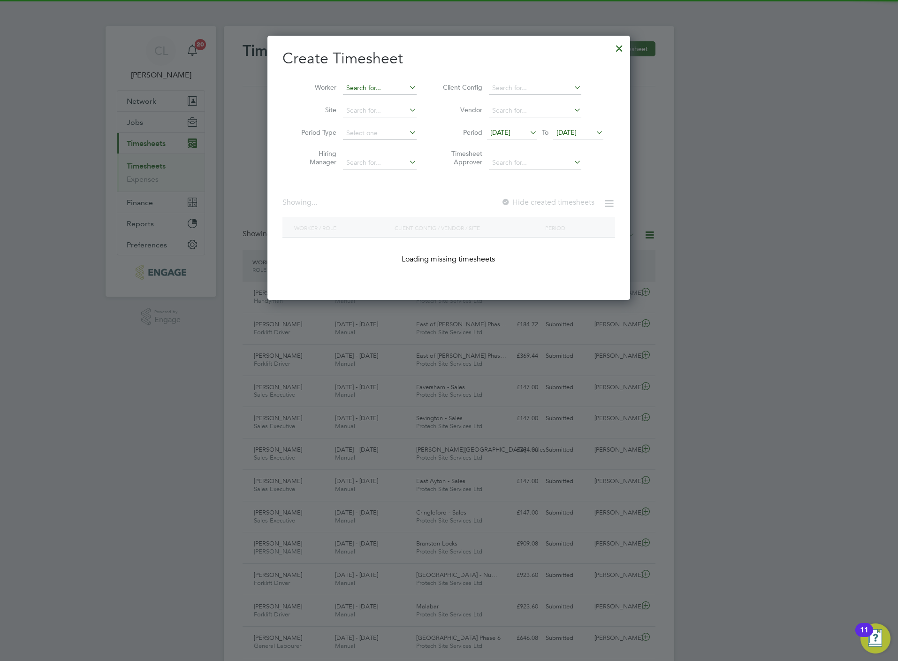
click at [367, 91] on input at bounding box center [380, 88] width 74 height 13
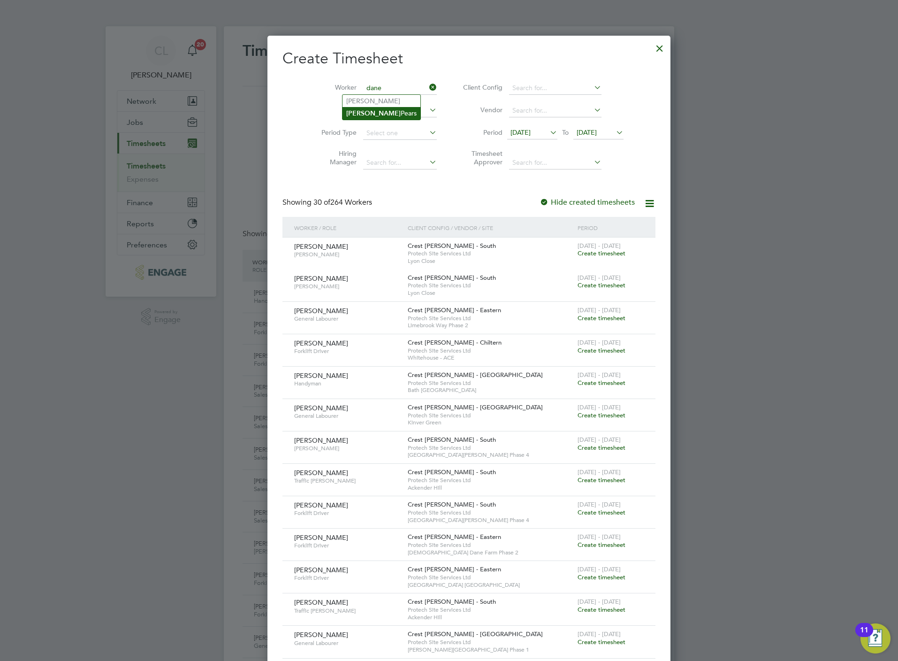
click at [372, 114] on li "Dane Pears" at bounding box center [381, 113] width 78 height 13
type input "Dane Pears"
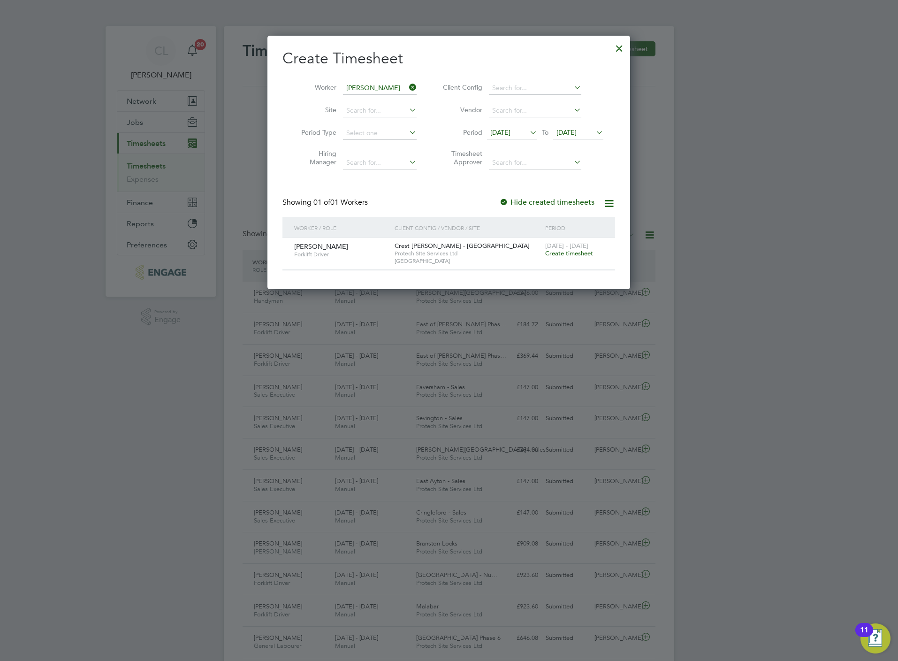
click at [583, 258] on div "18 - 24 Aug 2025 Create timesheet" at bounding box center [574, 249] width 63 height 25
click at [585, 255] on span "Create timesheet" at bounding box center [569, 253] width 48 height 8
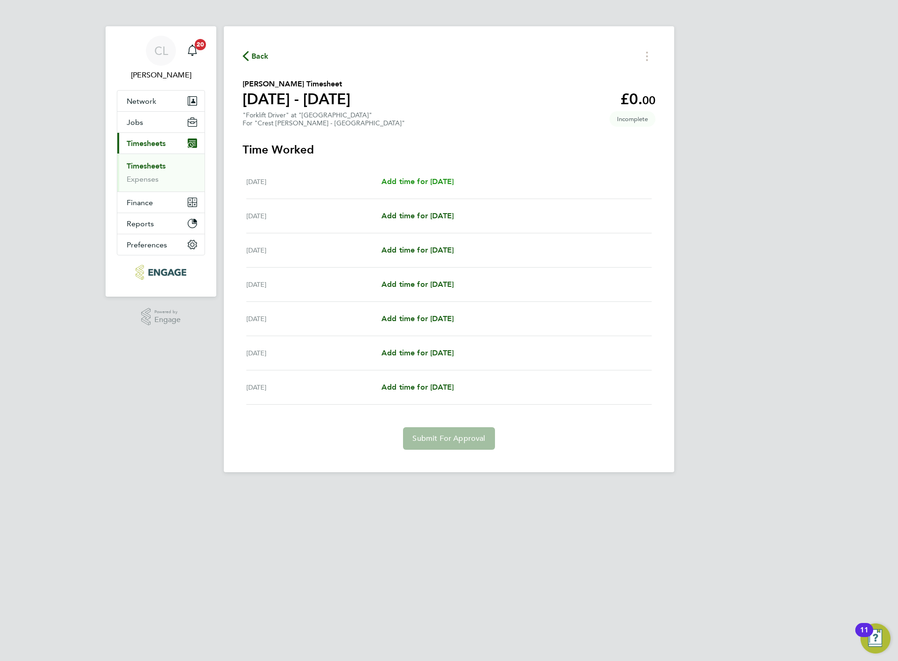
click at [450, 182] on span "Add time for Mon 18 Aug" at bounding box center [417, 181] width 72 height 9
select select "60"
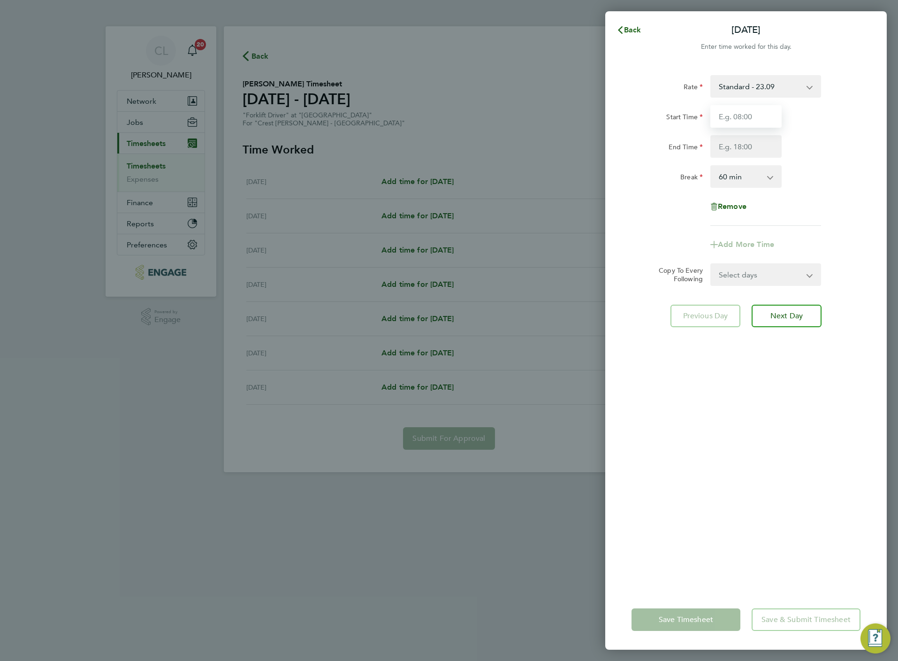
click at [741, 122] on input "Start Time" at bounding box center [745, 116] width 71 height 23
type input "07:30"
type input "16:30"
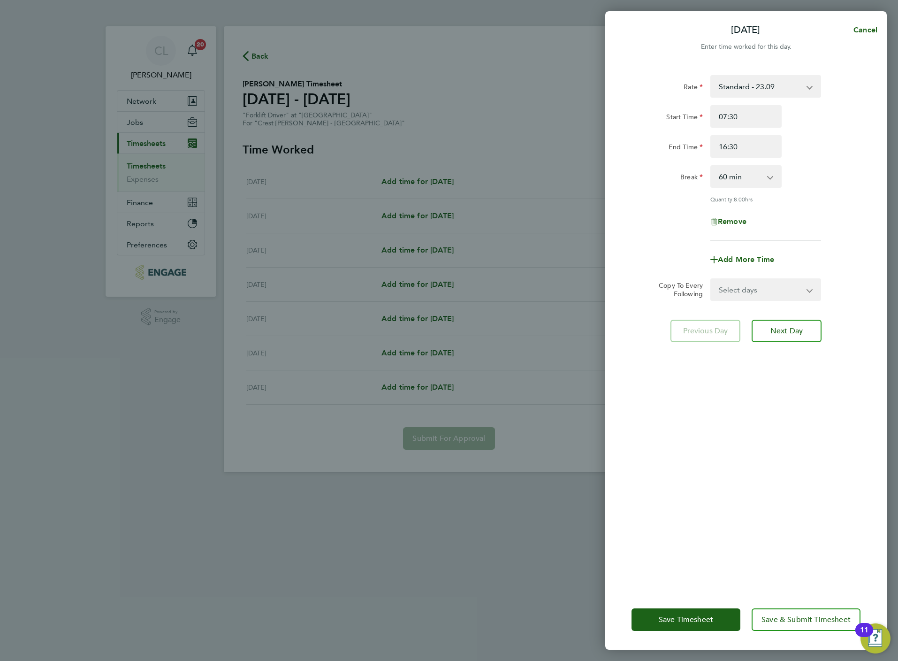
click at [760, 288] on select "Select days Day Weekday (Mon-Fri) Weekend (Sat-Sun) Tuesday Wednesday Thursday …" at bounding box center [760, 289] width 99 height 21
select select "WEEKDAY"
click at [711, 279] on select "Select days Day Weekday (Mon-Fri) Weekend (Sat-Sun) Tuesday Wednesday Thursday …" at bounding box center [760, 289] width 99 height 21
select select "2025-08-24"
click at [793, 378] on button "Next Day" at bounding box center [787, 372] width 70 height 23
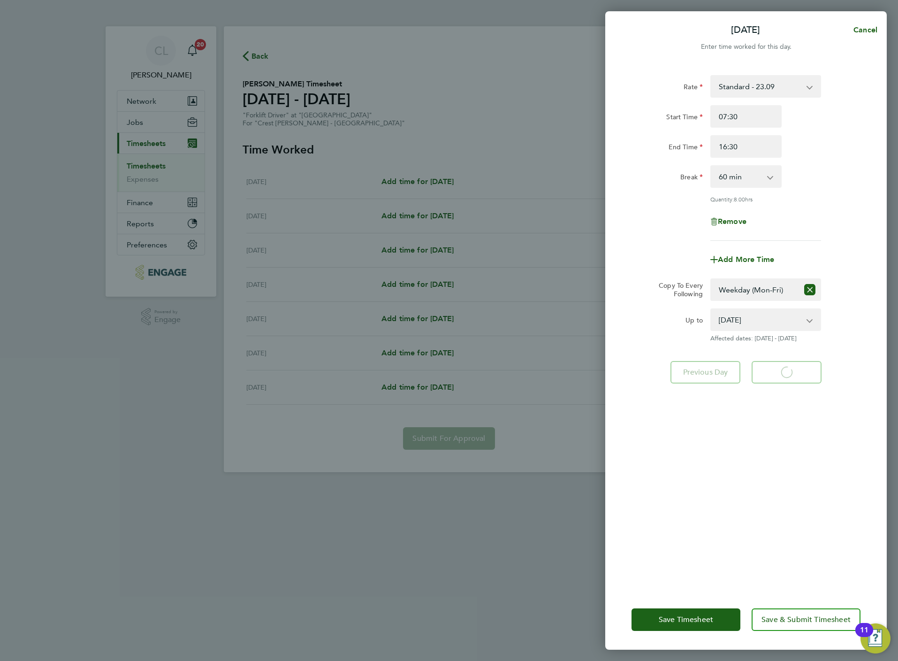
click at [773, 287] on select "Select days Day Weekday (Mon-Fri) Weekend (Sat-Sun) Tuesday Wednesday Thursday …" at bounding box center [754, 289] width 87 height 21
select select "SAT"
click at [711, 279] on select "Select days Day Weekday (Mon-Fri) Weekend (Sat-Sun) Tuesday Wednesday Thursday …" at bounding box center [754, 289] width 87 height 21
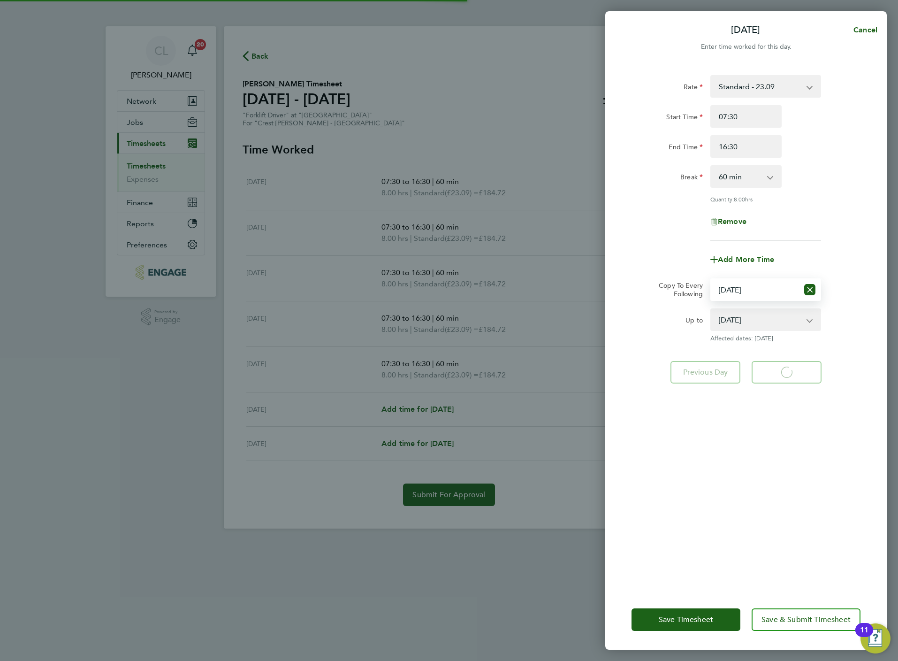
select select "60"
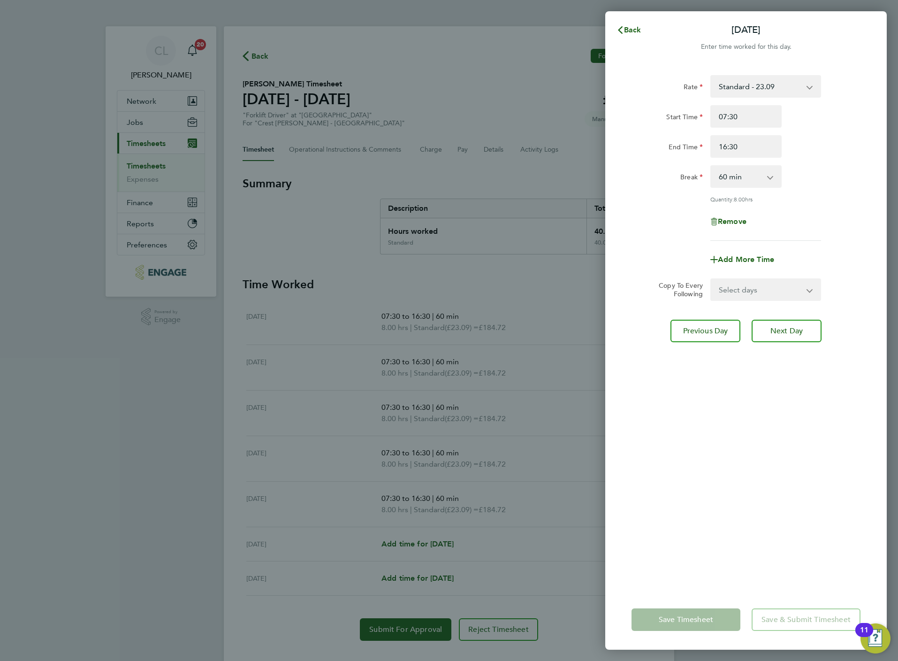
click at [774, 286] on select "Select days Day Weekday (Mon-Fri) Weekend (Sat-Sun) Wednesday Thursday Friday S…" at bounding box center [760, 289] width 99 height 21
select select "SAT"
click at [711, 279] on select "Select days Day Weekday (Mon-Fri) Weekend (Sat-Sun) Wednesday Thursday Friday S…" at bounding box center [760, 289] width 99 height 21
select select "2025-08-24"
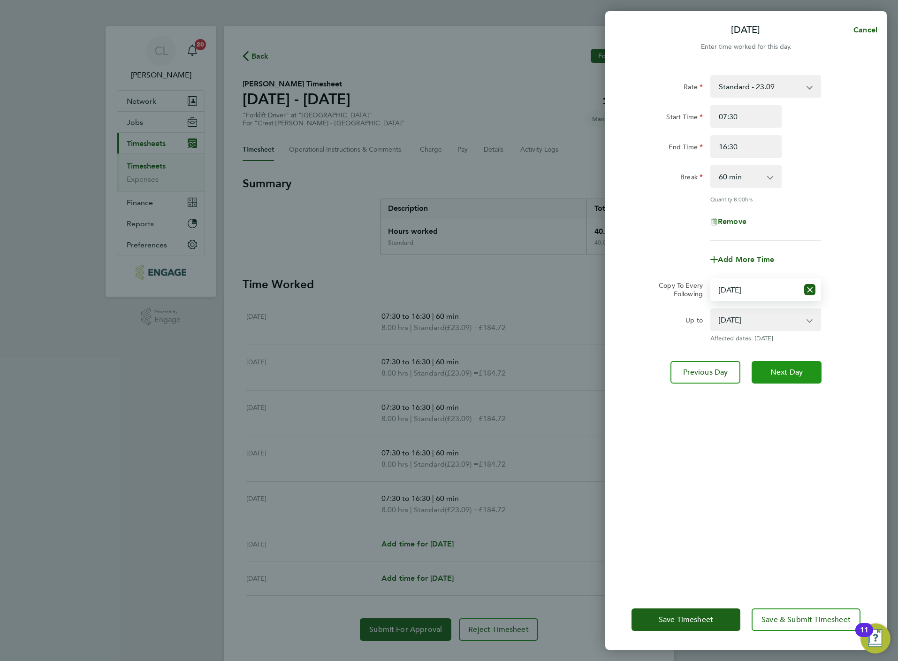
click at [771, 379] on button "Next Day" at bounding box center [787, 372] width 70 height 23
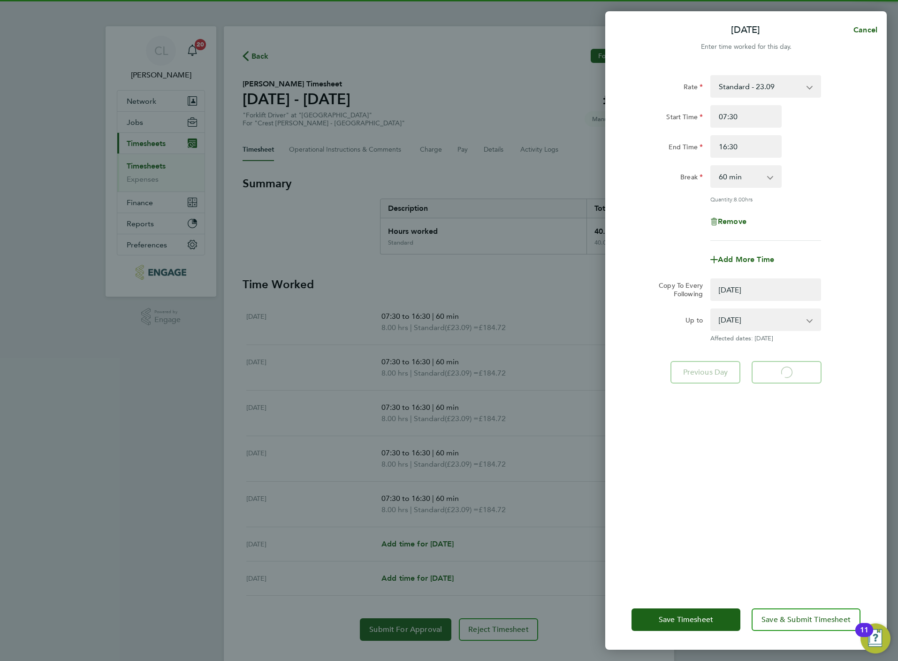
select select "0: null"
select select "60"
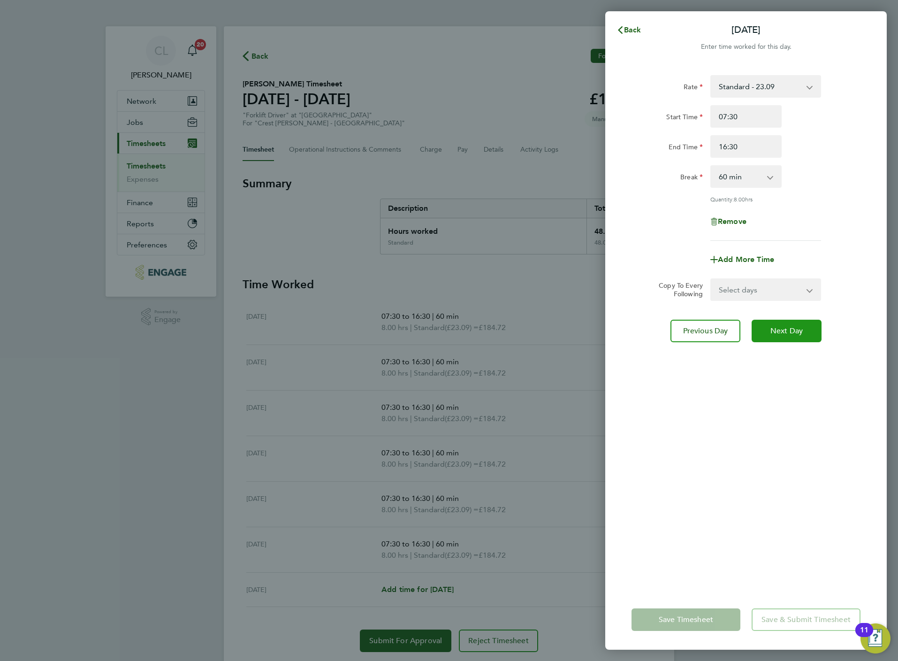
click at [778, 327] on span "Next Day" at bounding box center [786, 330] width 32 height 9
select select "60"
click at [778, 327] on span "Next Day" at bounding box center [786, 330] width 32 height 9
select select "60"
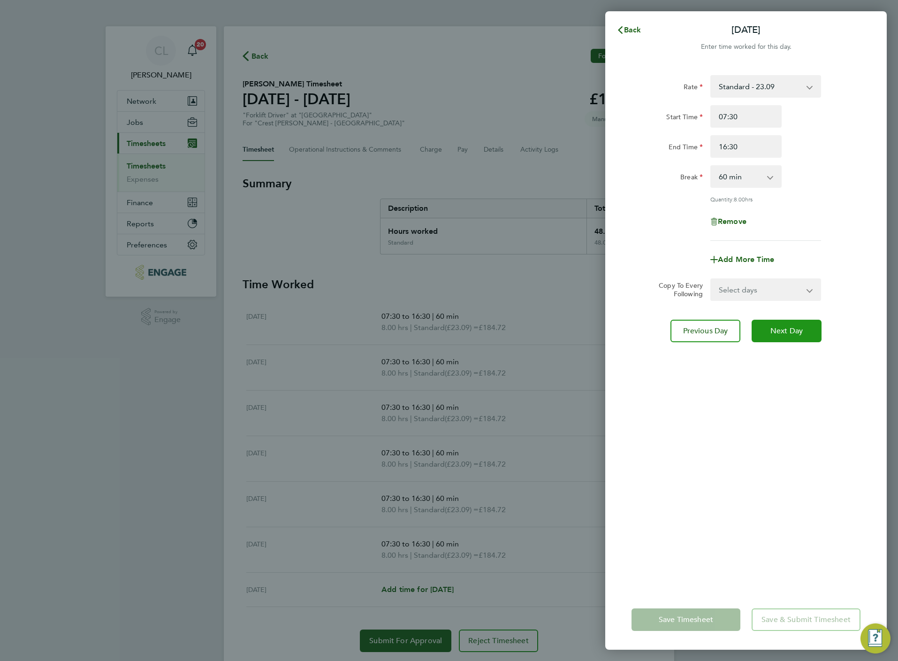
click at [778, 327] on span "Next Day" at bounding box center [786, 330] width 32 height 9
select select "60"
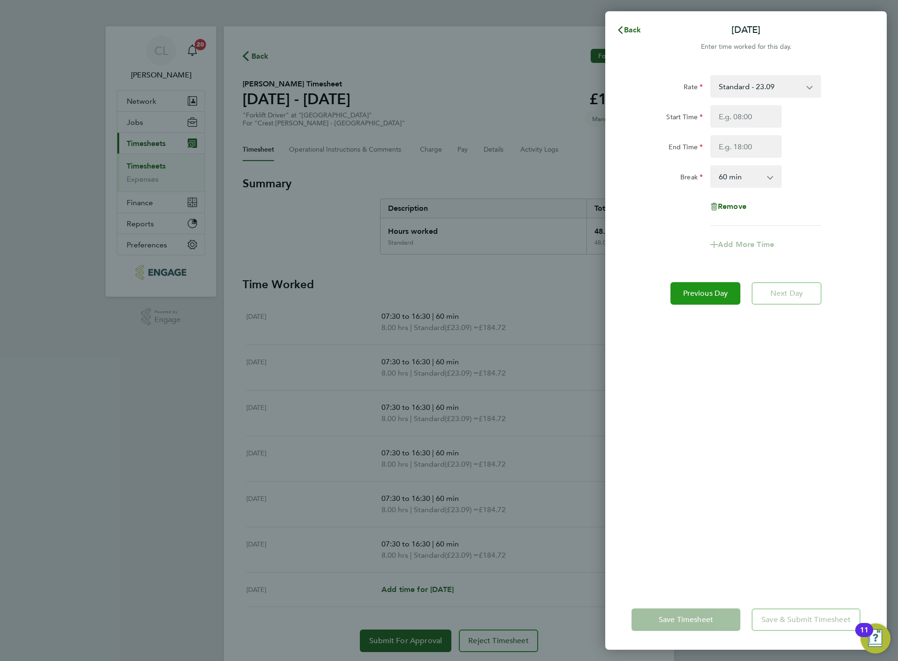
click at [696, 285] on button "Previous Day" at bounding box center [705, 293] width 70 height 23
select select "60"
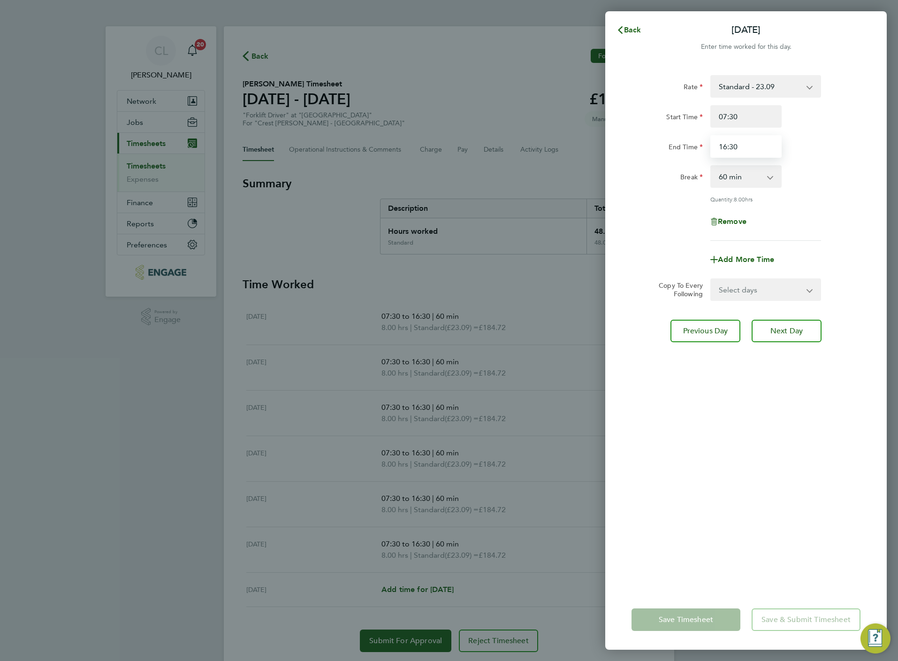
click at [737, 143] on input "16:30" at bounding box center [745, 146] width 71 height 23
type input "15:30"
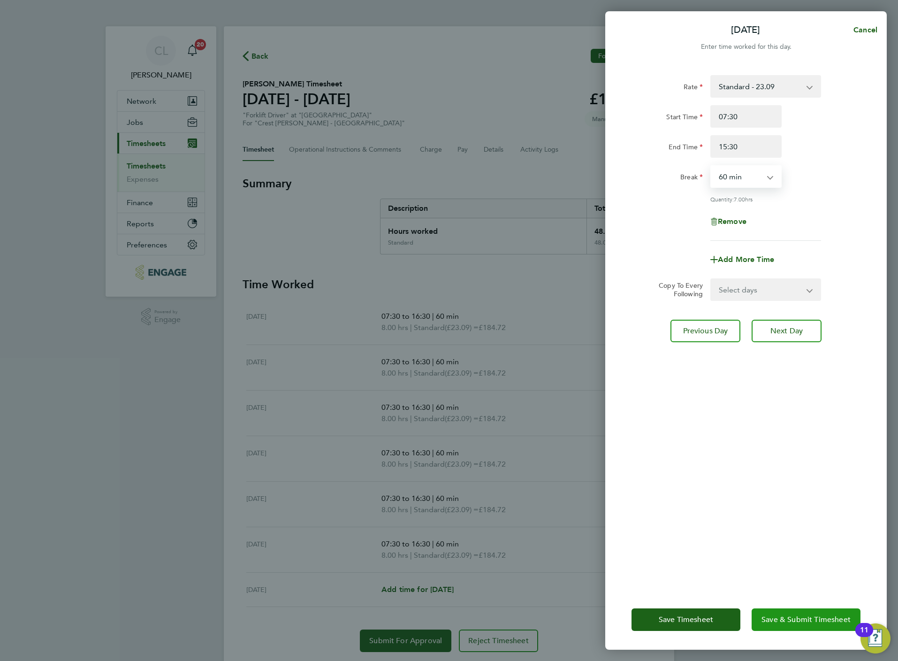
click at [823, 629] on button "Save & Submit Timesheet" at bounding box center [806, 619] width 109 height 23
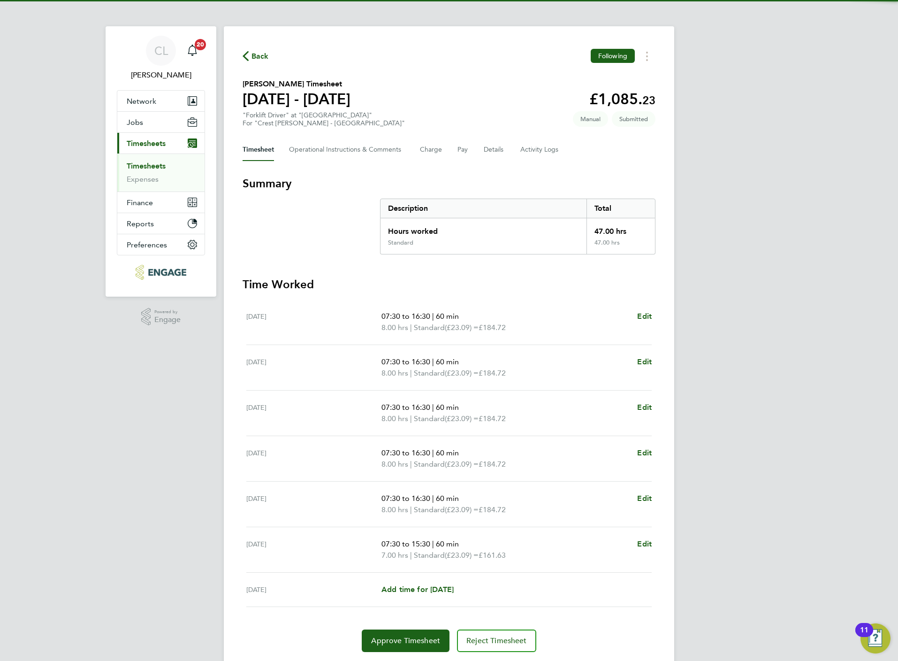
click at [255, 55] on span "Back" at bounding box center [259, 56] width 17 height 11
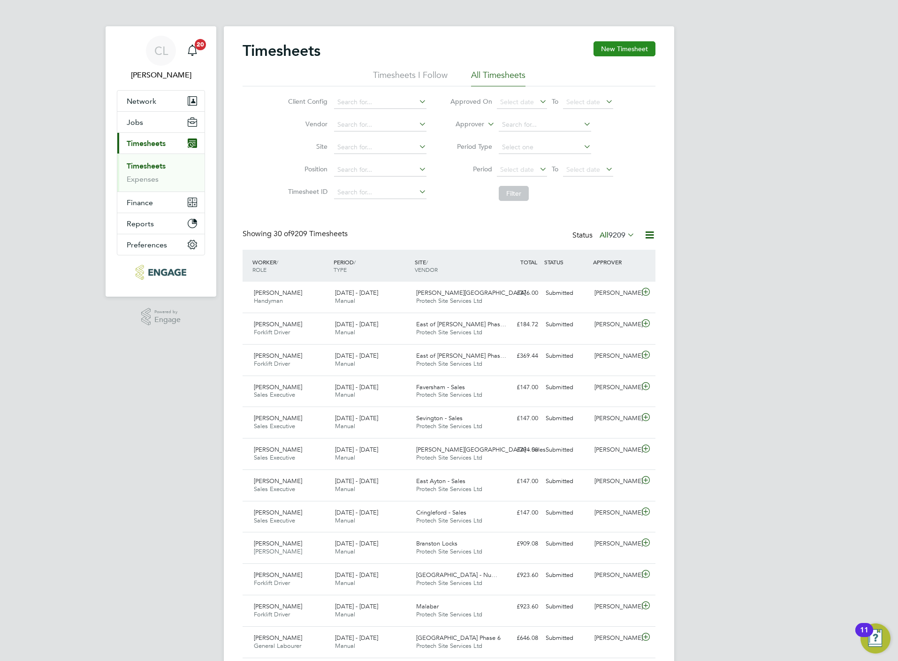
click at [616, 52] on button "New Timesheet" at bounding box center [625, 48] width 62 height 15
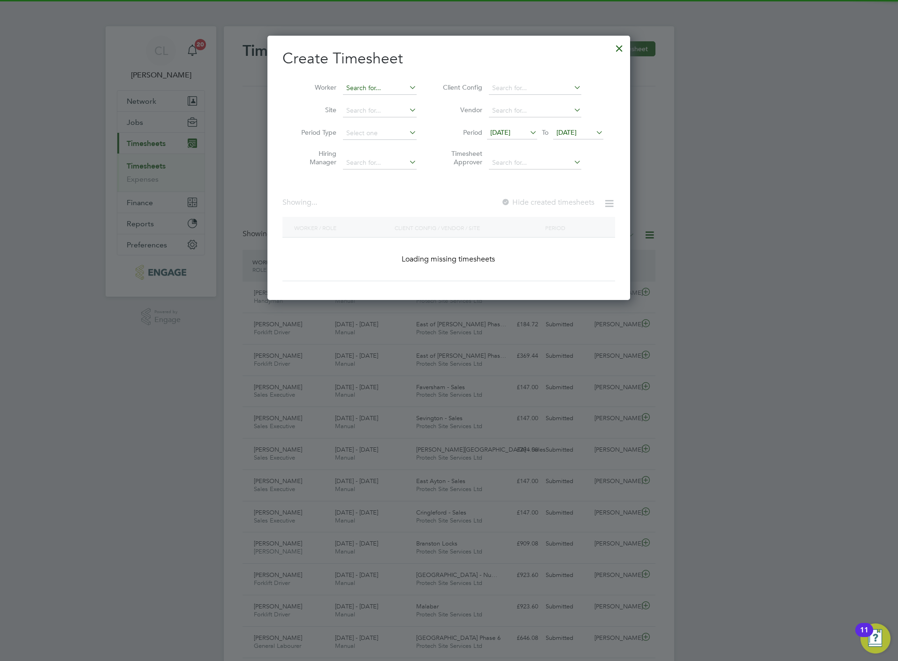
click at [365, 90] on input at bounding box center [380, 88] width 74 height 13
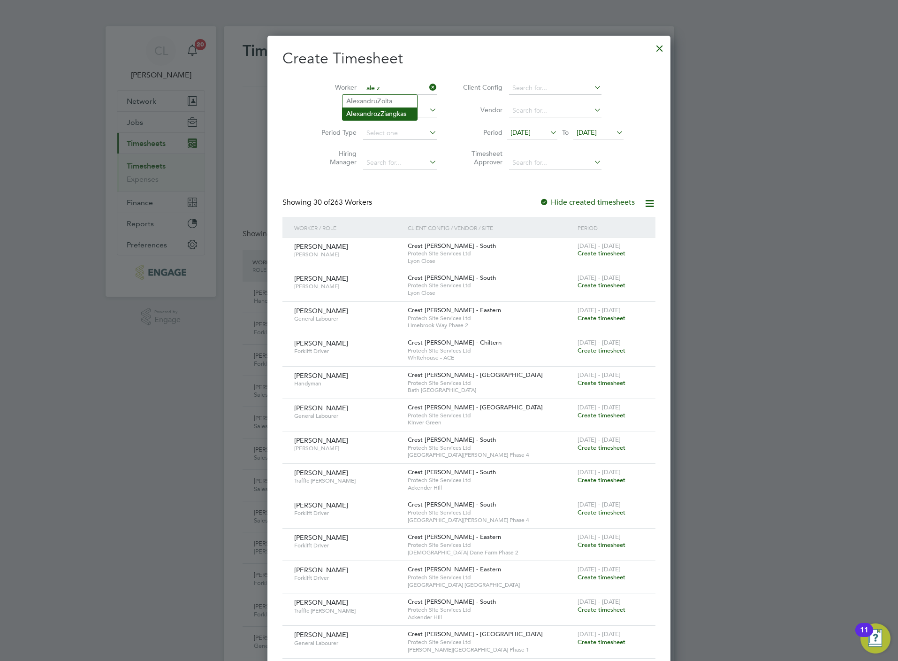
click at [384, 115] on li "Ale xandro z Ziangkas" at bounding box center [379, 113] width 75 height 13
type input "Alexandroz Ziangkas"
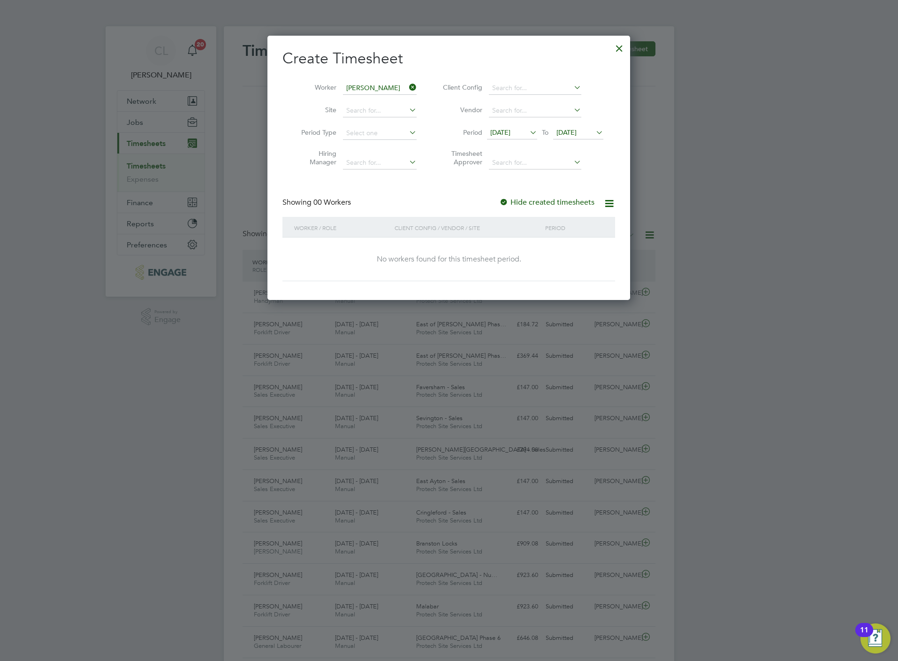
click at [576, 134] on span "19 Aug 2025" at bounding box center [566, 132] width 20 height 8
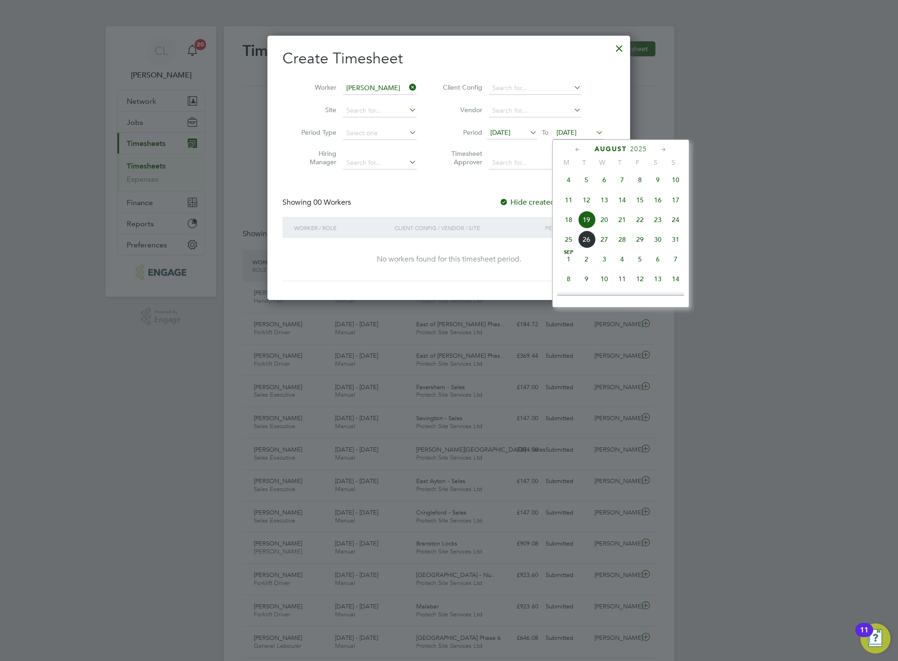
click at [677, 220] on span "24" at bounding box center [676, 220] width 18 height 18
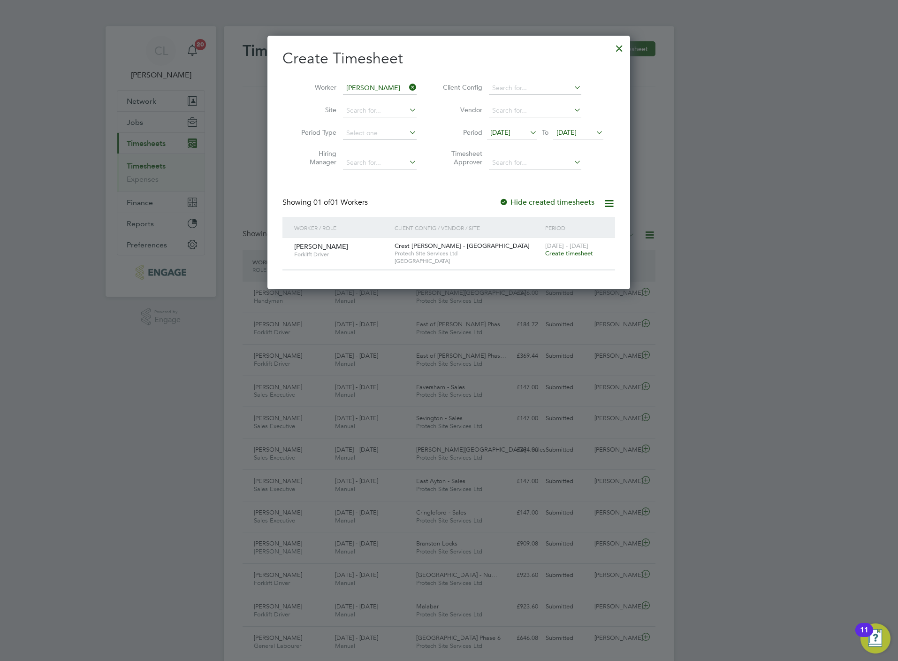
click at [574, 252] on span "Create timesheet" at bounding box center [569, 253] width 48 height 8
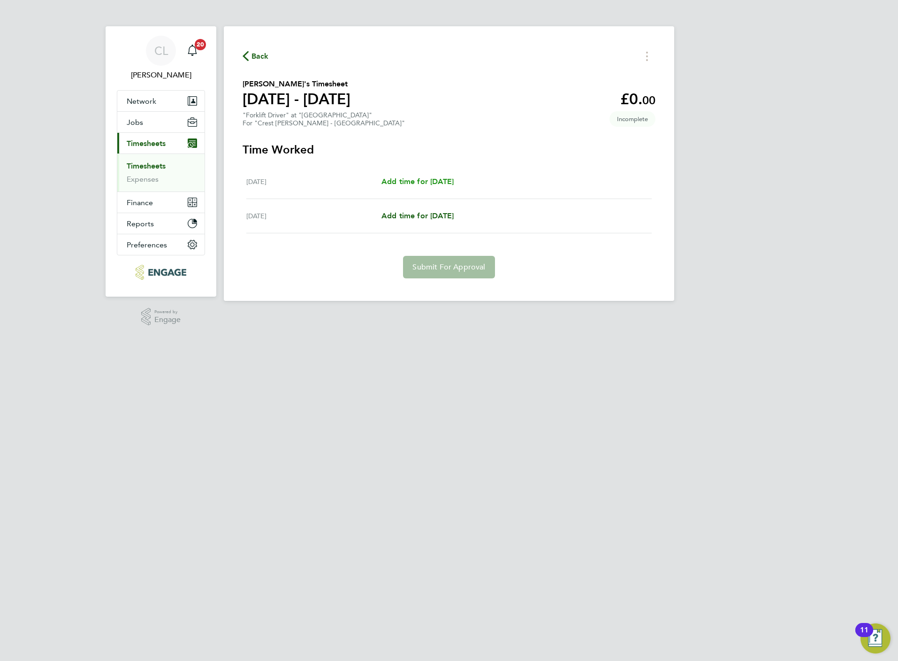
click at [454, 182] on span "Add time for Thu 21 Aug" at bounding box center [417, 181] width 72 height 9
select select "60"
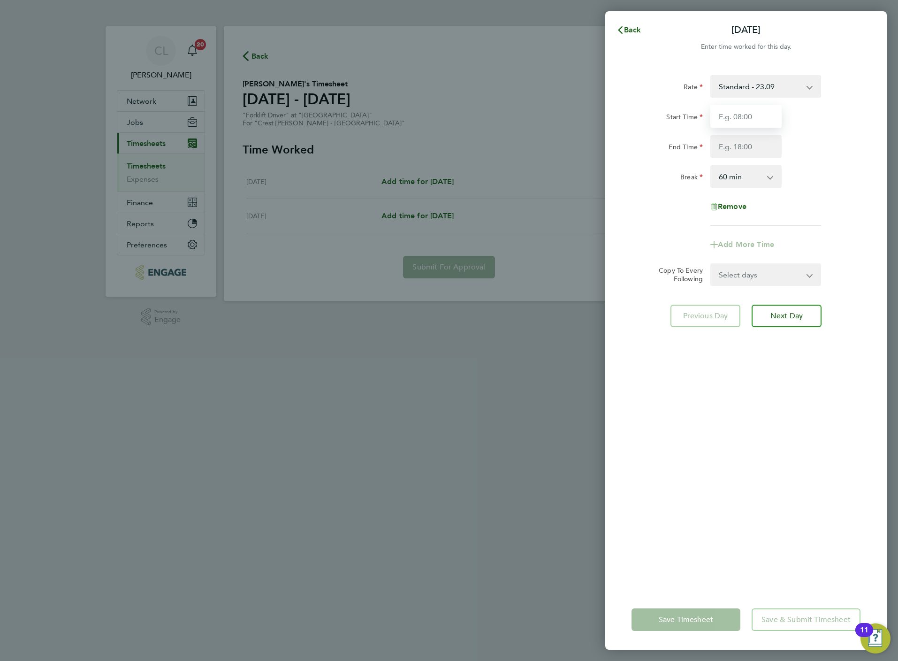
click at [738, 119] on input "Start Time" at bounding box center [745, 116] width 71 height 23
type input "07:30"
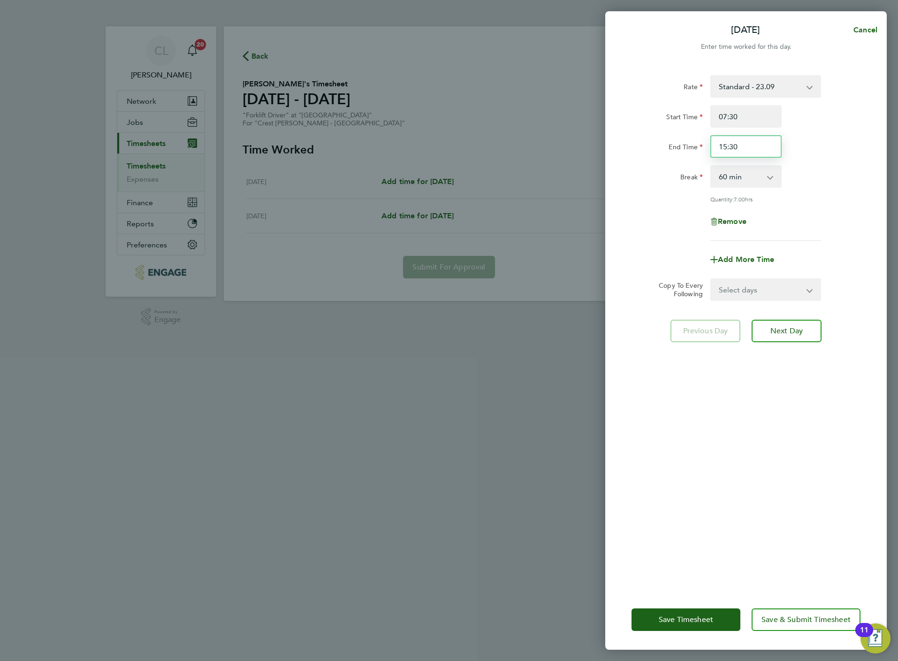
click at [732, 136] on input "15:30" at bounding box center [745, 146] width 71 height 23
click at [733, 136] on input "15:30" at bounding box center [745, 146] width 71 height 23
type input "16:30"
click at [784, 293] on select "Select days Friday" at bounding box center [760, 289] width 99 height 21
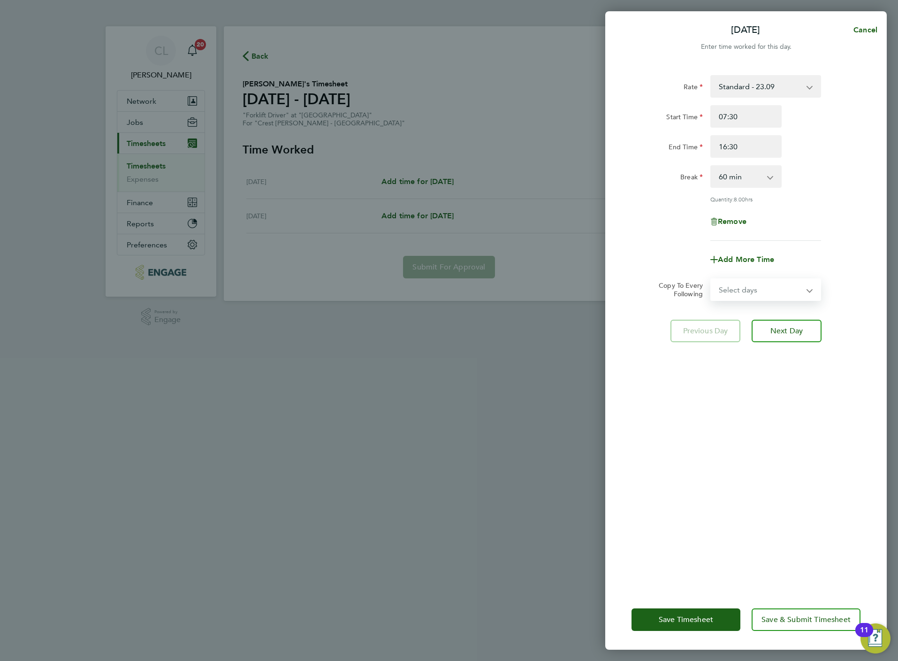
click at [769, 407] on div "Rate Standard - 23.09 Start Time 07:30 End Time 16:30 Break 0 min 15 min 30 min…" at bounding box center [746, 326] width 282 height 525
click at [780, 330] on span "Next Day" at bounding box center [786, 330] width 32 height 9
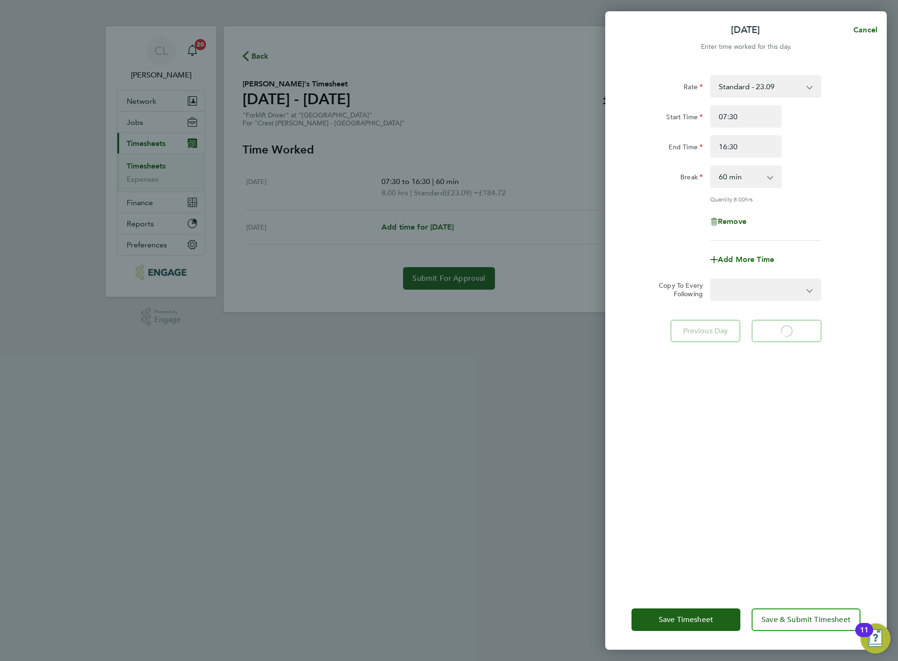
select select "60"
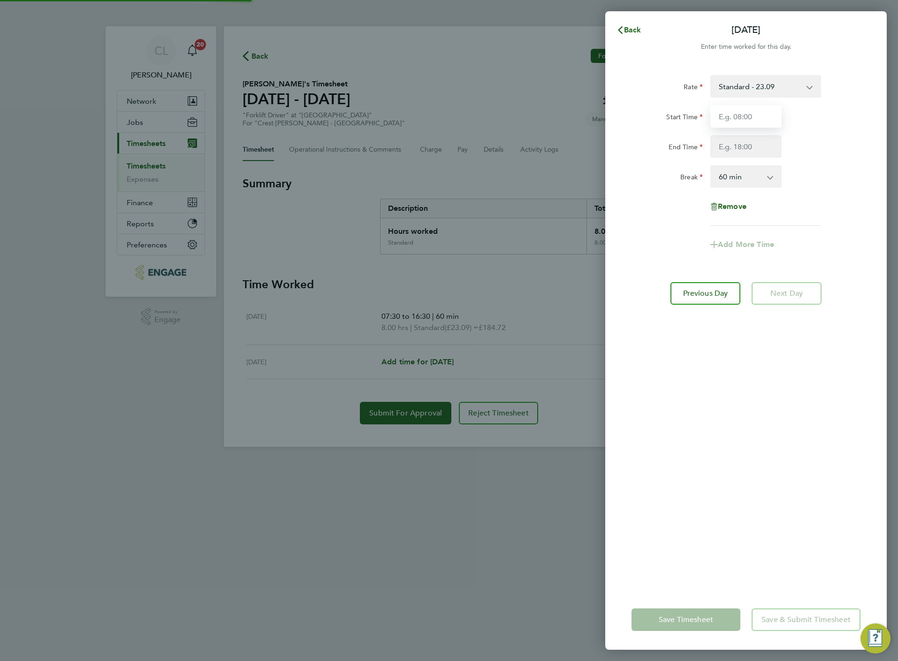
click at [752, 116] on input "Start Time" at bounding box center [745, 116] width 71 height 23
type input "07:30"
type input "09:30"
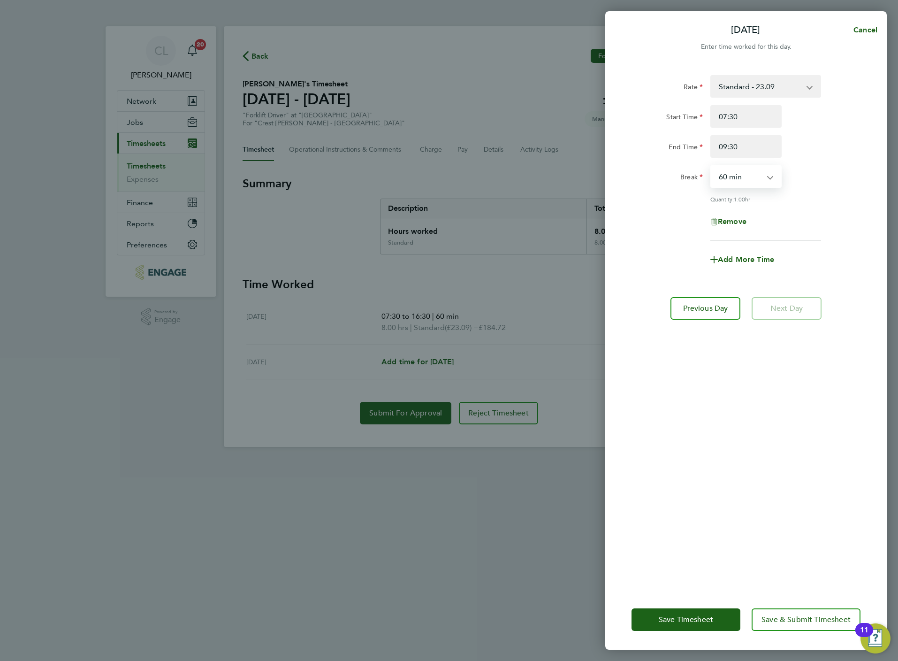
select select "0"
click at [787, 613] on button "Save & Submit Timesheet" at bounding box center [806, 619] width 109 height 23
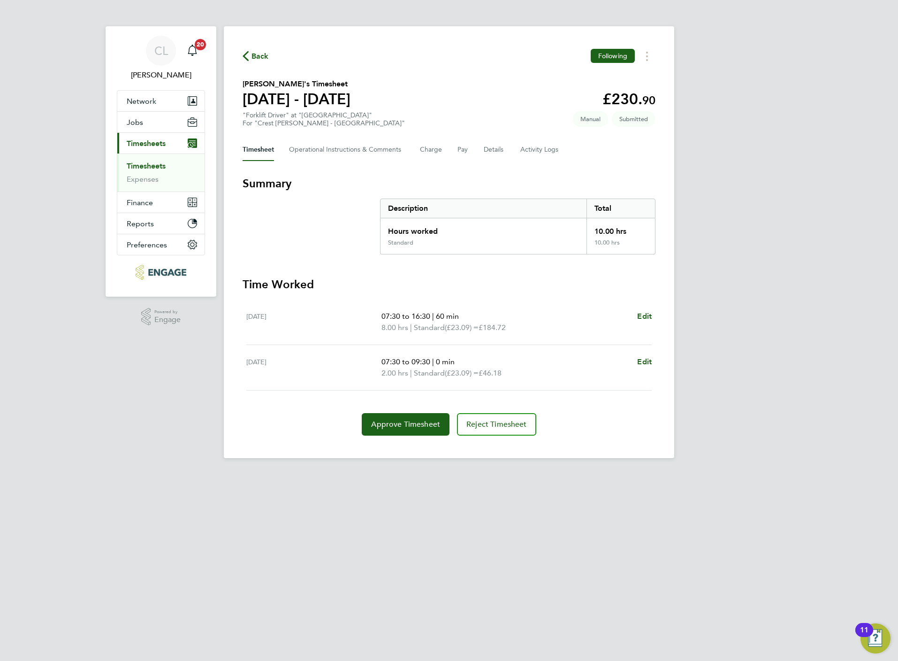
click at [255, 55] on span "Back" at bounding box center [259, 56] width 17 height 11
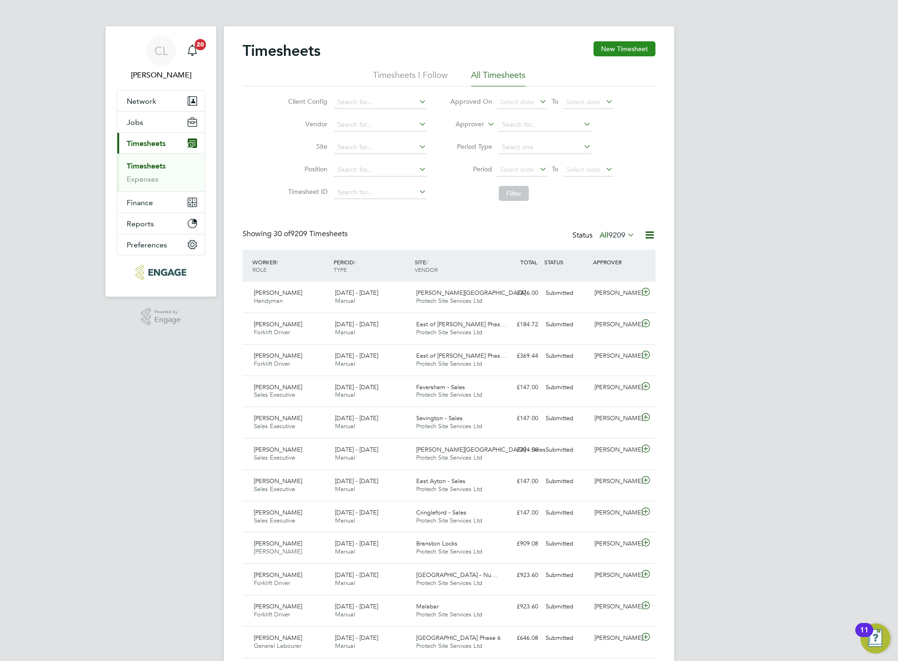
click at [609, 52] on button "New Timesheet" at bounding box center [625, 48] width 62 height 15
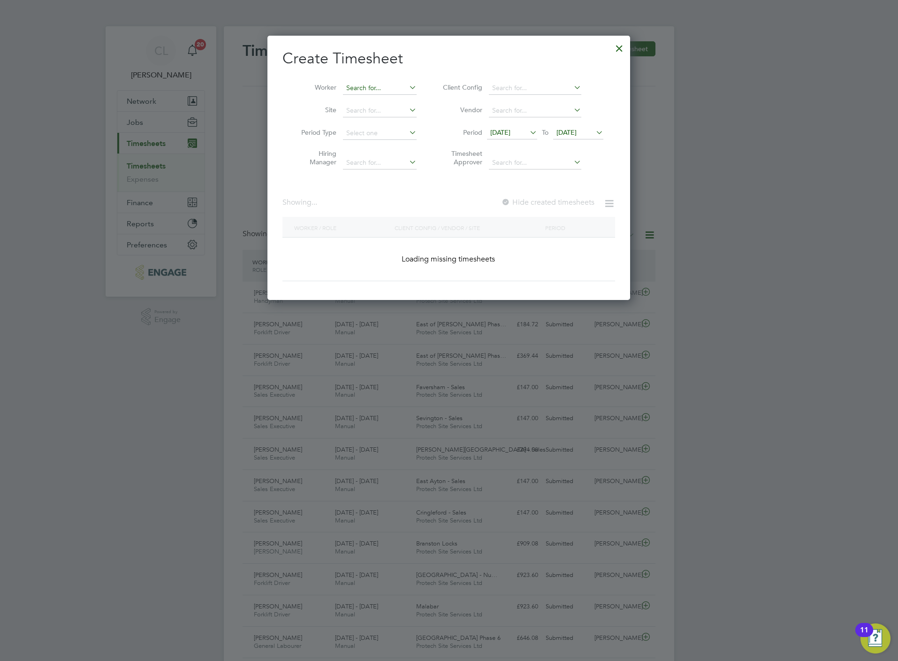
click at [372, 86] on input at bounding box center [380, 88] width 74 height 13
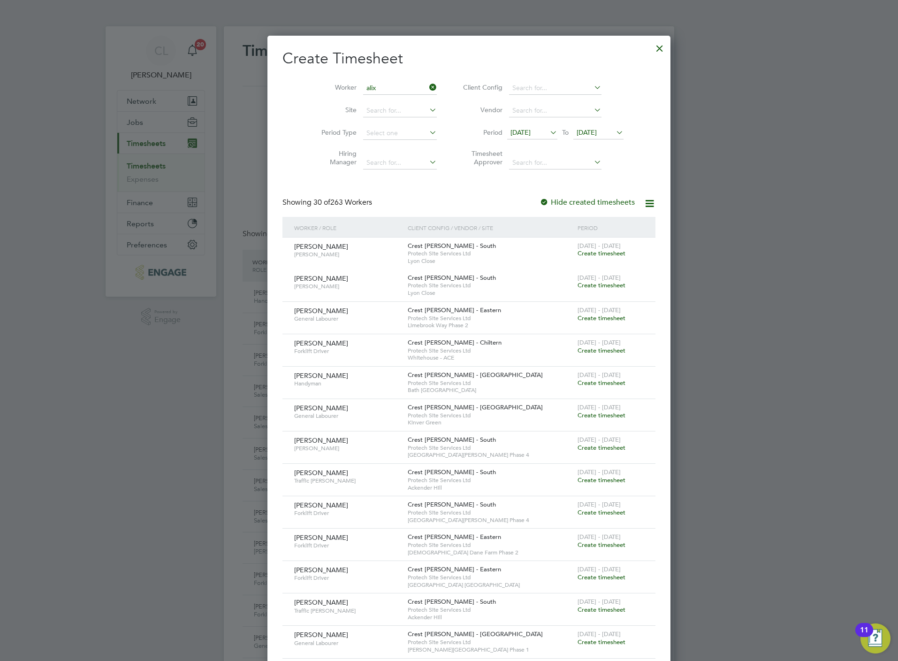
click at [380, 96] on li "Alix Kistell" at bounding box center [379, 101] width 75 height 13
type input "Alix Kistell"
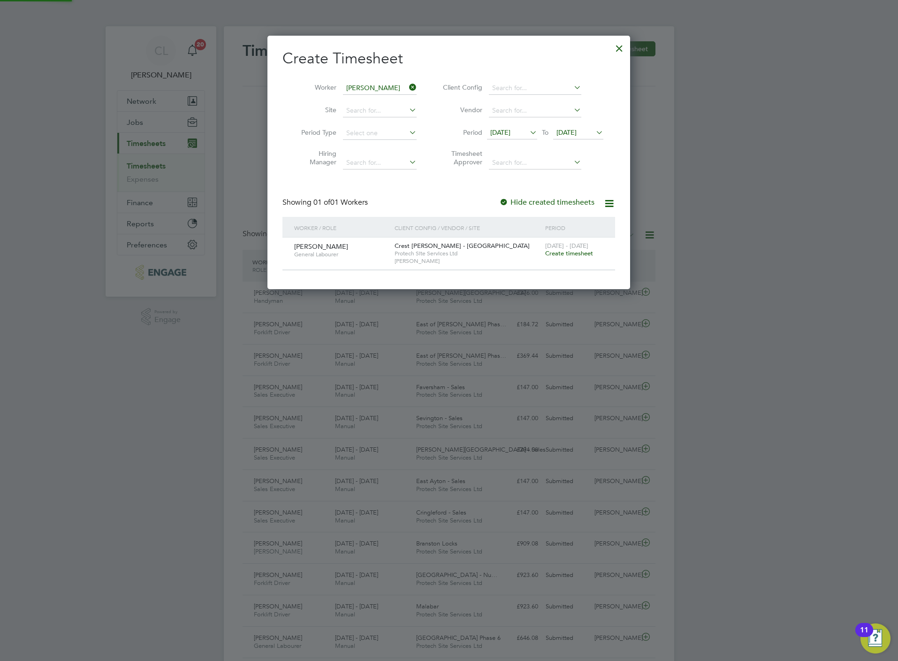
click at [565, 255] on span "Create timesheet" at bounding box center [569, 253] width 48 height 8
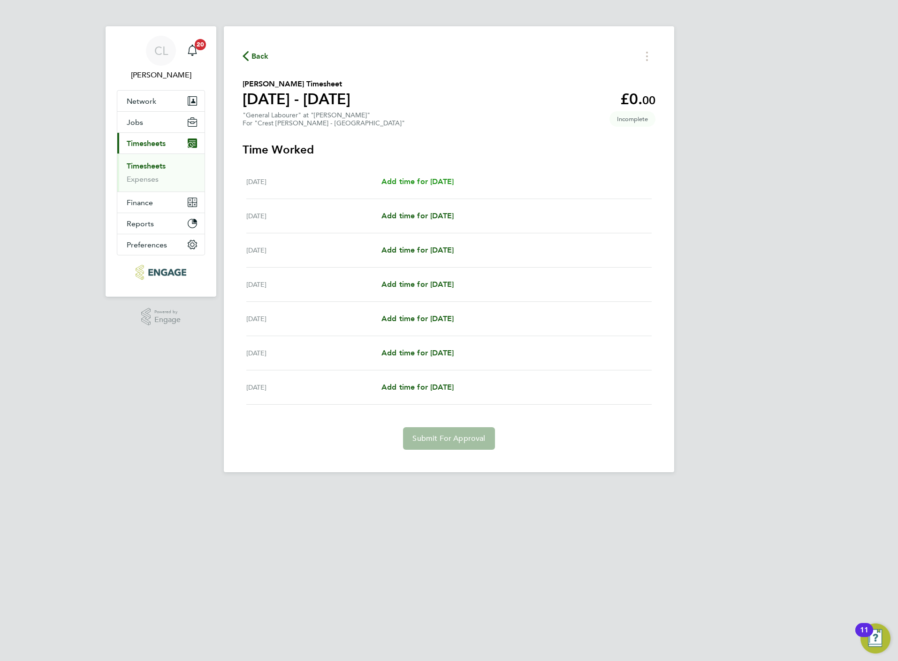
click at [449, 179] on span "Add time for Mon 18 Aug" at bounding box center [417, 181] width 72 height 9
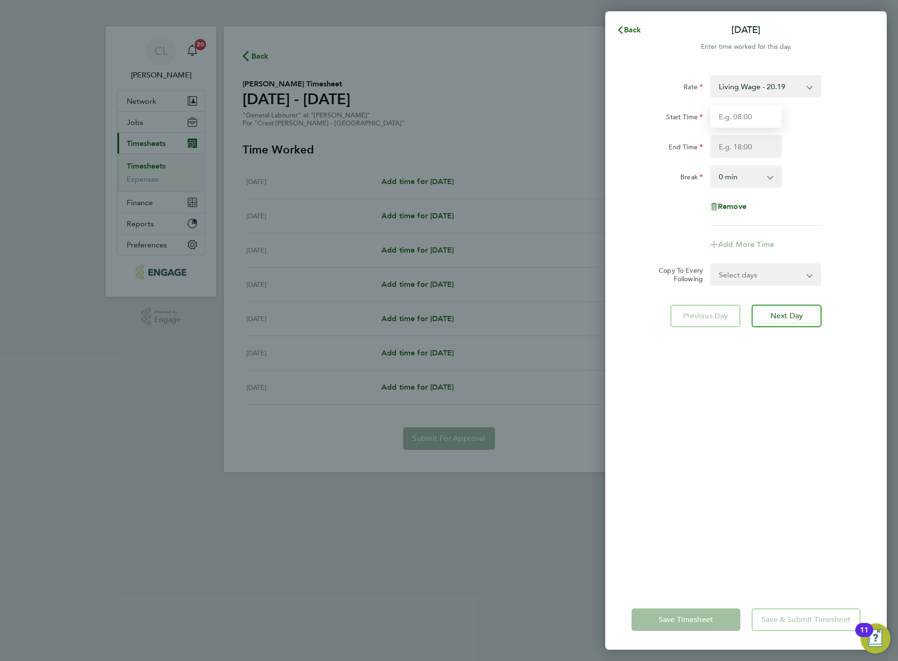
click at [766, 114] on input "Start Time" at bounding box center [745, 116] width 71 height 23
type input "07:30"
type input "16:30"
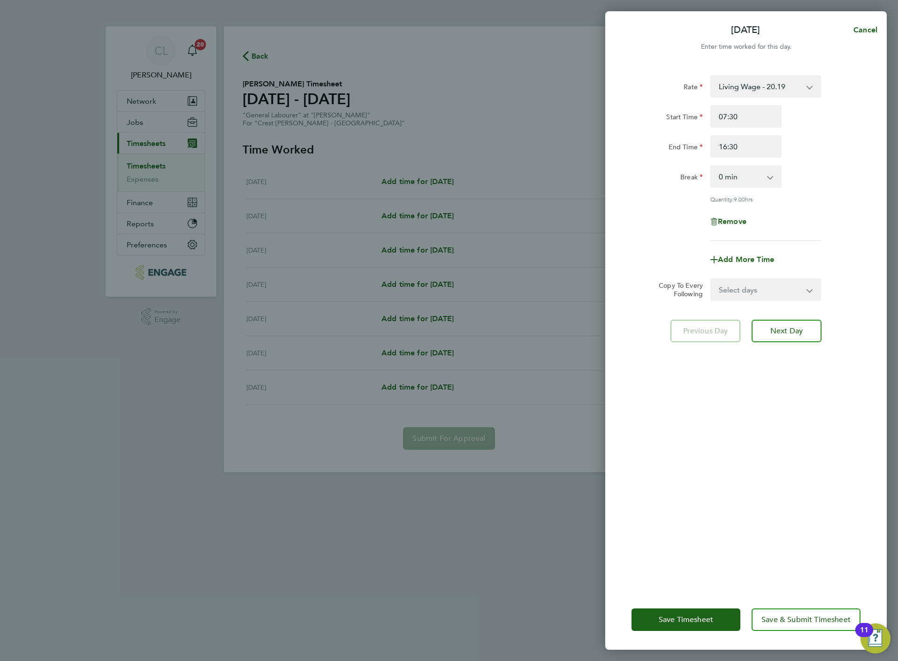
drag, startPoint x: 738, startPoint y: 176, endPoint x: 738, endPoint y: 189, distance: 12.2
click at [738, 176] on select "0 min 15 min 30 min 45 min 60 min 75 min 90 min" at bounding box center [740, 176] width 58 height 21
select select "60"
click at [711, 166] on select "0 min 15 min 30 min 45 min 60 min 75 min 90 min" at bounding box center [740, 176] width 58 height 21
click at [737, 297] on select "Select days Day Weekday (Mon-Fri) Weekend (Sat-Sun) Tuesday Wednesday Thursday …" at bounding box center [760, 289] width 99 height 21
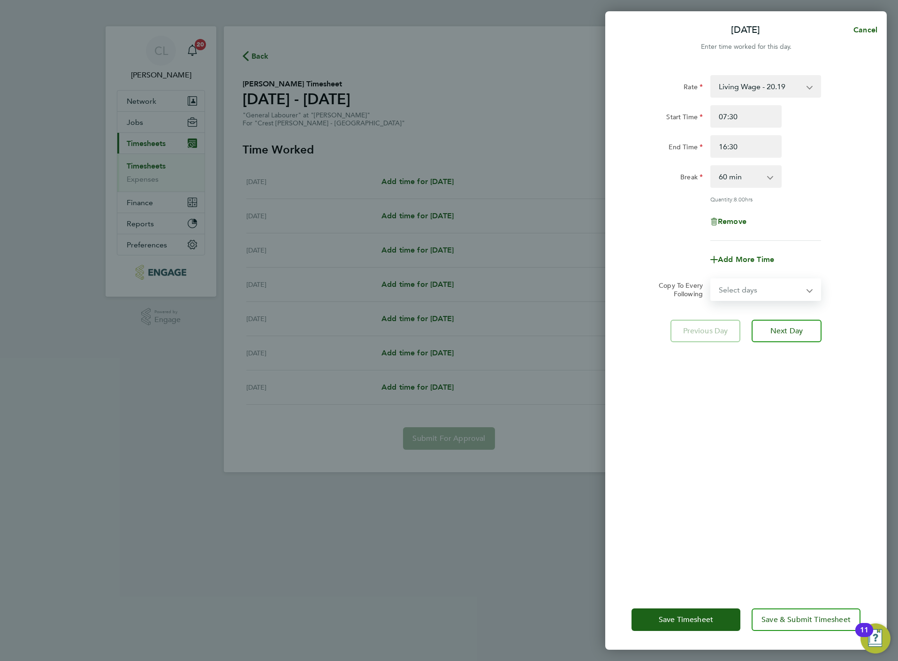
select select "DAY"
click at [711, 279] on select "Select days Day Weekday (Mon-Fri) Weekend (Sat-Sun) Tuesday Wednesday Thursday …" at bounding box center [760, 289] width 99 height 21
click at [756, 328] on select "19 Aug 2025 20 Aug 2025 21 Aug 2025 22 Aug 2025 23 Aug 2025 24 Aug 2025" at bounding box center [760, 319] width 98 height 21
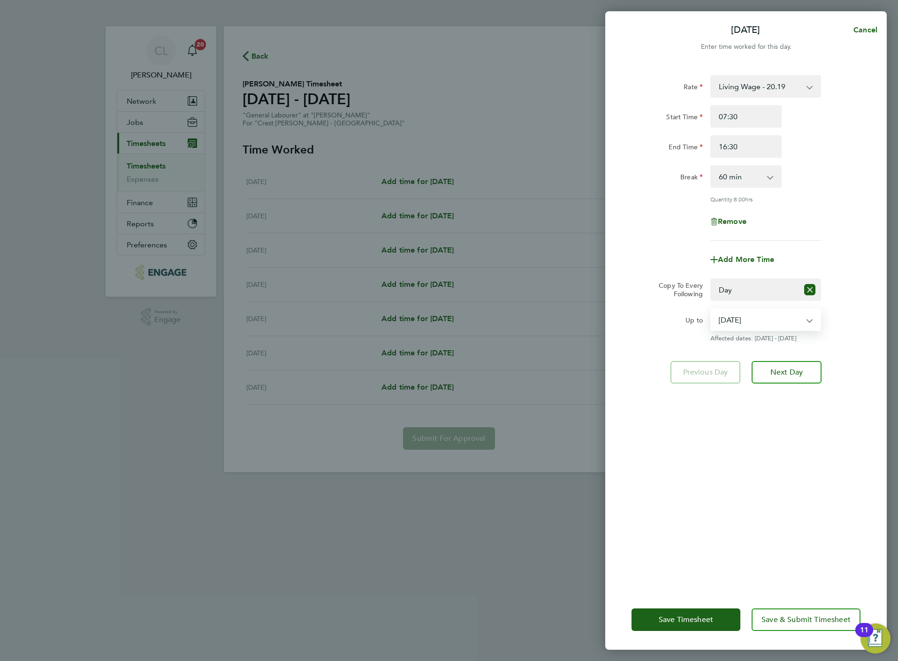
select select "2025-08-21"
click at [711, 309] on select "19 Aug 2025 20 Aug 2025 21 Aug 2025 22 Aug 2025 23 Aug 2025 24 Aug 2025" at bounding box center [760, 319] width 98 height 21
click at [780, 621] on span "Save & Submit Timesheet" at bounding box center [805, 619] width 89 height 9
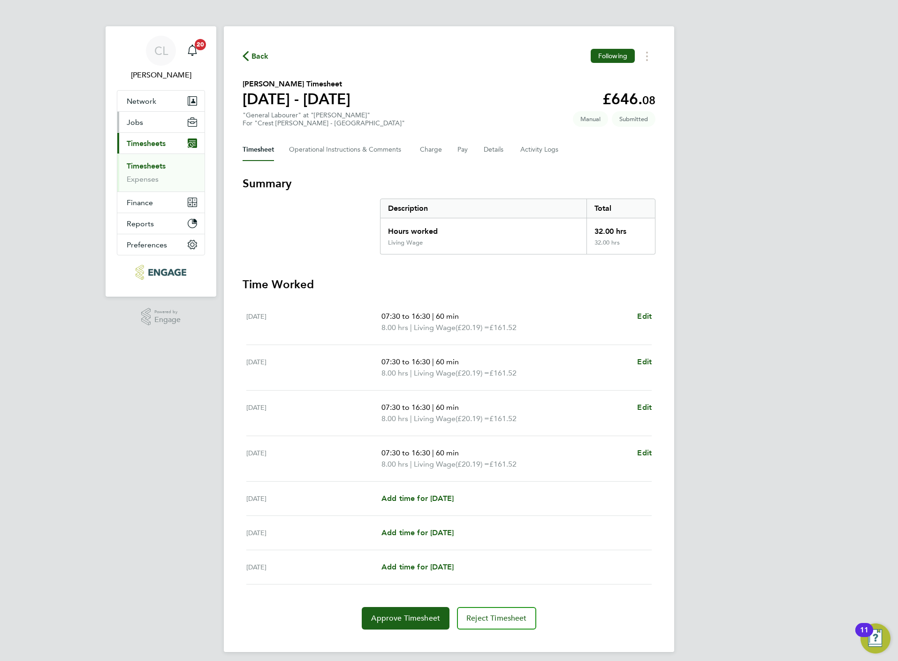
click at [150, 112] on button "Jobs" at bounding box center [160, 122] width 87 height 21
click at [147, 169] on link "Placements" at bounding box center [146, 171] width 39 height 9
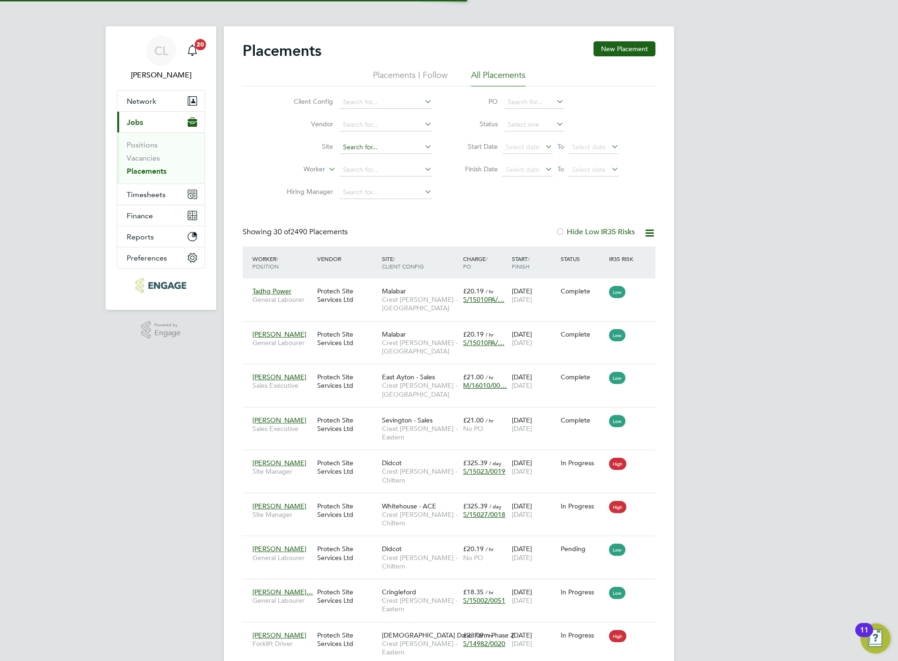
scroll to position [36, 82]
click at [362, 172] on input at bounding box center [386, 169] width 92 height 13
click at [399, 184] on b "Ch" at bounding box center [403, 184] width 8 height 8
type input "[PERSON_NAME]"
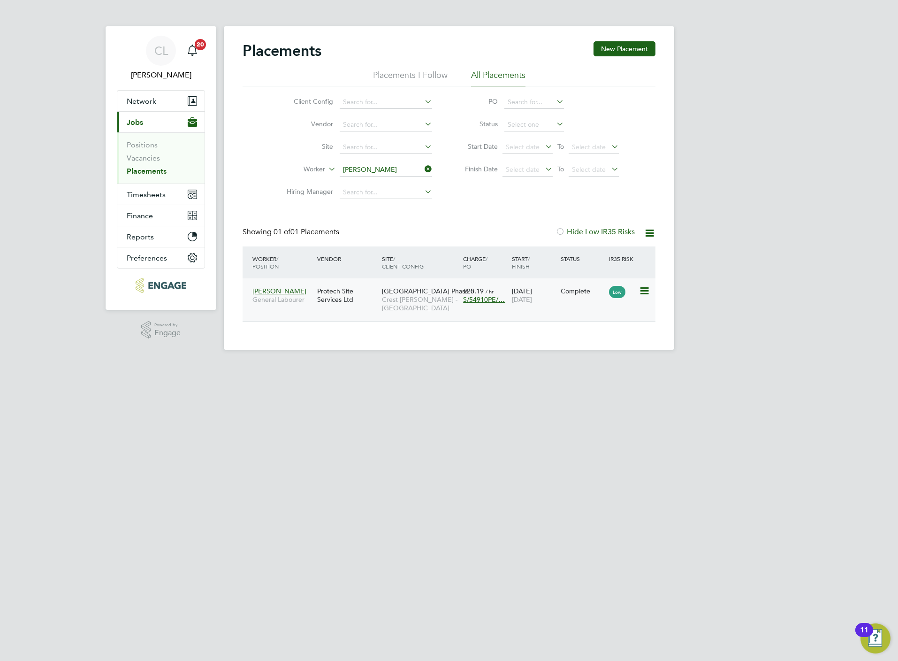
click at [407, 307] on span "Crest [PERSON_NAME] - [GEOGRAPHIC_DATA]" at bounding box center [420, 303] width 76 height 17
click at [375, 169] on input "[PERSON_NAME]" at bounding box center [386, 169] width 92 height 13
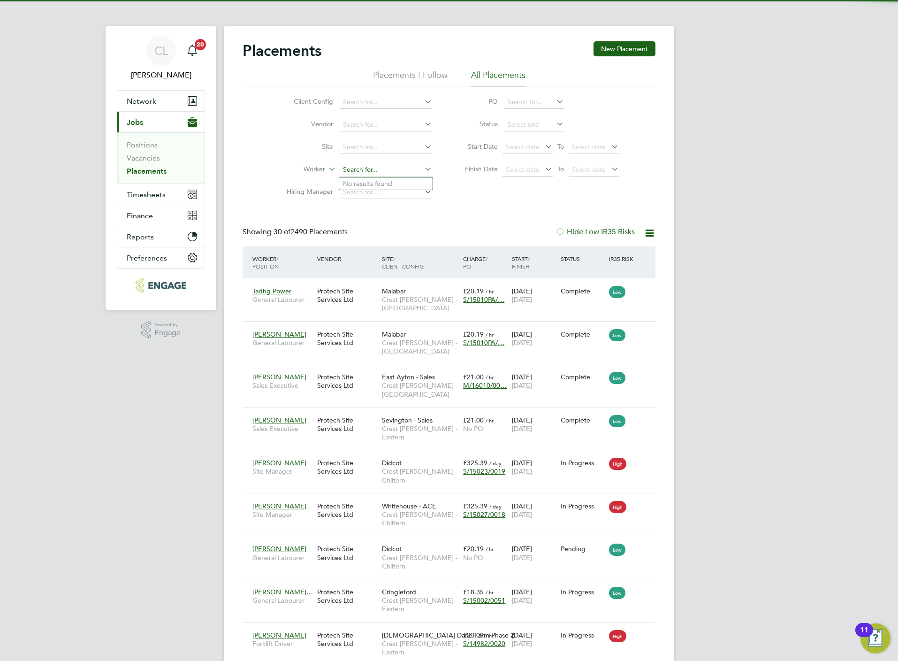
scroll to position [36, 82]
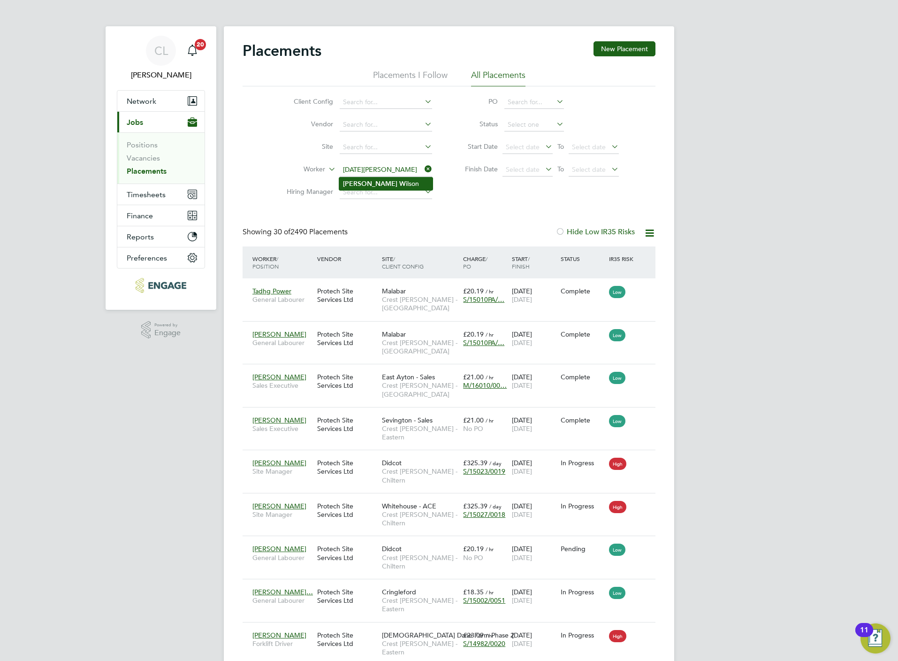
click at [370, 181] on li "Noel W ilson" at bounding box center [385, 183] width 93 height 13
type input "Noel Wilson"
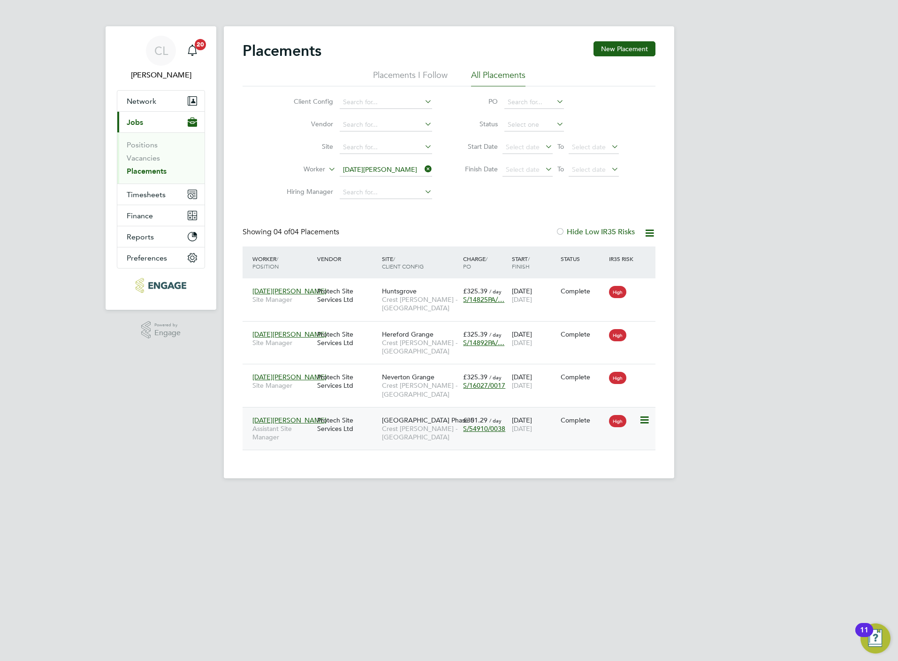
click at [437, 435] on span "Crest [PERSON_NAME] - [GEOGRAPHIC_DATA]" at bounding box center [420, 432] width 76 height 17
click at [145, 202] on button "Timesheets" at bounding box center [160, 194] width 87 height 21
click at [562, 434] on div "Noel Wilson Assistant Site Manager Protech Site Services Ltd Brooklands Park Ph…" at bounding box center [449, 428] width 413 height 43
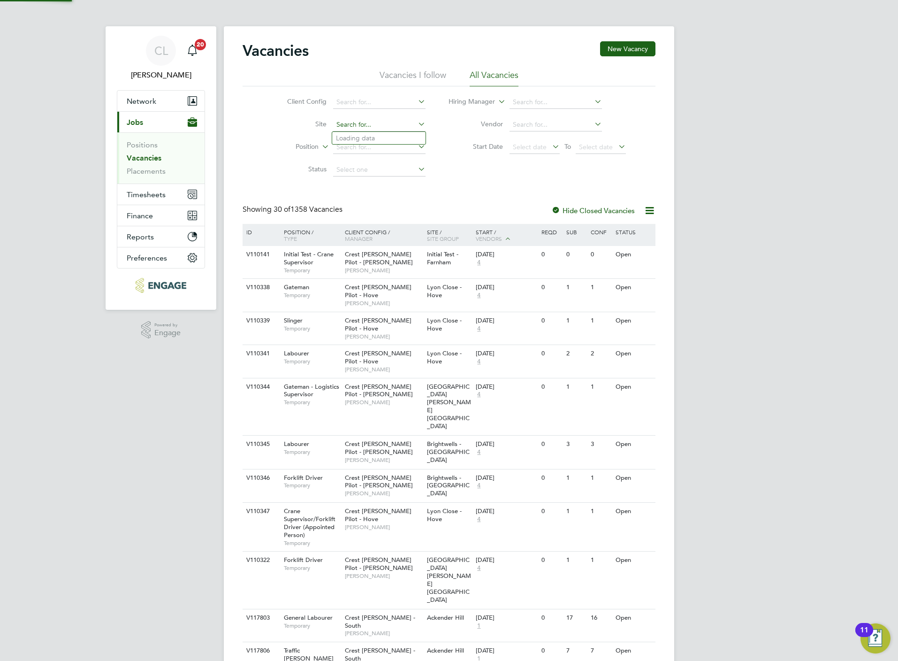
click at [379, 123] on input at bounding box center [379, 124] width 92 height 13
click at [386, 151] on li "Cop ley Park - Sales" at bounding box center [378, 151] width 93 height 13
type input "[PERSON_NAME][GEOGRAPHIC_DATA] - Sales"
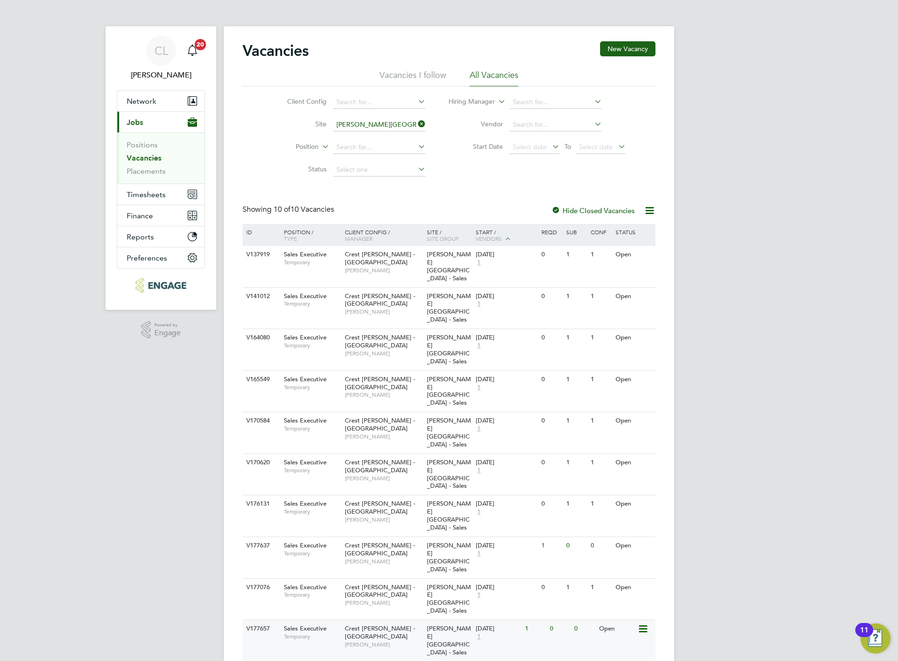
click at [378, 640] on span "[PERSON_NAME]" at bounding box center [383, 644] width 77 height 8
click at [152, 194] on span "Timesheets" at bounding box center [146, 194] width 39 height 9
click at [138, 166] on link "Timesheets" at bounding box center [146, 165] width 39 height 9
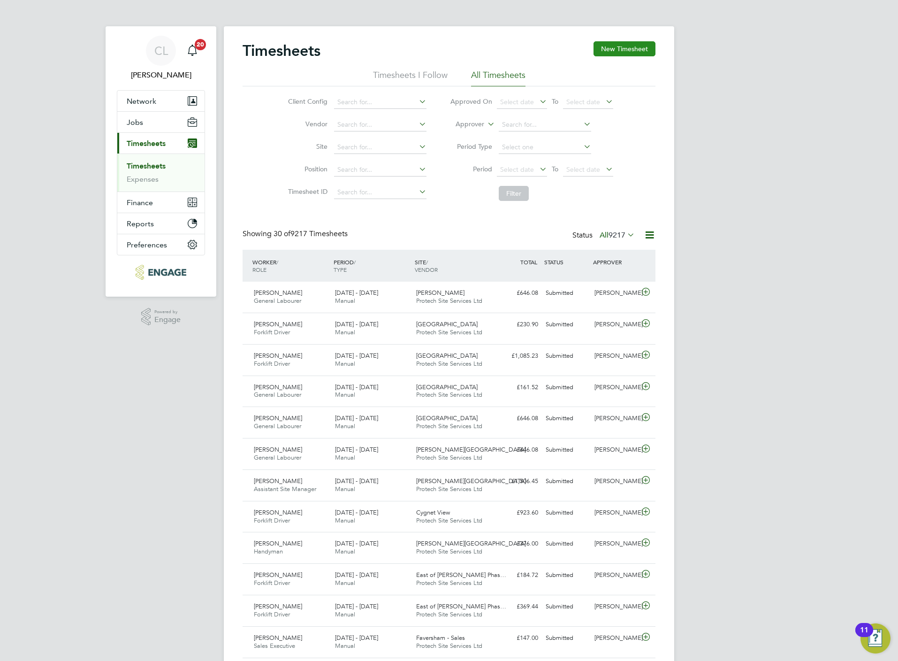
click at [609, 46] on button "New Timesheet" at bounding box center [625, 48] width 62 height 15
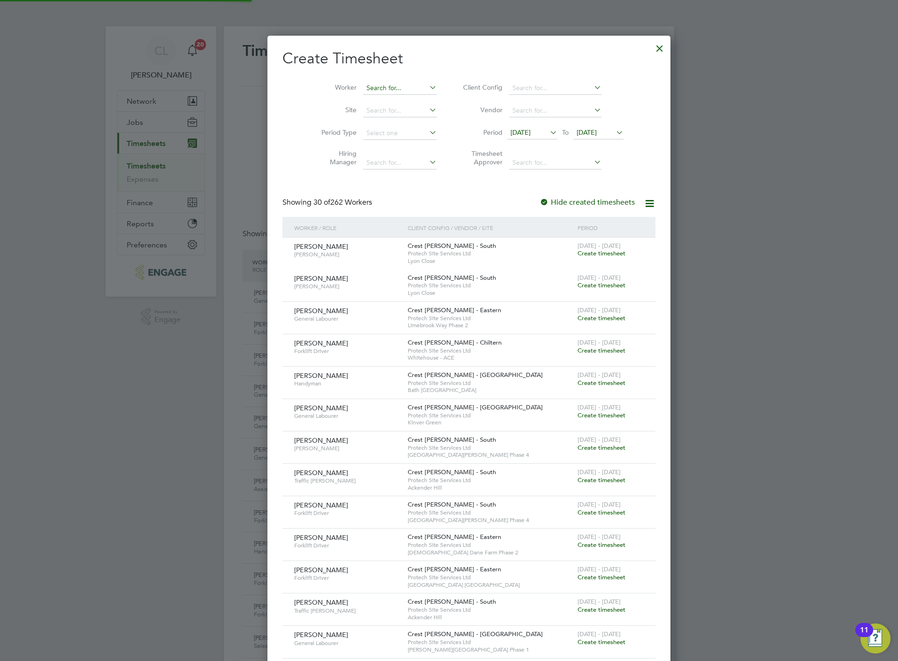
click at [363, 85] on input at bounding box center [400, 88] width 74 height 13
type input "l"
type input "erik"
click at [651, 48] on div at bounding box center [659, 46] width 17 height 17
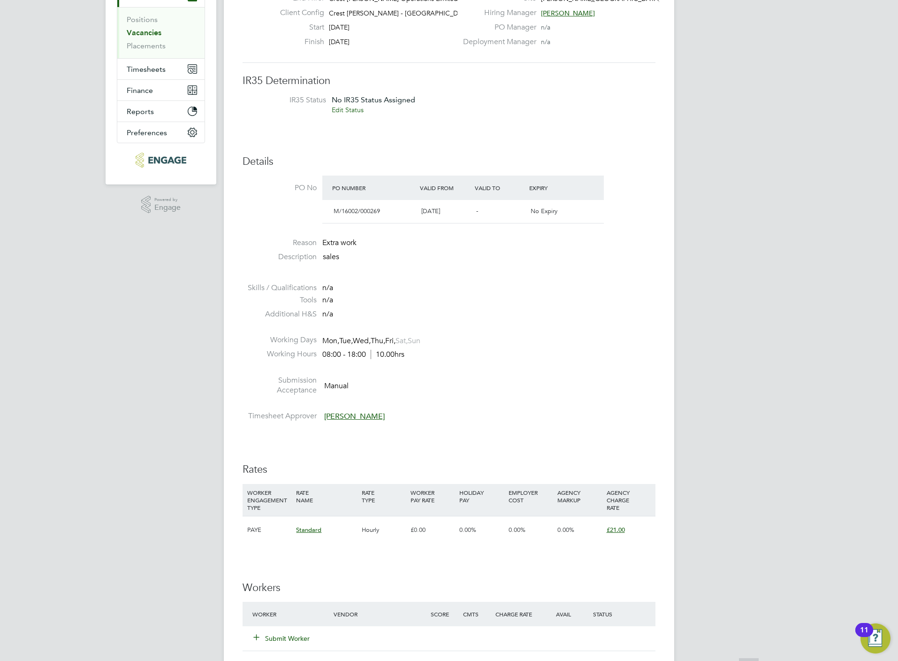
scroll to position [141, 0]
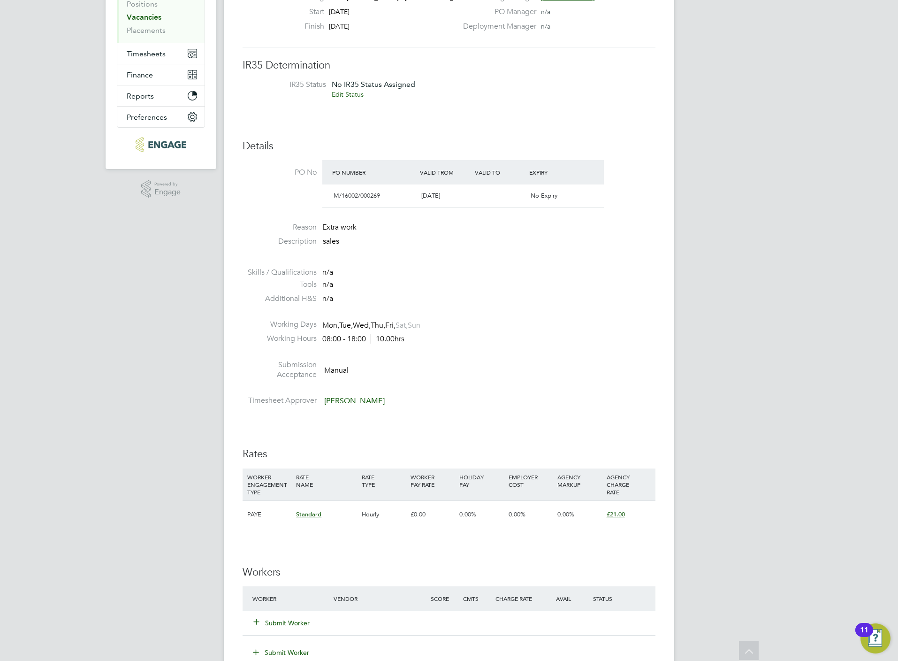
click at [274, 621] on button "Submit Worker" at bounding box center [282, 622] width 56 height 9
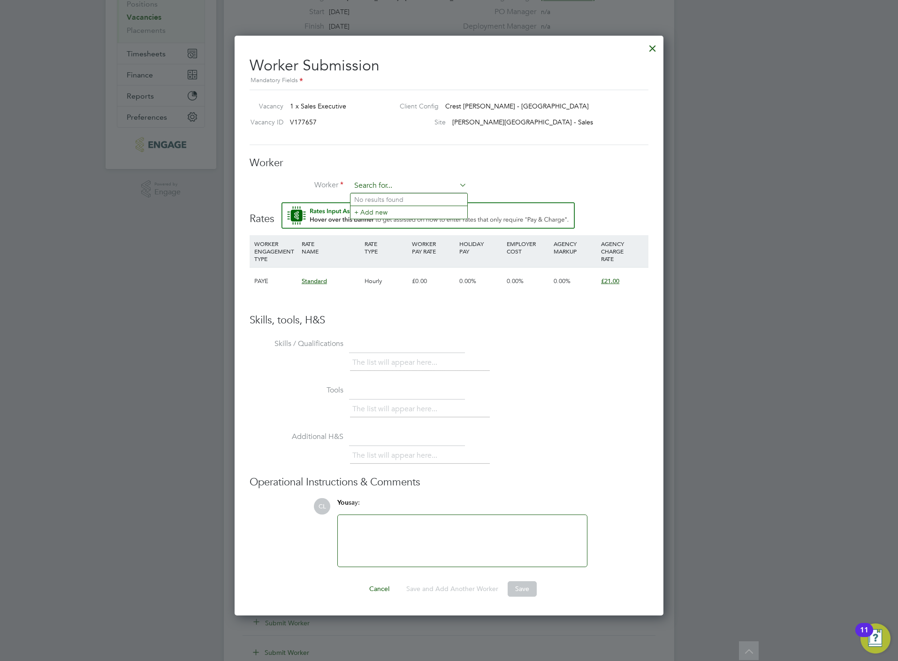
click at [400, 182] on input at bounding box center [409, 186] width 116 height 14
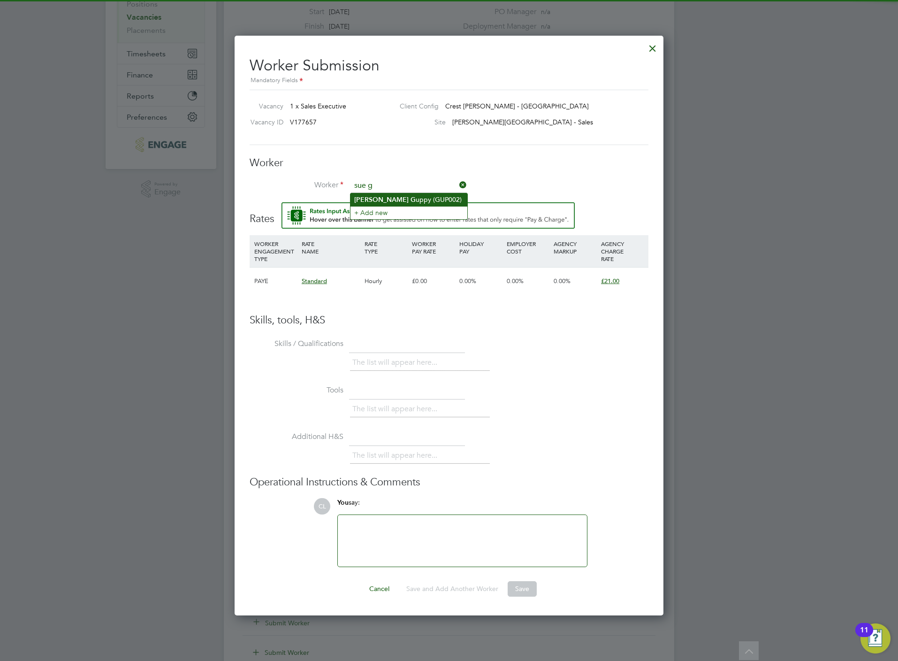
click at [403, 201] on li "Sue G uppy (GUP002)" at bounding box center [408, 199] width 117 height 13
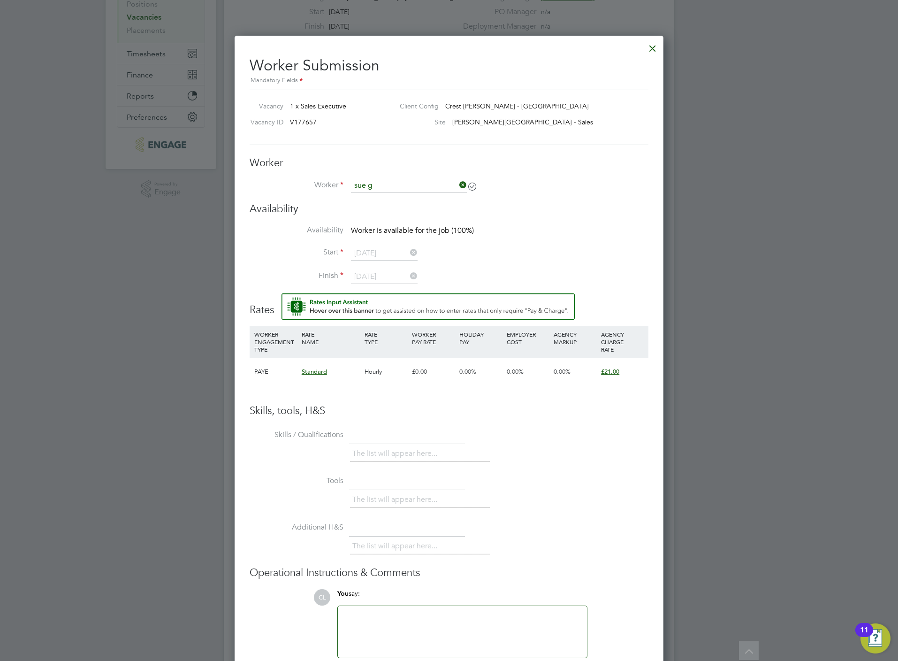
type input "Sue Guppy (GUP002)"
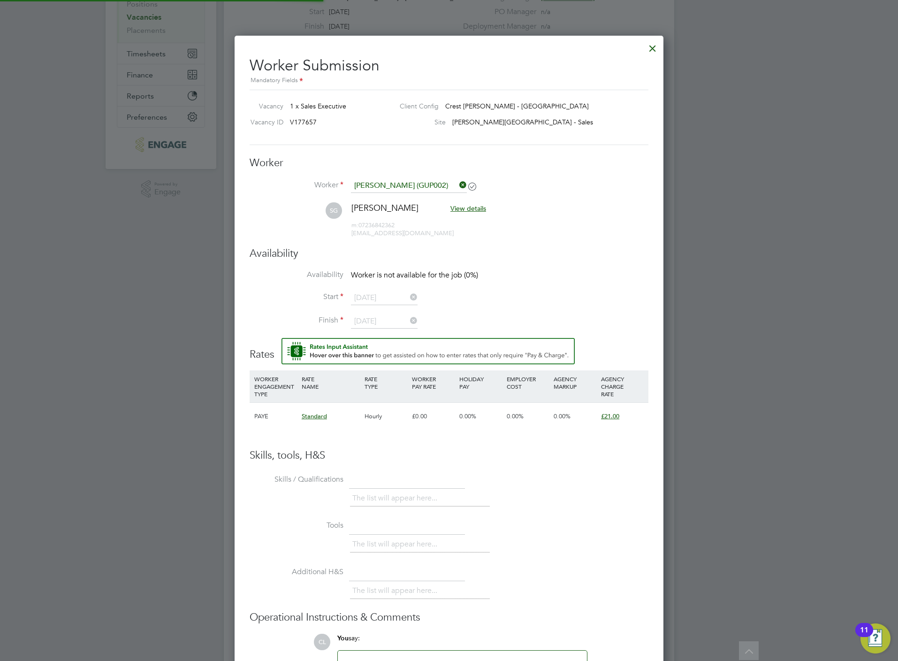
scroll to position [791, 429]
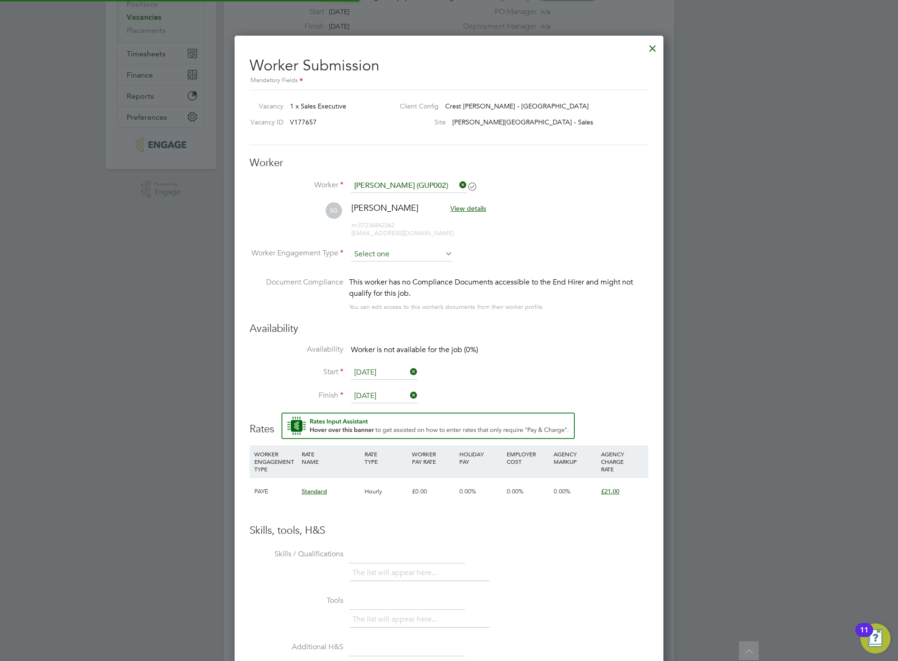
click at [404, 254] on input at bounding box center [402, 254] width 102 height 14
click at [398, 276] on li "PAYE" at bounding box center [401, 280] width 103 height 12
type input "PAYE"
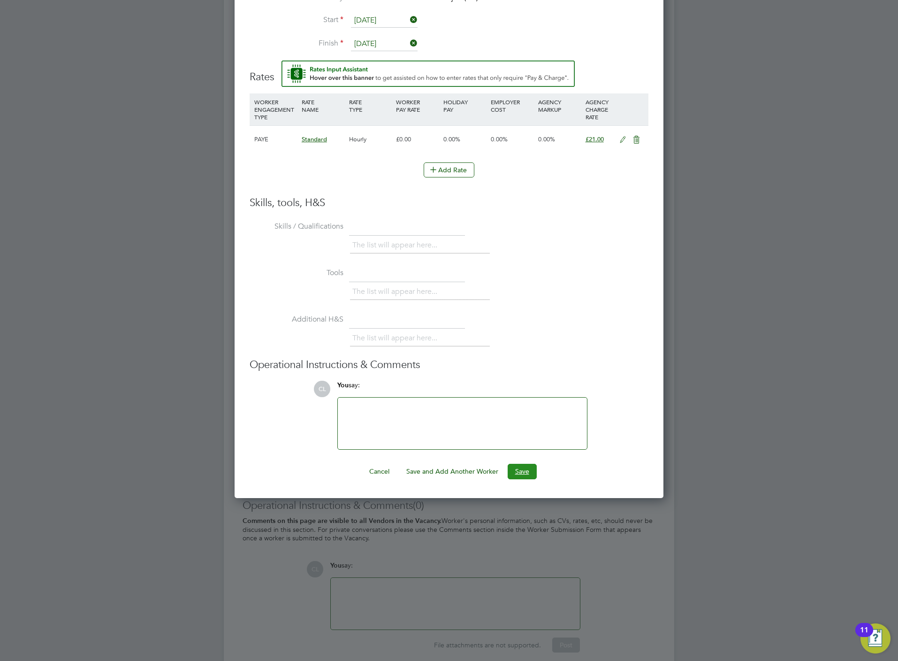
click at [523, 478] on button "Save" at bounding box center [522, 471] width 29 height 15
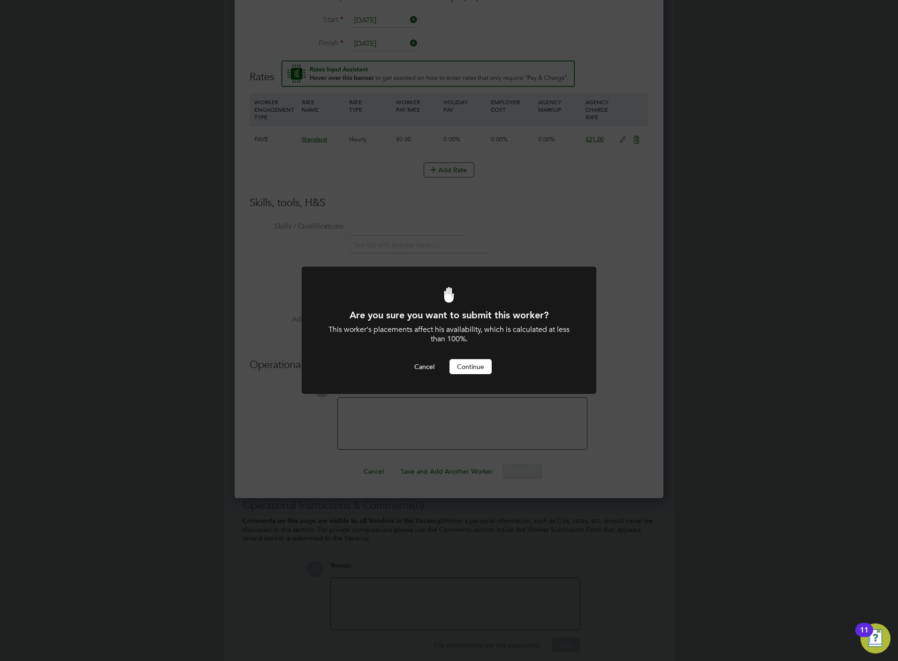
click at [476, 366] on button "Continue" at bounding box center [470, 366] width 42 height 15
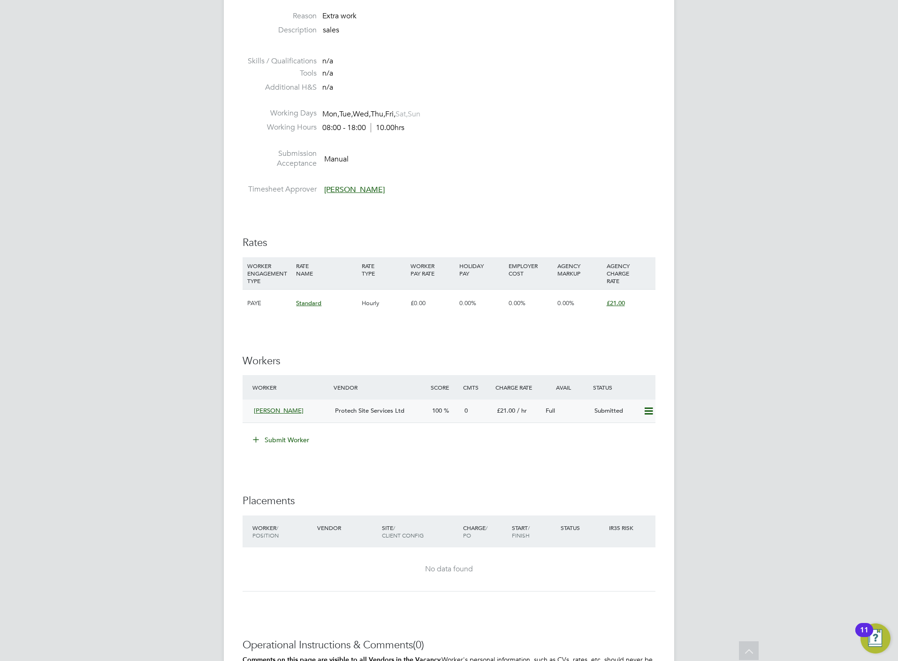
click at [652, 410] on icon at bounding box center [649, 411] width 12 height 8
click at [634, 430] on li "Offer" at bounding box center [634, 431] width 36 height 13
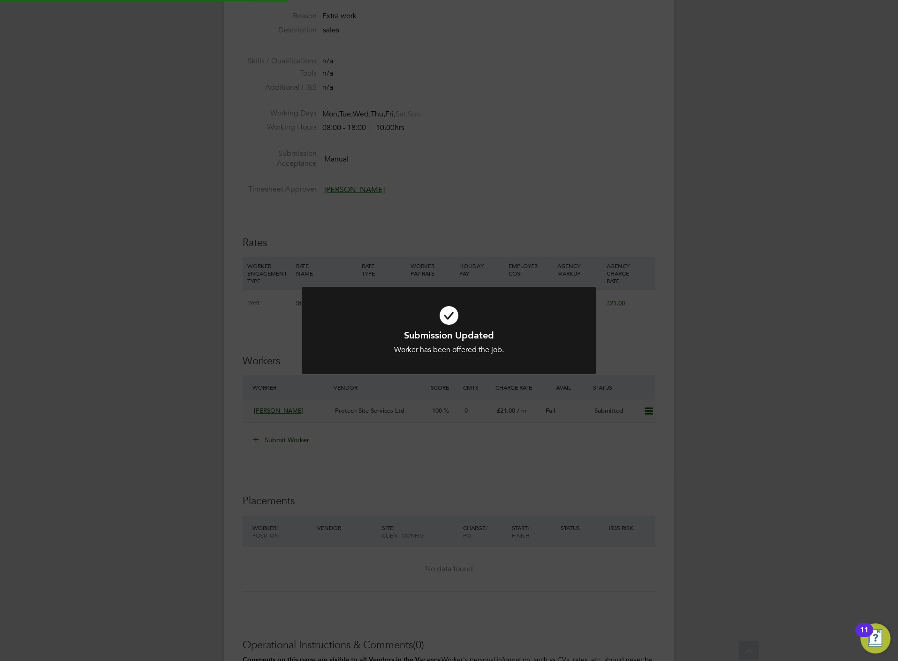
click at [578, 487] on div "Submission Updated Worker has been offered the job. Cancel Okay" at bounding box center [449, 330] width 898 height 661
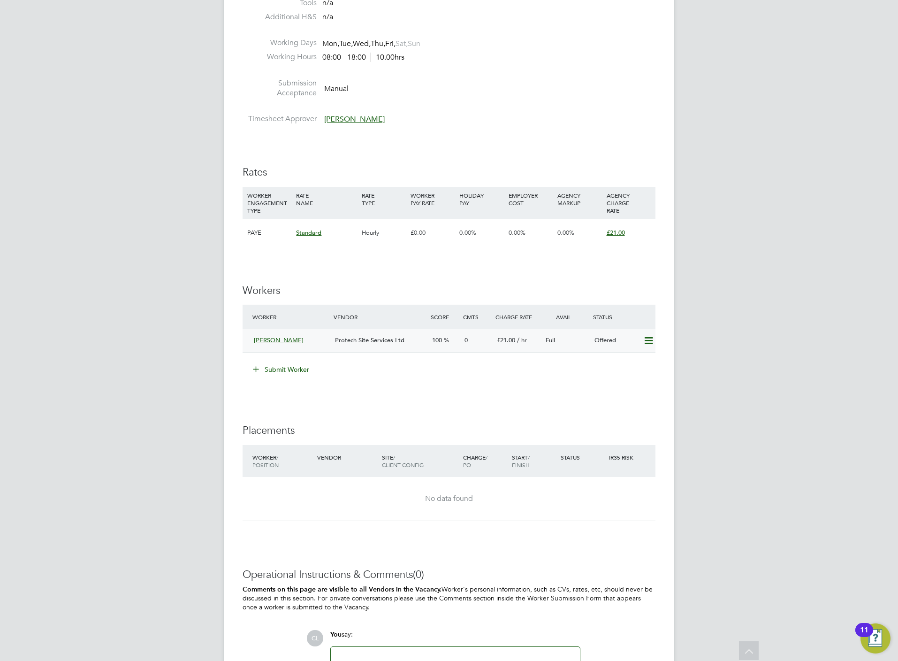
click at [645, 344] on icon at bounding box center [649, 341] width 12 height 8
click at [628, 365] on li "Confirm" at bounding box center [634, 361] width 36 height 13
click at [533, 427] on h3 "Placements" at bounding box center [449, 431] width 413 height 14
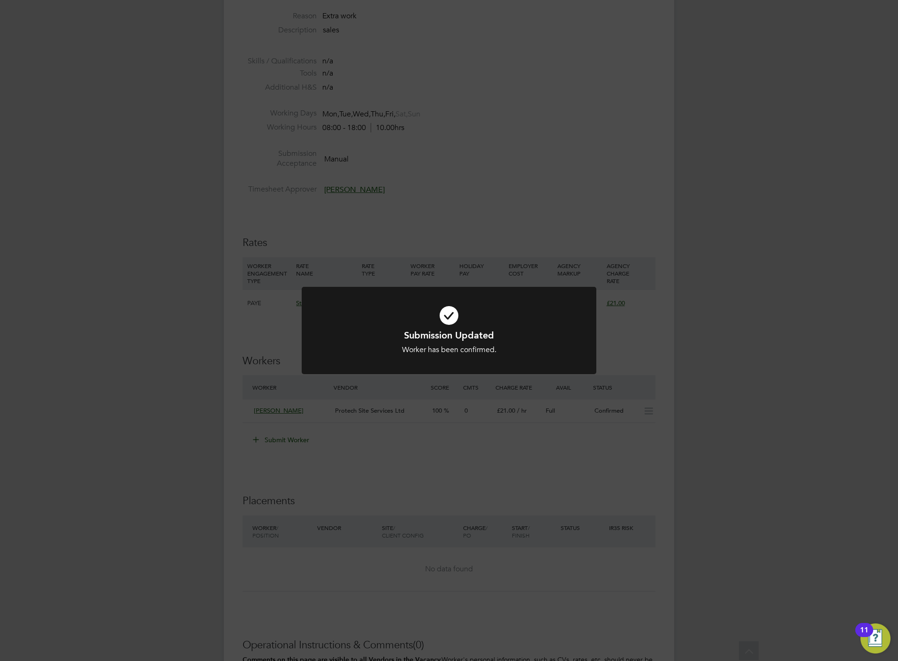
click at [618, 476] on div "Submission Updated Worker has been confirmed. Cancel Okay" at bounding box center [449, 330] width 898 height 661
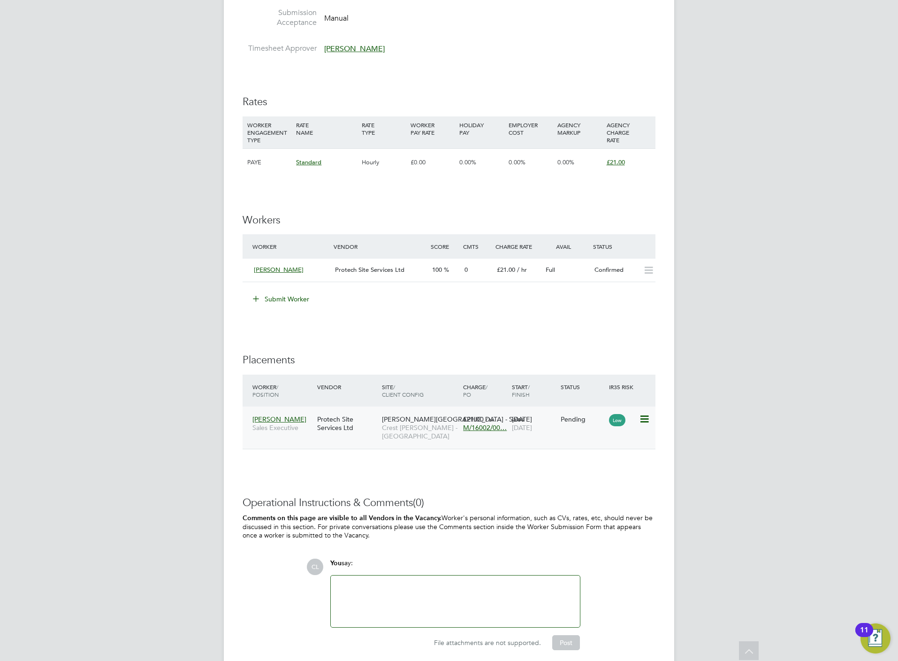
click at [647, 420] on icon at bounding box center [643, 418] width 9 height 11
click at [598, 479] on li "Start" at bounding box center [614, 478] width 67 height 13
type input "[PERSON_NAME]"
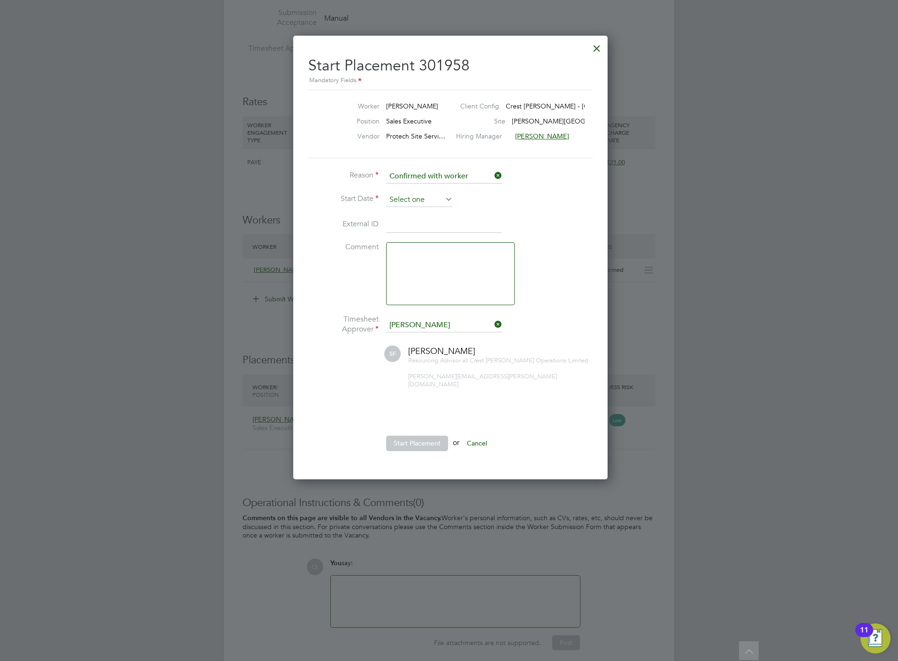
click at [409, 193] on input at bounding box center [419, 200] width 67 height 14
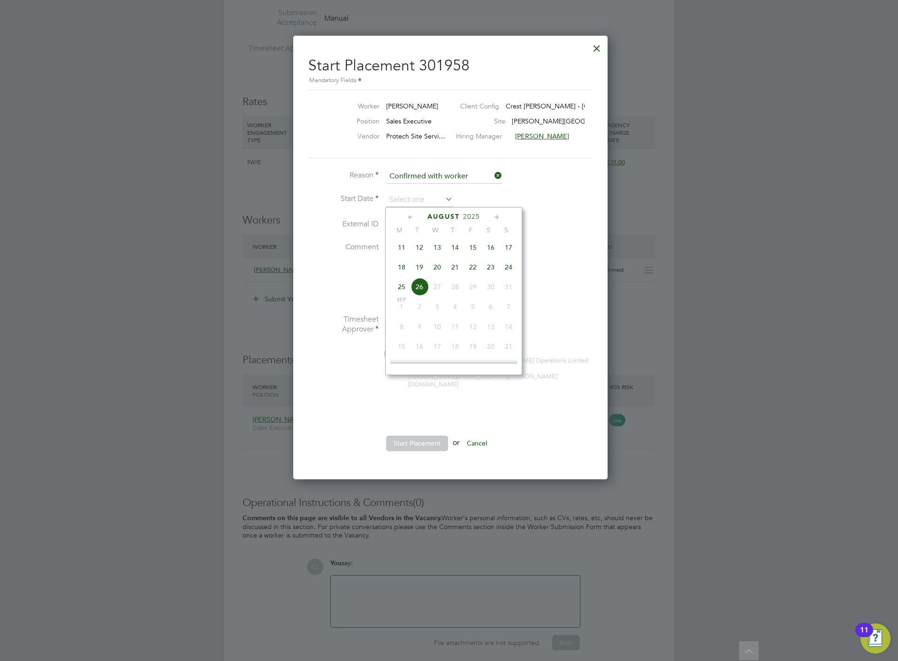
click at [488, 272] on span "23" at bounding box center [491, 267] width 18 height 18
type input "[DATE]"
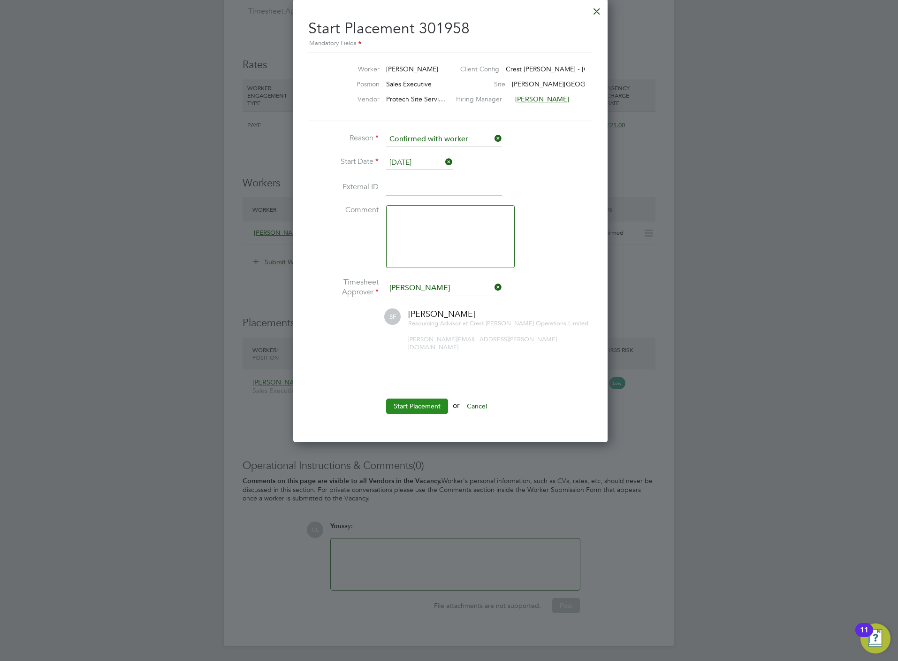
click at [421, 398] on button "Start Placement" at bounding box center [417, 405] width 62 height 15
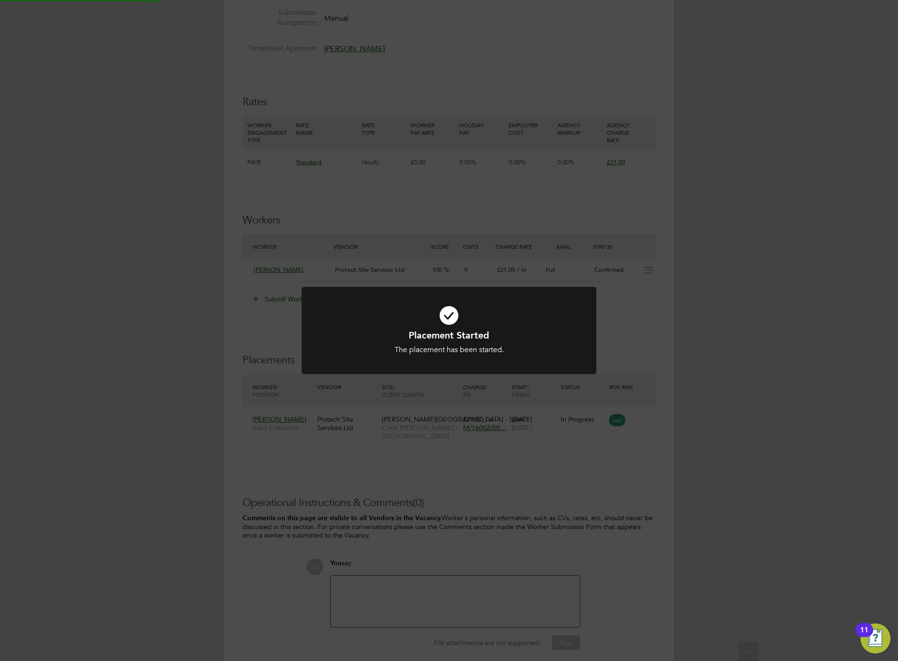
click at [521, 492] on div "Placement Started The placement has been started. Cancel Okay" at bounding box center [449, 330] width 898 height 661
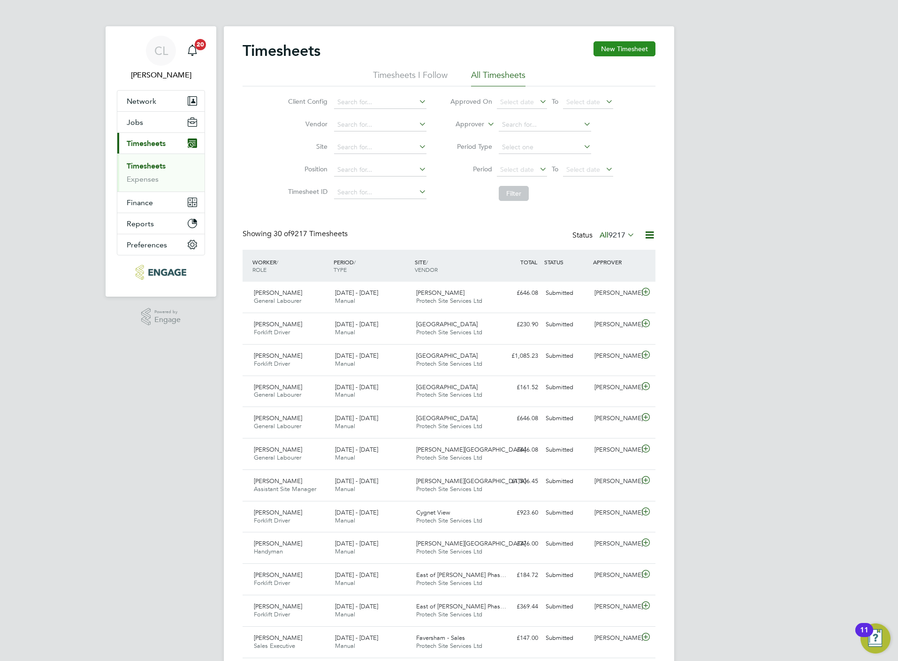
click at [614, 52] on button "New Timesheet" at bounding box center [625, 48] width 62 height 15
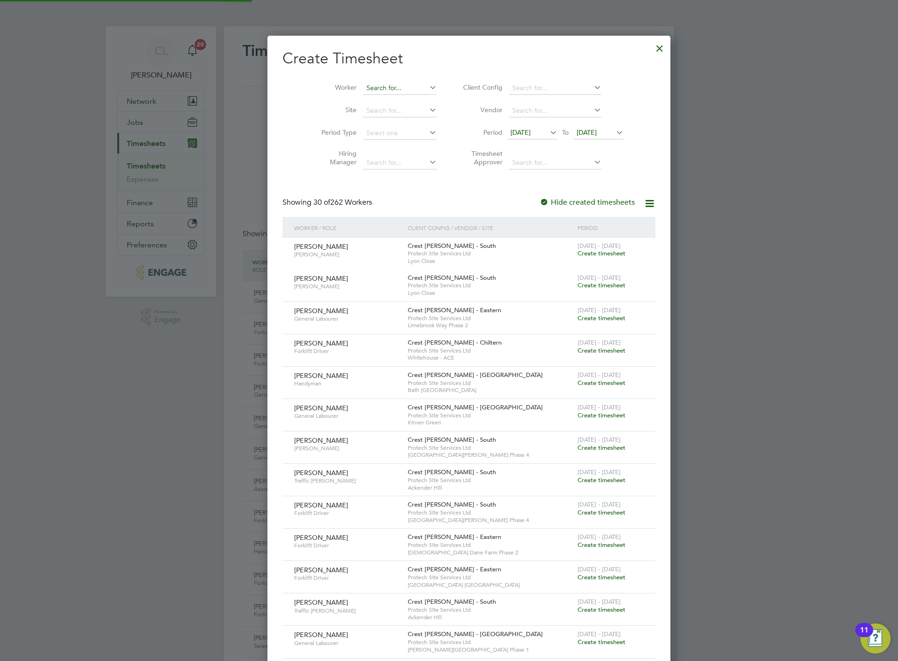
click at [376, 87] on input at bounding box center [400, 88] width 74 height 13
click at [375, 111] on li "Lod i Erika Stegaru" at bounding box center [382, 113] width 81 height 13
type input "Lodi Erika Stegaru"
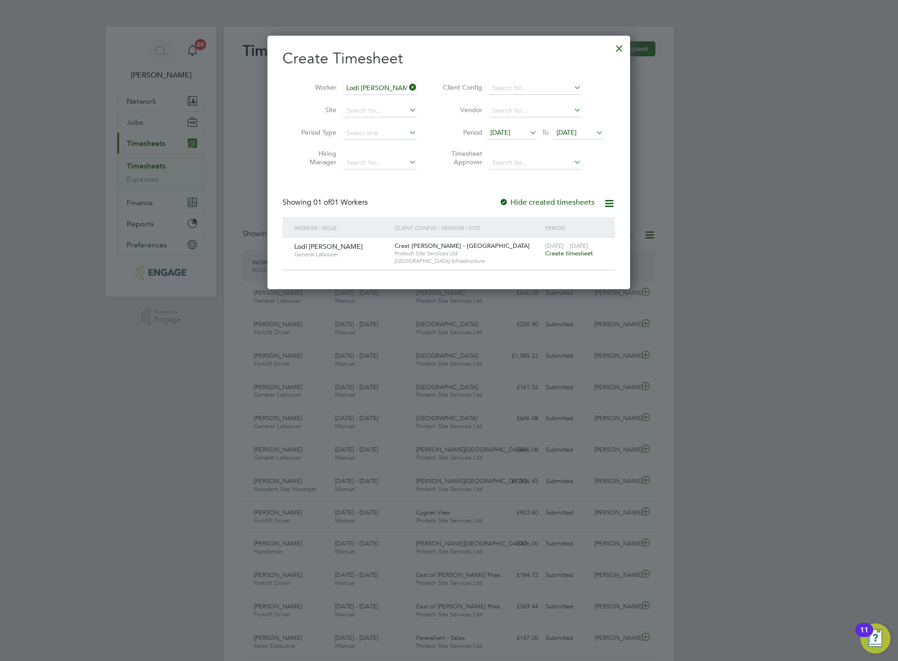
click at [571, 254] on span "Create timesheet" at bounding box center [569, 253] width 48 height 8
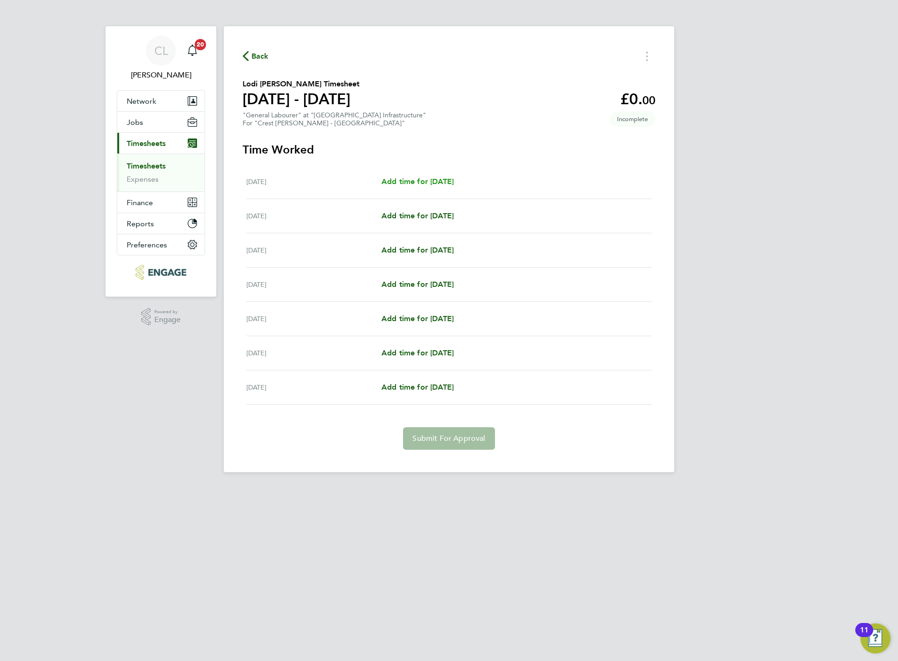
click at [428, 179] on span "Add time for Mon 18 Aug" at bounding box center [417, 181] width 72 height 9
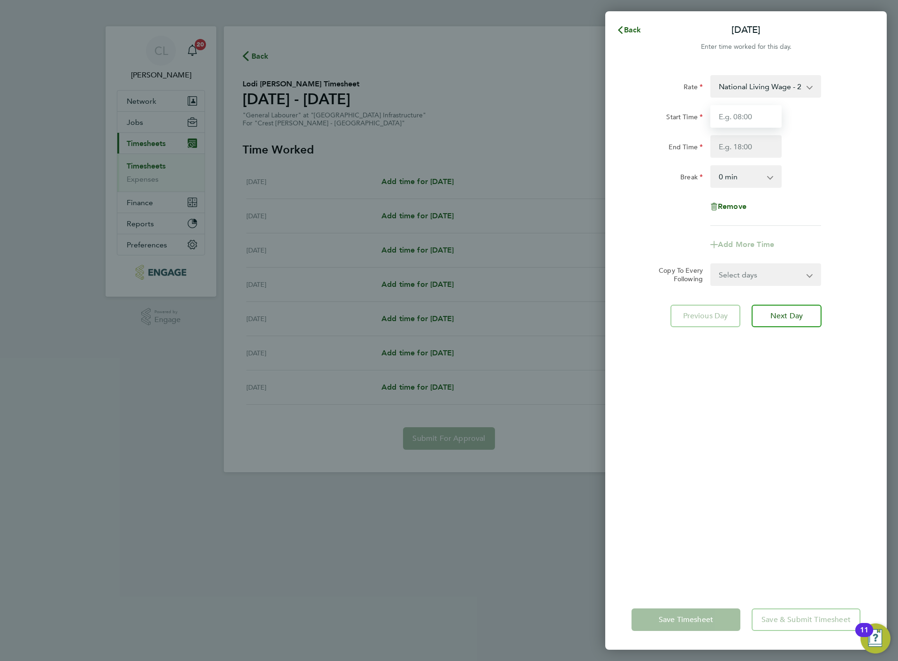
click at [734, 116] on input "Start Time" at bounding box center [745, 116] width 71 height 23
type input "07:30"
type input "16:30"
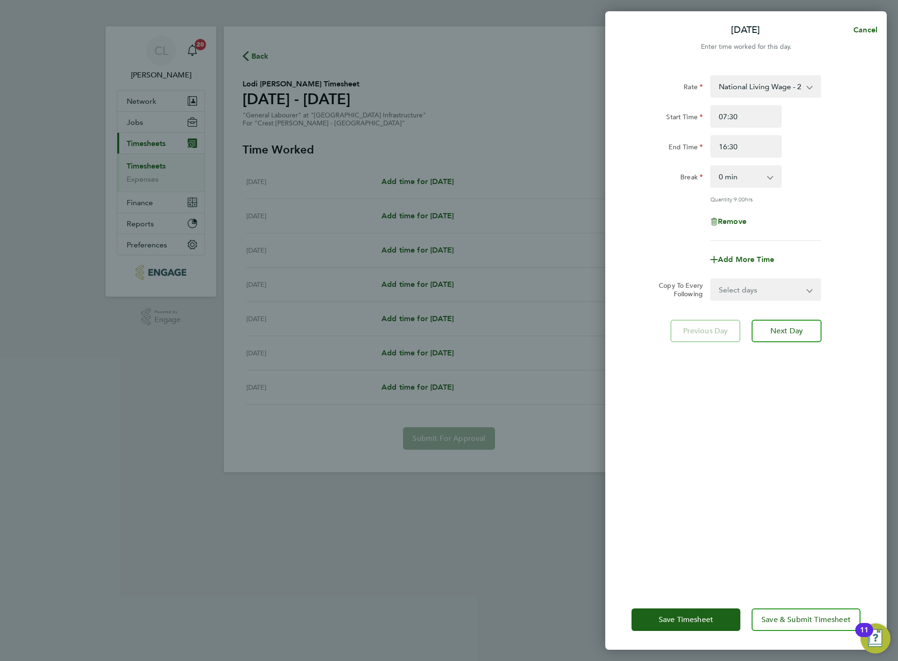
click at [750, 159] on div "Rate National Living Wage - 20.19 Start Time 07:30 End Time 16:30 Break 0 min 1…" at bounding box center [746, 158] width 229 height 166
click at [749, 179] on select "0 min 15 min 30 min 45 min 60 min 75 min 90 min" at bounding box center [740, 176] width 58 height 21
select select "60"
click at [711, 166] on select "0 min 15 min 30 min 45 min 60 min 75 min 90 min" at bounding box center [740, 176] width 58 height 21
drag, startPoint x: 751, startPoint y: 290, endPoint x: 749, endPoint y: 300, distance: 10.0
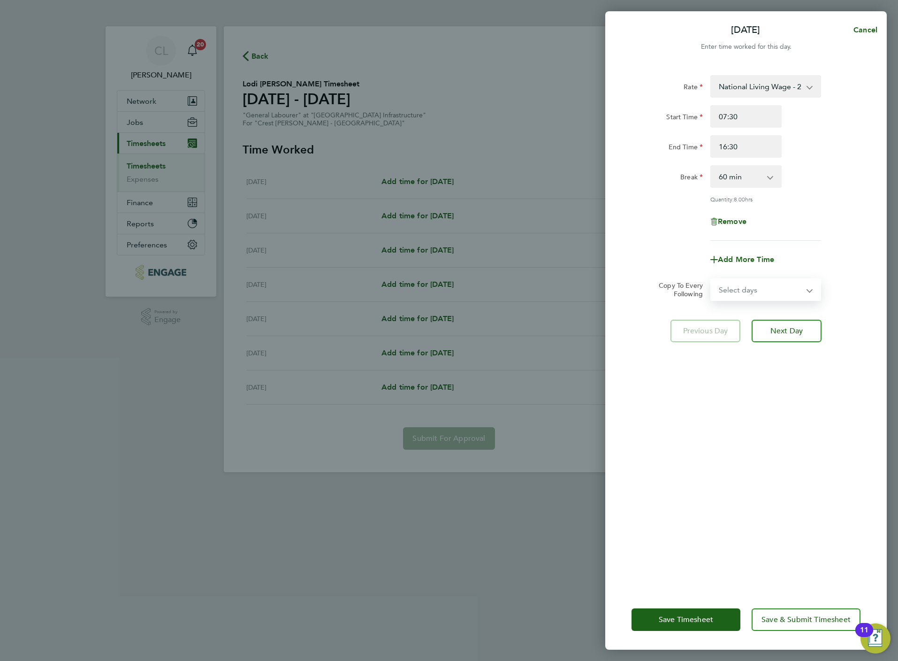
click at [751, 291] on select "Select days Day Weekday (Mon-Fri) Weekend (Sat-Sun) Tuesday Wednesday Thursday …" at bounding box center [760, 289] width 99 height 21
select select "WEEKDAY"
click at [711, 279] on select "Select days Day Weekday (Mon-Fri) Weekend (Sat-Sun) Tuesday Wednesday Thursday …" at bounding box center [760, 289] width 99 height 21
select select "2025-08-24"
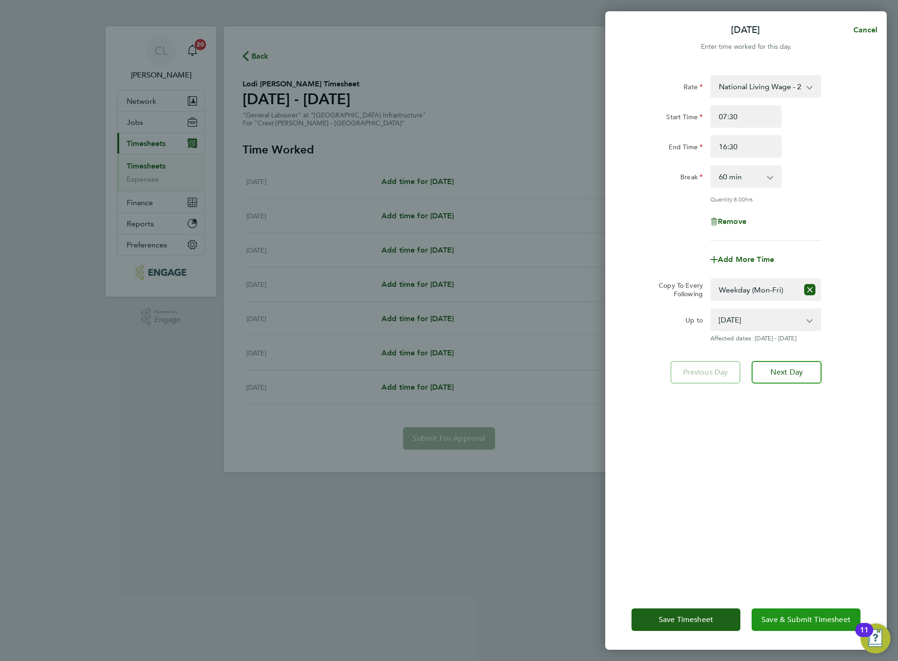
click at [804, 622] on span "Save & Submit Timesheet" at bounding box center [805, 619] width 89 height 9
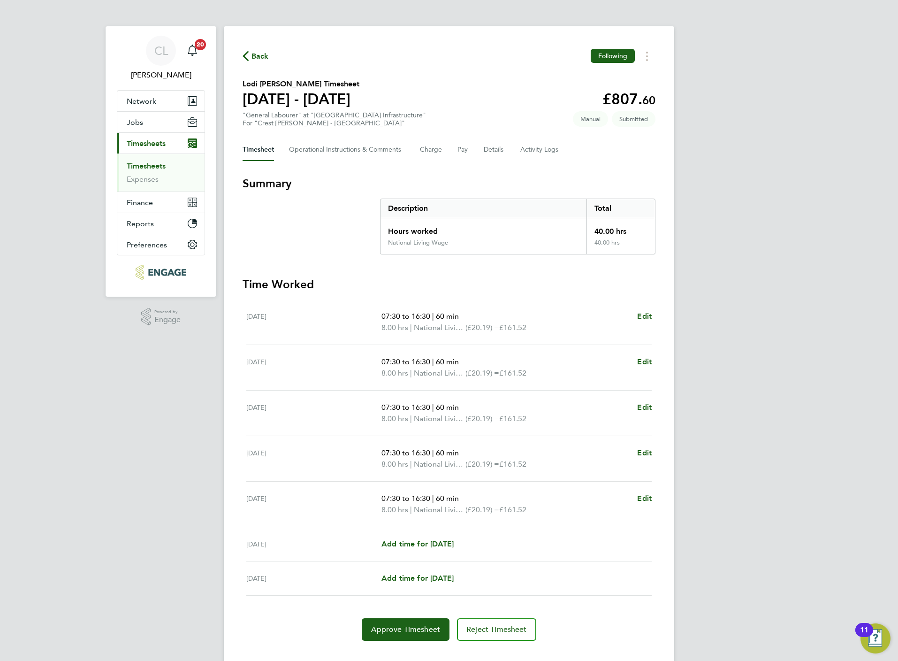
click at [254, 52] on span "Back" at bounding box center [259, 56] width 17 height 11
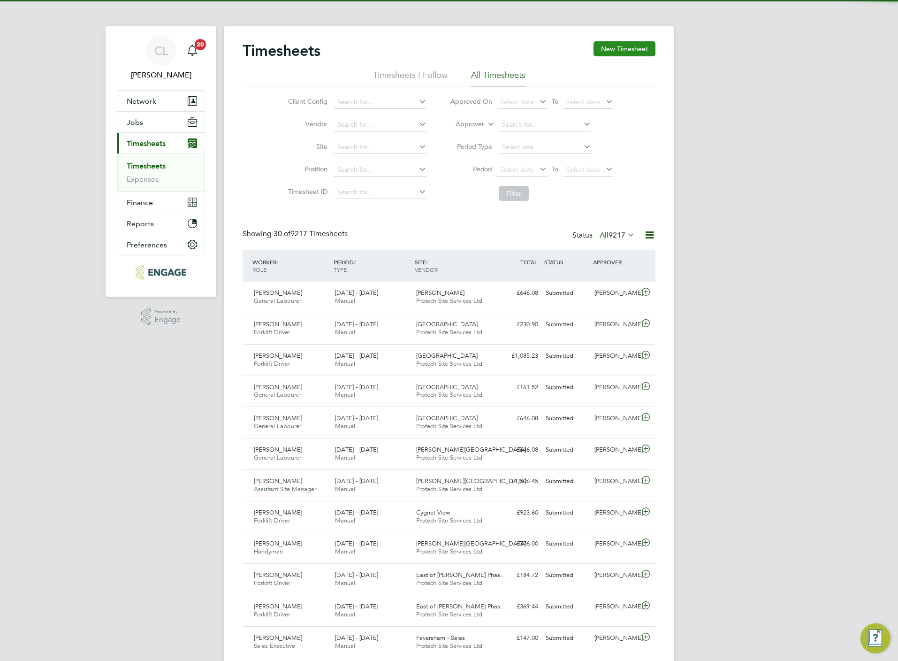
click at [611, 55] on button "New Timesheet" at bounding box center [625, 48] width 62 height 15
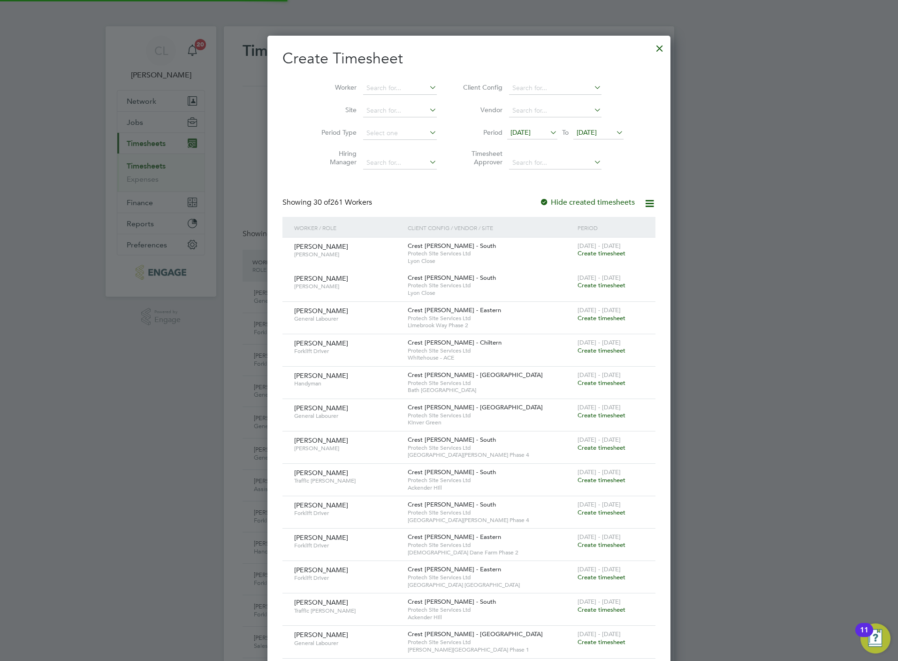
click at [379, 80] on li "Worker" at bounding box center [376, 88] width 146 height 23
click at [379, 89] on input at bounding box center [400, 88] width 74 height 13
click at [380, 111] on li "Denn is Mitchell" at bounding box center [384, 113] width 84 height 13
type input "Dennis Mitchell"
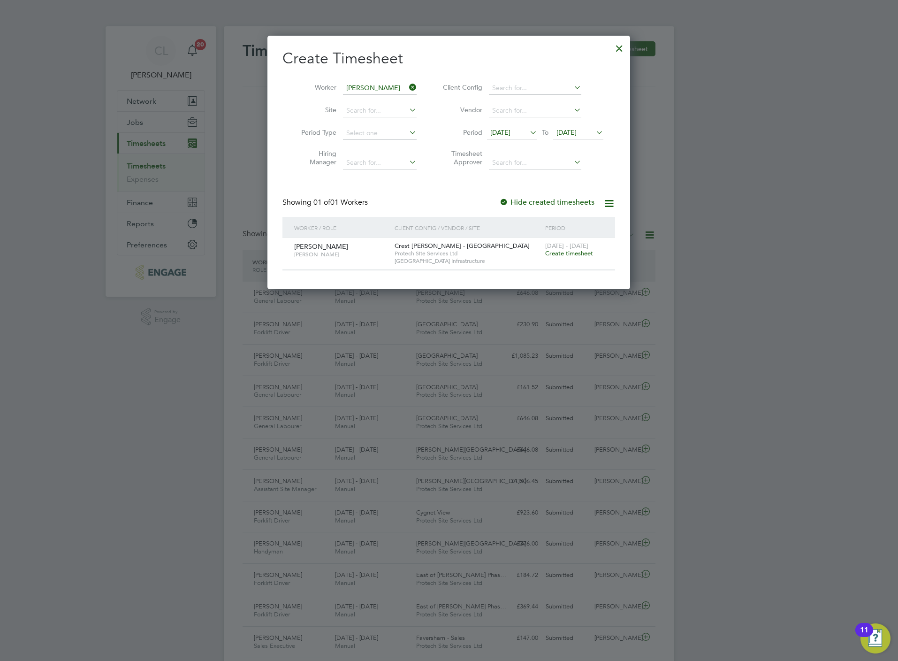
click at [555, 252] on span "Create timesheet" at bounding box center [569, 253] width 48 height 8
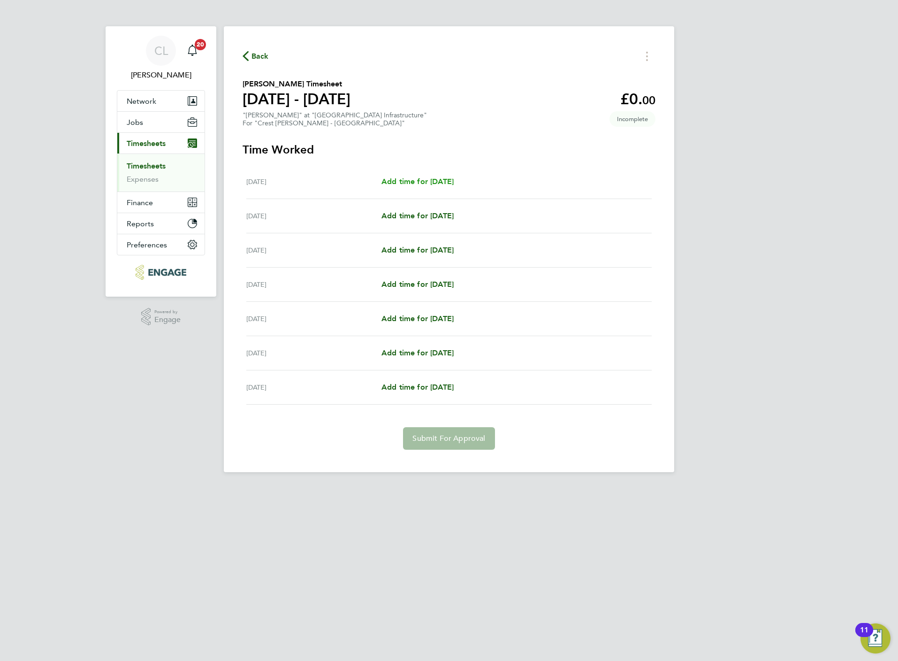
click at [428, 177] on span "Add time for Mon 18 Aug" at bounding box center [417, 181] width 72 height 9
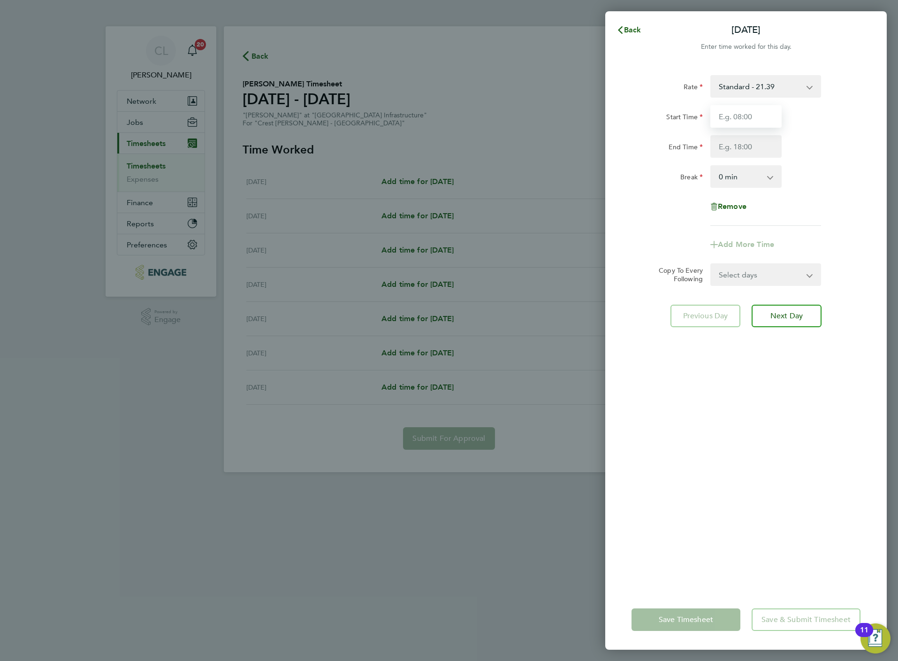
drag, startPoint x: 745, startPoint y: 111, endPoint x: 745, endPoint y: 119, distance: 7.5
click at [745, 111] on input "Start Time" at bounding box center [745, 116] width 71 height 23
type input "07:30"
type input "16:30"
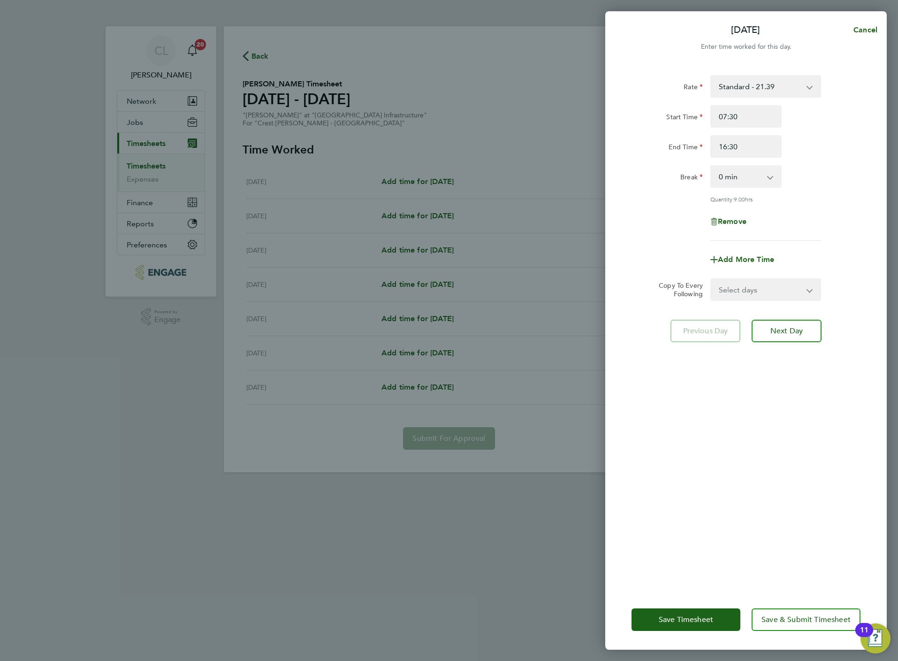
click at [750, 184] on select "0 min 15 min 30 min 45 min 60 min 75 min 90 min" at bounding box center [740, 176] width 58 height 21
drag, startPoint x: 880, startPoint y: 245, endPoint x: 873, endPoint y: 245, distance: 7.0
click at [880, 245] on div "Rate Standard - 21.39 Start Time 07:30 End Time 16:30 Break 0 min 15 min 30 min…" at bounding box center [746, 326] width 282 height 525
click at [767, 284] on select "Select days Day Weekday (Mon-Fri) Weekend (Sat-Sun) Tuesday Wednesday Thursday …" at bounding box center [760, 289] width 99 height 21
select select "WEEKDAY"
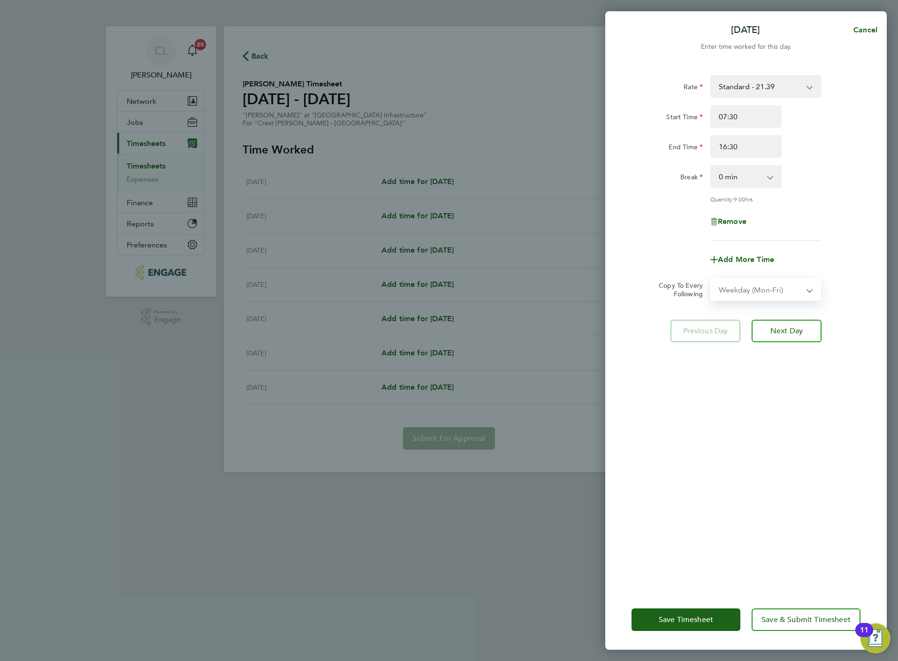
click at [711, 279] on select "Select days Day Weekday (Mon-Fri) Weekend (Sat-Sun) Tuesday Wednesday Thursday …" at bounding box center [760, 289] width 99 height 21
select select "2025-08-24"
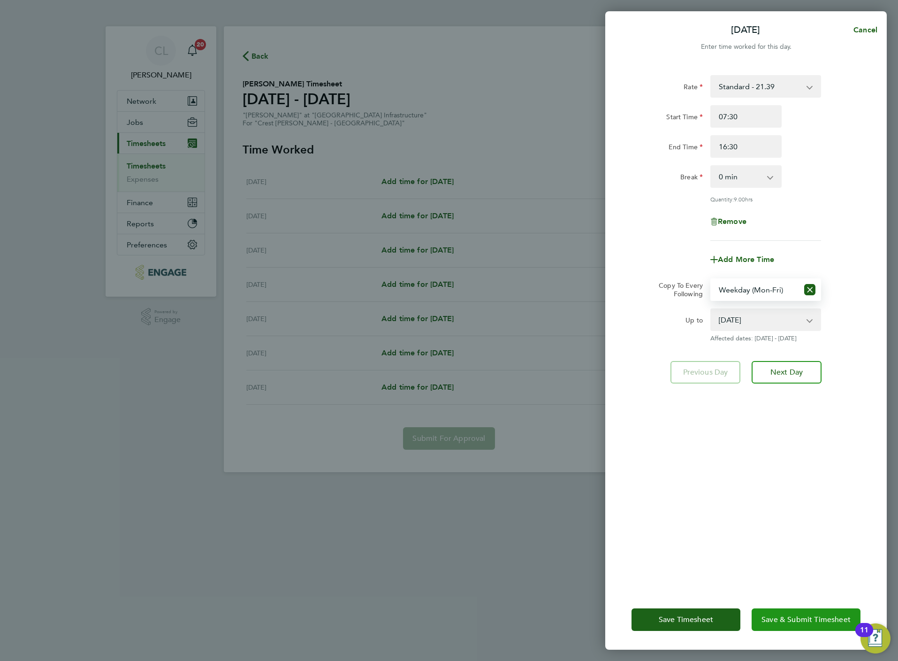
click at [801, 613] on button "Save & Submit Timesheet" at bounding box center [806, 619] width 109 height 23
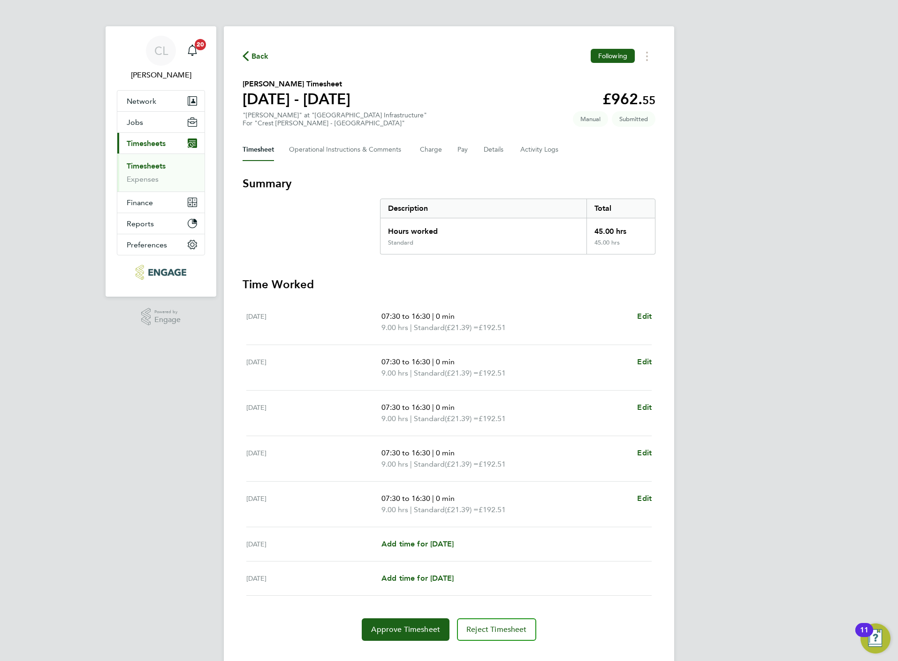
click at [259, 52] on span "Back" at bounding box center [259, 56] width 17 height 11
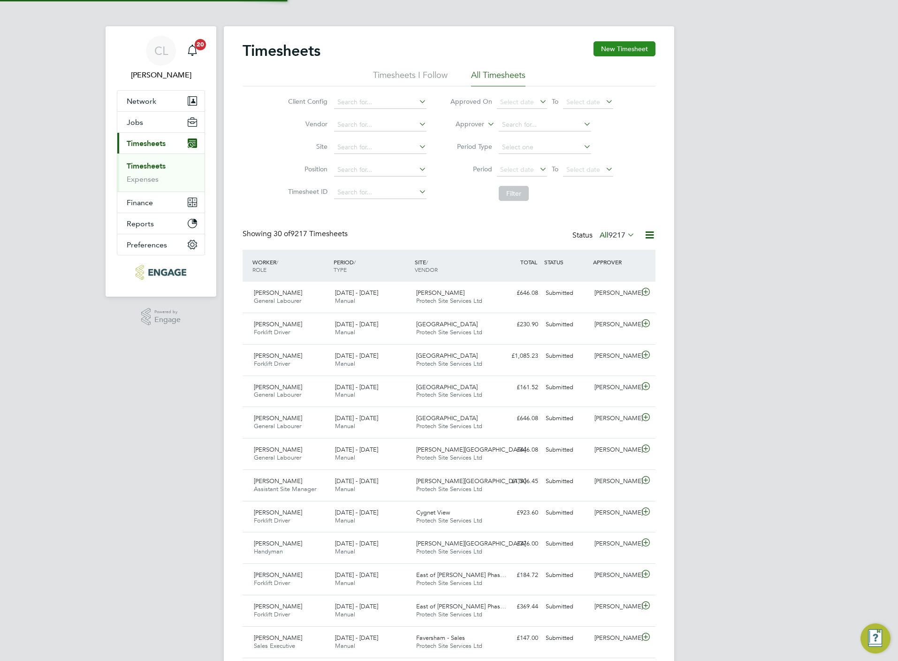
click at [629, 50] on button "New Timesheet" at bounding box center [625, 48] width 62 height 15
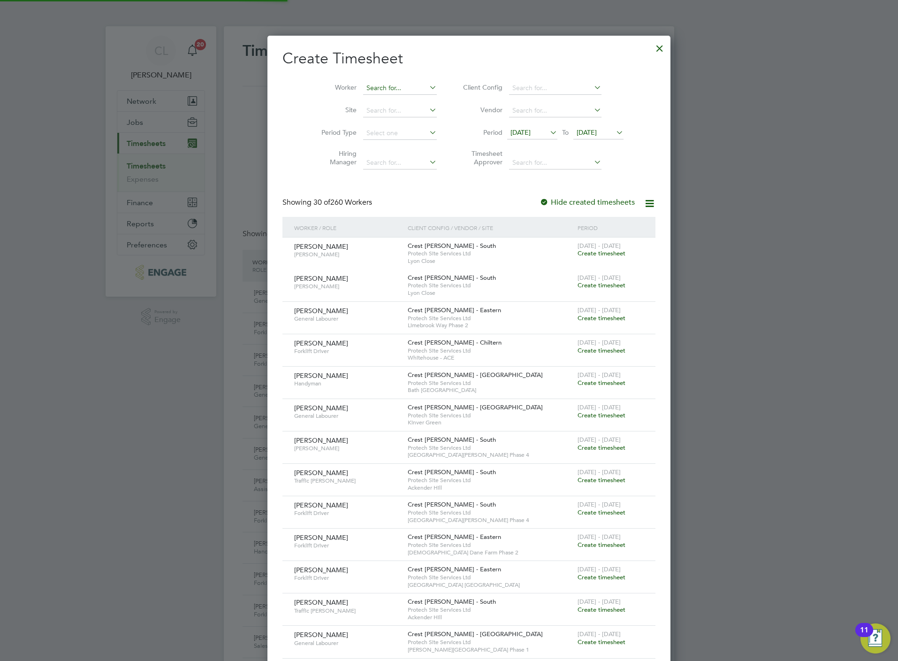
click at [363, 91] on input at bounding box center [400, 88] width 74 height 13
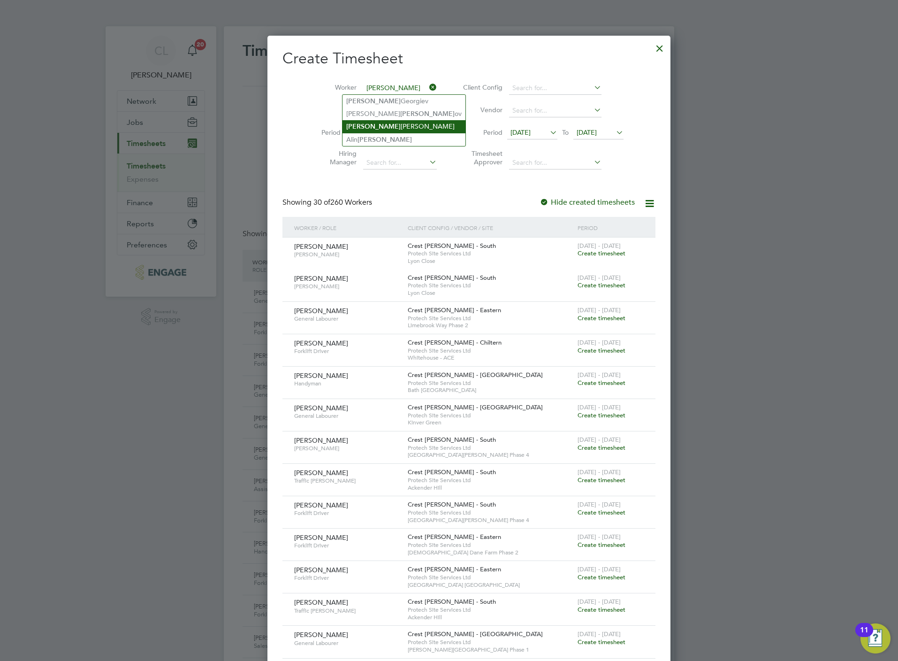
click at [386, 127] on li "Ivan Troncoso Viana" at bounding box center [403, 126] width 123 height 13
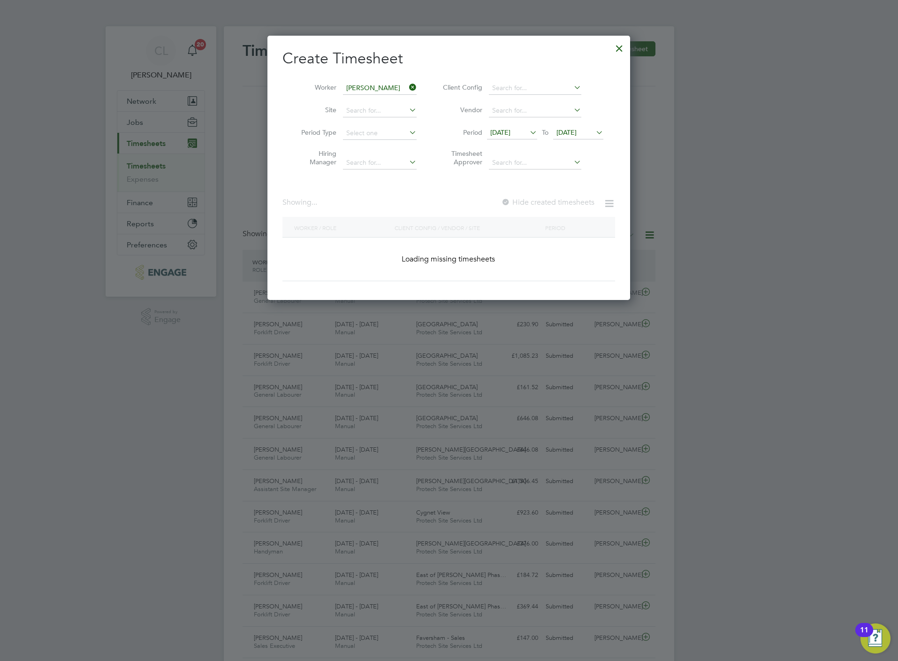
type input "Ivan Troncoso Viana"
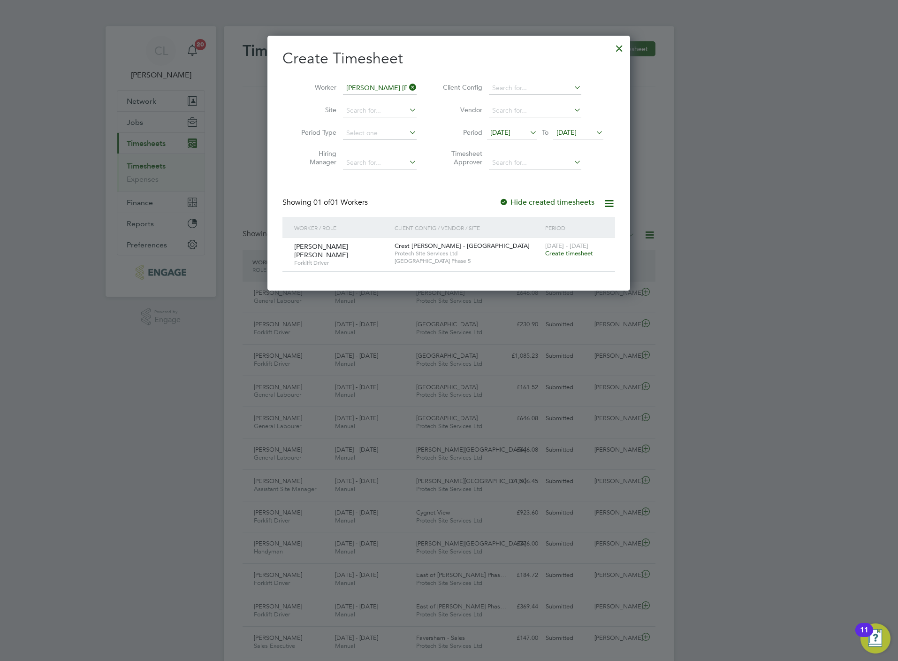
click at [569, 259] on div "18 - 24 Aug 2025 Create timesheet" at bounding box center [574, 249] width 63 height 25
click at [572, 248] on span "18 - 24 Aug 2025" at bounding box center [566, 246] width 43 height 8
click at [576, 252] on span "Create timesheet" at bounding box center [569, 253] width 48 height 8
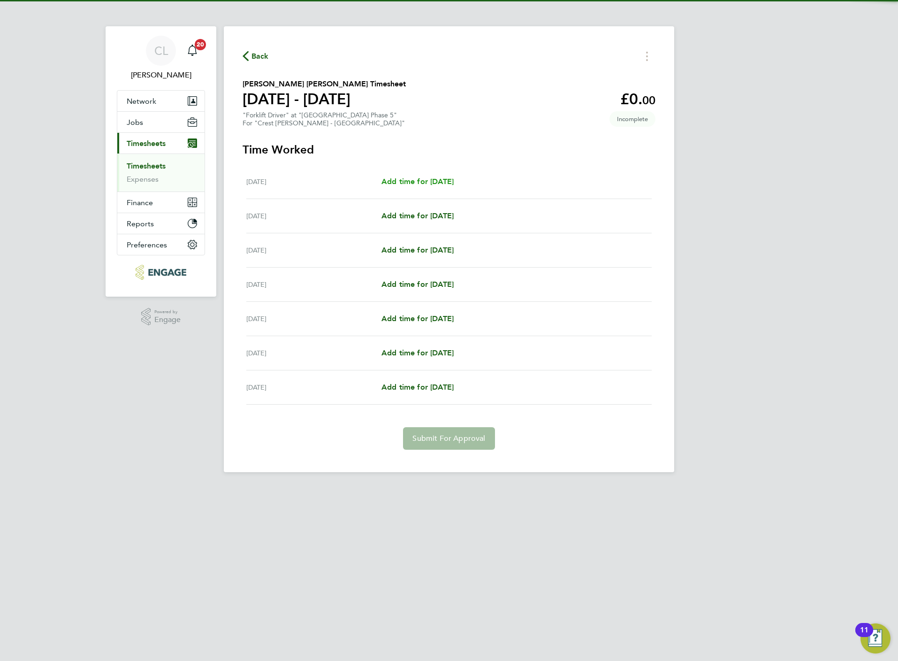
click at [403, 183] on span "Add time for Mon 18 Aug" at bounding box center [417, 181] width 72 height 9
select select "60"
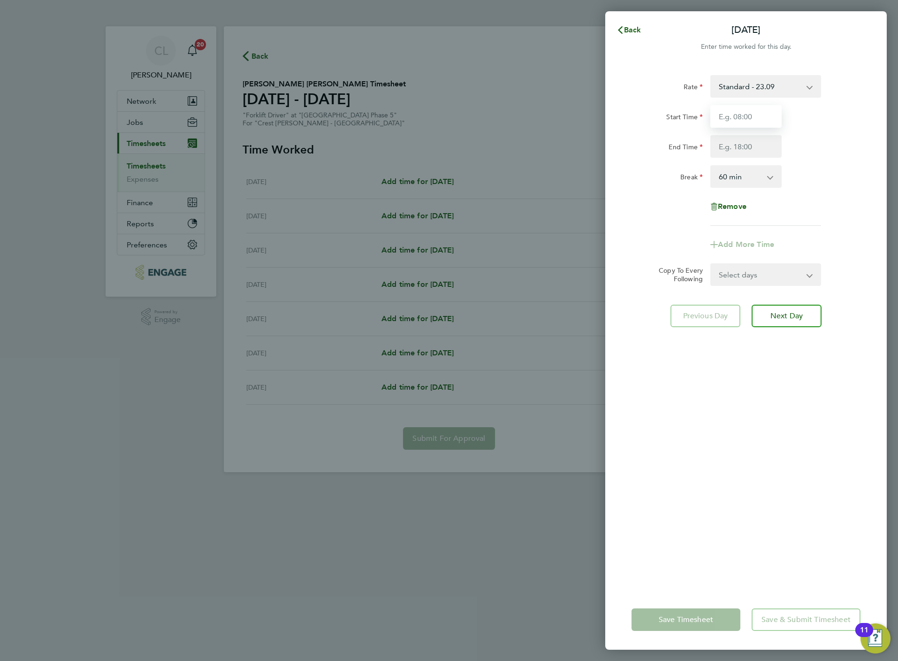
click at [739, 122] on input "Start Time" at bounding box center [745, 116] width 71 height 23
type input "07:30"
type input "16:30"
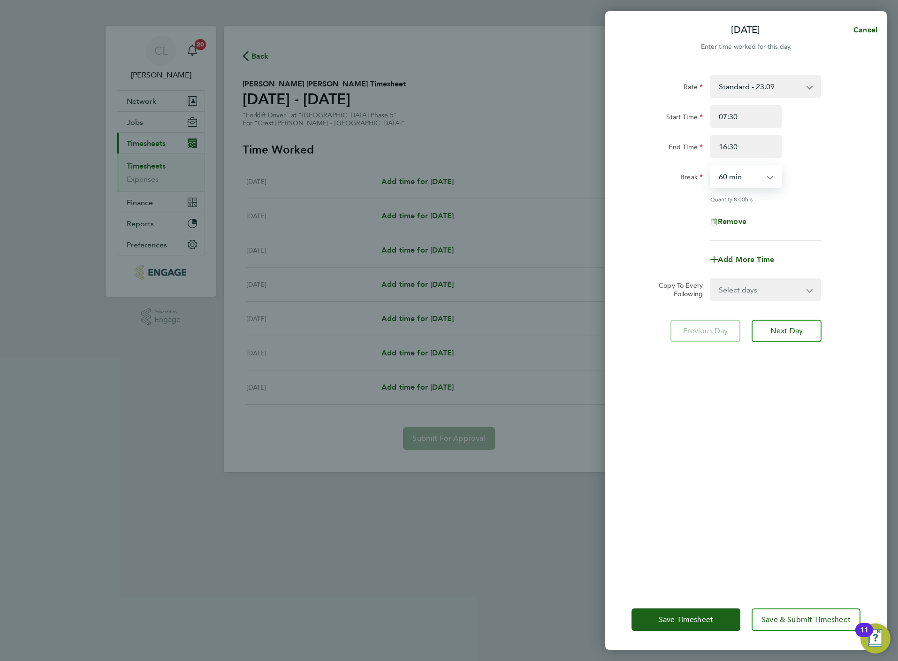
drag, startPoint x: 745, startPoint y: 182, endPoint x: 745, endPoint y: 189, distance: 7.0
click at [745, 182] on select "0 min 15 min 30 min 45 min 60 min 75 min 90 min" at bounding box center [740, 176] width 58 height 21
select select "0"
click at [711, 166] on select "0 min 15 min 30 min 45 min 60 min 75 min 90 min" at bounding box center [740, 176] width 58 height 21
click at [759, 290] on select "Select days Day Weekday (Mon-Fri) Weekend (Sat-Sun) Tuesday Wednesday Thursday …" at bounding box center [760, 289] width 99 height 21
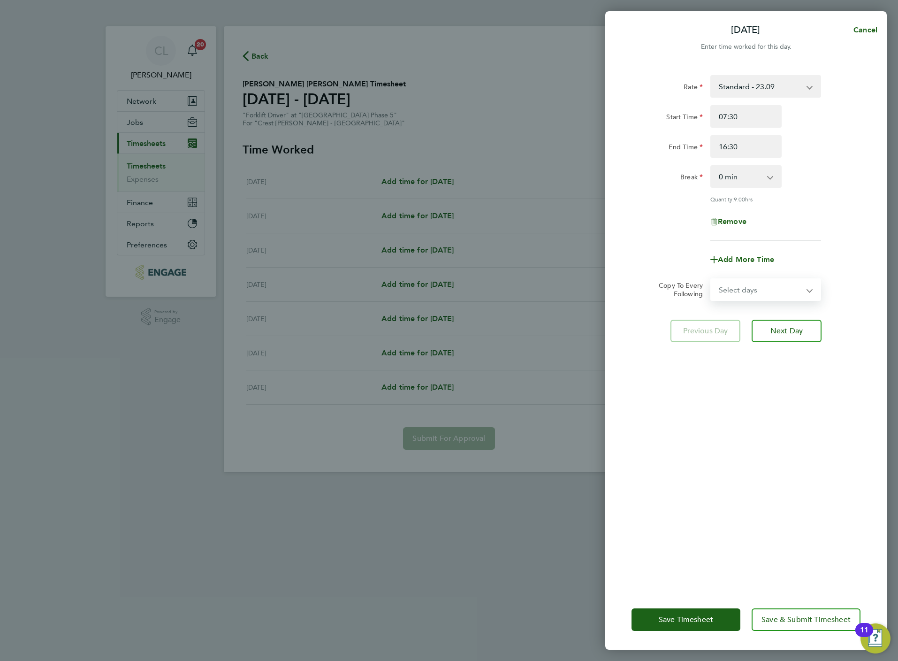
select select "DAY"
click at [711, 279] on select "Select days Day Weekday (Mon-Fri) Weekend (Sat-Sun) Tuesday Wednesday Thursday …" at bounding box center [760, 289] width 99 height 21
click at [765, 323] on select "19 Aug 2025 20 Aug 2025 21 Aug 2025 22 Aug 2025 23 Aug 2025 24 Aug 2025" at bounding box center [760, 319] width 98 height 21
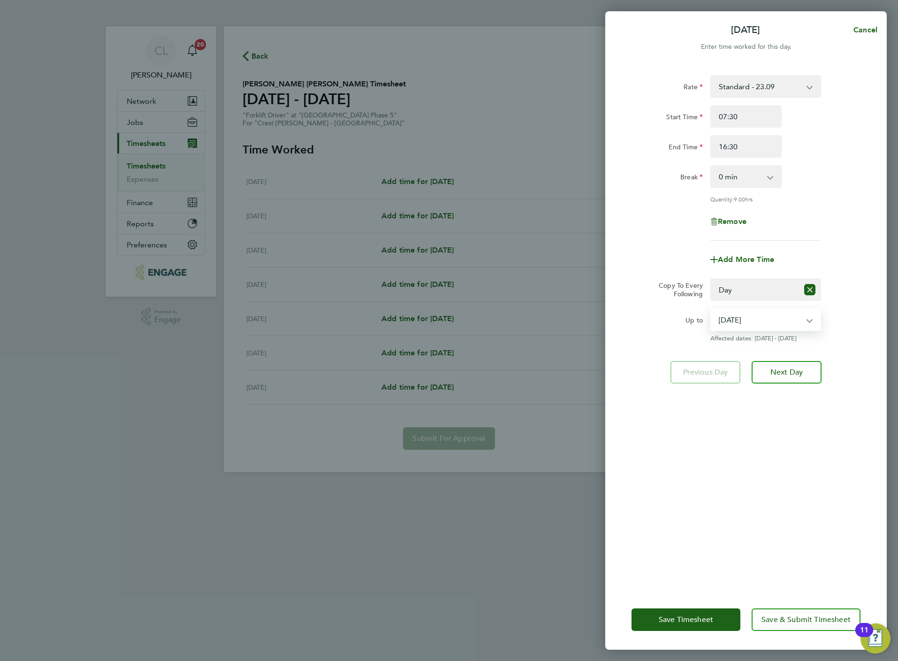
select select "2025-08-23"
click at [711, 309] on select "19 Aug 2025 20 Aug 2025 21 Aug 2025 22 Aug 2025 23 Aug 2025 24 Aug 2025" at bounding box center [760, 319] width 98 height 21
click at [822, 620] on span "Save & Submit Timesheet" at bounding box center [805, 619] width 89 height 9
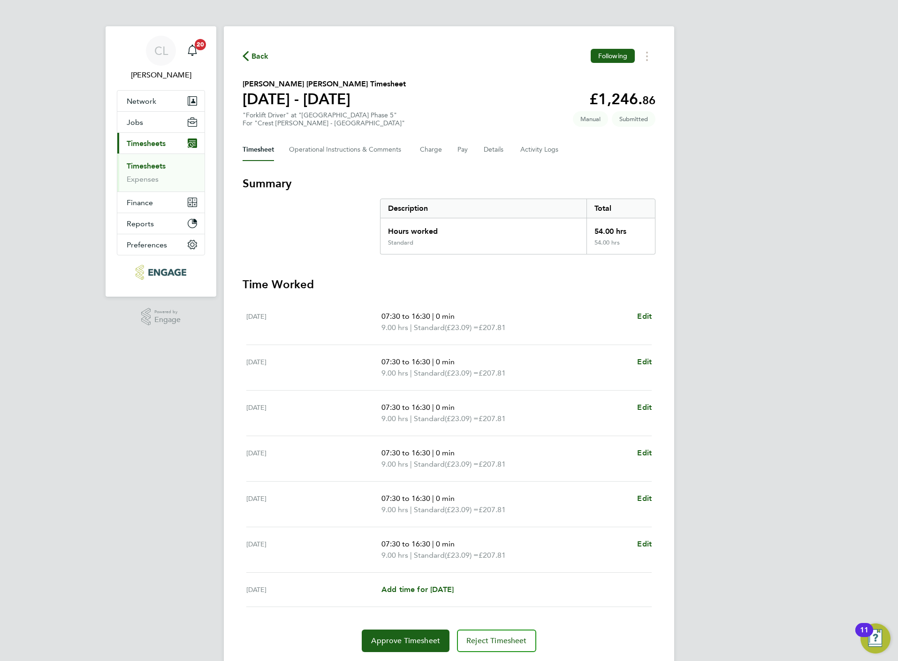
click at [259, 54] on span "Back" at bounding box center [259, 56] width 17 height 11
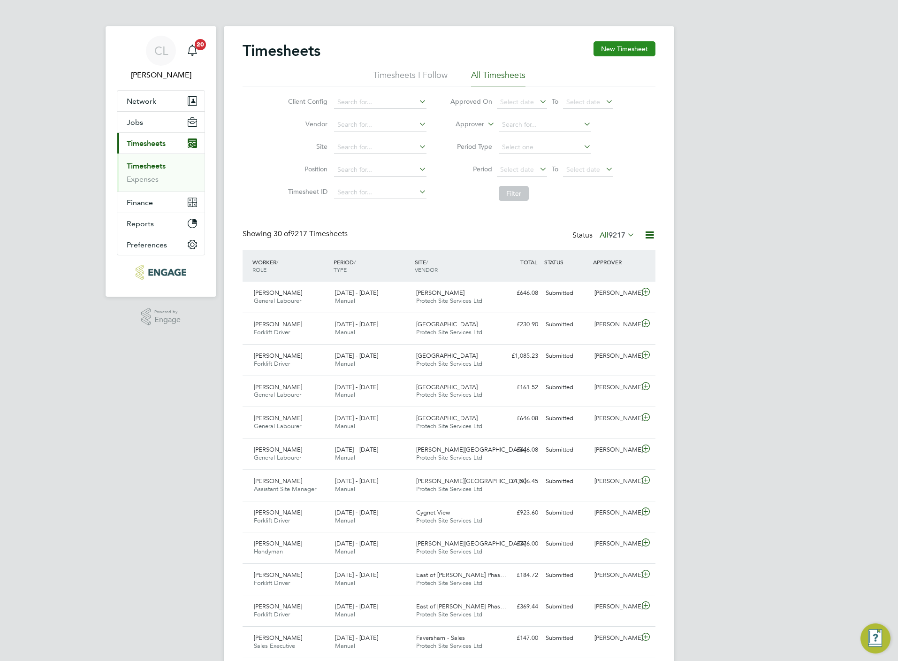
click at [628, 46] on button "New Timesheet" at bounding box center [625, 48] width 62 height 15
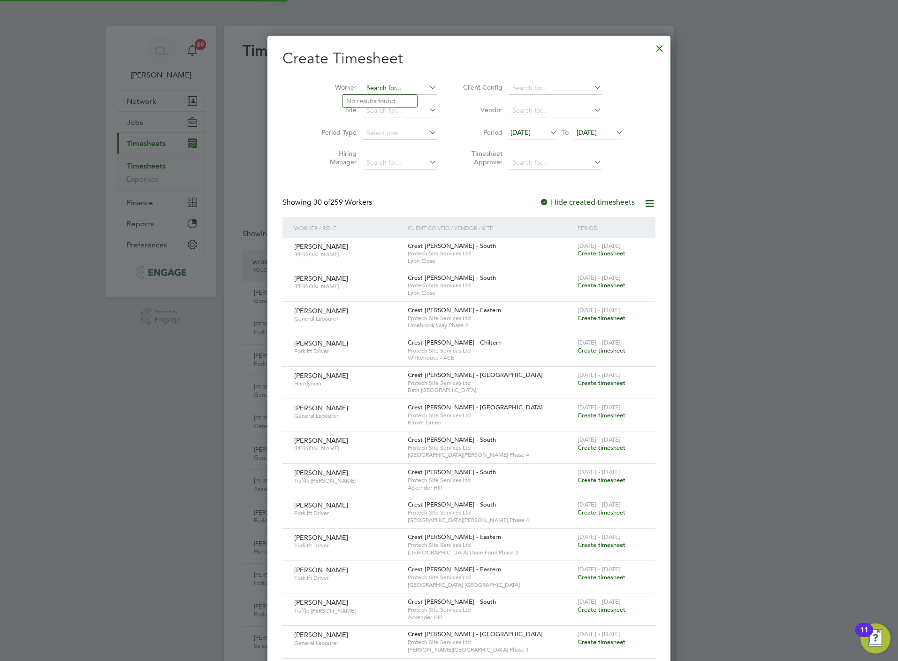
click at [366, 87] on input at bounding box center [400, 88] width 74 height 13
click at [380, 101] on li "Richard G iles" at bounding box center [381, 101] width 78 height 13
type input "Richard Giles"
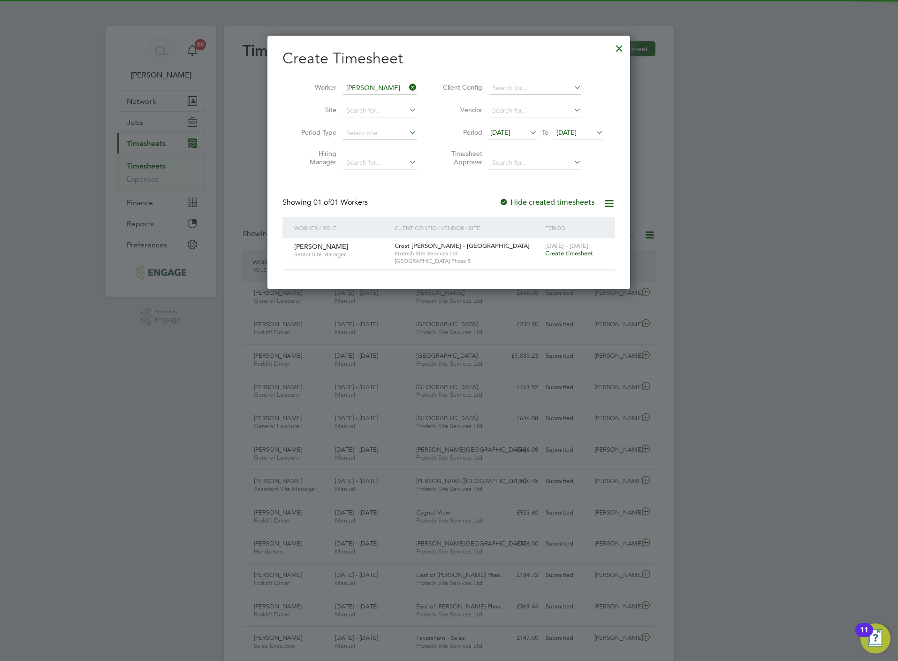
click at [581, 255] on span "Create timesheet" at bounding box center [569, 253] width 48 height 8
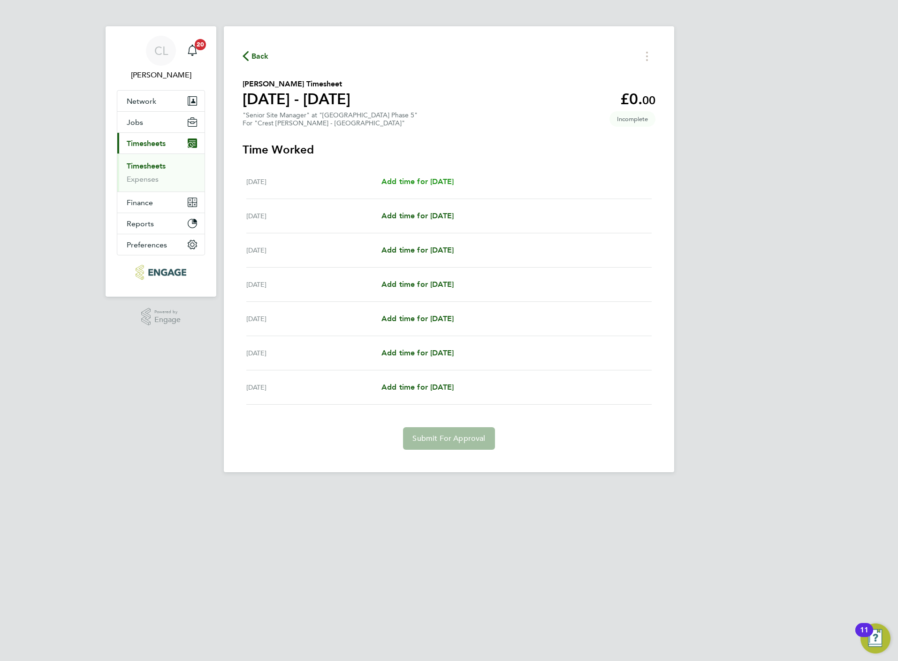
click at [428, 177] on span "Add time for Mon 18 Aug" at bounding box center [417, 181] width 72 height 9
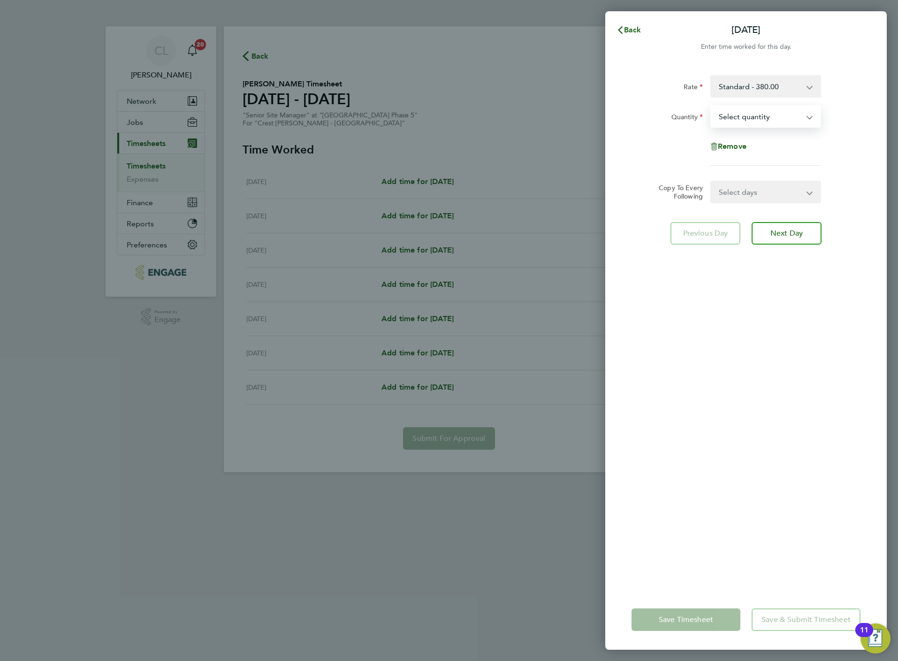
click at [749, 124] on select "Select quantity 0.5 1" at bounding box center [760, 116] width 98 height 21
select select "1"
click at [711, 106] on select "Select quantity 0.5 1" at bounding box center [760, 116] width 98 height 21
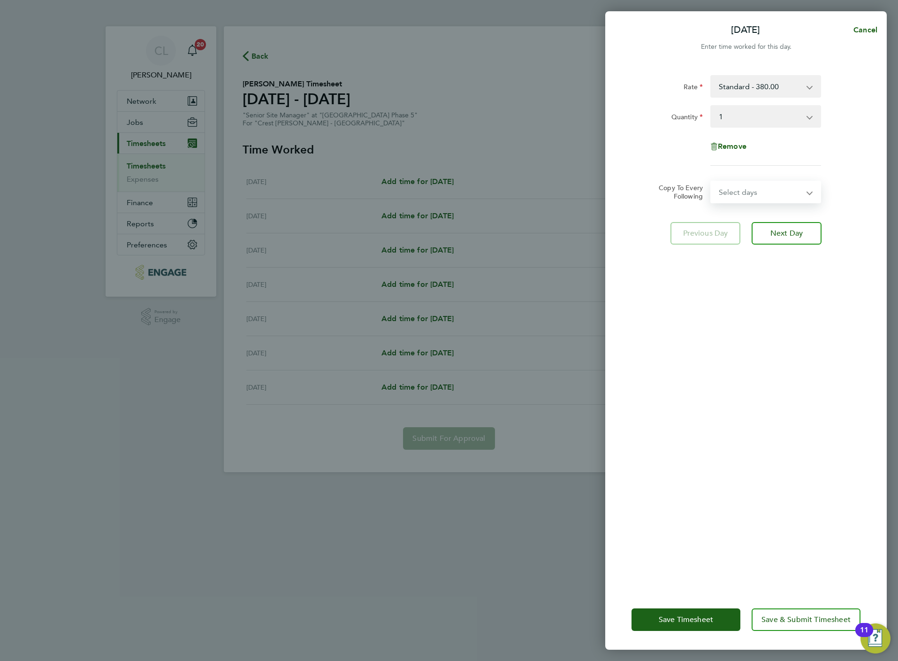
click at [743, 196] on select "Select days Day Weekday (Mon-Fri) Weekend (Sat-Sun) Tuesday Wednesday Thursday …" at bounding box center [760, 192] width 99 height 21
select select "DAY"
click at [711, 182] on select "Select days Day Weekday (Mon-Fri) Weekend (Sat-Sun) Tuesday Wednesday Thursday …" at bounding box center [760, 192] width 99 height 21
click at [752, 228] on select "19 Aug 2025 20 Aug 2025 21 Aug 2025 22 Aug 2025 23 Aug 2025 24 Aug 2025" at bounding box center [760, 222] width 98 height 21
select select "2025-08-23"
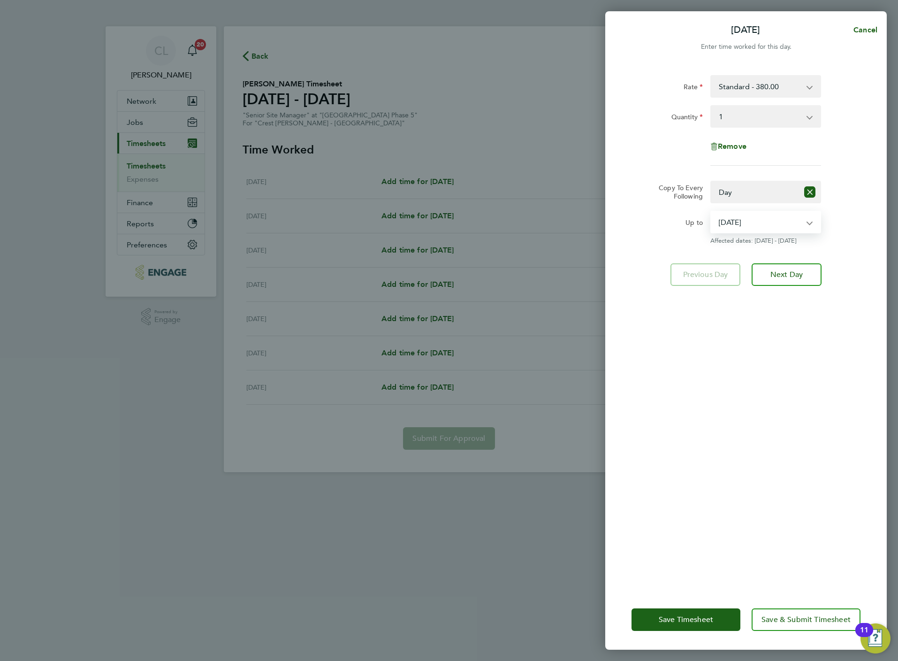
click at [711, 212] on select "19 Aug 2025 20 Aug 2025 21 Aug 2025 22 Aug 2025 23 Aug 2025 24 Aug 2025" at bounding box center [760, 222] width 98 height 21
click at [808, 621] on span "Save & Submit Timesheet" at bounding box center [805, 619] width 89 height 9
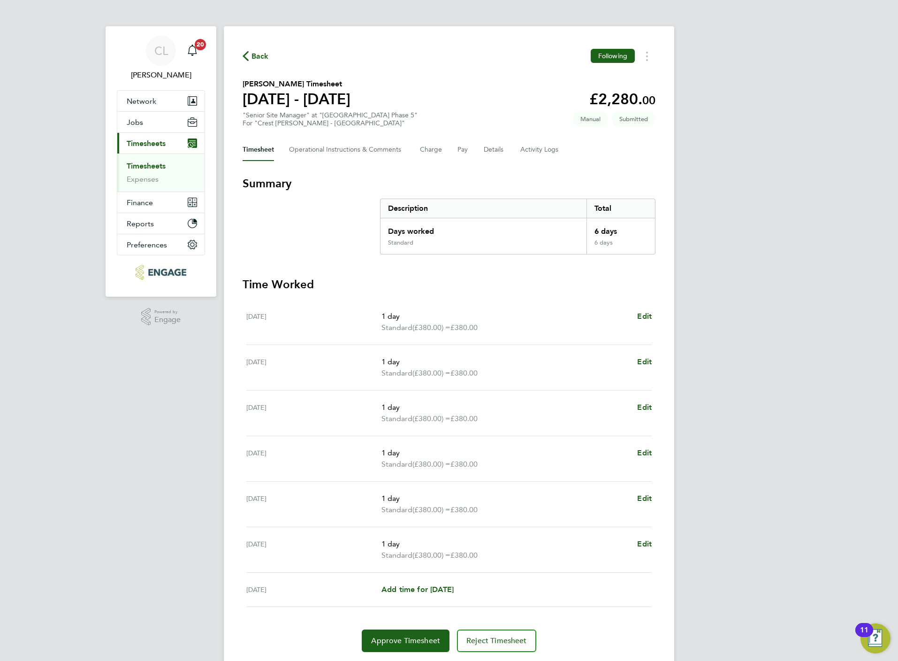
click at [255, 55] on span "Back" at bounding box center [259, 56] width 17 height 11
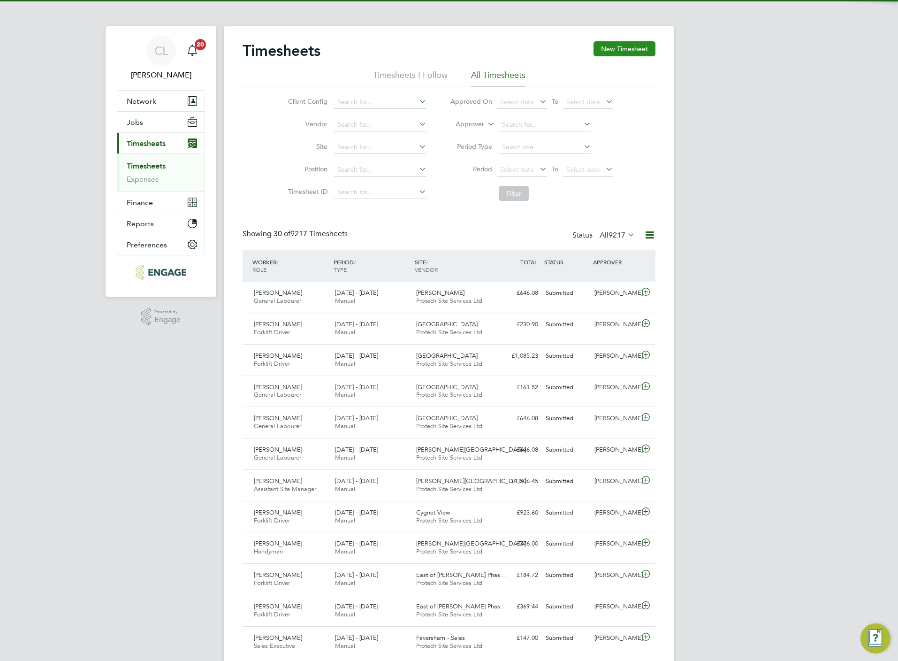
click at [626, 55] on button "New Timesheet" at bounding box center [625, 48] width 62 height 15
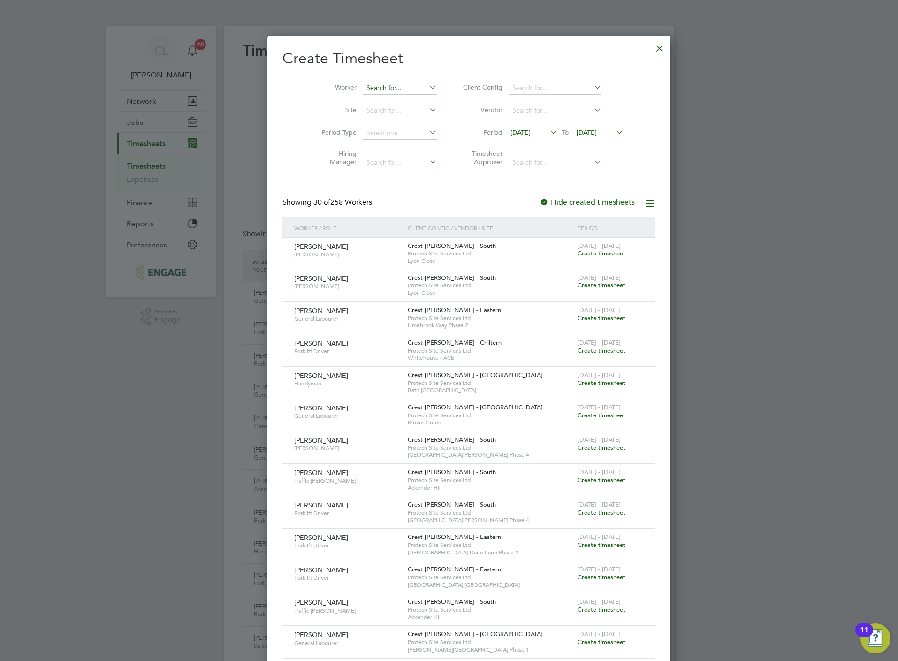
click at [378, 91] on input at bounding box center [400, 88] width 74 height 13
click at [380, 98] on li "Mark P rosser" at bounding box center [384, 101] width 84 height 13
type input "Mark Prosser"
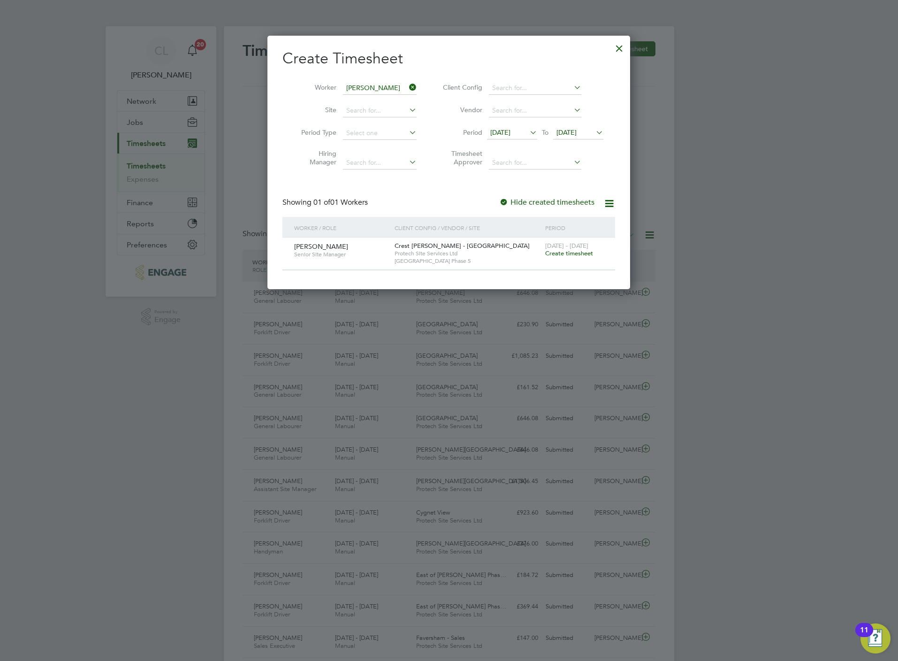
click at [572, 251] on span "Create timesheet" at bounding box center [569, 253] width 48 height 8
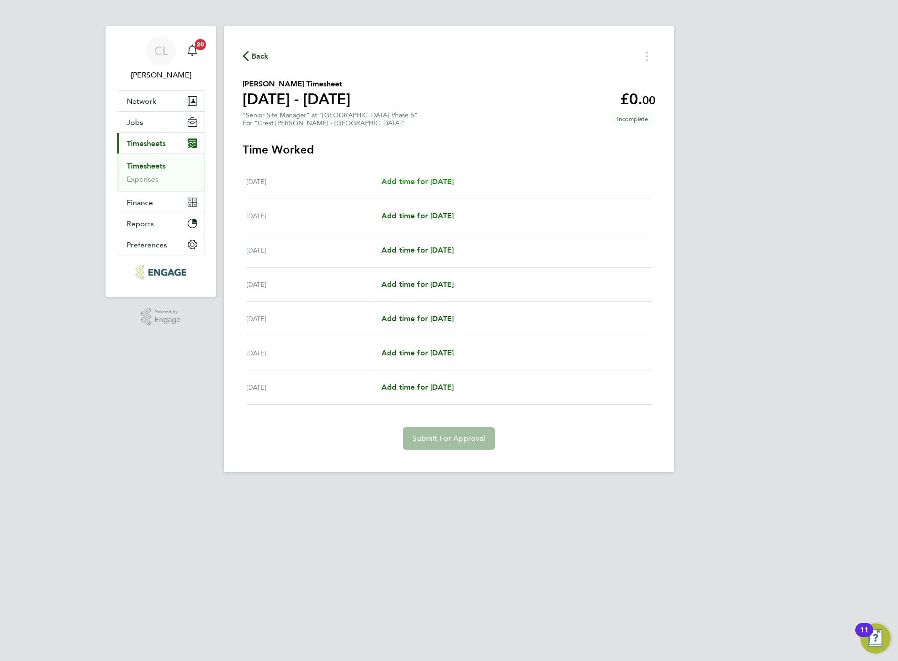
click at [445, 184] on span "Add time for Mon 18 Aug" at bounding box center [417, 181] width 72 height 9
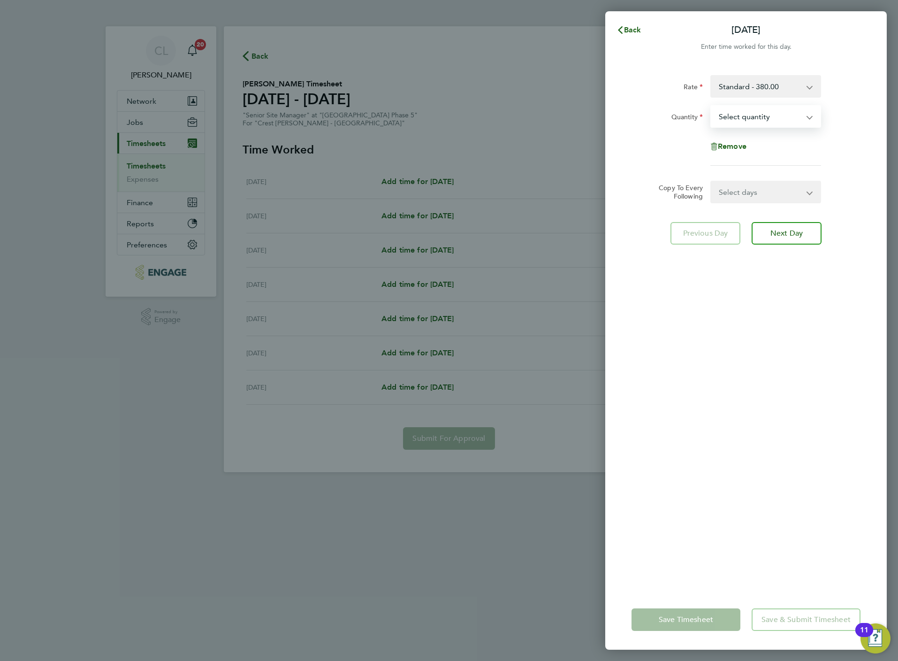
drag, startPoint x: 735, startPoint y: 115, endPoint x: 738, endPoint y: 129, distance: 13.4
click at [735, 115] on select "Select quantity 0.5 1" at bounding box center [760, 116] width 98 height 21
select select "1"
click at [711, 106] on select "Select quantity 0.5 1" at bounding box center [760, 116] width 98 height 21
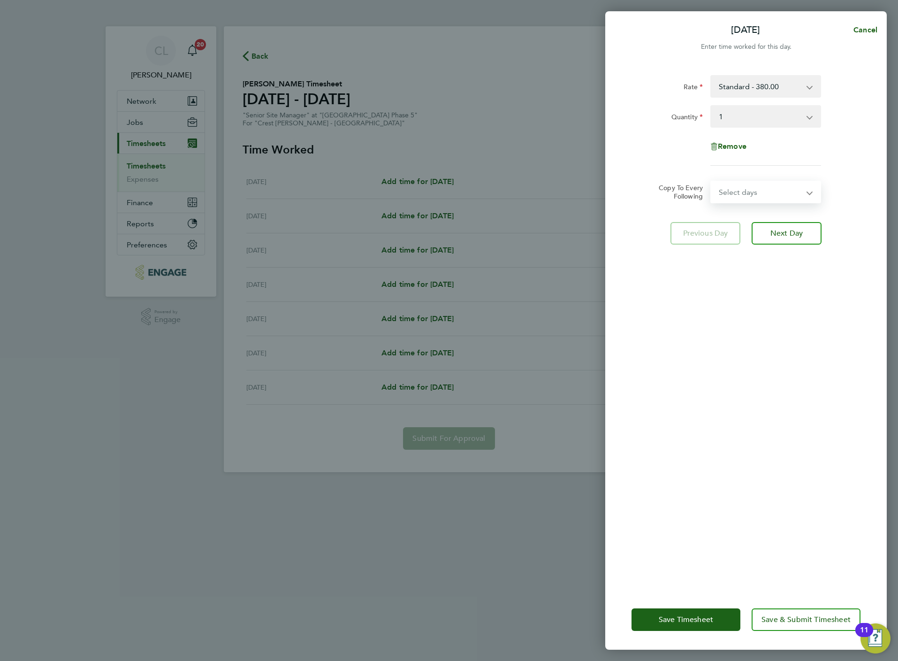
click at [741, 191] on select "Select days Day Weekday (Mon-Fri) Weekend (Sat-Sun) Tuesday Wednesday Thursday …" at bounding box center [760, 192] width 99 height 21
select select "WEEKDAY"
click at [711, 182] on select "Select days Day Weekday (Mon-Fri) Weekend (Sat-Sun) Tuesday Wednesday Thursday …" at bounding box center [760, 192] width 99 height 21
select select "2025-08-24"
click at [804, 606] on div "Save Timesheet Save & Submit Timesheet" at bounding box center [746, 619] width 282 height 60
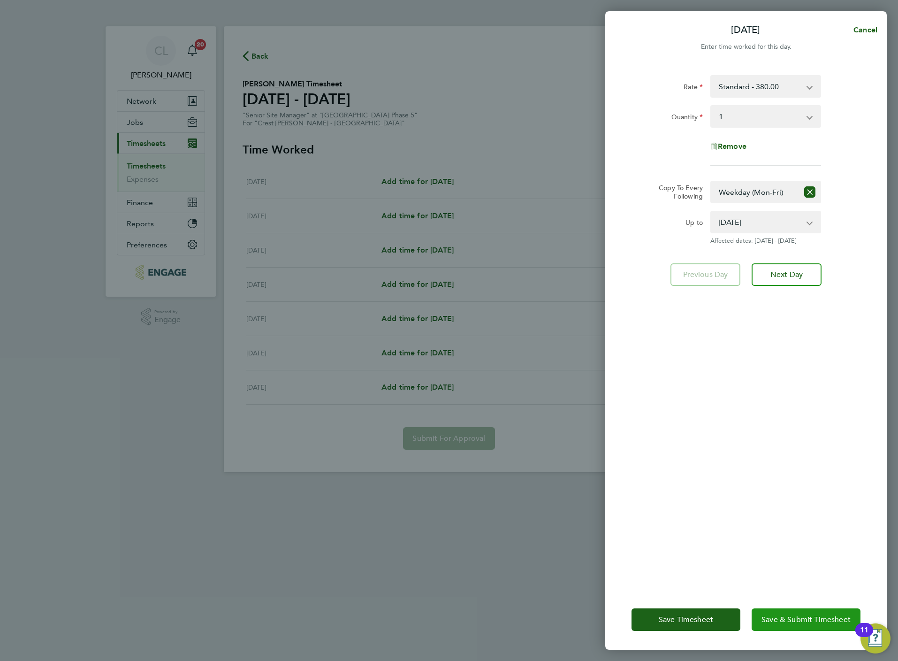
click at [808, 611] on button "Save & Submit Timesheet" at bounding box center [806, 619] width 109 height 23
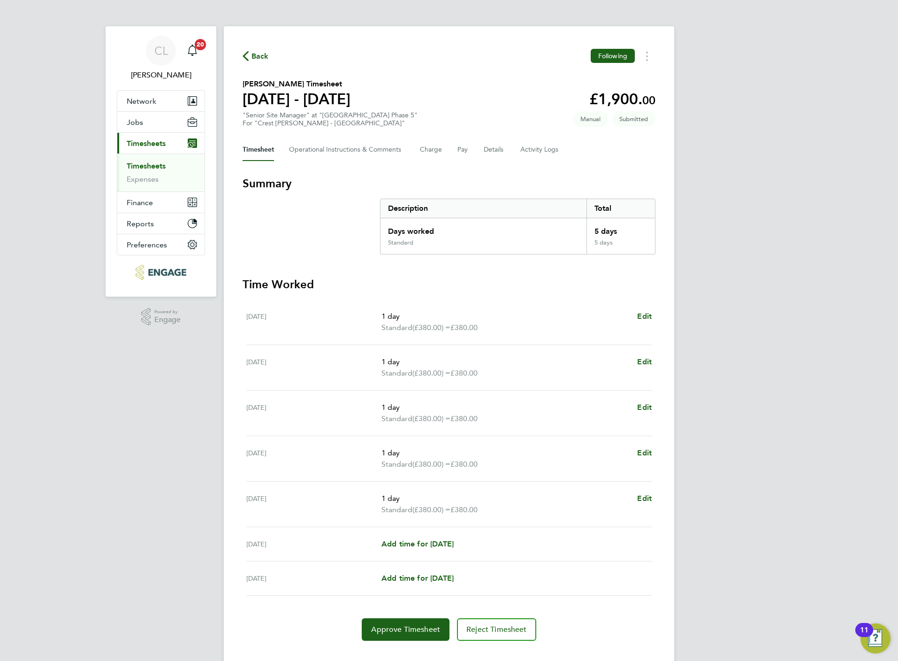
click at [266, 46] on div "Back Following Mark Prosser's Timesheet 18 - 24 Aug 2025 £1,900. 00 "Senior Sit…" at bounding box center [449, 344] width 450 height 637
click at [256, 62] on span "Back" at bounding box center [259, 56] width 17 height 11
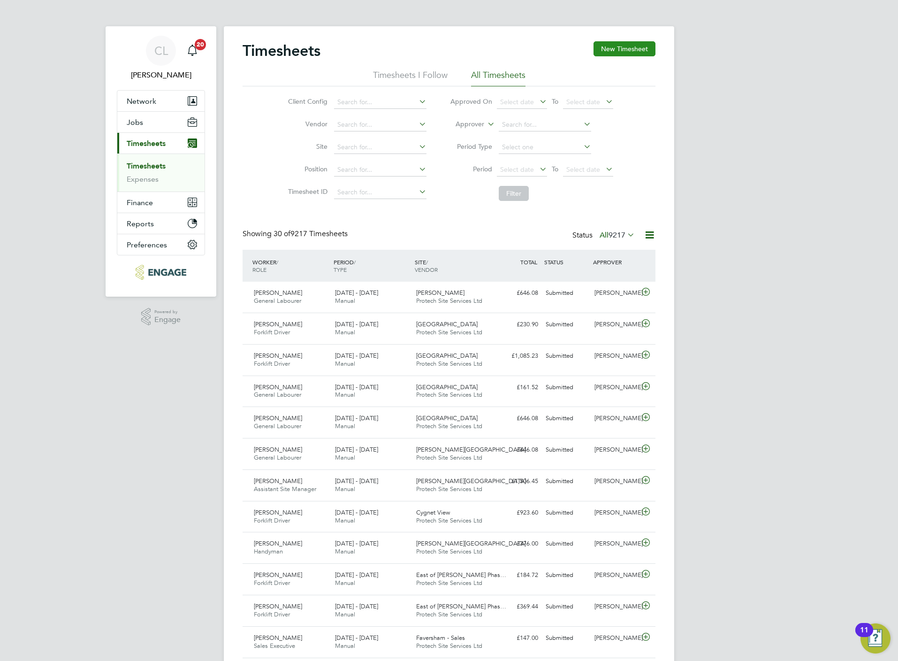
click at [637, 51] on button "New Timesheet" at bounding box center [625, 48] width 62 height 15
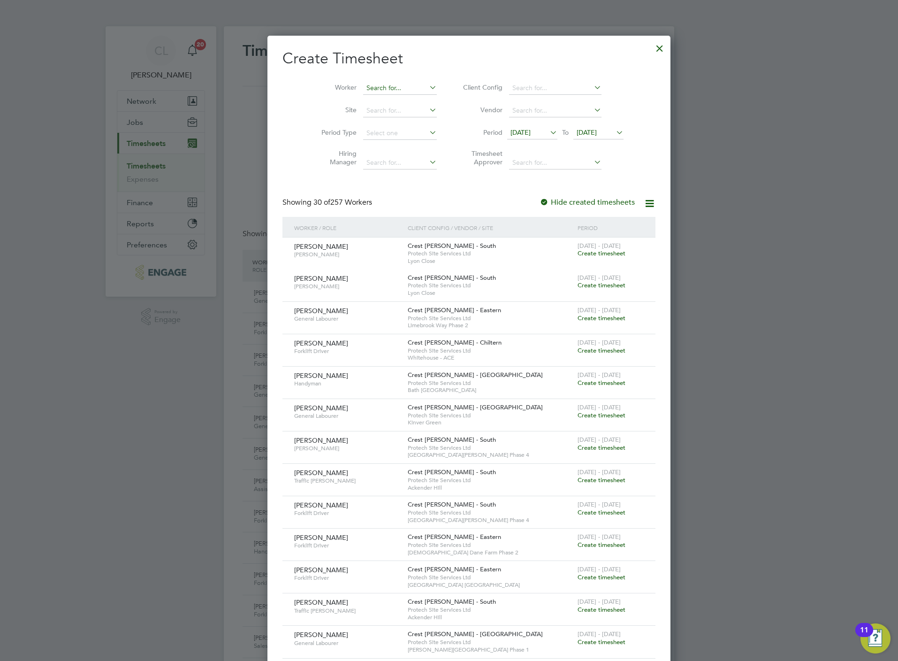
click at [390, 92] on input at bounding box center [400, 88] width 74 height 13
click at [376, 129] on li "Men gesha Negus" at bounding box center [383, 126] width 82 height 13
type input "Mengesha Negus"
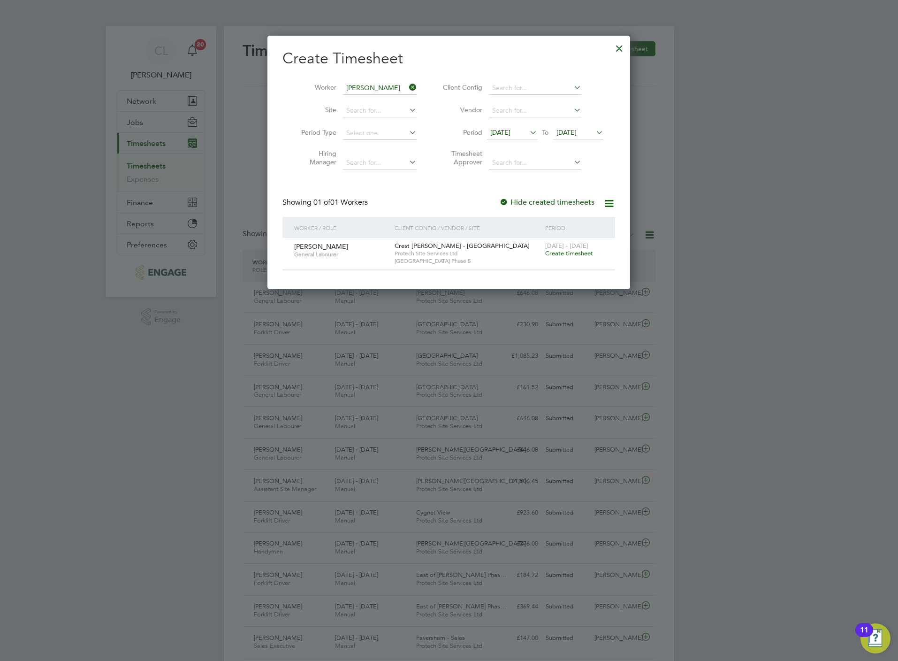
click at [580, 250] on span "Create timesheet" at bounding box center [569, 253] width 48 height 8
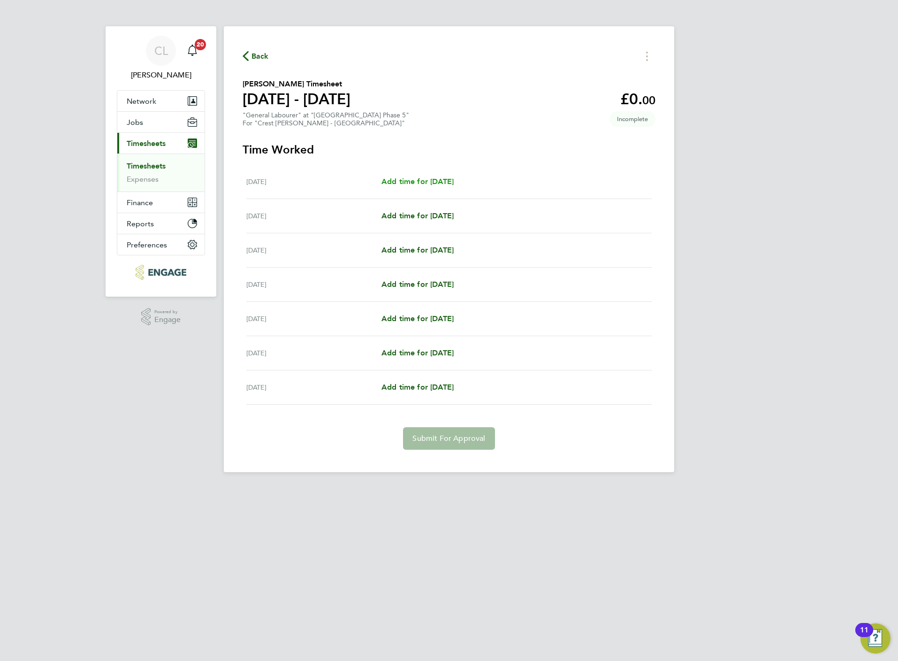
click at [438, 182] on span "Add time for Mon 18 Aug" at bounding box center [417, 181] width 72 height 9
select select "60"
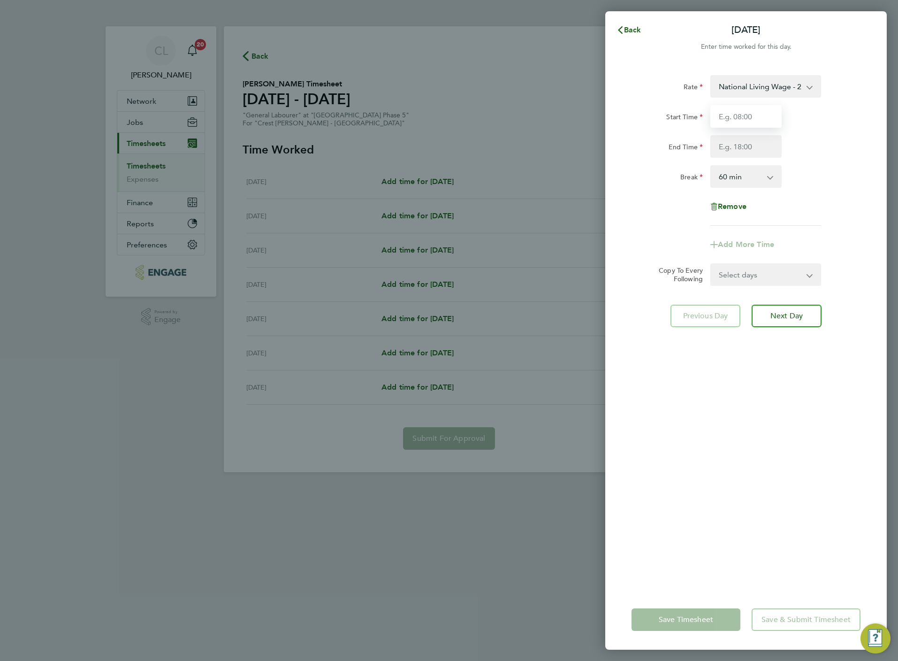
click at [745, 114] on input "Start Time" at bounding box center [745, 116] width 71 height 23
type input "07:30"
type input "16:30"
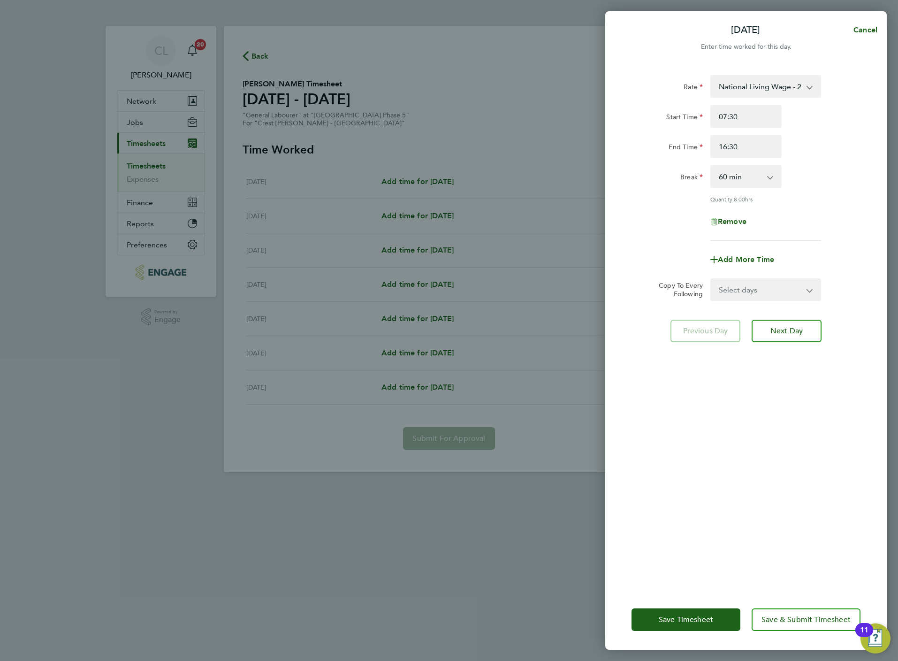
click at [759, 286] on select "Select days Day Weekday (Mon-Fri) Weekend (Sat-Sun) Tuesday Wednesday Thursday …" at bounding box center [760, 289] width 99 height 21
select select "WEEKDAY"
click at [711, 279] on select "Select days Day Weekday (Mon-Fri) Weekend (Sat-Sun) Tuesday Wednesday Thursday …" at bounding box center [760, 289] width 99 height 21
select select "2025-08-24"
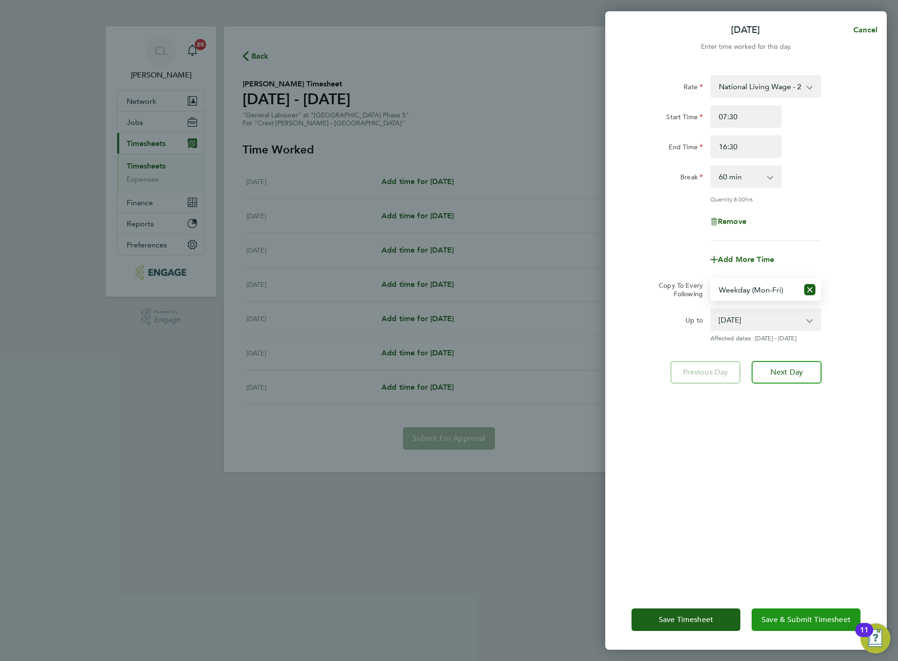
click at [807, 615] on span "Save & Submit Timesheet" at bounding box center [805, 619] width 89 height 9
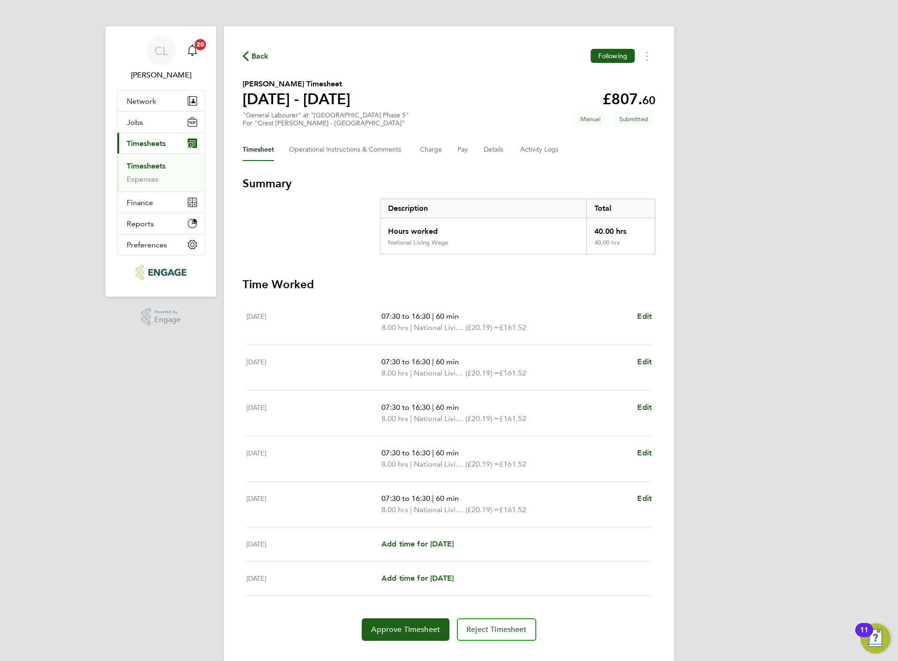
click at [249, 53] on span "Back" at bounding box center [256, 55] width 26 height 9
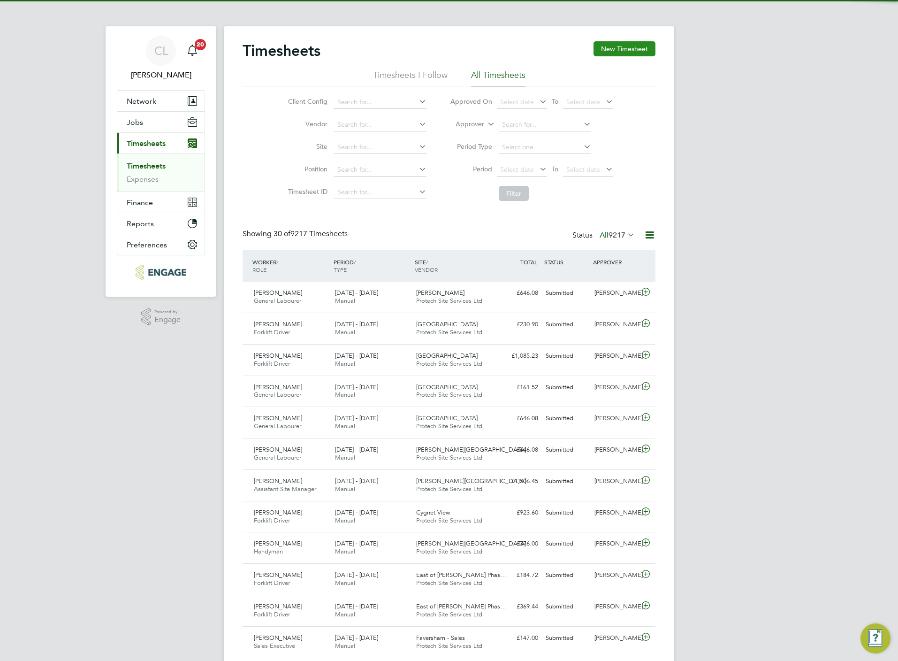
click at [642, 50] on button "New Timesheet" at bounding box center [625, 48] width 62 height 15
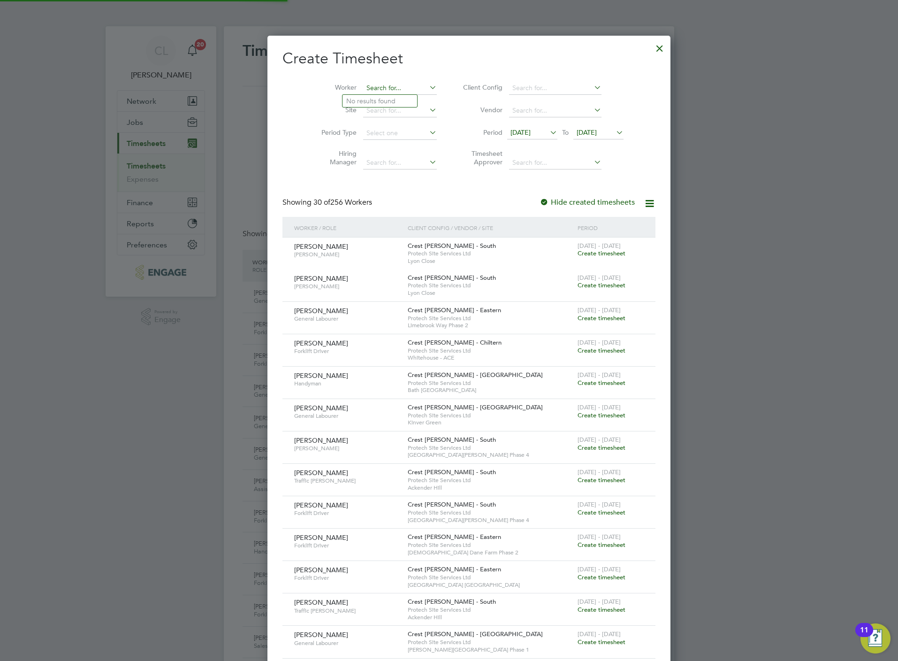
click at [371, 84] on input at bounding box center [400, 88] width 74 height 13
click at [393, 103] on li "Leo Cha dwick" at bounding box center [388, 101] width 93 height 13
type input "[PERSON_NAME]"
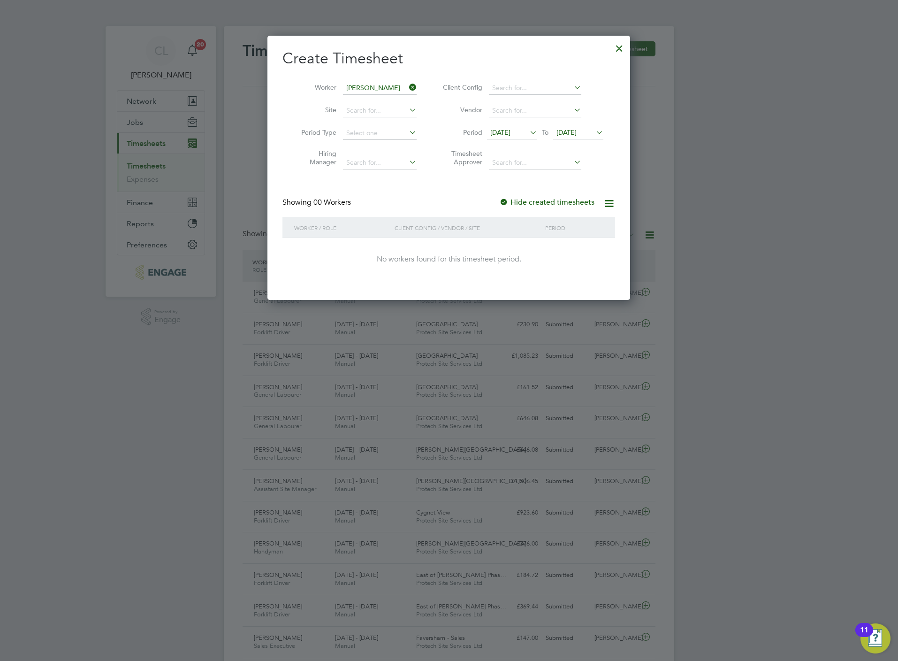
click at [566, 131] on span "19 Aug 2025" at bounding box center [566, 132] width 20 height 8
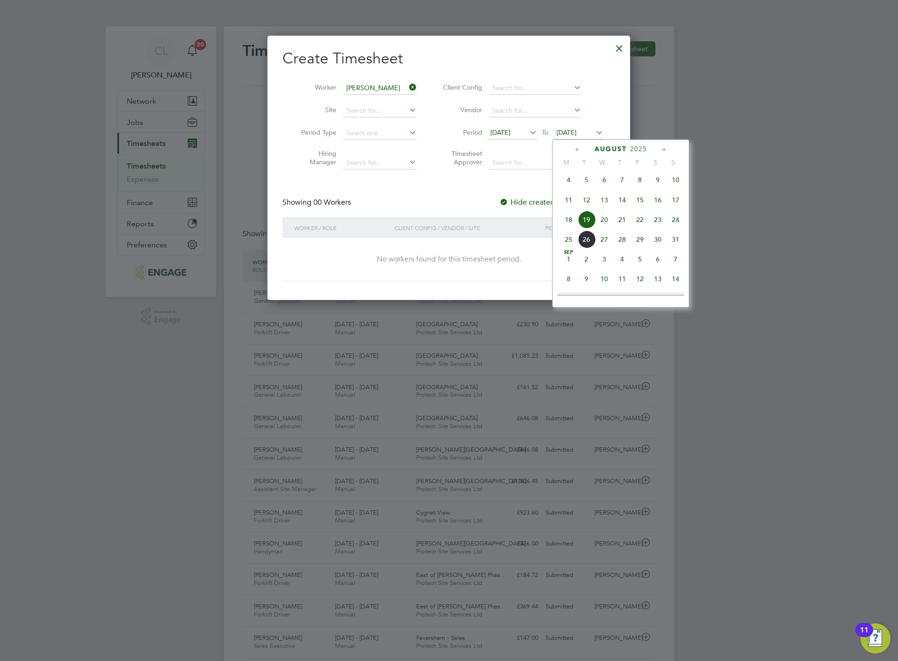
click at [676, 228] on span "24" at bounding box center [676, 220] width 18 height 18
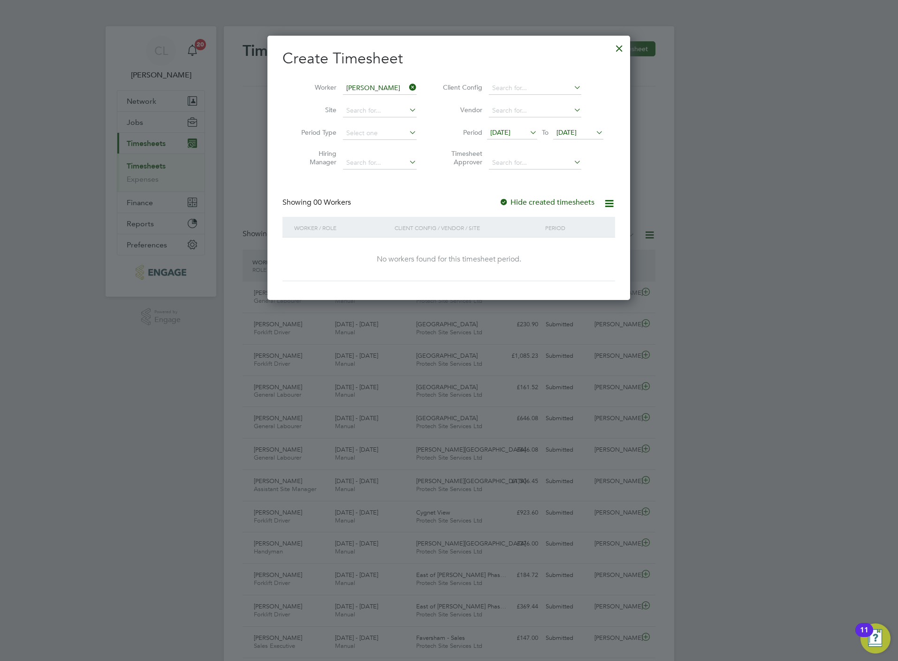
click at [617, 46] on div at bounding box center [619, 46] width 17 height 17
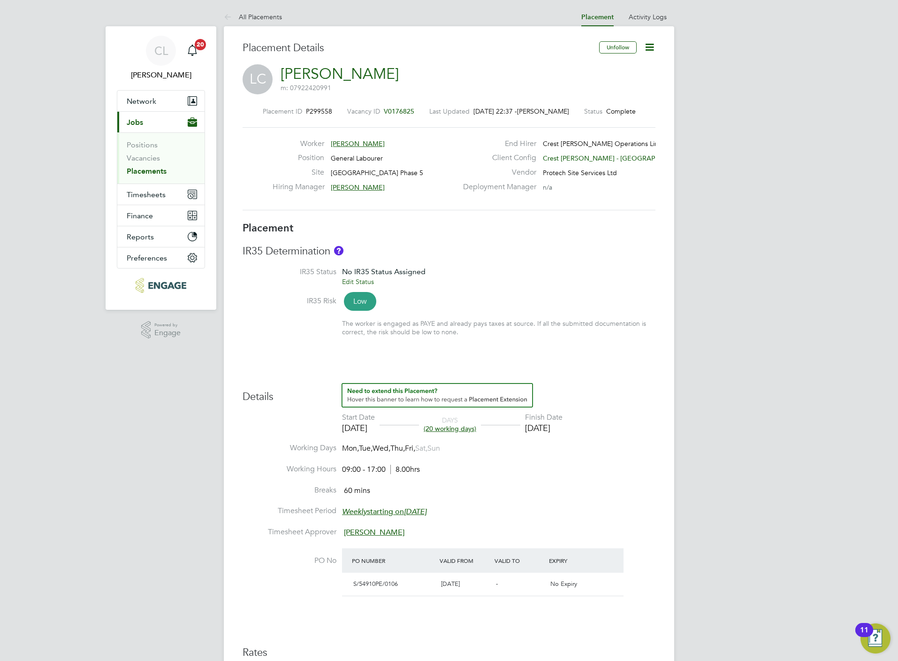
click at [649, 48] on icon at bounding box center [650, 47] width 12 height 12
click at [623, 72] on li "Edit Placement e" at bounding box center [618, 69] width 69 height 13
type input "[PERSON_NAME]"
type input "[DATE]"
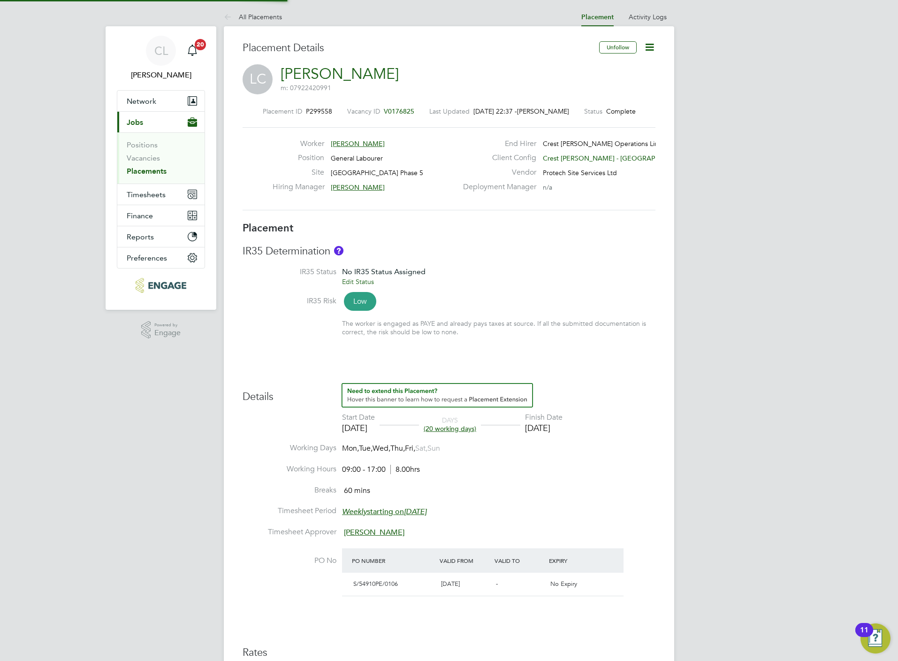
type input "[DATE]"
type input "09:00"
type input "17:00"
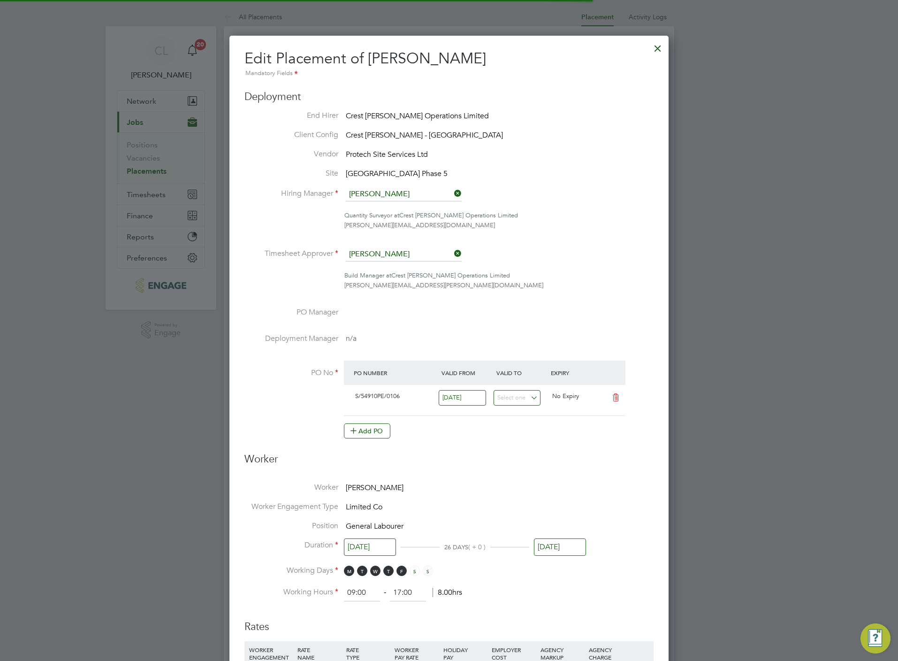
scroll to position [12, 410]
click at [567, 547] on input "[DATE]" at bounding box center [560, 546] width 52 height 17
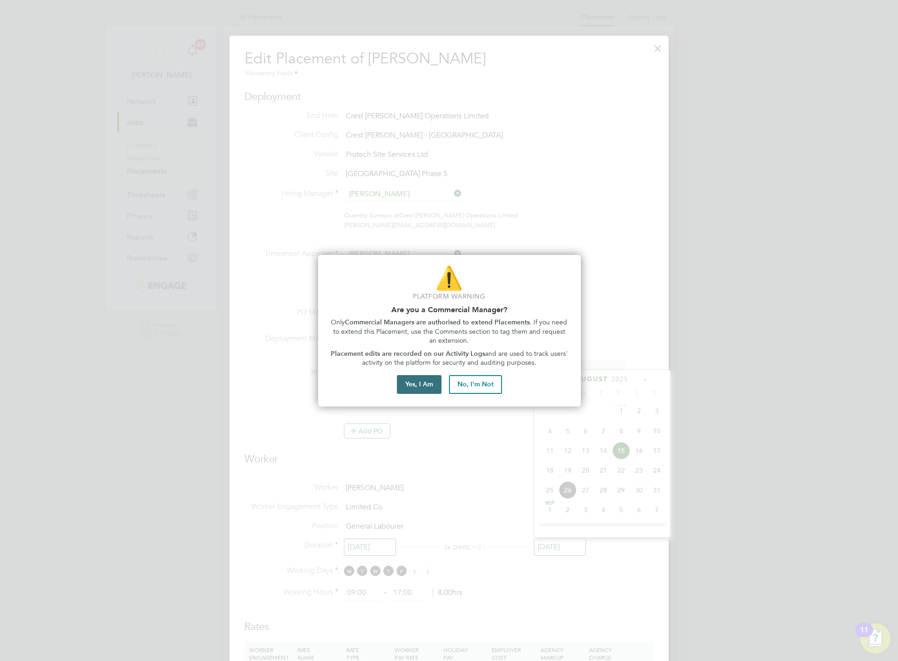
click at [414, 388] on button "Yes, I Am" at bounding box center [419, 384] width 45 height 19
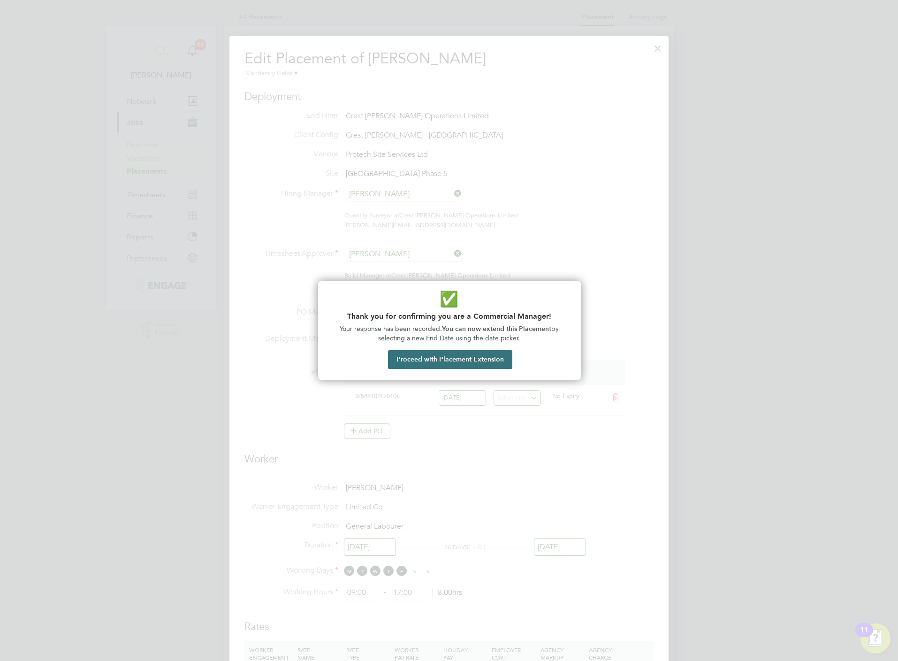
click at [419, 363] on button "Proceed with Placement Extension" at bounding box center [450, 359] width 124 height 19
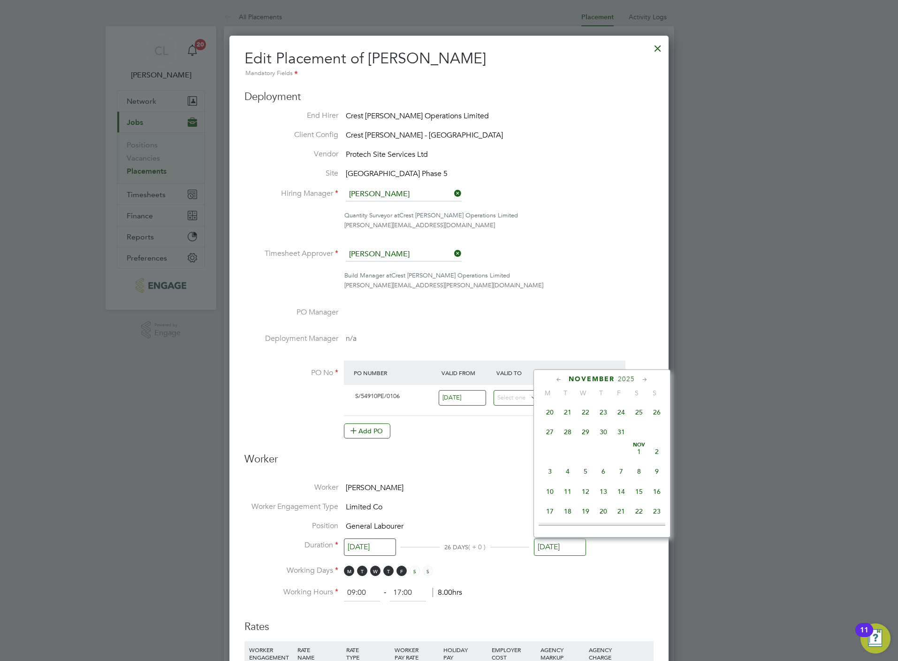
scroll to position [601, 0]
click at [621, 410] on span "31" at bounding box center [621, 406] width 18 height 18
type input "[DATE]"
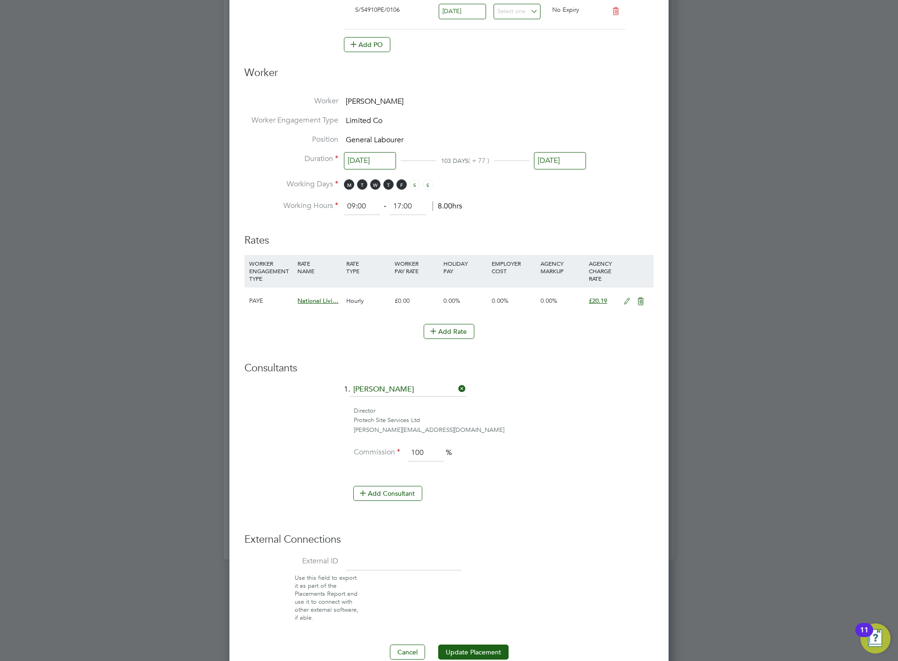
scroll to position [406, 0]
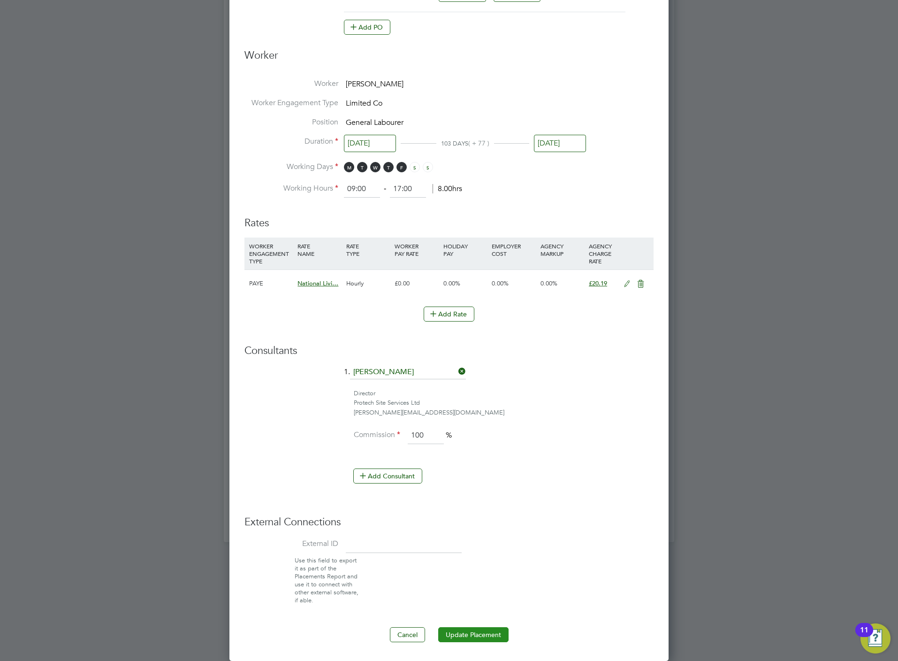
click at [498, 632] on button "Update Placement" at bounding box center [473, 634] width 70 height 15
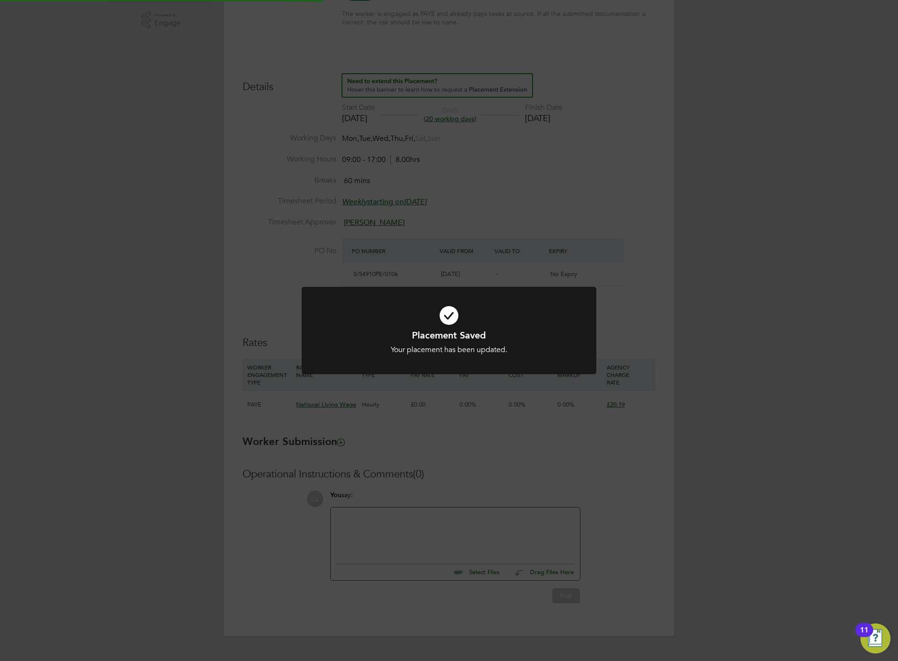
scroll to position [165, 0]
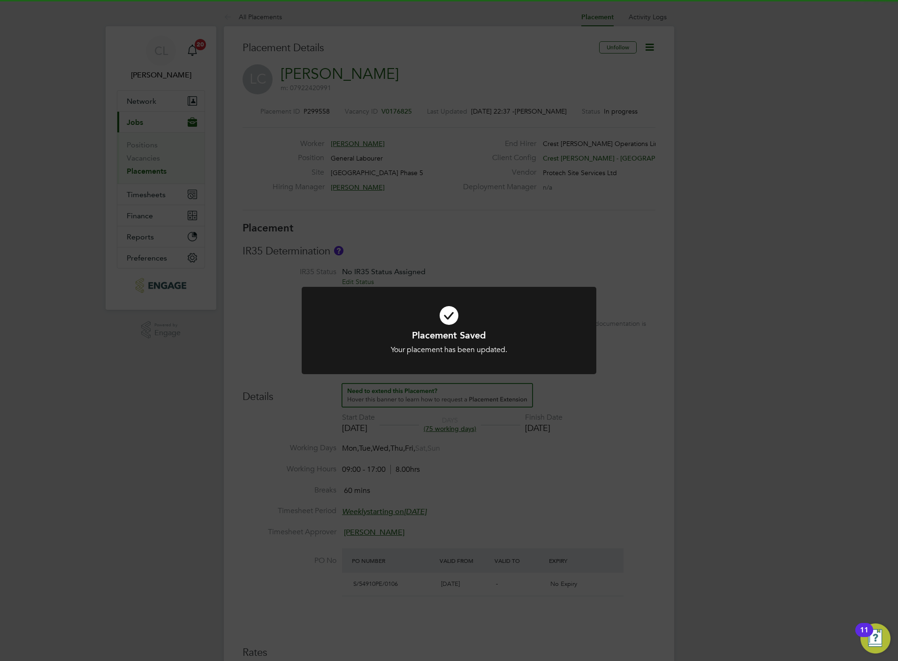
click at [492, 221] on div "Placement Saved Your placement has been updated. Cancel Okay" at bounding box center [449, 330] width 898 height 661
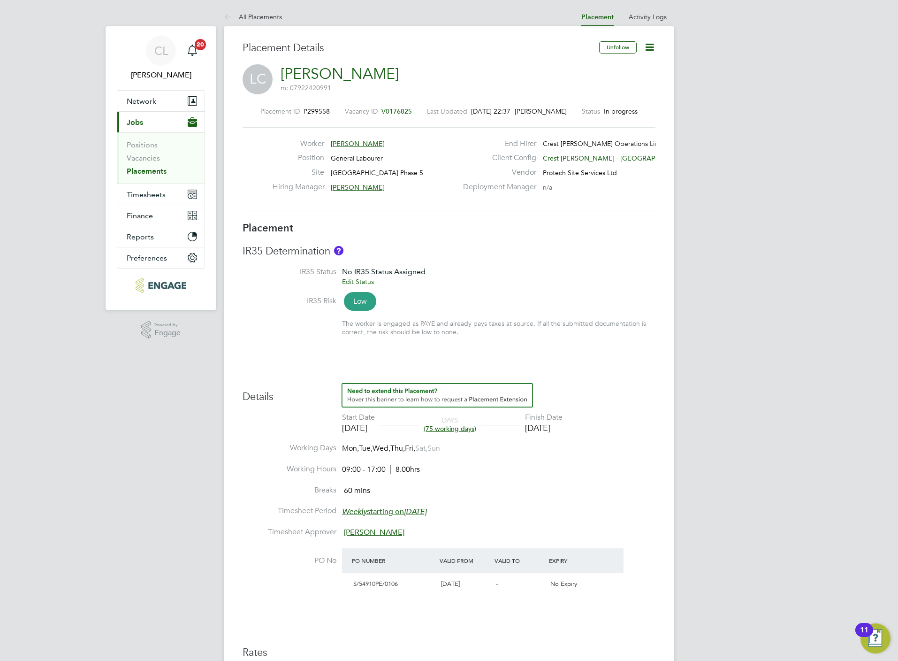
click at [410, 105] on div "Placement ID P299558 Vacancy ID V0176825 Last Updated [DATE] 22:37 - [PERSON_NA…" at bounding box center [449, 159] width 413 height 126
click at [407, 107] on span "V0176825" at bounding box center [396, 111] width 30 height 8
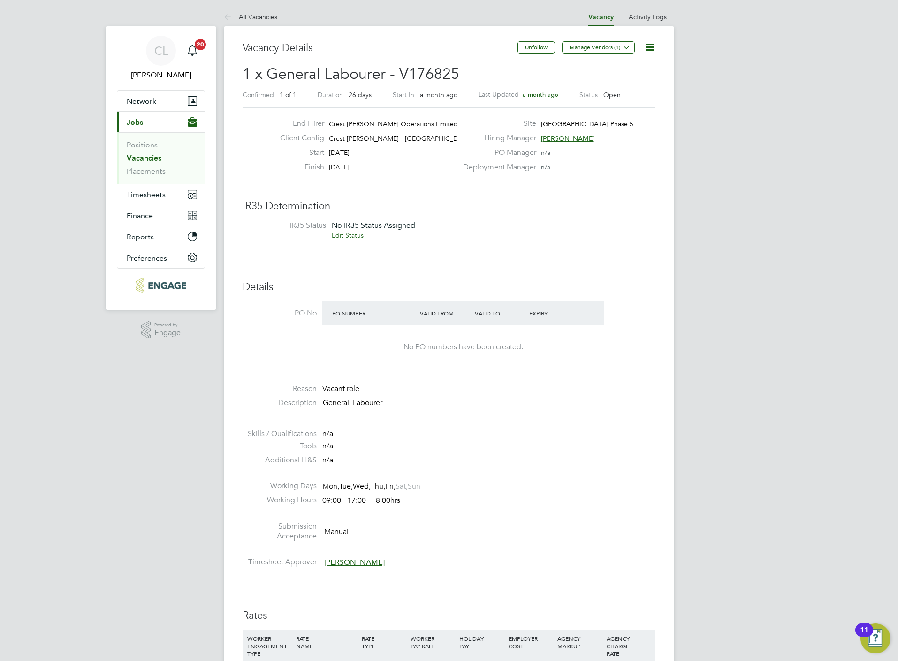
click at [652, 48] on icon at bounding box center [650, 47] width 12 height 12
click at [627, 65] on li "Edit Vacancy e" at bounding box center [626, 69] width 54 height 13
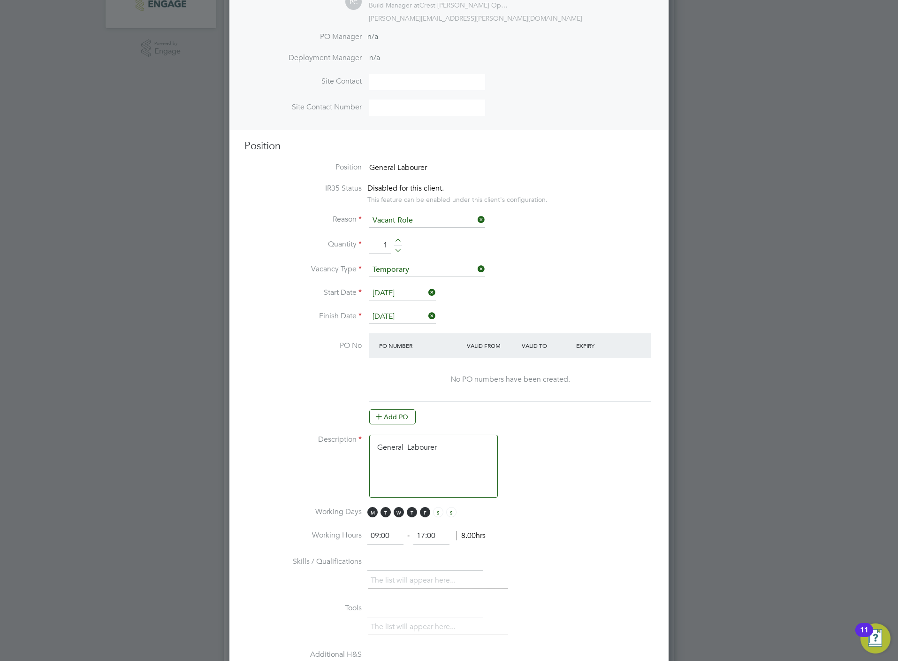
click at [379, 316] on input "[DATE]" at bounding box center [402, 317] width 67 height 14
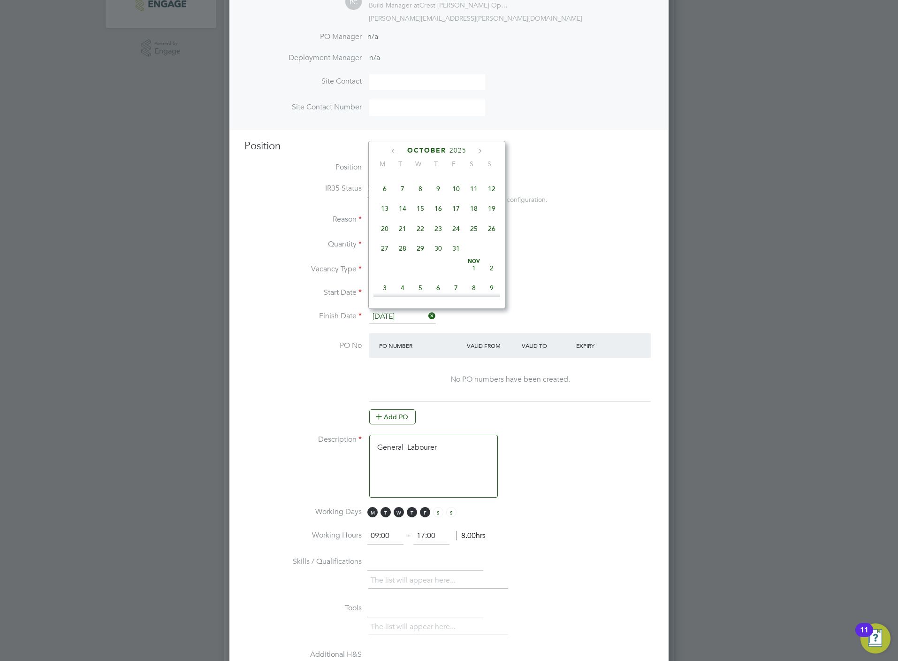
click at [458, 252] on span "31" at bounding box center [456, 248] width 18 height 18
type input "[DATE]"
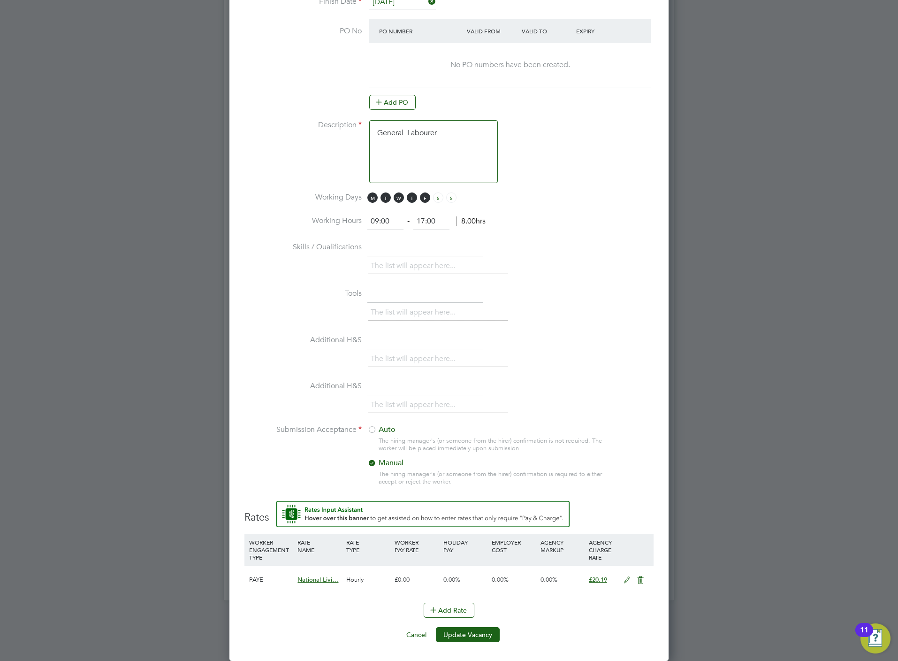
click at [480, 625] on li "Add Rate" at bounding box center [448, 614] width 409 height 24
click at [481, 631] on button "Update Vacancy" at bounding box center [468, 634] width 64 height 15
